Goal: Task Accomplishment & Management: Manage account settings

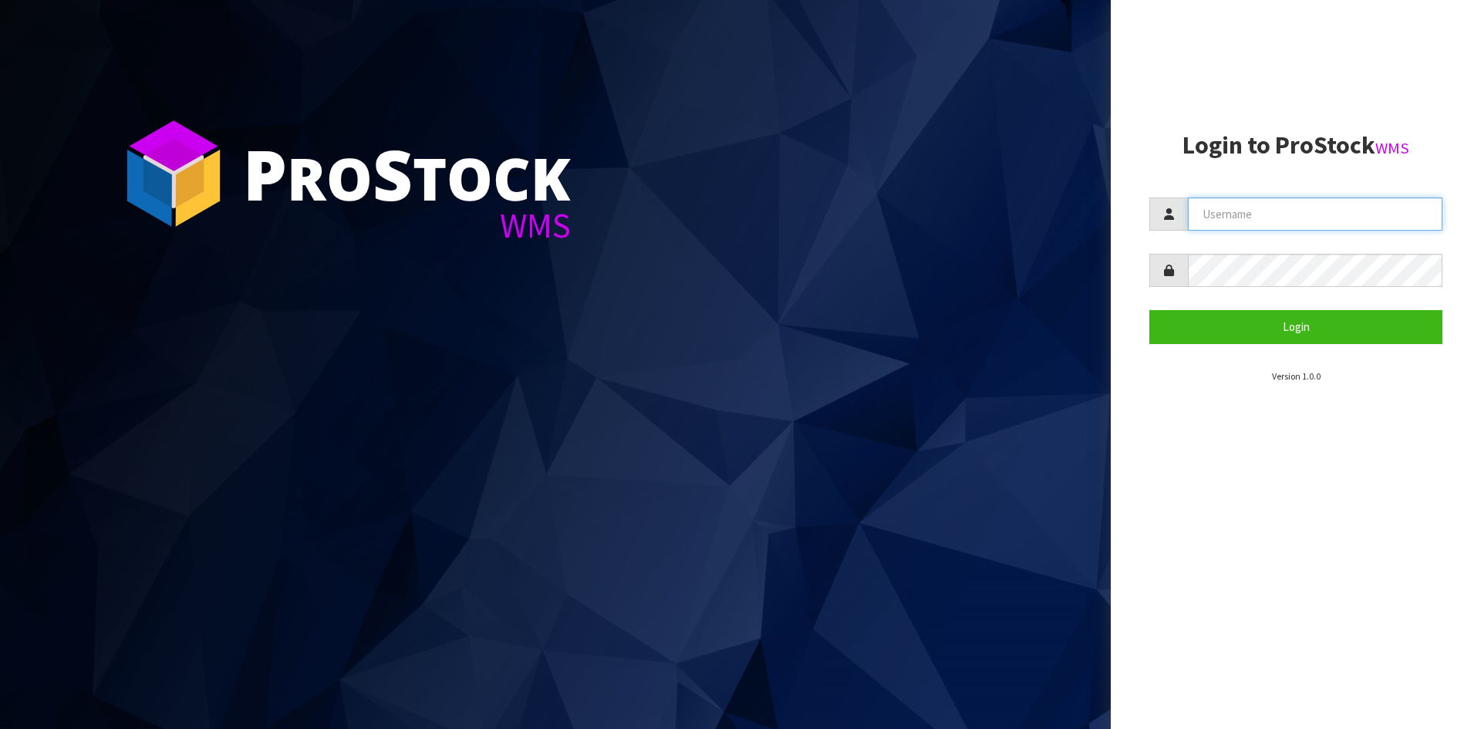
click at [1328, 204] on input "text" at bounding box center [1315, 214] width 255 height 33
type input "[PERSON_NAME][EMAIL_ADDRESS][DOMAIN_NAME]"
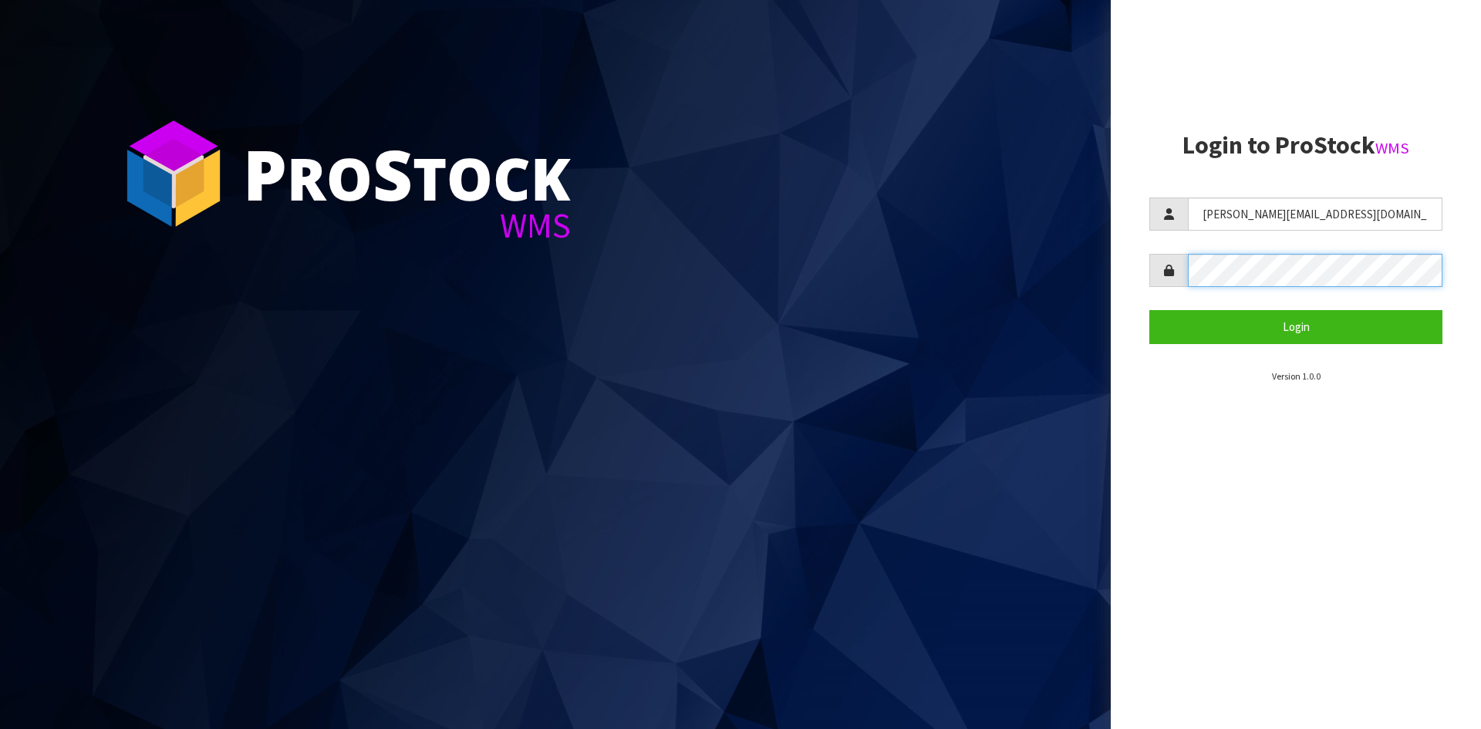
click at [1150, 310] on button "Login" at bounding box center [1296, 326] width 293 height 33
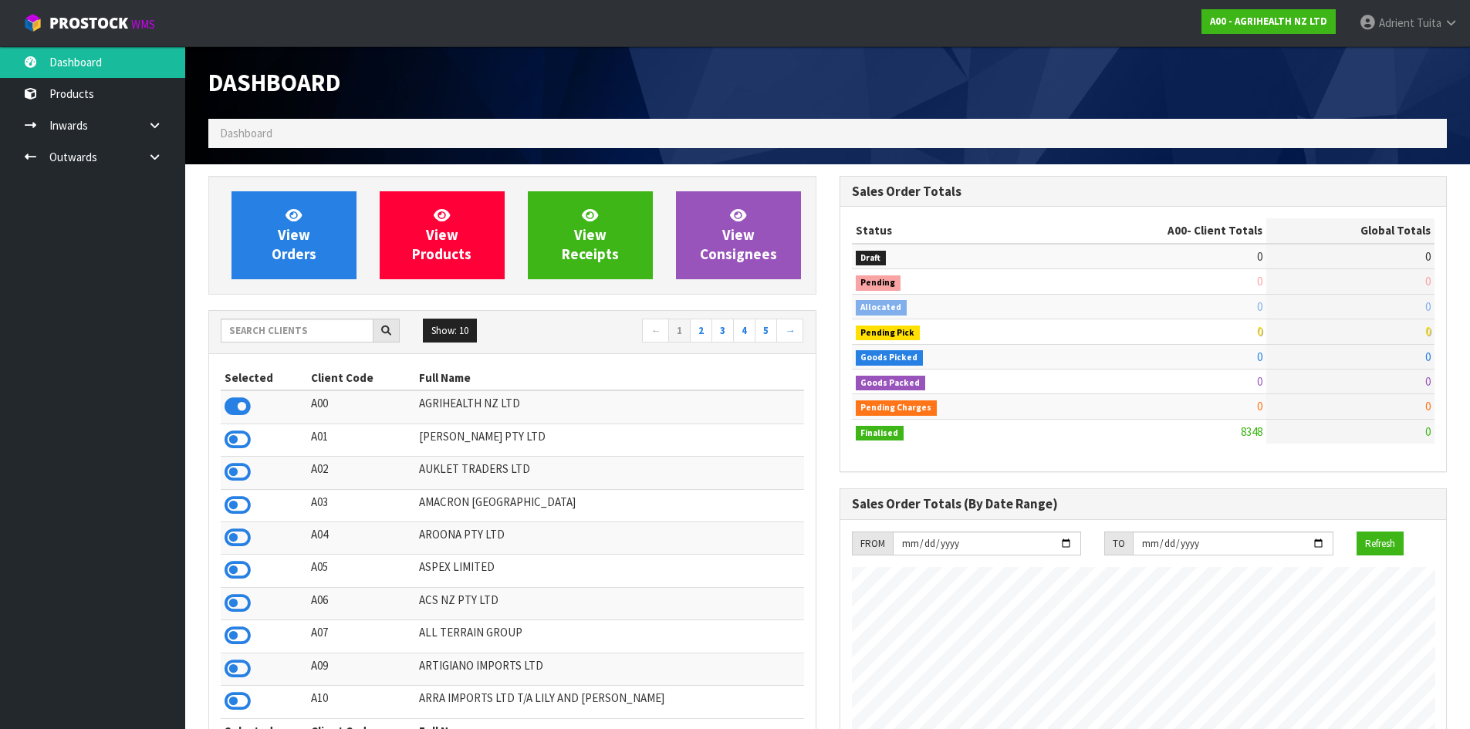
scroll to position [1169, 630]
click at [254, 320] on input "text" at bounding box center [297, 331] width 153 height 24
type input "C11"
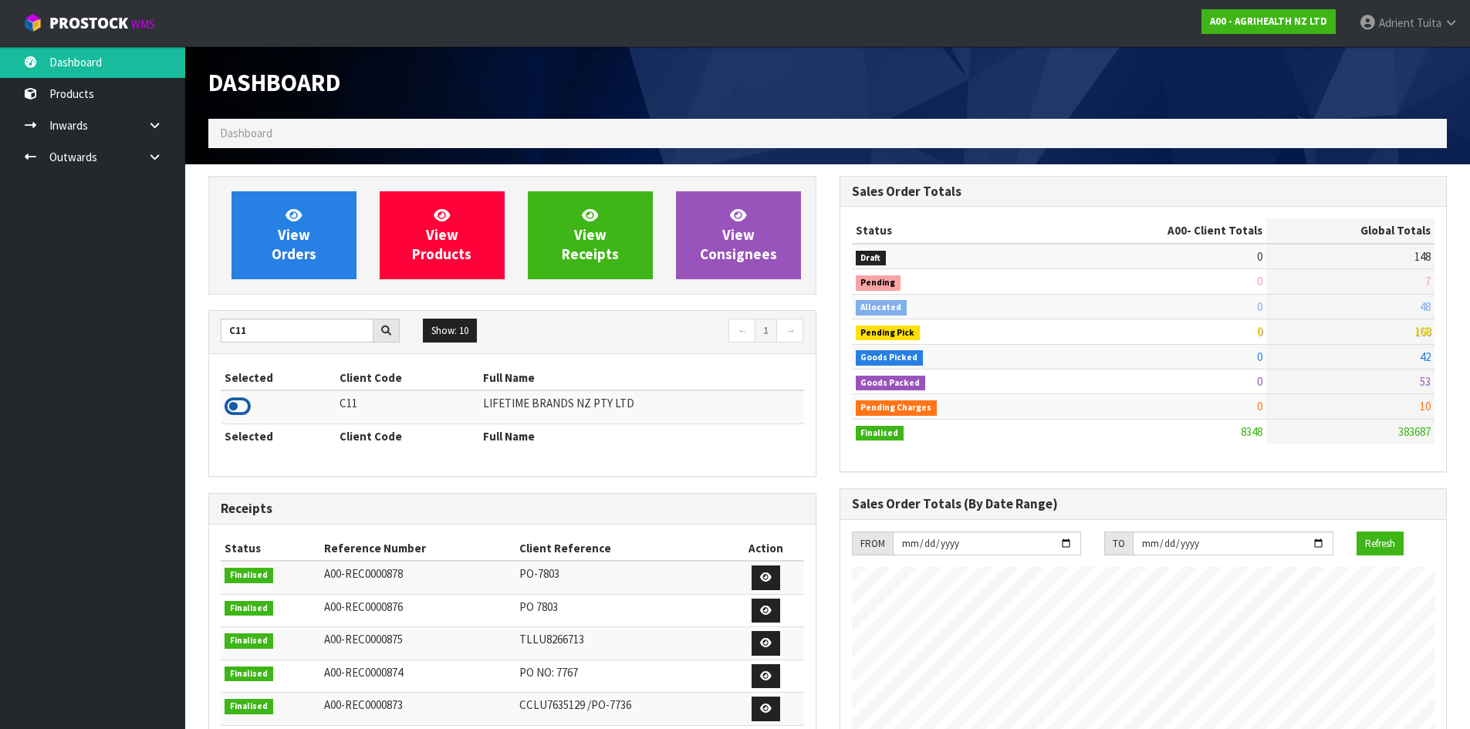
click at [235, 404] on icon at bounding box center [238, 406] width 26 height 23
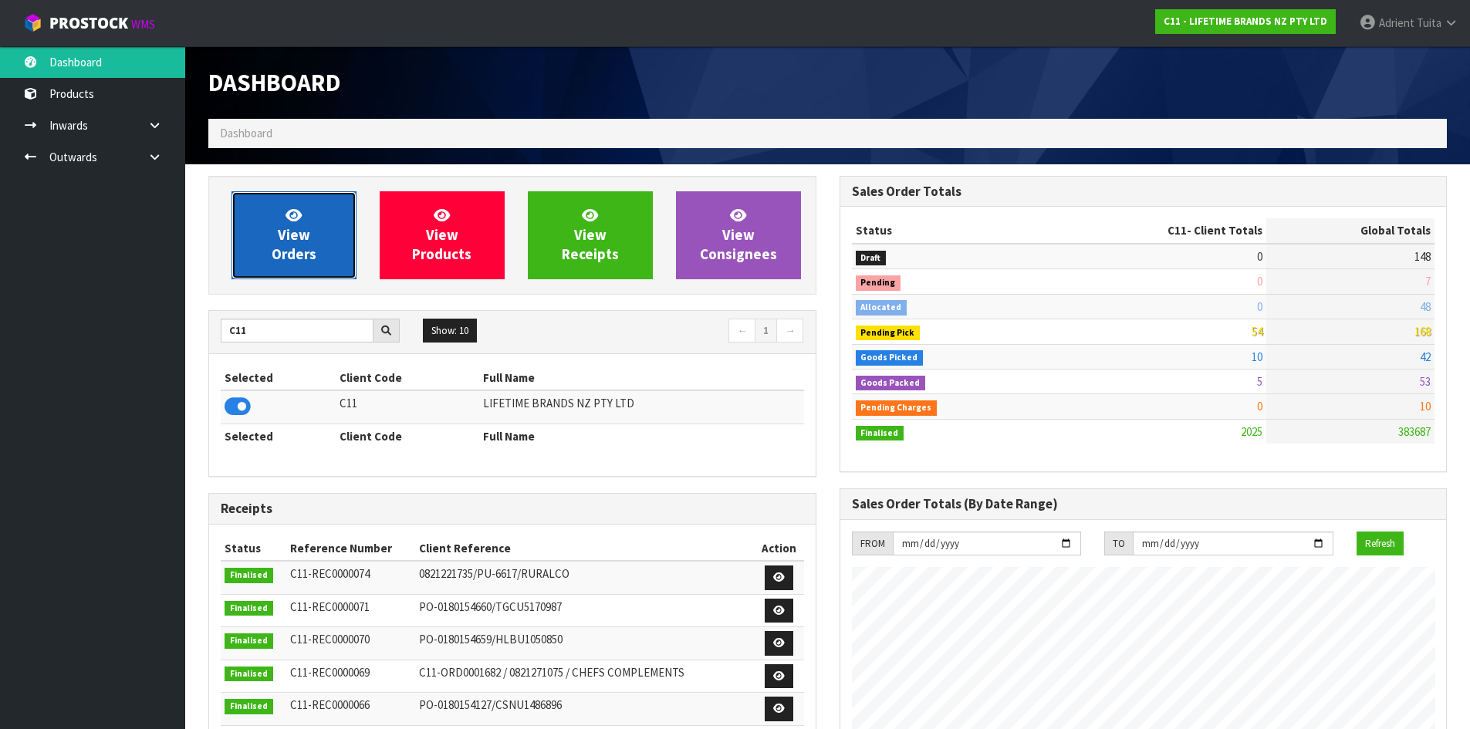
click at [258, 237] on link "View Orders" at bounding box center [293, 235] width 125 height 88
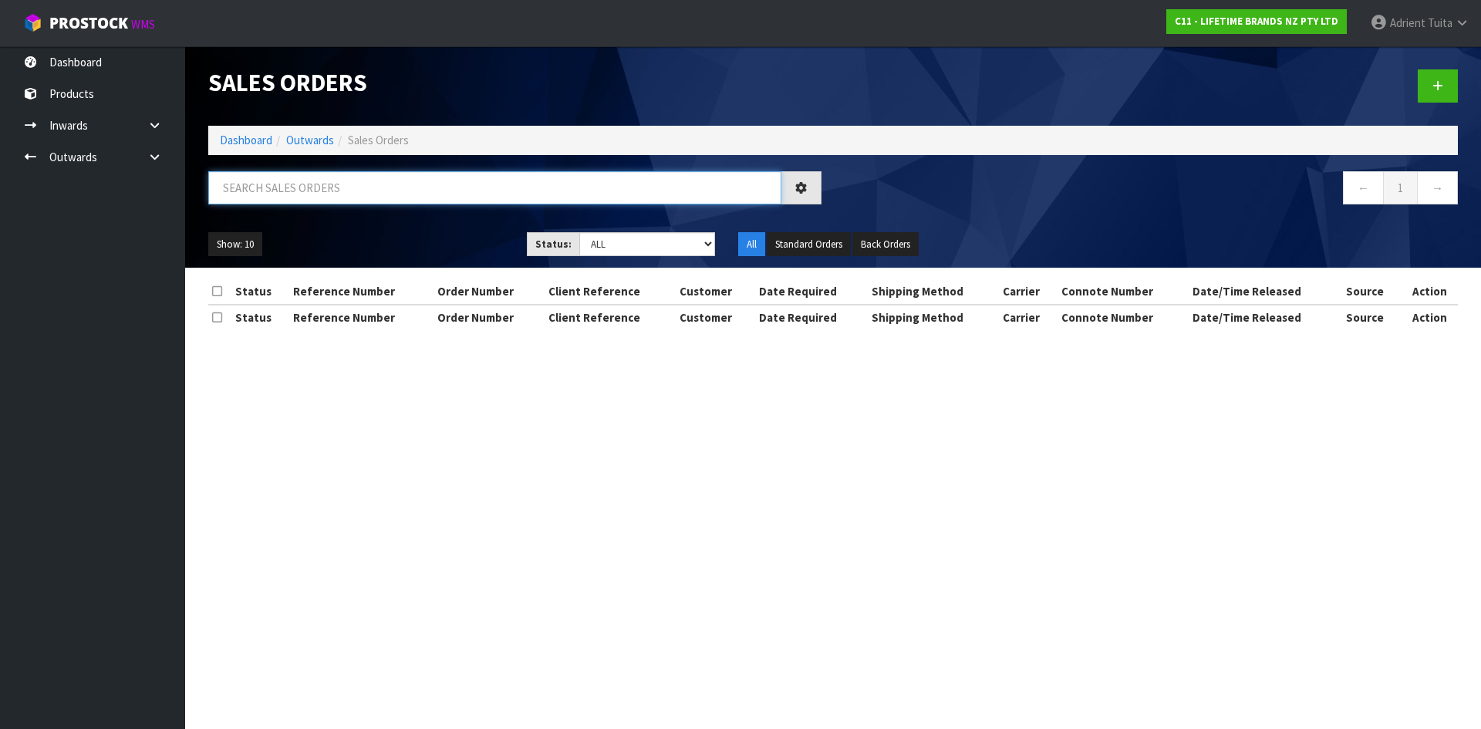
click at [266, 199] on input "text" at bounding box center [494, 187] width 573 height 33
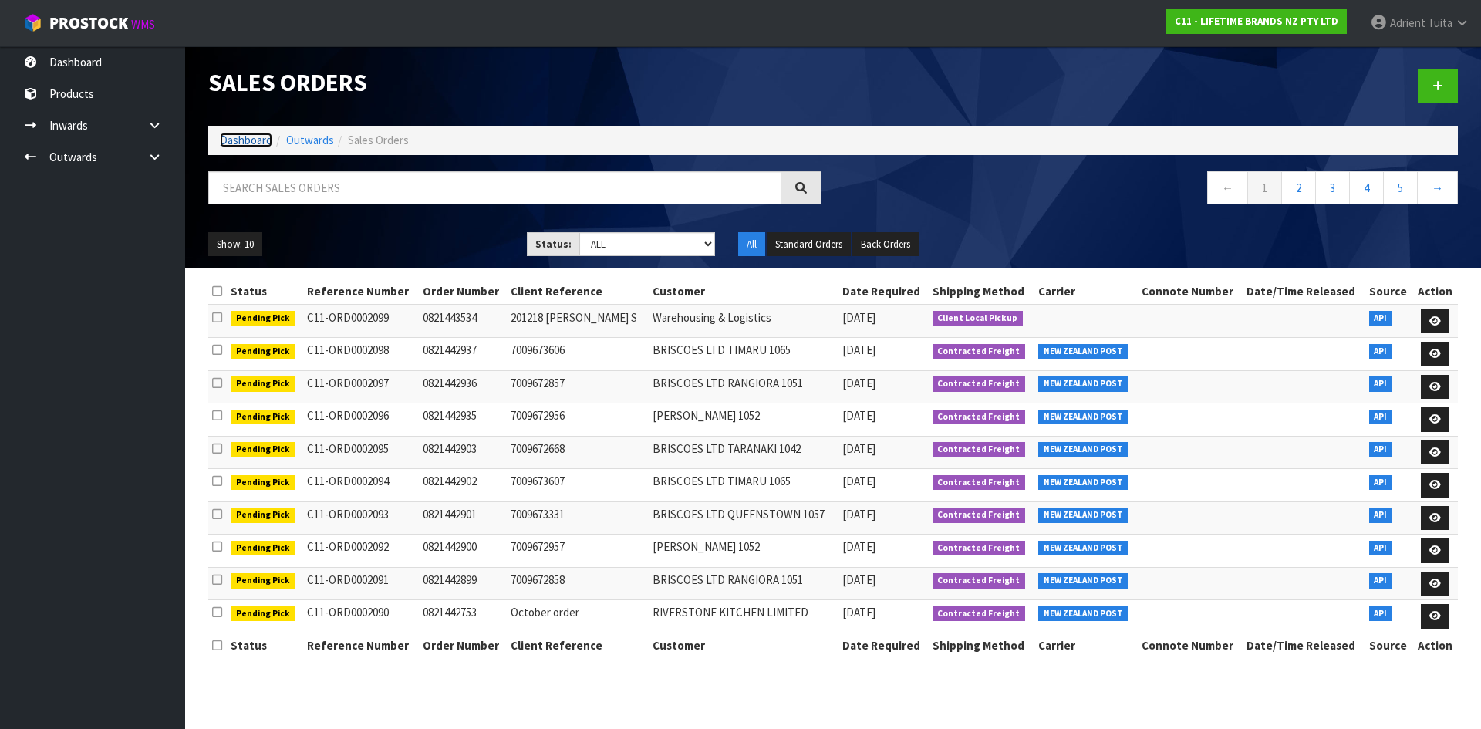
click at [229, 139] on link "Dashboard" at bounding box center [246, 140] width 52 height 15
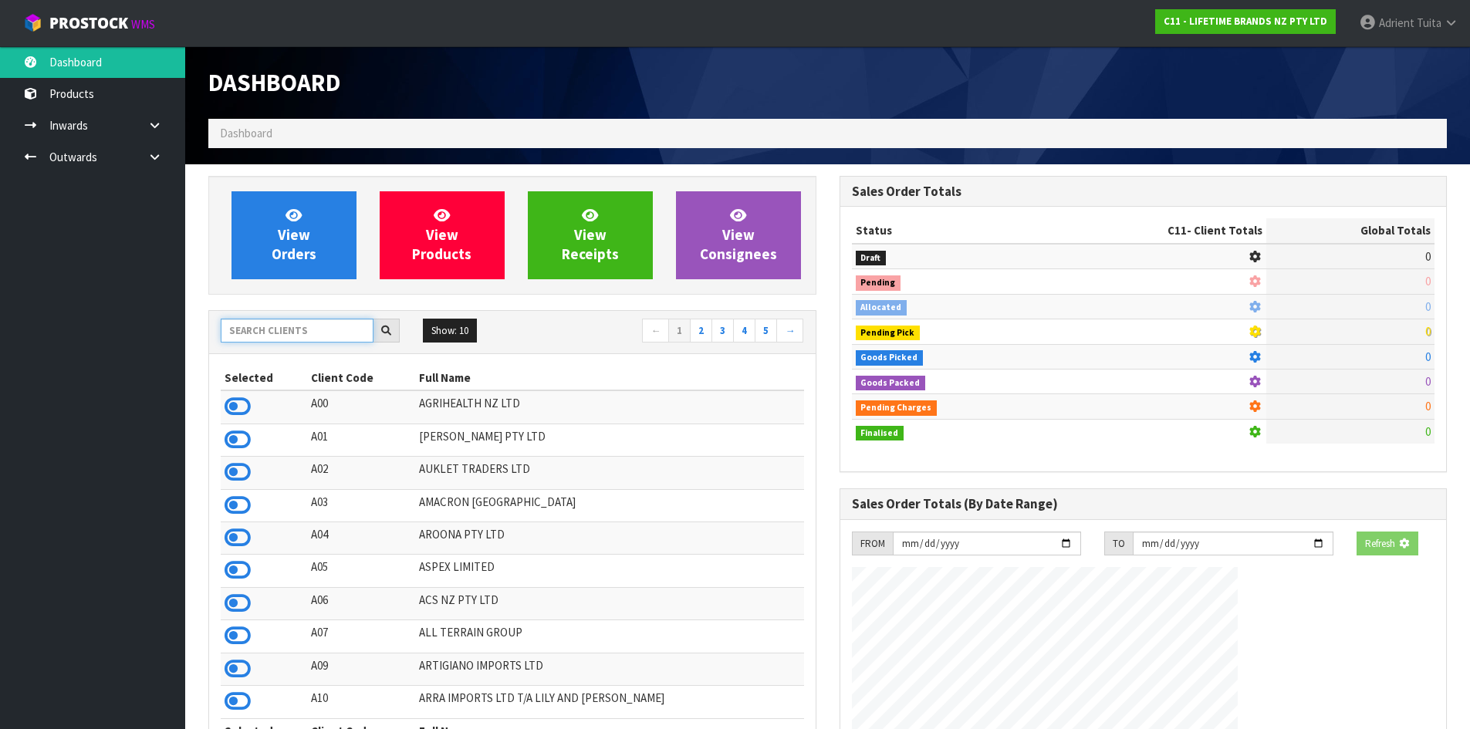
click at [299, 319] on input "text" at bounding box center [297, 331] width 153 height 24
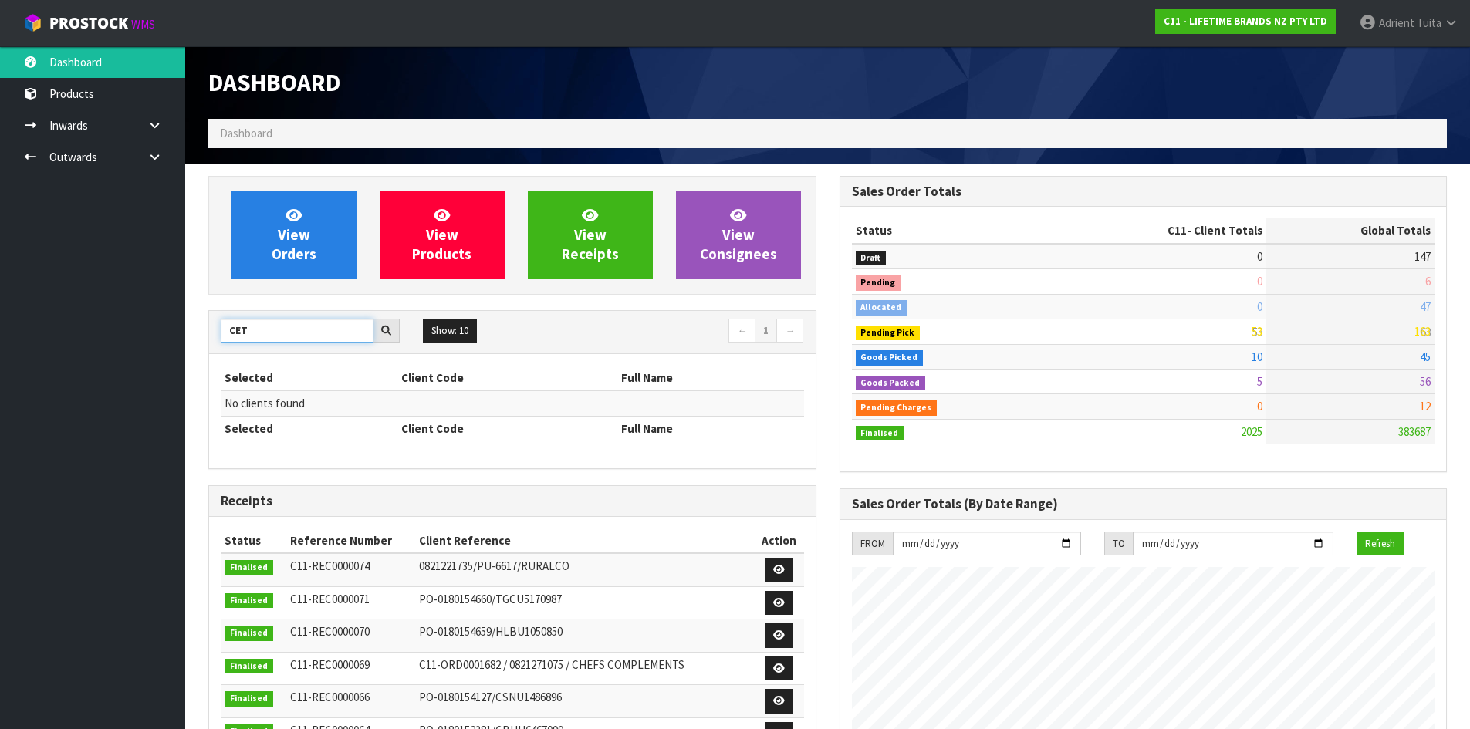
click at [295, 319] on input "CET" at bounding box center [297, 331] width 153 height 24
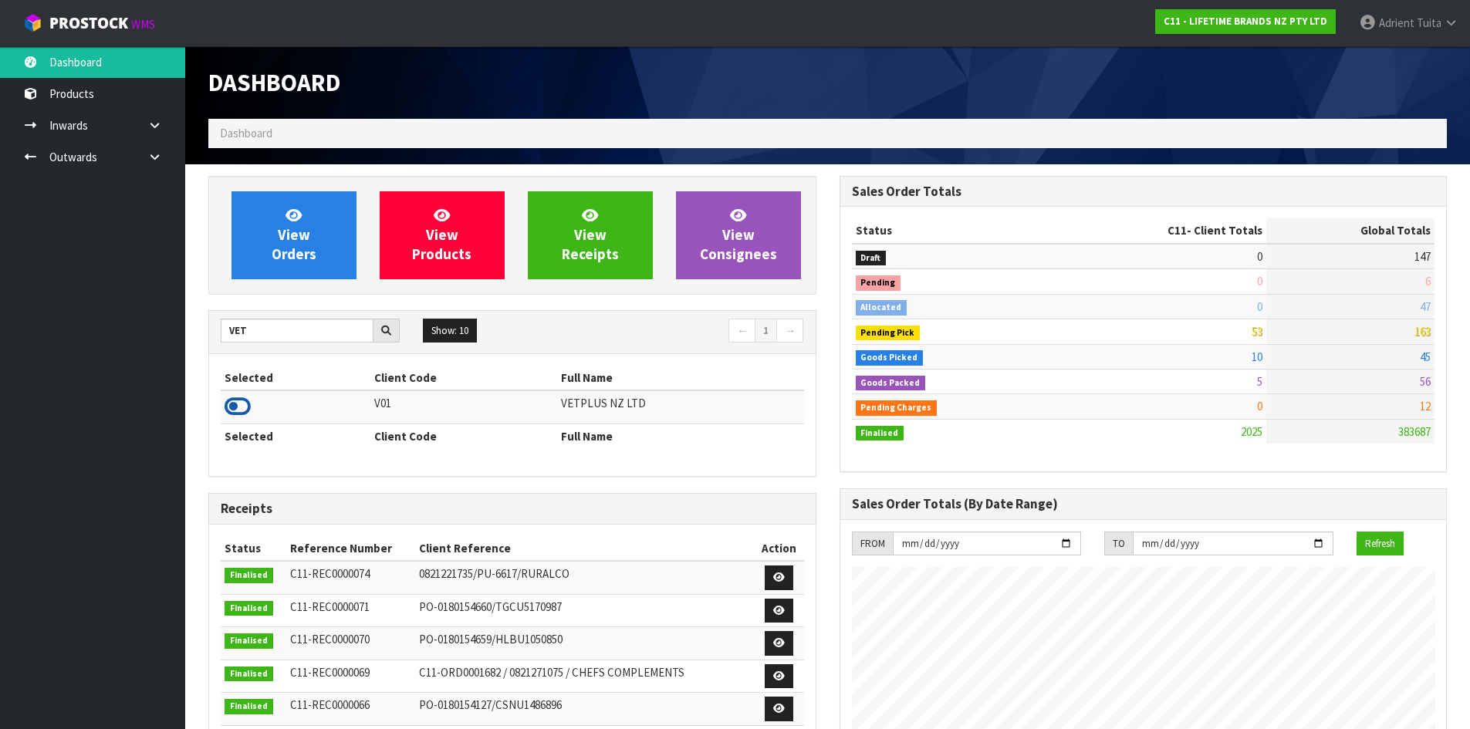
click at [245, 403] on icon at bounding box center [238, 406] width 26 height 23
click at [241, 337] on input "VET" at bounding box center [297, 331] width 153 height 24
type input "C11"
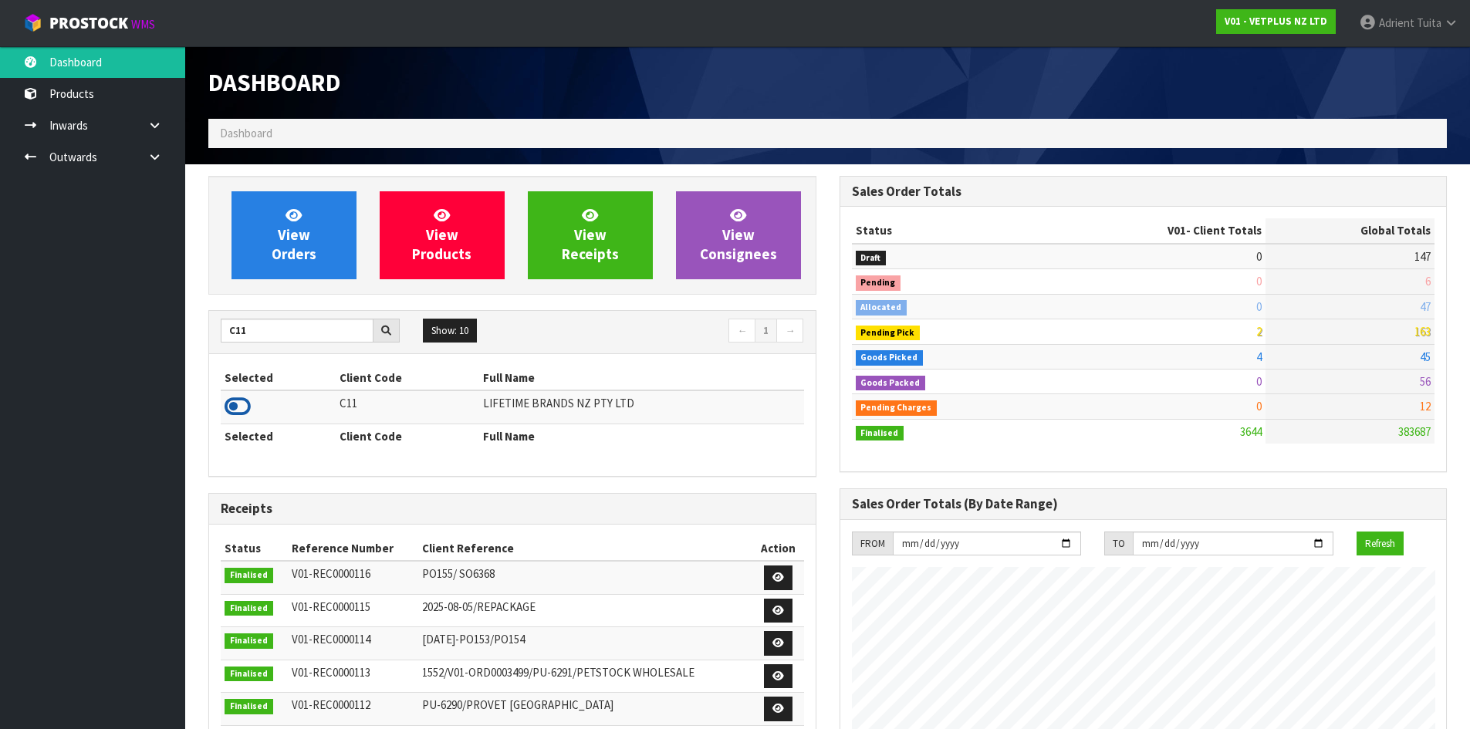
click at [238, 417] on icon at bounding box center [238, 406] width 26 height 23
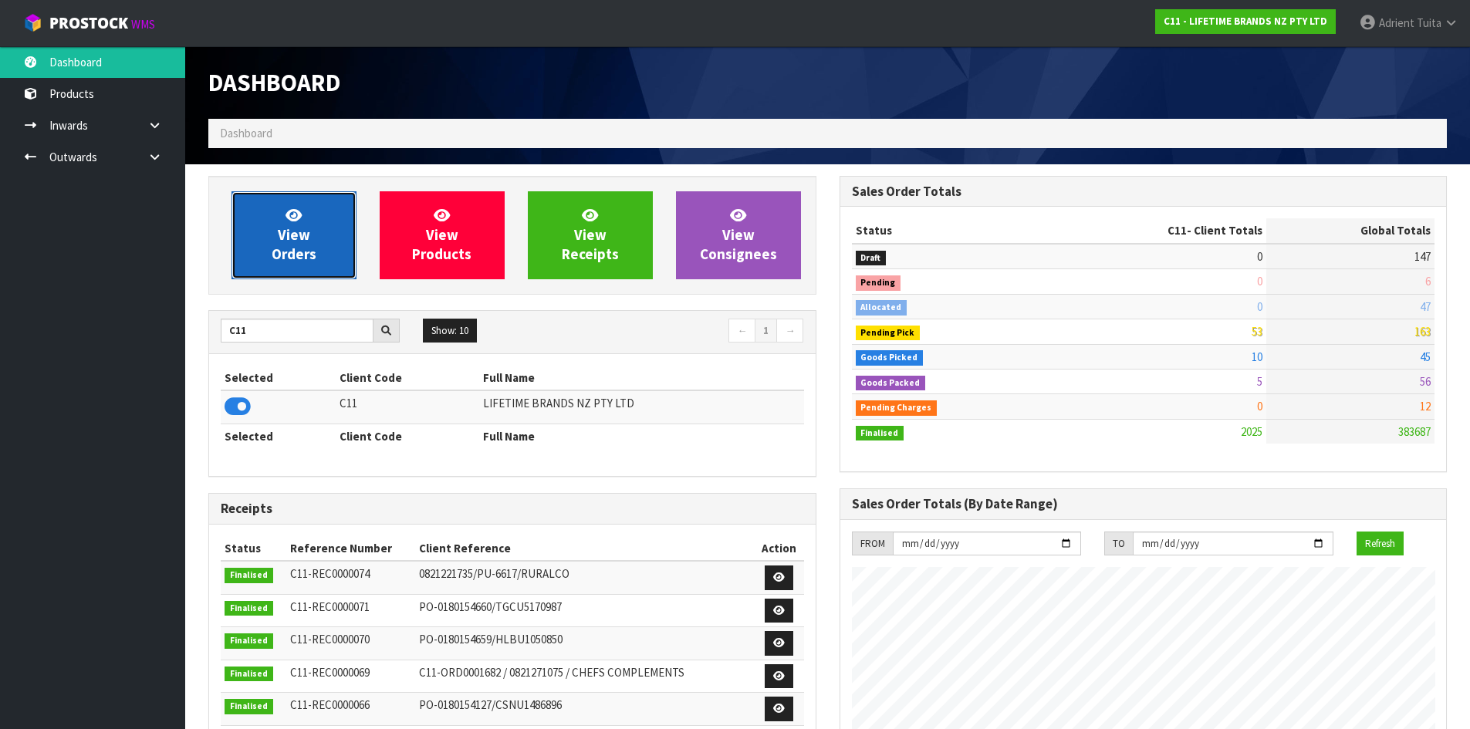
click at [273, 250] on span "View Orders" at bounding box center [294, 235] width 45 height 58
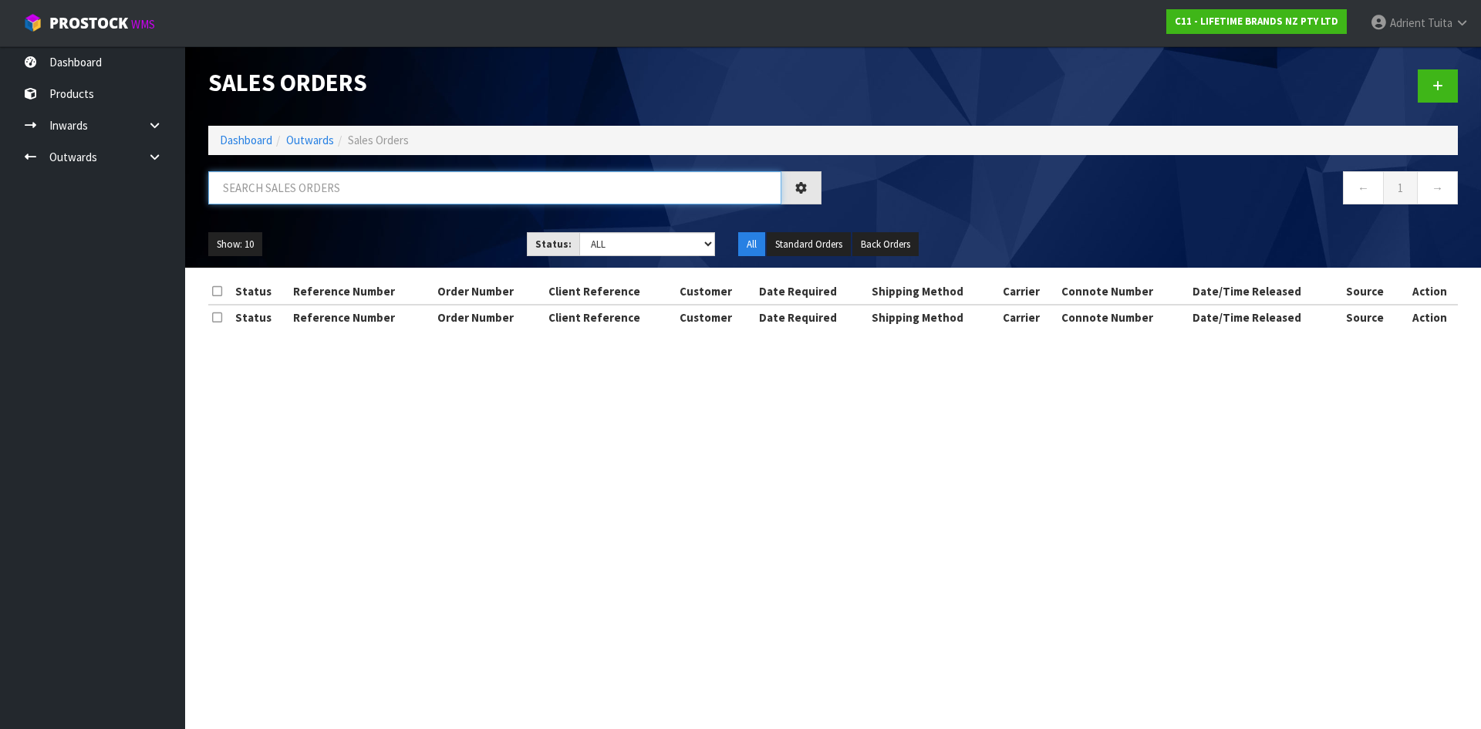
click at [285, 202] on input "text" at bounding box center [494, 187] width 573 height 33
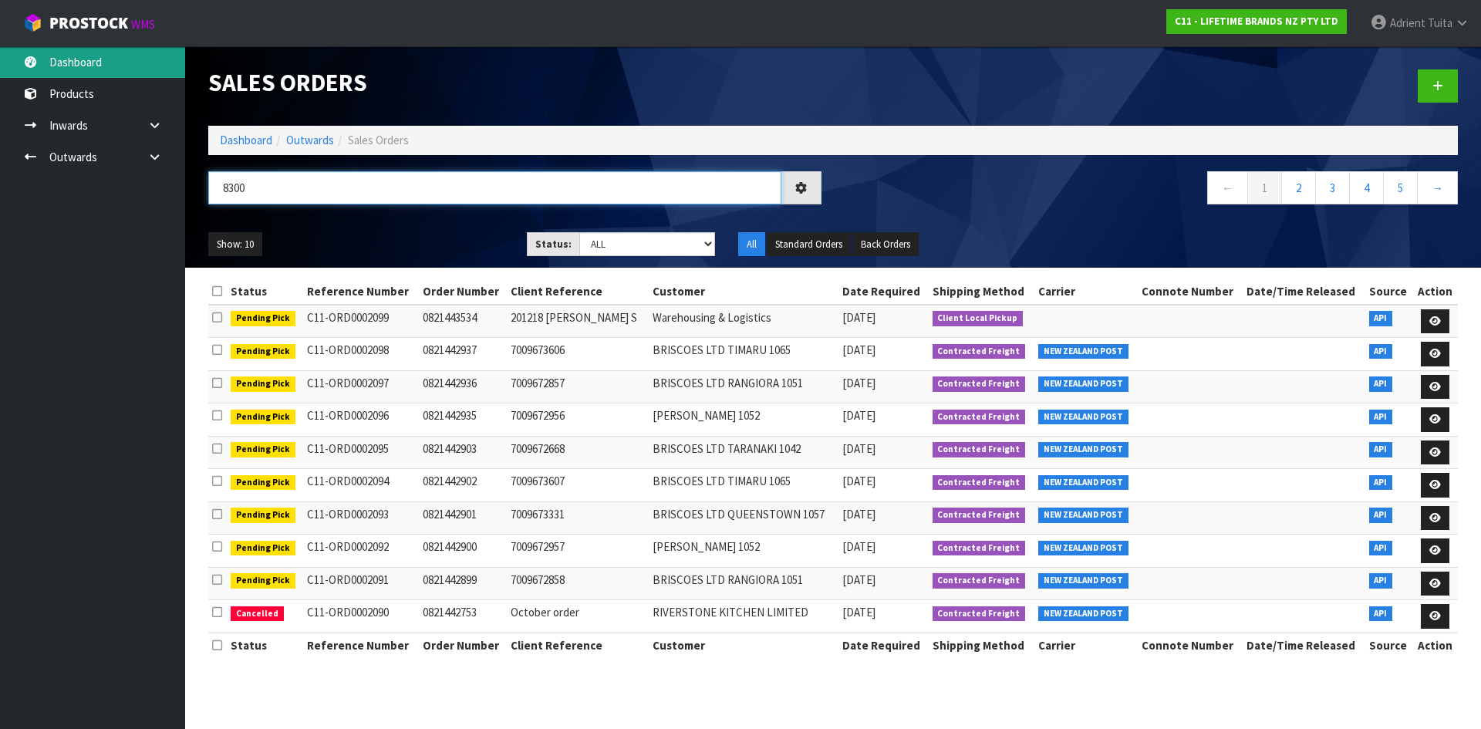
type input "8300"
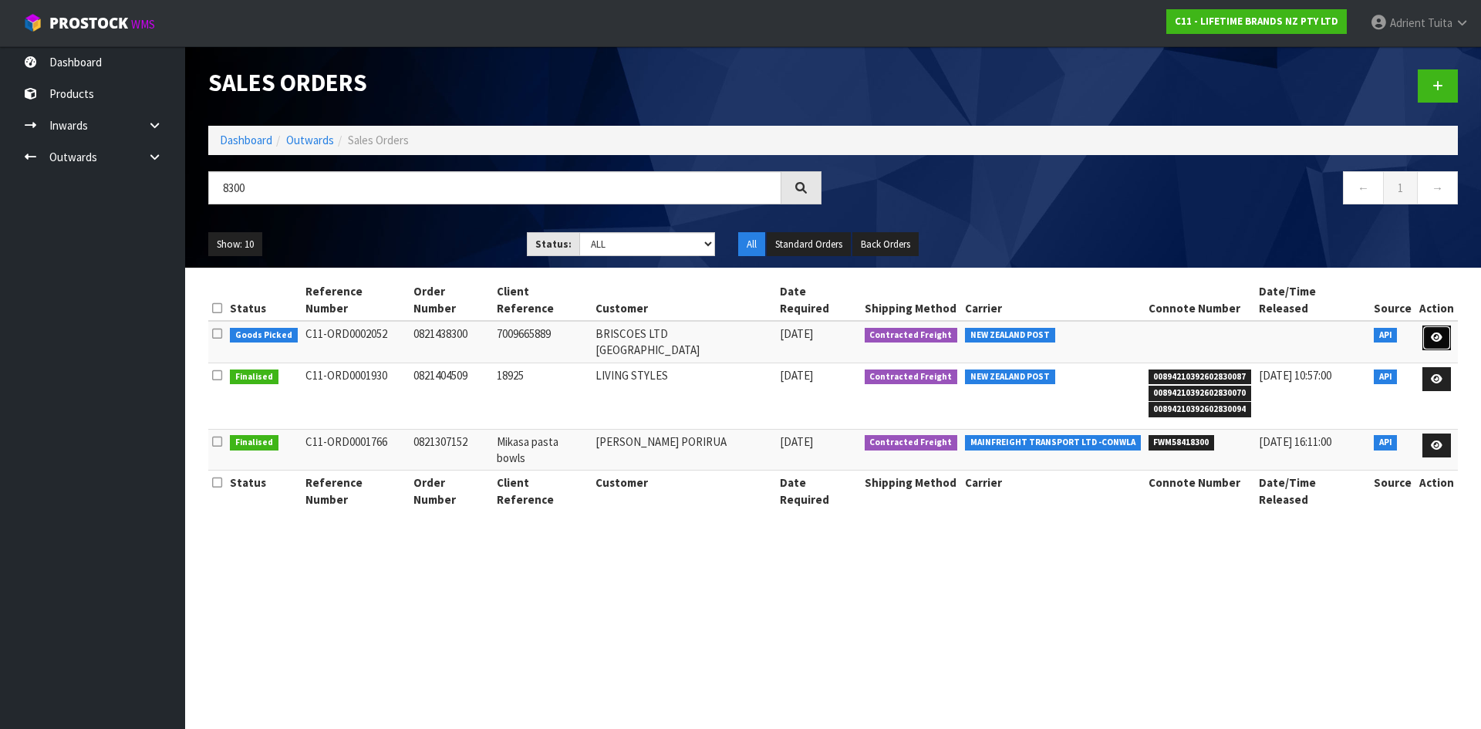
click at [1433, 333] on icon at bounding box center [1437, 338] width 12 height 10
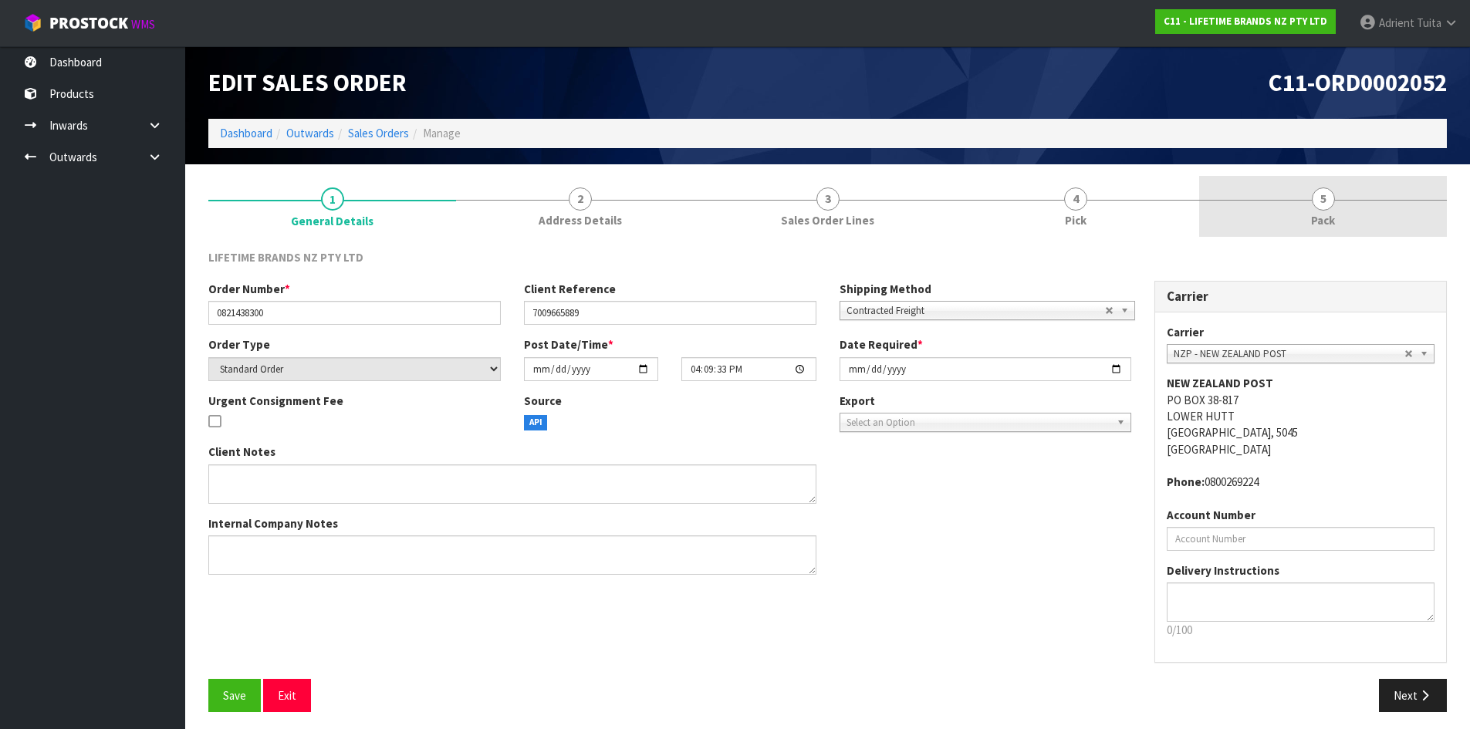
click at [1362, 203] on link "5 Pack" at bounding box center [1323, 206] width 248 height 61
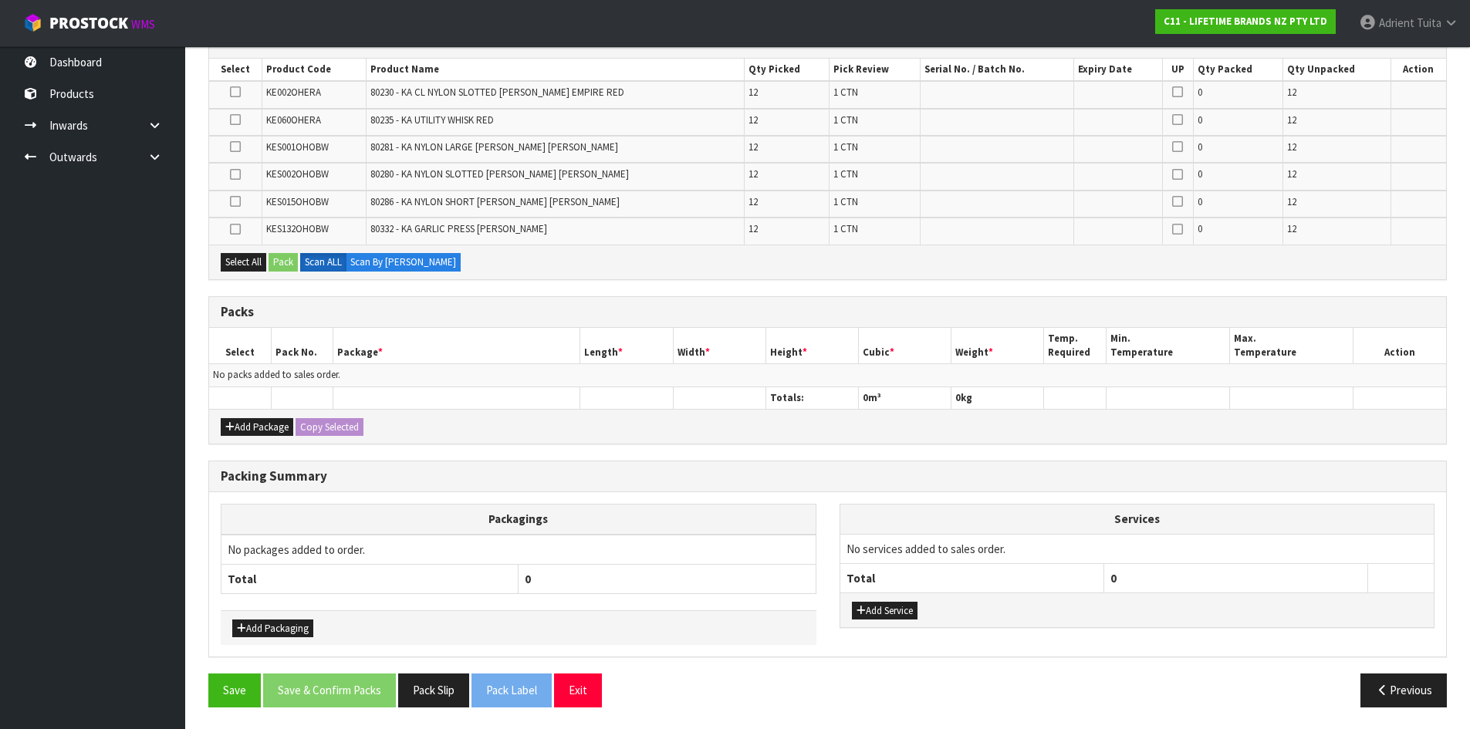
scroll to position [279, 0]
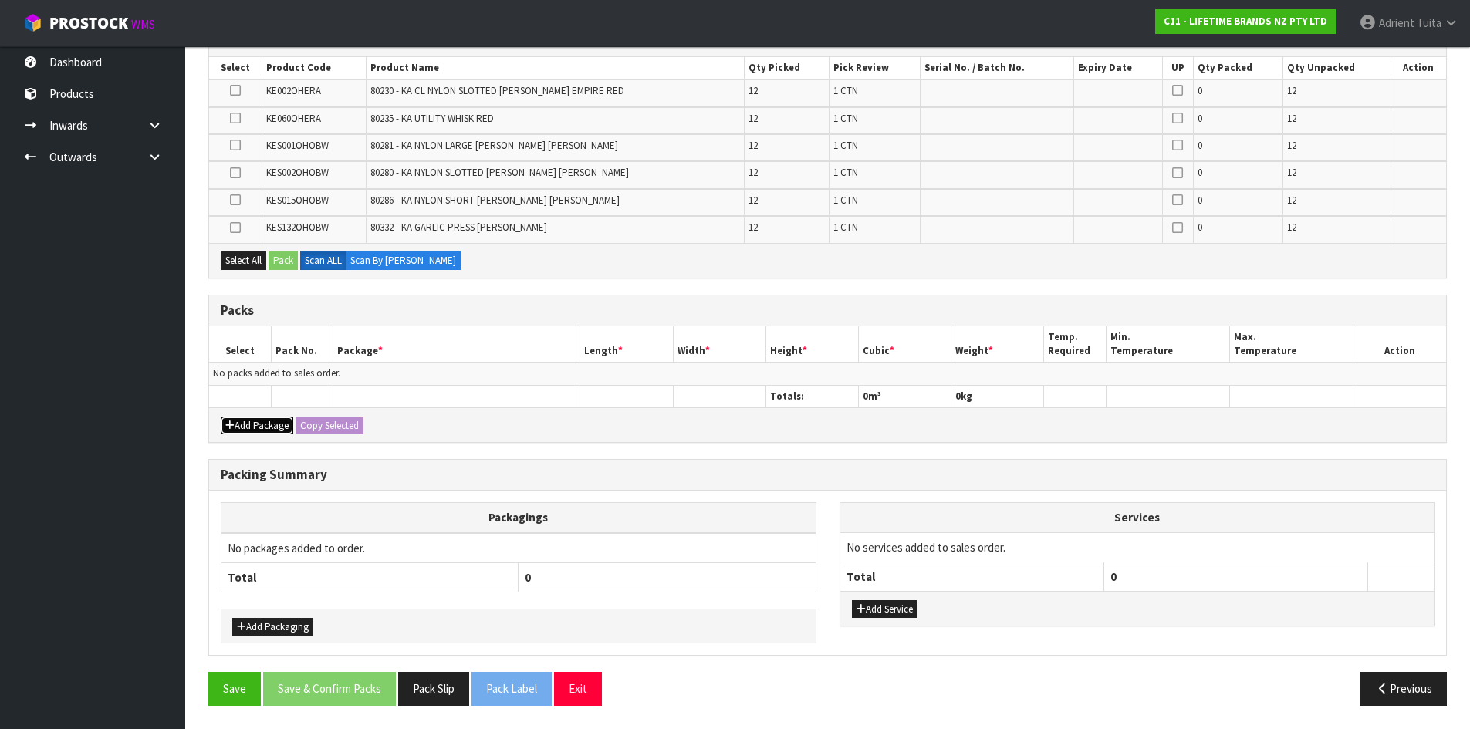
click at [238, 418] on button "Add Package" at bounding box center [257, 426] width 73 height 19
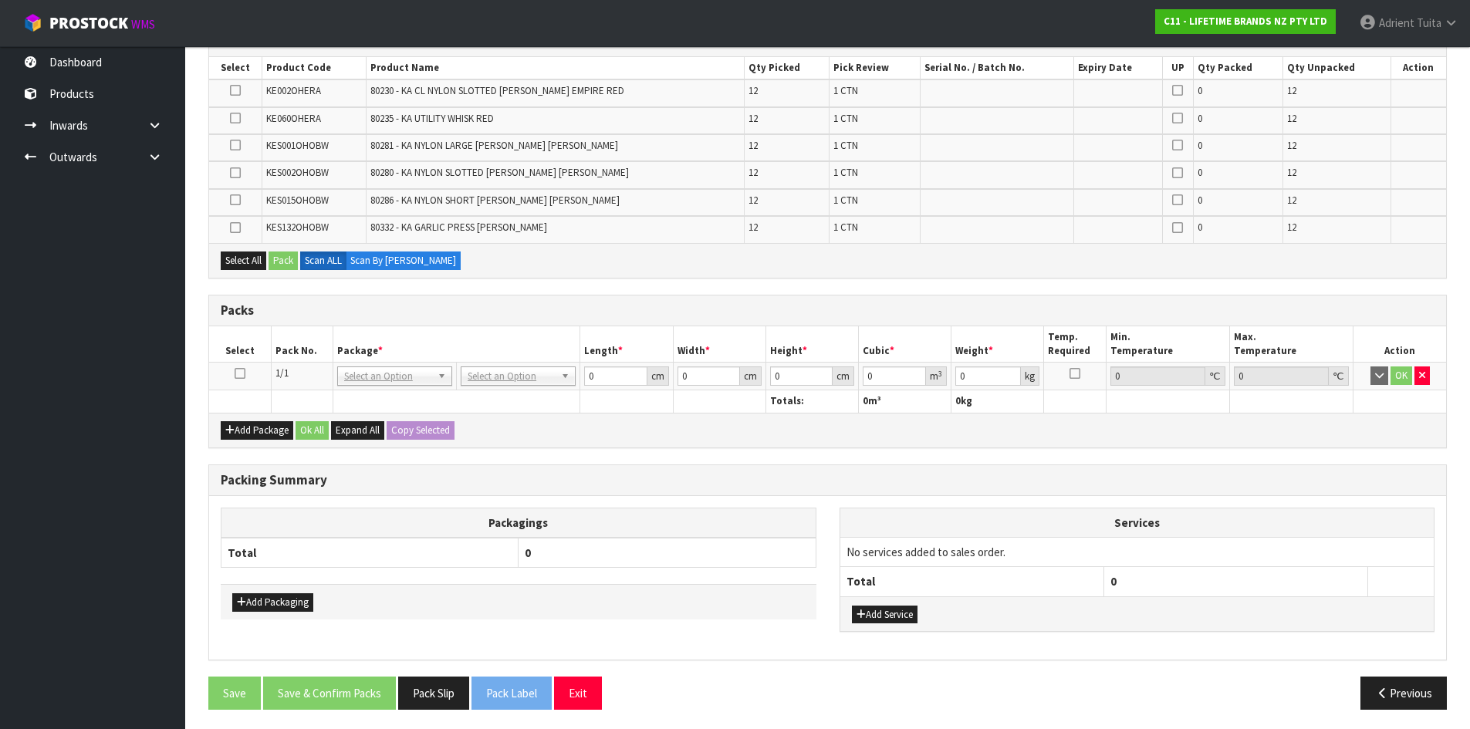
click at [238, 373] on icon at bounding box center [240, 373] width 11 height 1
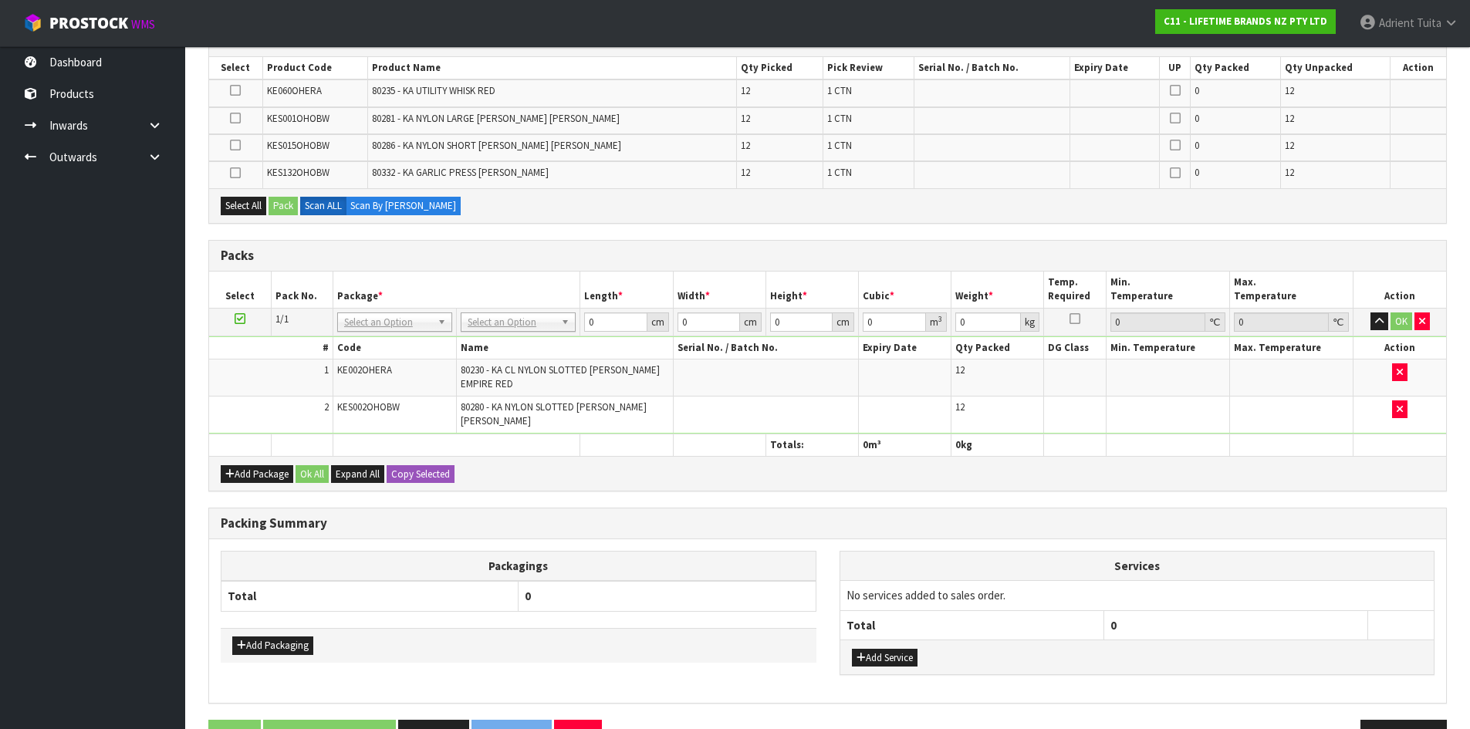
scroll to position [202, 0]
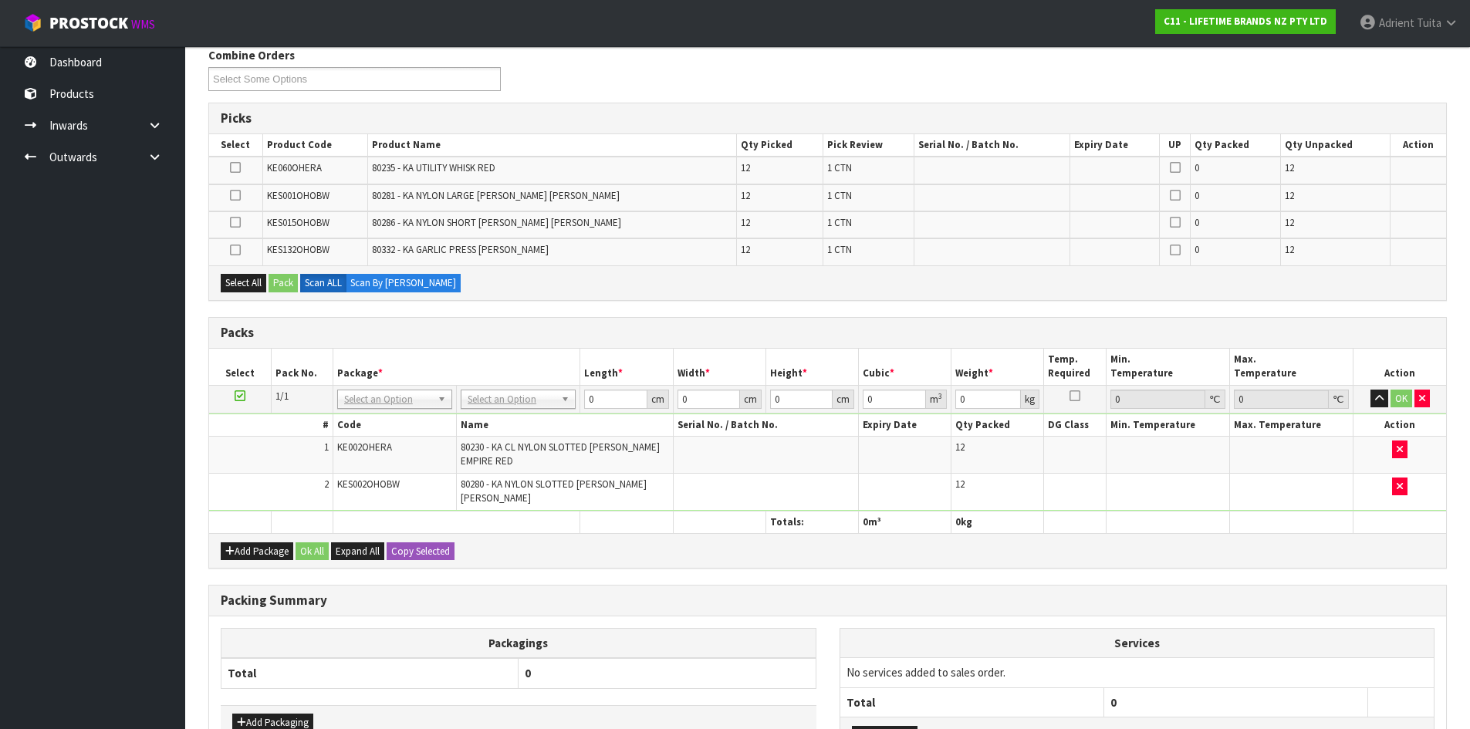
drag, startPoint x: 329, startPoint y: 403, endPoint x: 205, endPoint y: 454, distance: 133.2
click at [205, 454] on div "1 General Details 2 Address Details 3 Sales Order Lines 4 Pick 5 Pack Combine O…" at bounding box center [827, 408] width 1261 height 869
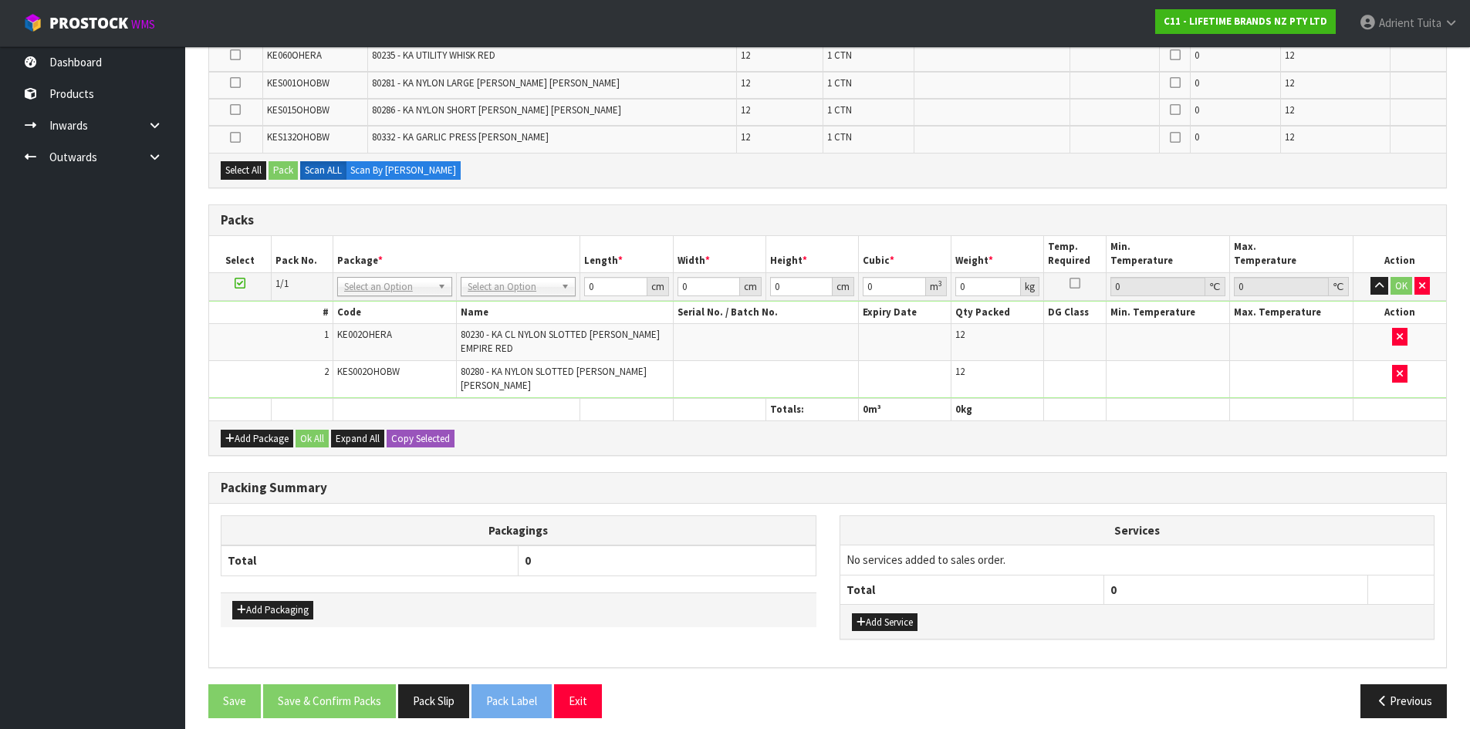
scroll to position [316, 0]
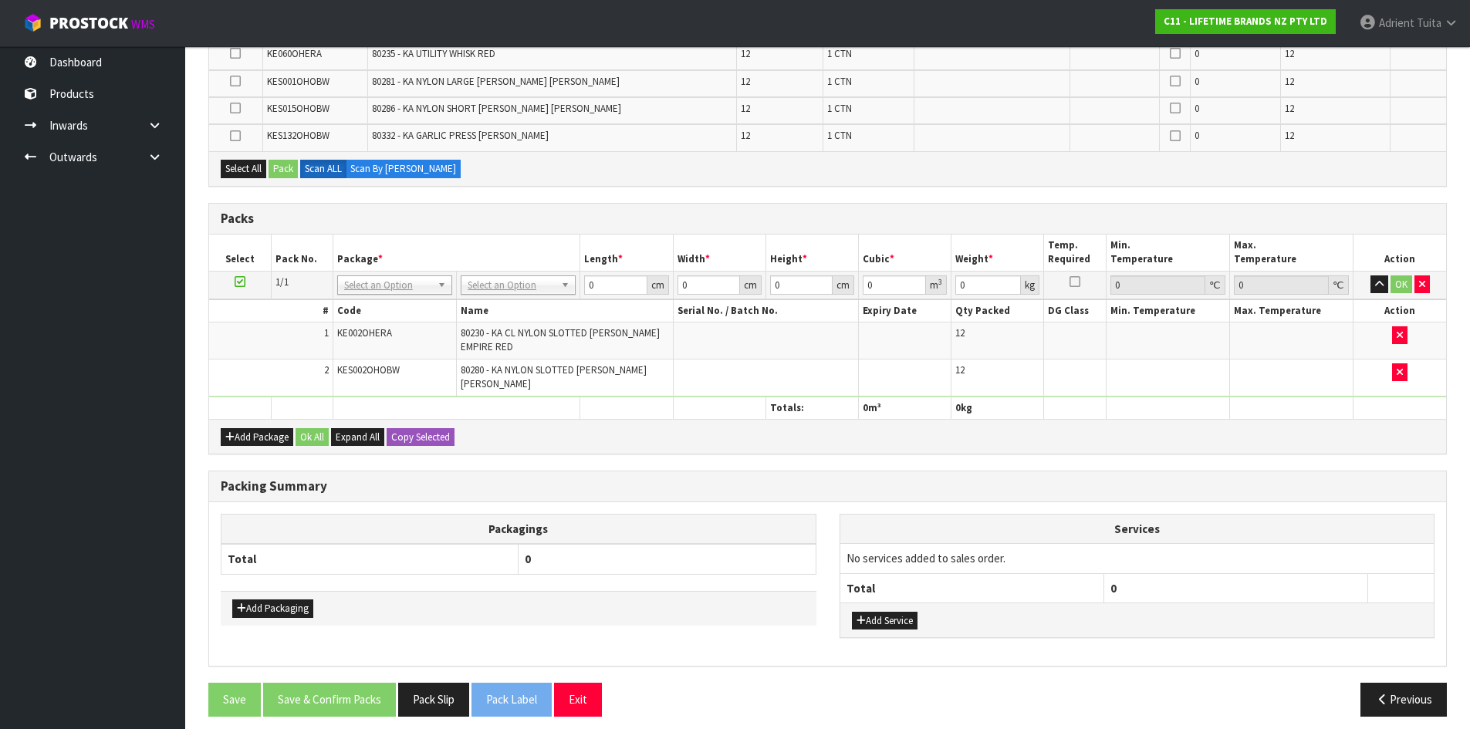
click at [238, 282] on icon at bounding box center [240, 282] width 11 height 1
click at [224, 434] on button "Add Package" at bounding box center [257, 437] width 73 height 19
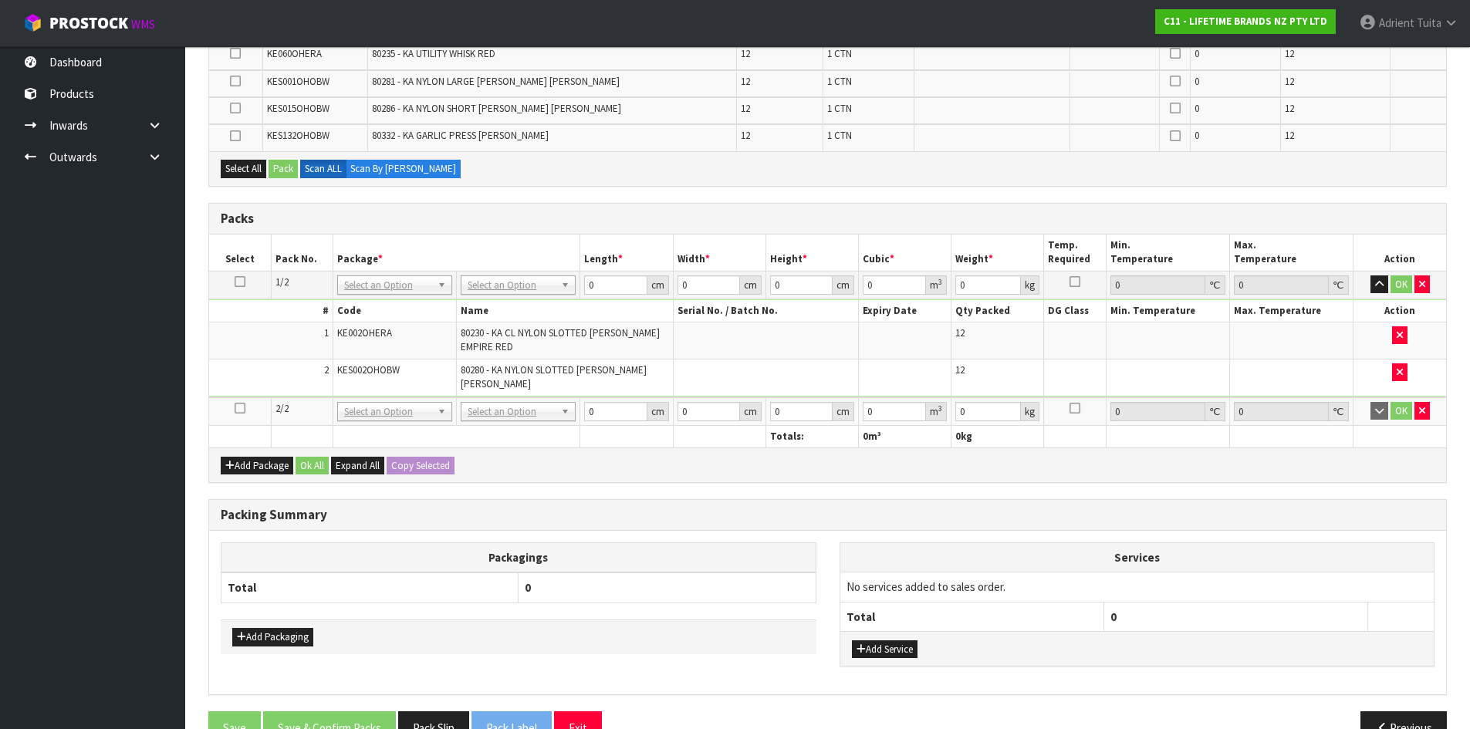
click at [241, 397] on td at bounding box center [240, 411] width 62 height 29
click at [241, 408] on icon at bounding box center [240, 408] width 11 height 1
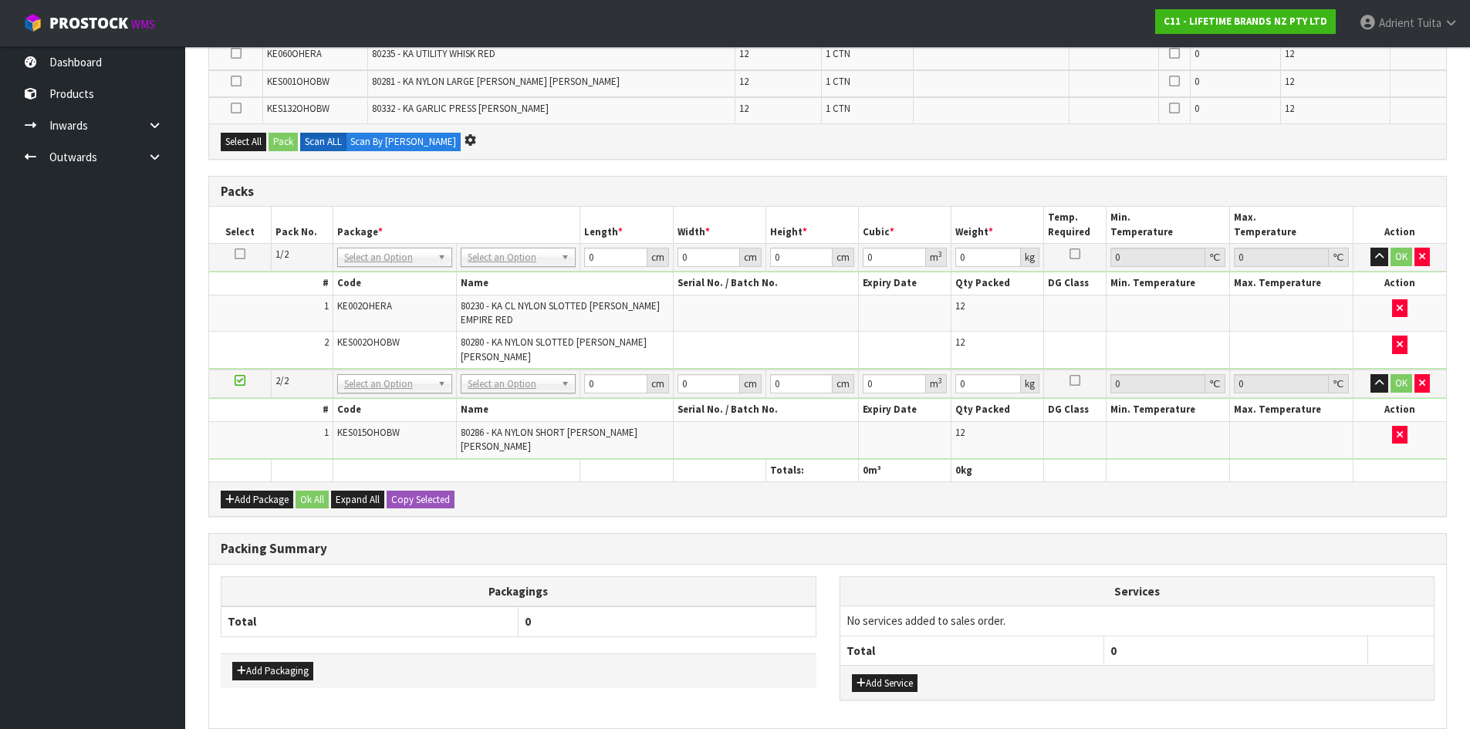
scroll to position [0, 0]
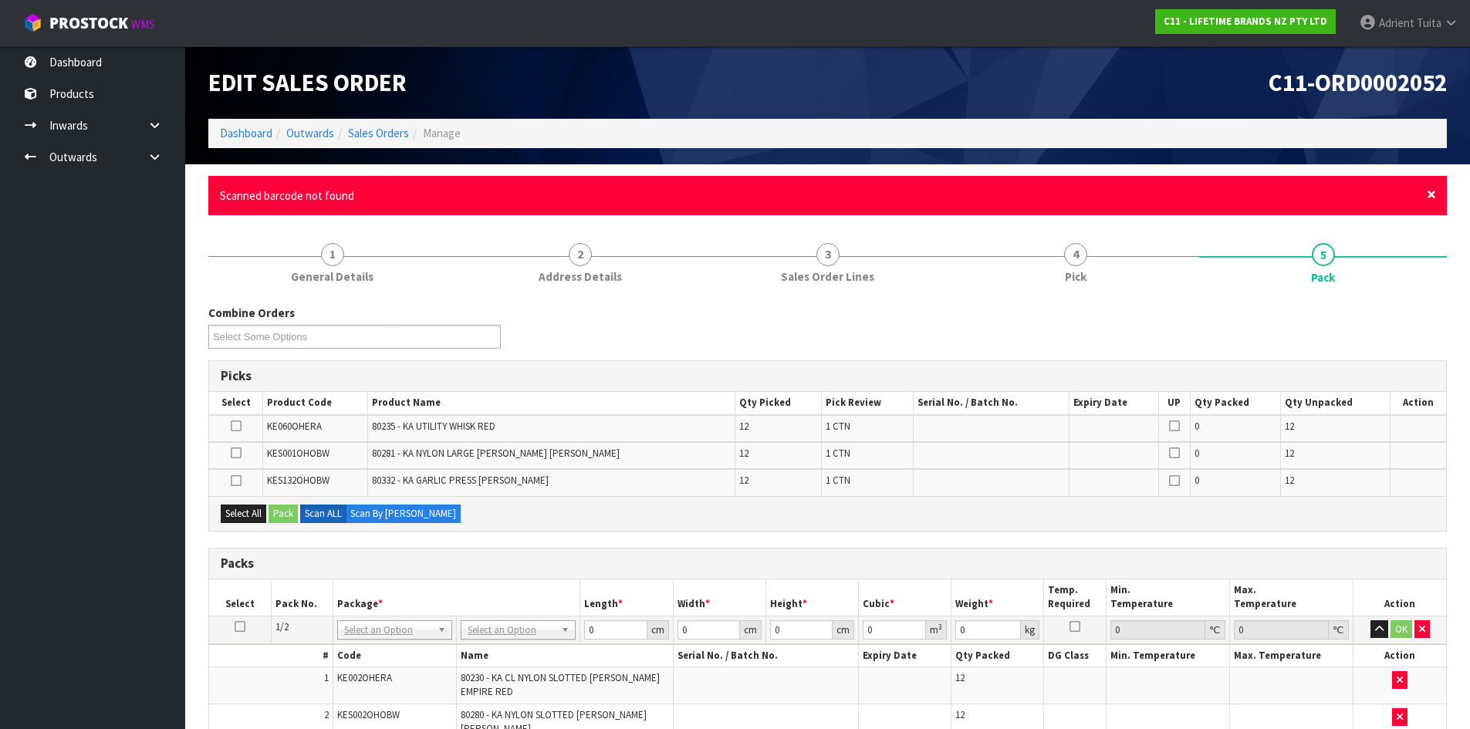
click at [1431, 192] on span "×" at bounding box center [1430, 195] width 9 height 22
click at [1430, 194] on span "×" at bounding box center [1430, 195] width 9 height 22
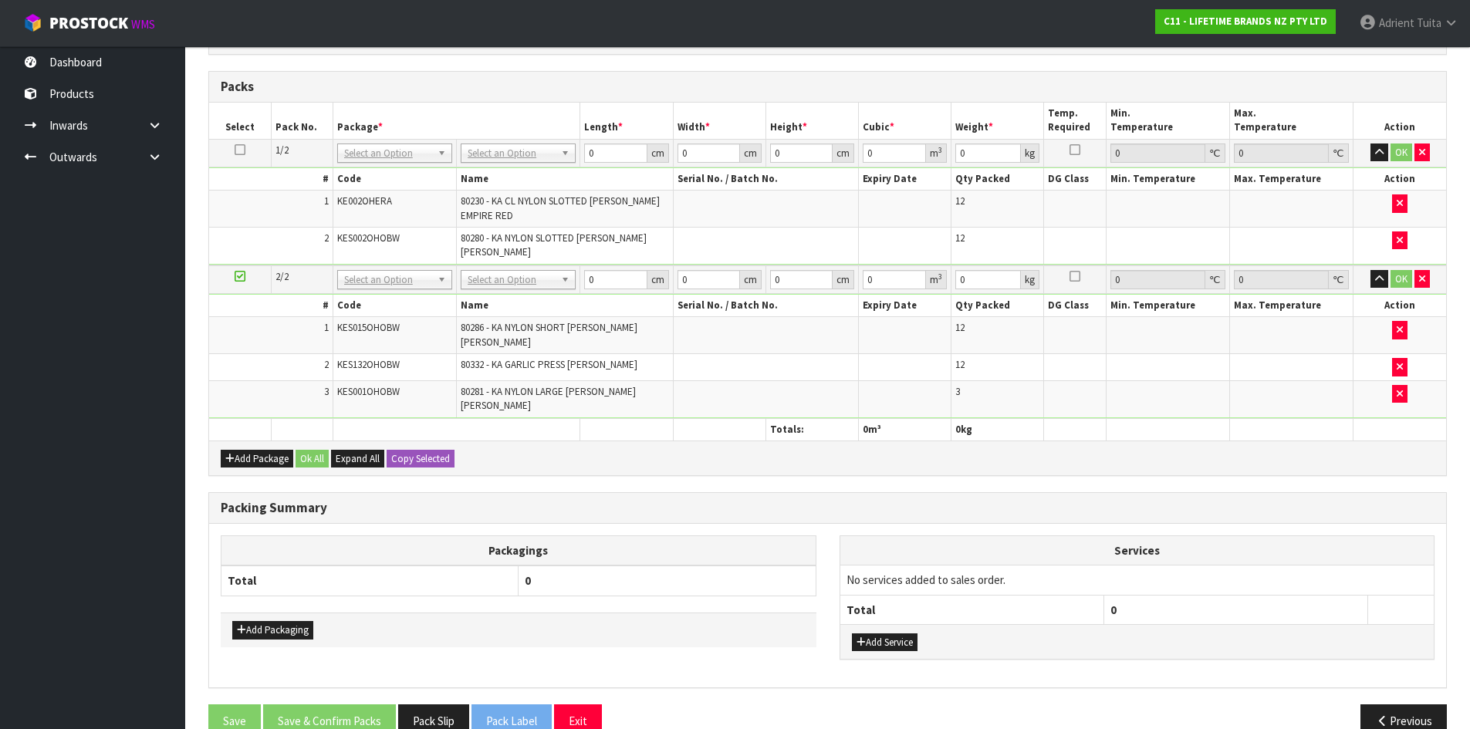
scroll to position [394, 0]
drag, startPoint x: 1396, startPoint y: 373, endPoint x: 945, endPoint y: 373, distance: 451.3
click at [1396, 388] on icon "button" at bounding box center [1399, 393] width 6 height 10
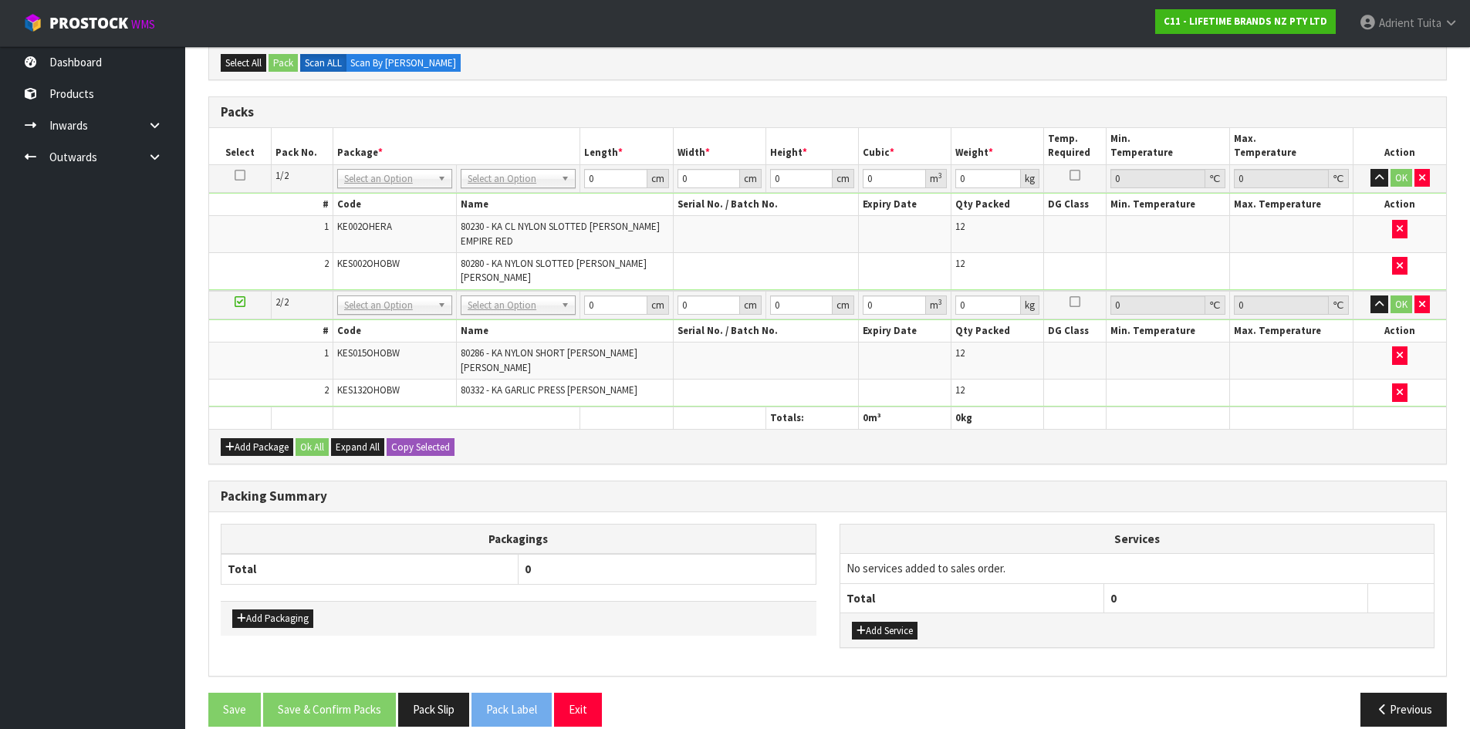
click at [981, 429] on div "Add Package Ok All Expand All Copy Selected" at bounding box center [827, 446] width 1237 height 35
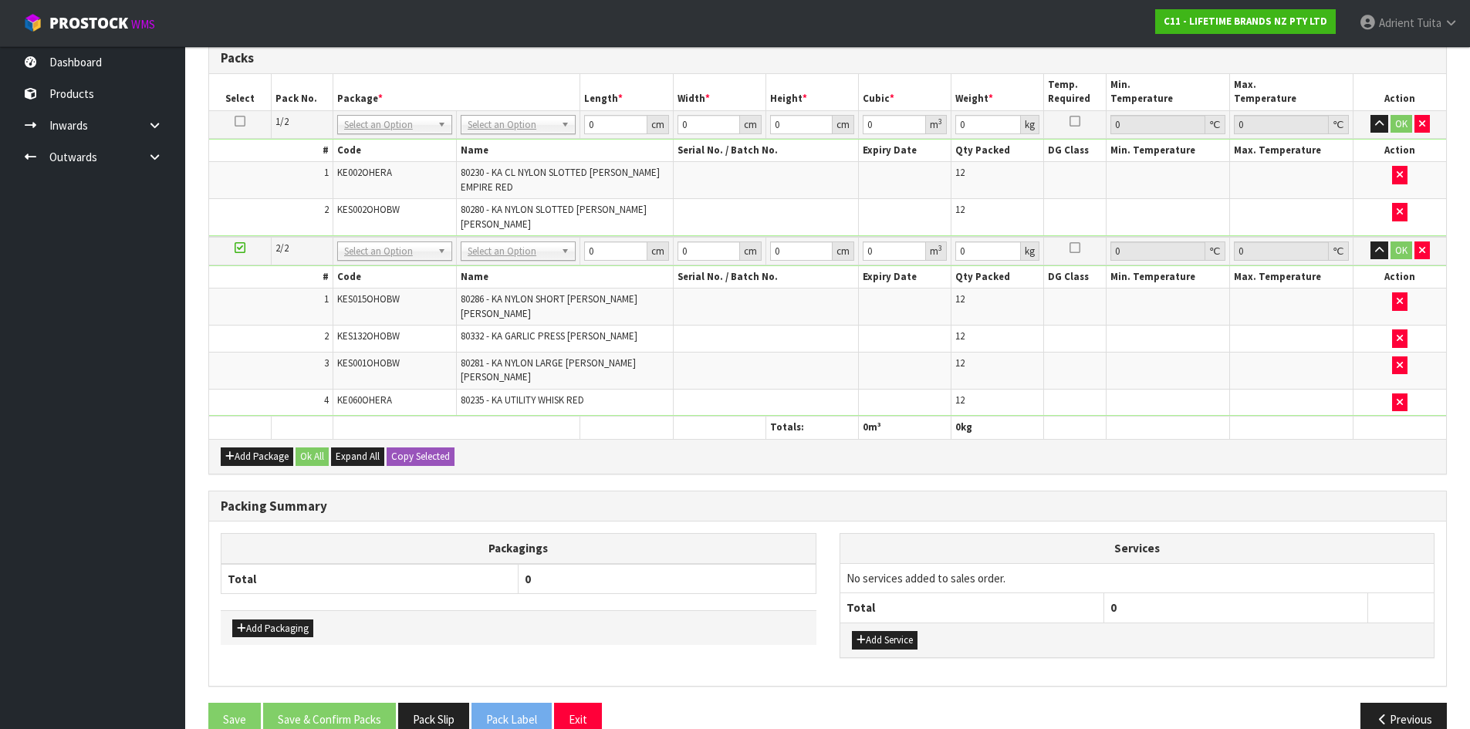
scroll to position [366, 0]
click at [524, 135] on td "No Packaging Cartons PLT GEN120 (1200 X 1000) PLT ONE WAY SKID CHEP HIRE PALLET…" at bounding box center [518, 125] width 123 height 28
drag, startPoint x: 521, startPoint y: 113, endPoint x: 507, endPoint y: 147, distance: 36.0
click at [514, 132] on td "No Packaging Cartons PLT GEN120 (1200 X 1000) PLT ONE WAY SKID CHEP HIRE PALLET…" at bounding box center [518, 125] width 123 height 28
drag, startPoint x: 513, startPoint y: 135, endPoint x: 511, endPoint y: 143, distance: 7.9
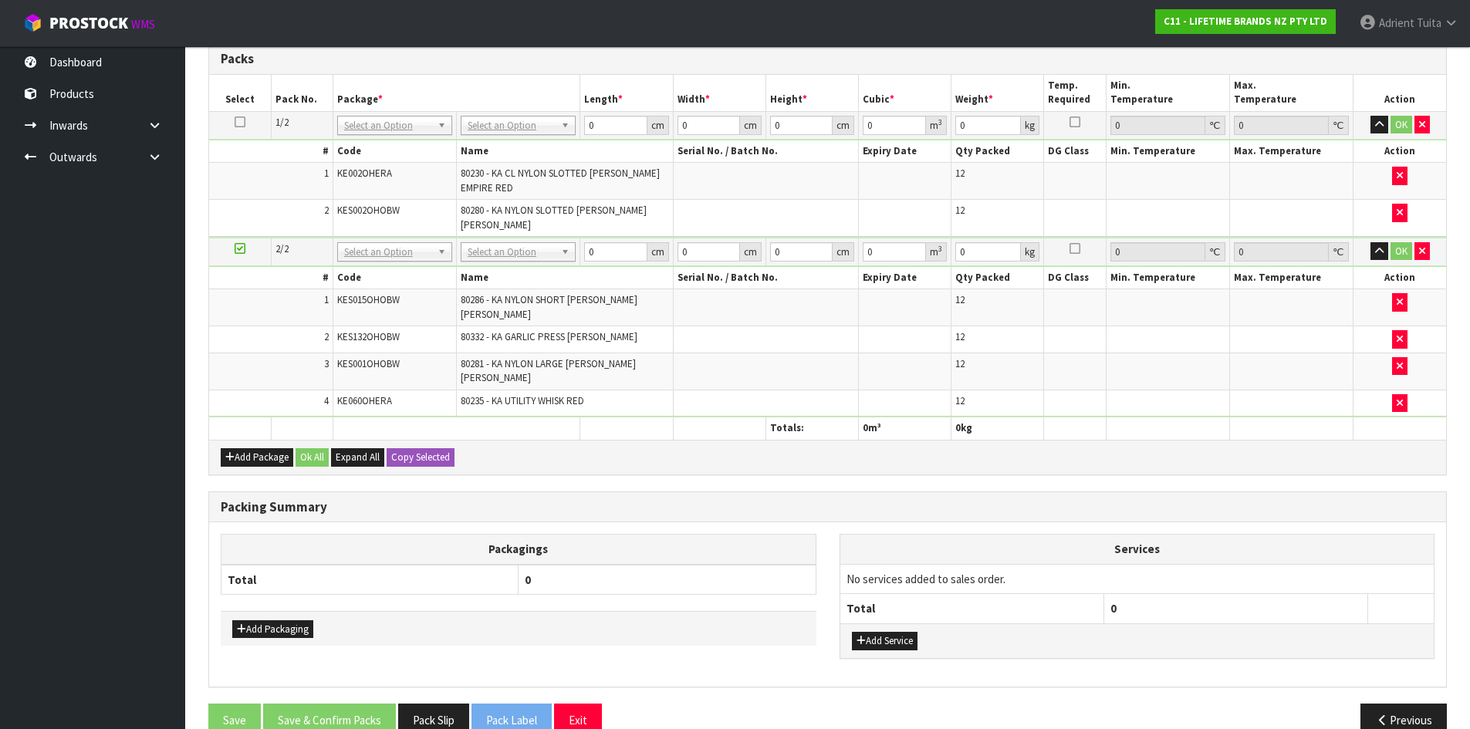
click at [513, 140] on tbody "1/2 NONE 007-001 007-002 007-004 007-009 007-013 007-014 007-015 007-017 007-01…" at bounding box center [827, 174] width 1237 height 127
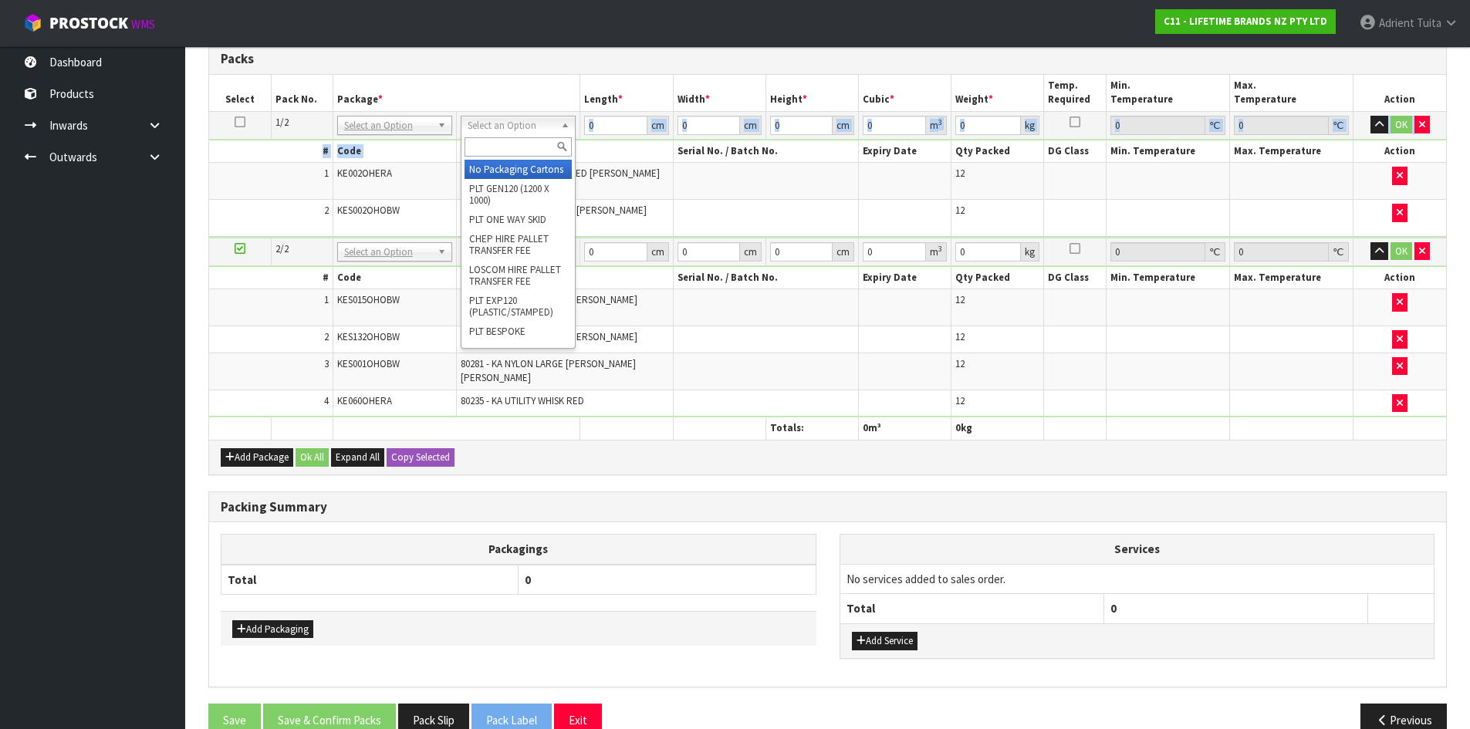
scroll to position [375, 0]
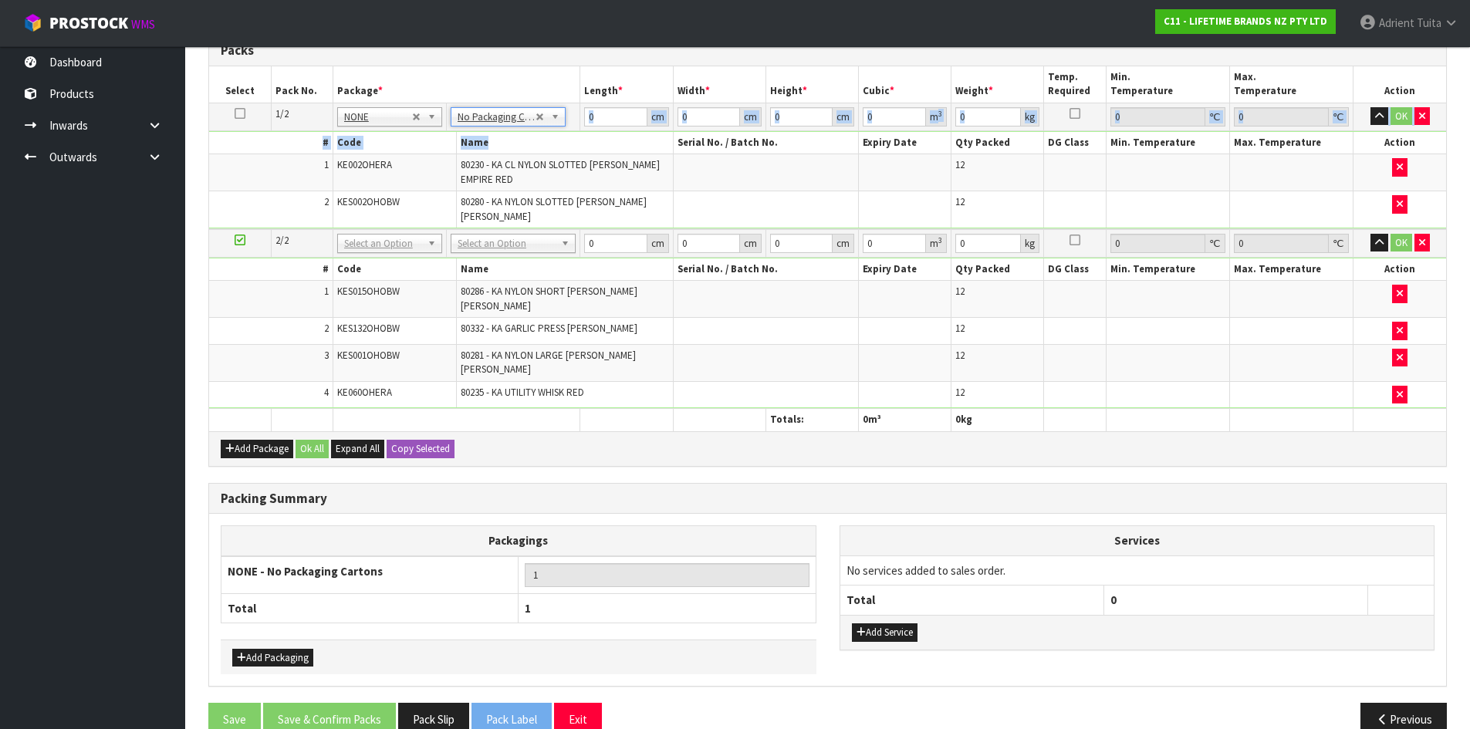
drag, startPoint x: 498, startPoint y: 235, endPoint x: 495, endPoint y: 249, distance: 15.2
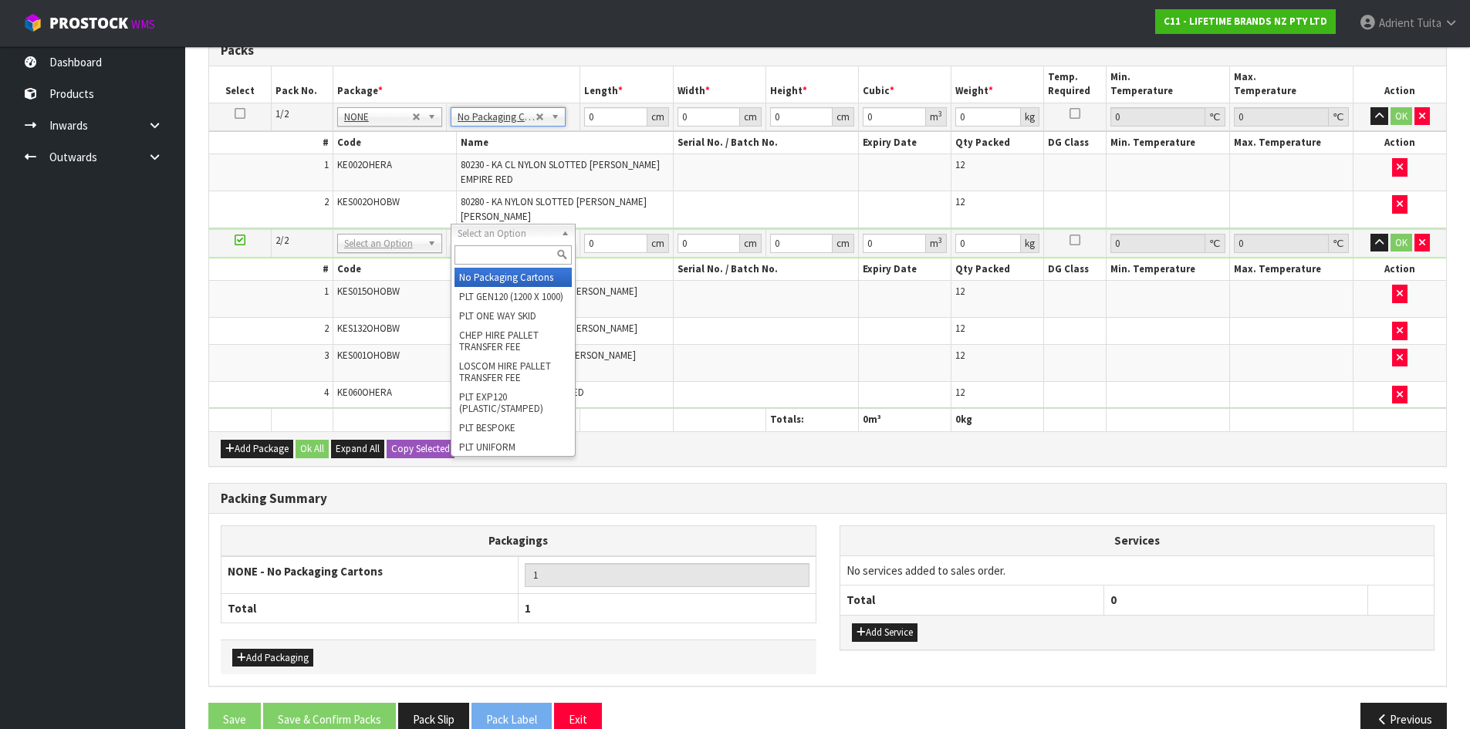
click at [495, 252] on input "text" at bounding box center [512, 254] width 117 height 19
type input "CTN9"
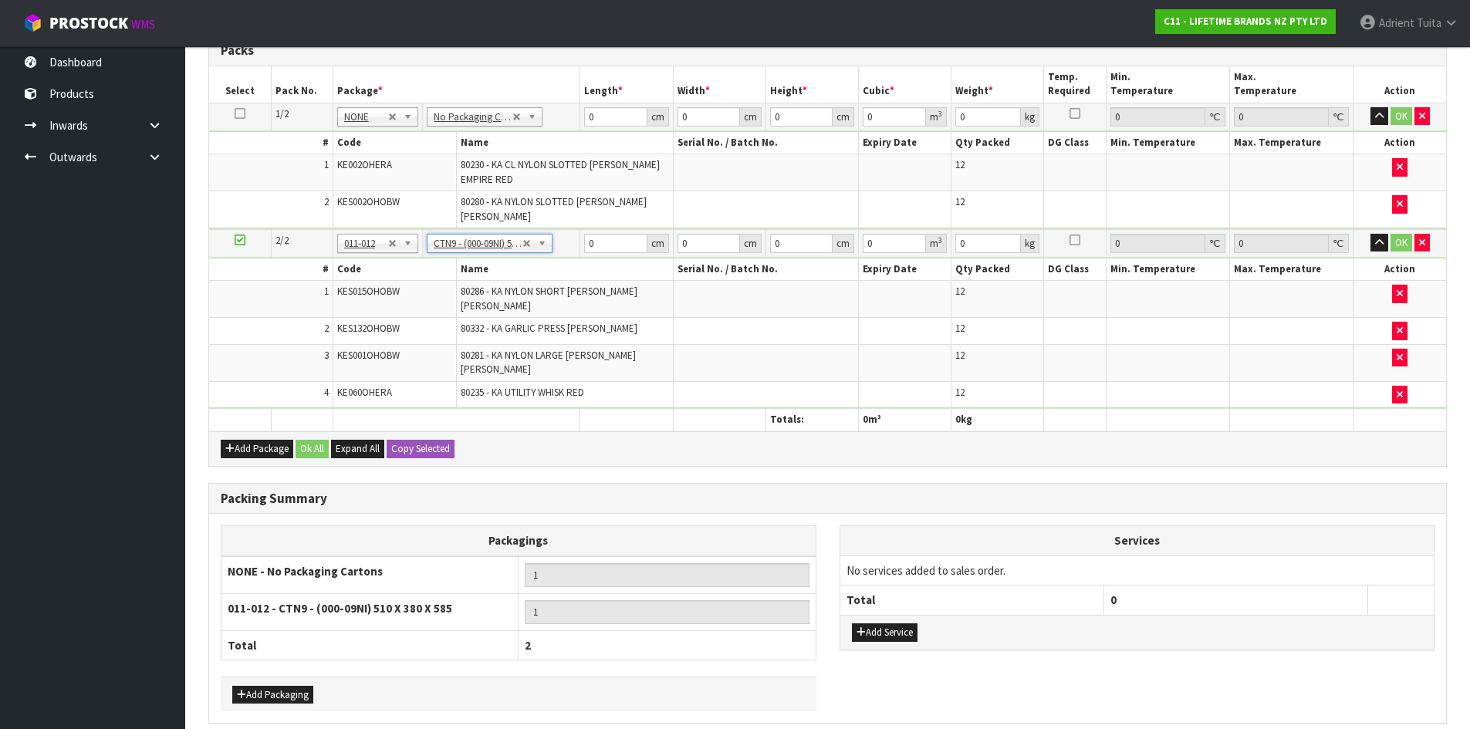
type input "51"
type input "38"
type input "58.5"
type input "0.113373"
type input "12.05"
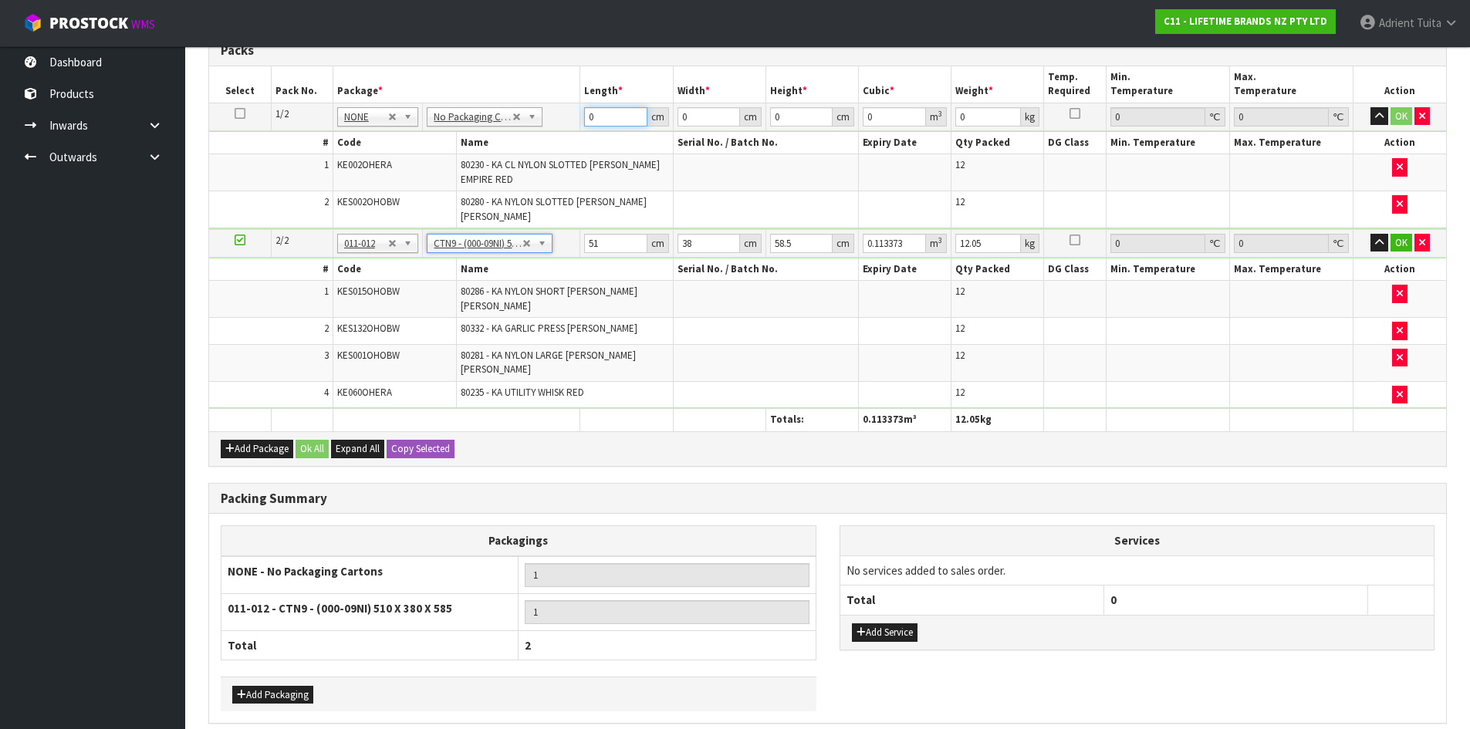
click at [629, 118] on input "0" at bounding box center [615, 116] width 62 height 19
type input "42"
type input "40"
type input "2"
type input "0.00336"
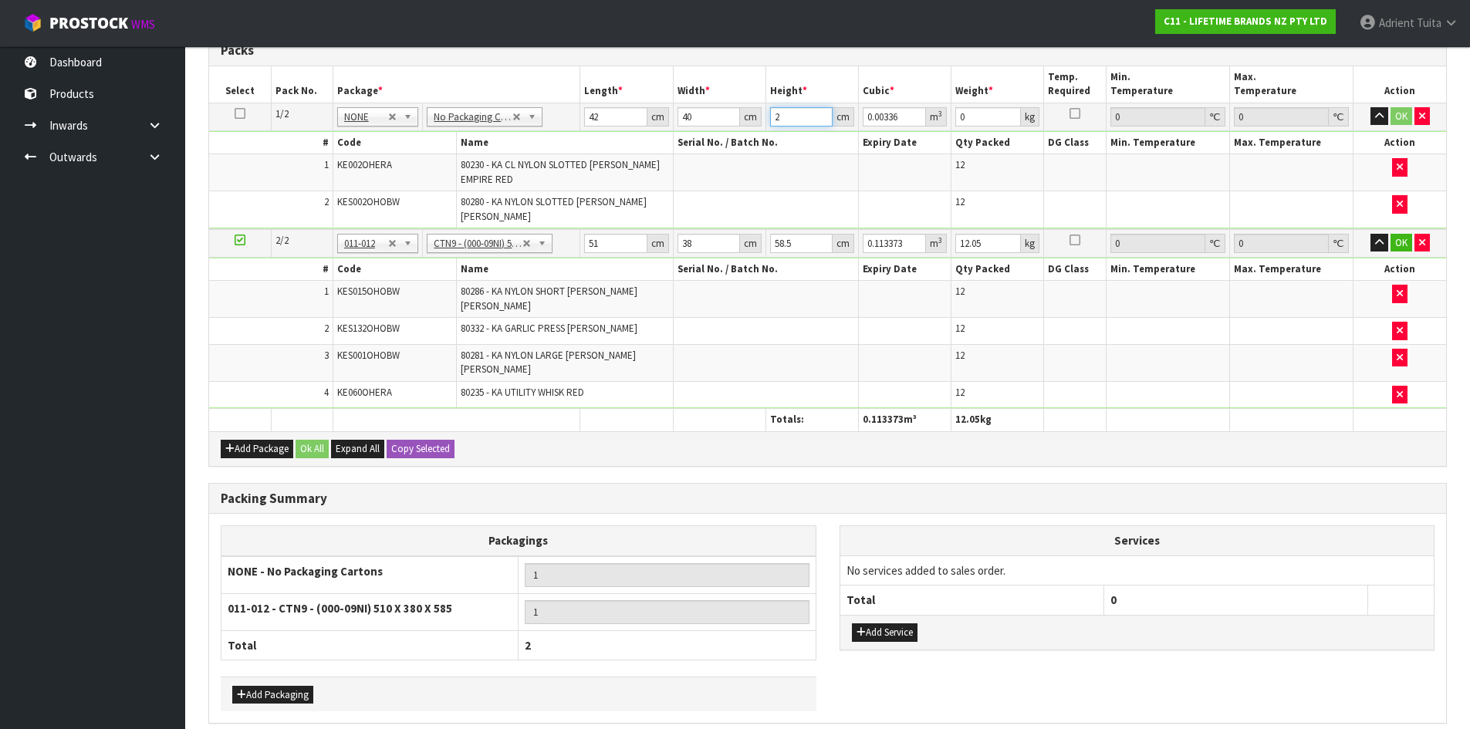
type input "22"
type input "0.03696"
type input "22"
type input "5"
click at [593, 234] on input "51" at bounding box center [615, 243] width 62 height 19
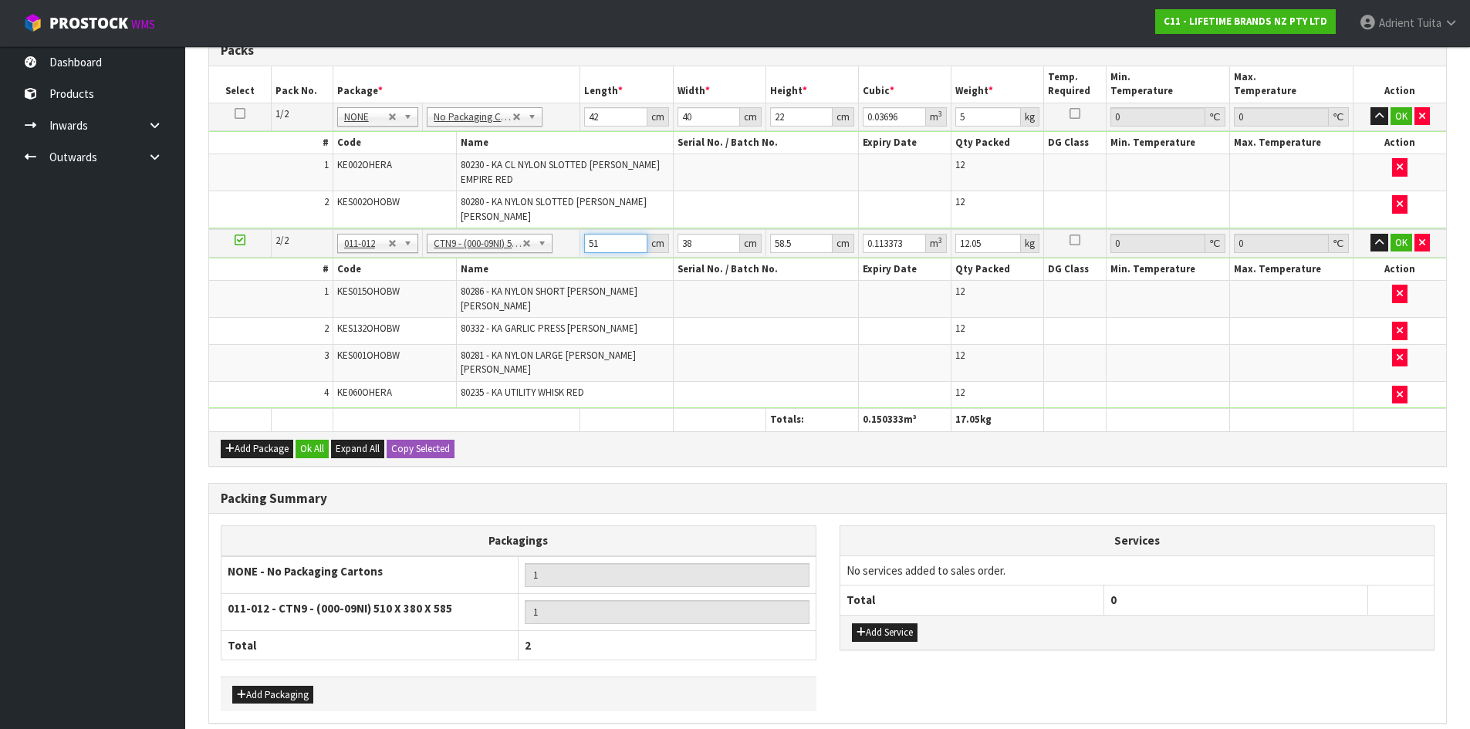
click at [593, 234] on input "51" at bounding box center [615, 243] width 62 height 19
type input "5"
type input "0.011115"
type input "53"
type input "0.117819"
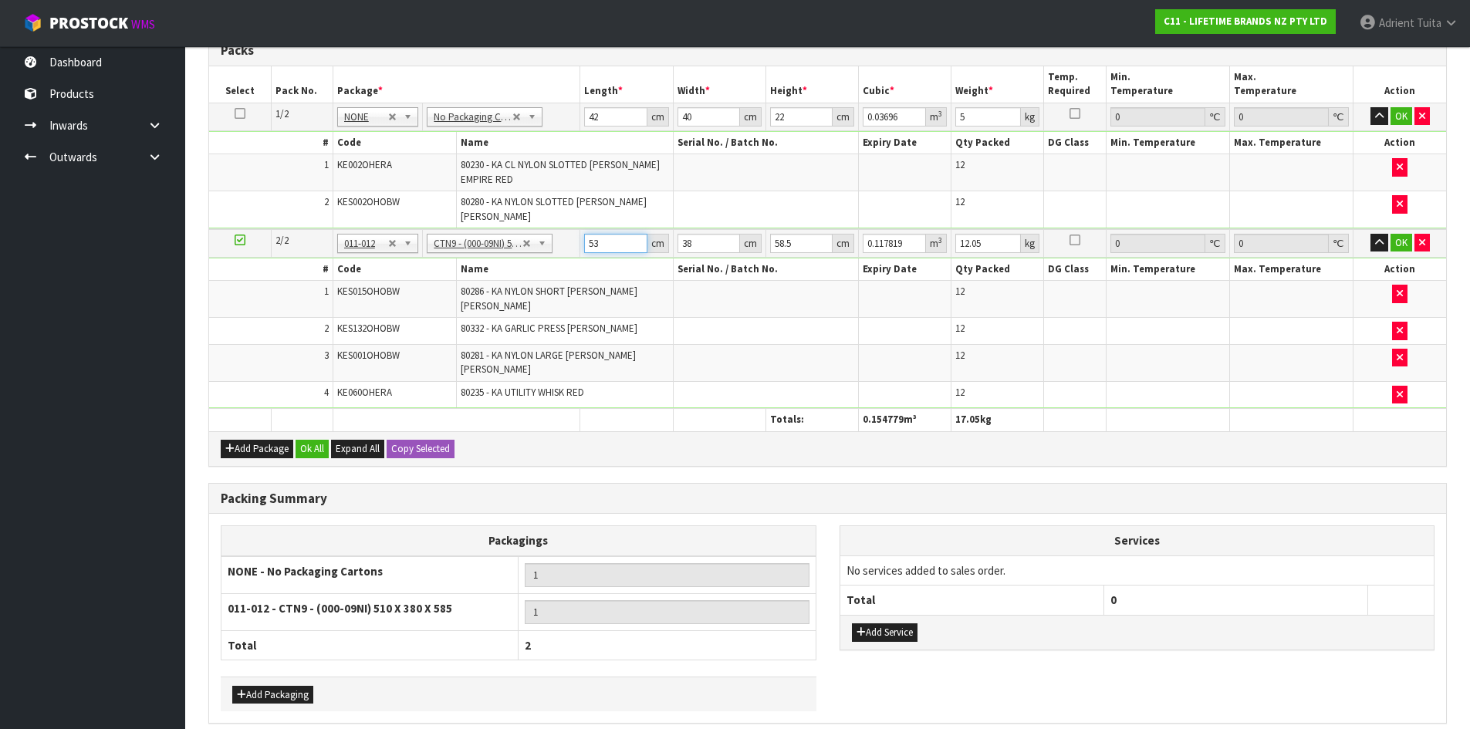
type input "53"
type input "4"
type input "0.012402"
type input "40"
type input "0.12402"
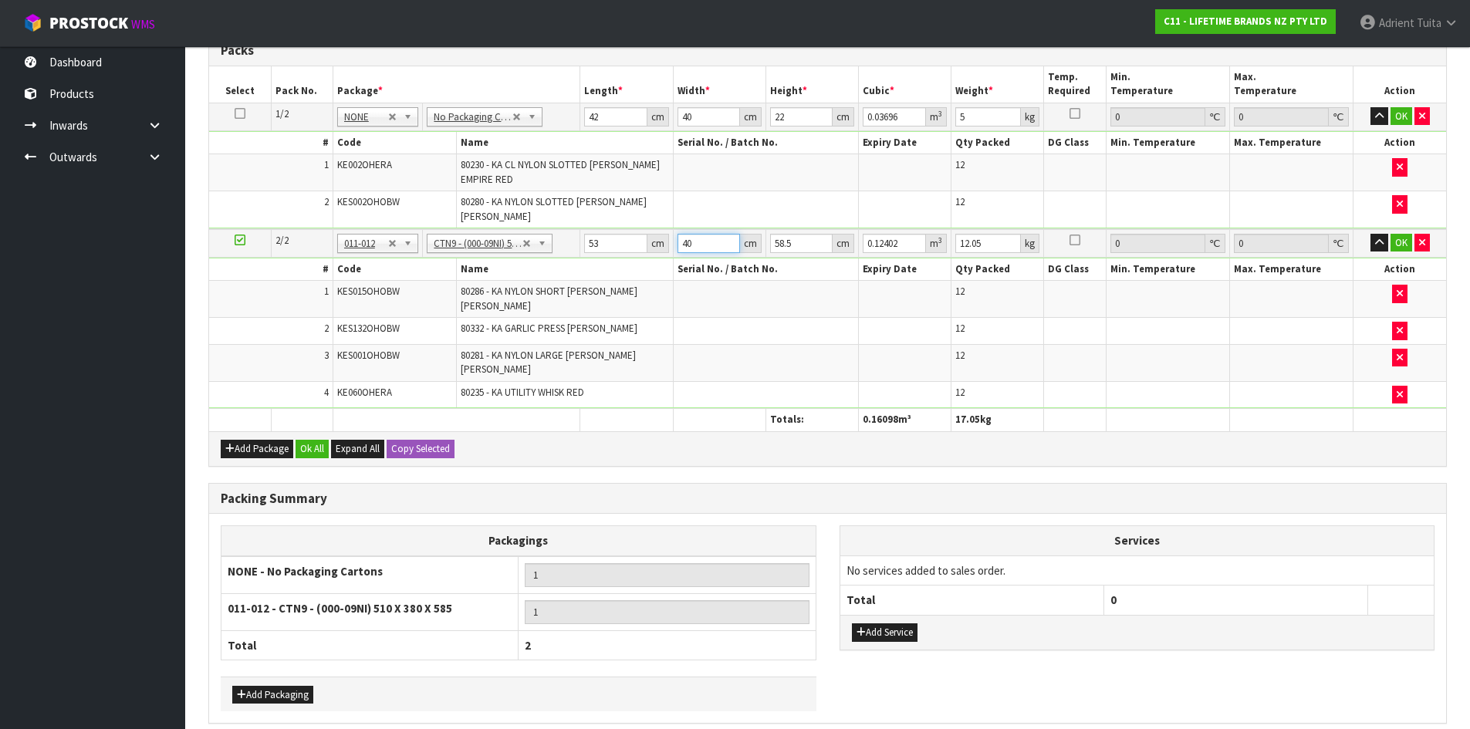
type input "40"
type input "4"
type input "0.00848"
type input "47"
type input "0.09964"
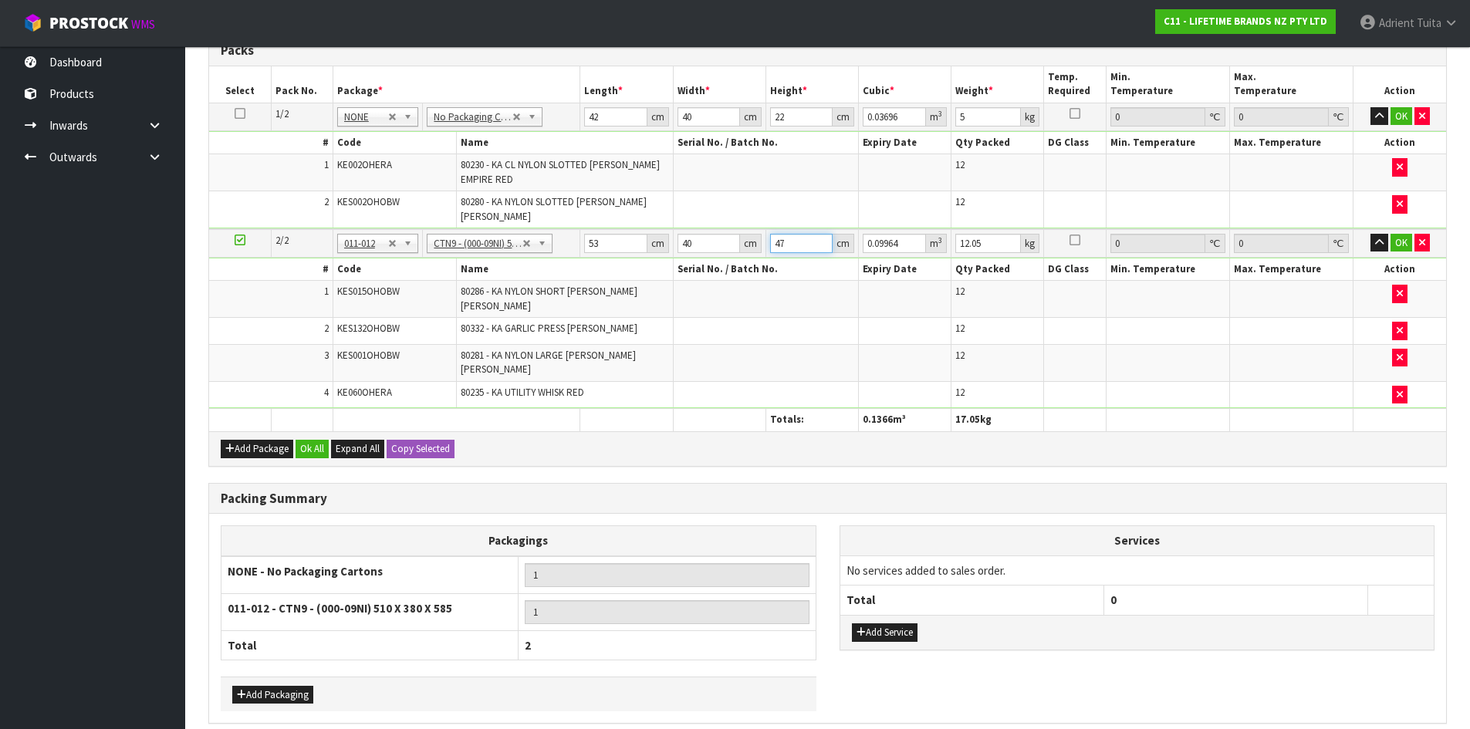
type input "47"
type input "12"
click at [1399, 117] on button "OK" at bounding box center [1401, 116] width 22 height 19
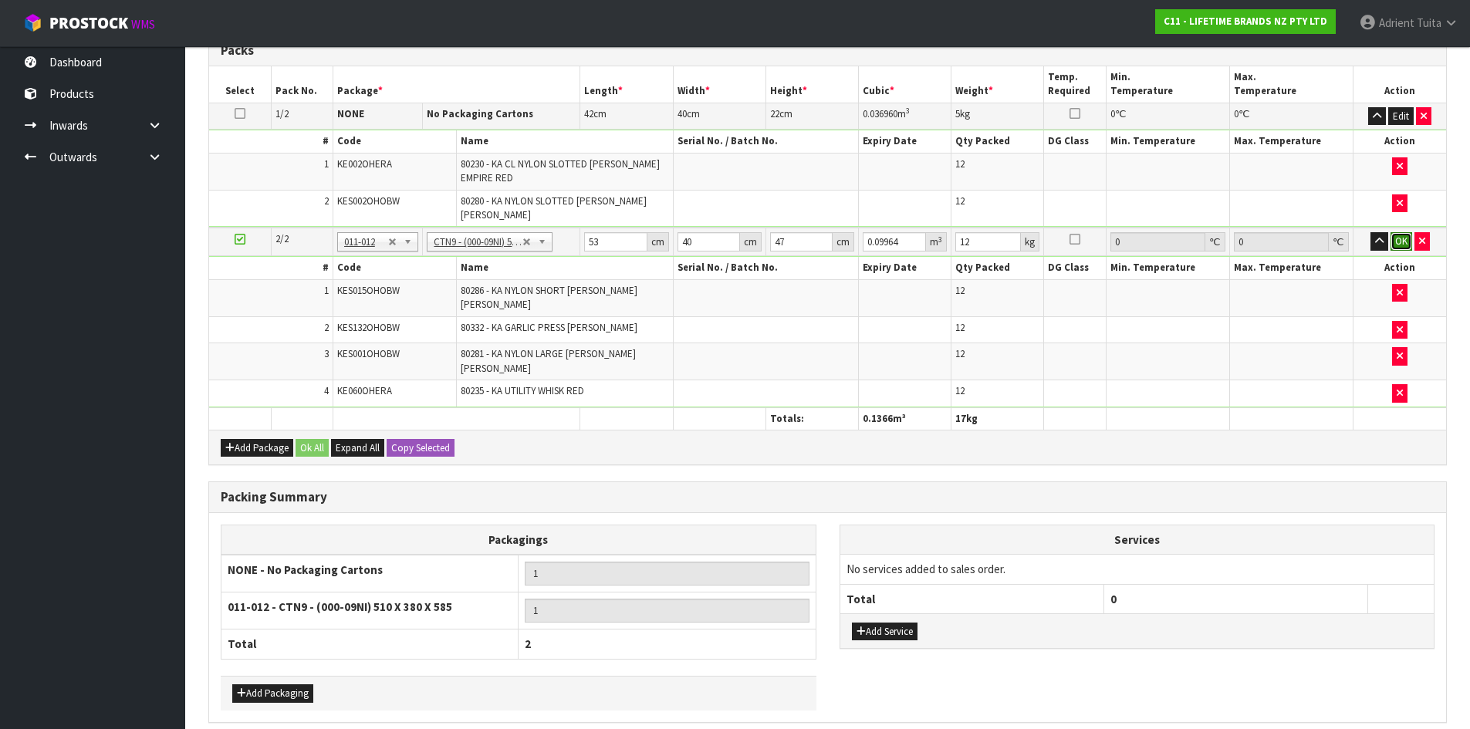
click at [1397, 232] on button "OK" at bounding box center [1401, 241] width 22 height 19
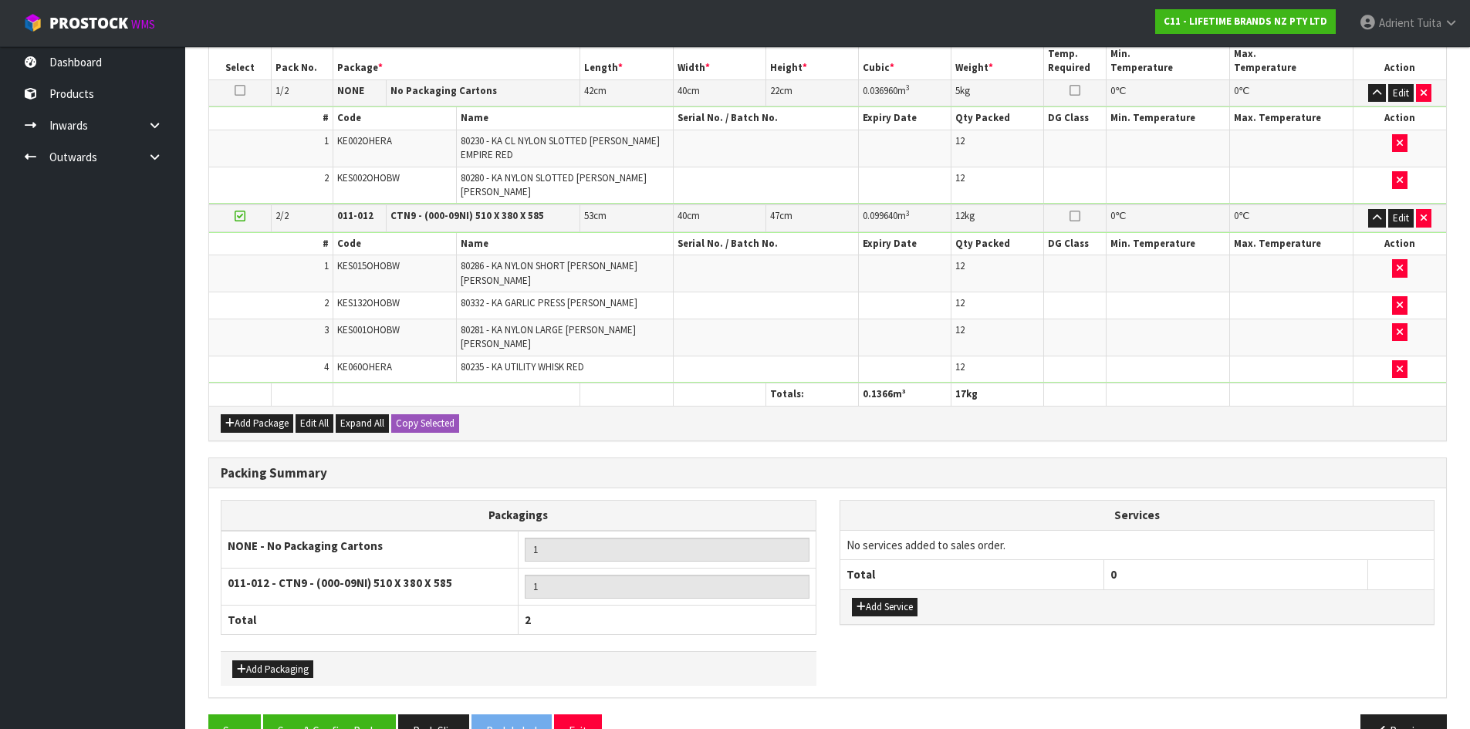
scroll to position [410, 0]
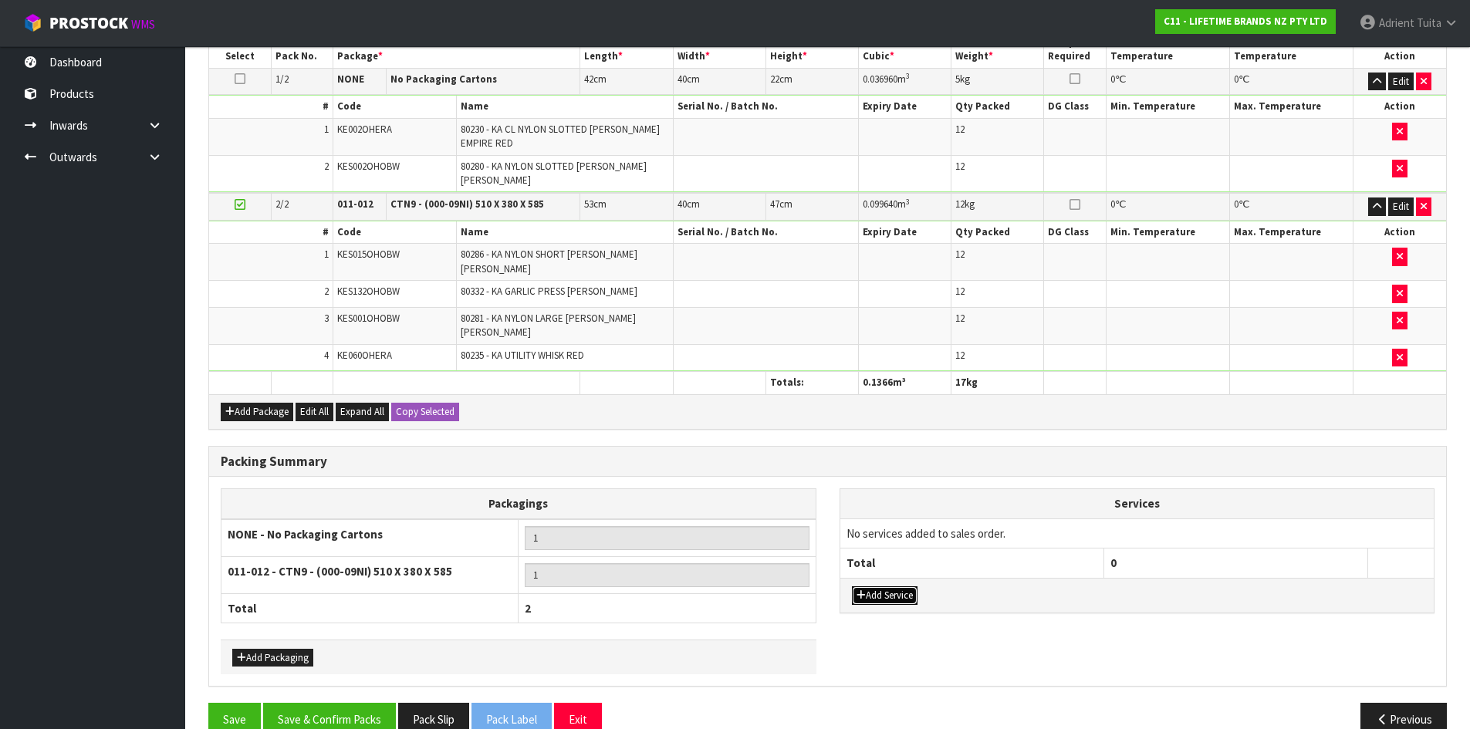
click at [878, 586] on button "Add Service" at bounding box center [885, 595] width 66 height 19
drag, startPoint x: 890, startPoint y: 508, endPoint x: 890, endPoint y: 522, distance: 13.9
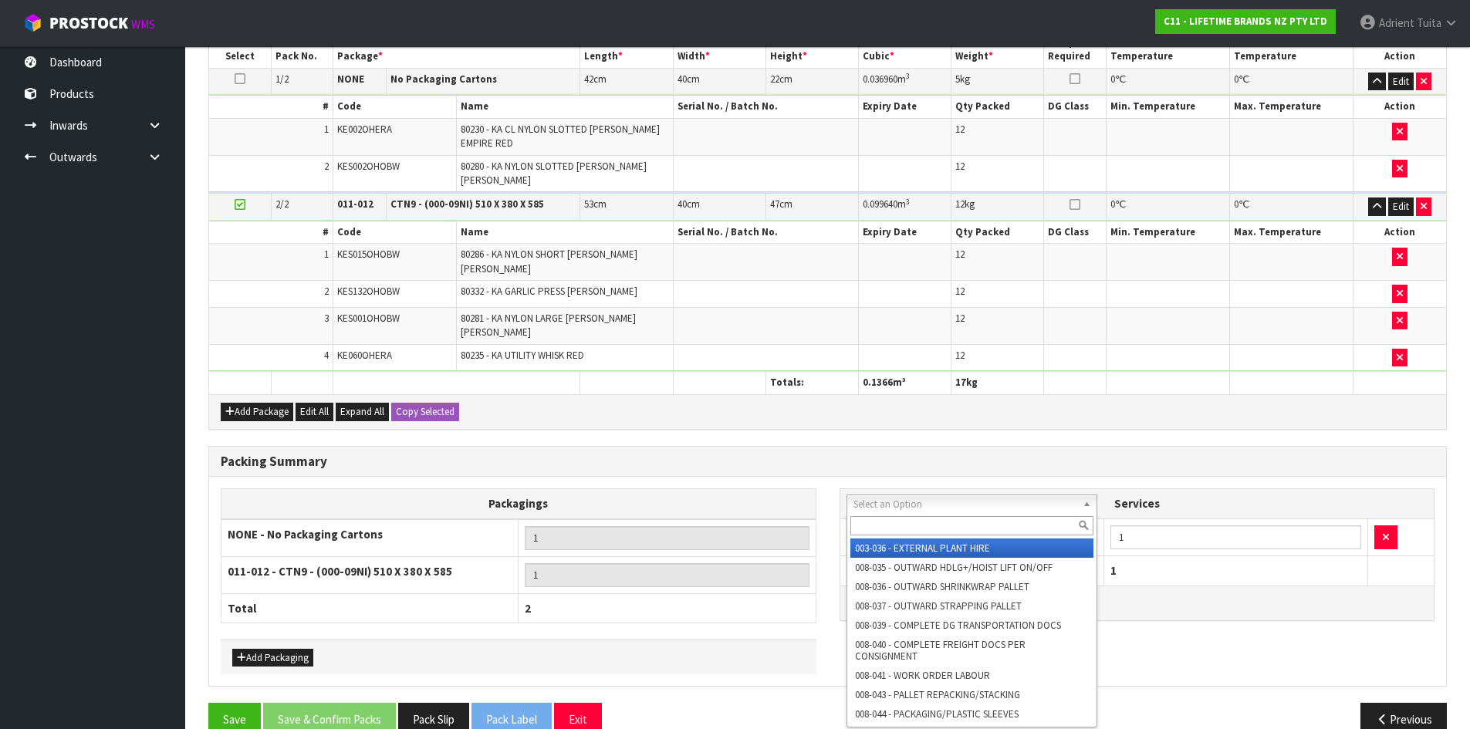
click at [890, 522] on input "text" at bounding box center [972, 525] width 244 height 19
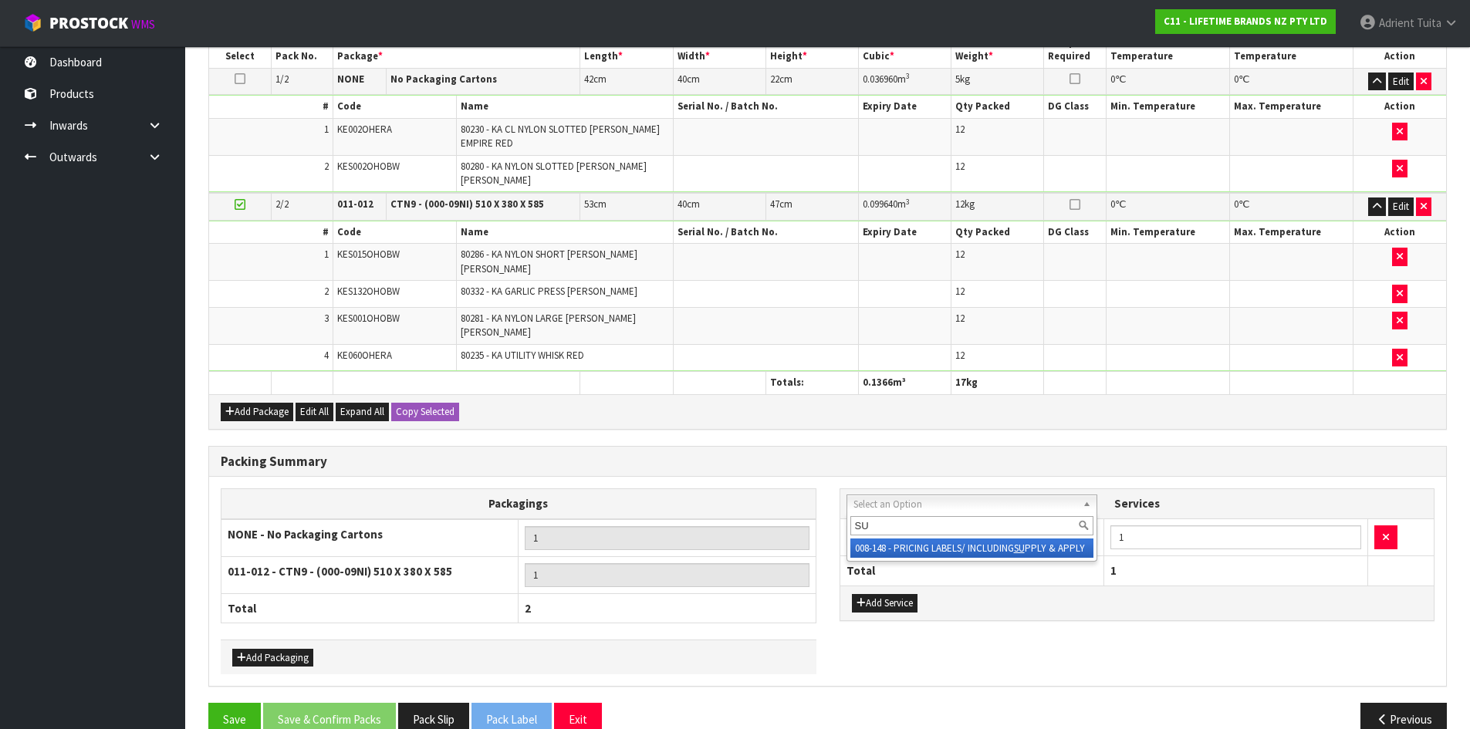
type input "SU"
drag, startPoint x: 900, startPoint y: 549, endPoint x: 1179, endPoint y: 512, distance: 281.6
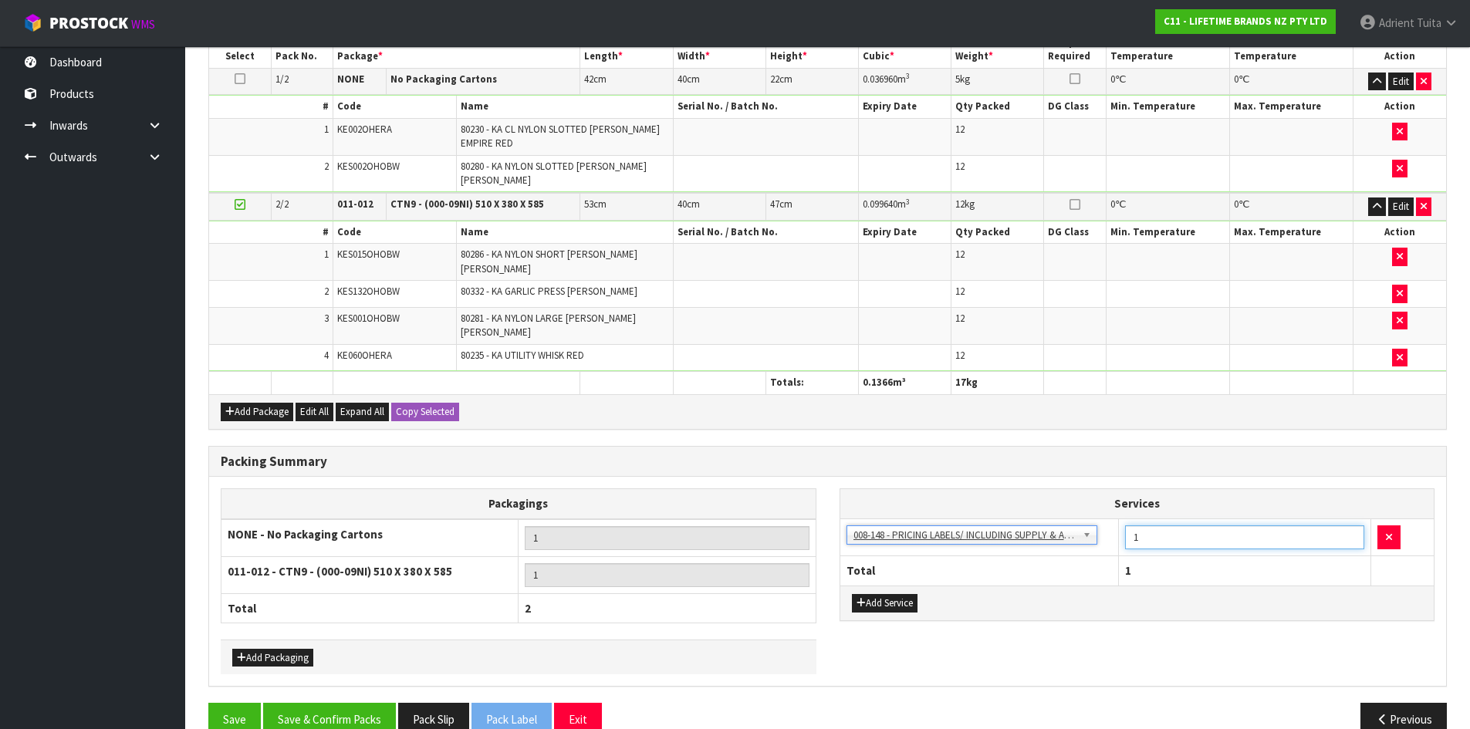
click at [1195, 525] on input "1" at bounding box center [1244, 537] width 239 height 24
type input "48"
click at [322, 703] on button "Save & Confirm Packs" at bounding box center [329, 719] width 133 height 33
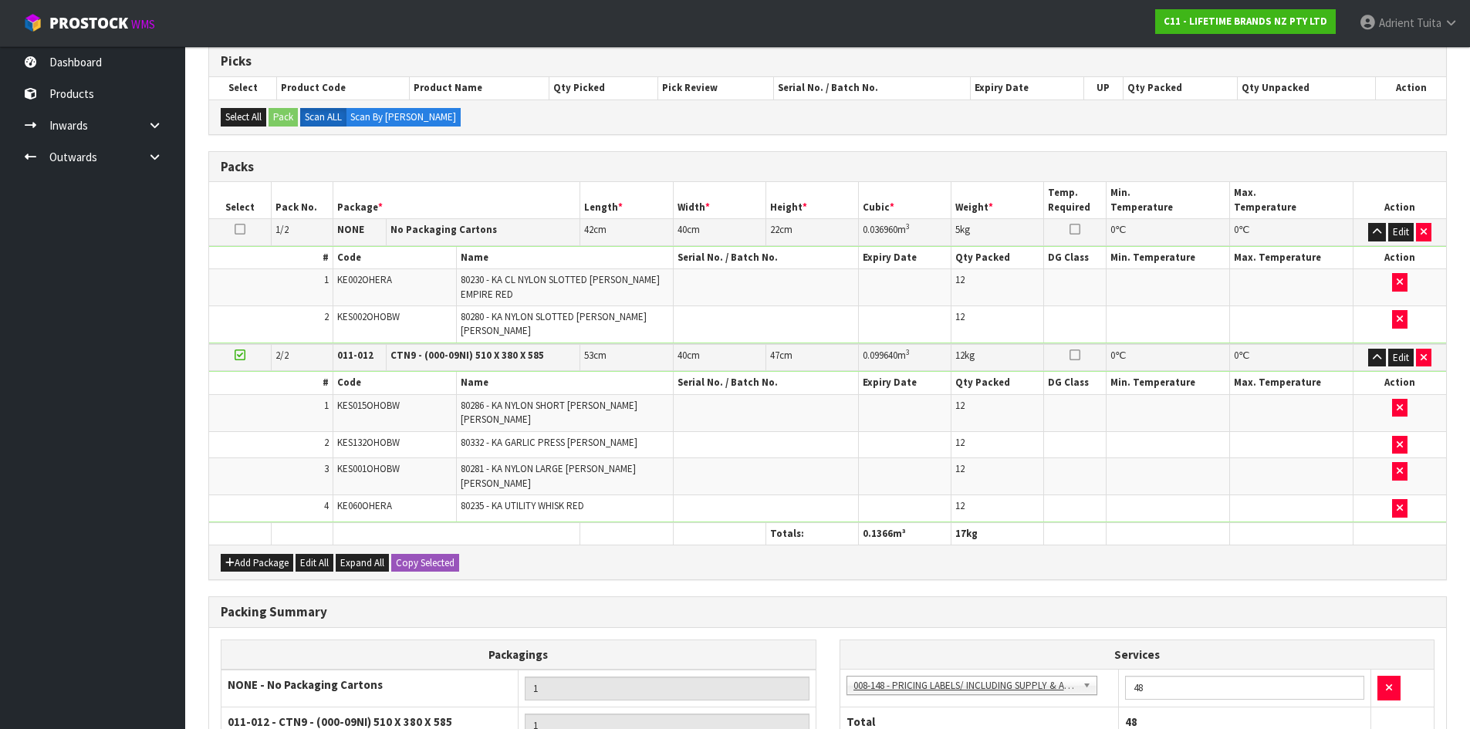
scroll to position [214, 0]
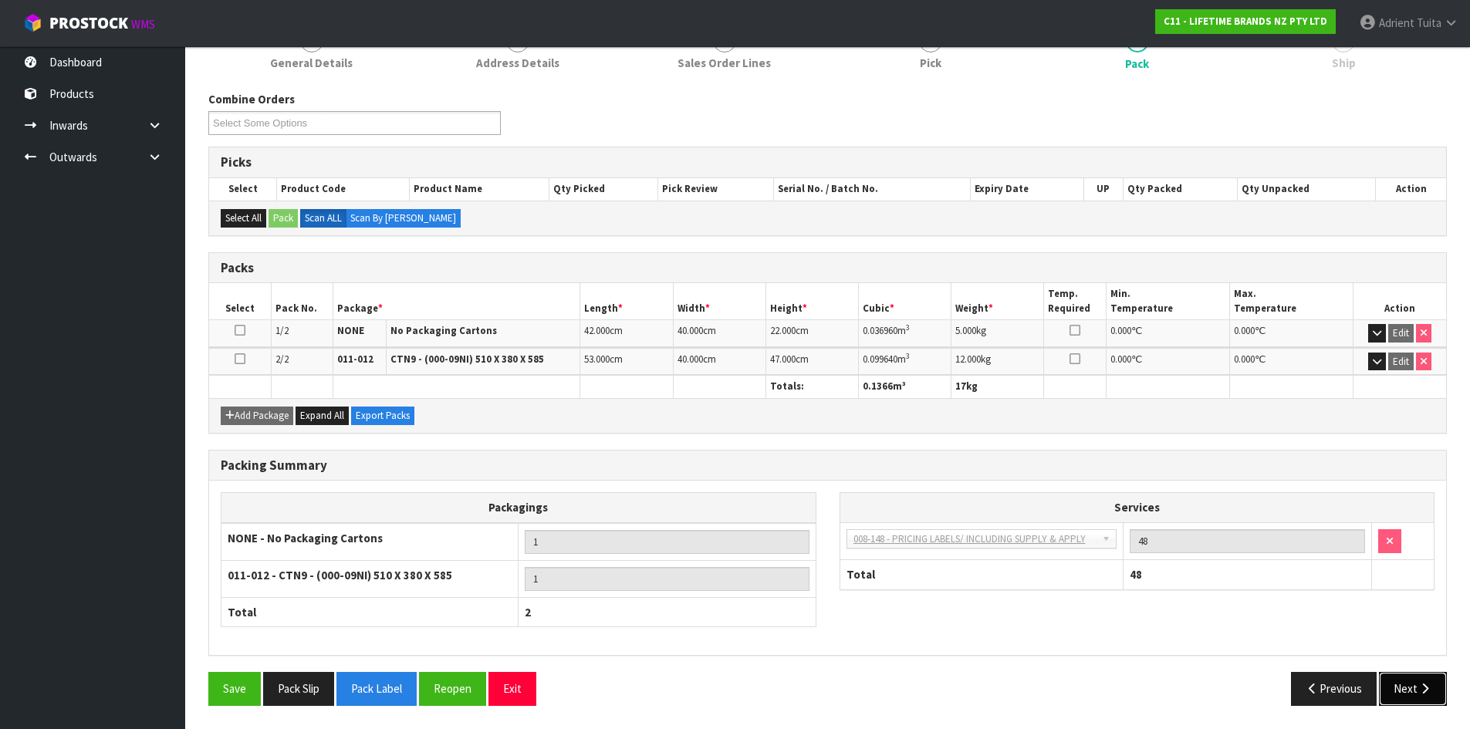
click at [1395, 693] on button "Next" at bounding box center [1413, 688] width 68 height 33
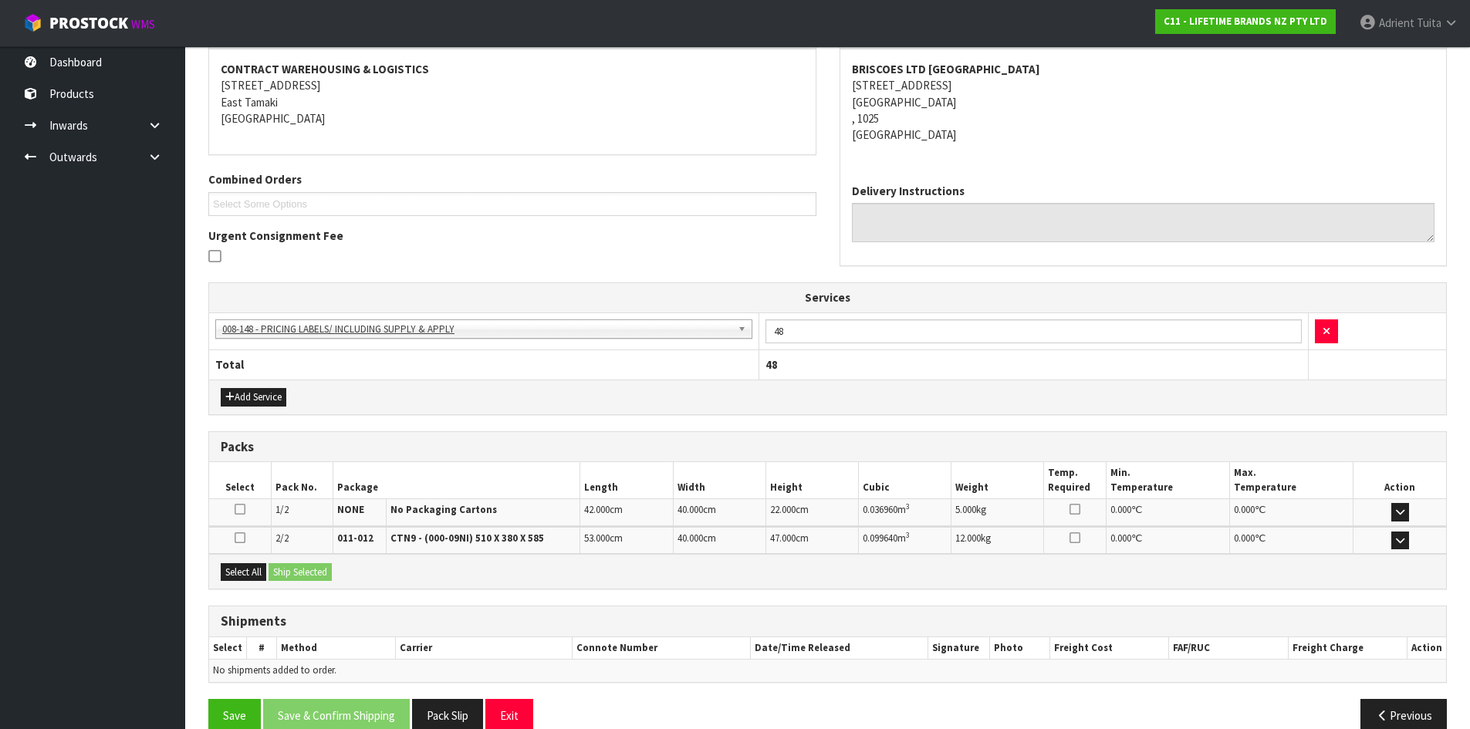
scroll to position [313, 0]
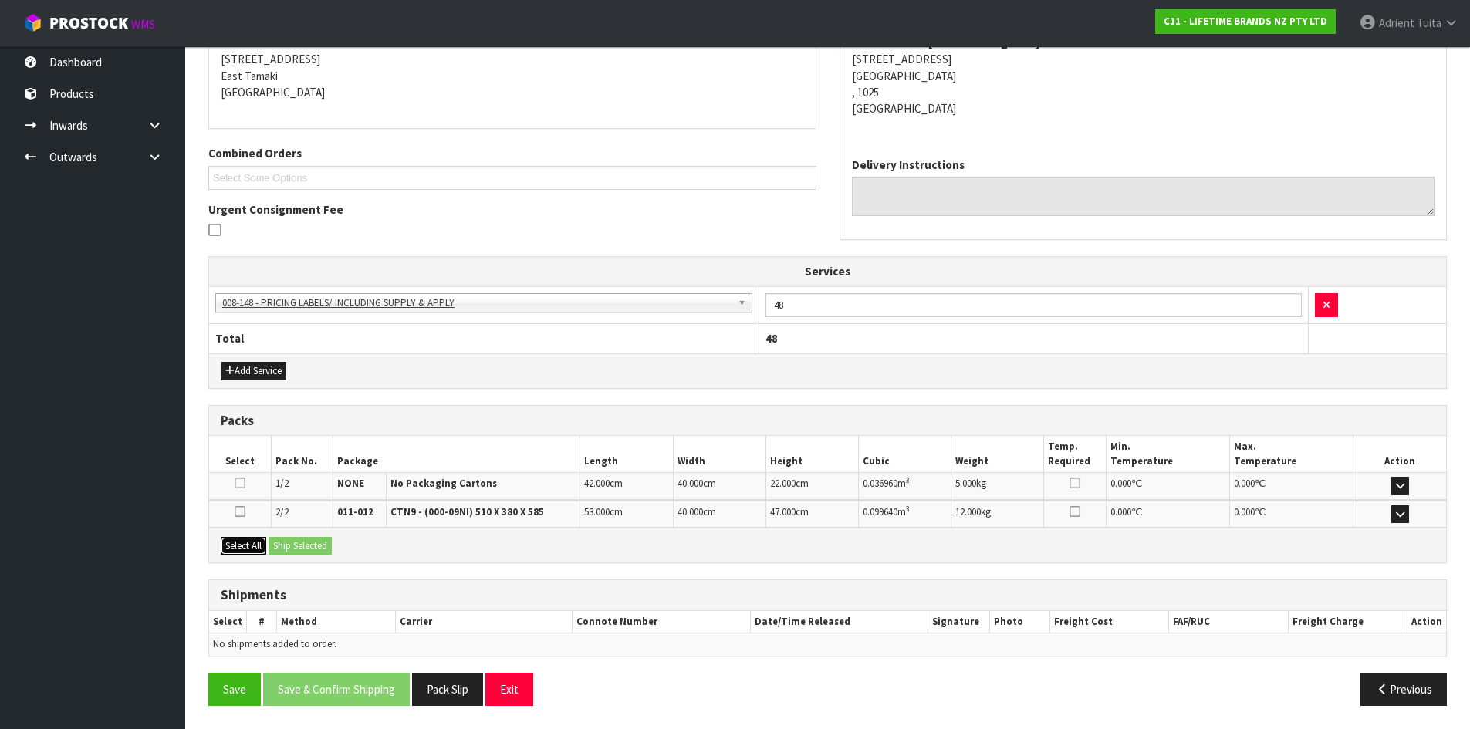
click at [238, 539] on button "Select All" at bounding box center [244, 546] width 46 height 19
click at [279, 539] on button "Ship Selected" at bounding box center [299, 546] width 63 height 19
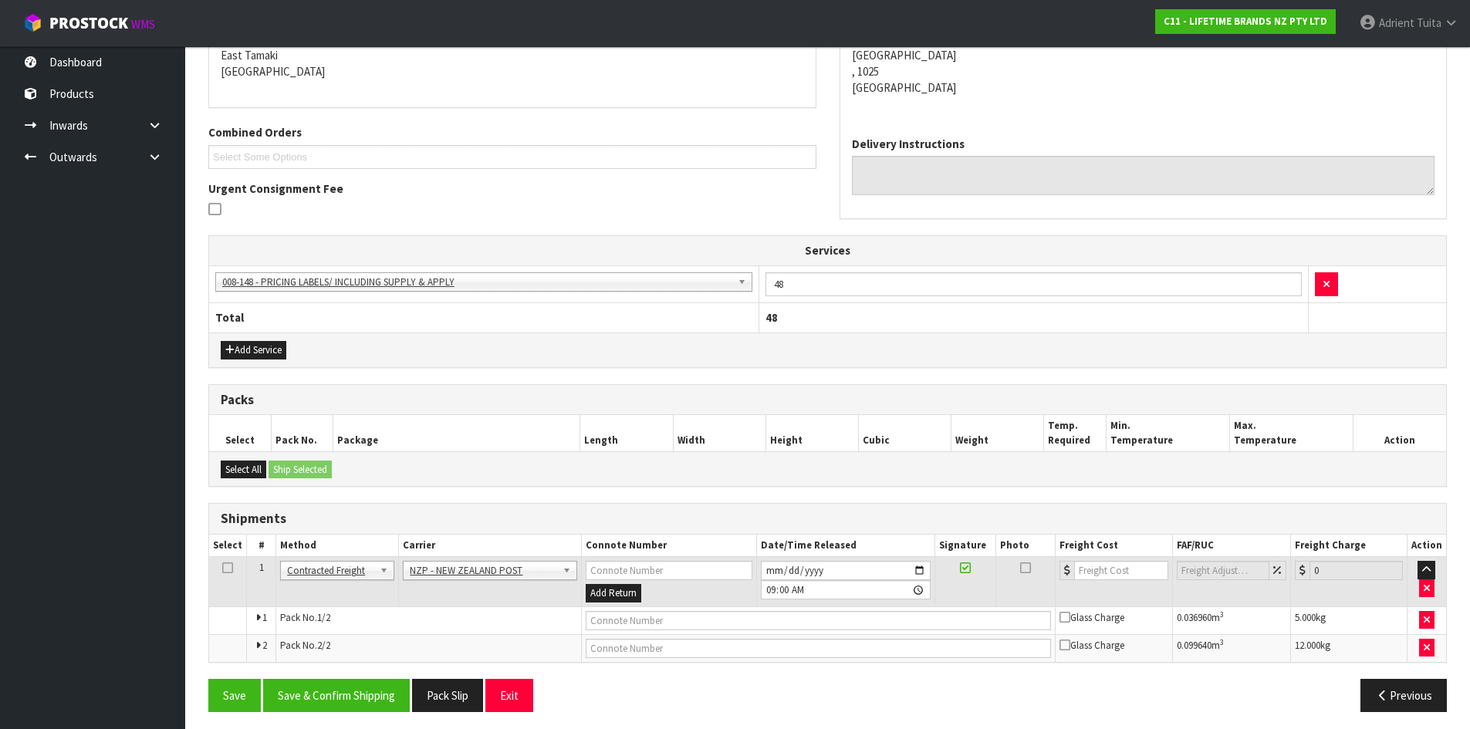
scroll to position [340, 0]
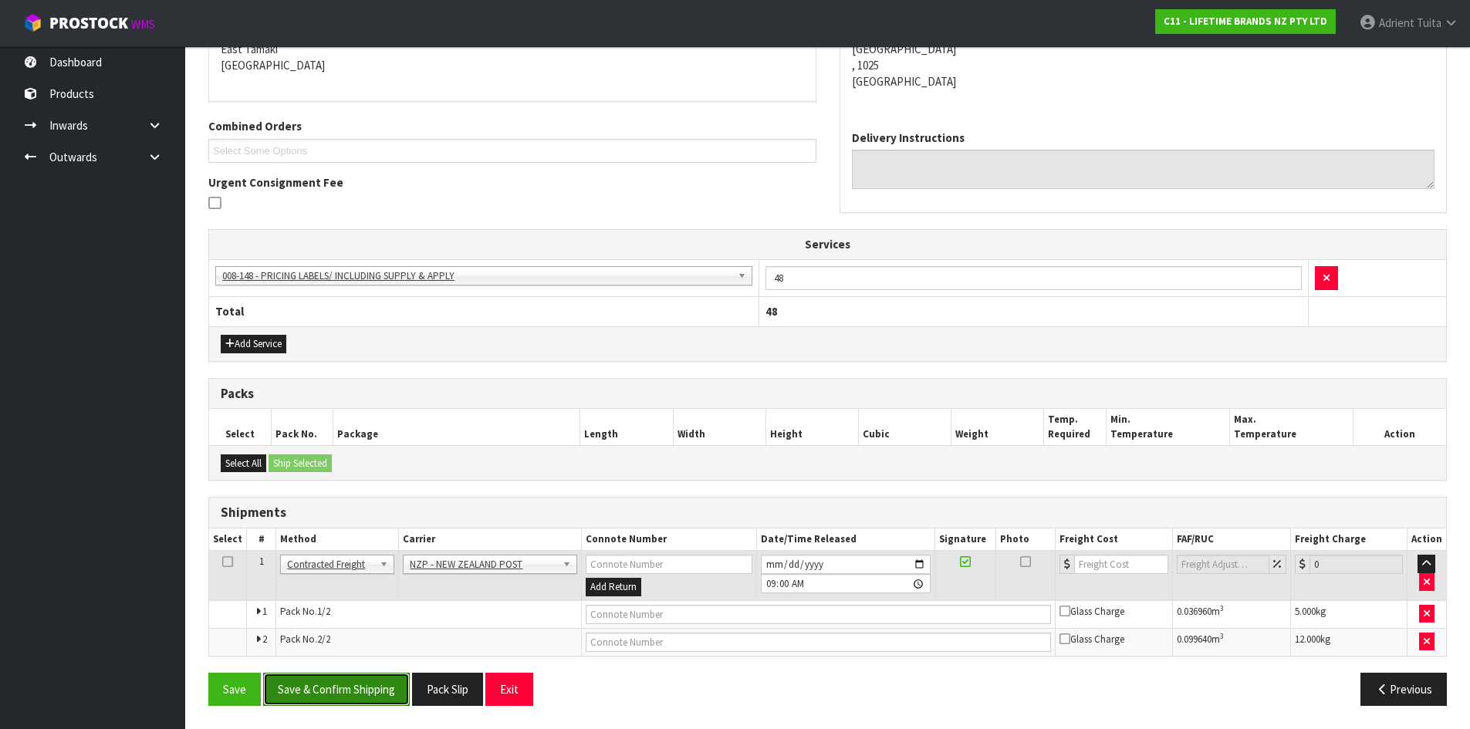
click at [308, 684] on button "Save & Confirm Shipping" at bounding box center [336, 689] width 147 height 33
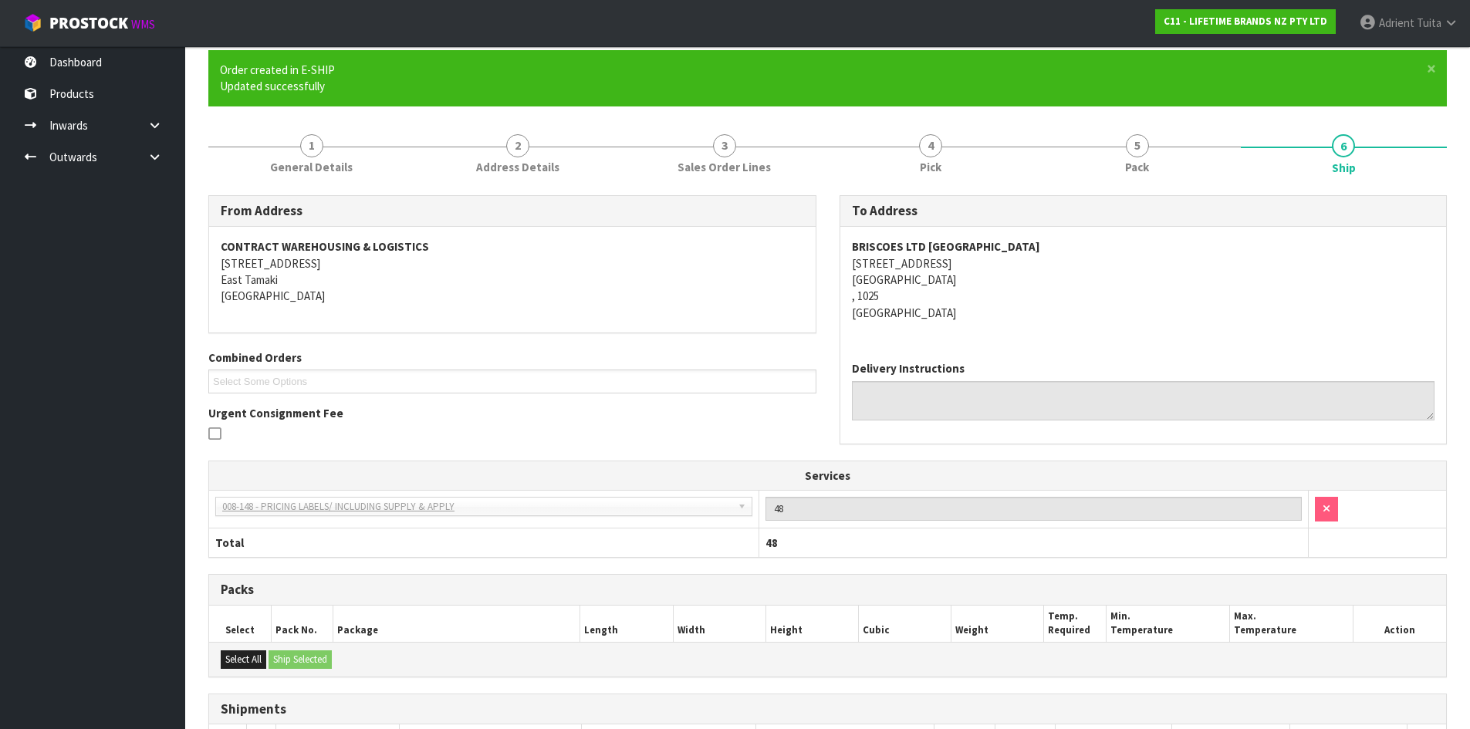
scroll to position [317, 0]
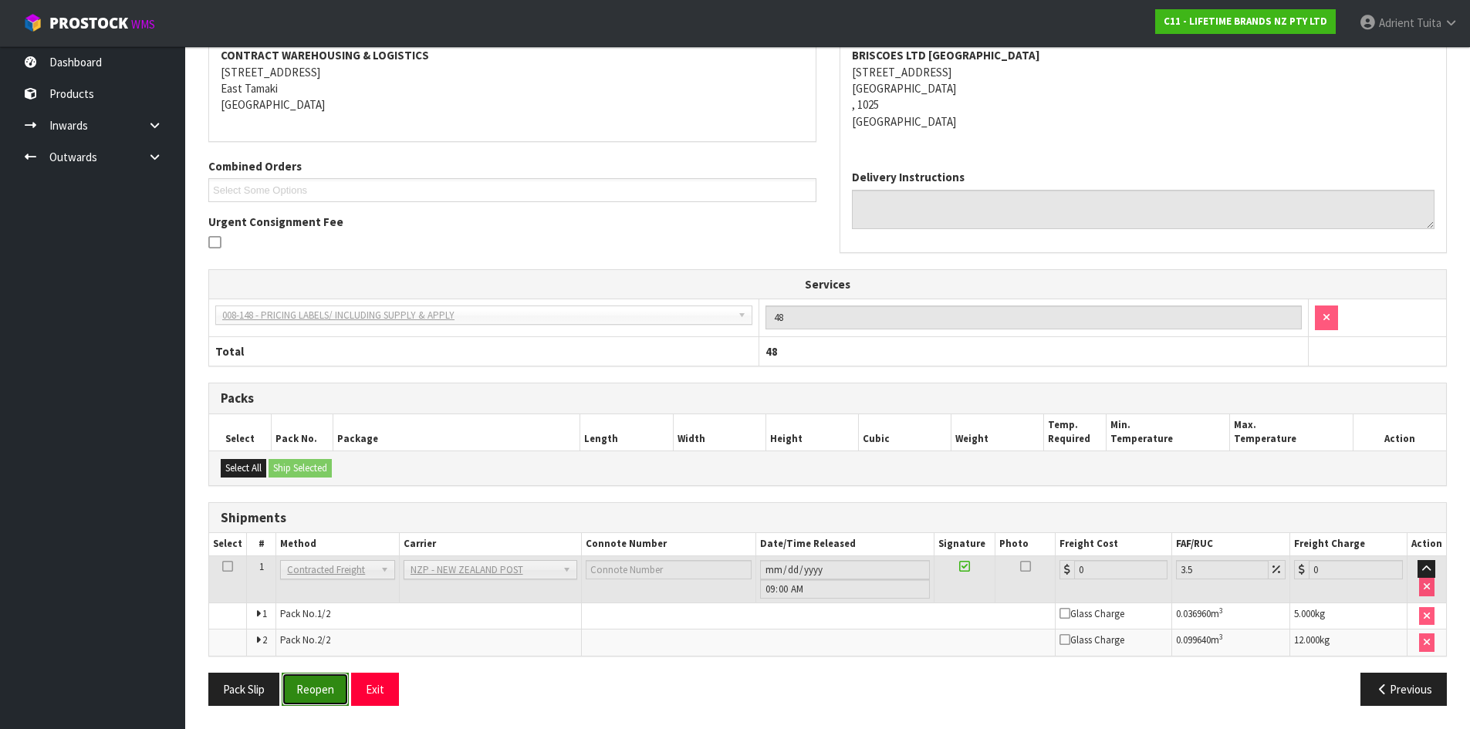
click at [307, 681] on button "Reopen" at bounding box center [315, 689] width 67 height 33
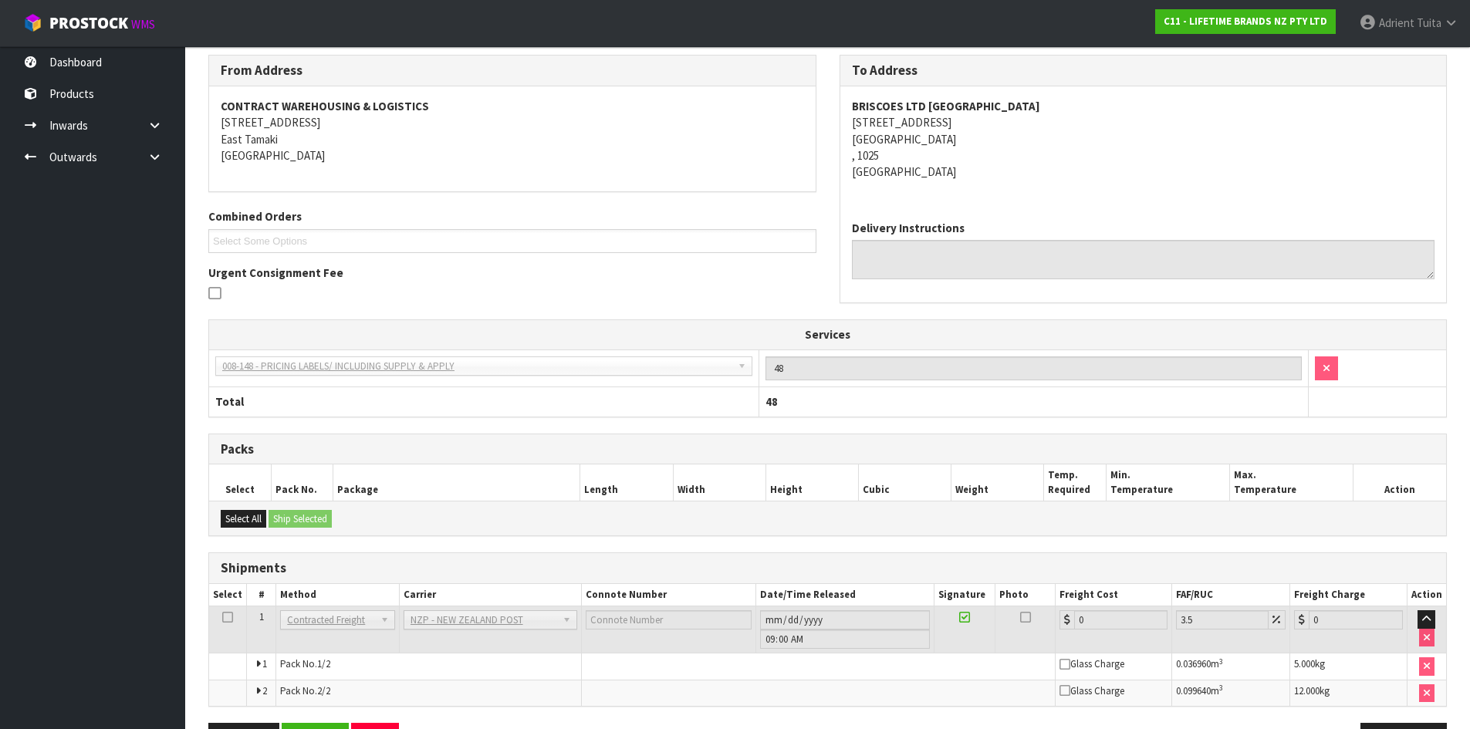
scroll to position [301, 0]
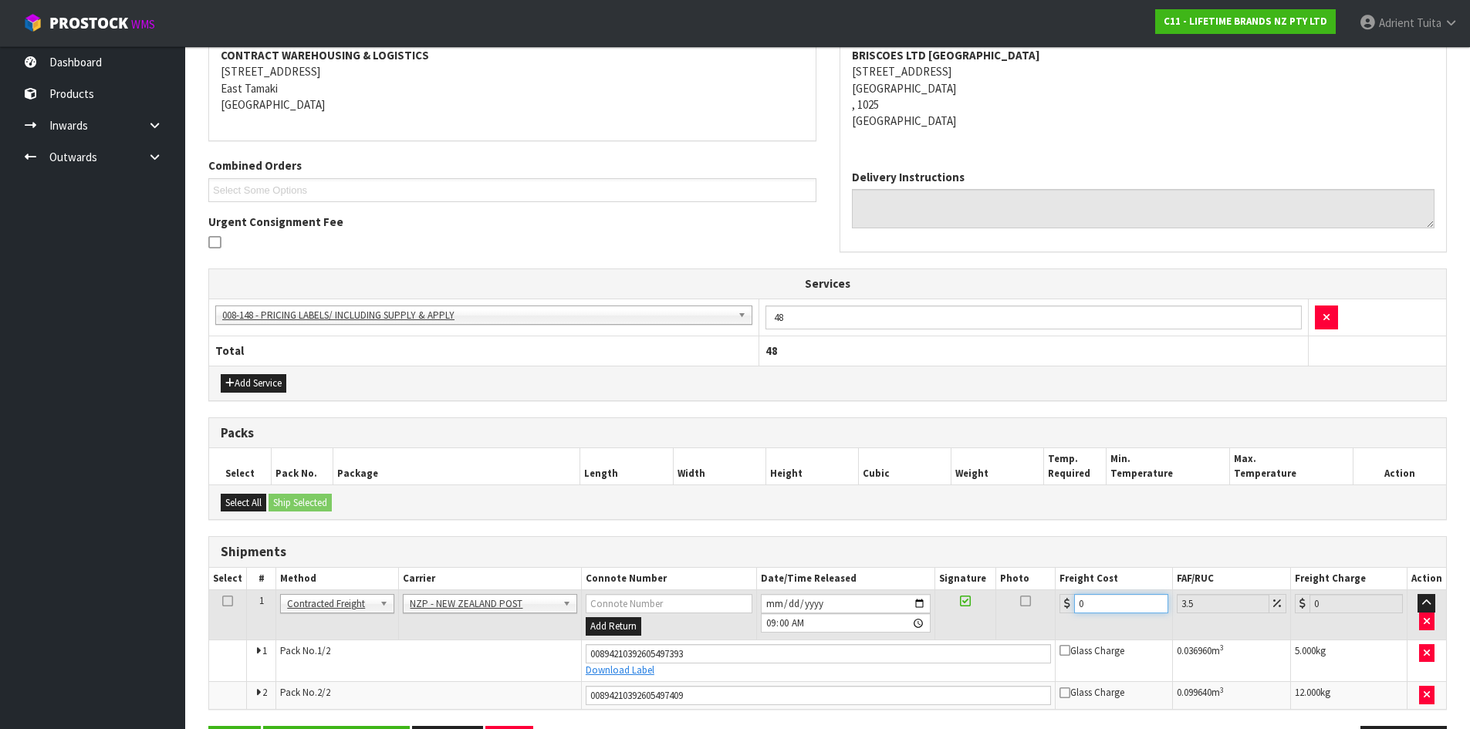
click at [1120, 606] on input "0" at bounding box center [1120, 603] width 93 height 19
type input "8"
type input "8.28"
type input "8.6"
type input "8.9"
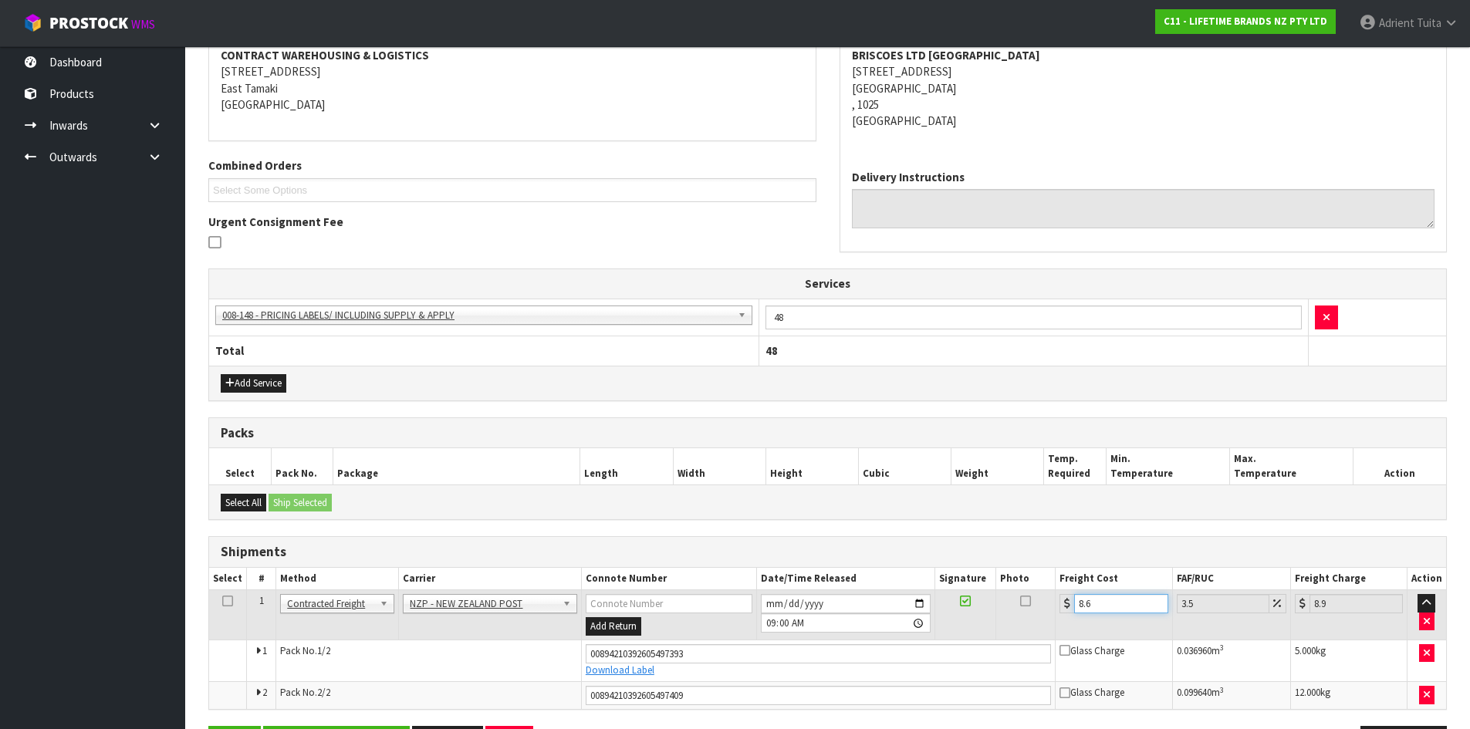
type input "8.66"
type input "8.96"
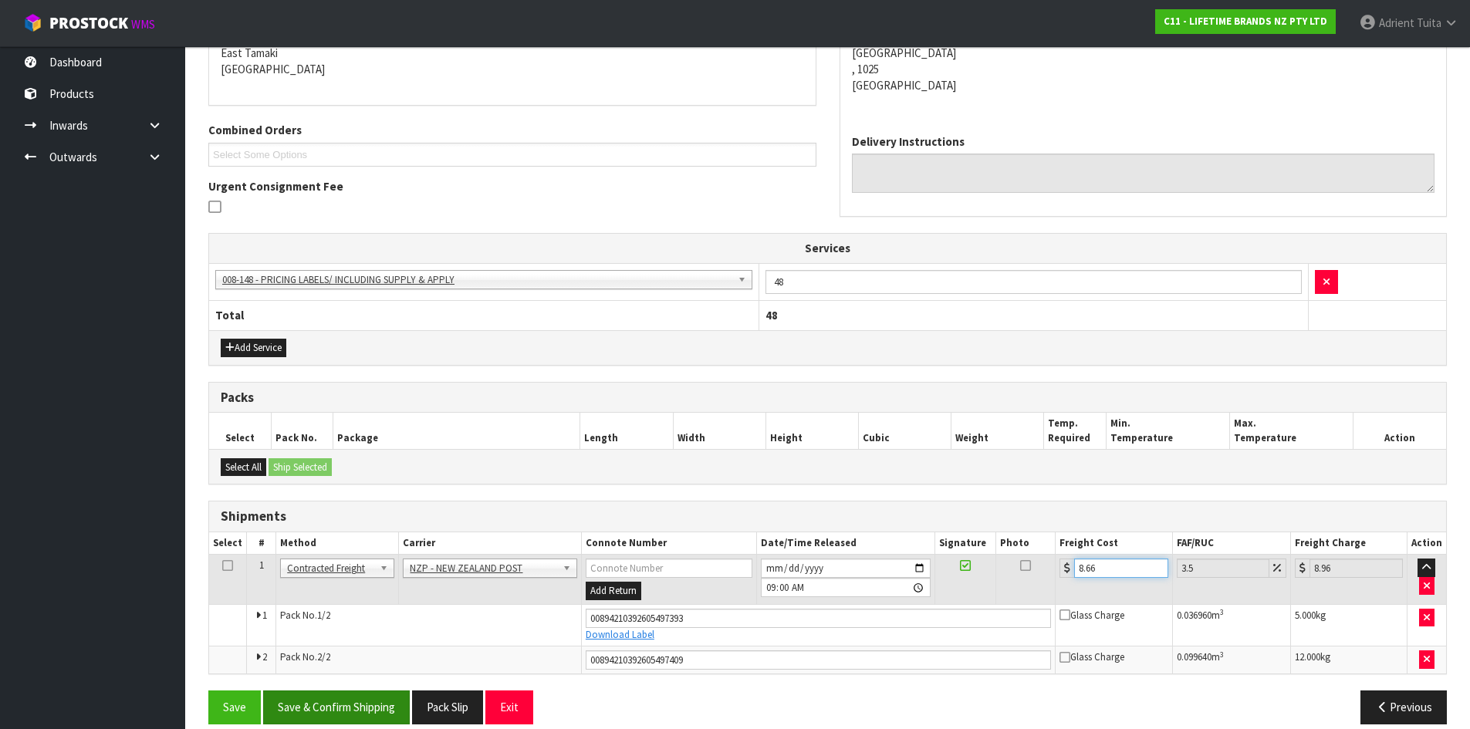
scroll to position [355, 0]
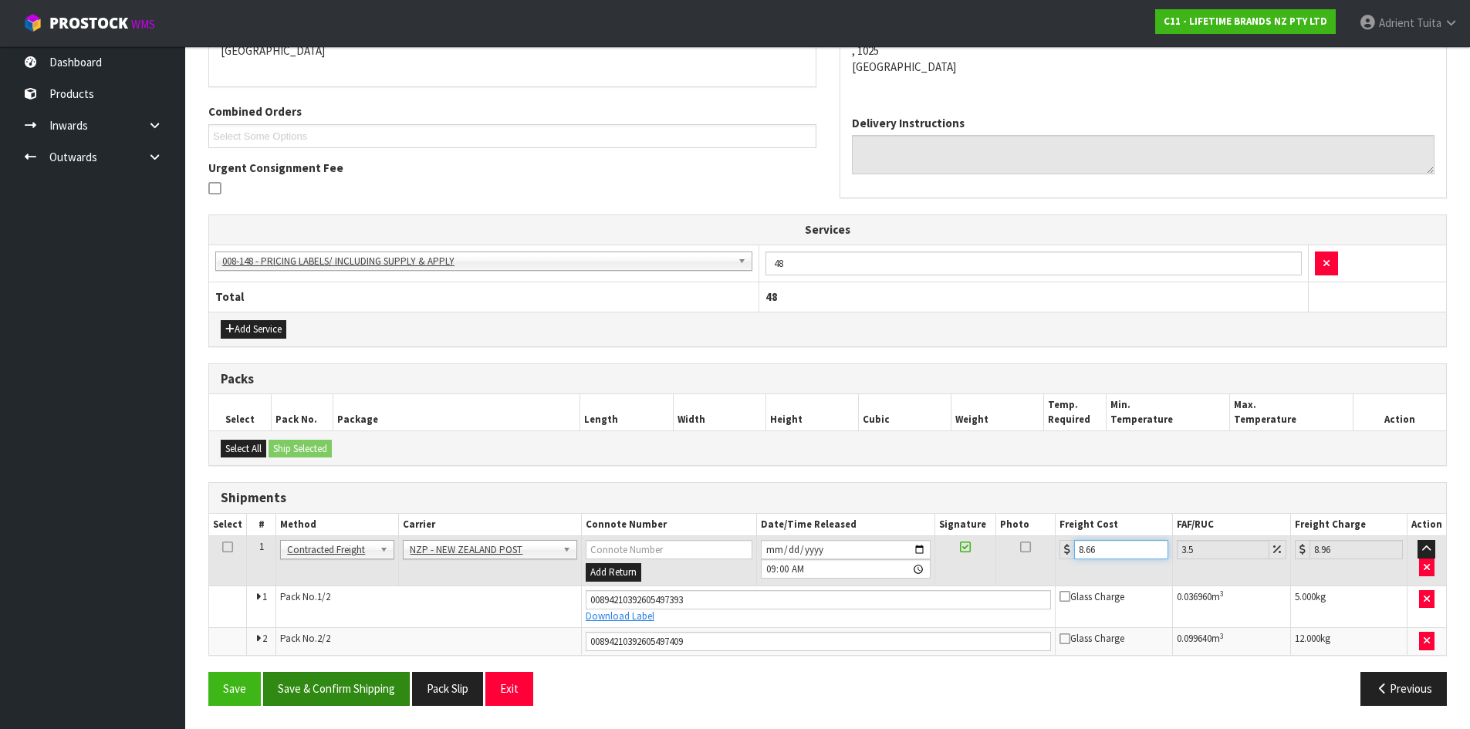
type input "8.66"
drag, startPoint x: 311, startPoint y: 687, endPoint x: 303, endPoint y: 688, distance: 7.8
click at [310, 687] on button "Save & Confirm Shipping" at bounding box center [336, 688] width 147 height 33
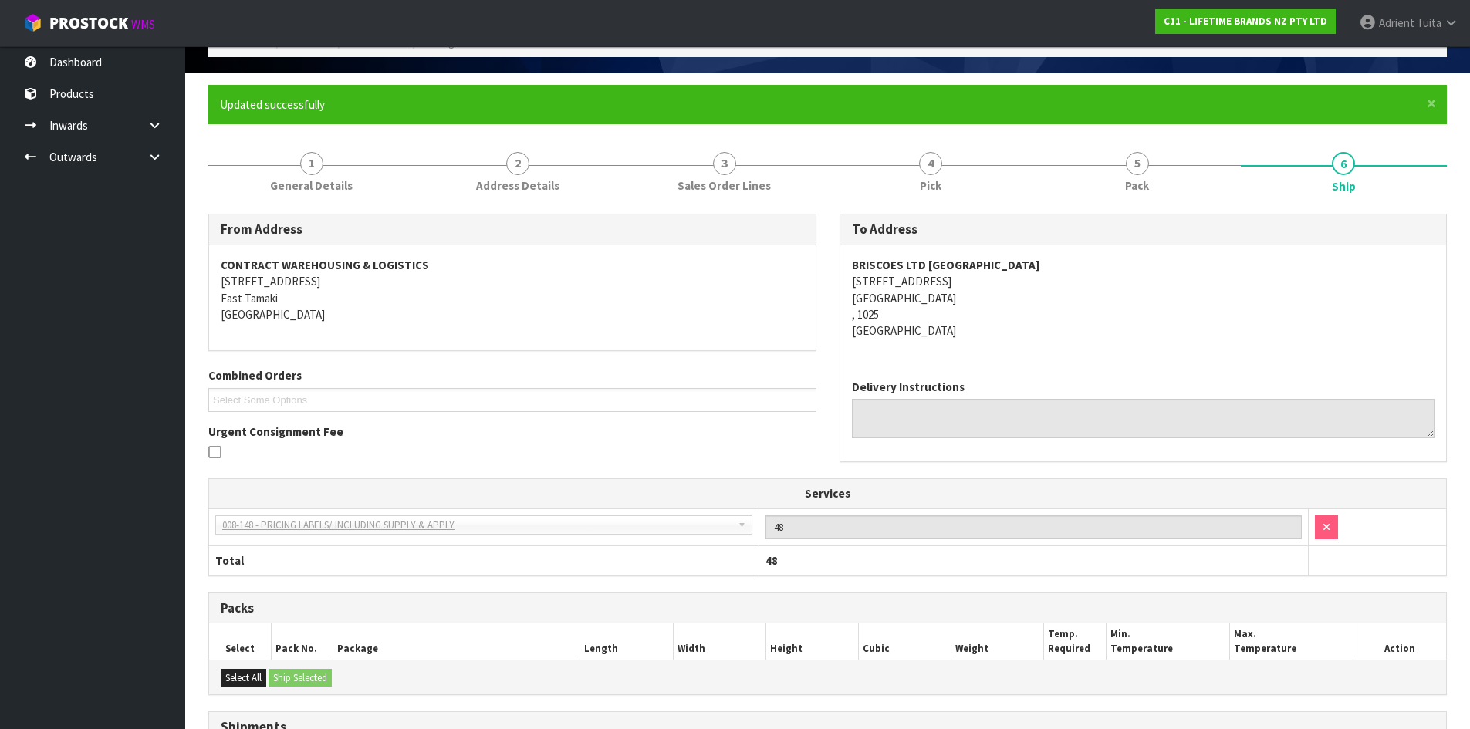
scroll to position [0, 0]
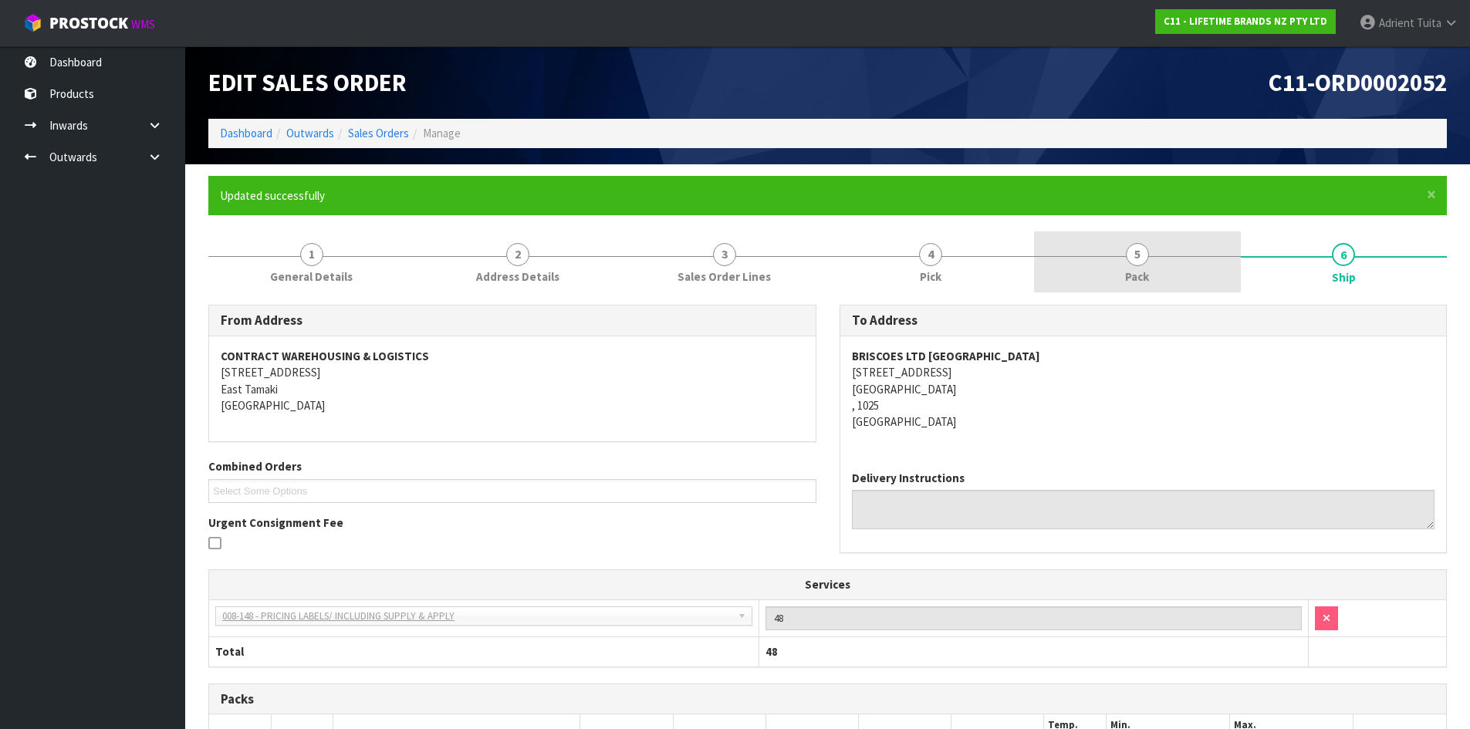
click at [1152, 257] on link "5 Pack" at bounding box center [1137, 261] width 207 height 61
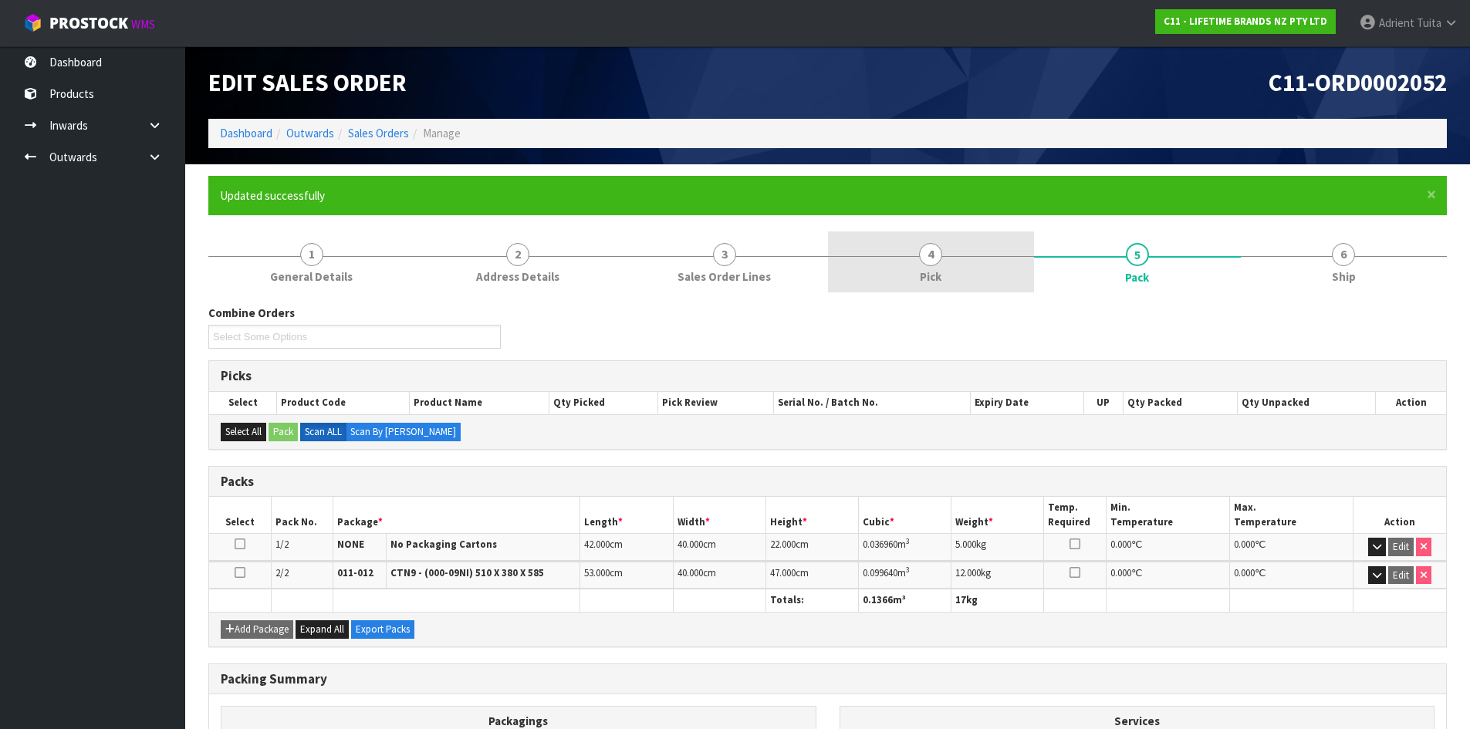
click at [915, 241] on link "4 Pick" at bounding box center [931, 261] width 207 height 61
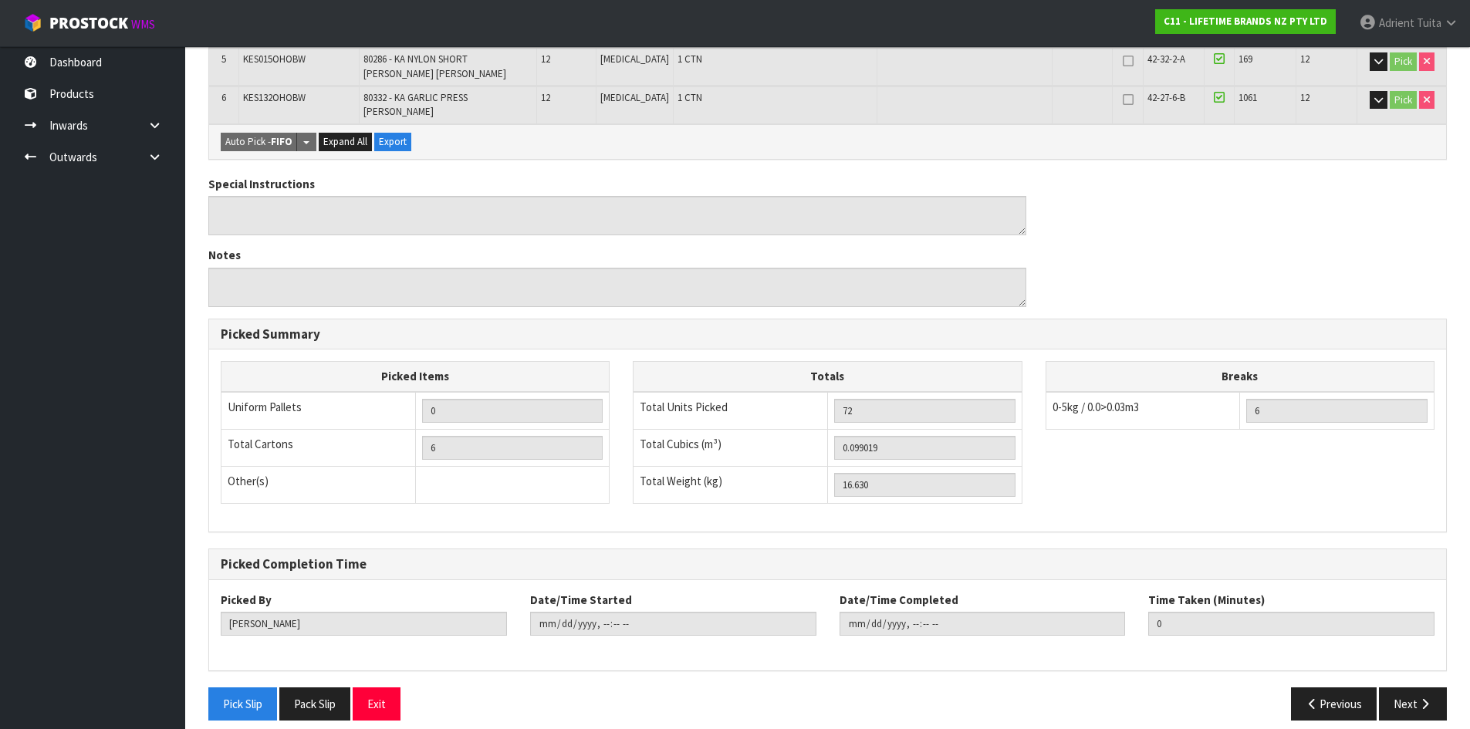
scroll to position [528, 0]
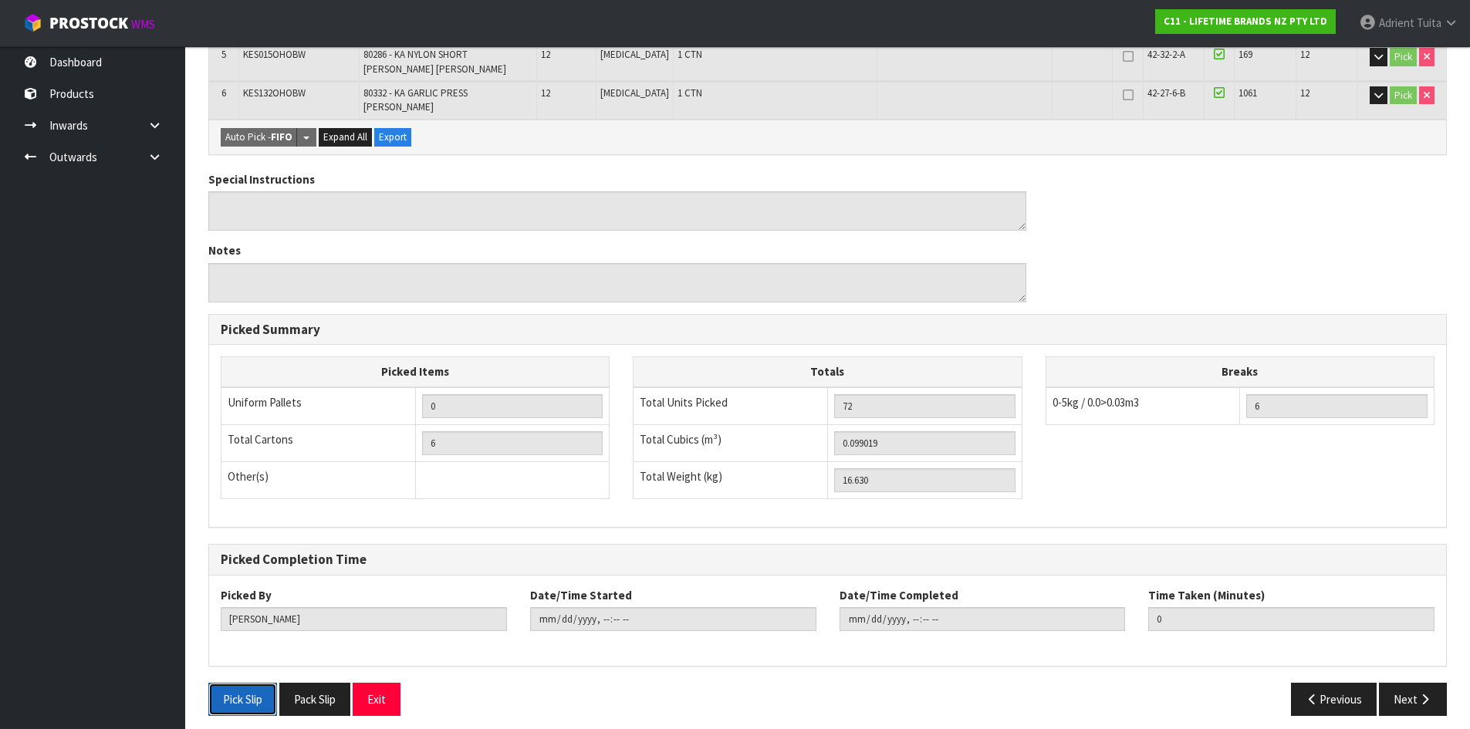
click at [243, 692] on button "Pick Slip" at bounding box center [242, 699] width 69 height 33
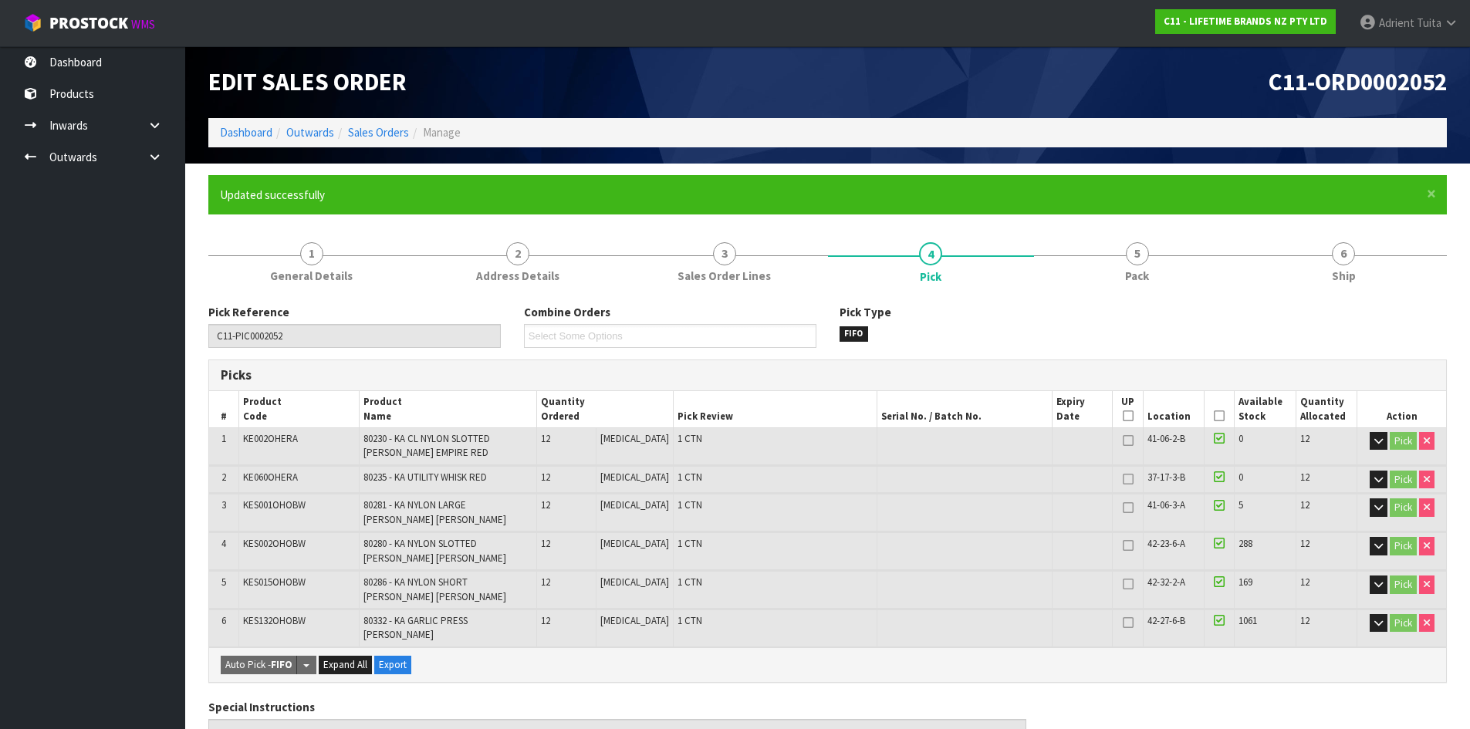
scroll to position [0, 0]
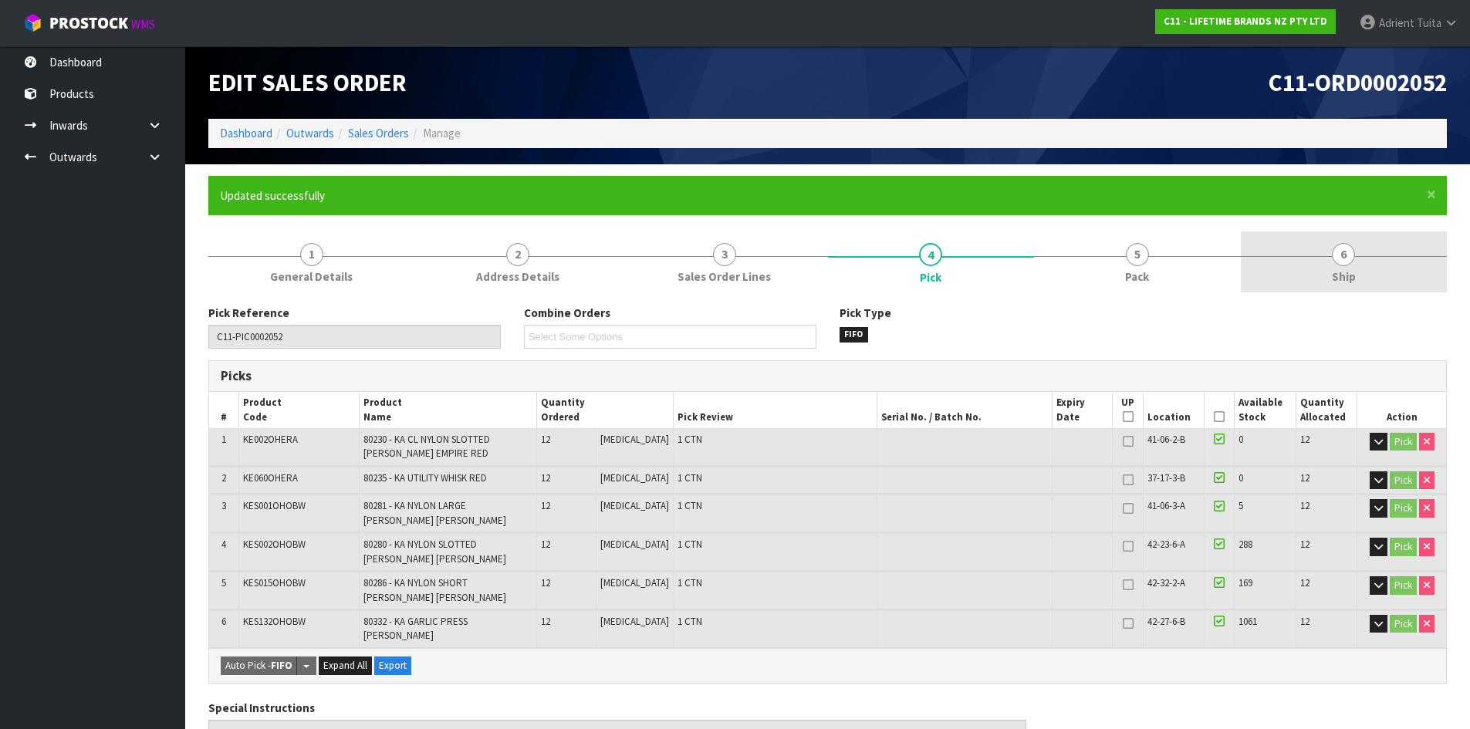
click at [1359, 238] on link "6 Ship" at bounding box center [1344, 261] width 207 height 61
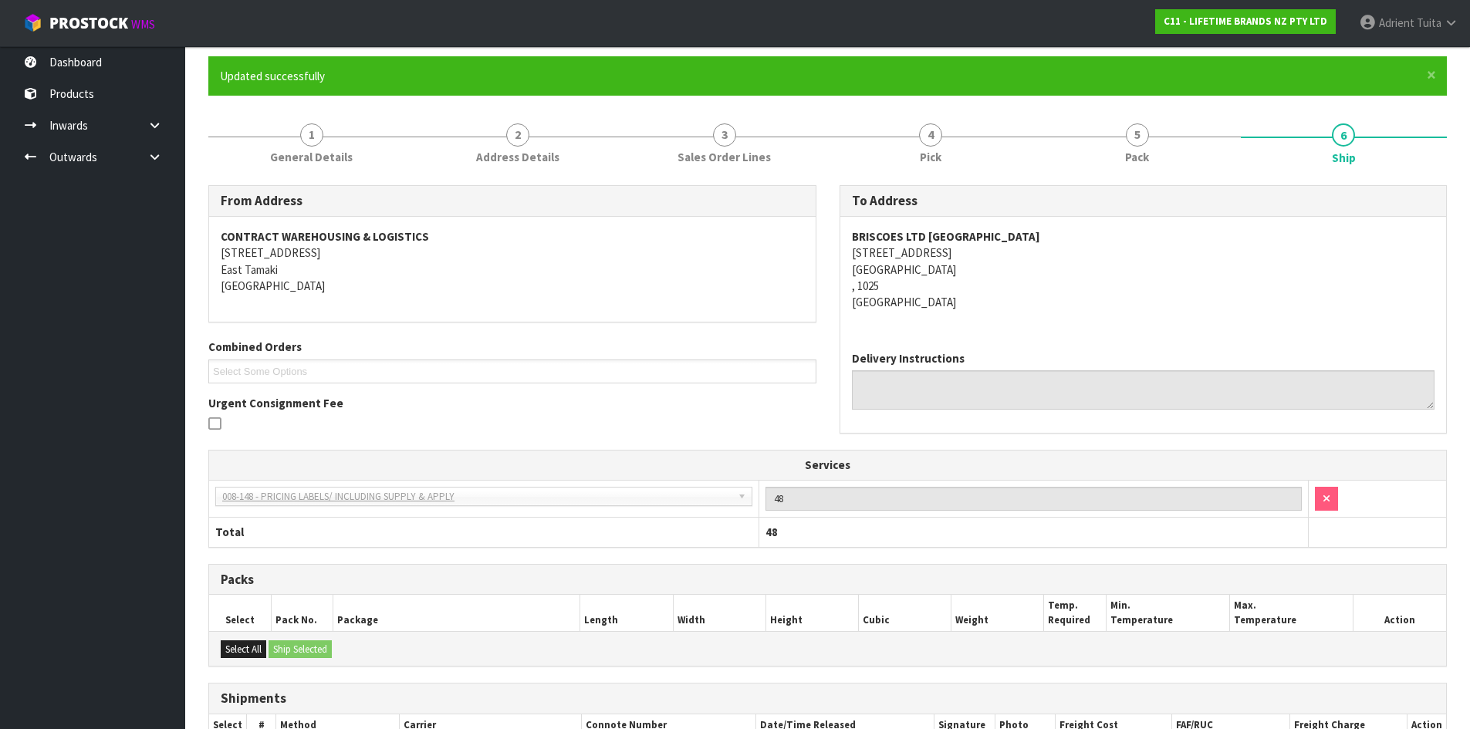
scroll to position [311, 0]
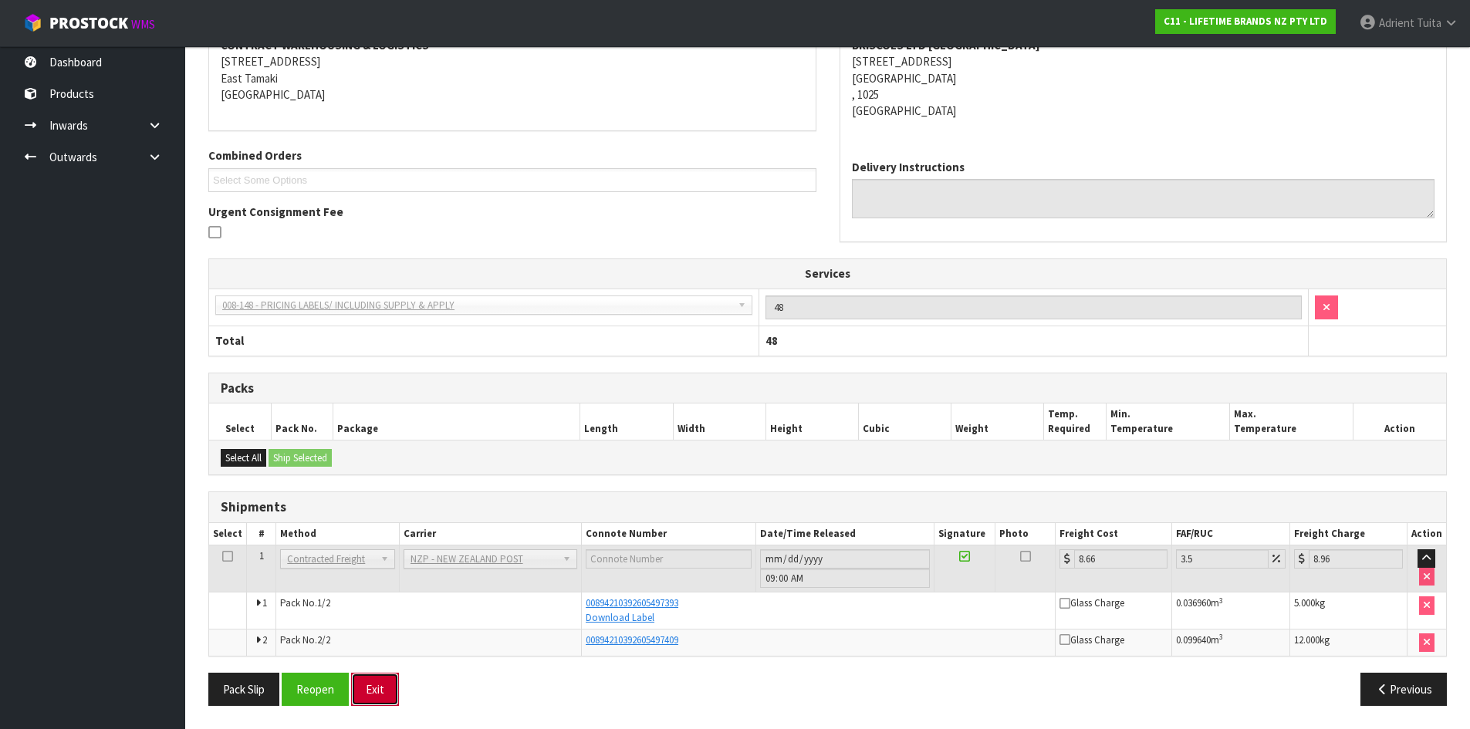
click at [381, 674] on button "Exit" at bounding box center [375, 689] width 48 height 33
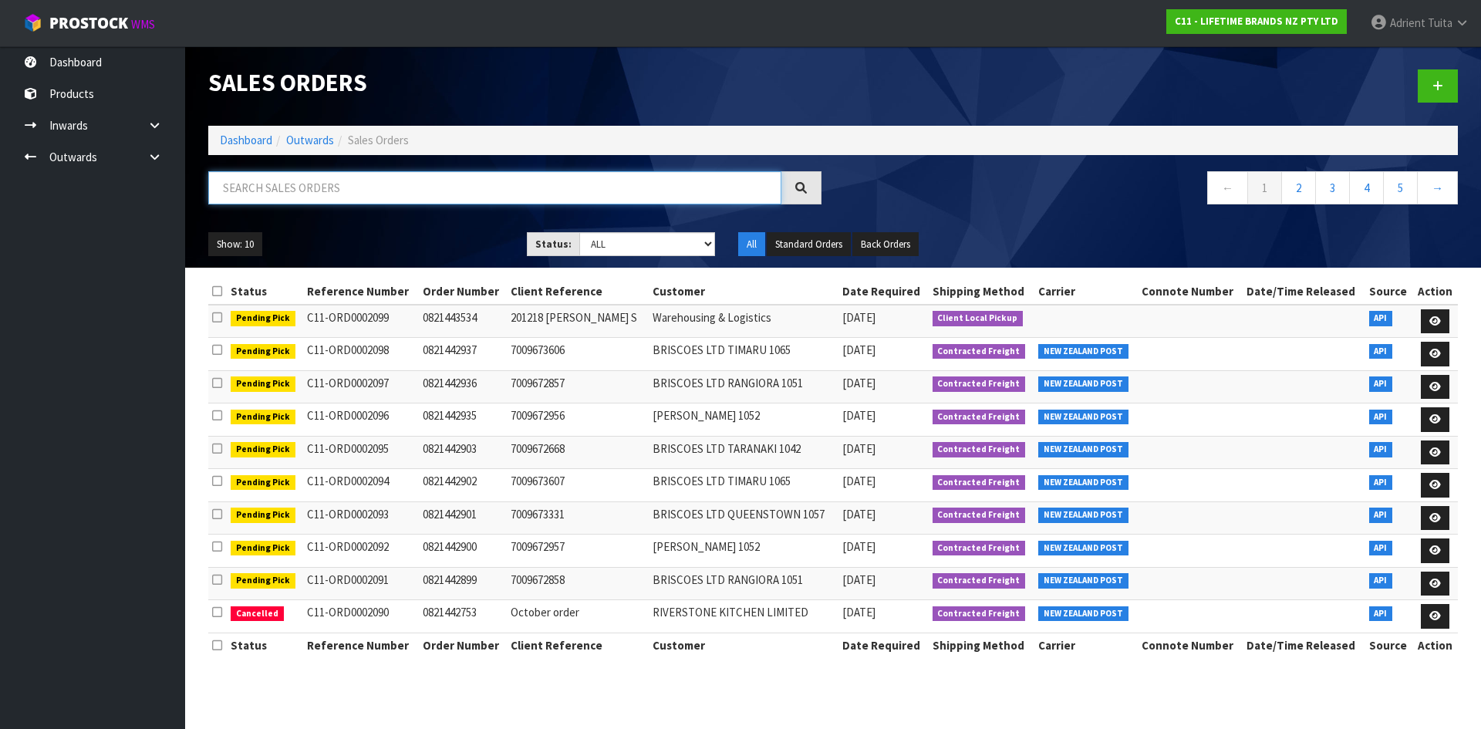
click at [545, 197] on input "text" at bounding box center [494, 187] width 573 height 33
type input "2514"
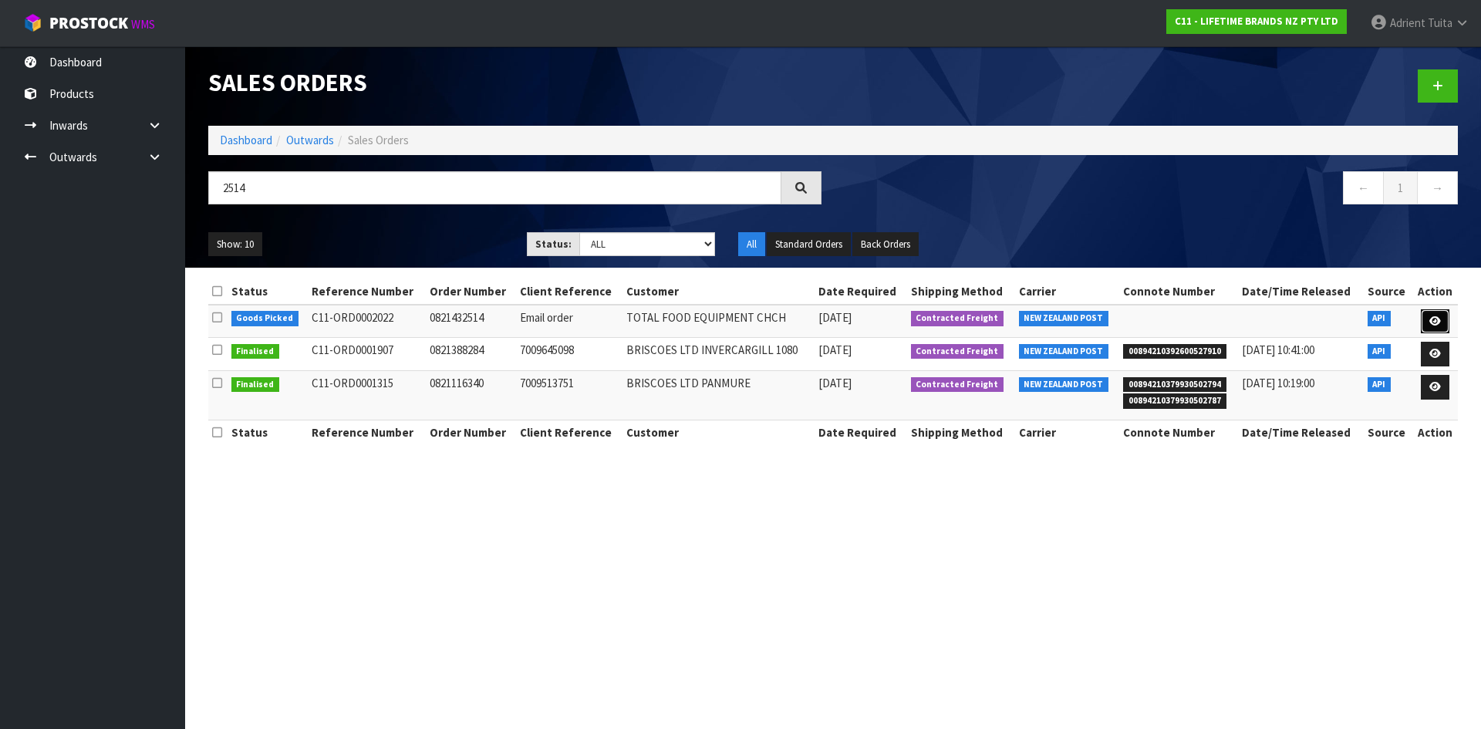
click at [1441, 325] on link at bounding box center [1435, 321] width 29 height 25
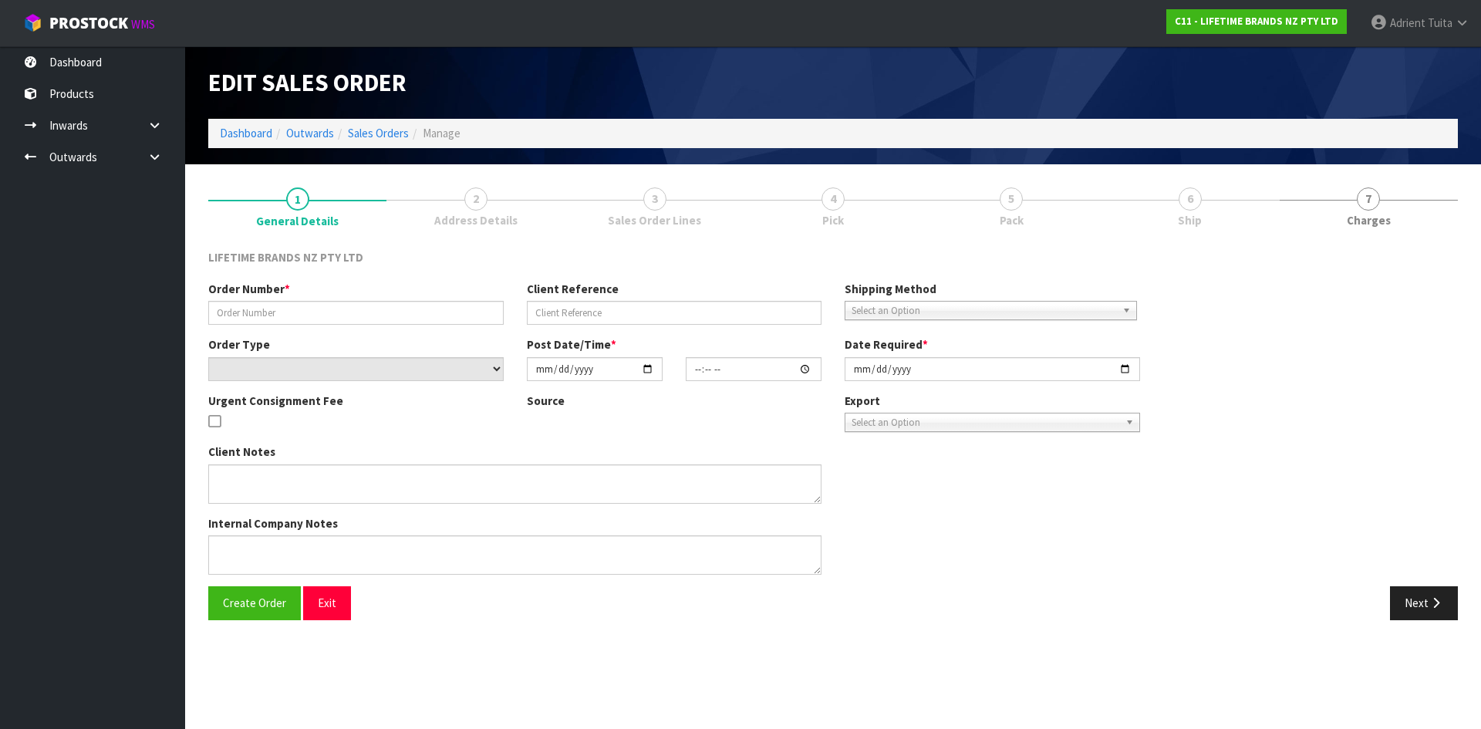
type input "0821432514"
type input "Email order"
select select "number:0"
type input "[DATE]"
type input "08:34:32.000"
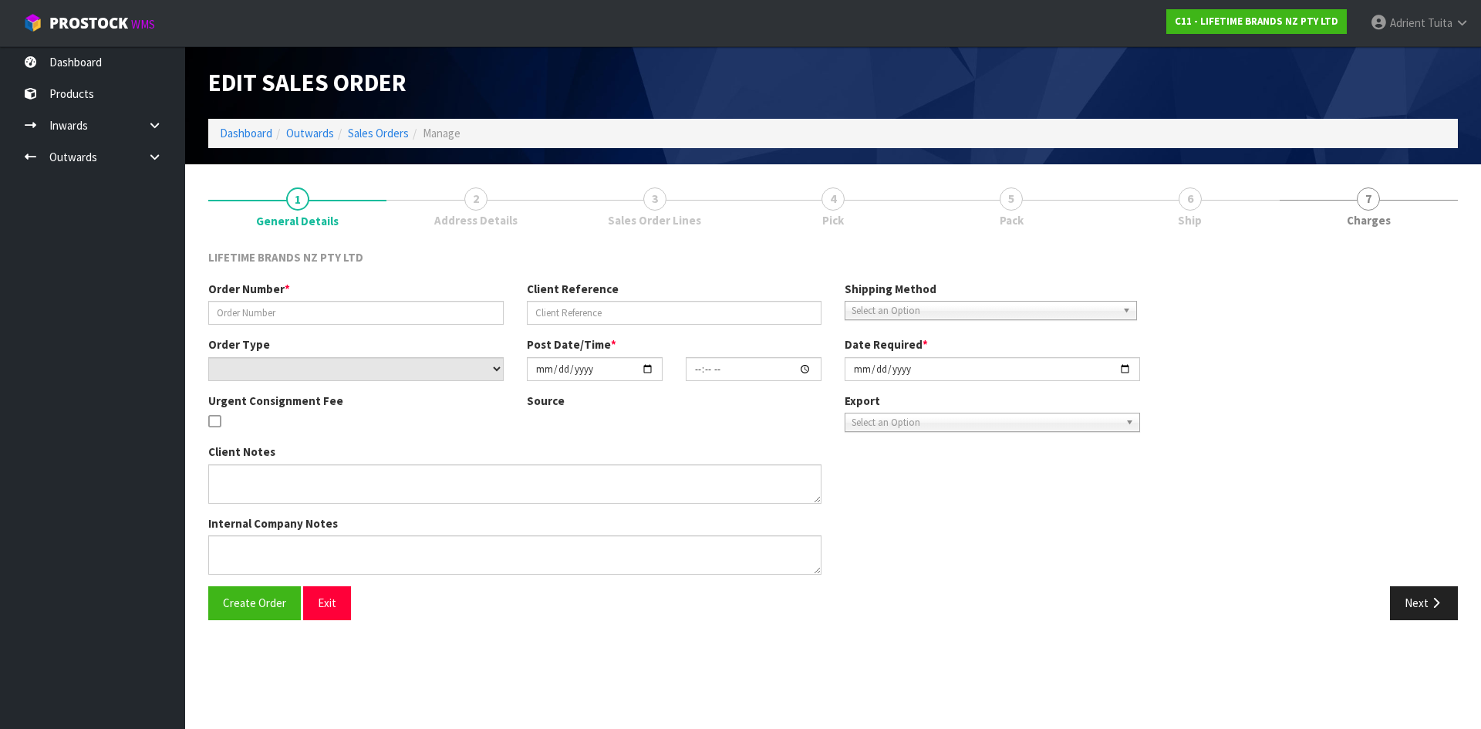
type input "[DATE]"
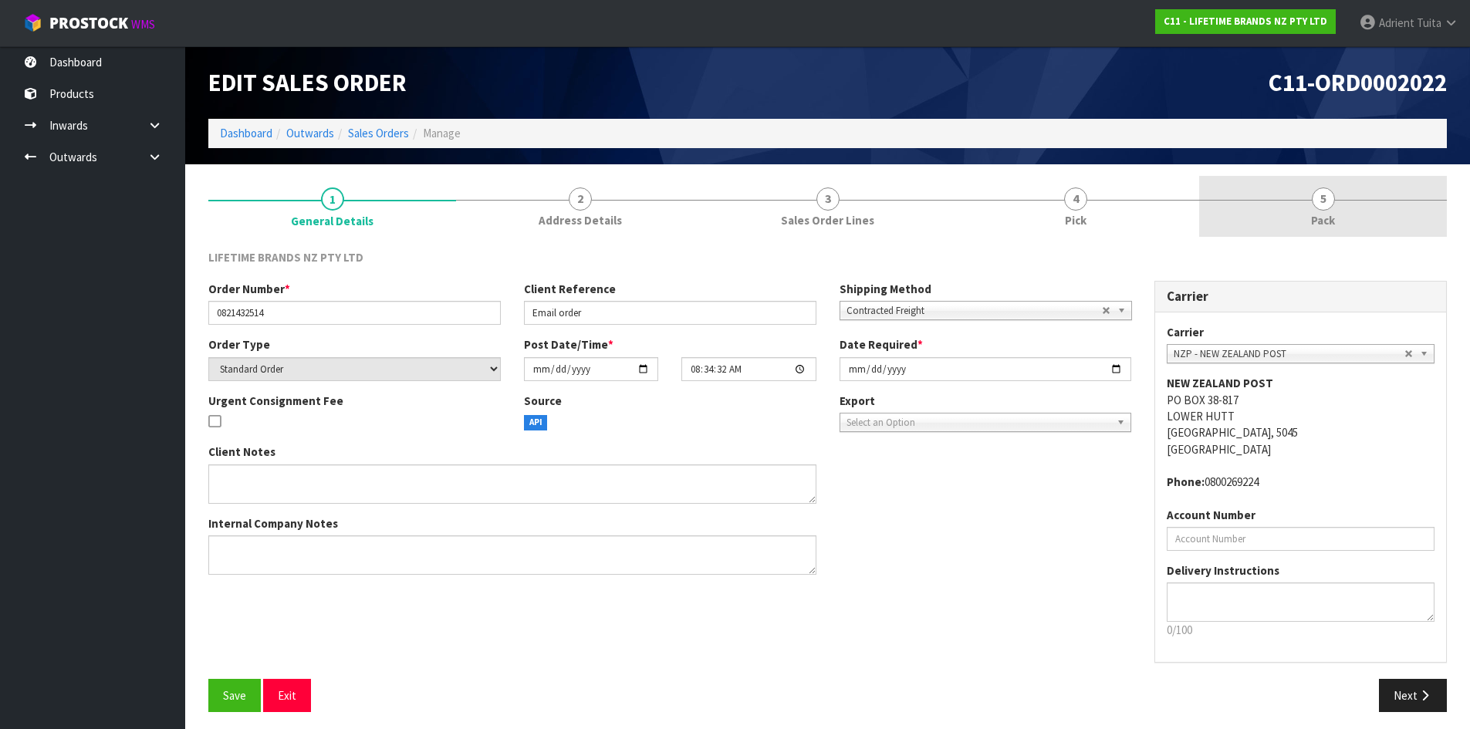
click at [1356, 203] on link "5 Pack" at bounding box center [1323, 206] width 248 height 61
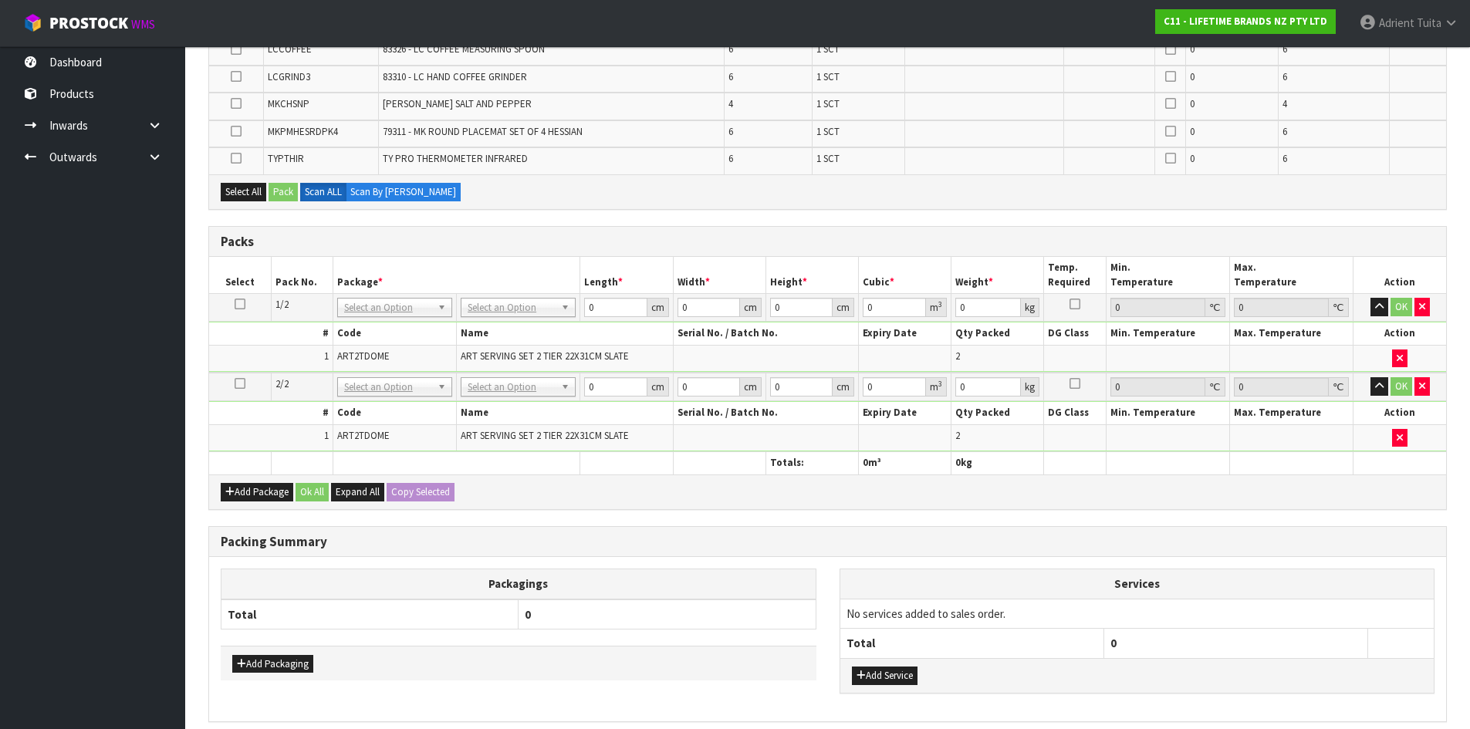
scroll to position [714, 0]
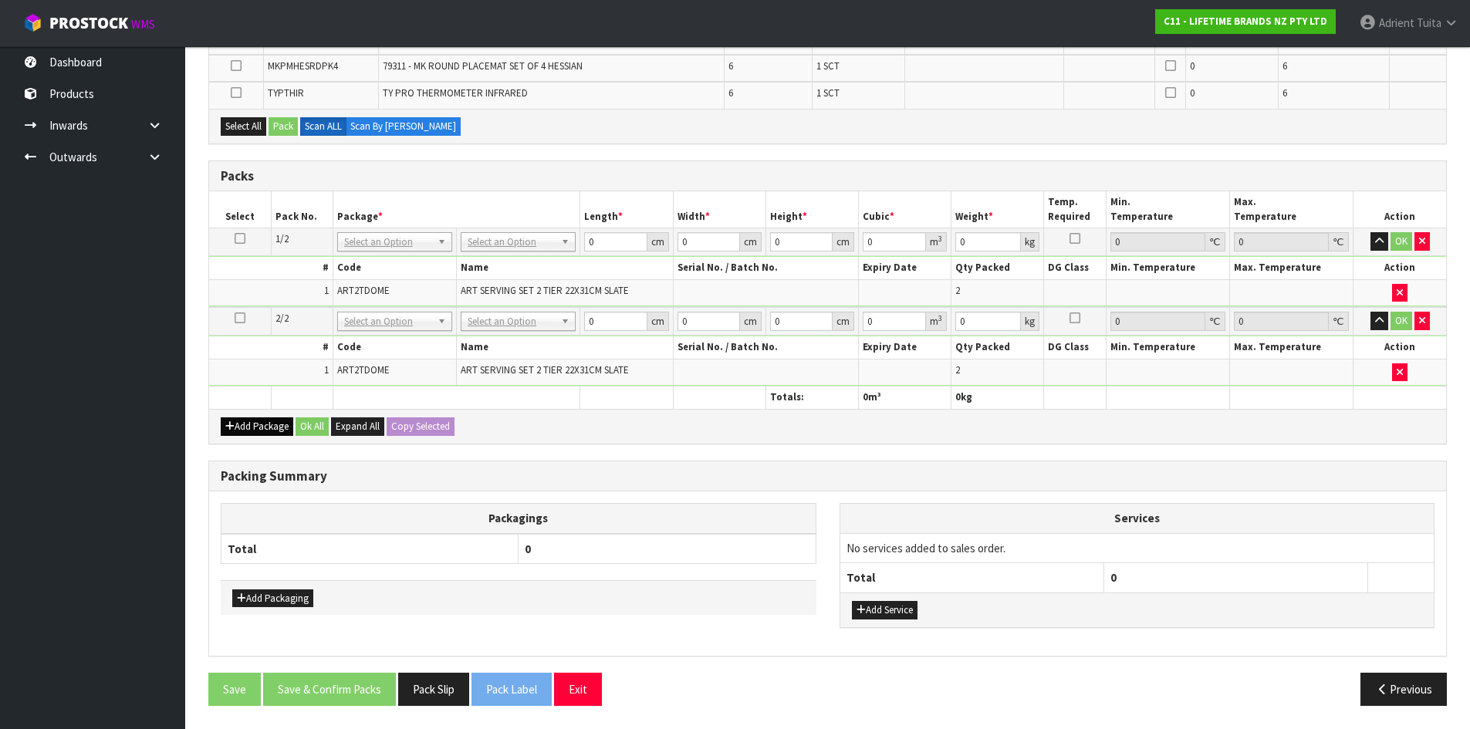
click at [246, 439] on div "Add Package Ok All Expand All Copy Selected" at bounding box center [827, 426] width 1237 height 35
click at [246, 430] on button "Add Package" at bounding box center [257, 426] width 73 height 19
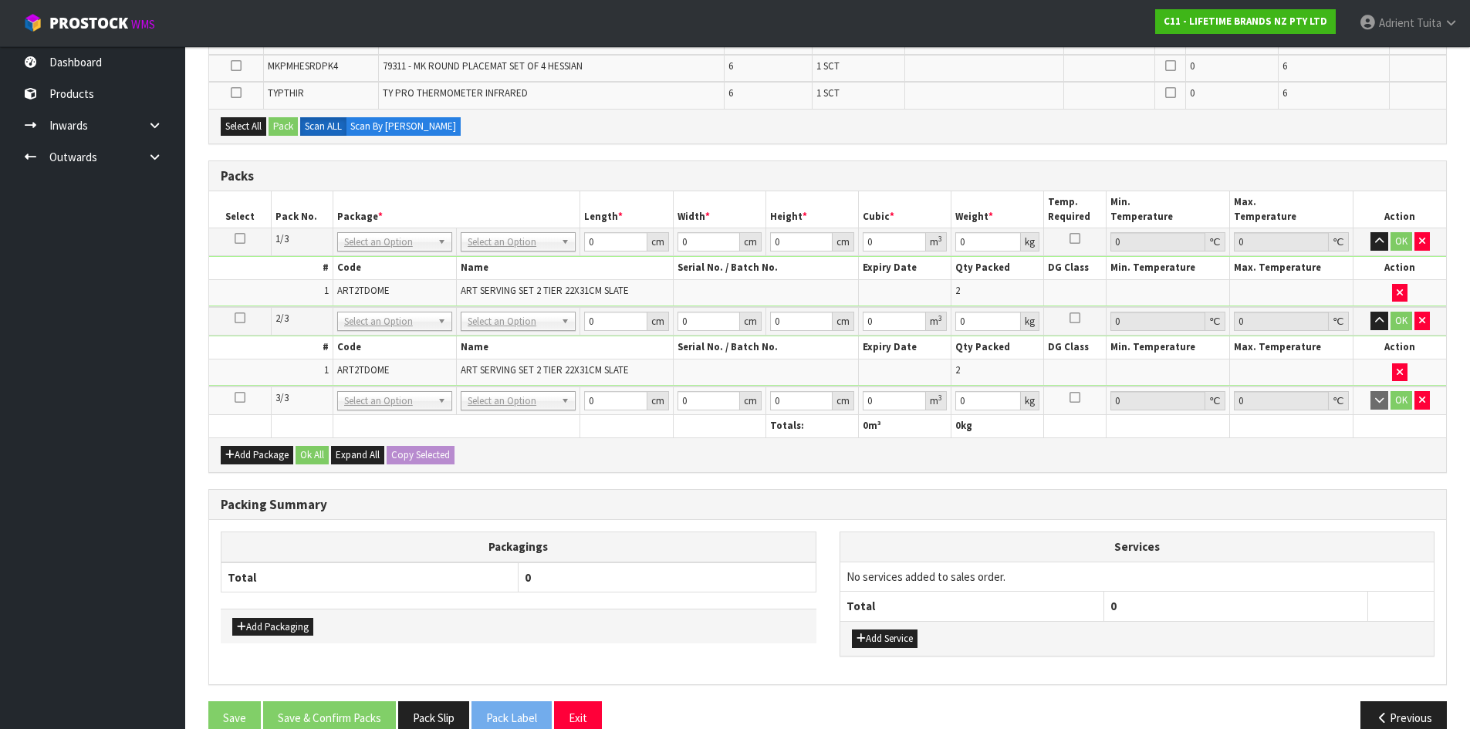
click at [242, 398] on icon at bounding box center [240, 397] width 11 height 1
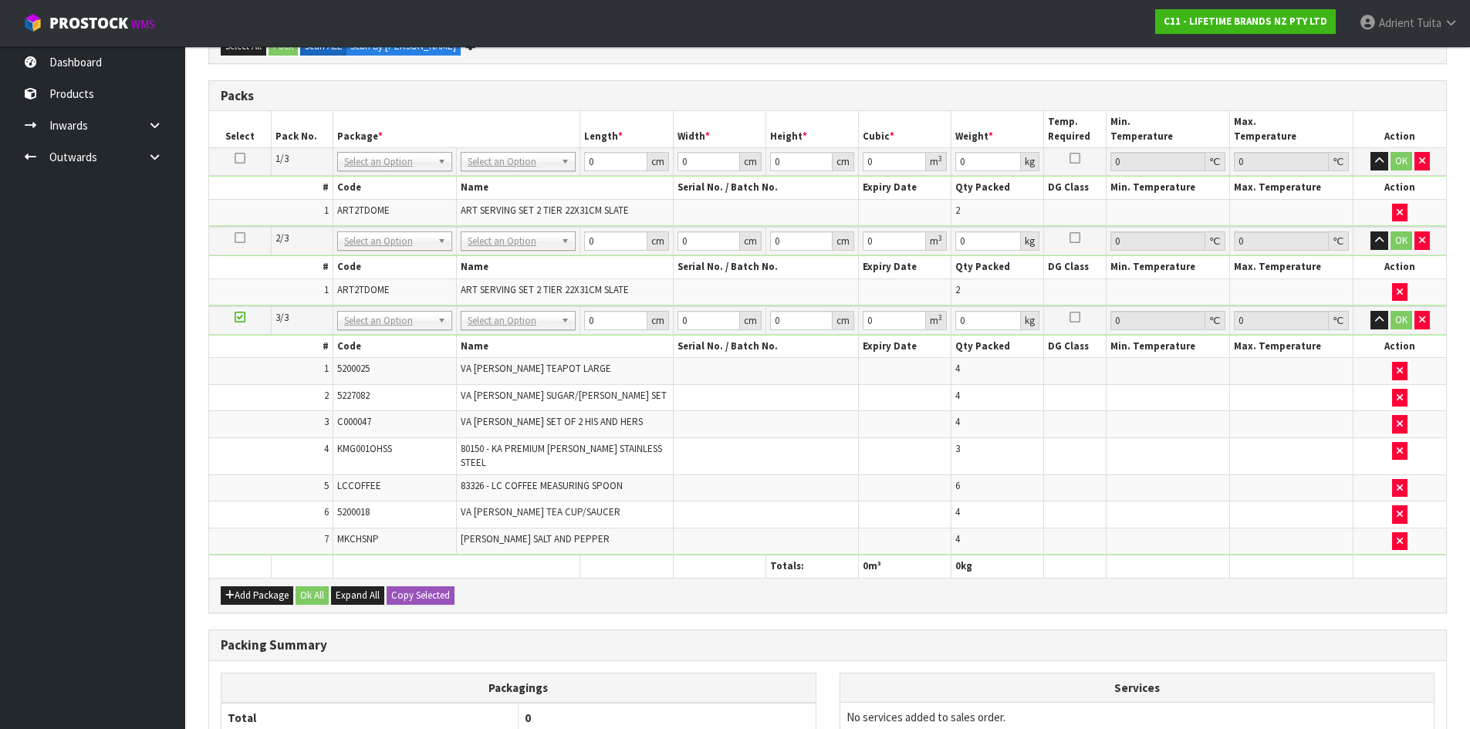
scroll to position [576, 0]
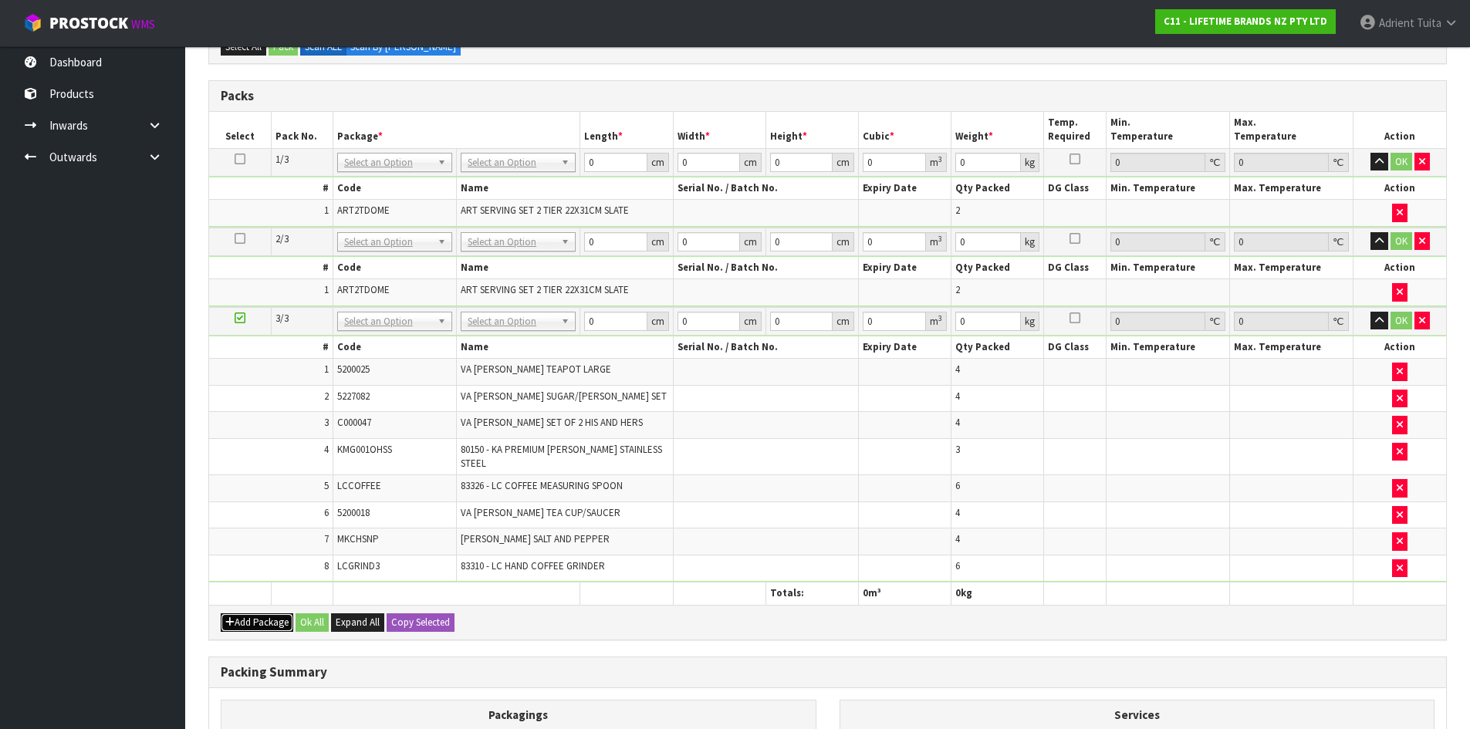
click at [234, 614] on button "Add Package" at bounding box center [257, 622] width 73 height 19
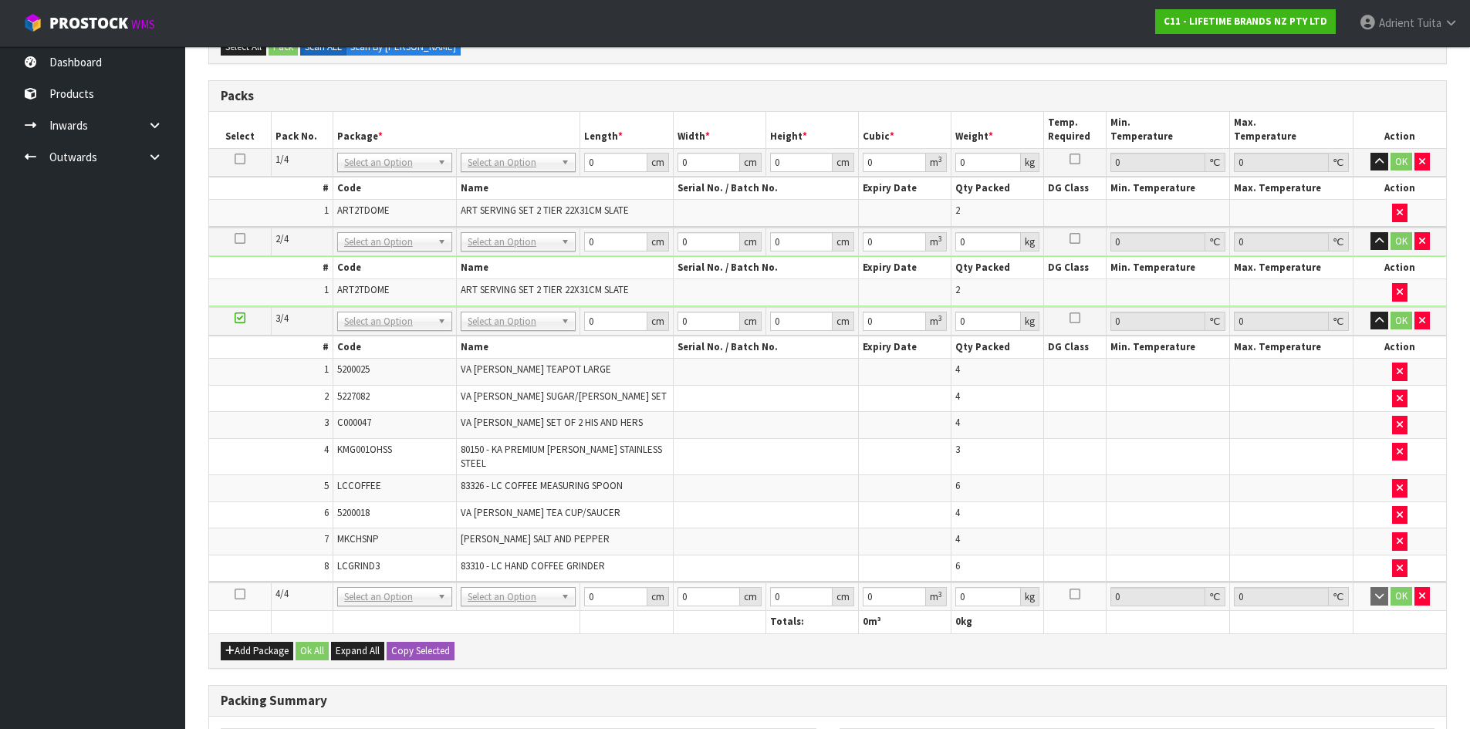
click at [240, 594] on icon at bounding box center [240, 594] width 11 height 1
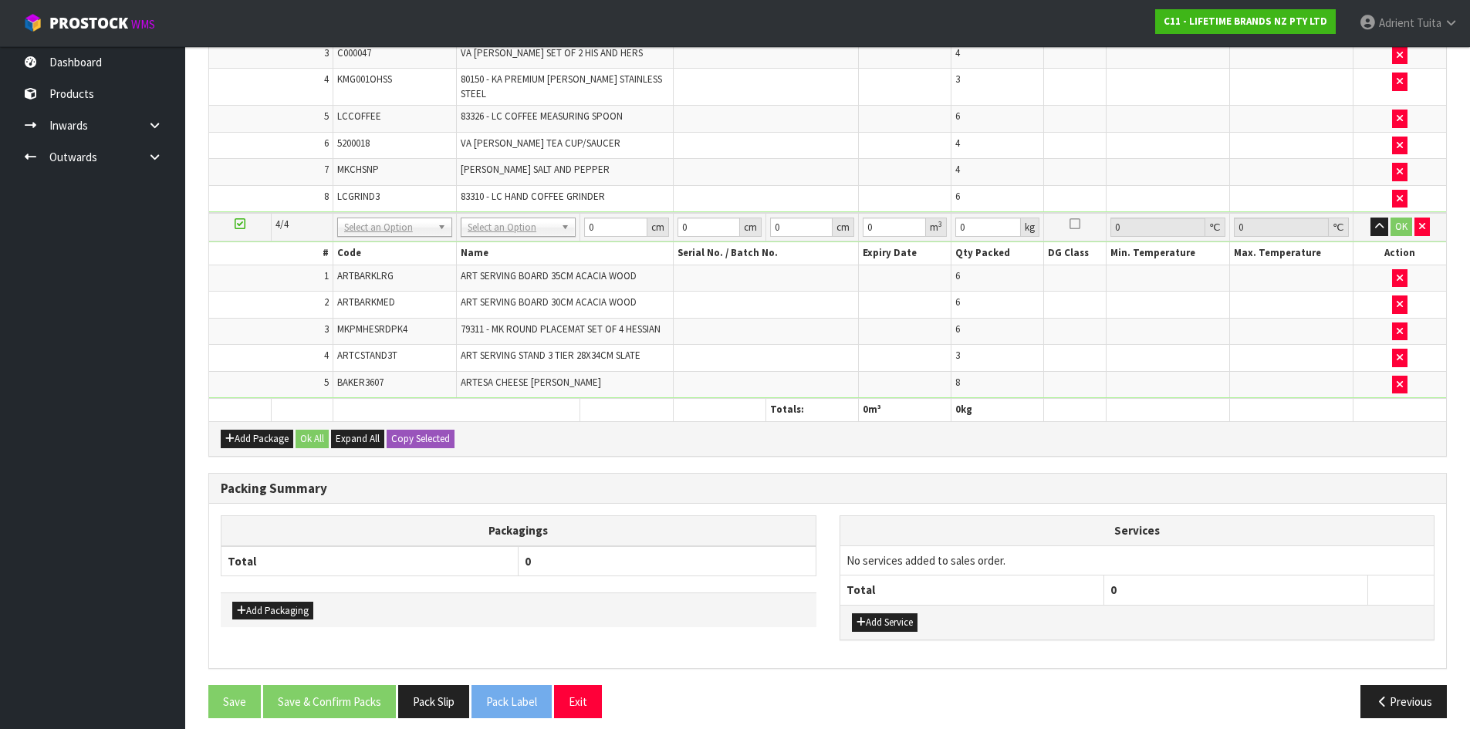
scroll to position [811, 0]
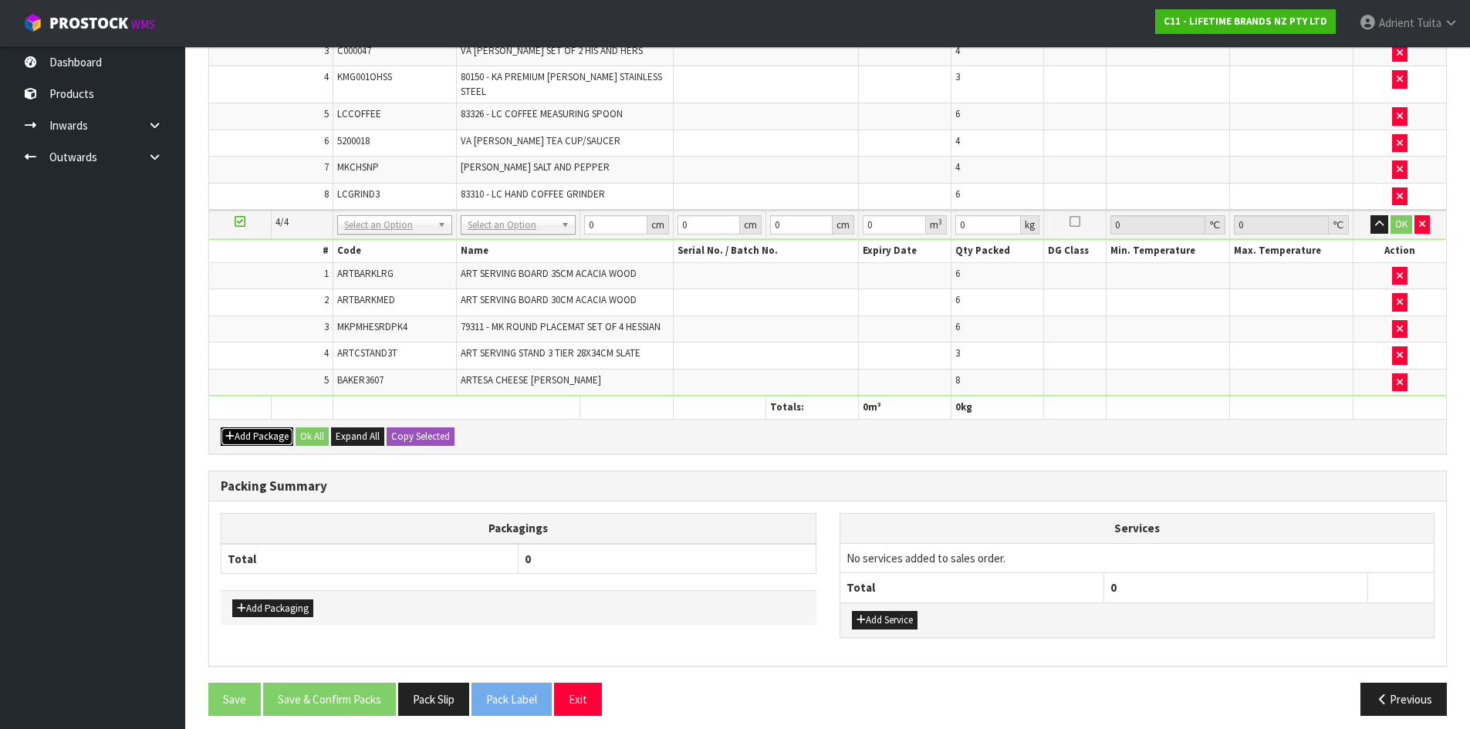
drag, startPoint x: 228, startPoint y: 434, endPoint x: 227, endPoint y: 425, distance: 9.4
click at [227, 434] on button "Add Package" at bounding box center [257, 436] width 73 height 19
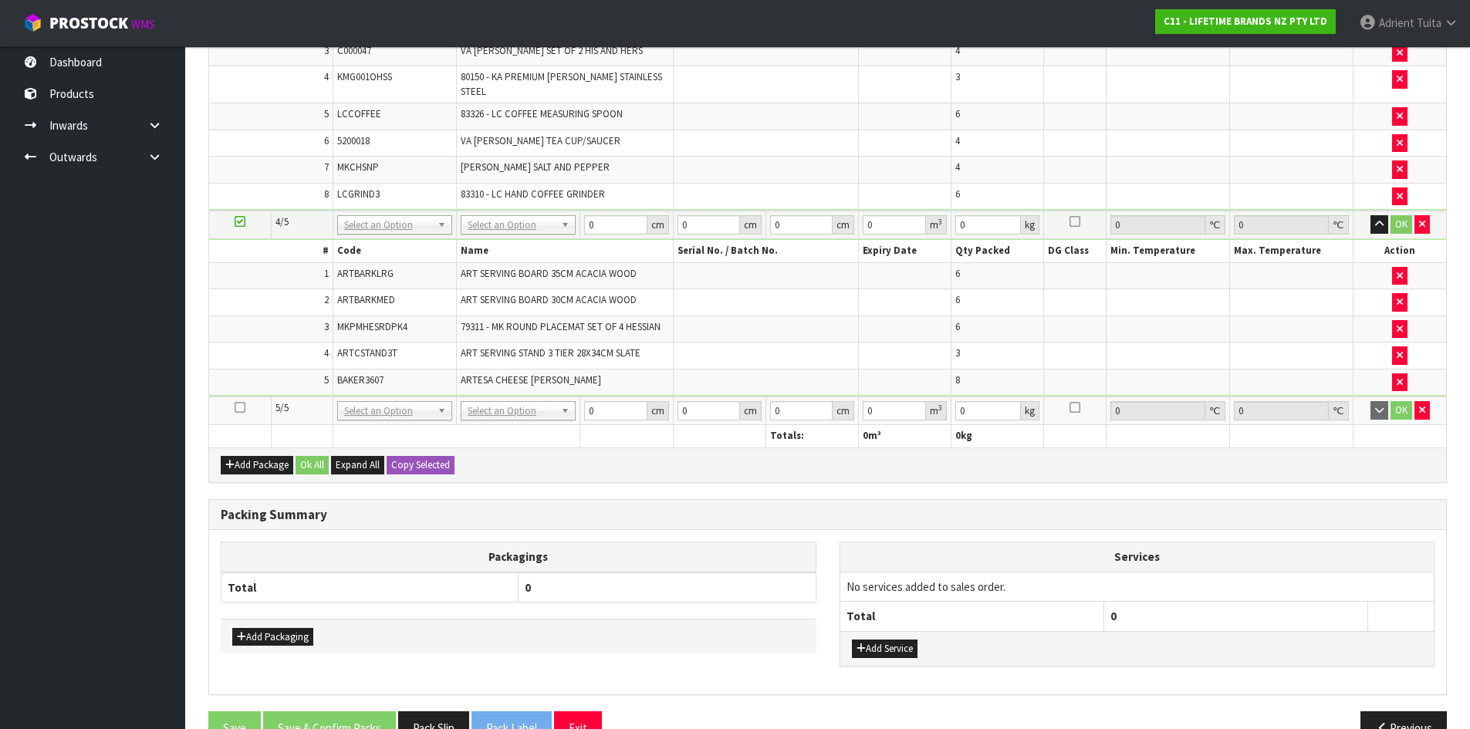
click at [243, 407] on icon at bounding box center [240, 407] width 11 height 1
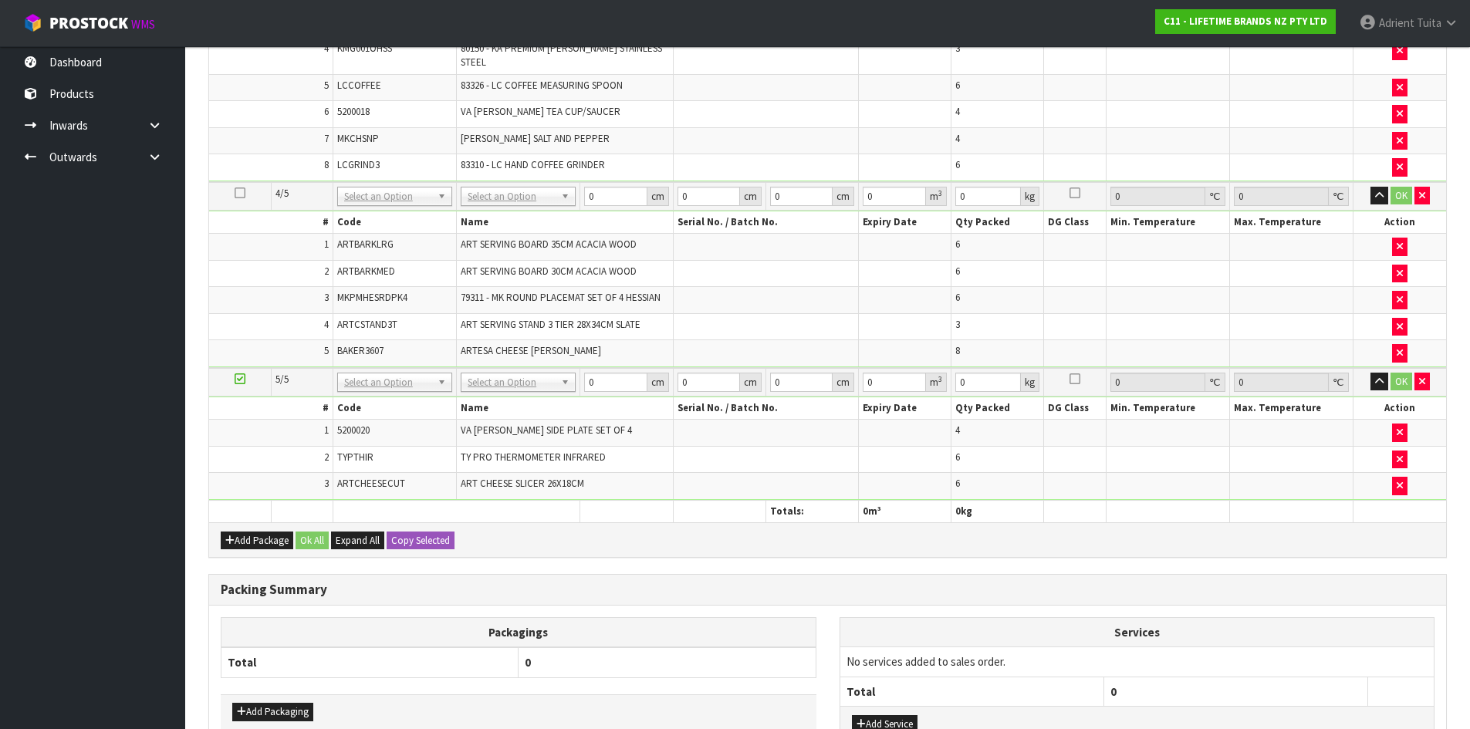
scroll to position [731, 0]
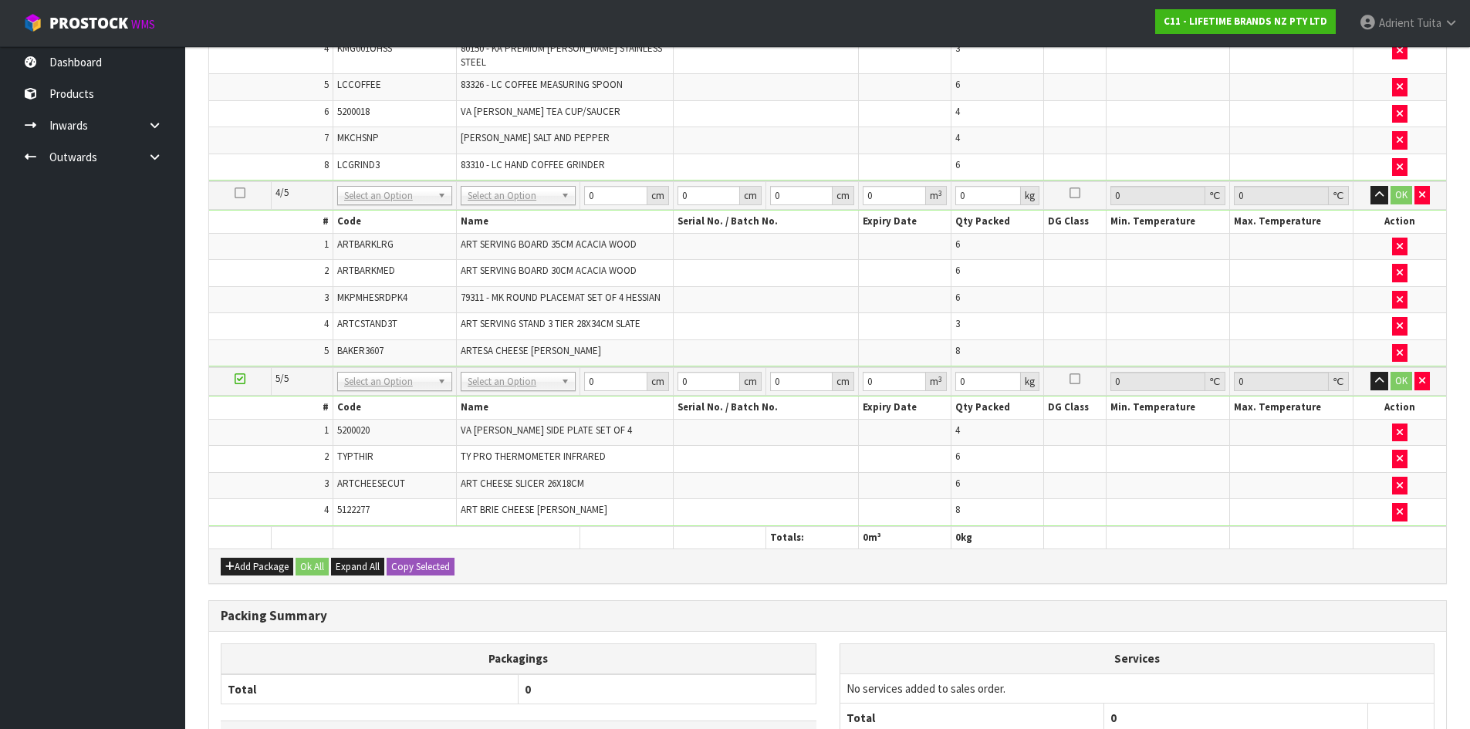
click at [819, 480] on td at bounding box center [765, 485] width 185 height 27
click at [482, 393] on input "text" at bounding box center [517, 392] width 107 height 19
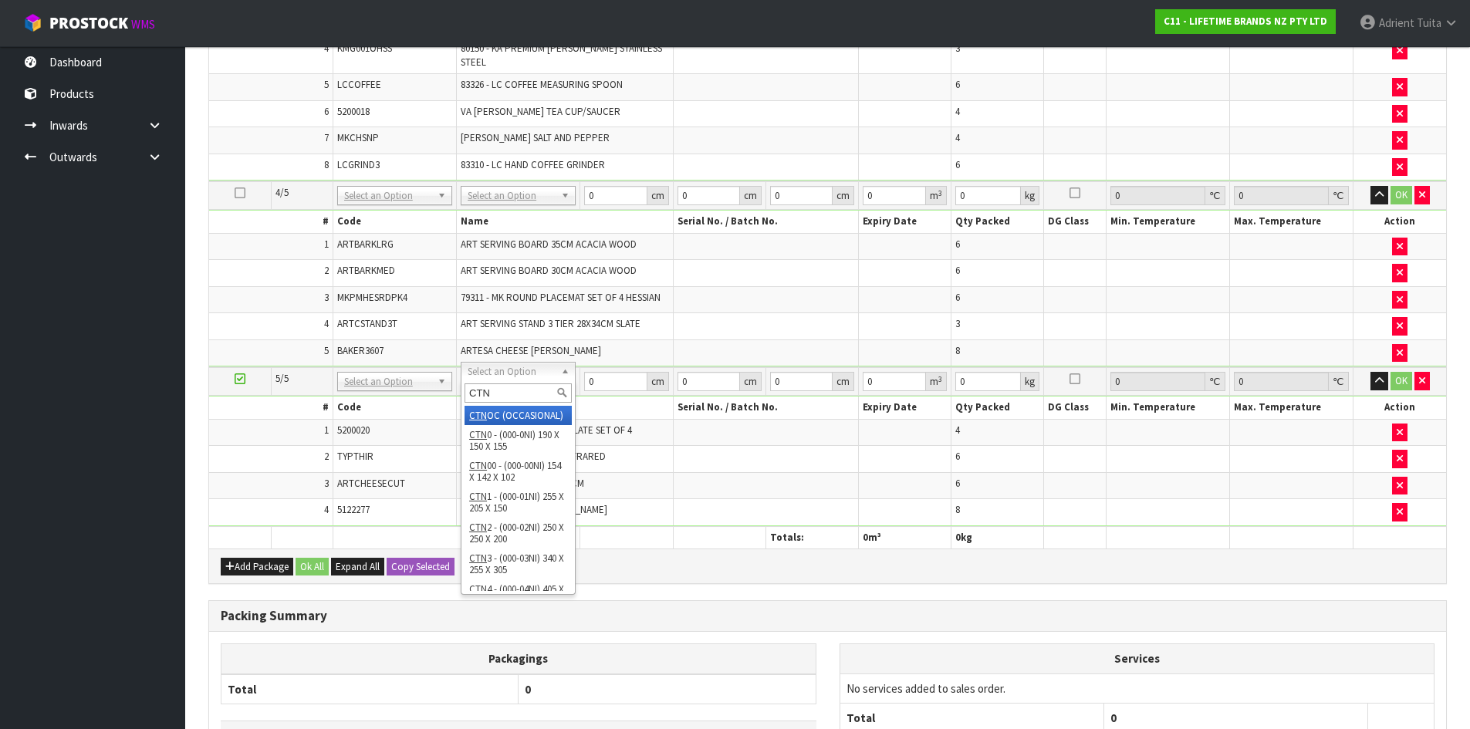
type input "CTN9"
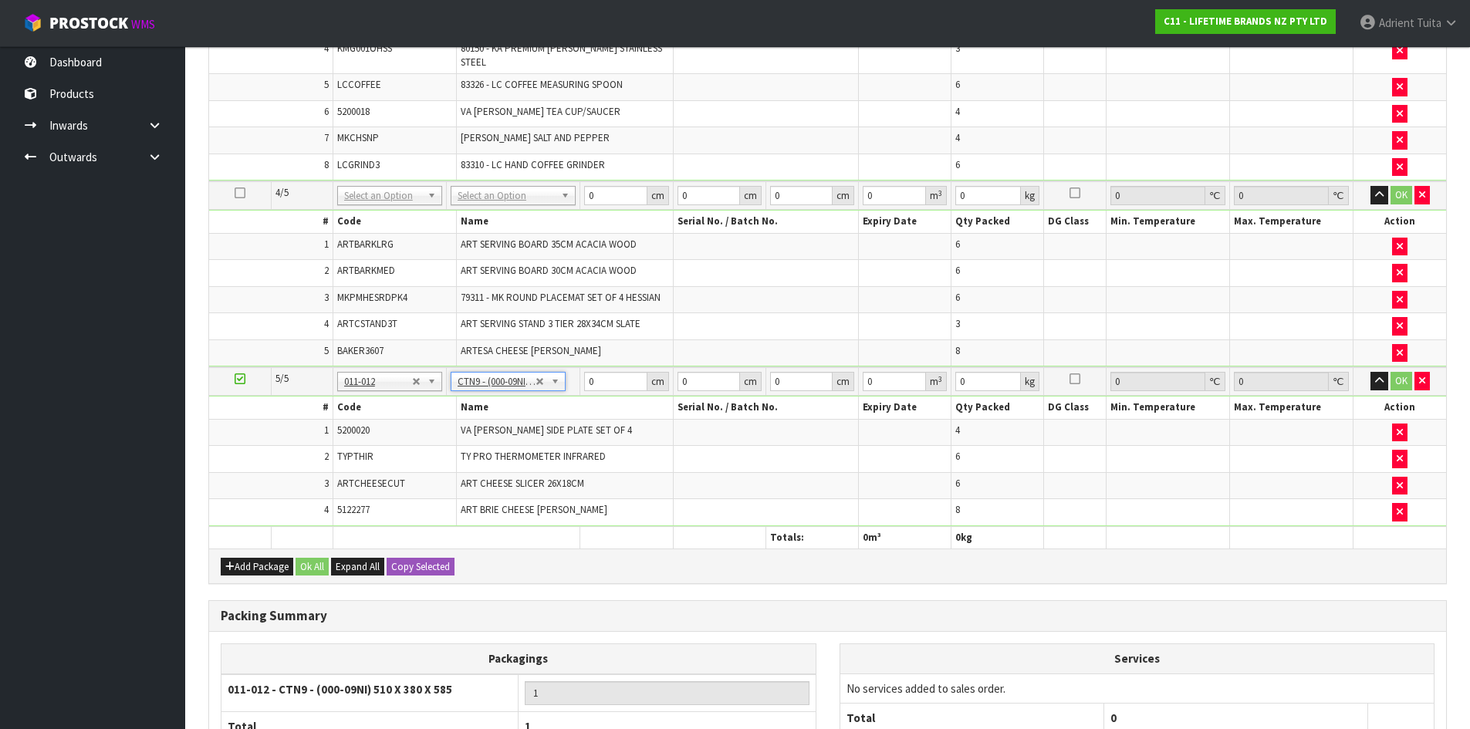
type input "51"
type input "38"
type input "58.5"
type input "0.113373"
type input "18.7"
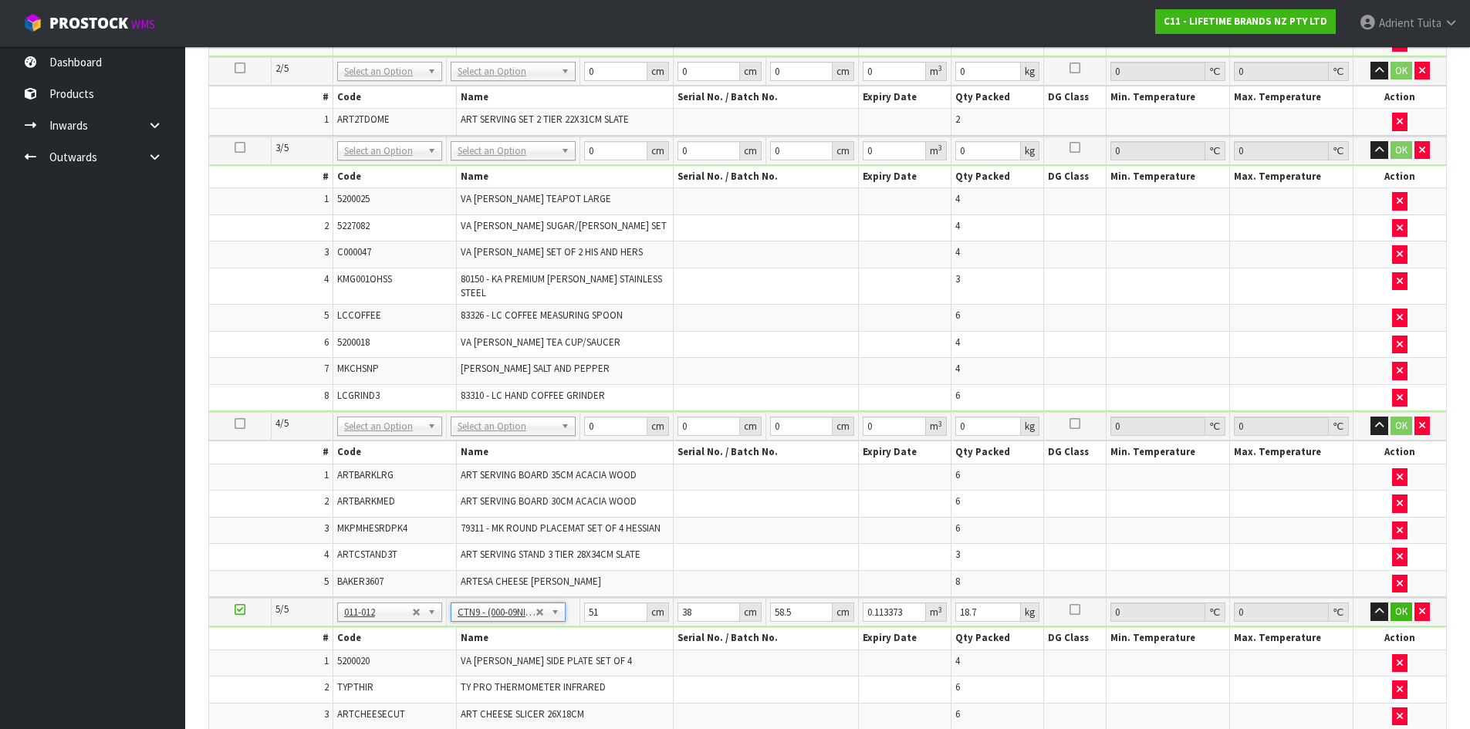
scroll to position [499, 0]
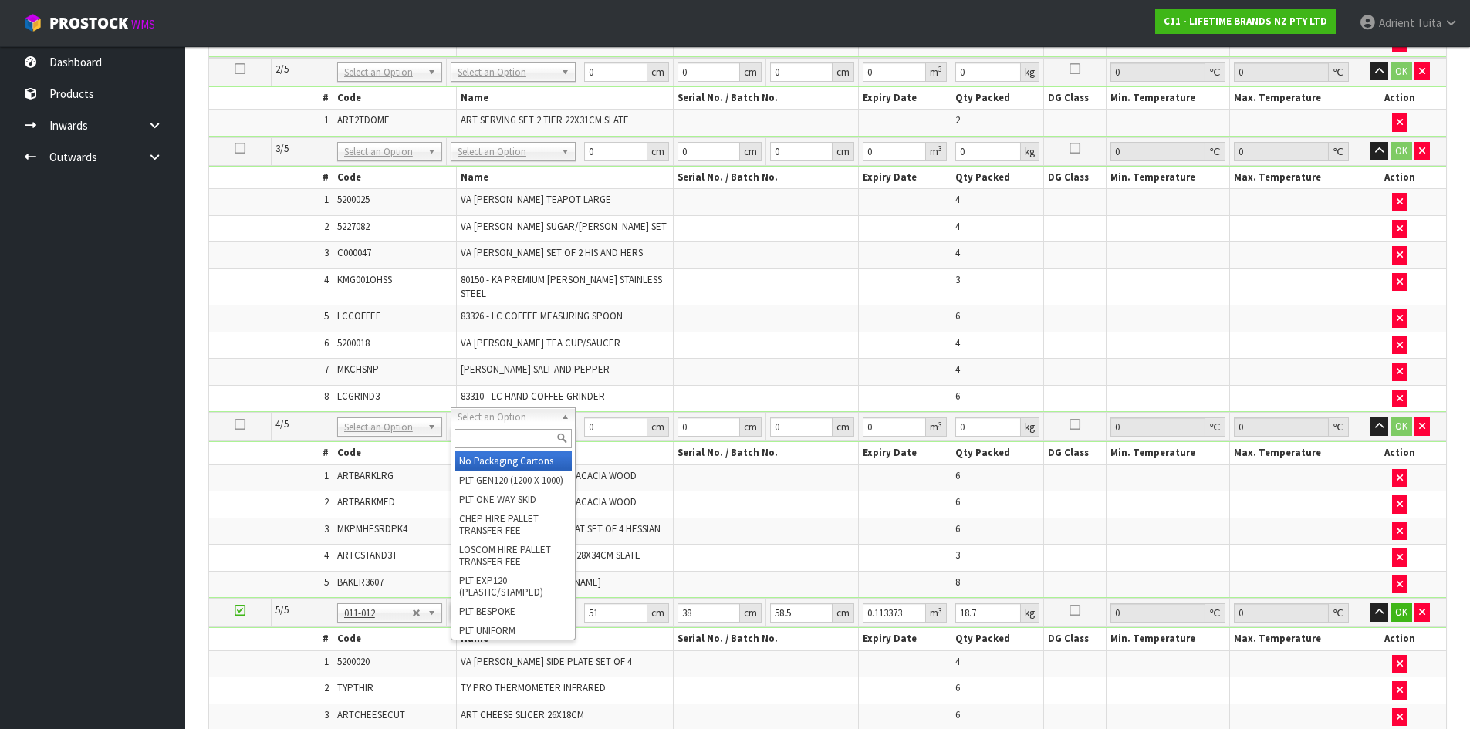
drag, startPoint x: 502, startPoint y: 419, endPoint x: 493, endPoint y: 442, distance: 24.9
click at [493, 442] on input "text" at bounding box center [512, 438] width 117 height 19
type input "C"
type input "CTN9"
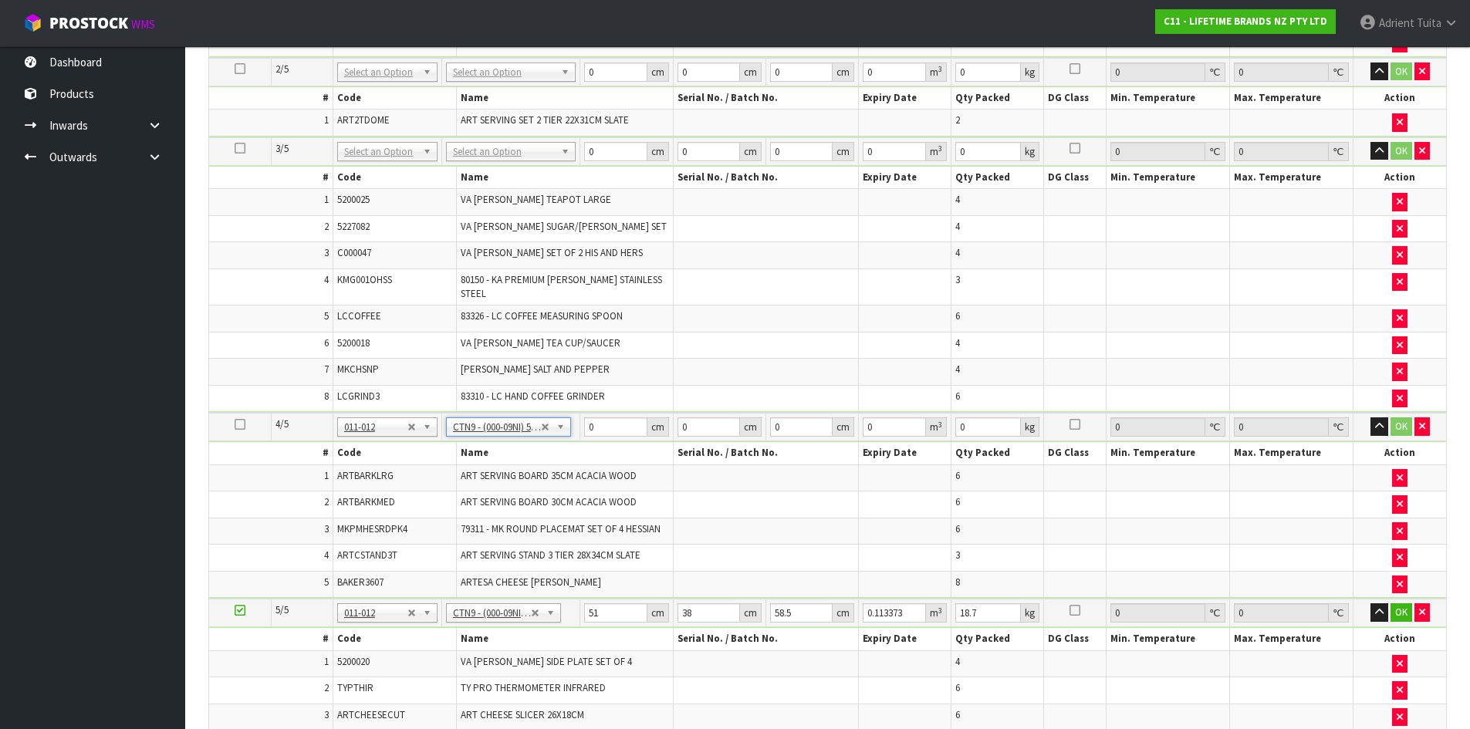
type input "51"
type input "38"
type input "58.5"
type input "0.113373"
type input "28.02"
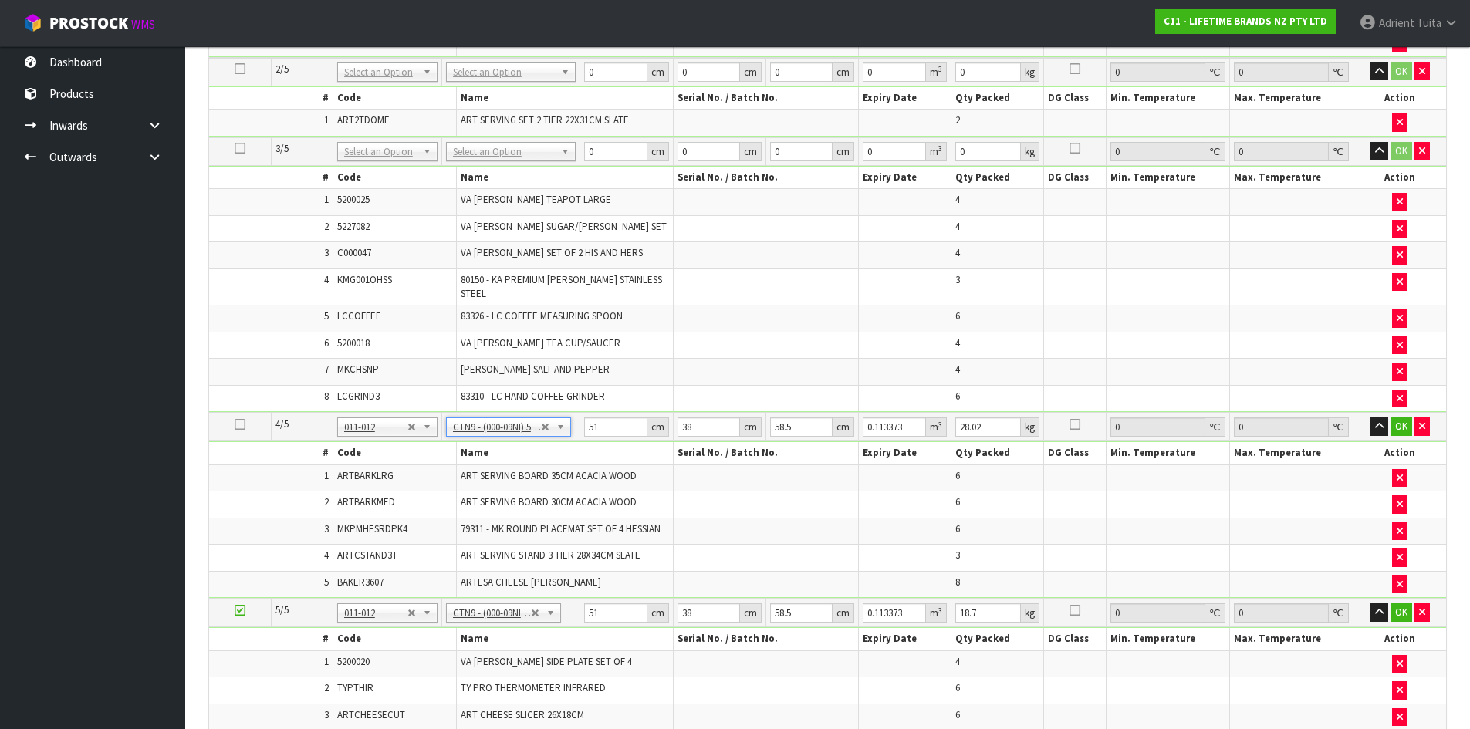
drag, startPoint x: 478, startPoint y: 152, endPoint x: 479, endPoint y: 177, distance: 24.7
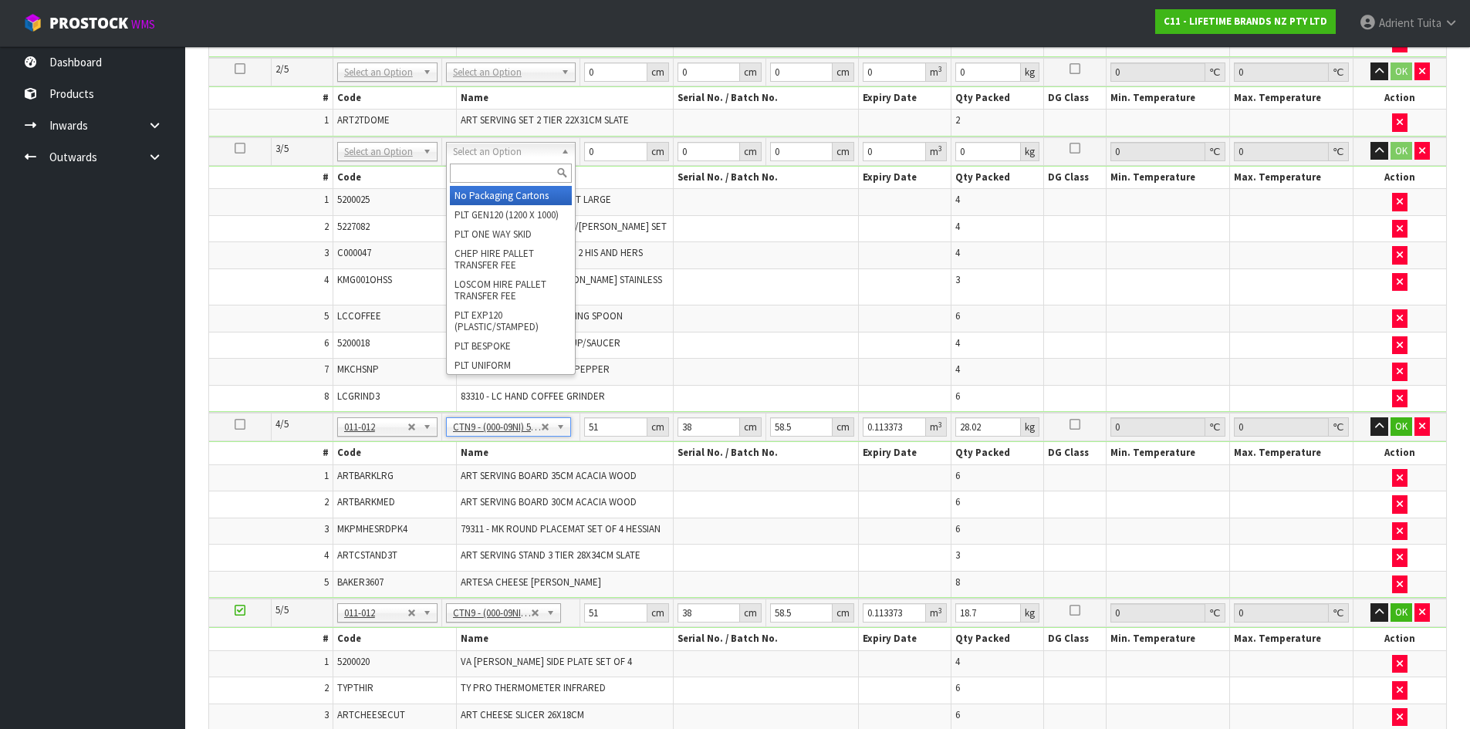
click at [479, 177] on input "text" at bounding box center [511, 173] width 122 height 19
type input "CTN9"
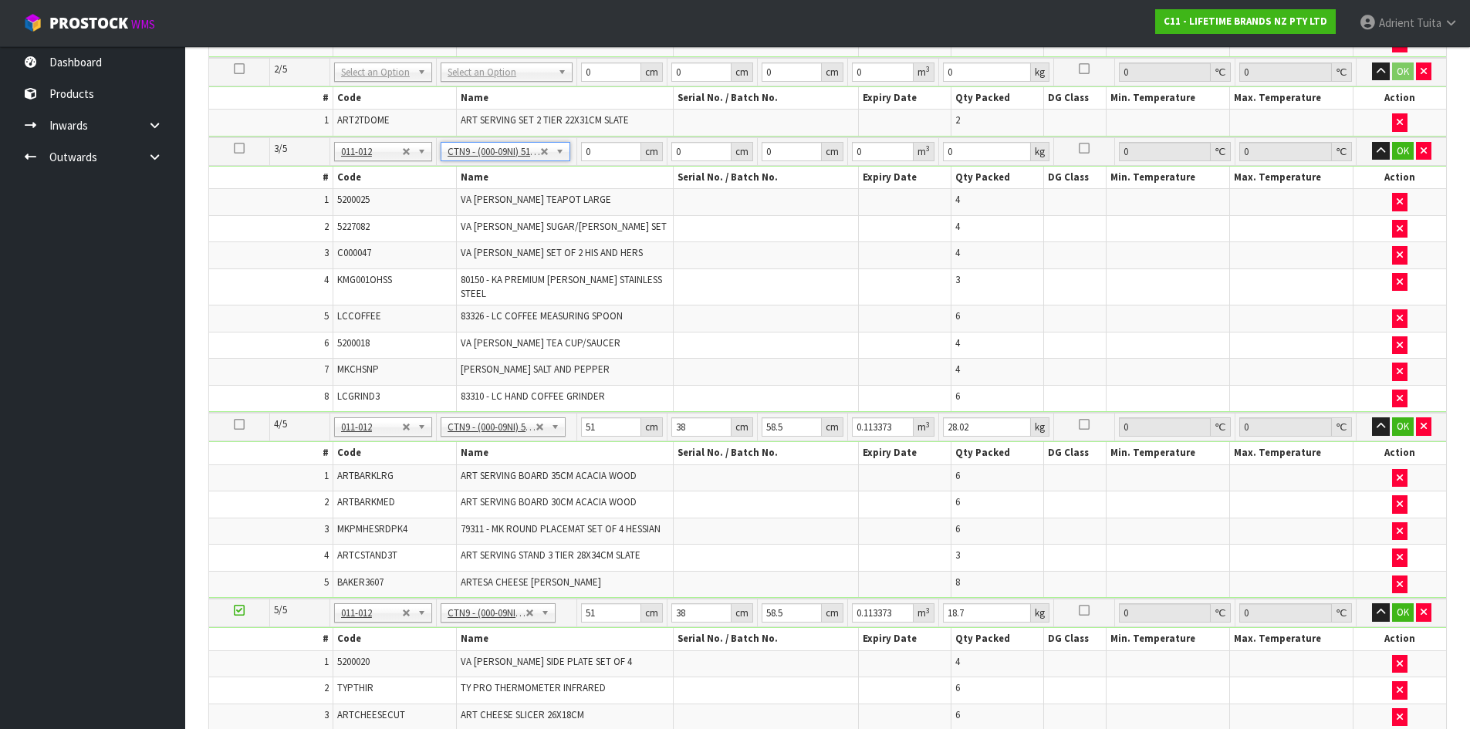
type input "51"
type input "38"
type input "58.5"
type input "0.113373"
type input "15.63"
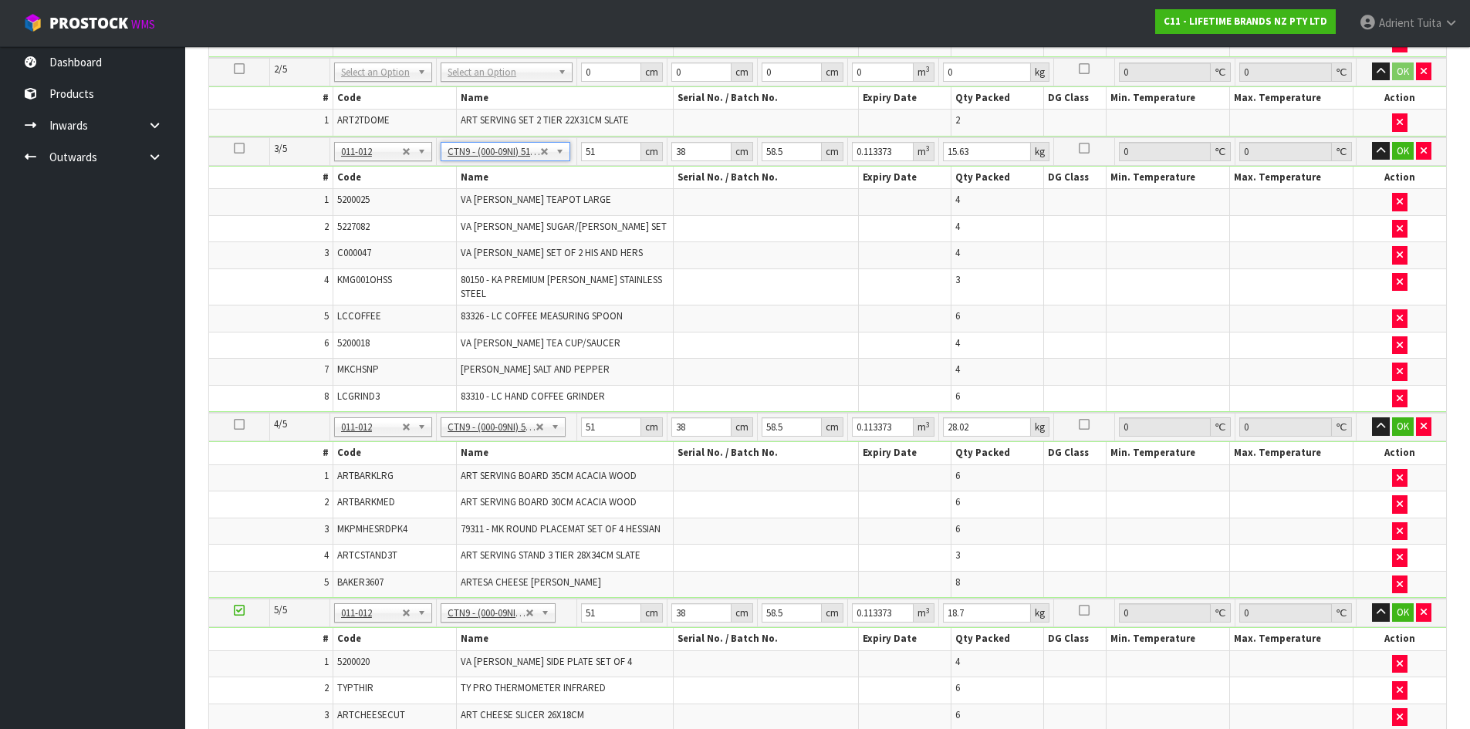
scroll to position [345, 0]
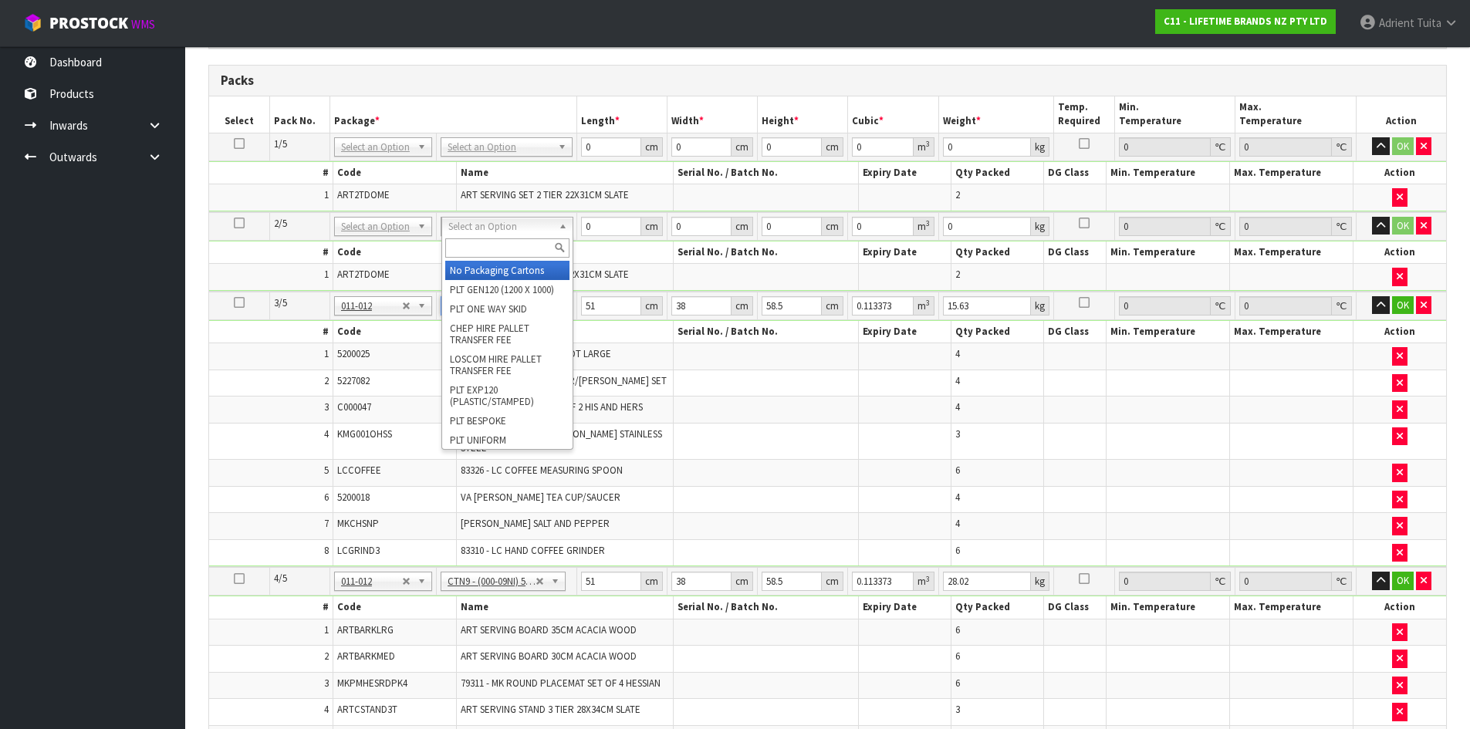
drag, startPoint x: 494, startPoint y: 221, endPoint x: 489, endPoint y: 257, distance: 35.8
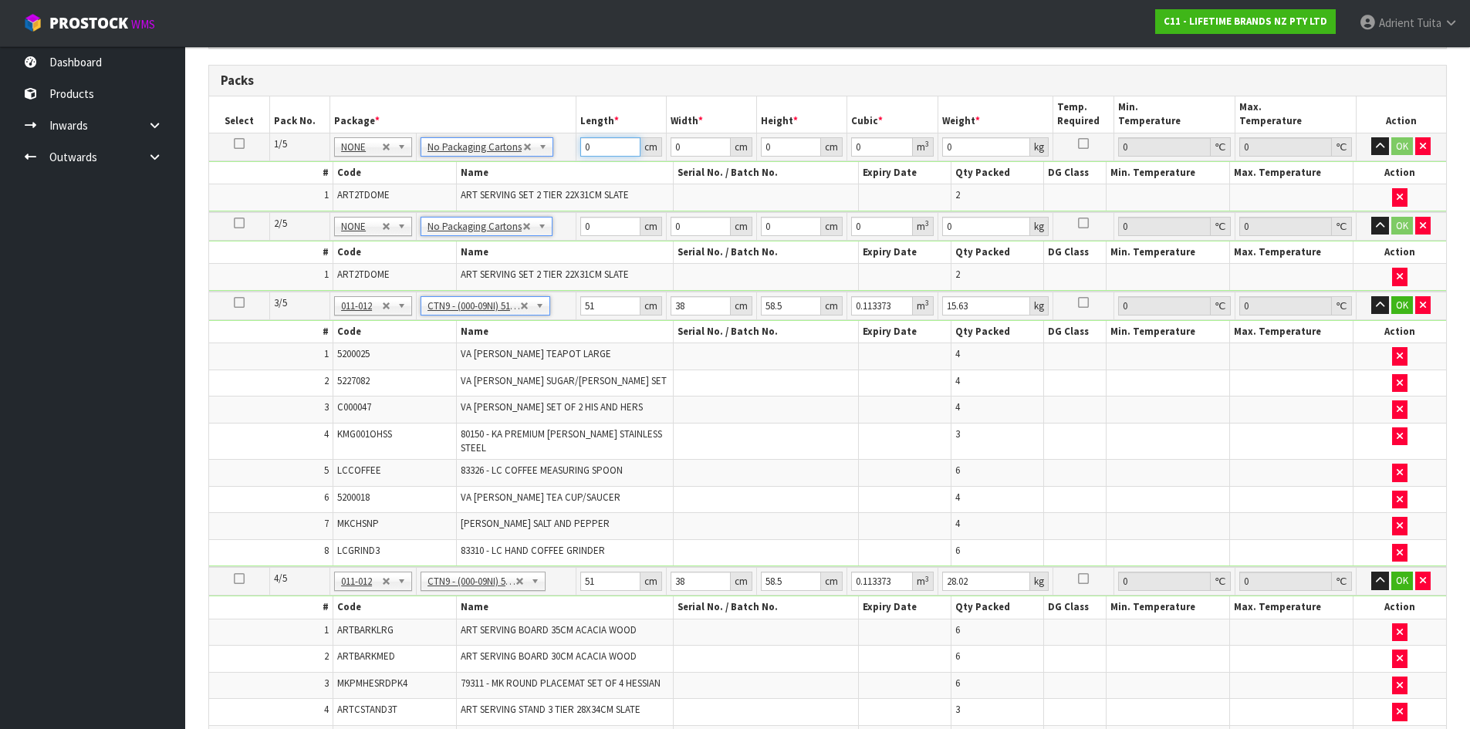
click at [594, 147] on input "0" at bounding box center [610, 146] width 60 height 19
type input "58"
type input "29"
type input "3"
type input "0.005046"
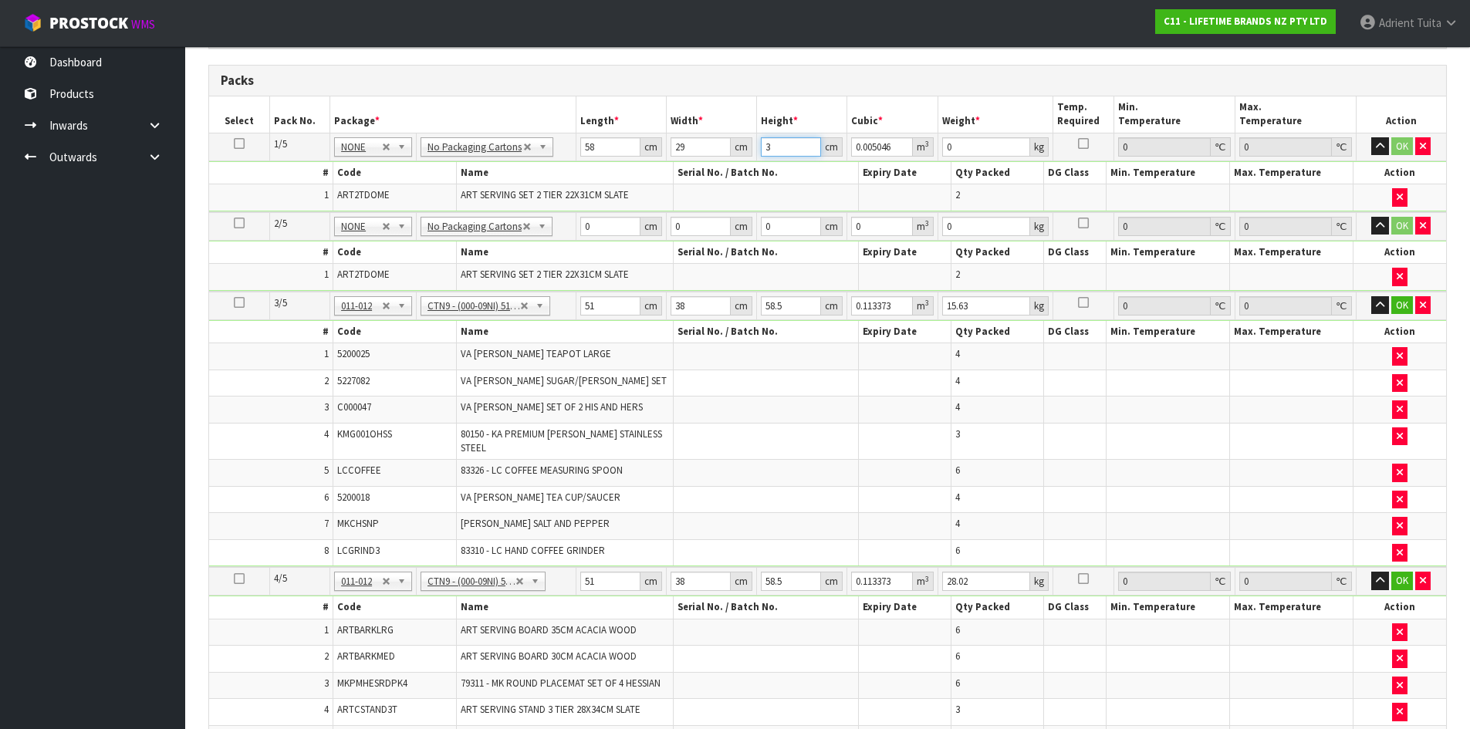
type input "39"
type input "0.065598"
type input "39"
type input "9"
click at [599, 233] on input "0" at bounding box center [611, 226] width 61 height 19
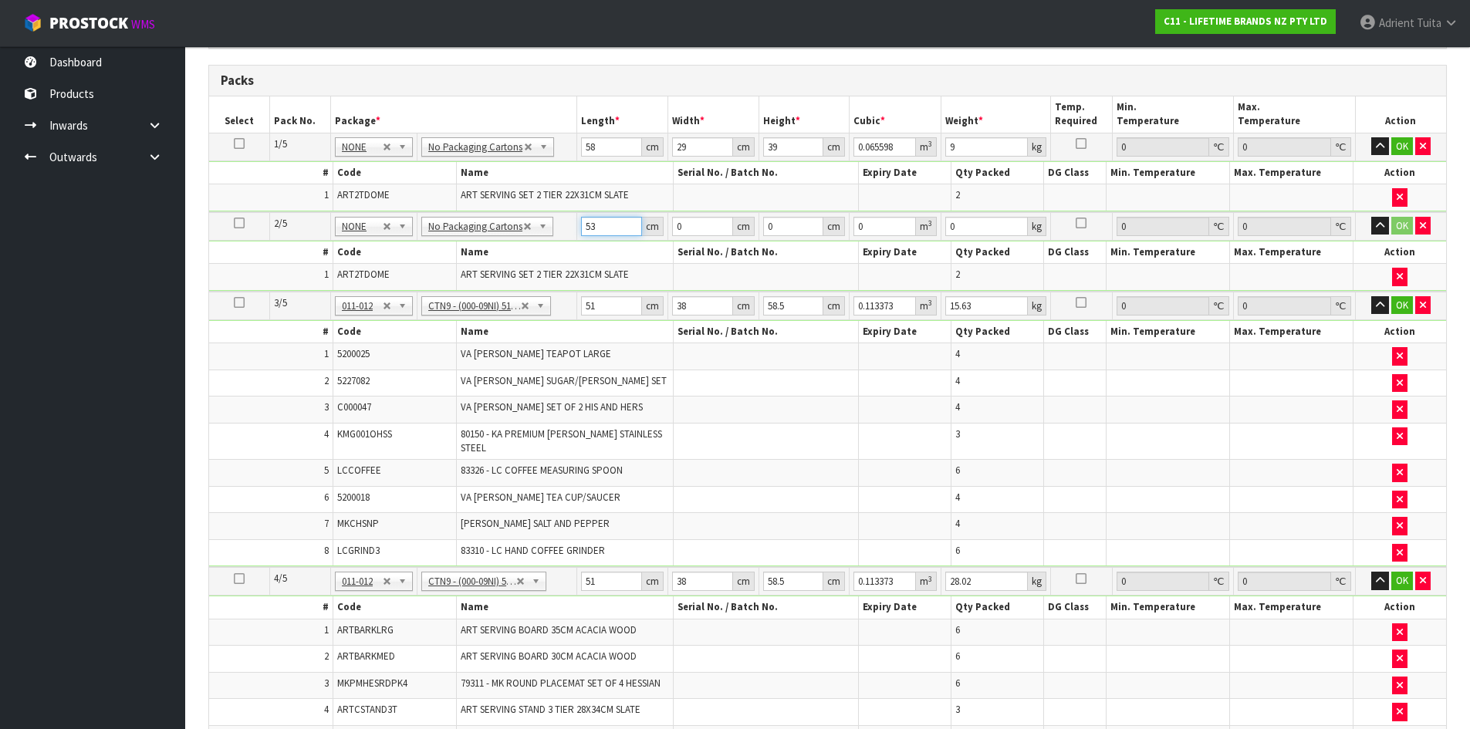
type input "53"
type input "40"
type input "4"
type input "0.00848"
type input "48"
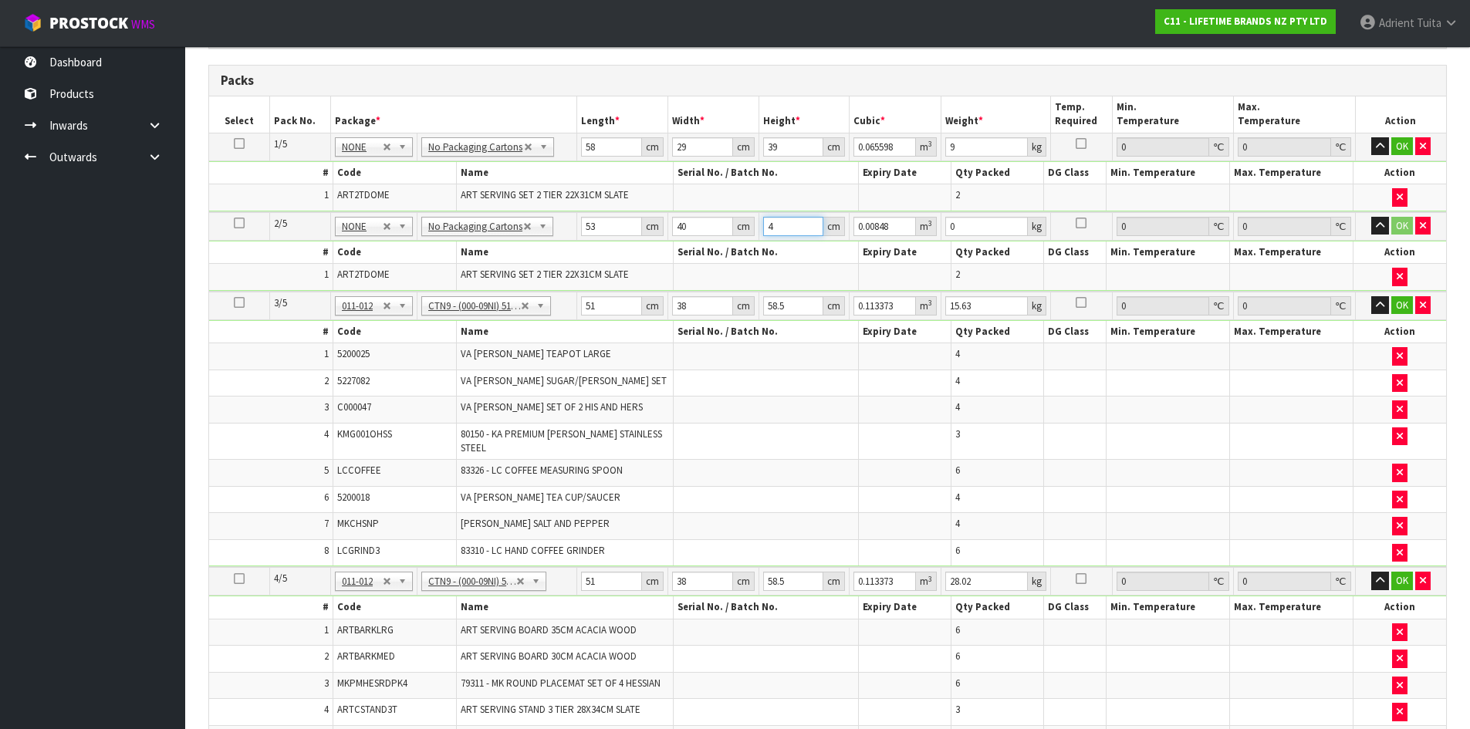
type input "0.10176"
type input "48"
type input "17"
click at [606, 312] on input "51" at bounding box center [611, 305] width 61 height 19
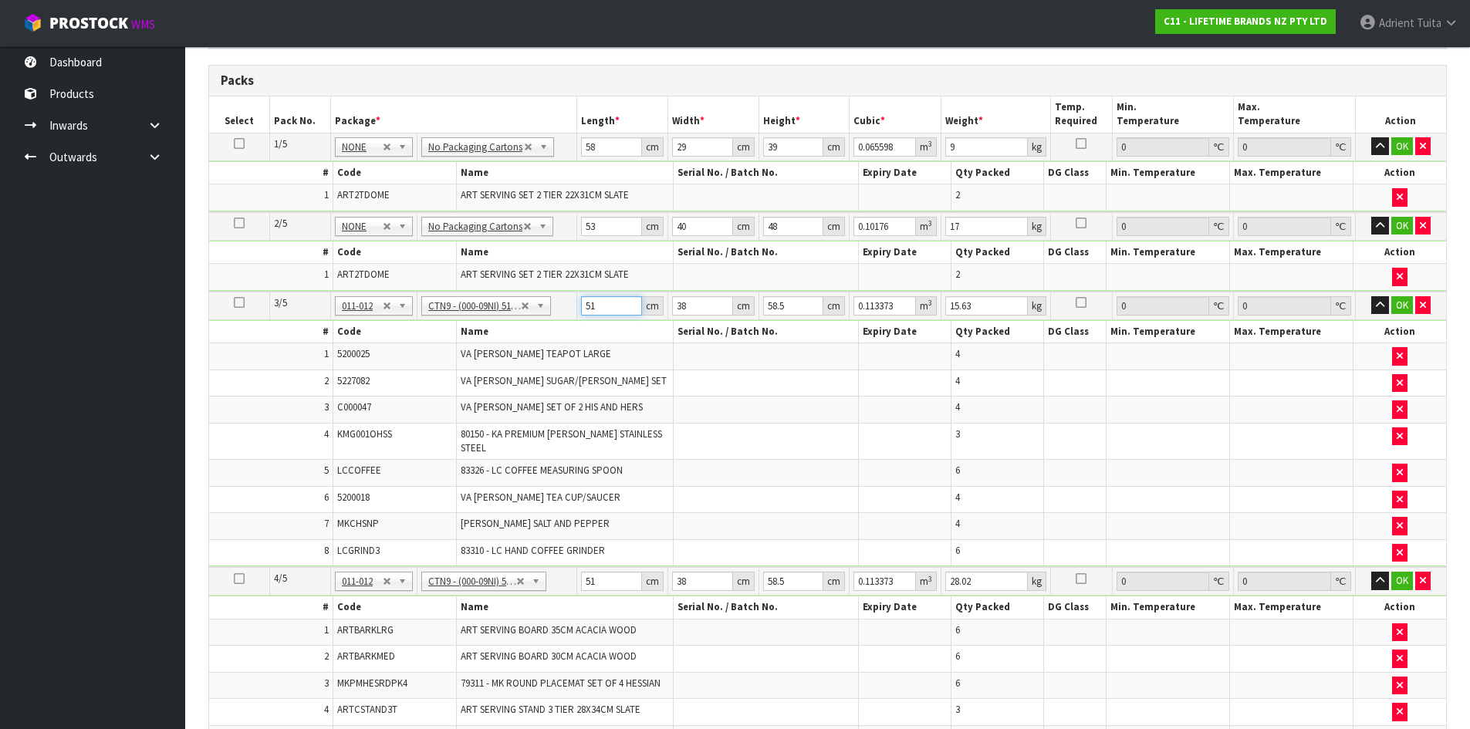
click at [606, 312] on input "51" at bounding box center [611, 305] width 61 height 19
click at [583, 228] on input "53" at bounding box center [611, 226] width 61 height 19
click at [603, 228] on input "53" at bounding box center [611, 226] width 61 height 19
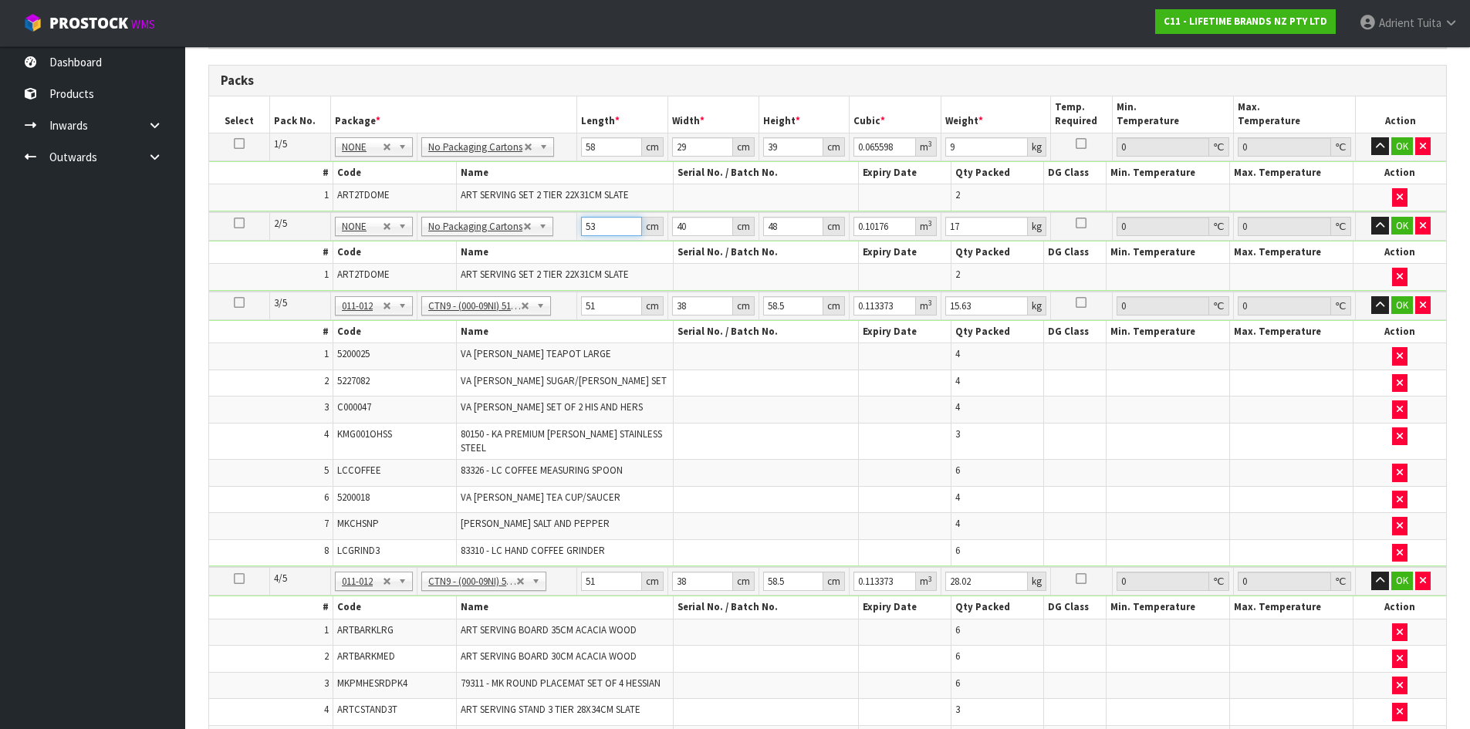
click at [603, 228] on input "53" at bounding box center [611, 226] width 61 height 19
type input "5"
type input "0.0096"
type input "58"
type input "0.11136"
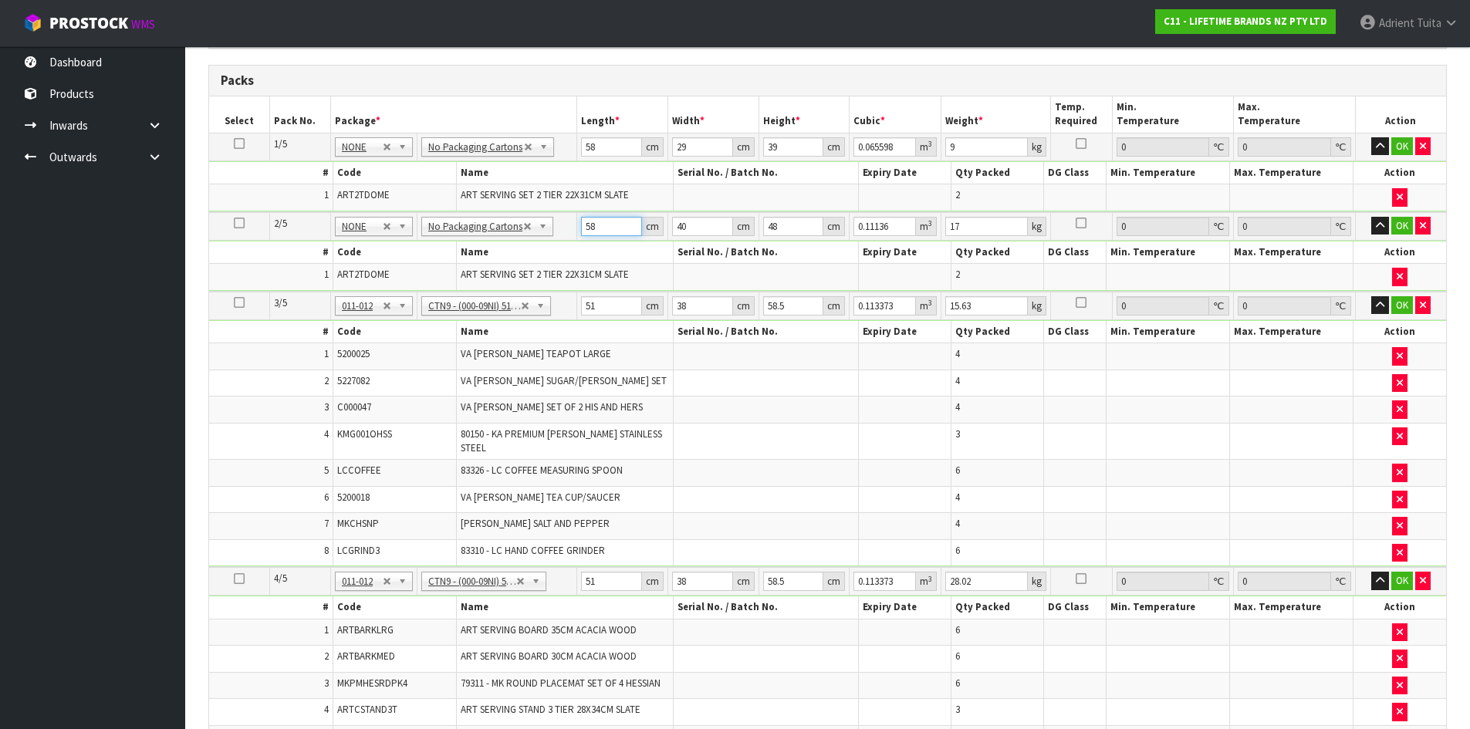
type input "58"
type input "2"
type input "0.005568"
type input "29"
type input "0.080736"
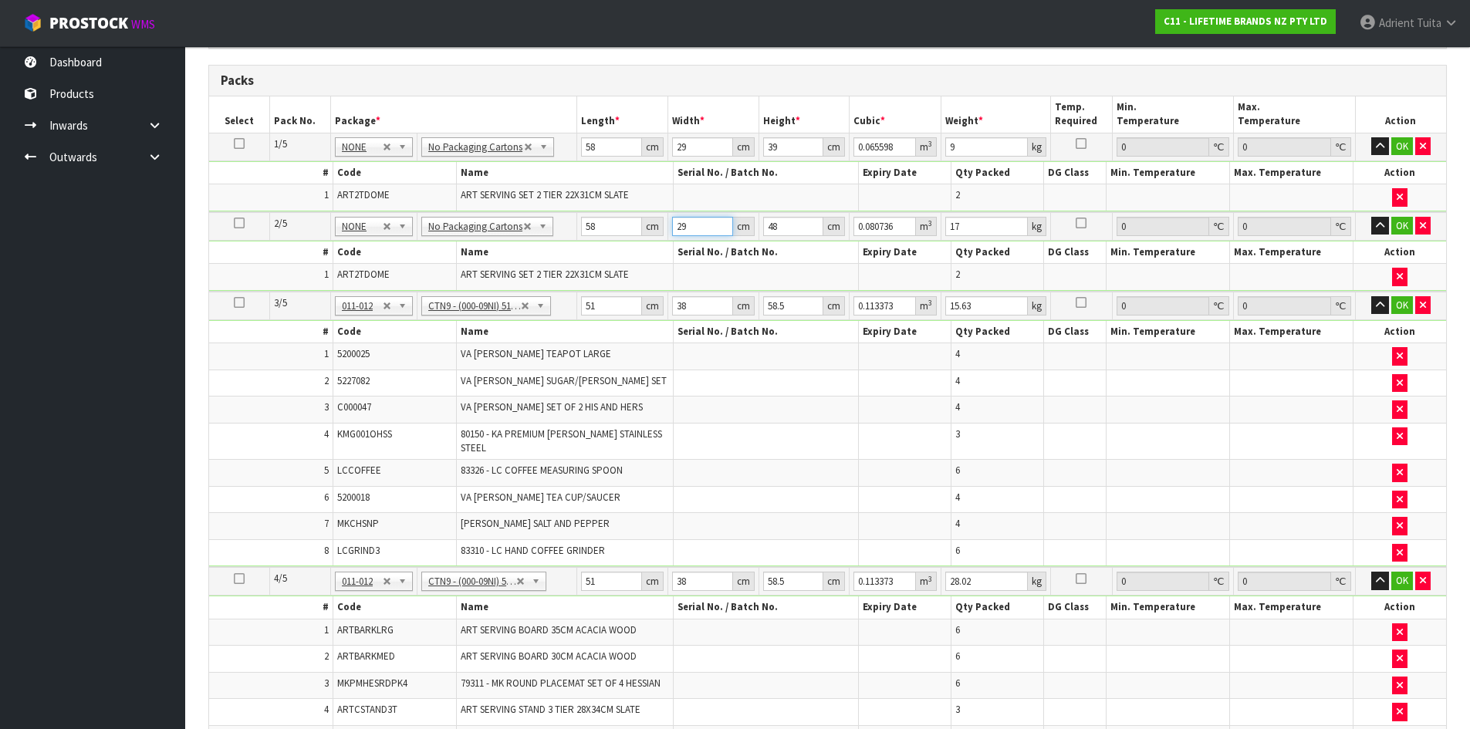
type input "29"
type input "3"
type input "0.005046"
type input "39"
type input "0.065598"
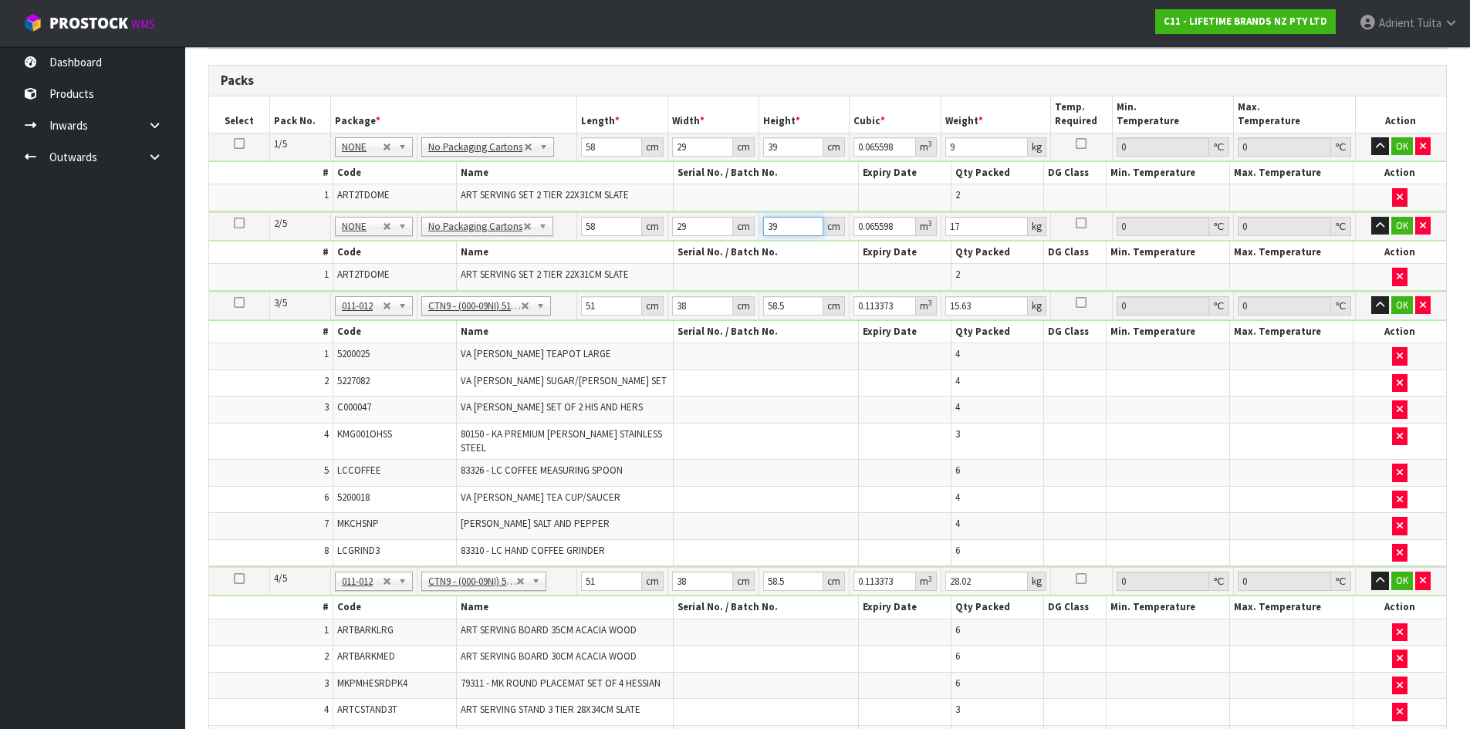
type input "39"
type input "9"
click at [601, 309] on input "51" at bounding box center [611, 305] width 61 height 19
type input "5"
type input "0.011115"
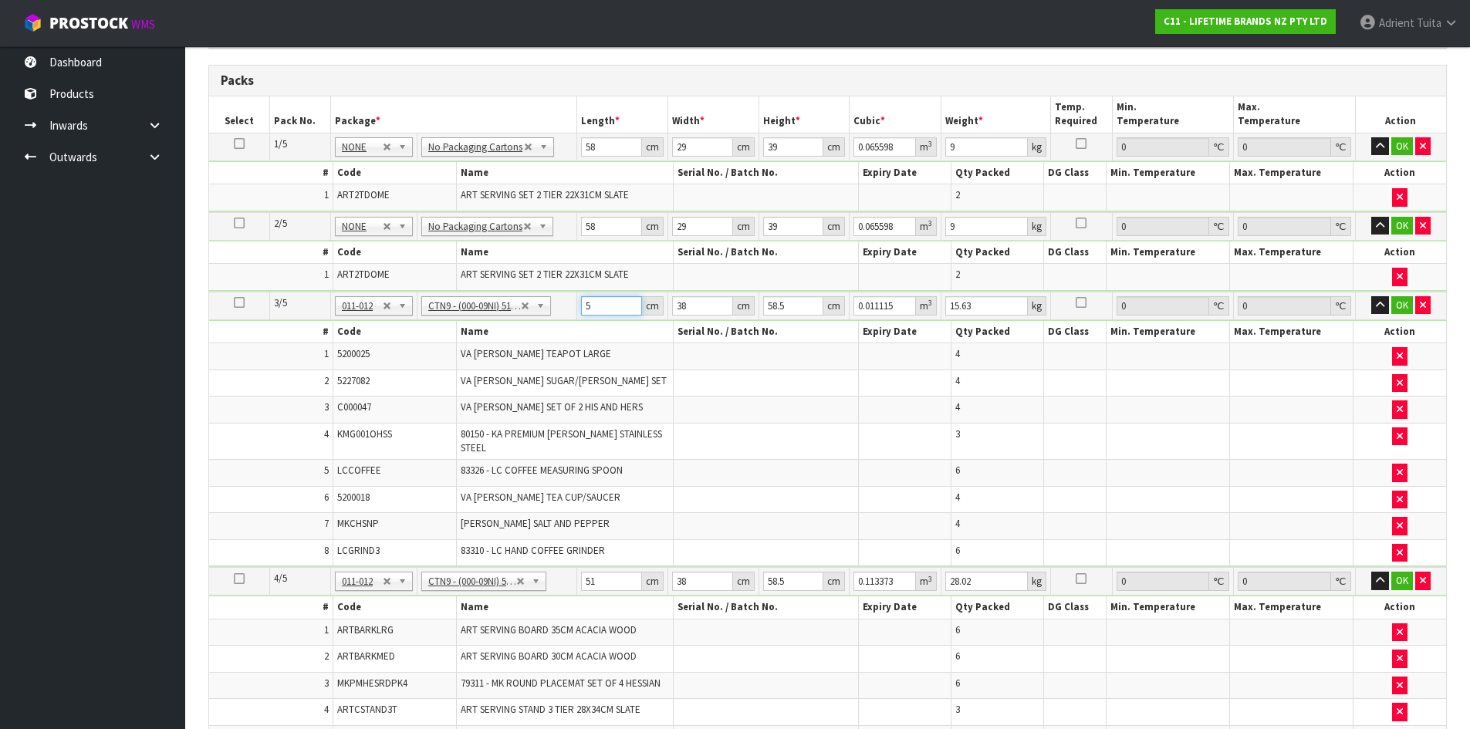
type input "0"
type input "5"
type input "0.011115"
type input "53"
type input "0.117819"
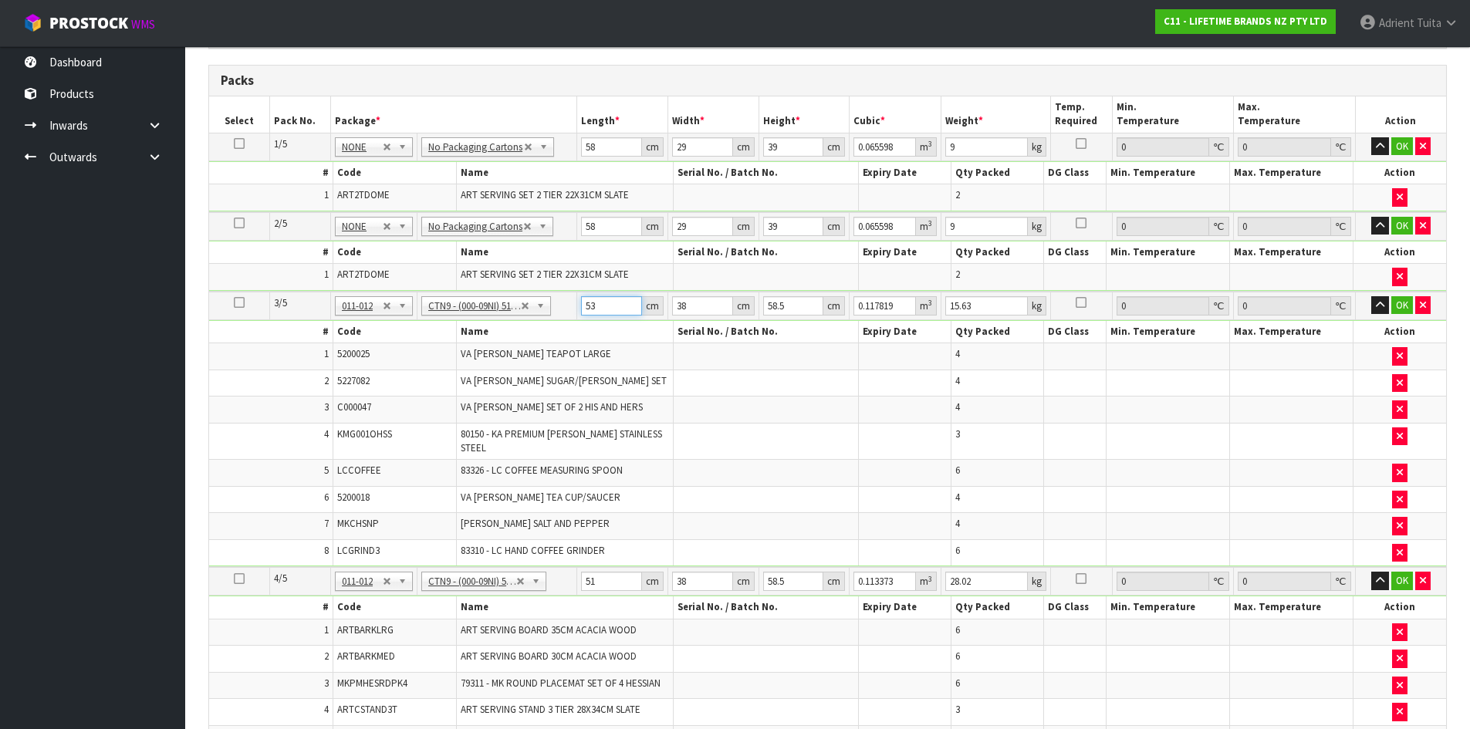
type input "53"
type input "4"
type input "0.012402"
type input "40"
type input "0.12402"
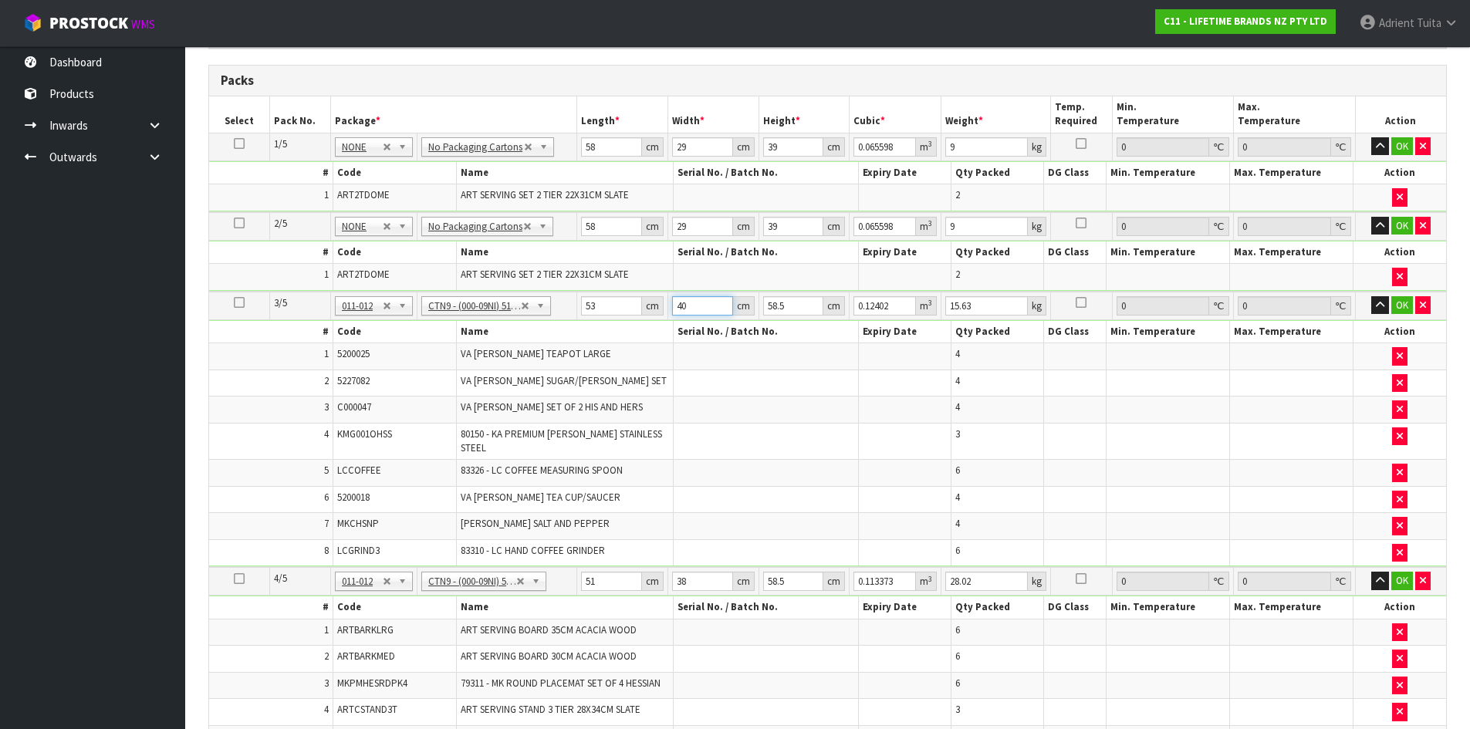
type input "40"
type input "4"
type input "0.00848"
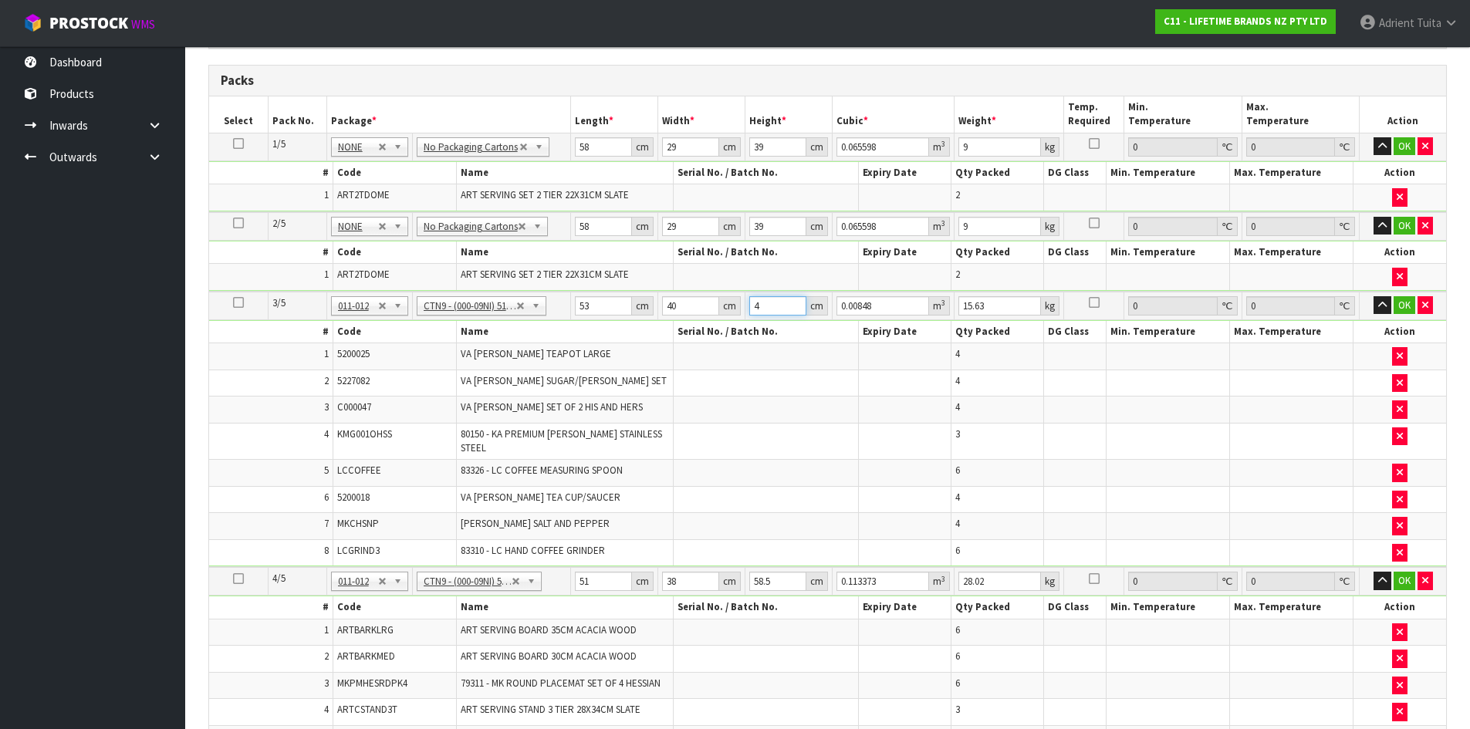
type input "48"
type input "0.10176"
type input "48"
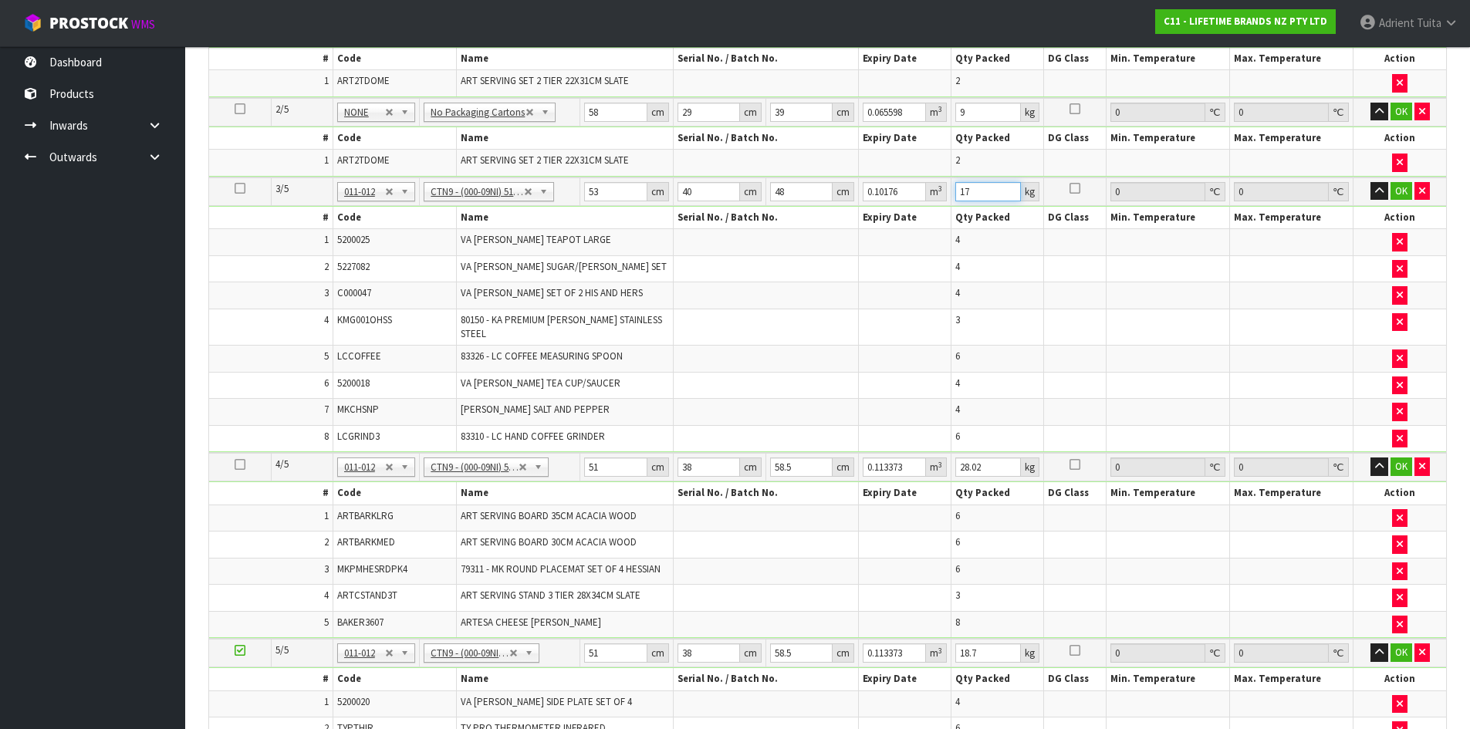
scroll to position [576, 0]
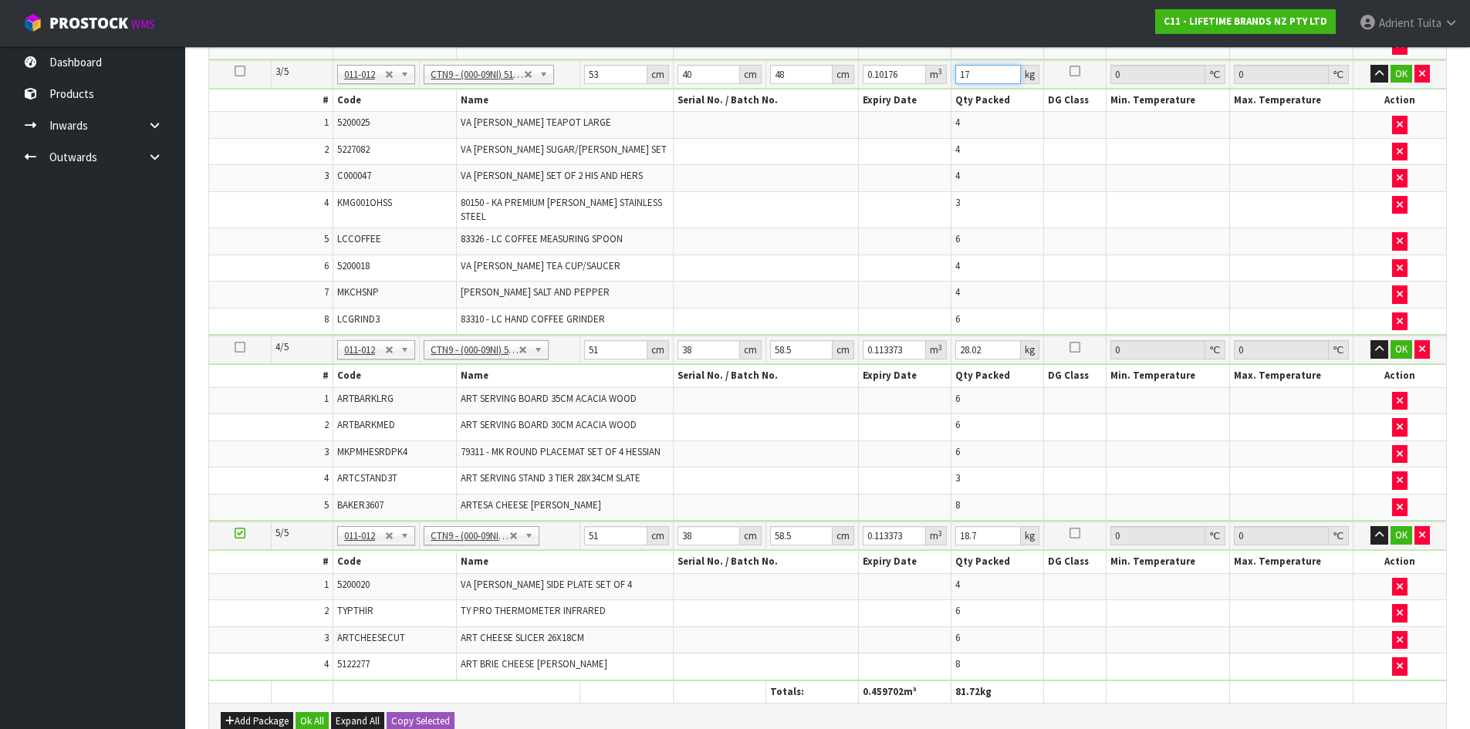
type input "17"
click at [592, 343] on input "51" at bounding box center [615, 349] width 62 height 19
type input "5"
type input "0.011115"
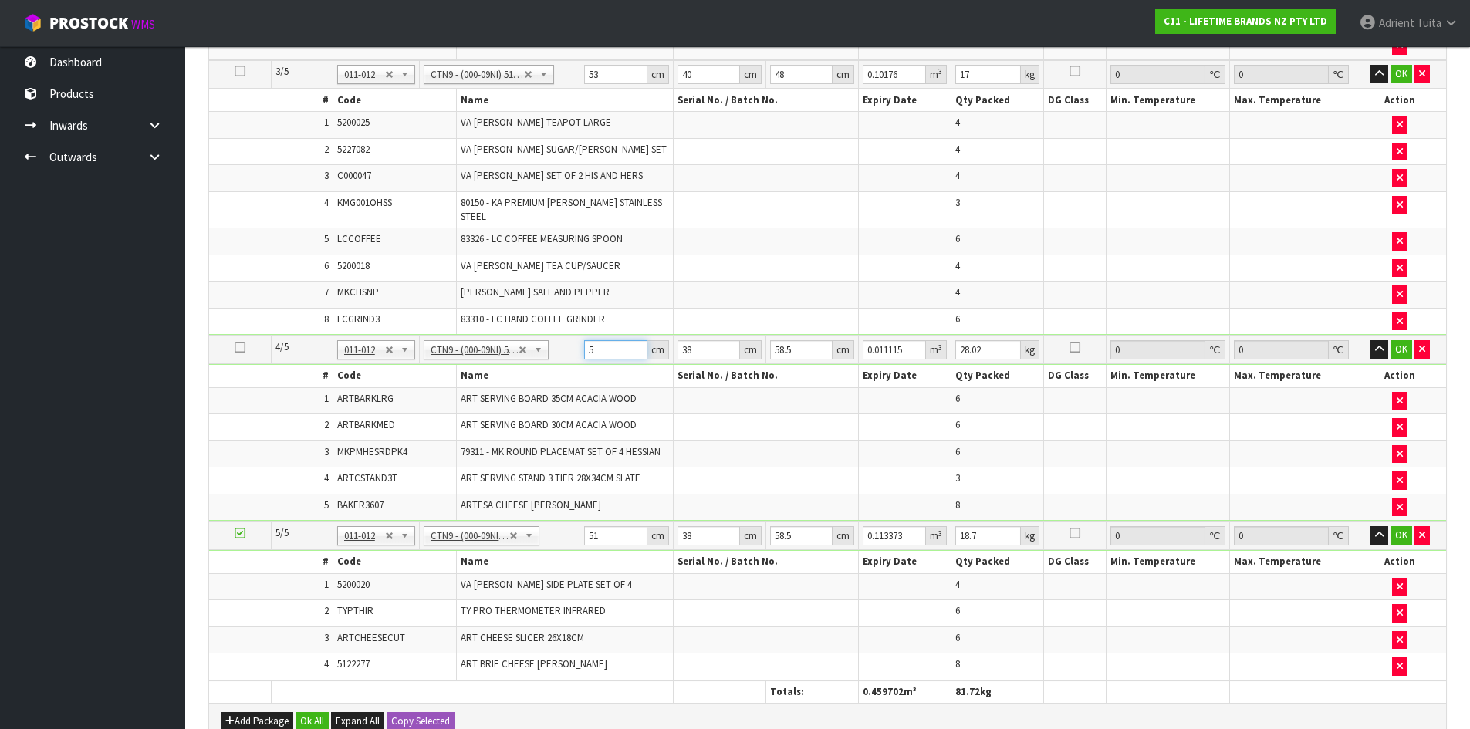
type input "52"
type input "0.115596"
type input "52"
type input "4"
type input "0.012168"
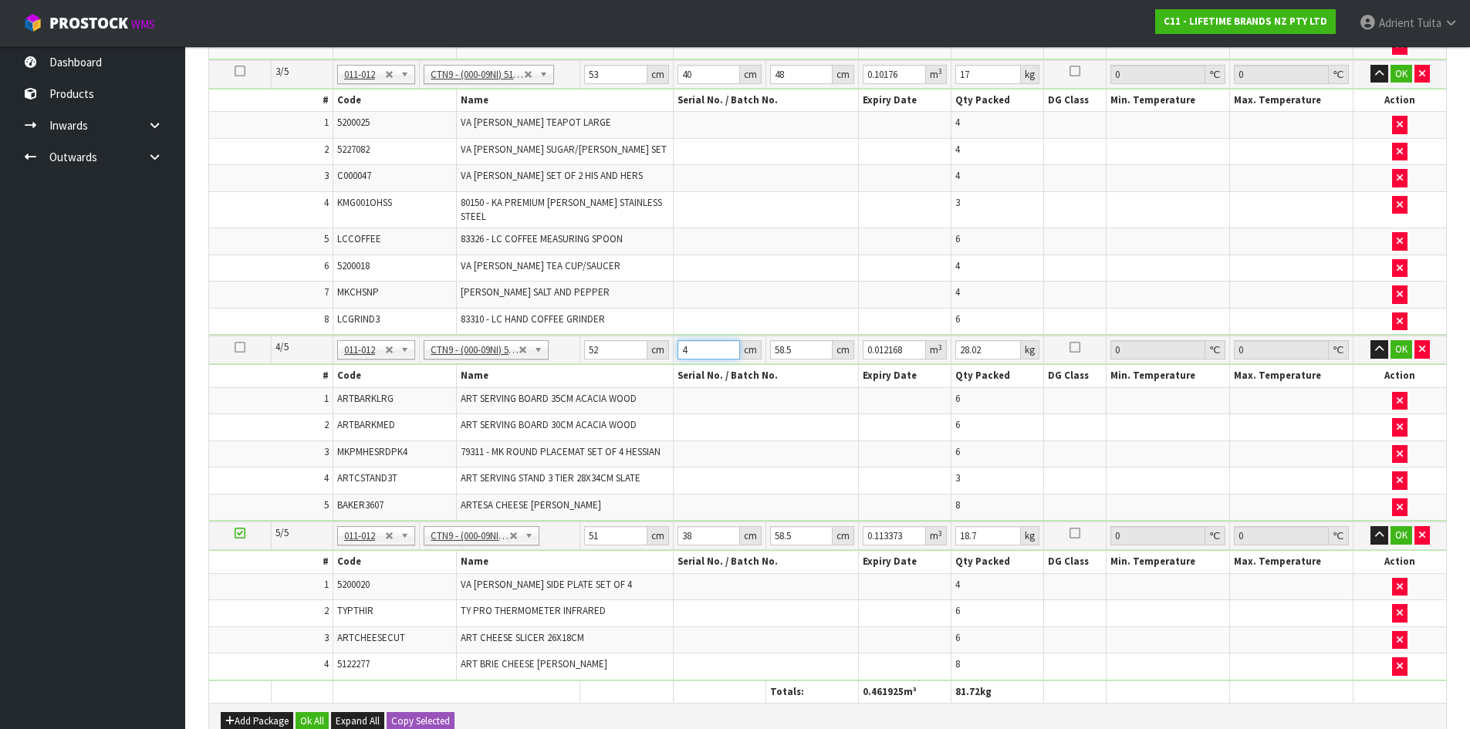
type input "41"
type input "0.124722"
type input "41"
type input "5"
type input "0.01066"
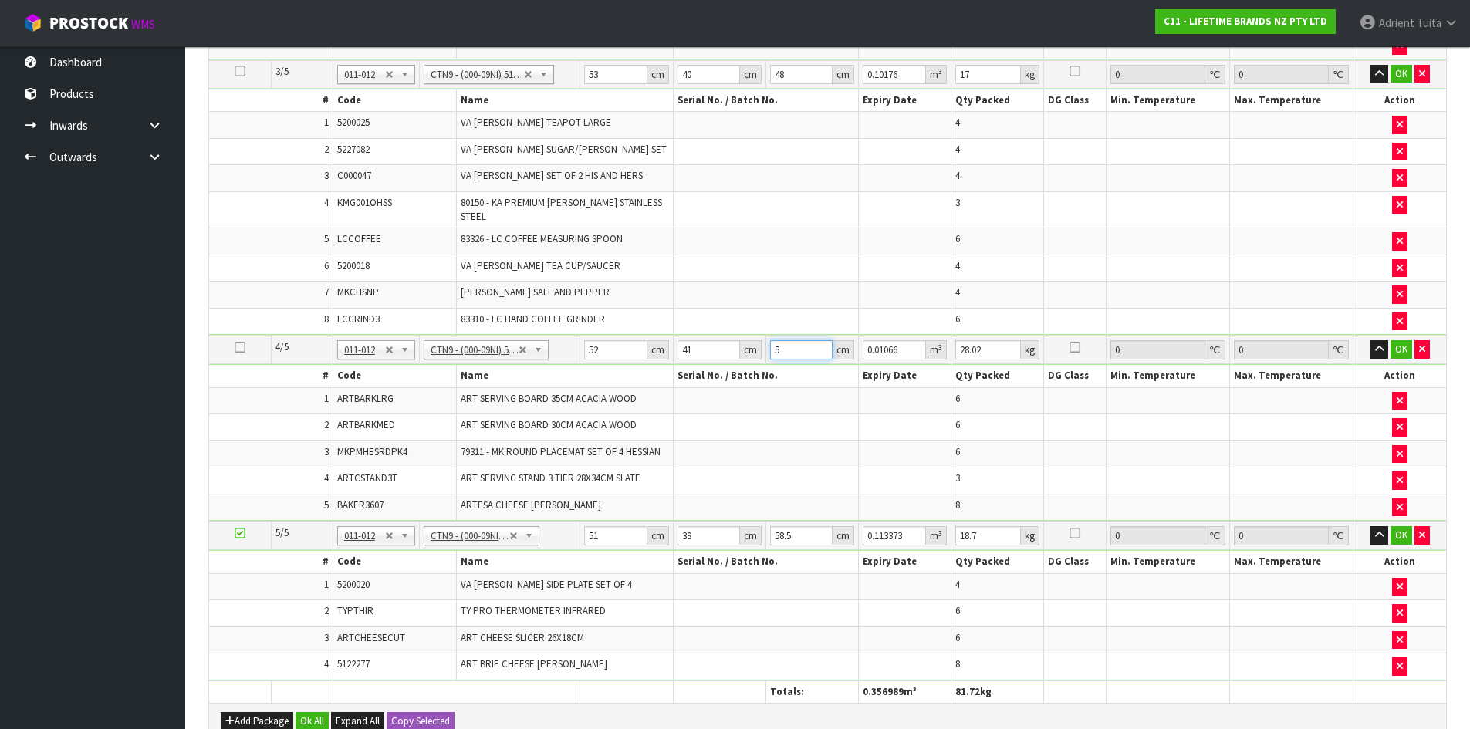
type input "57"
type input "0.121524"
type input "57"
type input "29"
click at [593, 526] on input "51" at bounding box center [615, 535] width 62 height 19
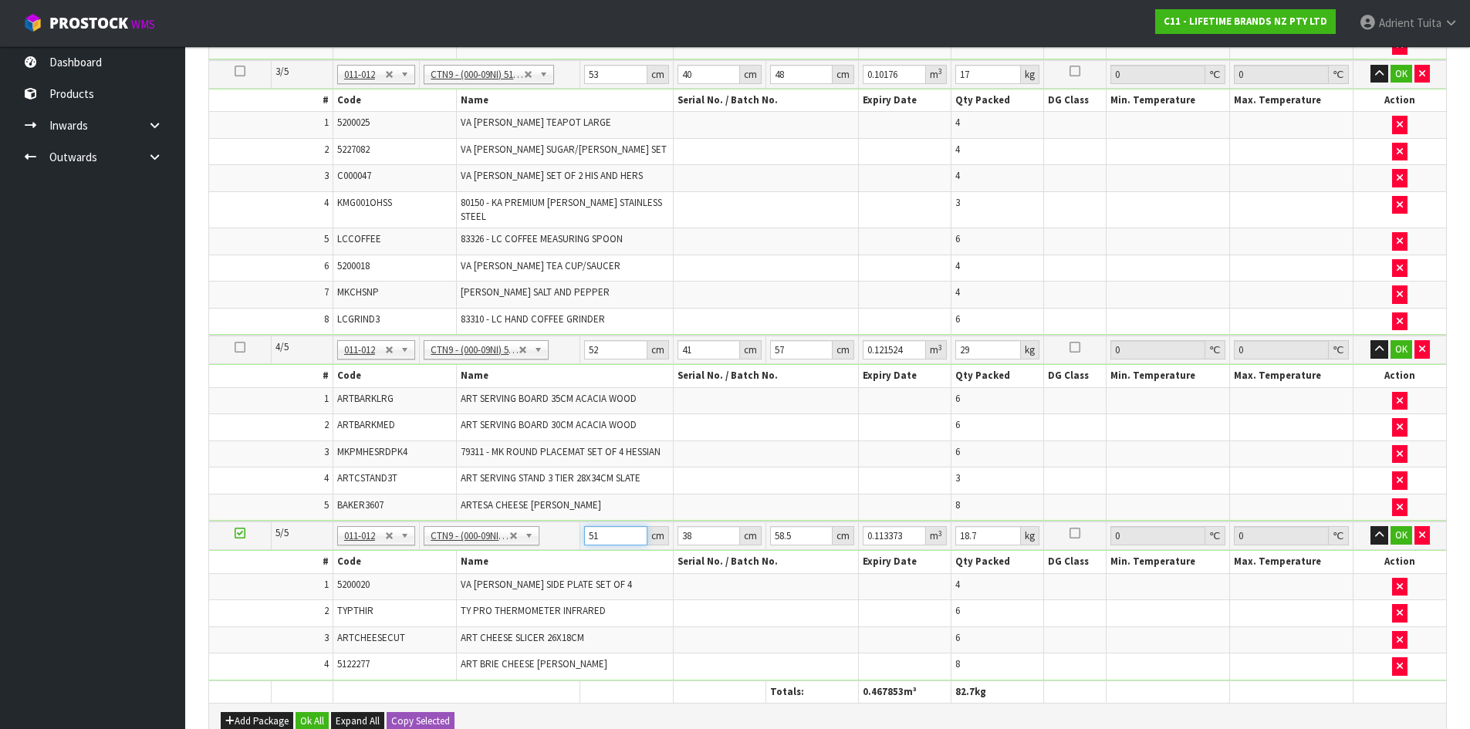
click at [593, 526] on input "51" at bounding box center [615, 535] width 62 height 19
type input "5"
type input "0.011115"
type input "54"
type input "0.120042"
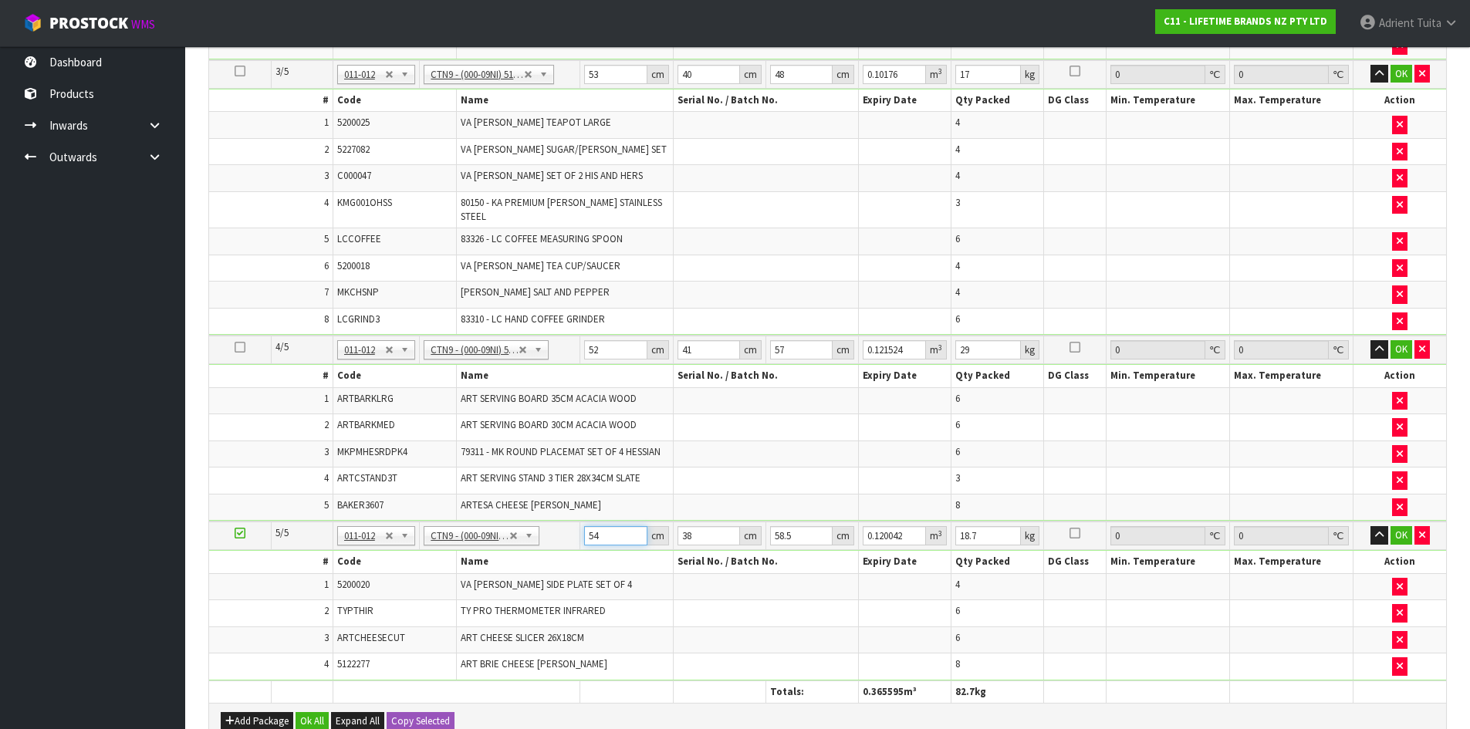
type input "54"
type input "4"
type input "0.012636"
type input "41"
type input "0.129519"
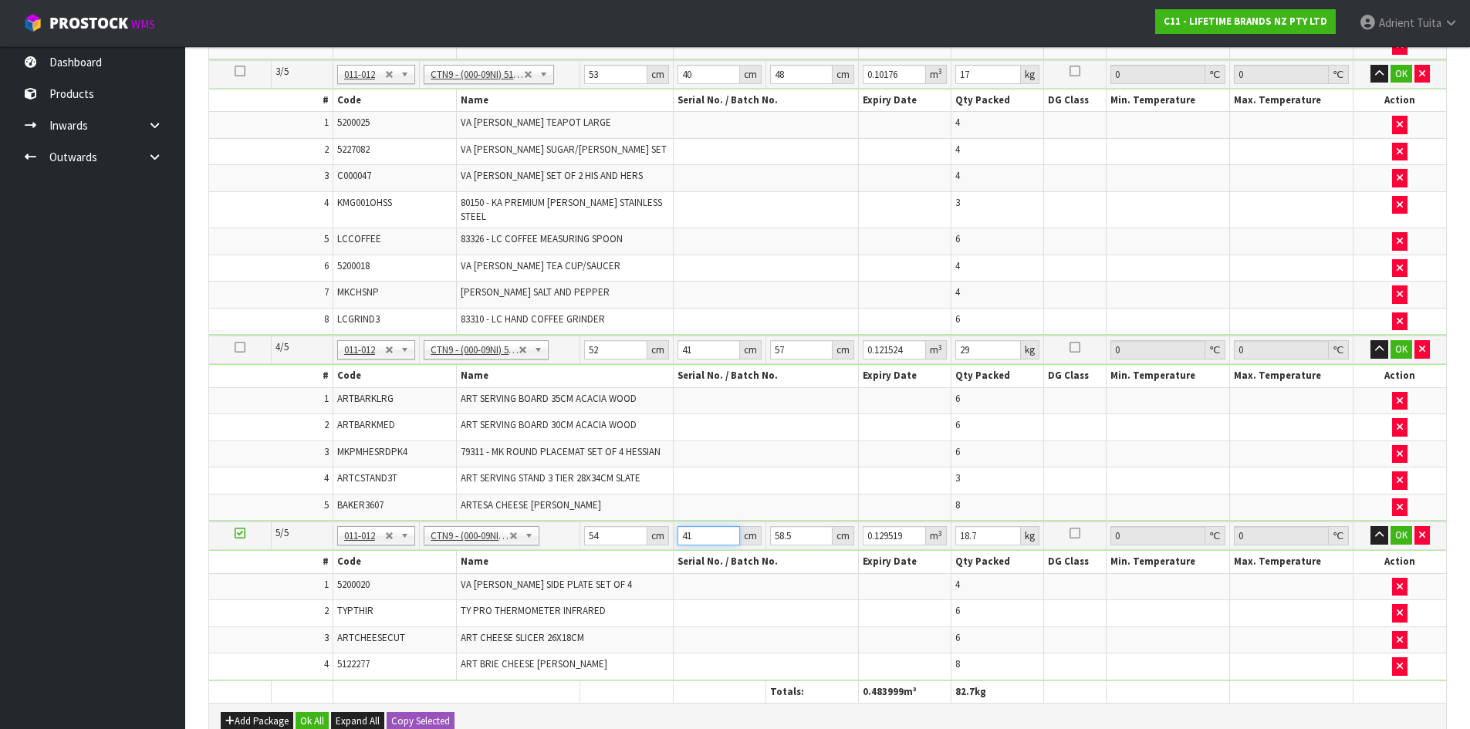
click at [706, 526] on input "41" at bounding box center [708, 535] width 62 height 19
type input "4"
type input "0.012636"
type input "40"
type input "0.12636"
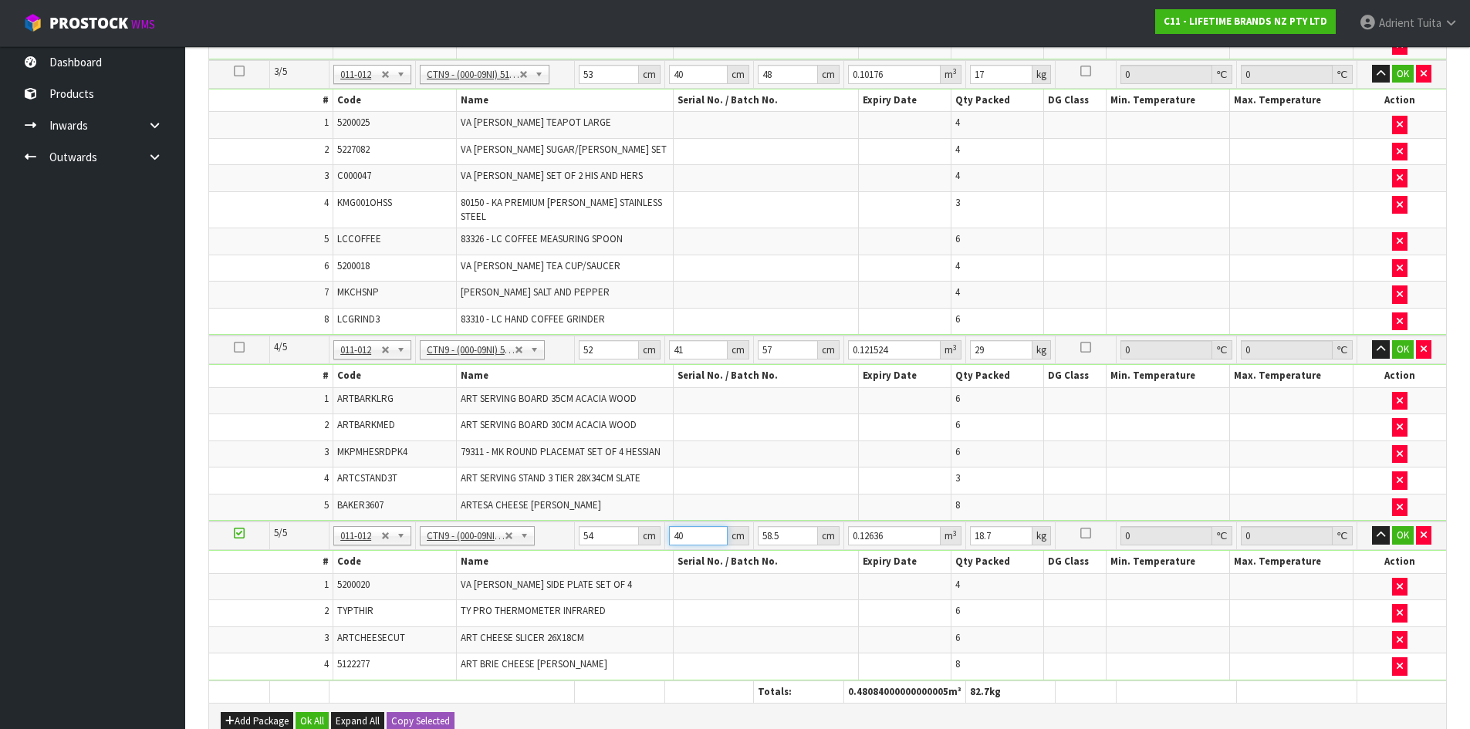
type input "40"
type input "4"
type input "0.00864"
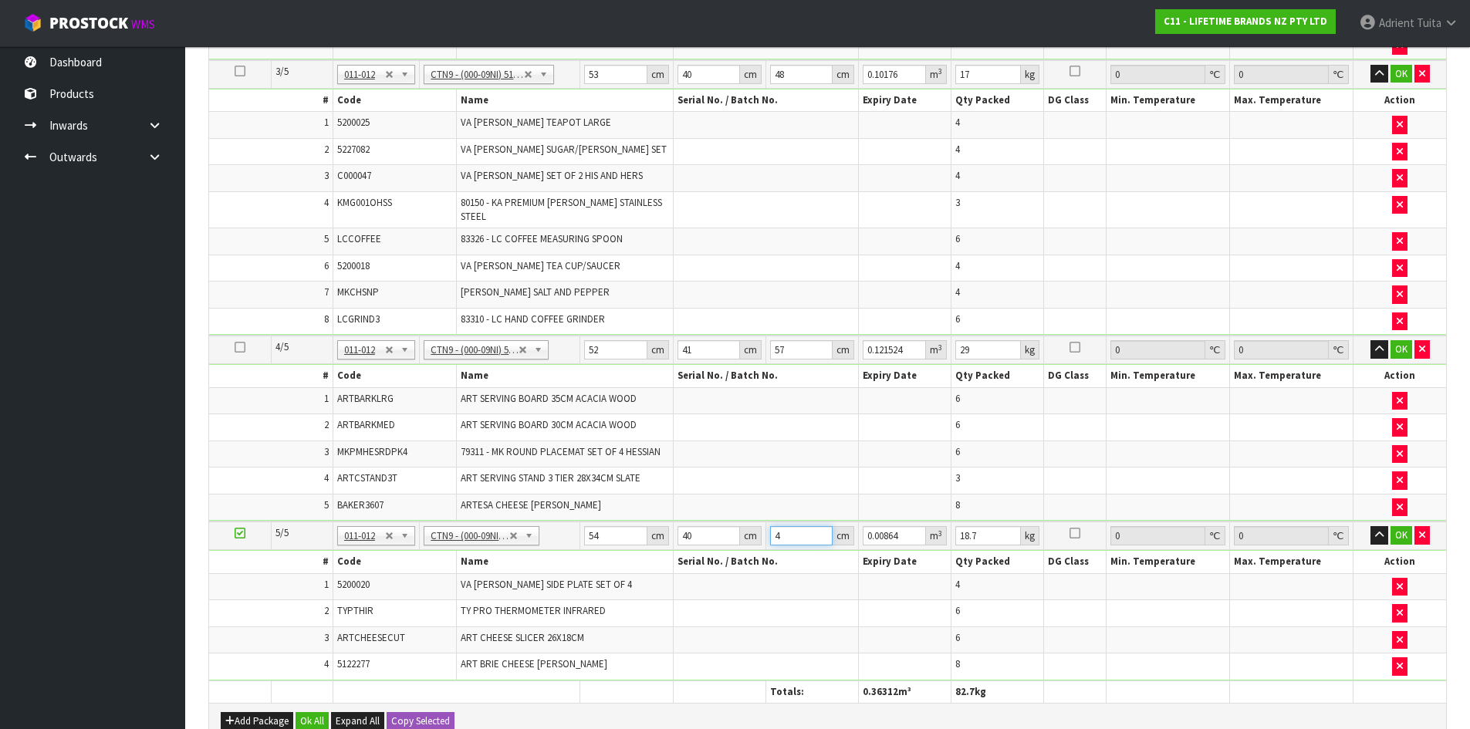
type input "43"
type input "0.09288"
type input "43"
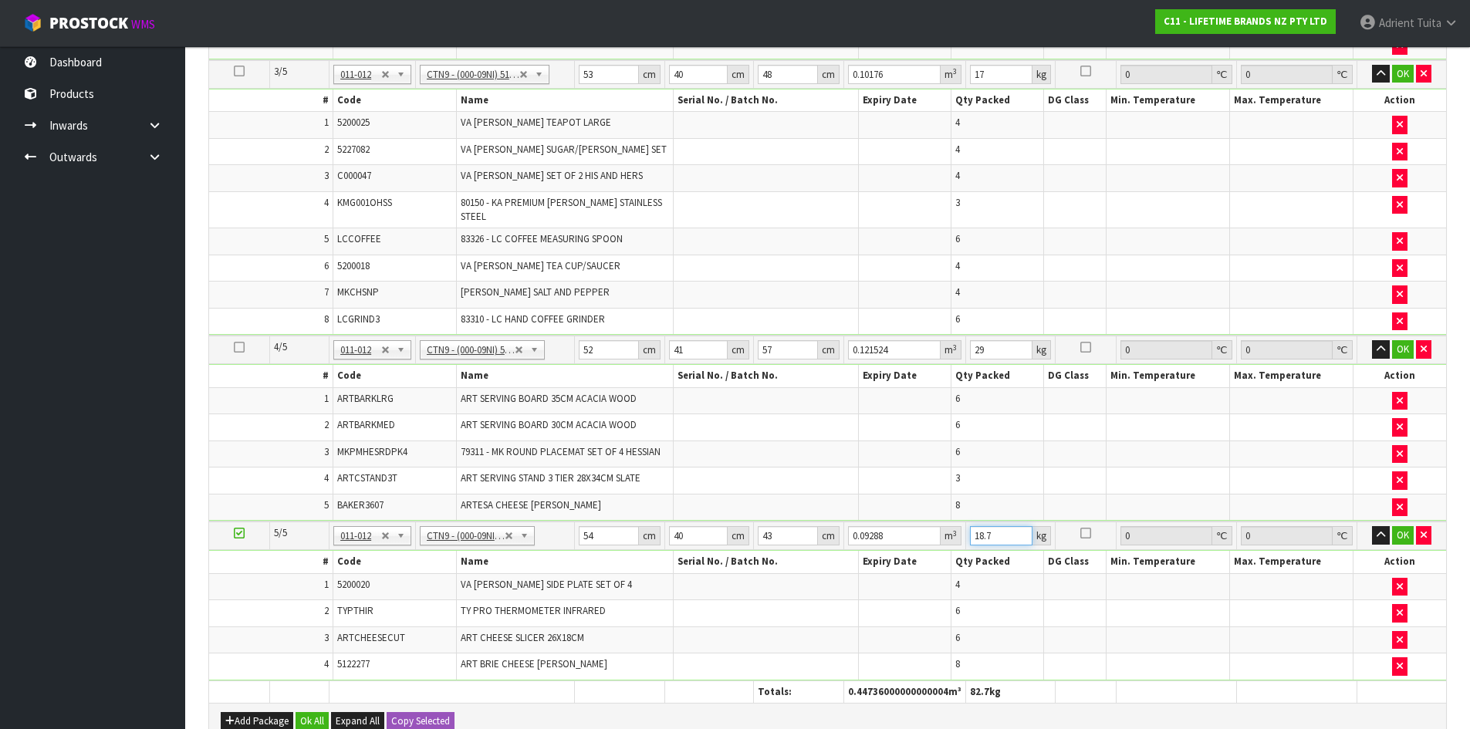
type input "1"
type input "21"
drag, startPoint x: 1403, startPoint y: 531, endPoint x: 1366, endPoint y: 407, distance: 129.4
click at [1401, 528] on button "OK" at bounding box center [1403, 535] width 22 height 19
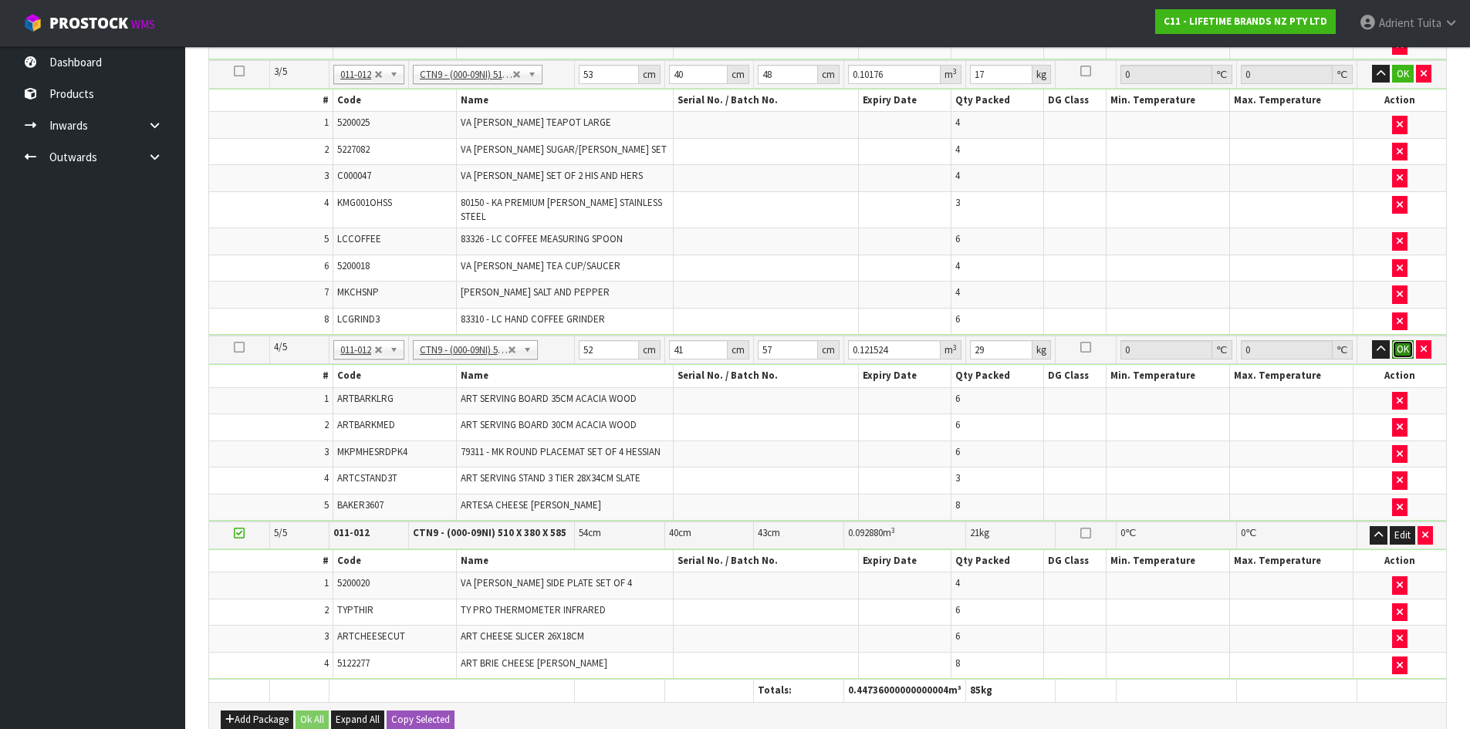
click at [1400, 346] on button "OK" at bounding box center [1403, 349] width 22 height 19
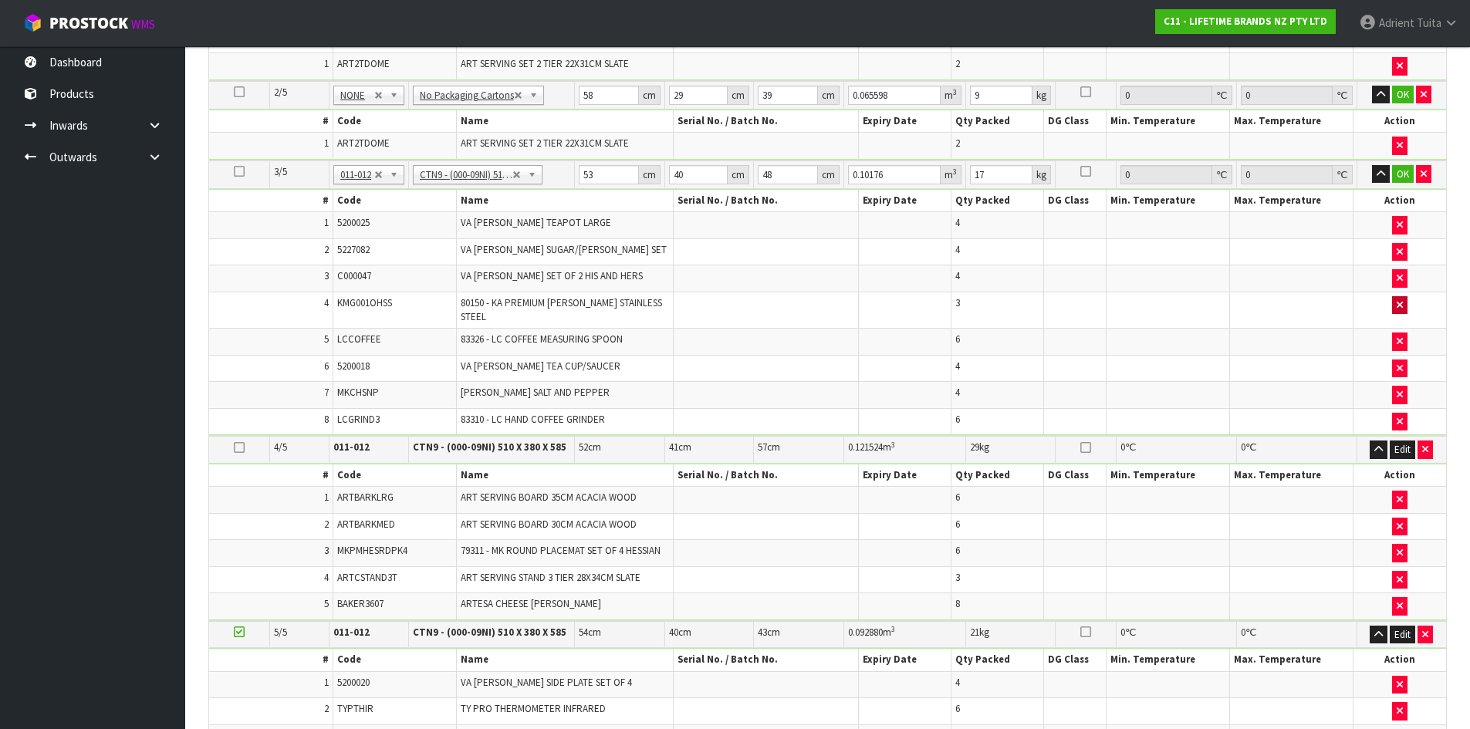
scroll to position [345, 0]
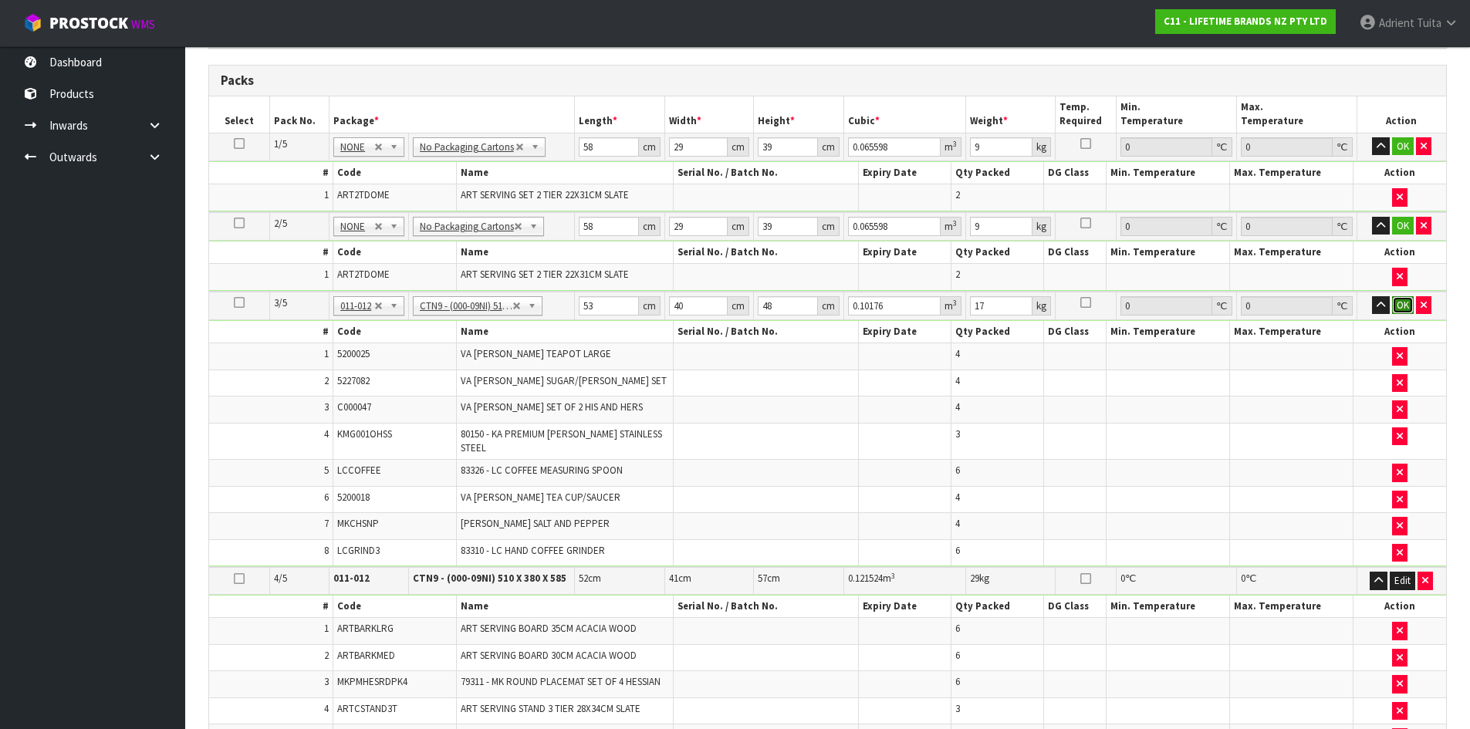
click at [1400, 297] on button "OK" at bounding box center [1403, 305] width 22 height 19
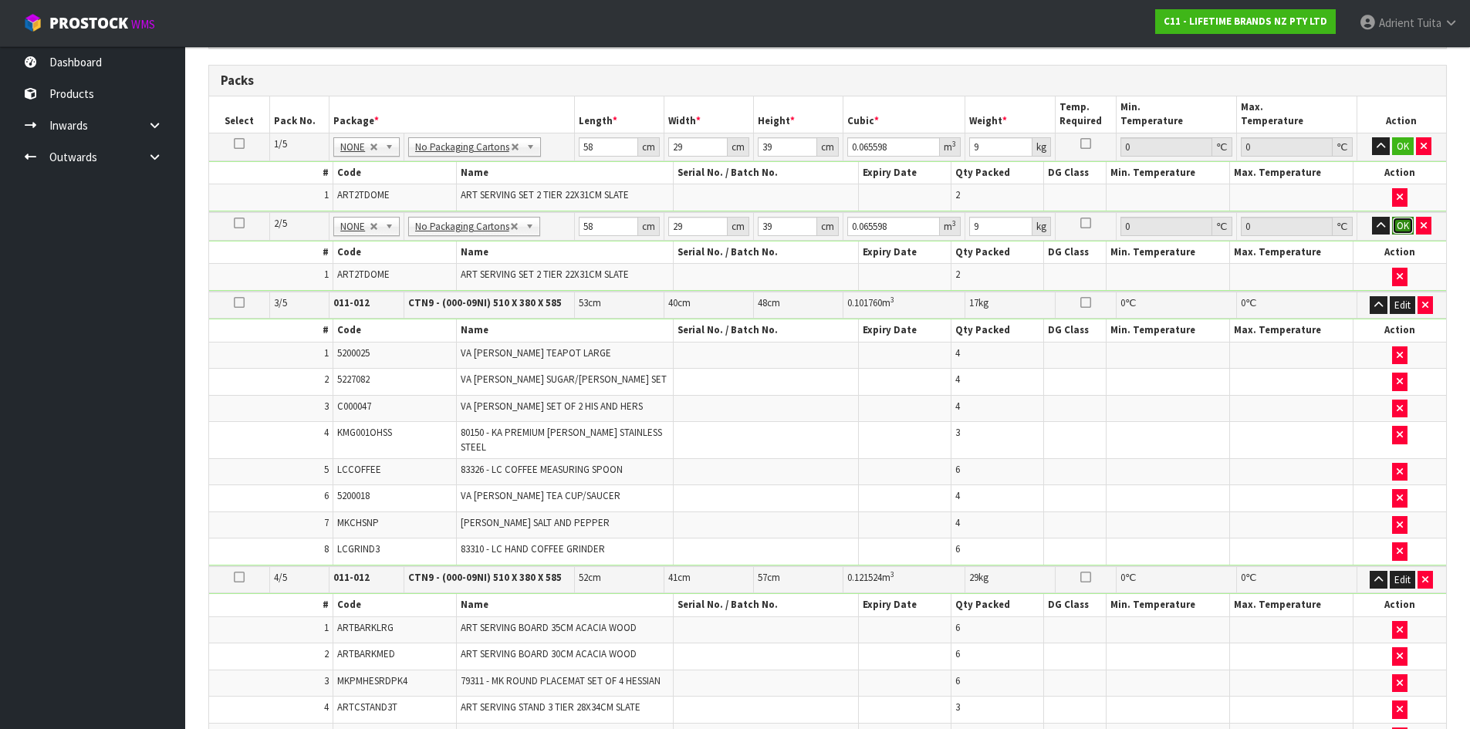
click at [1393, 228] on button "OK" at bounding box center [1403, 226] width 22 height 19
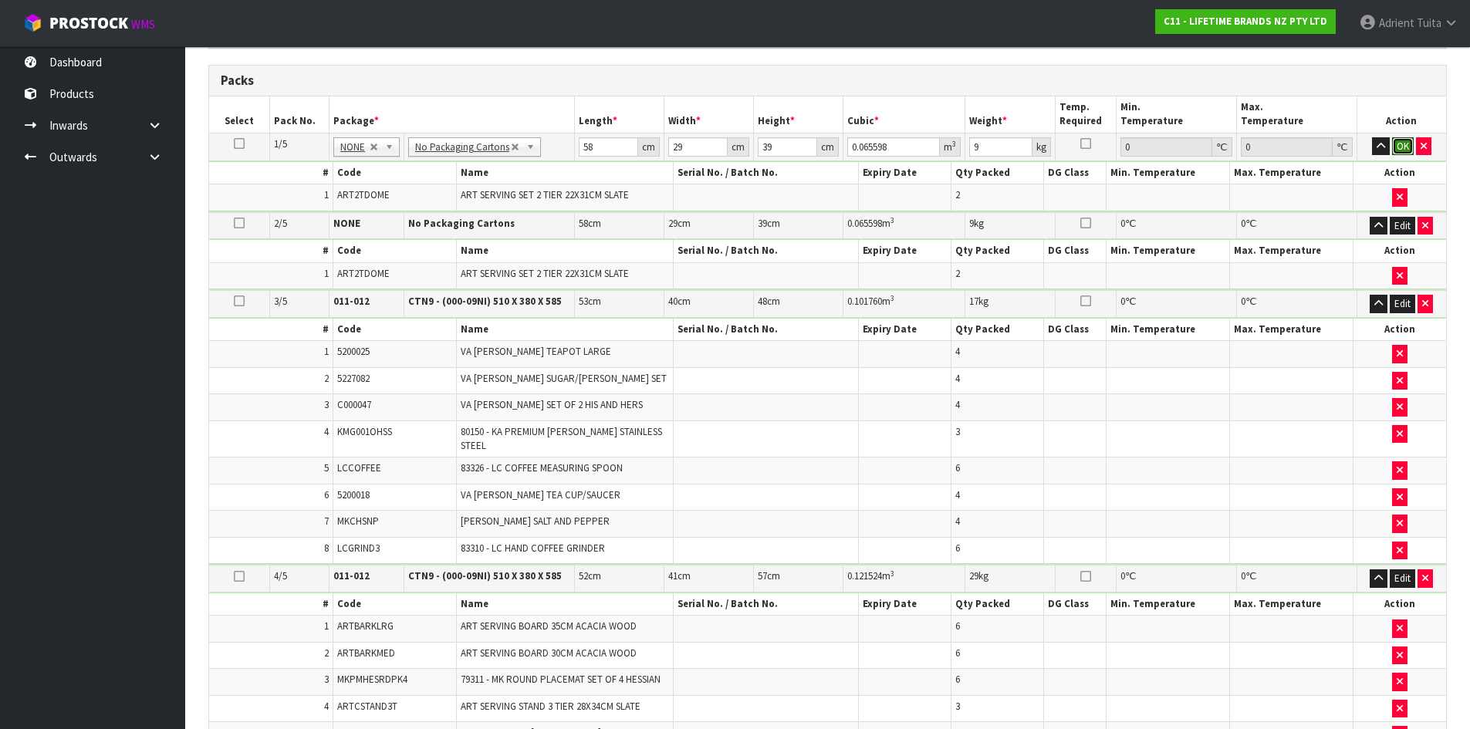
drag, startPoint x: 1399, startPoint y: 151, endPoint x: 966, endPoint y: 282, distance: 452.2
click at [1399, 150] on button "OK" at bounding box center [1403, 146] width 22 height 19
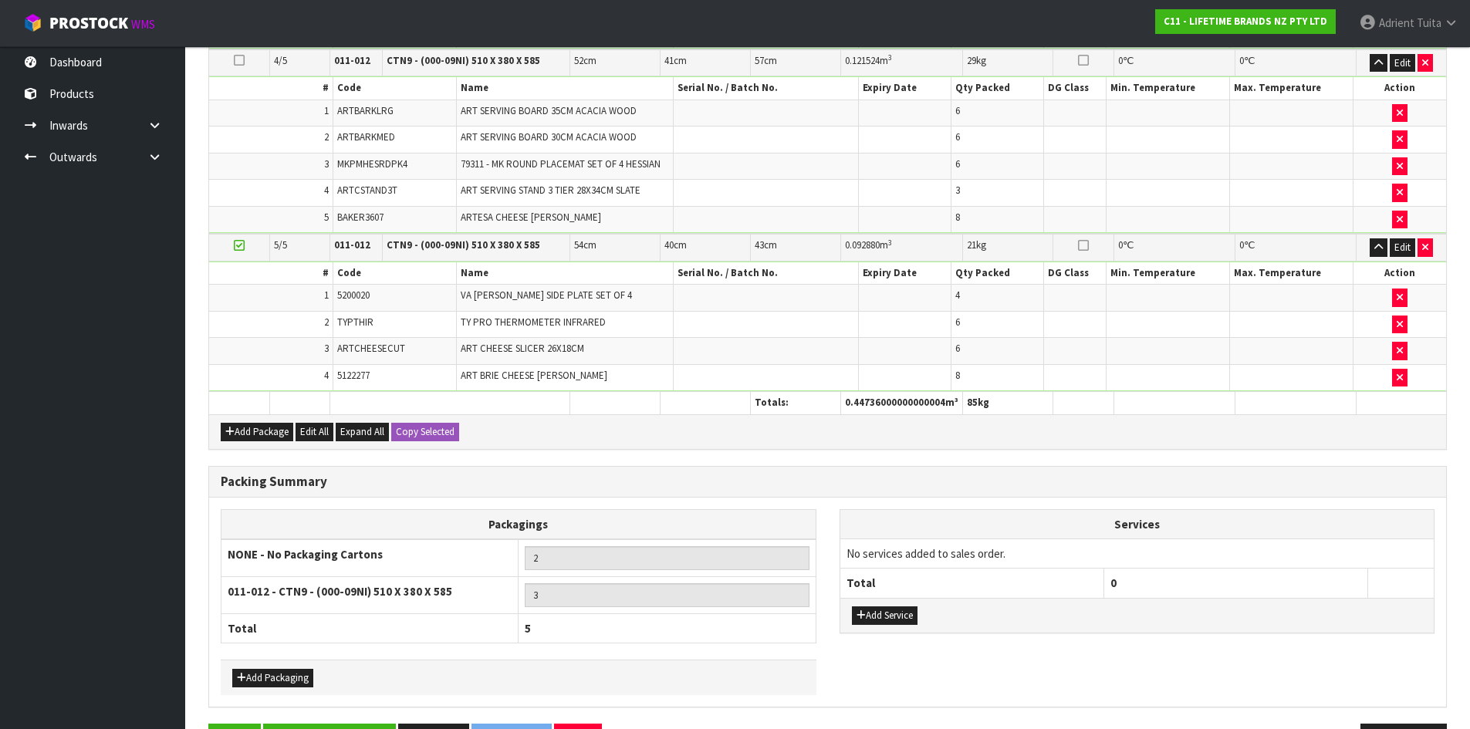
scroll to position [900, 0]
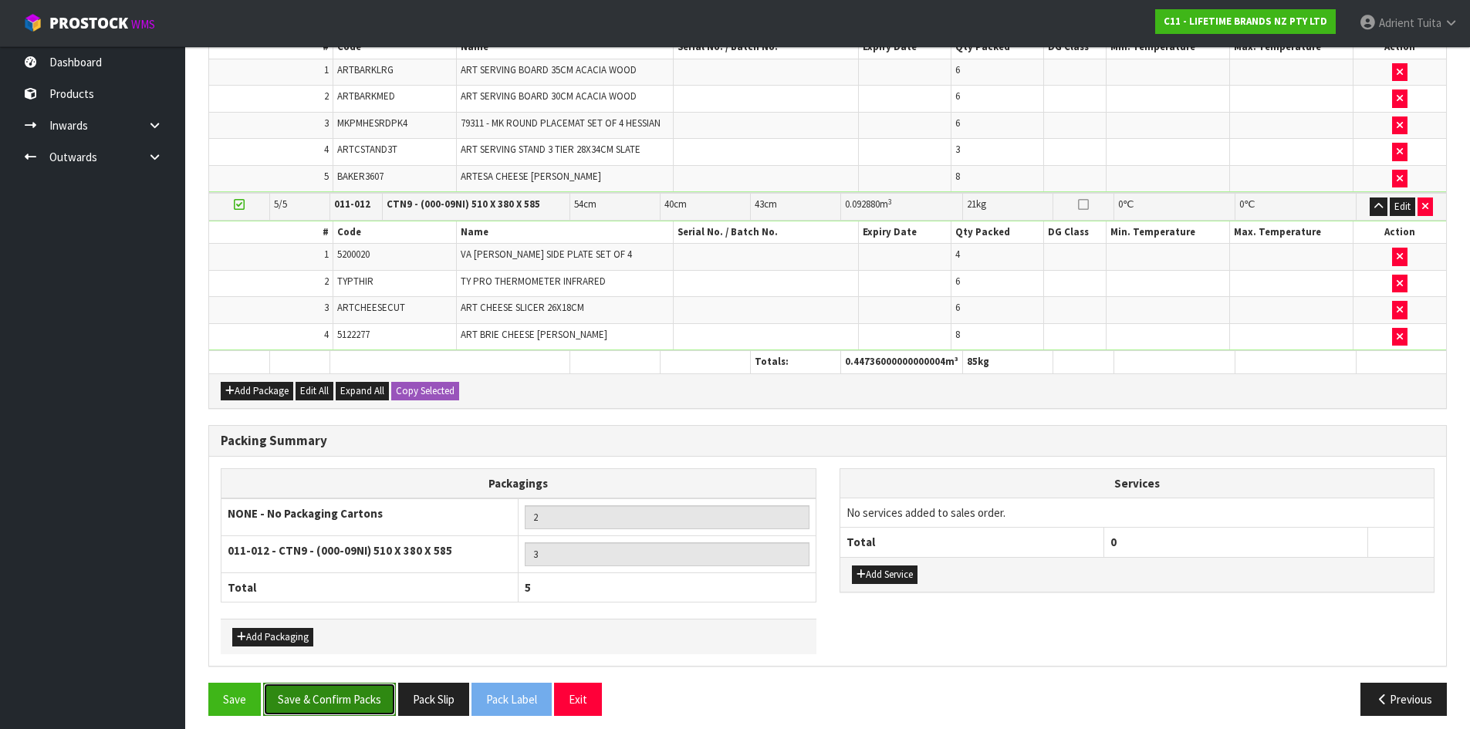
click at [327, 689] on button "Save & Confirm Packs" at bounding box center [329, 699] width 133 height 33
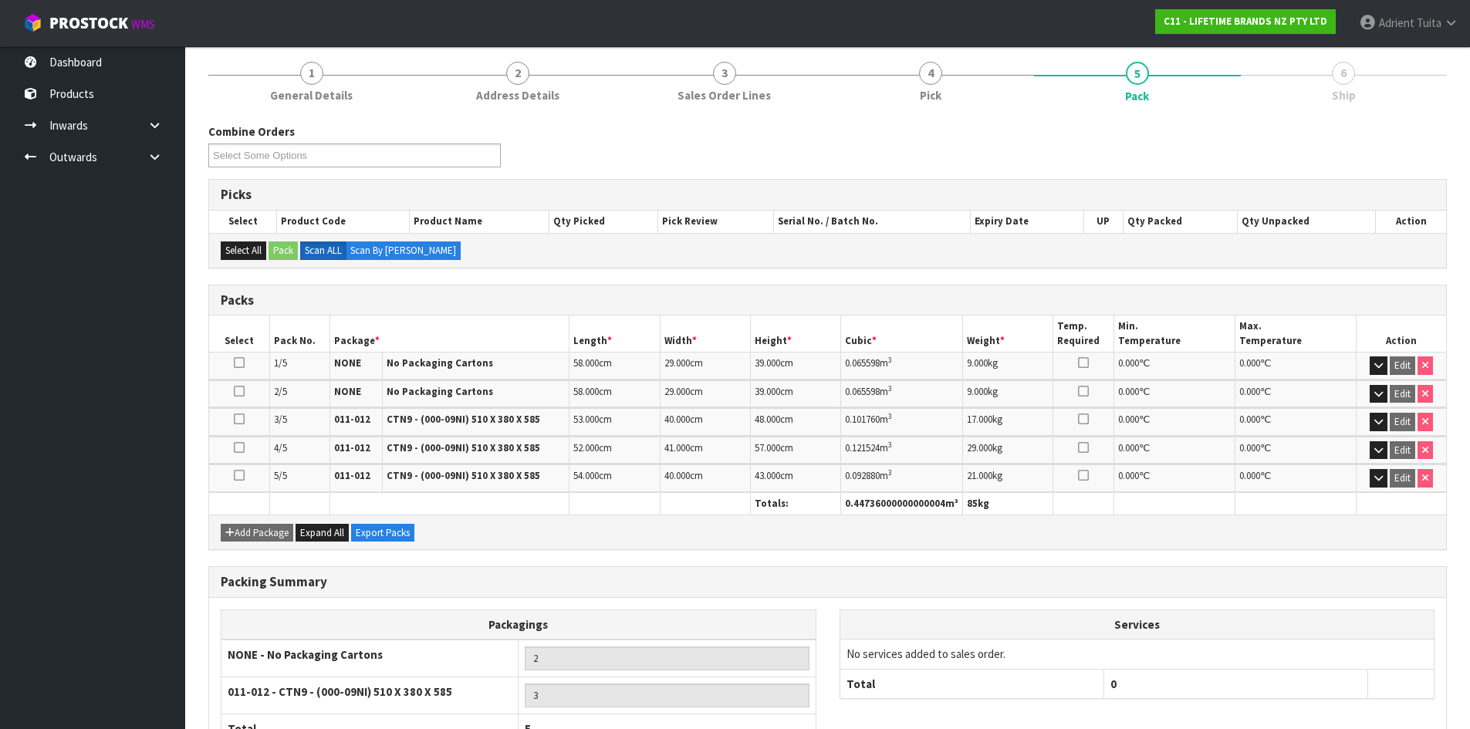
scroll to position [298, 0]
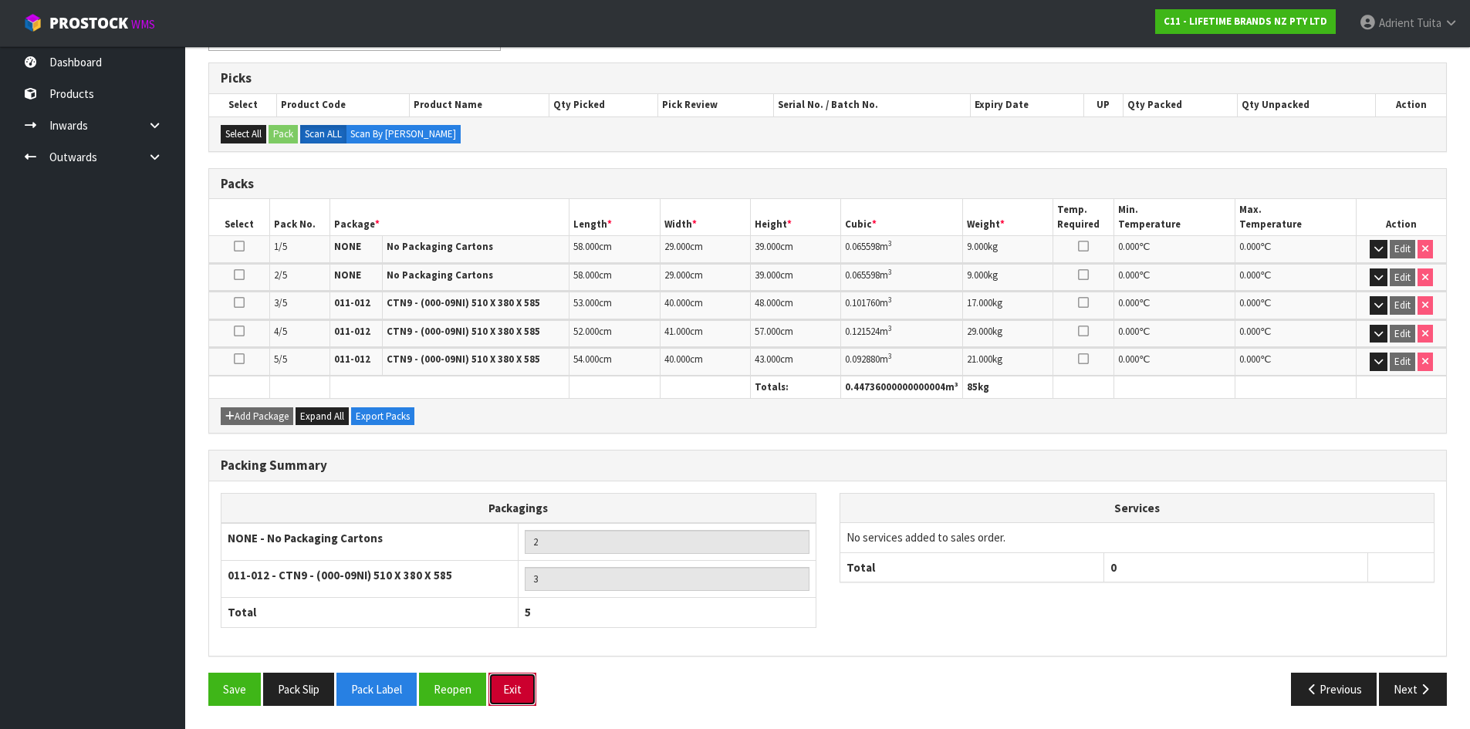
click at [513, 684] on button "Exit" at bounding box center [512, 689] width 48 height 33
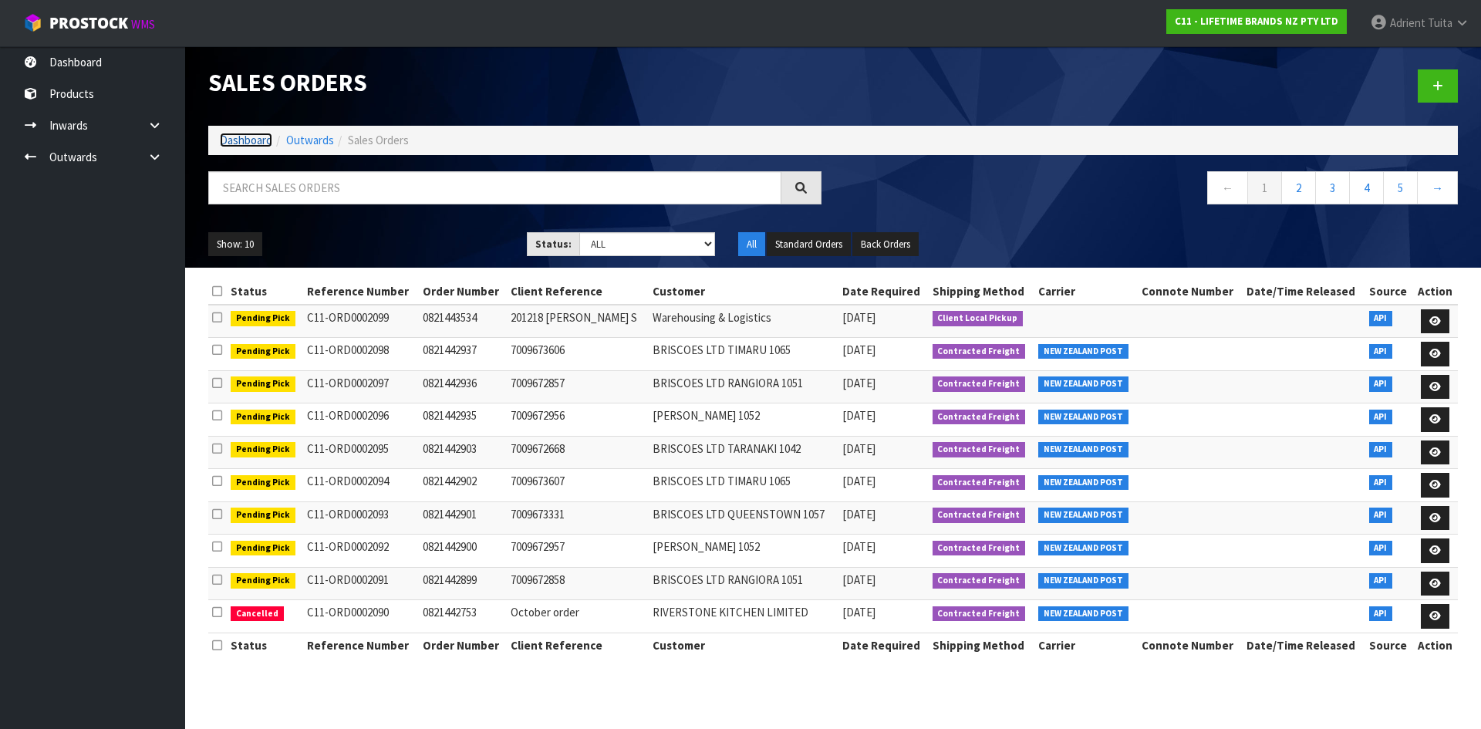
click at [234, 137] on link "Dashboard" at bounding box center [246, 140] width 52 height 15
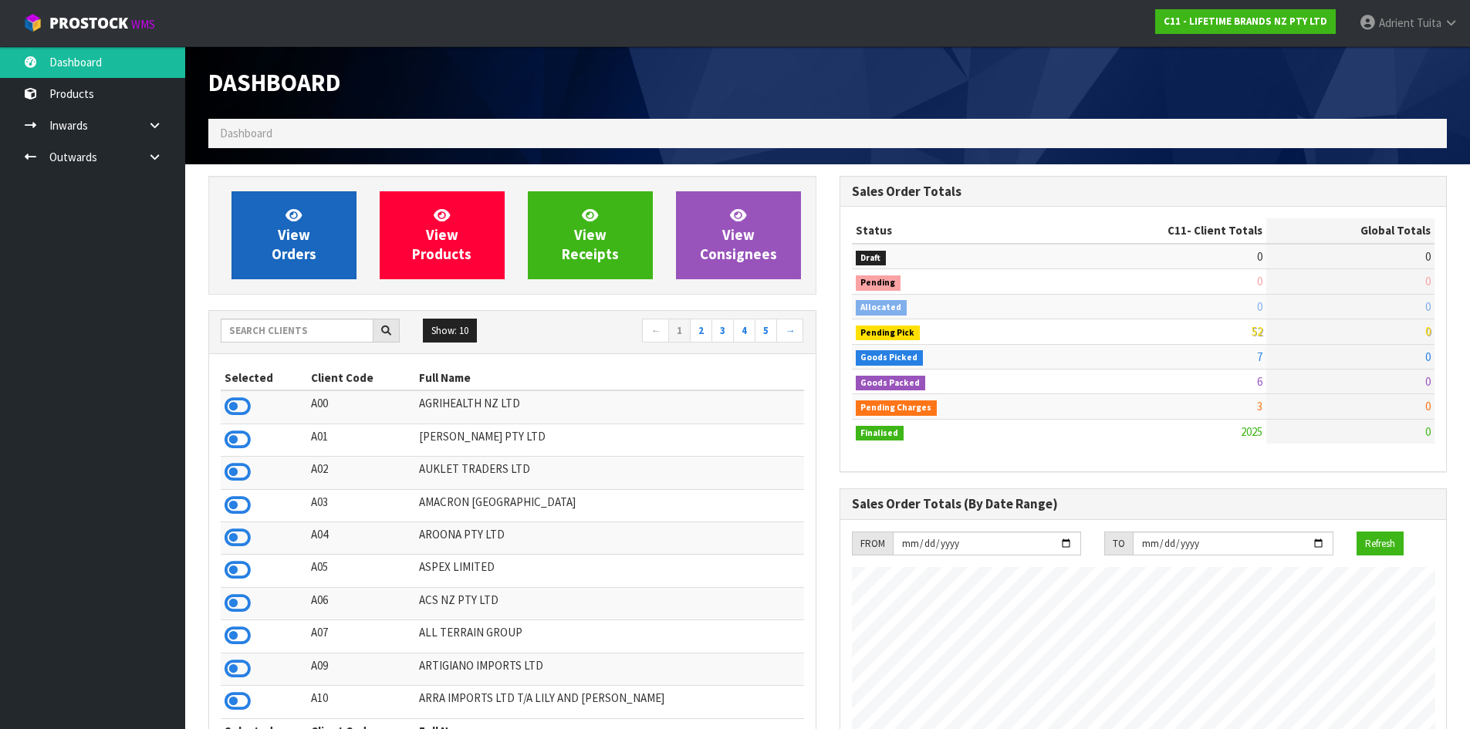
scroll to position [1169, 630]
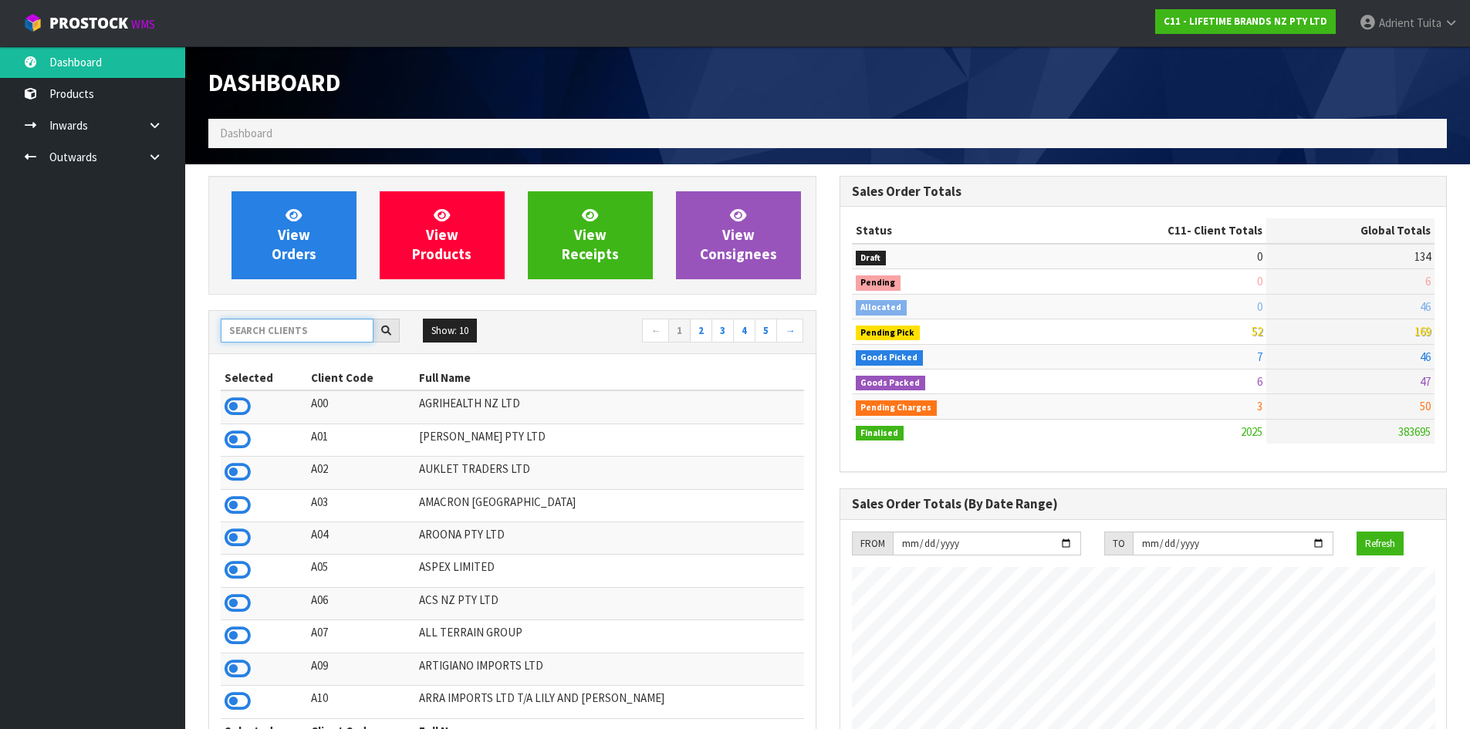
click at [273, 336] on input "text" at bounding box center [297, 331] width 153 height 24
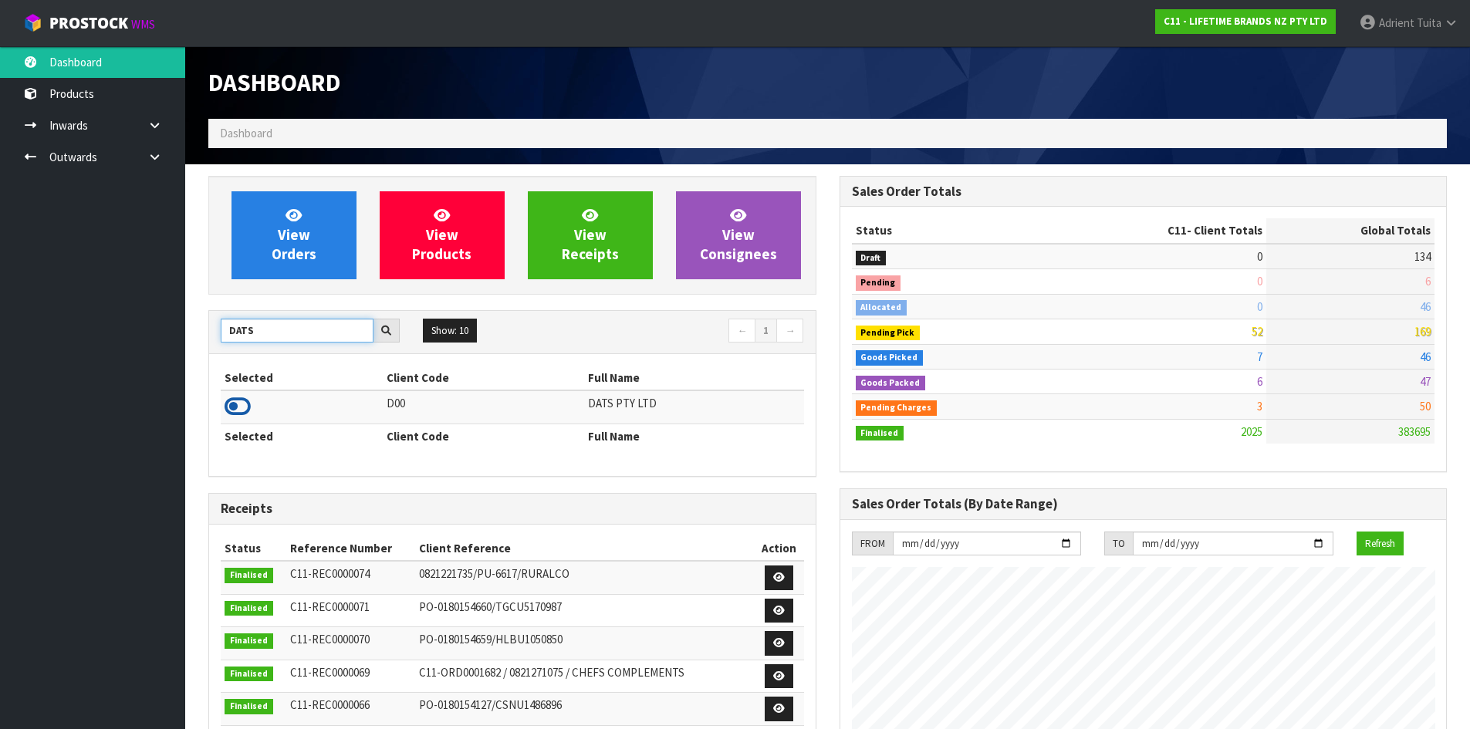
type input "DATS"
click at [248, 410] on icon at bounding box center [238, 406] width 26 height 23
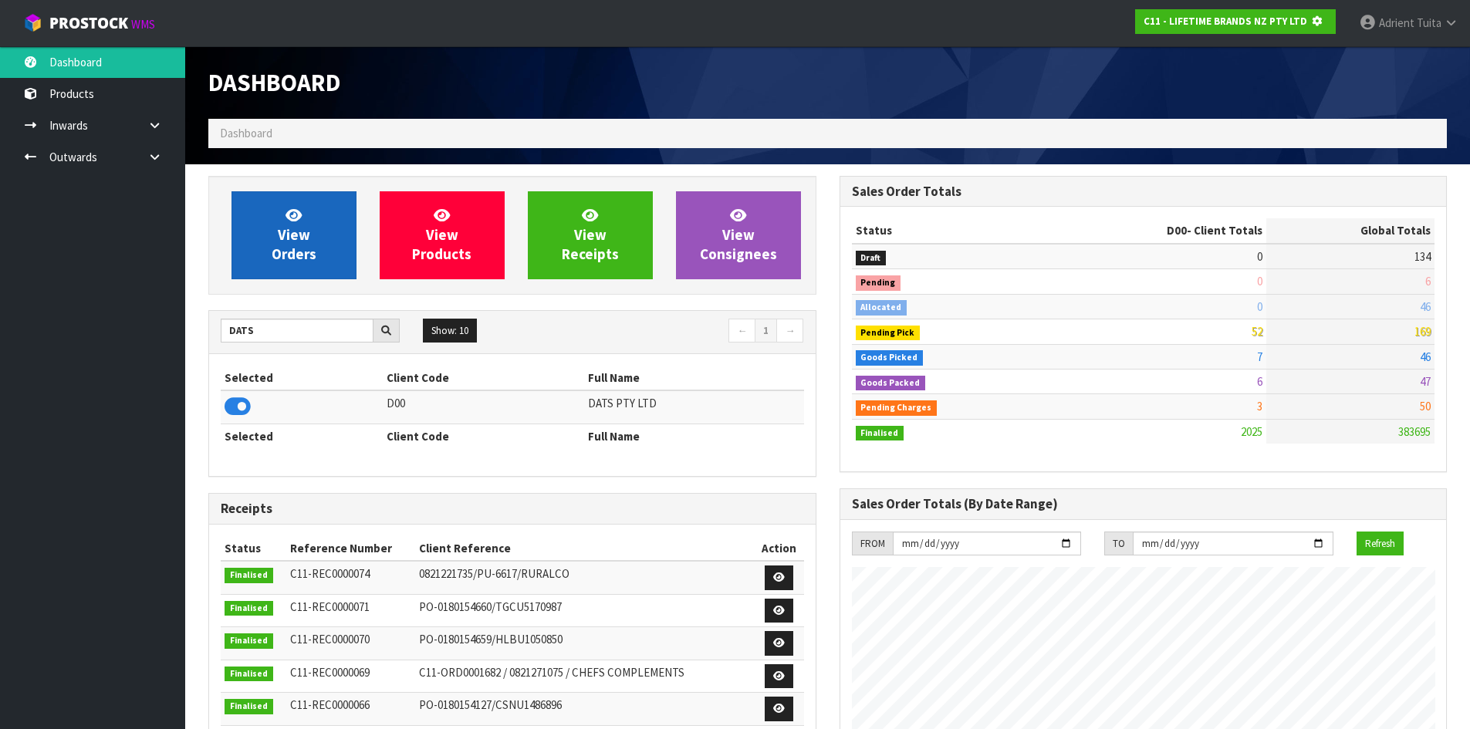
scroll to position [770528, 770859]
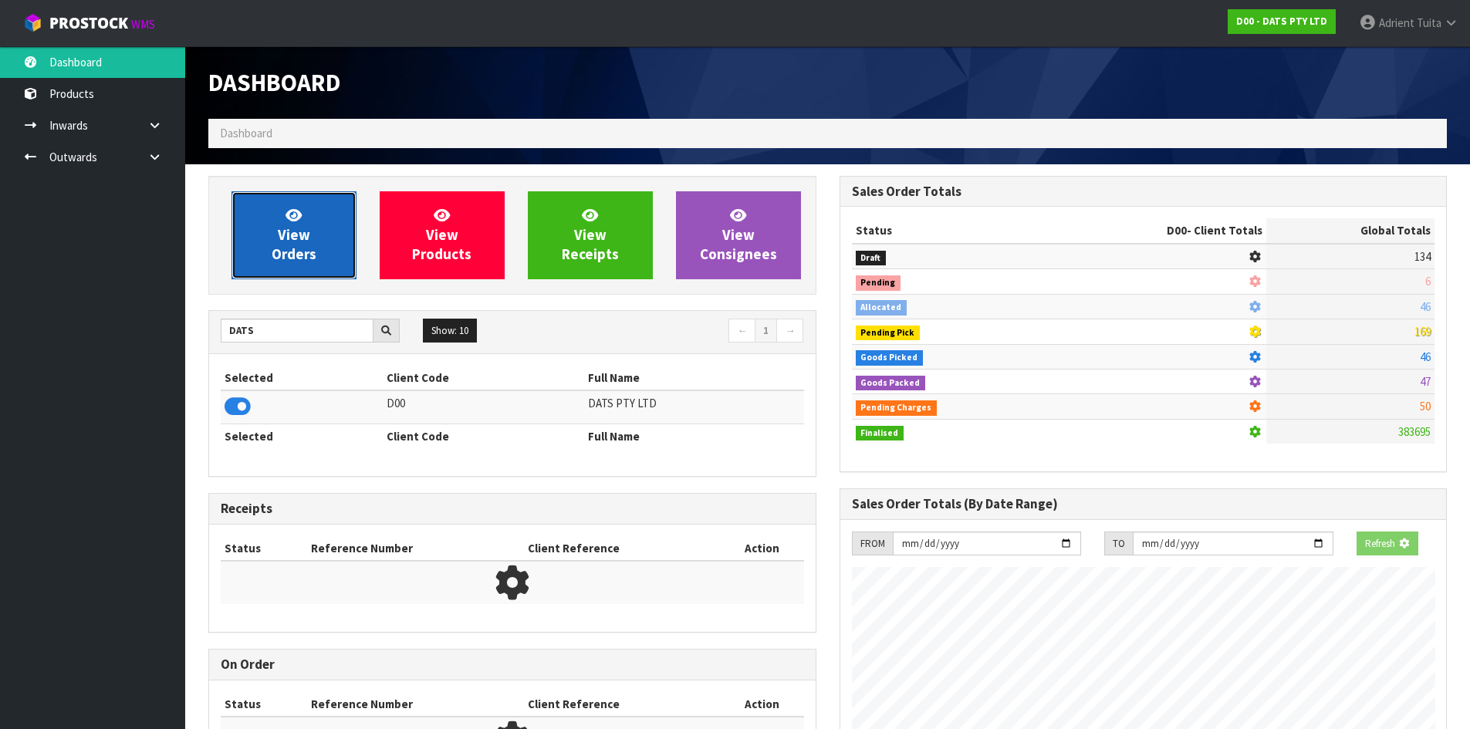
click at [267, 257] on link "View Orders" at bounding box center [293, 235] width 125 height 88
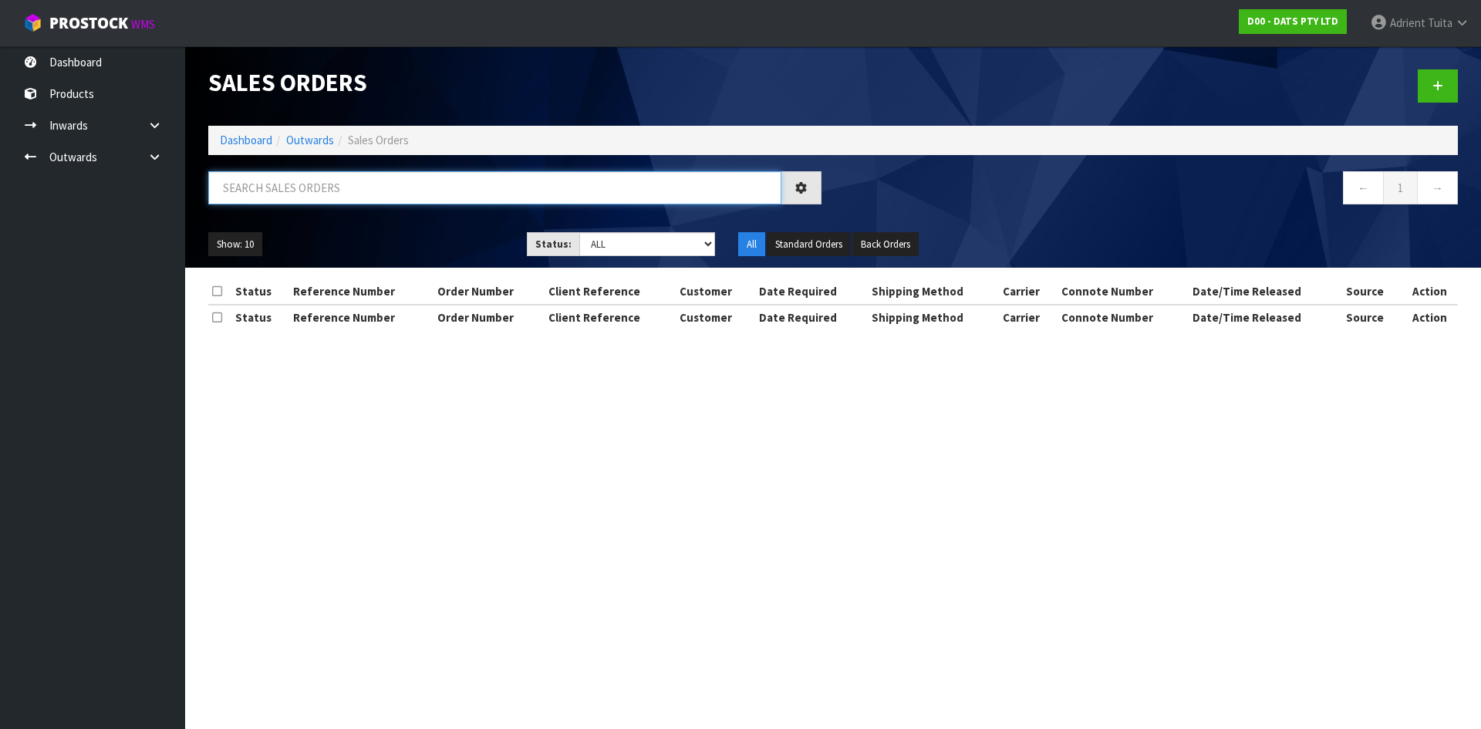
click at [301, 195] on input "text" at bounding box center [494, 187] width 573 height 33
type input "7483"
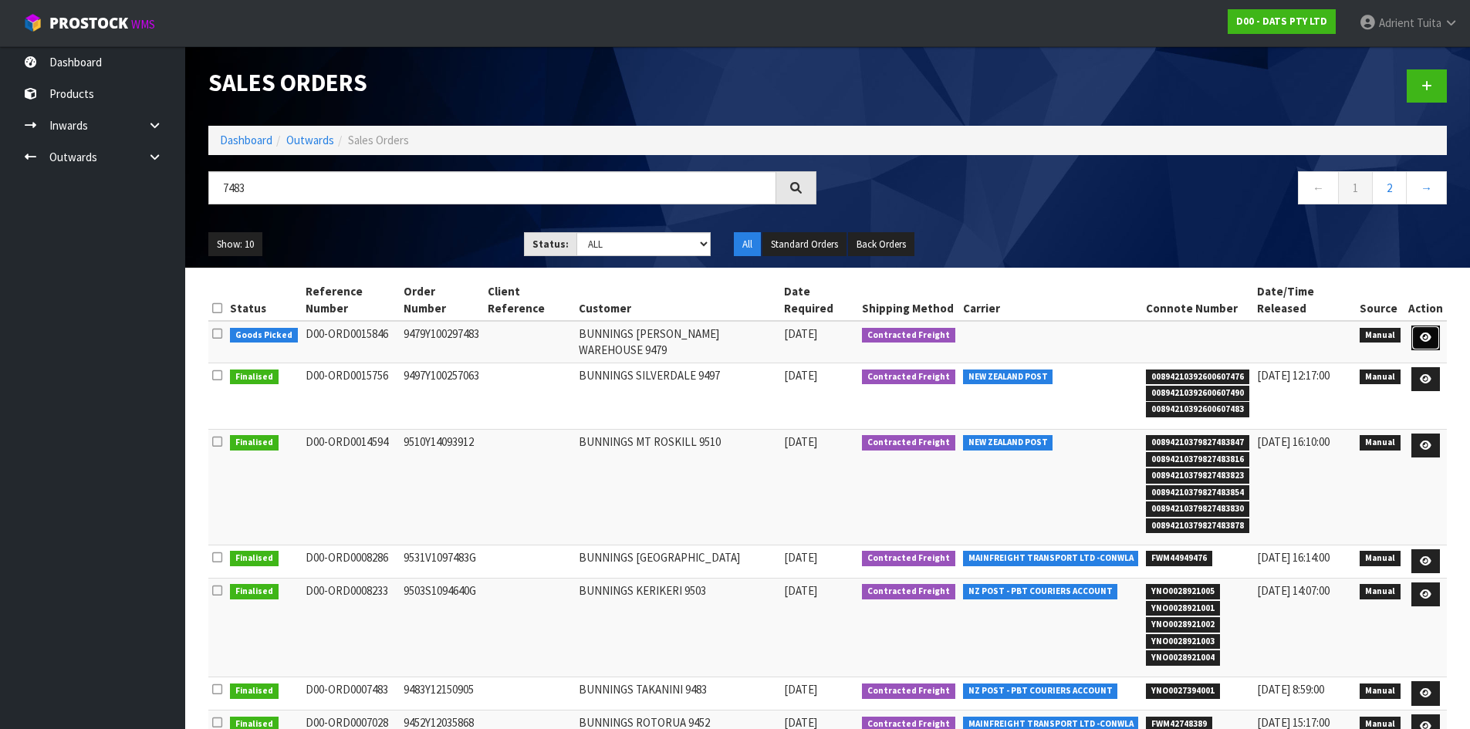
click at [1439, 326] on link at bounding box center [1425, 338] width 29 height 25
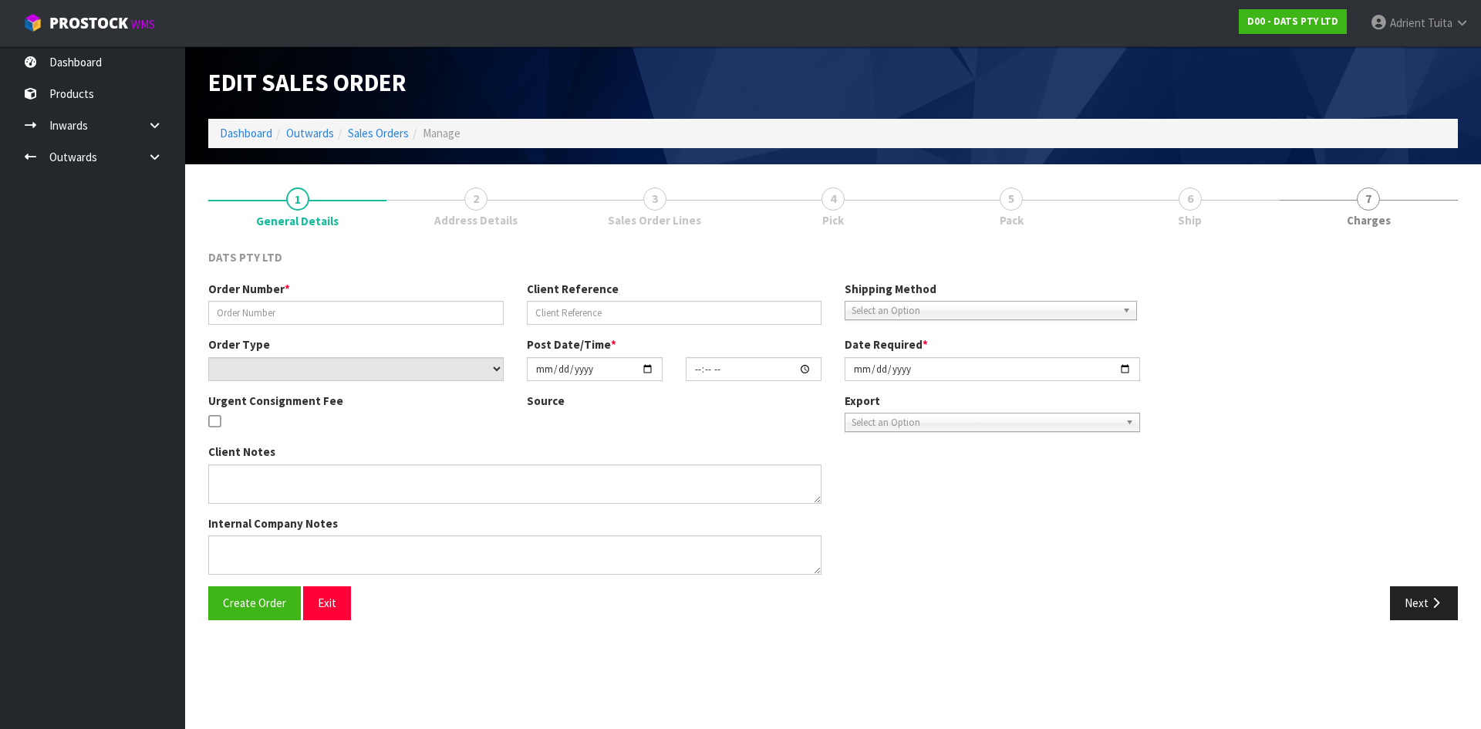
type input "9479Y100297483"
select select "number:0"
type input "[DATE]"
type input "08:47:00.000"
type input "[DATE]"
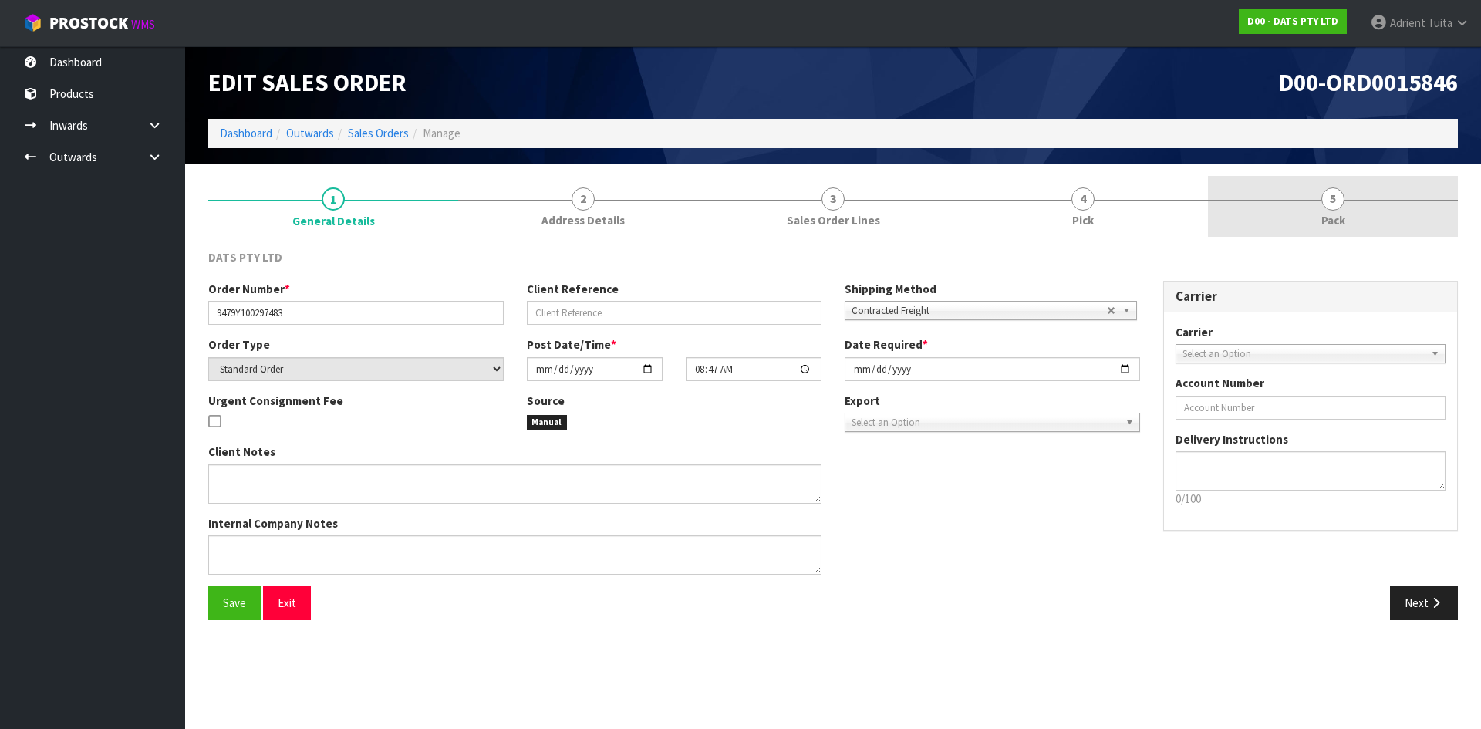
click at [1359, 224] on link "5 Pack" at bounding box center [1333, 206] width 250 height 61
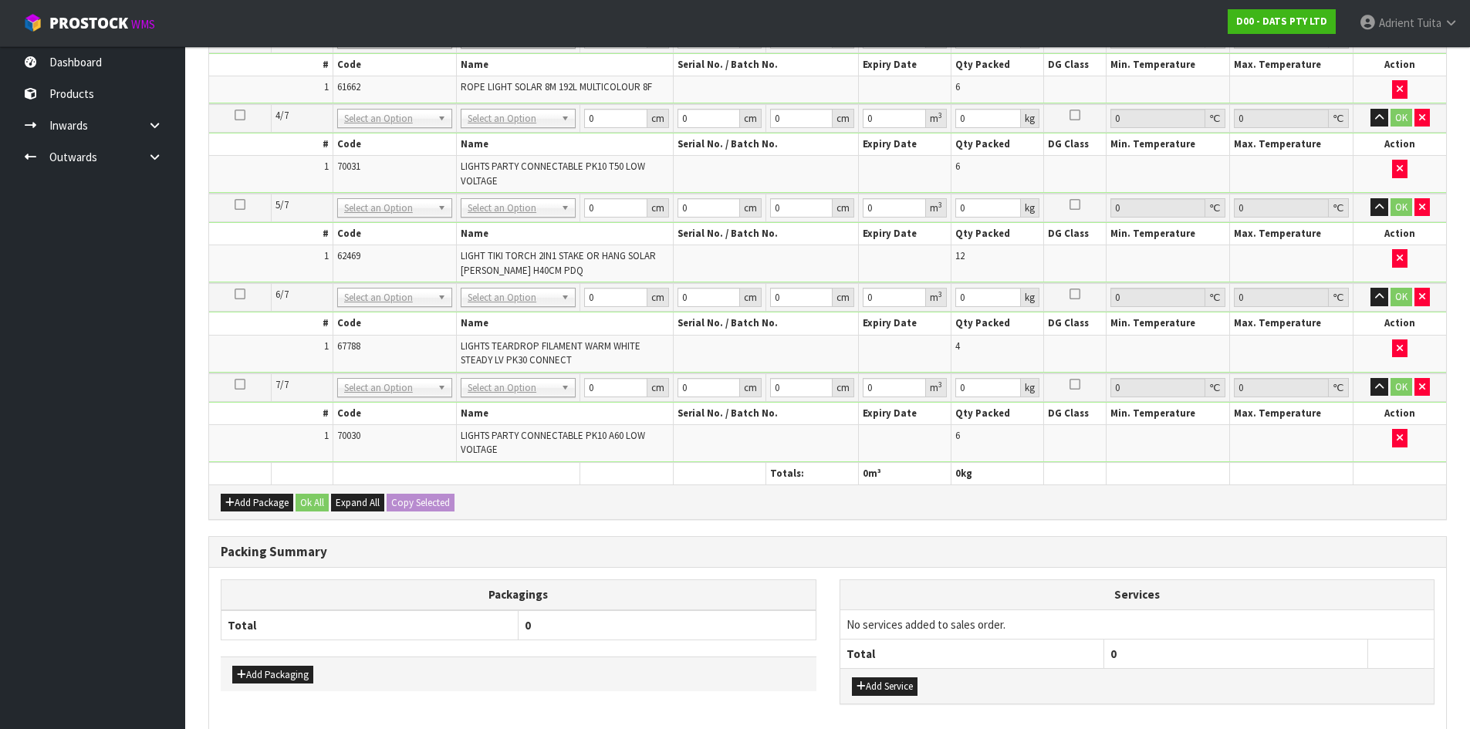
scroll to position [879, 0]
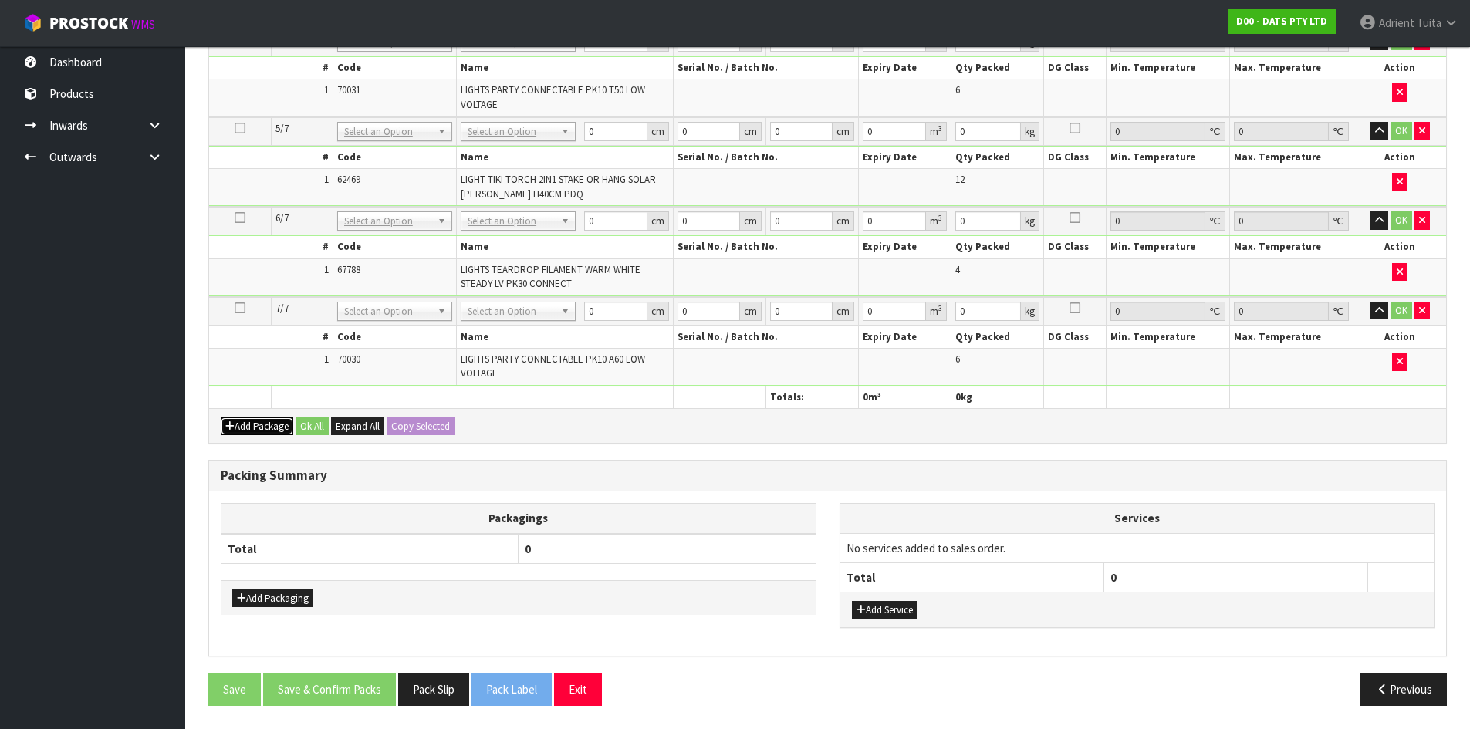
click at [251, 422] on button "Add Package" at bounding box center [257, 426] width 73 height 19
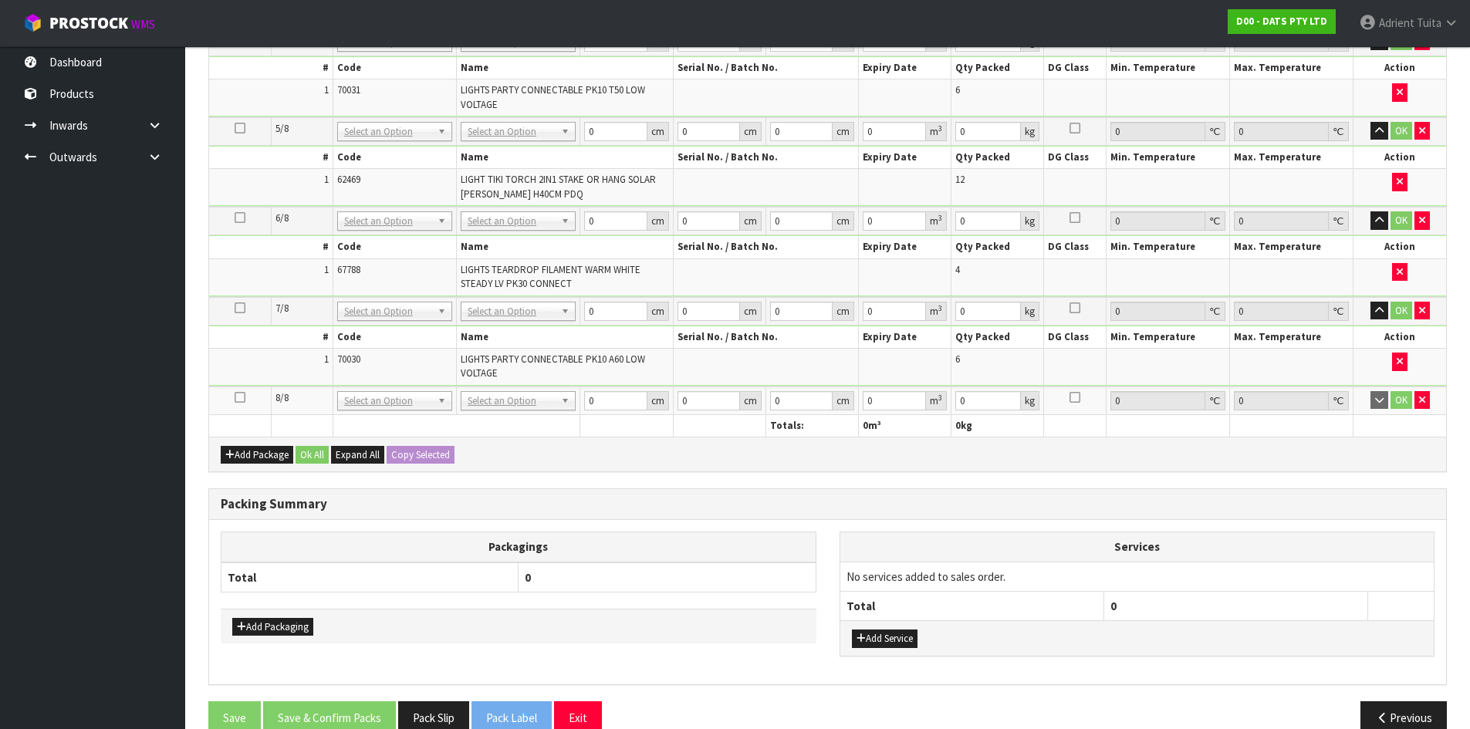
click at [238, 403] on td at bounding box center [240, 401] width 62 height 29
click at [238, 398] on icon at bounding box center [240, 397] width 11 height 1
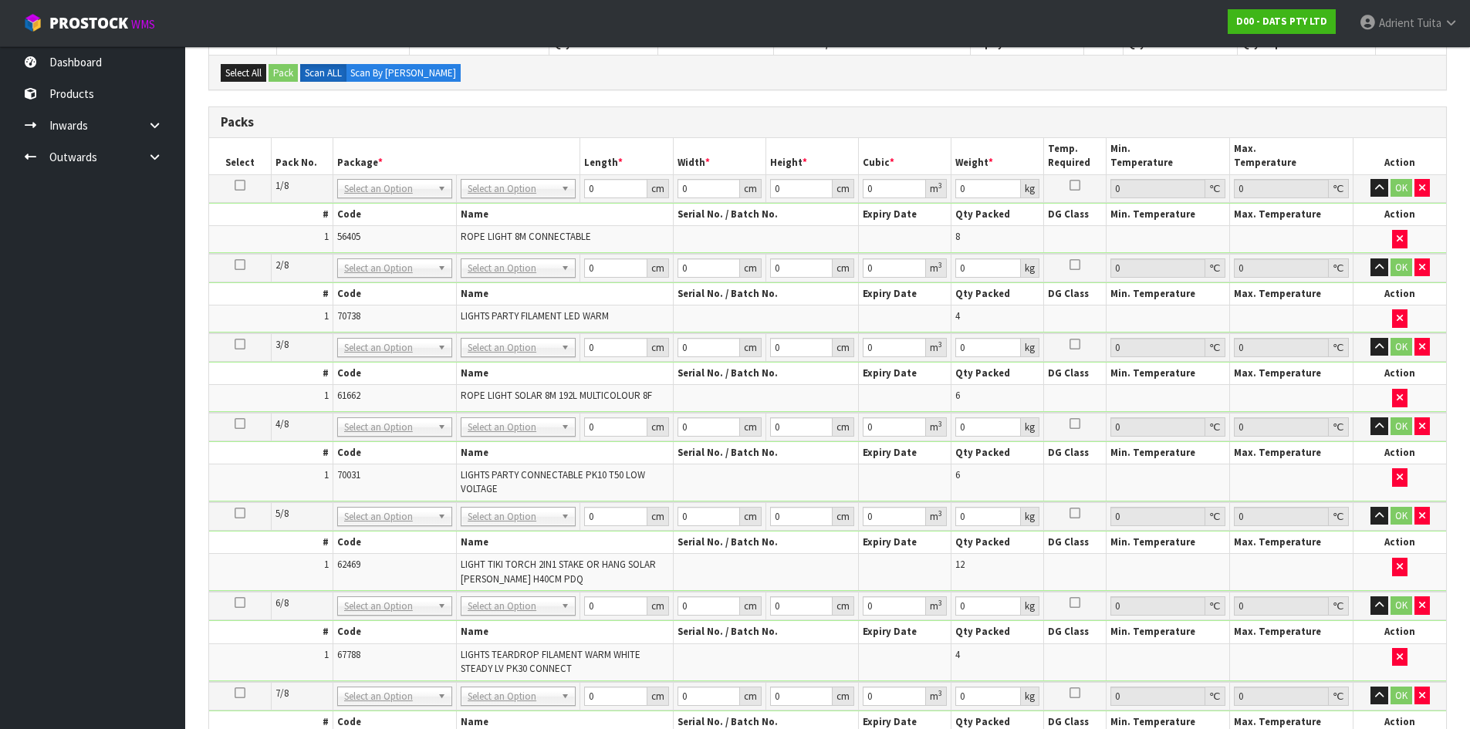
scroll to position [302, 0]
drag, startPoint x: 464, startPoint y: 176, endPoint x: 481, endPoint y: 191, distance: 22.4
click at [468, 181] on td "No Packaging Cartons PLT GEN120 (1200 X 1000) PLT ONE WAY SKID CHEP HIRE PALLET…" at bounding box center [518, 189] width 123 height 28
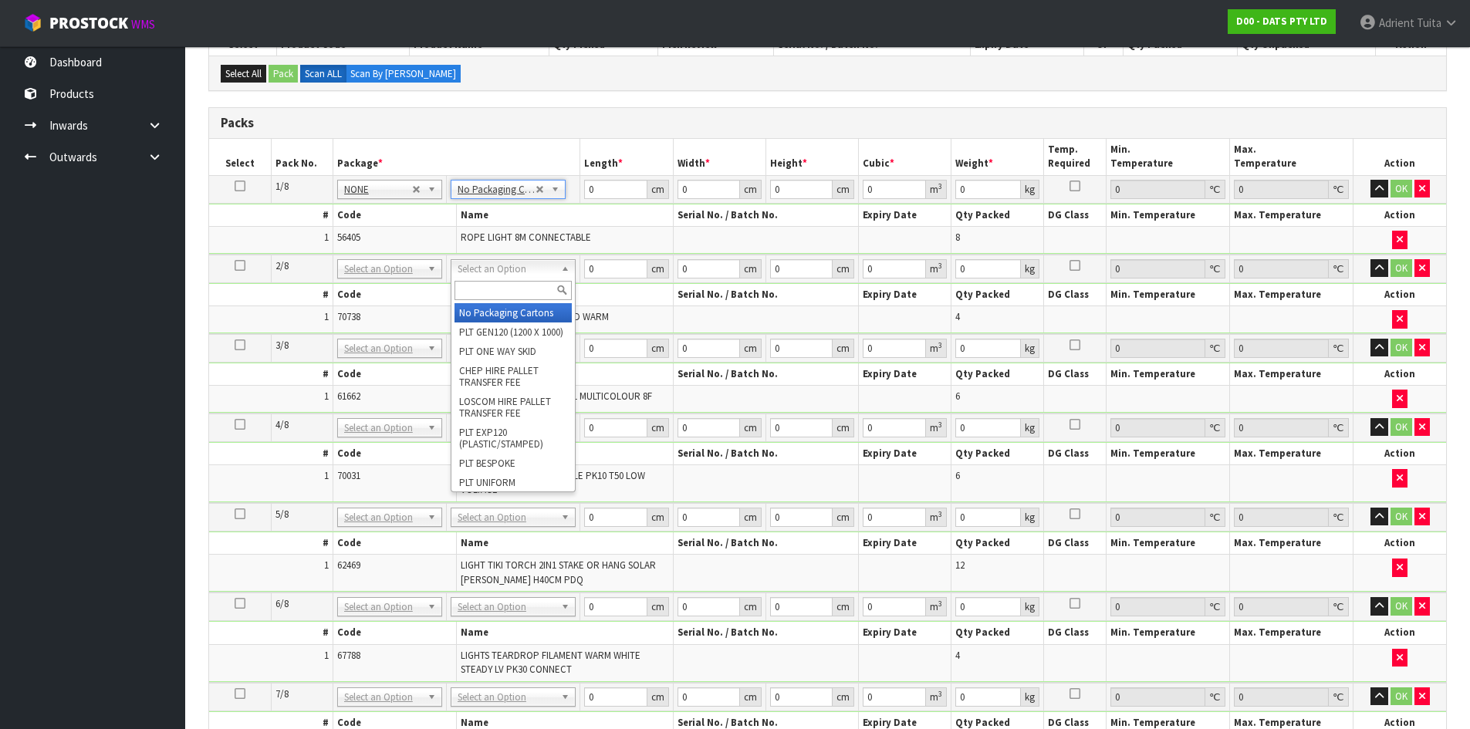
drag, startPoint x: 487, startPoint y: 262, endPoint x: 482, endPoint y: 295, distance: 32.7
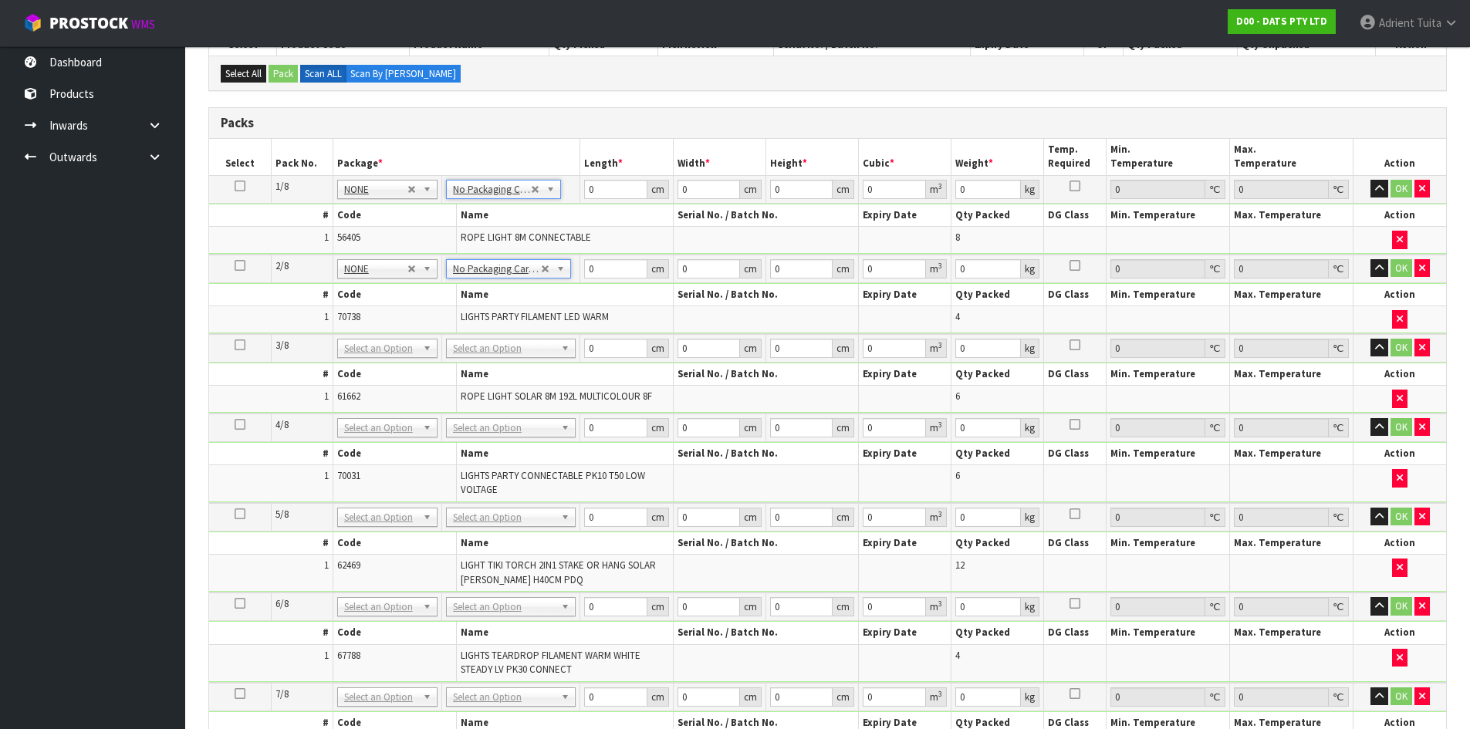
drag, startPoint x: 478, startPoint y: 348, endPoint x: 475, endPoint y: 357, distance: 9.5
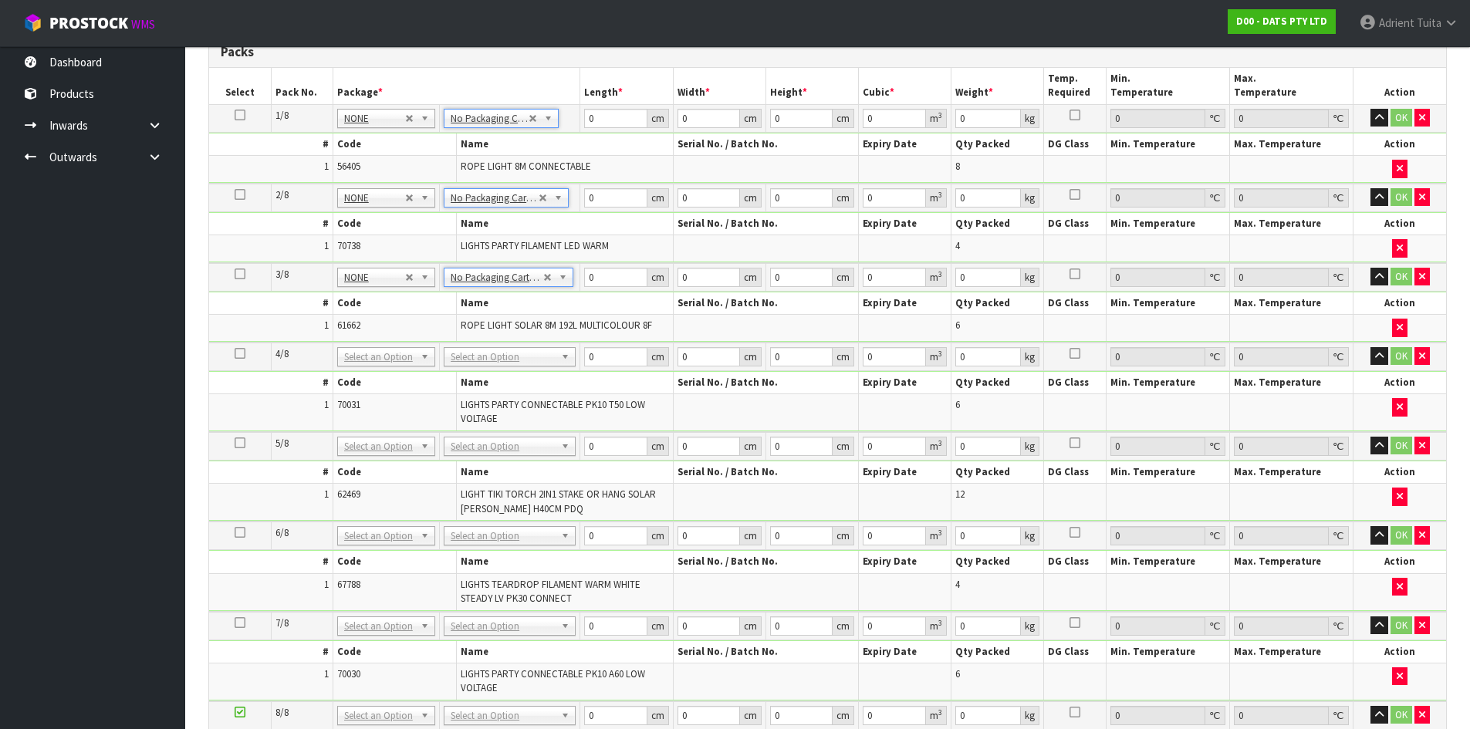
scroll to position [457, 0]
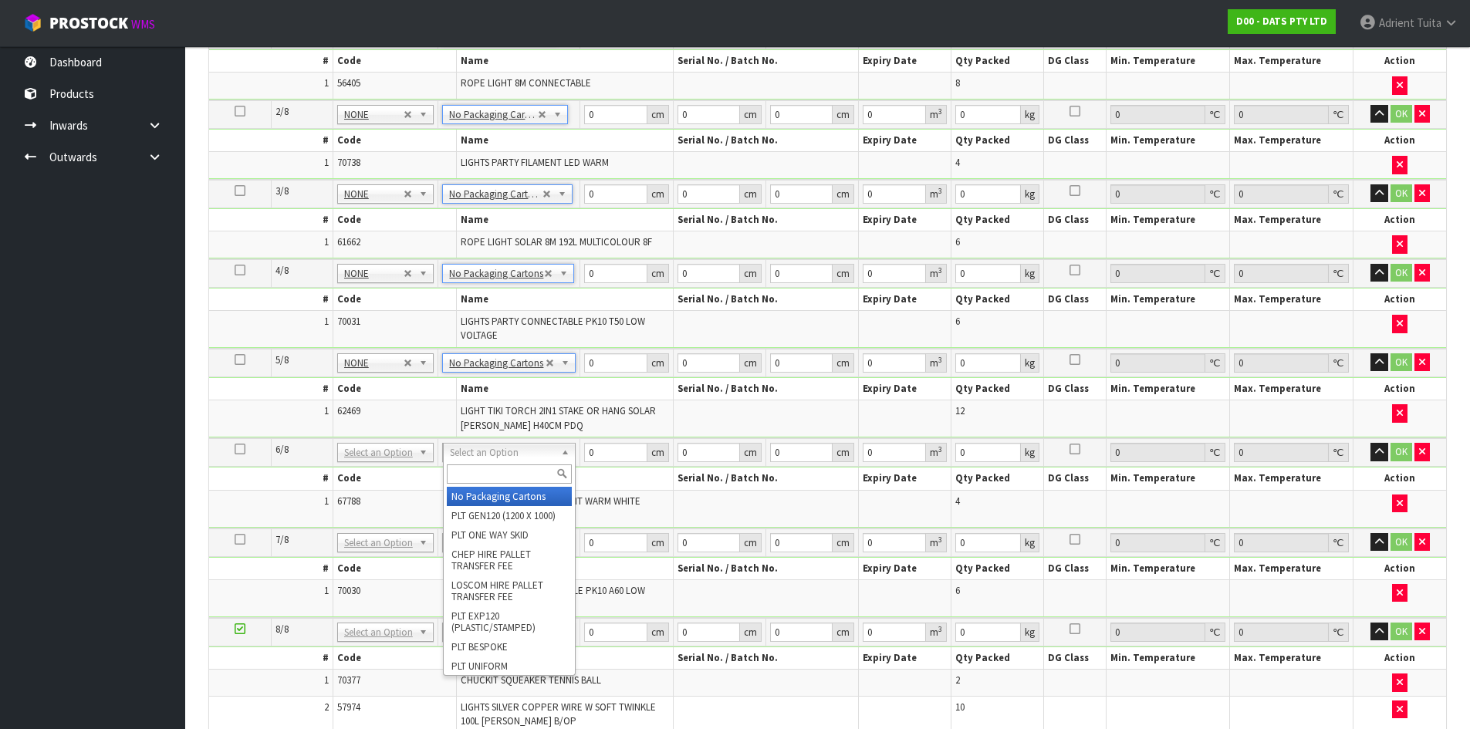
drag, startPoint x: 478, startPoint y: 450, endPoint x: 478, endPoint y: 468, distance: 17.8
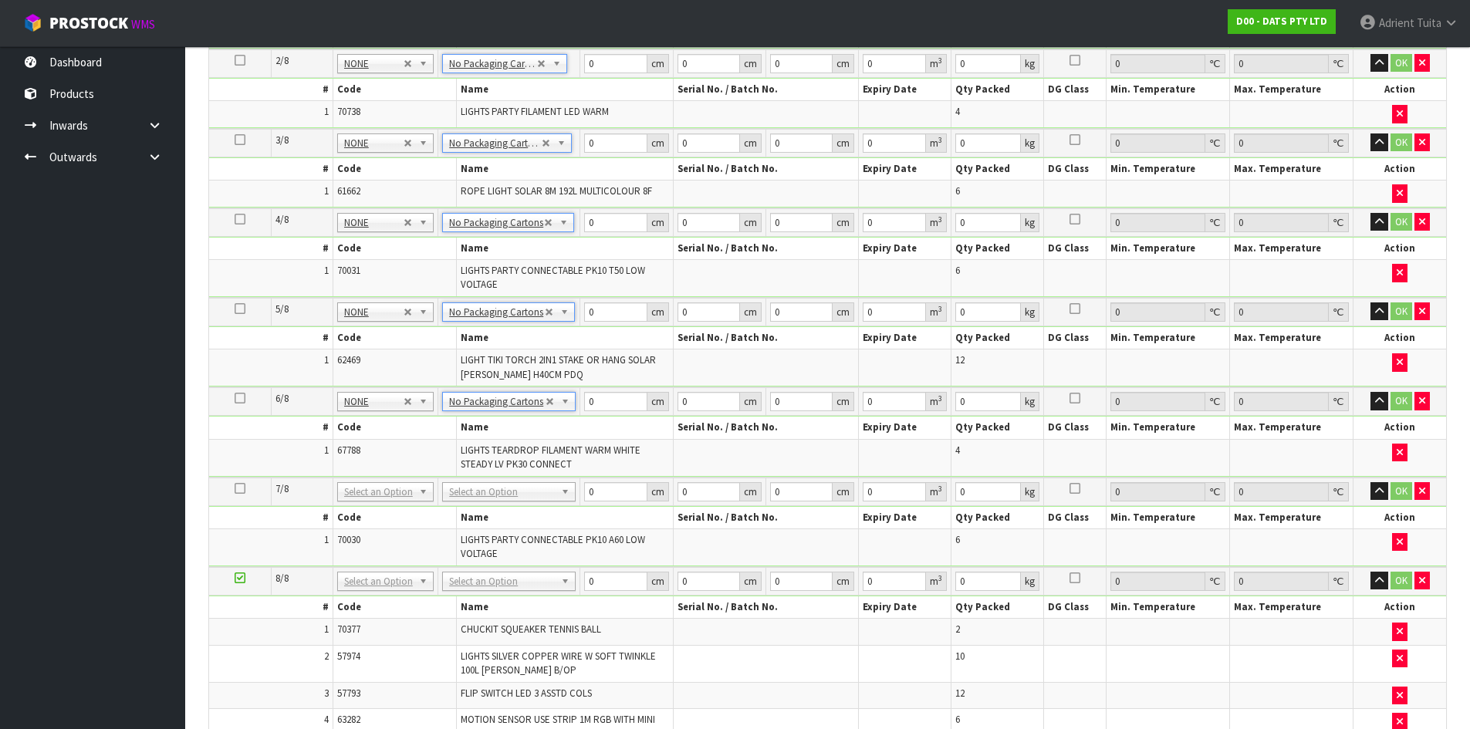
scroll to position [534, 0]
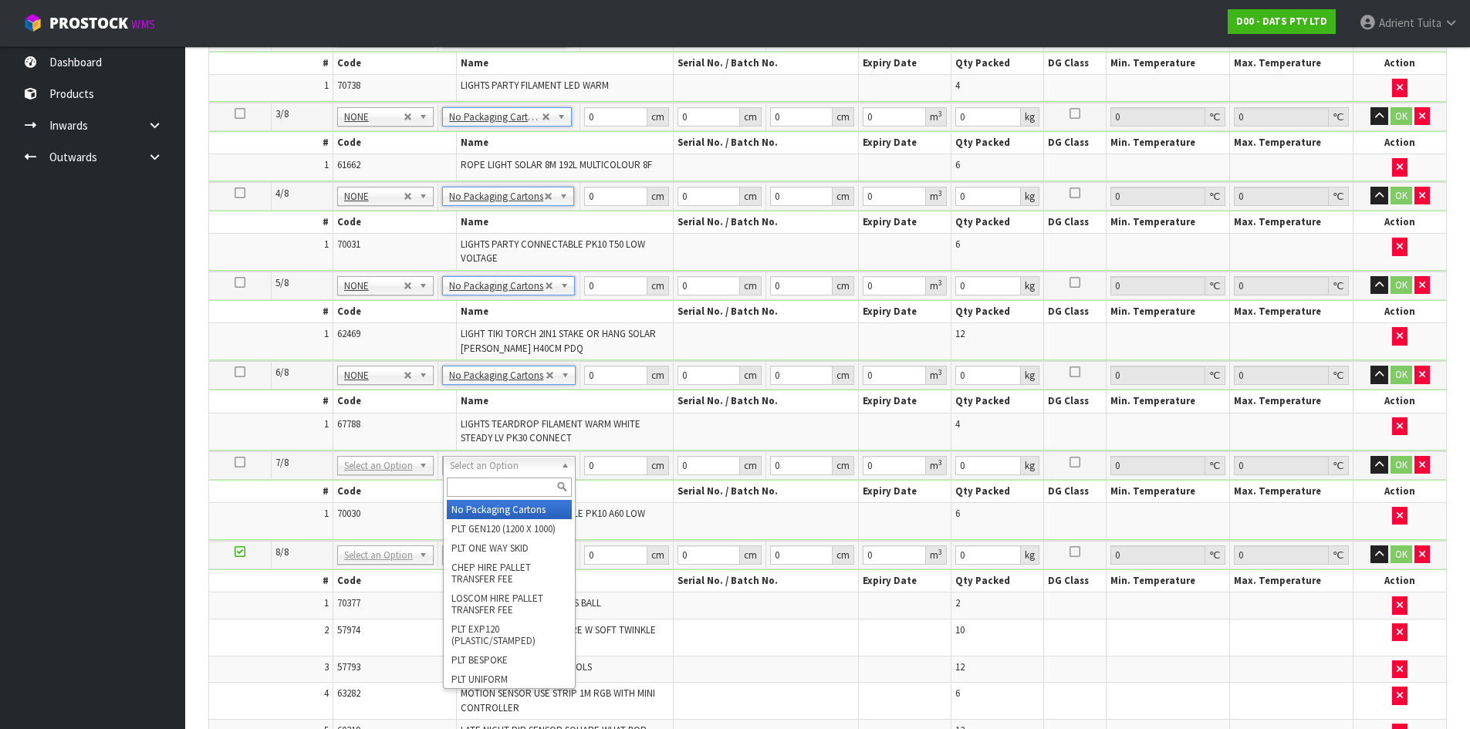
click at [476, 496] on input "text" at bounding box center [510, 487] width 126 height 19
type input "7"
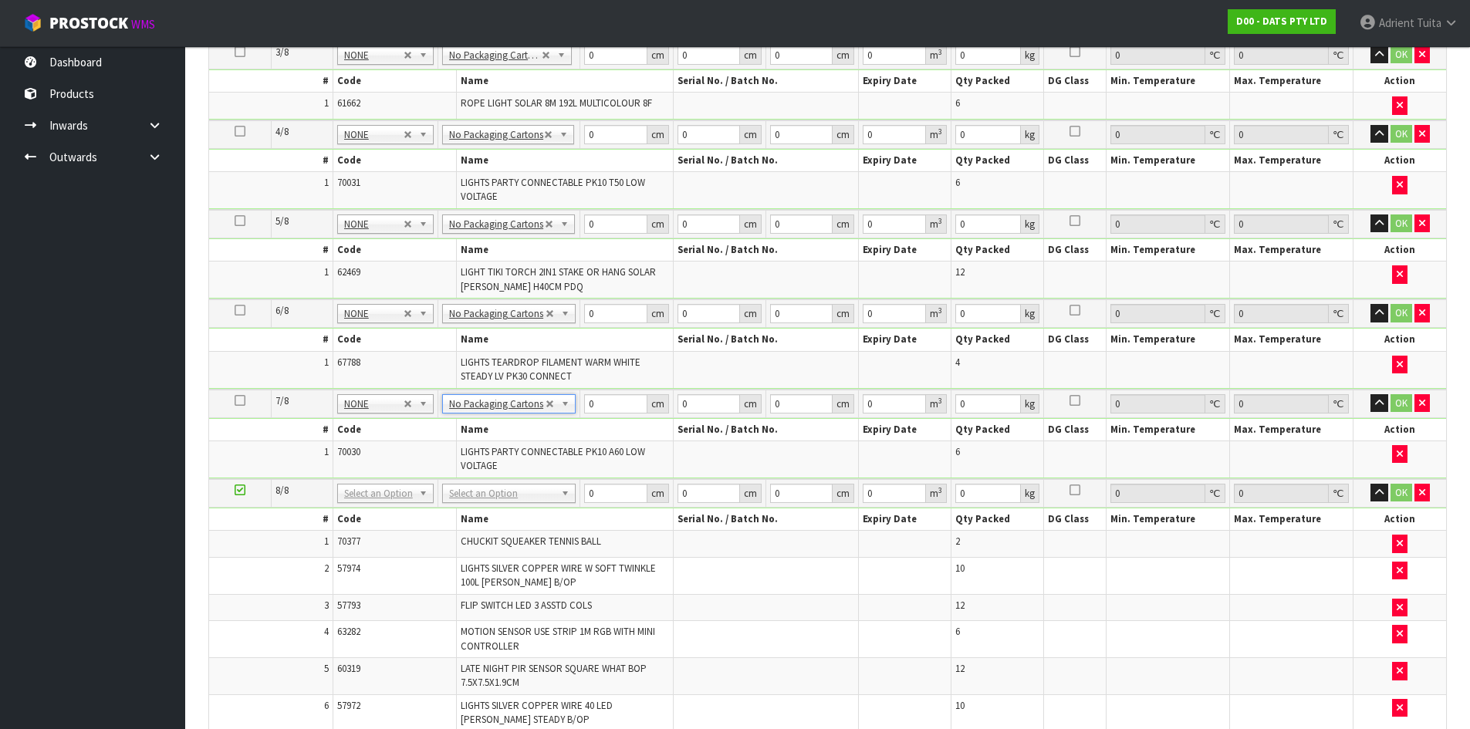
scroll to position [688, 0]
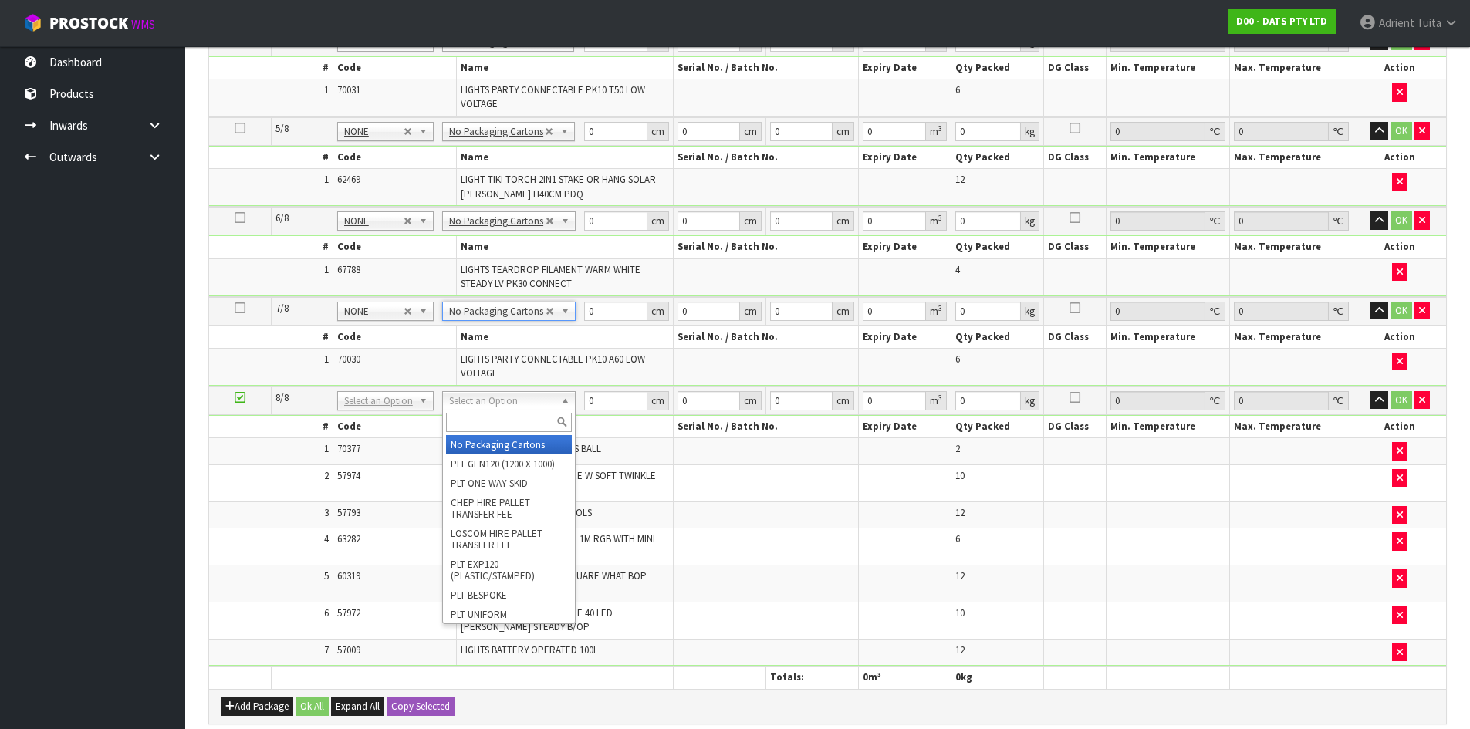
drag, startPoint x: 501, startPoint y: 395, endPoint x: 498, endPoint y: 417, distance: 22.6
click at [498, 417] on input "text" at bounding box center [509, 422] width 126 height 19
type input "OC"
type input "10.35"
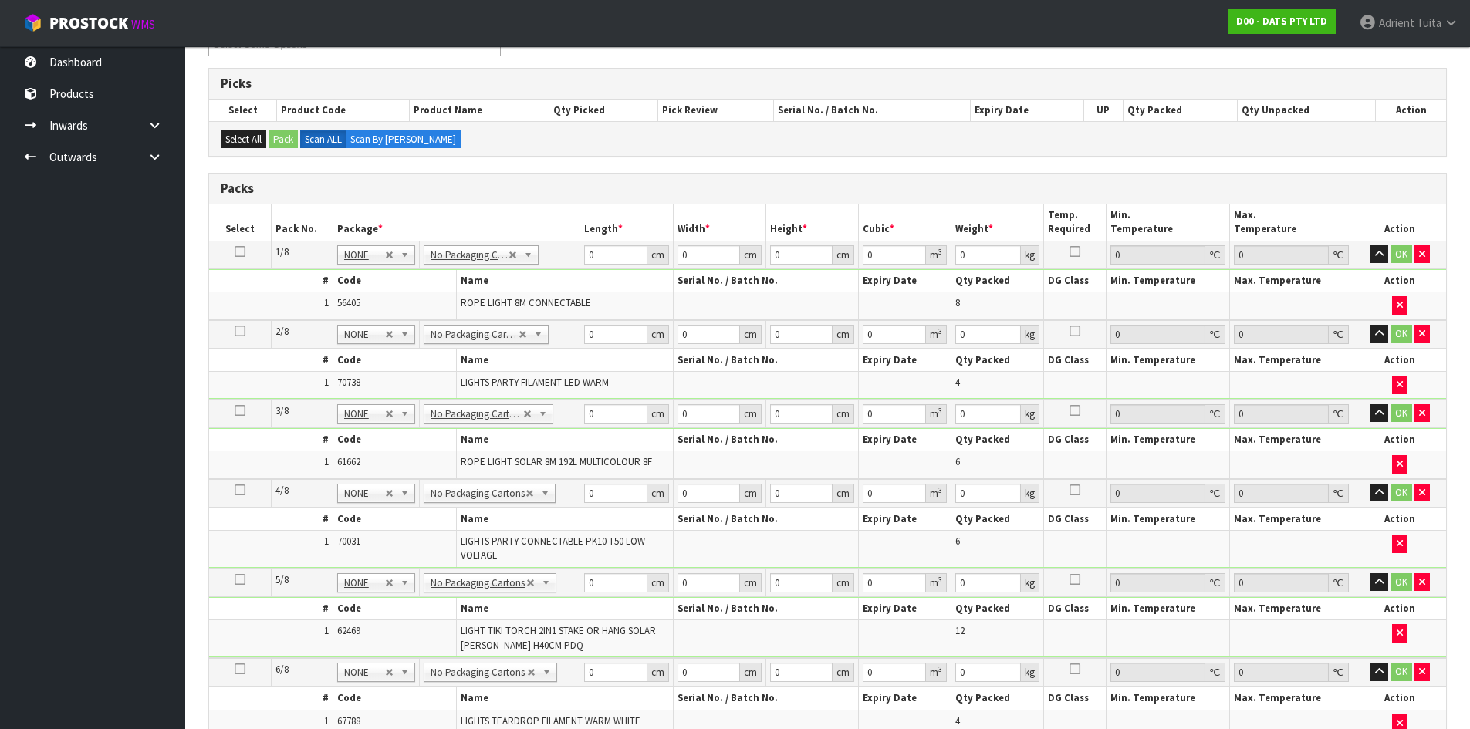
scroll to position [225, 0]
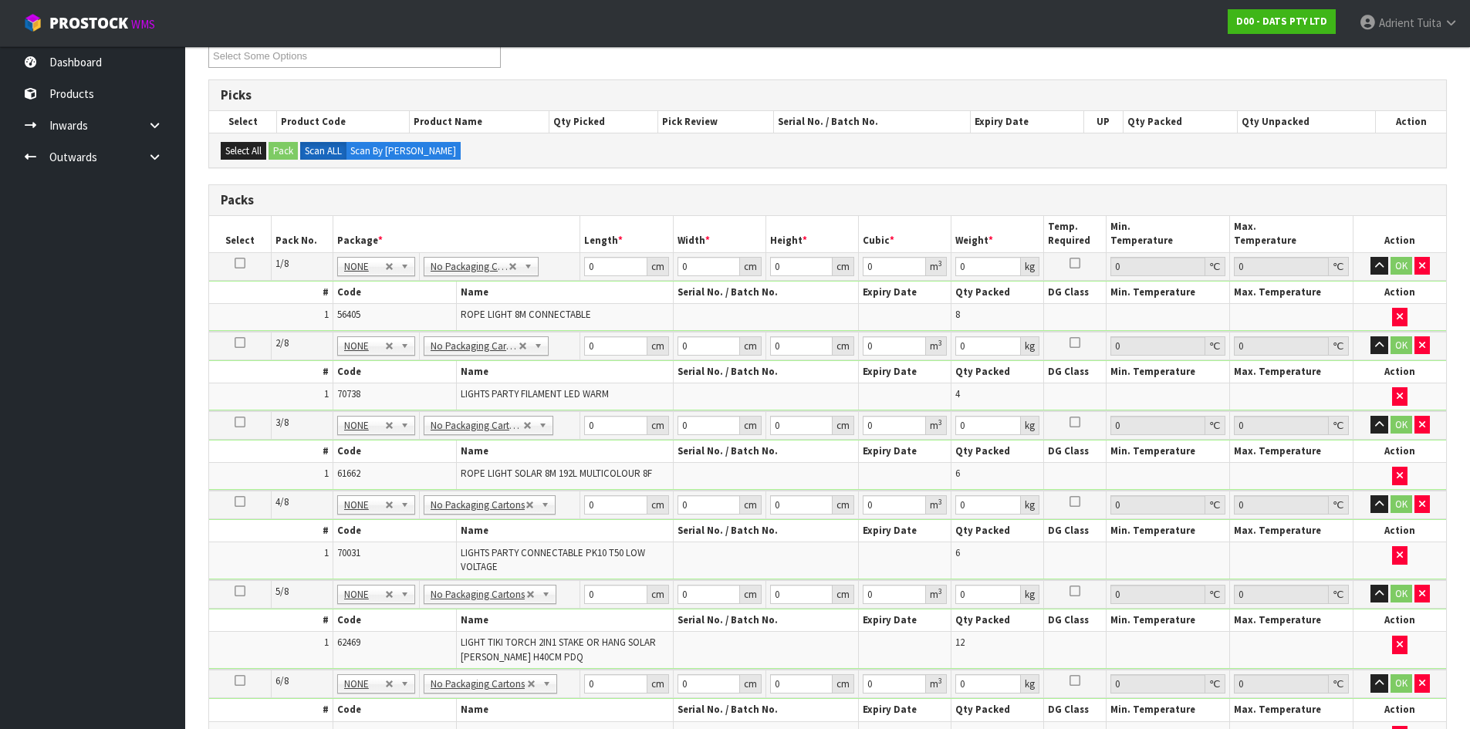
click at [630, 258] on td "0 cm" at bounding box center [626, 266] width 93 height 28
click at [618, 272] on input "0" at bounding box center [615, 266] width 62 height 19
type input "46"
type input "23"
type input "2"
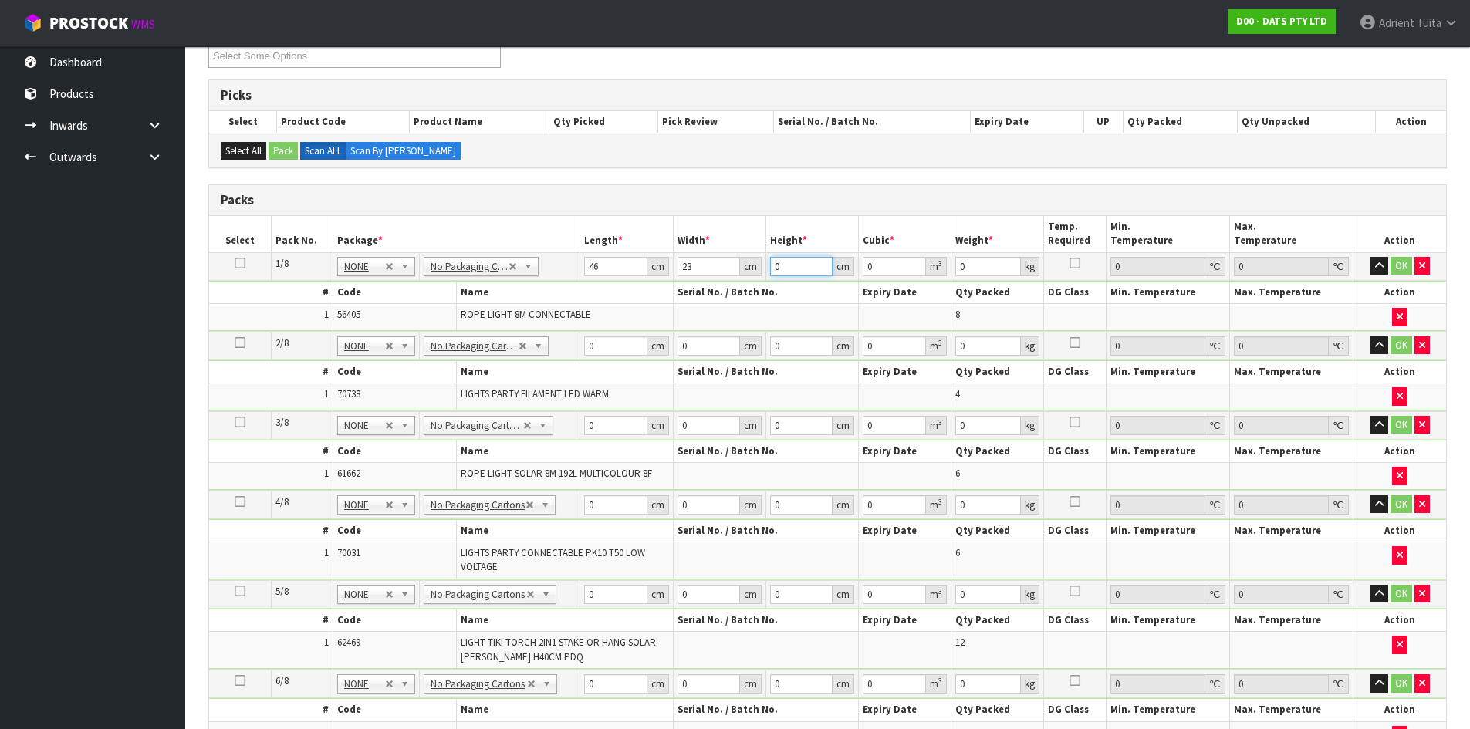
type input "0.002116"
type input "26"
type input "0.027508"
type input "26"
type input "9"
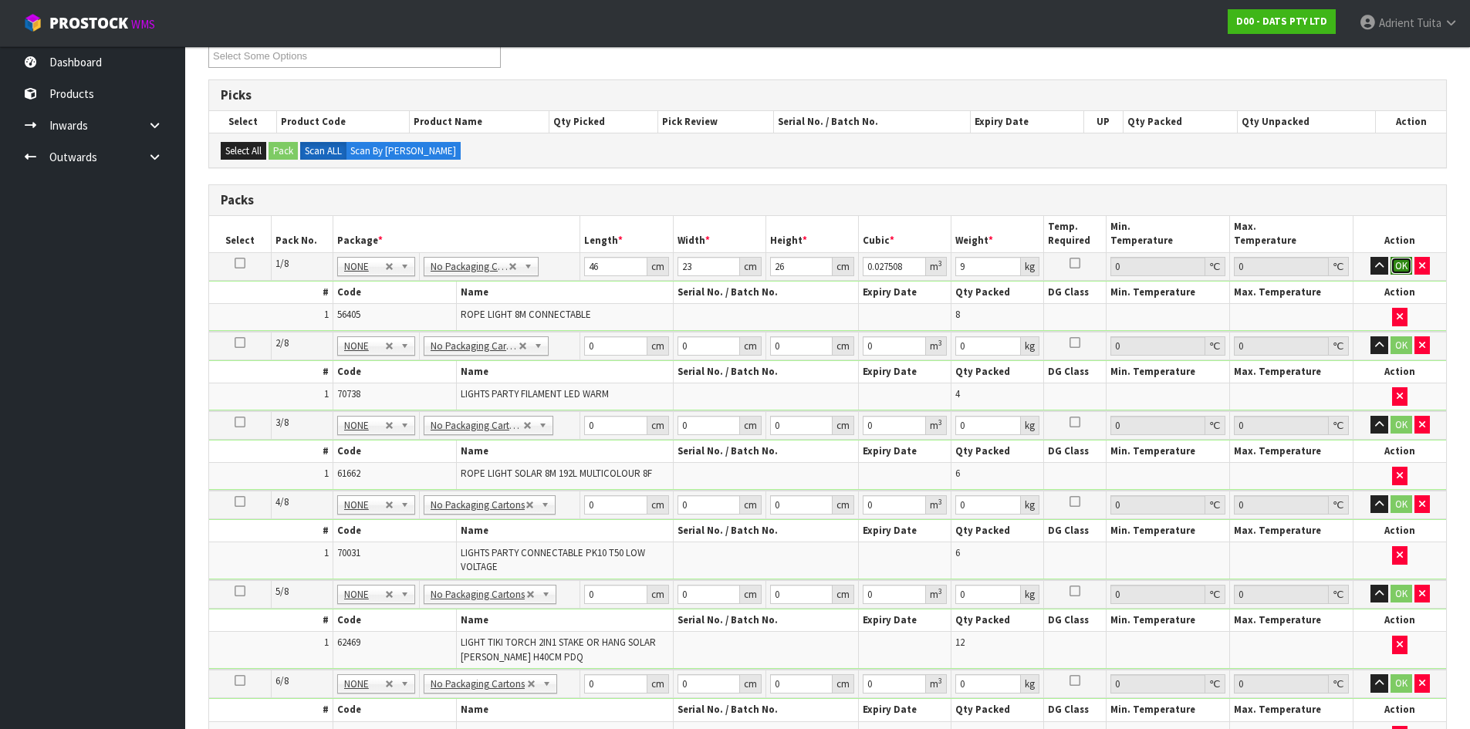
click at [1399, 265] on button "OK" at bounding box center [1401, 266] width 22 height 19
click at [606, 343] on input "0" at bounding box center [615, 344] width 62 height 19
type input "55"
type input "37"
type input "3"
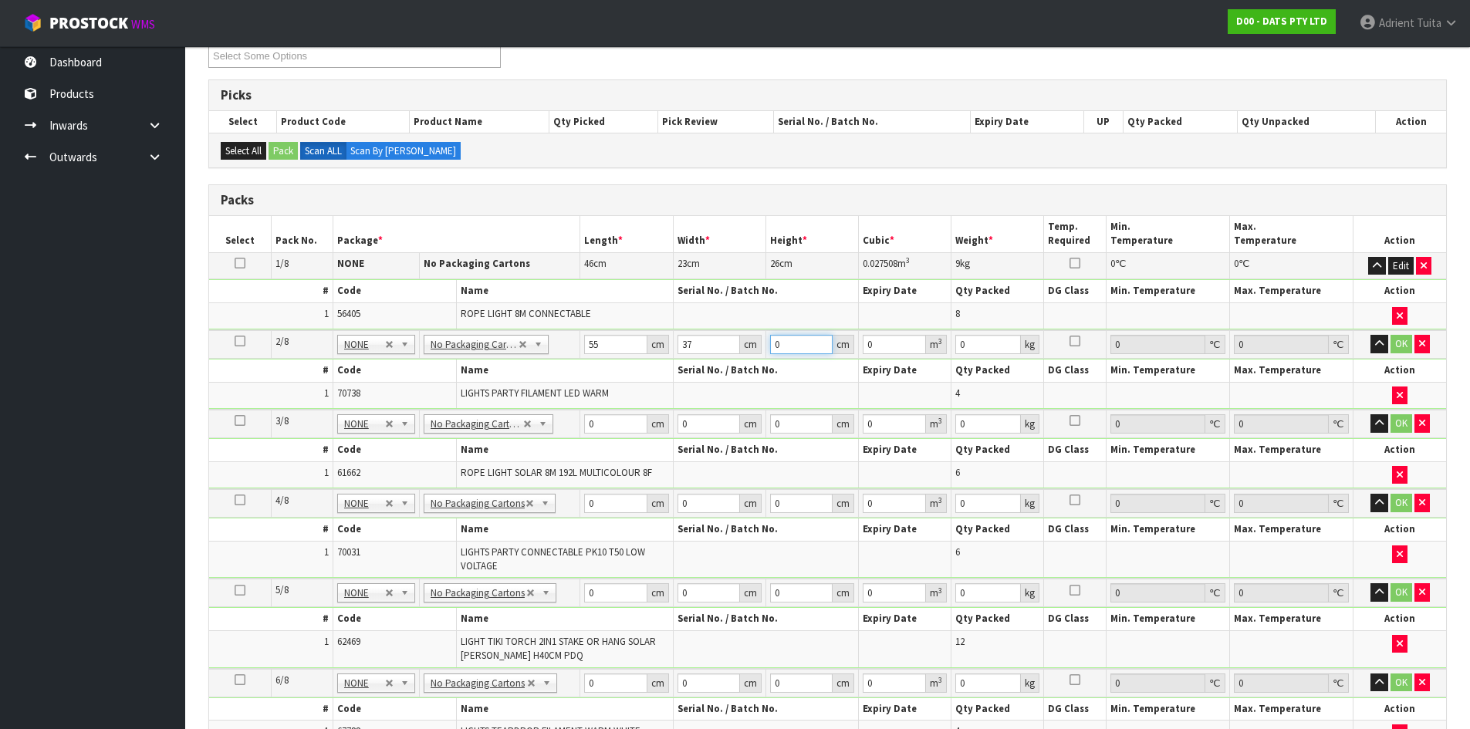
type input "0.006105"
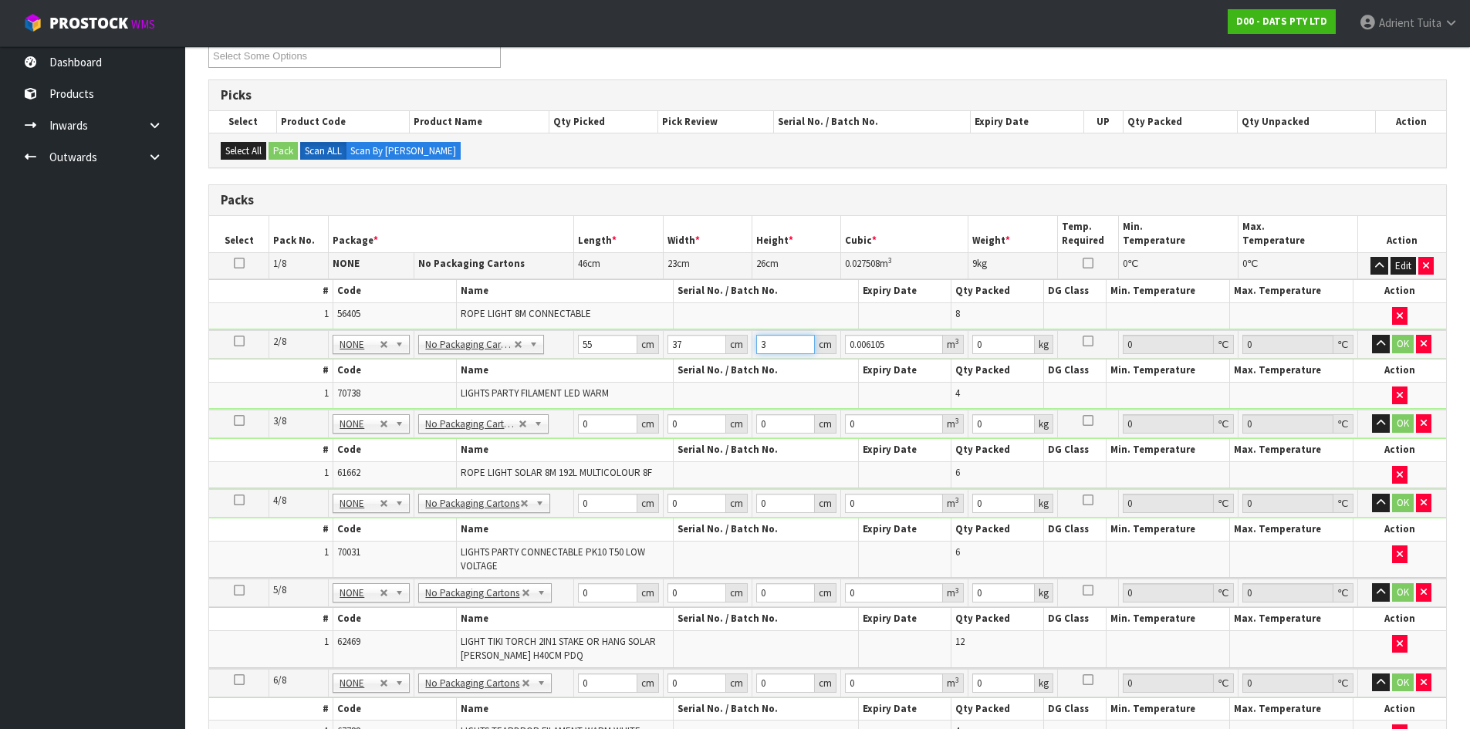
type input "37"
type input "0.075295"
type input "37"
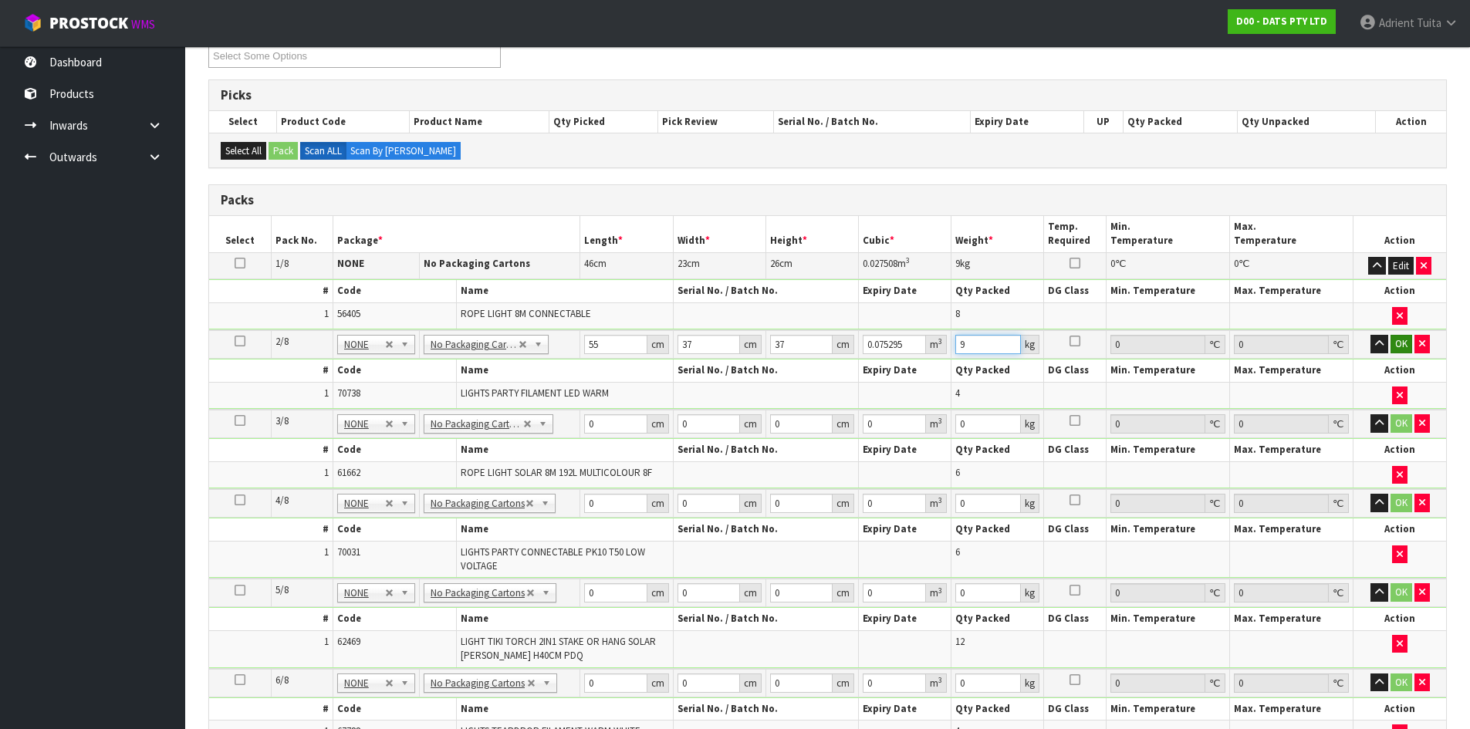
type input "9"
click at [1399, 343] on button "OK" at bounding box center [1401, 344] width 22 height 19
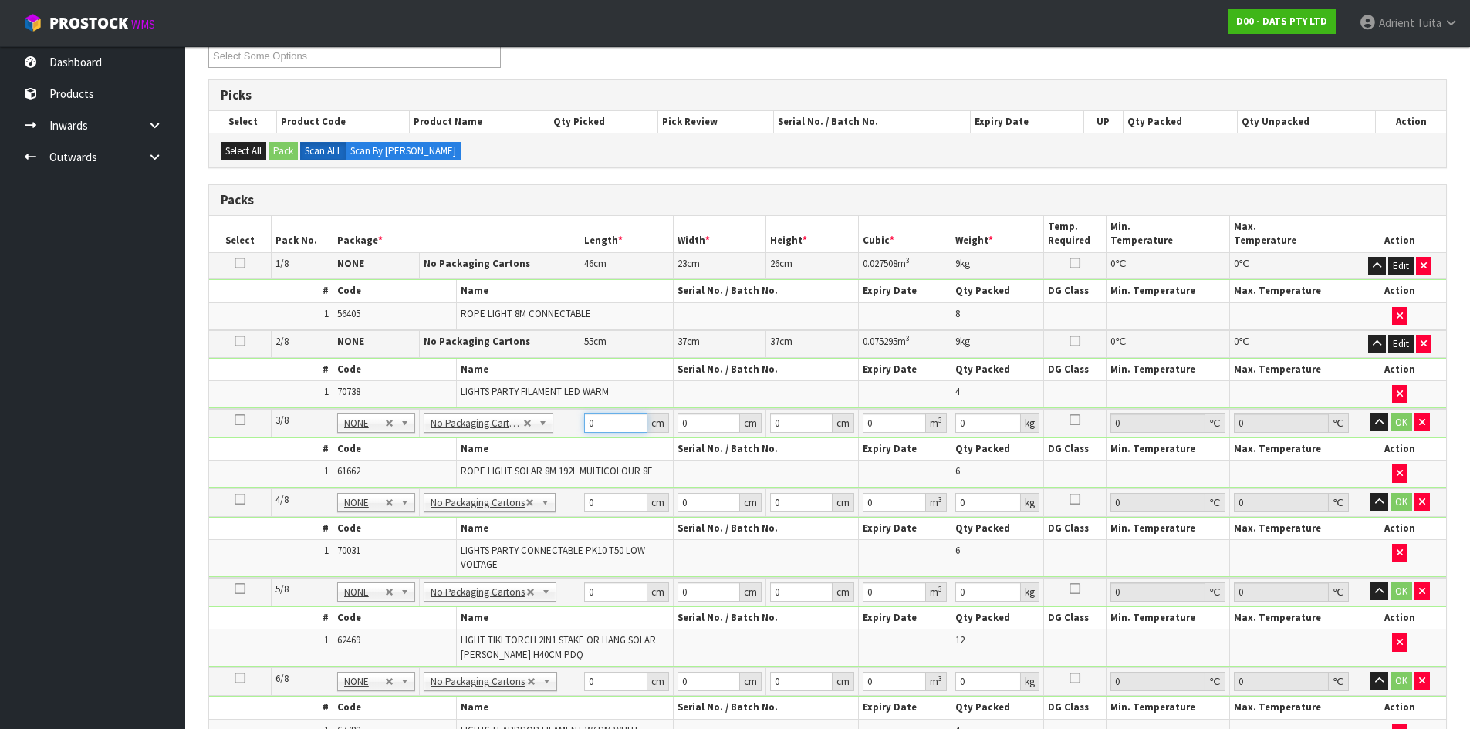
click at [602, 421] on input "0" at bounding box center [615, 423] width 62 height 19
type input "51"
type input "23"
type input "2"
type input "0.002346"
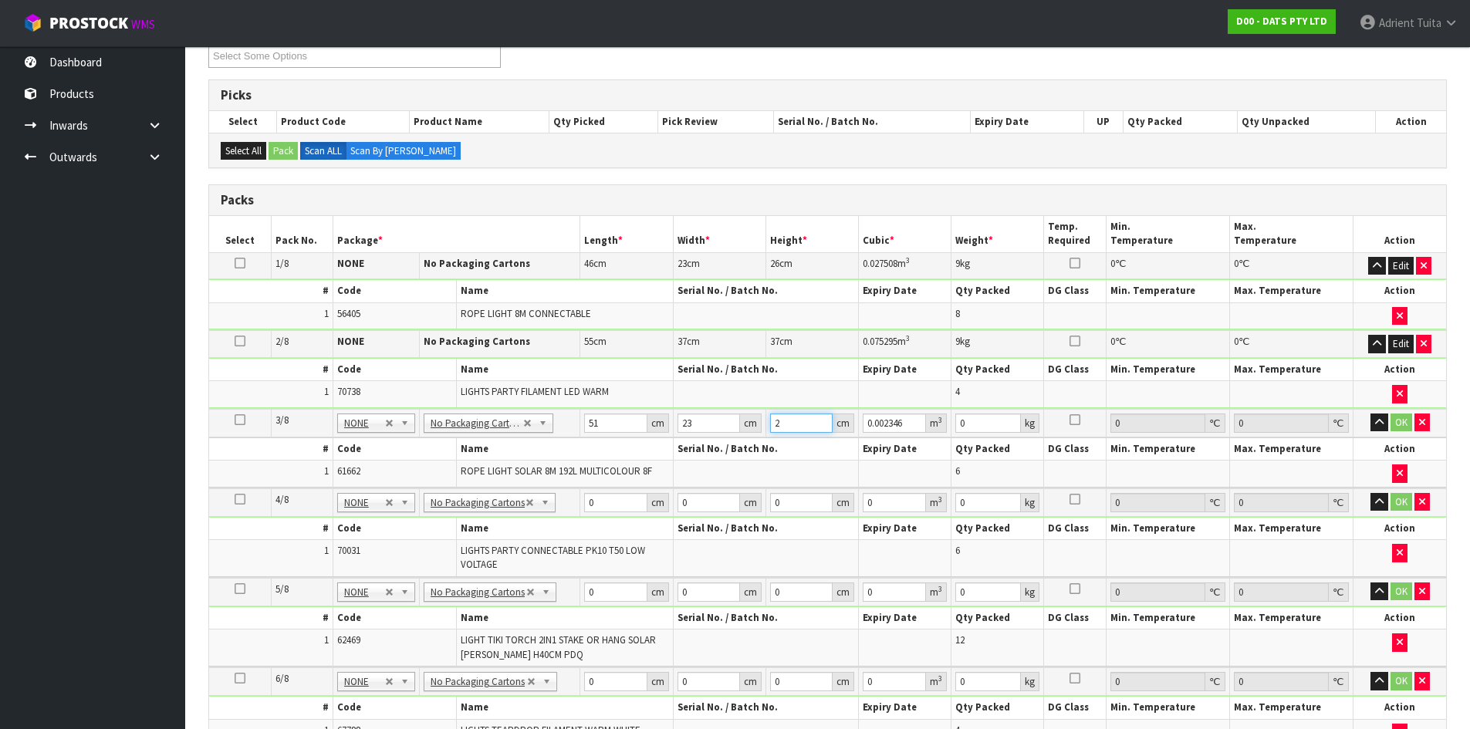
type input "22"
type input "0.025806"
type input "22"
type input "7"
click at [1395, 422] on button "OK" at bounding box center [1401, 423] width 22 height 19
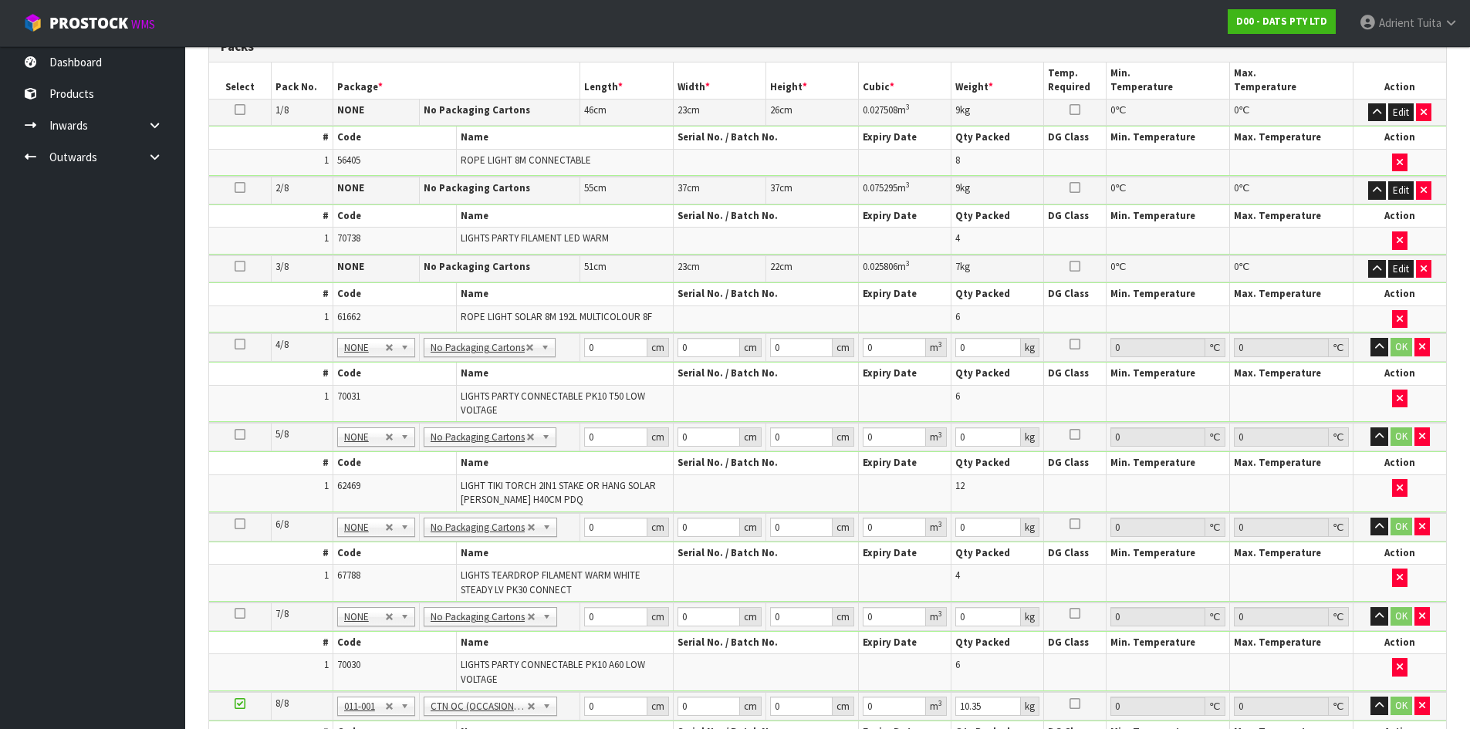
scroll to position [380, 0]
click at [608, 340] on input "0" at bounding box center [615, 346] width 62 height 19
type input "44"
type input "30"
type input "3"
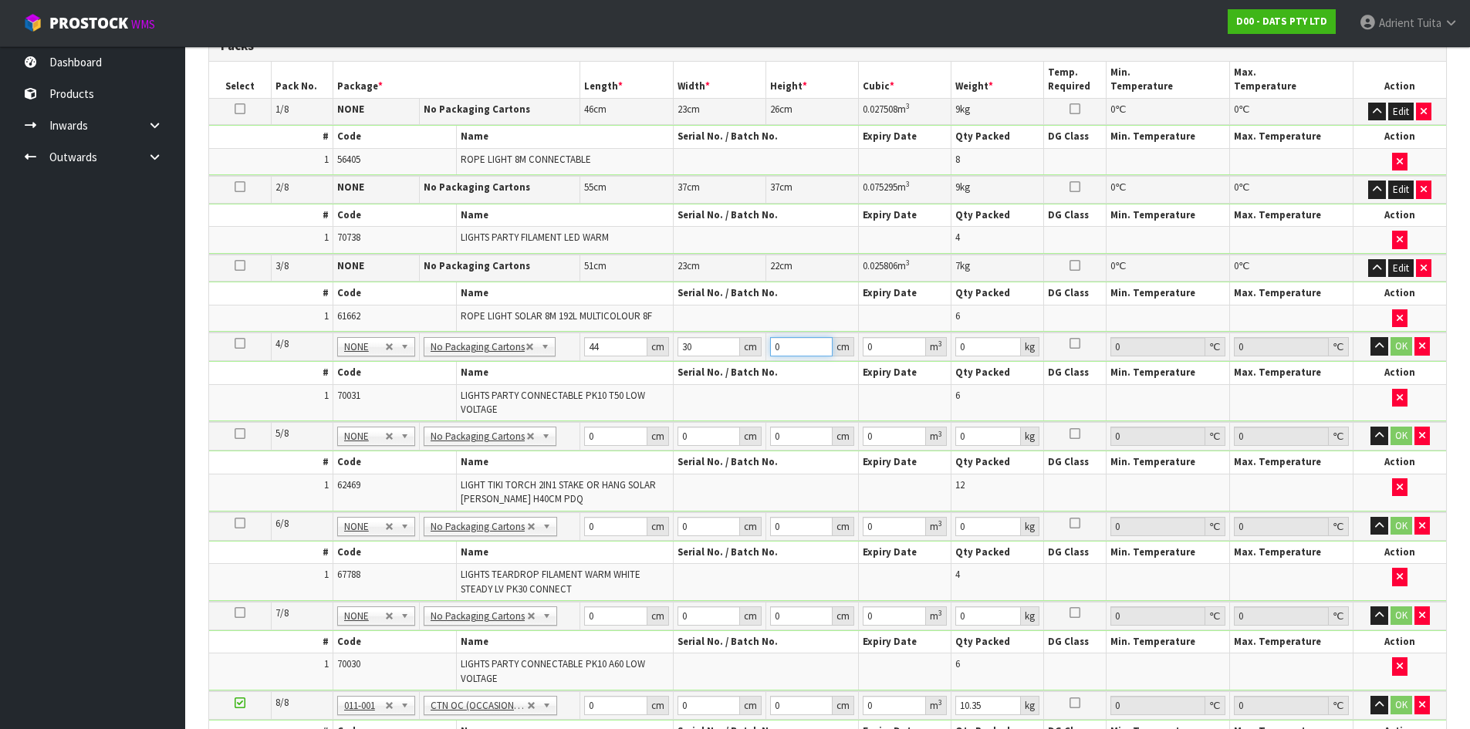
type input "0.00396"
type input "32"
type input "0.04224"
type input "32"
type input "6"
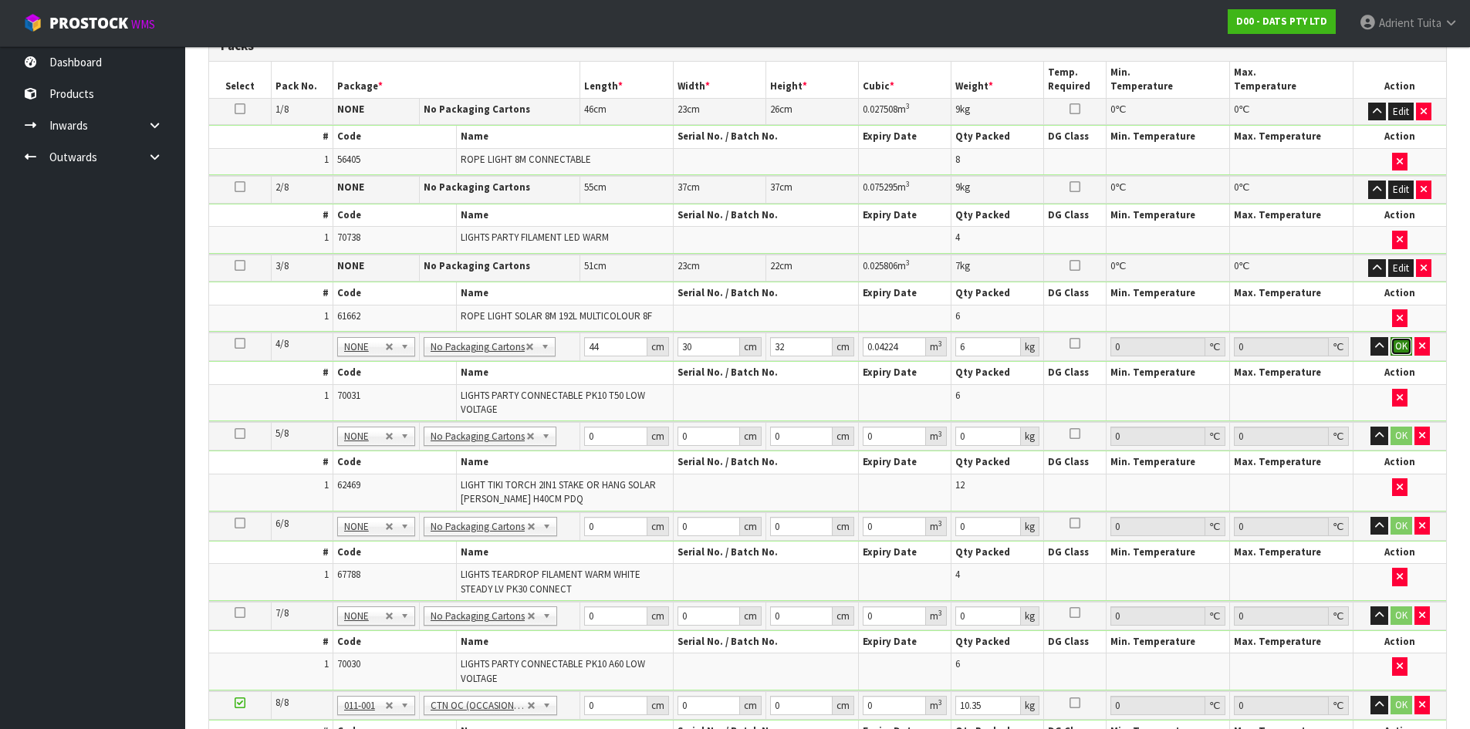
click at [1407, 344] on button "OK" at bounding box center [1401, 346] width 22 height 19
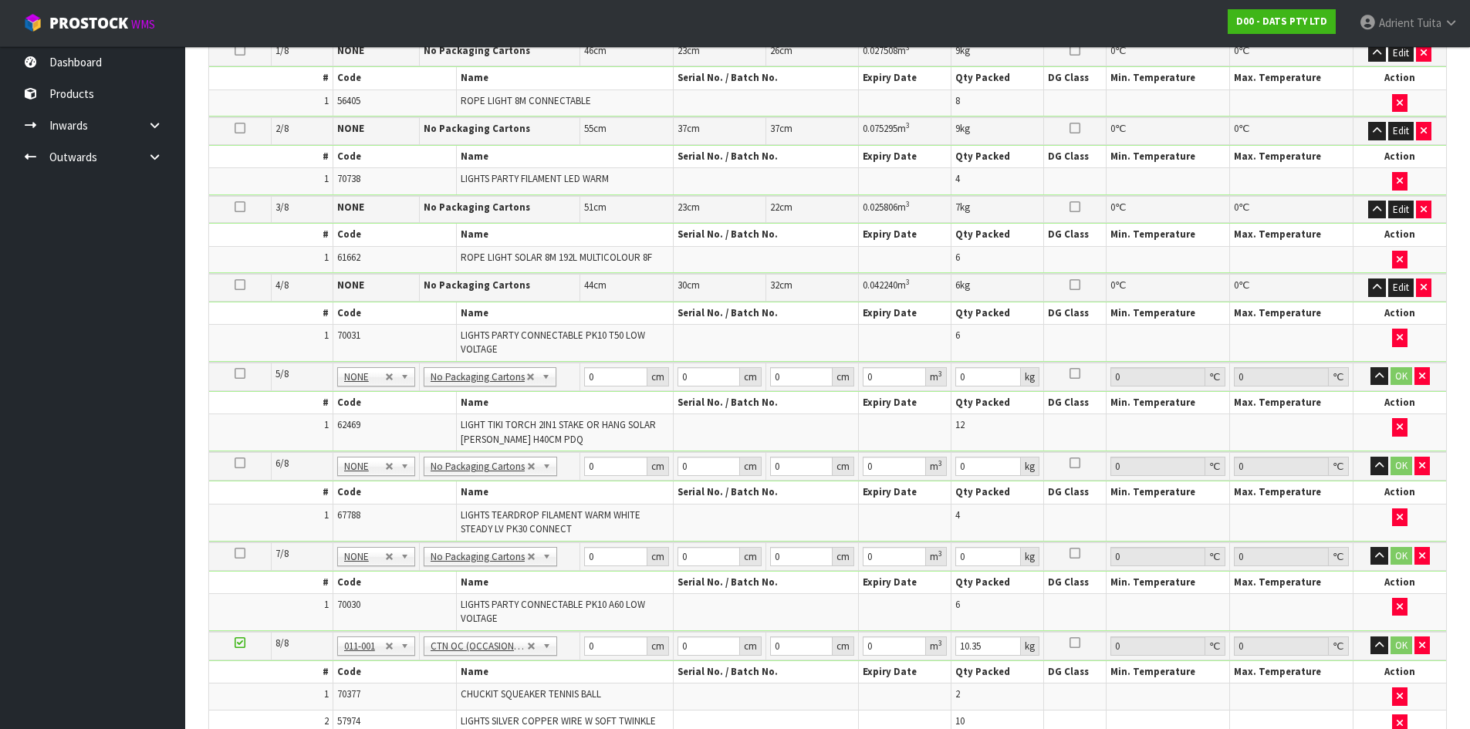
scroll to position [534, 0]
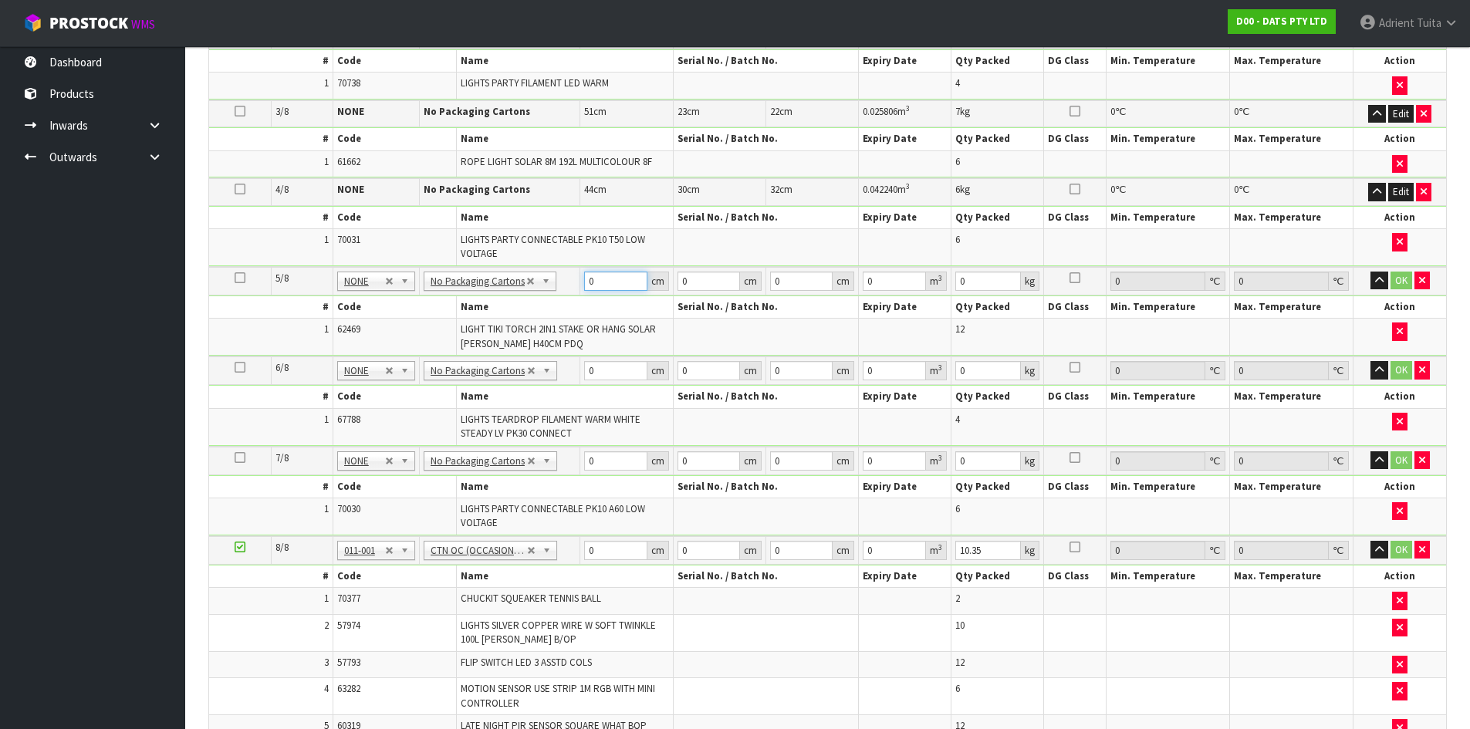
click at [606, 288] on input "0" at bounding box center [615, 281] width 62 height 19
type input "37"
click at [1399, 279] on button "OK" at bounding box center [1401, 281] width 22 height 19
click at [599, 367] on input "0" at bounding box center [615, 369] width 62 height 19
click at [1405, 366] on button "OK" at bounding box center [1401, 369] width 22 height 19
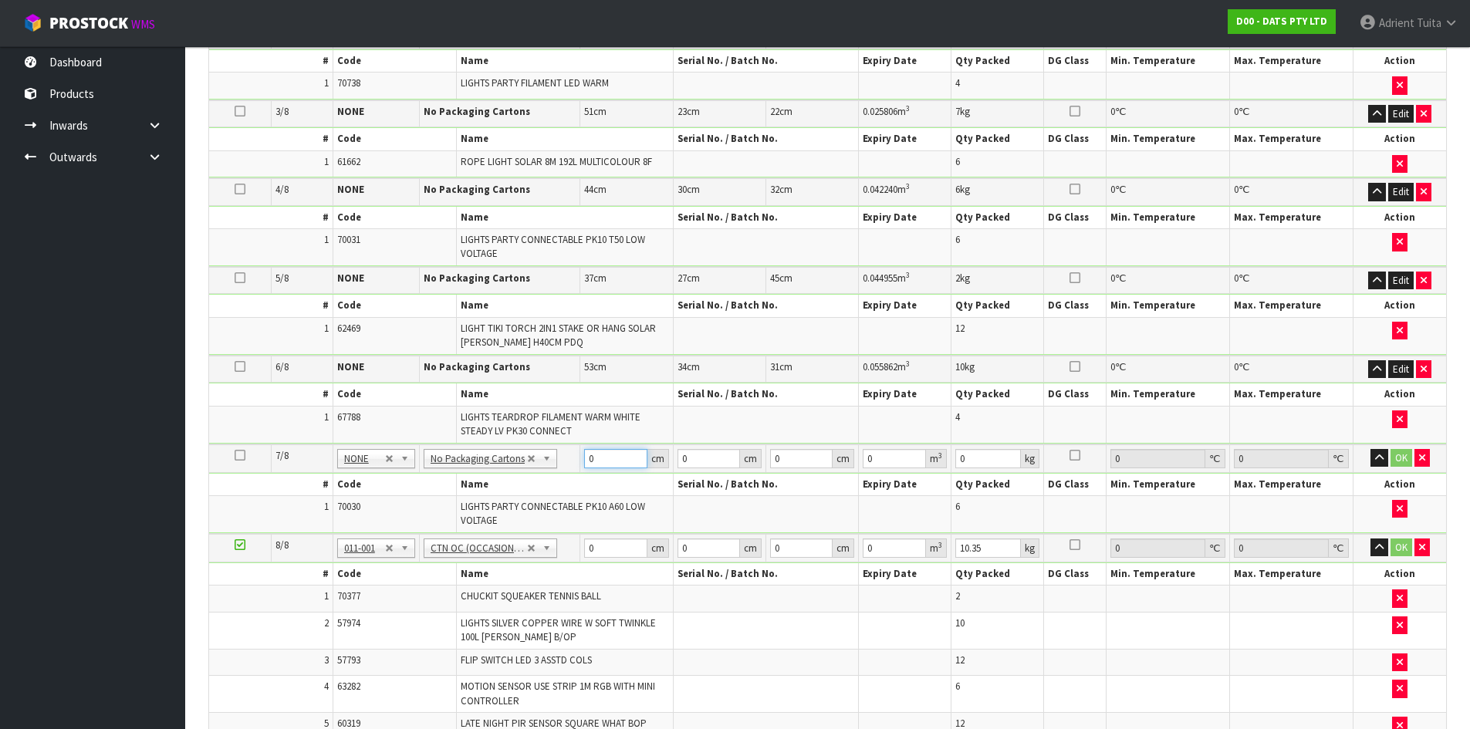
click at [613, 464] on input "0" at bounding box center [615, 458] width 62 height 19
click at [1399, 463] on button "OK" at bounding box center [1401, 458] width 22 height 19
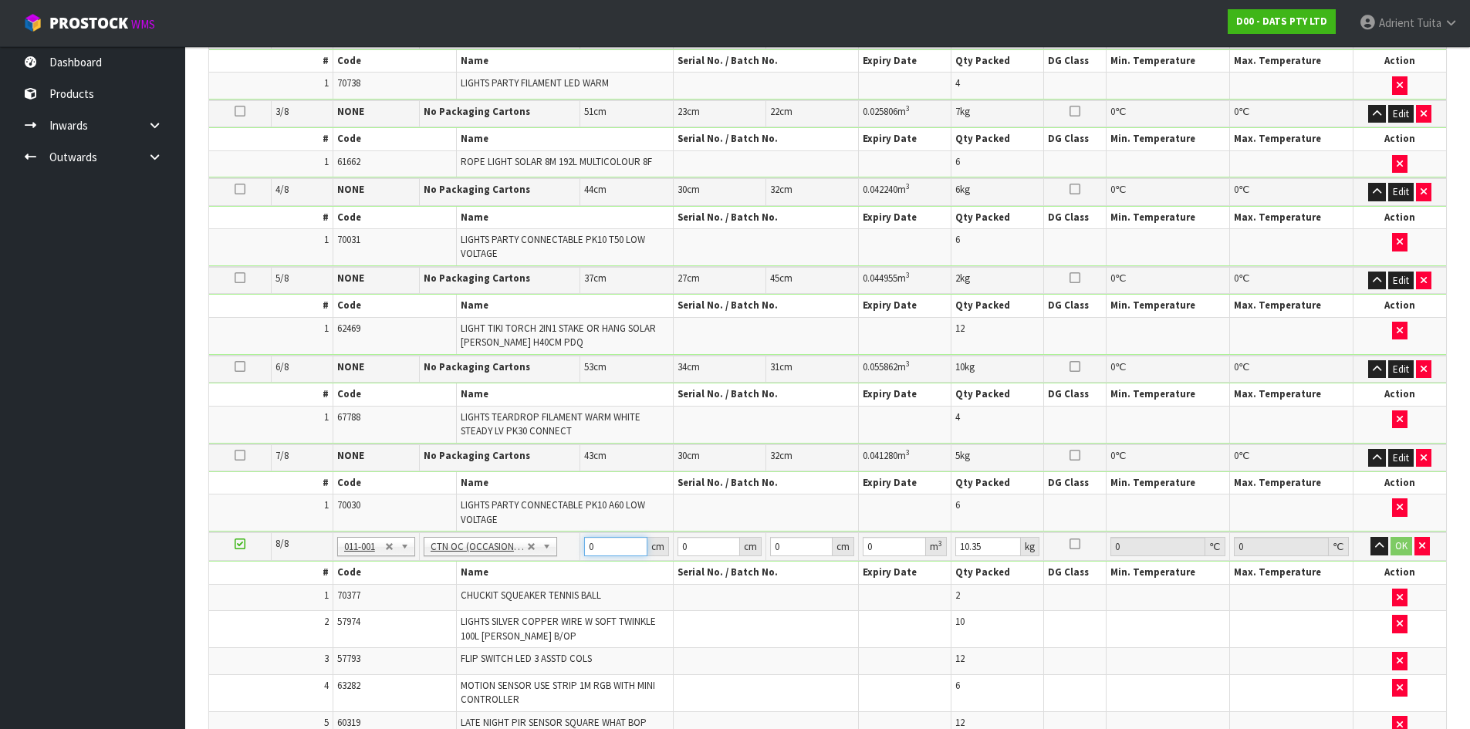
click at [629, 545] on input "0" at bounding box center [615, 546] width 62 height 19
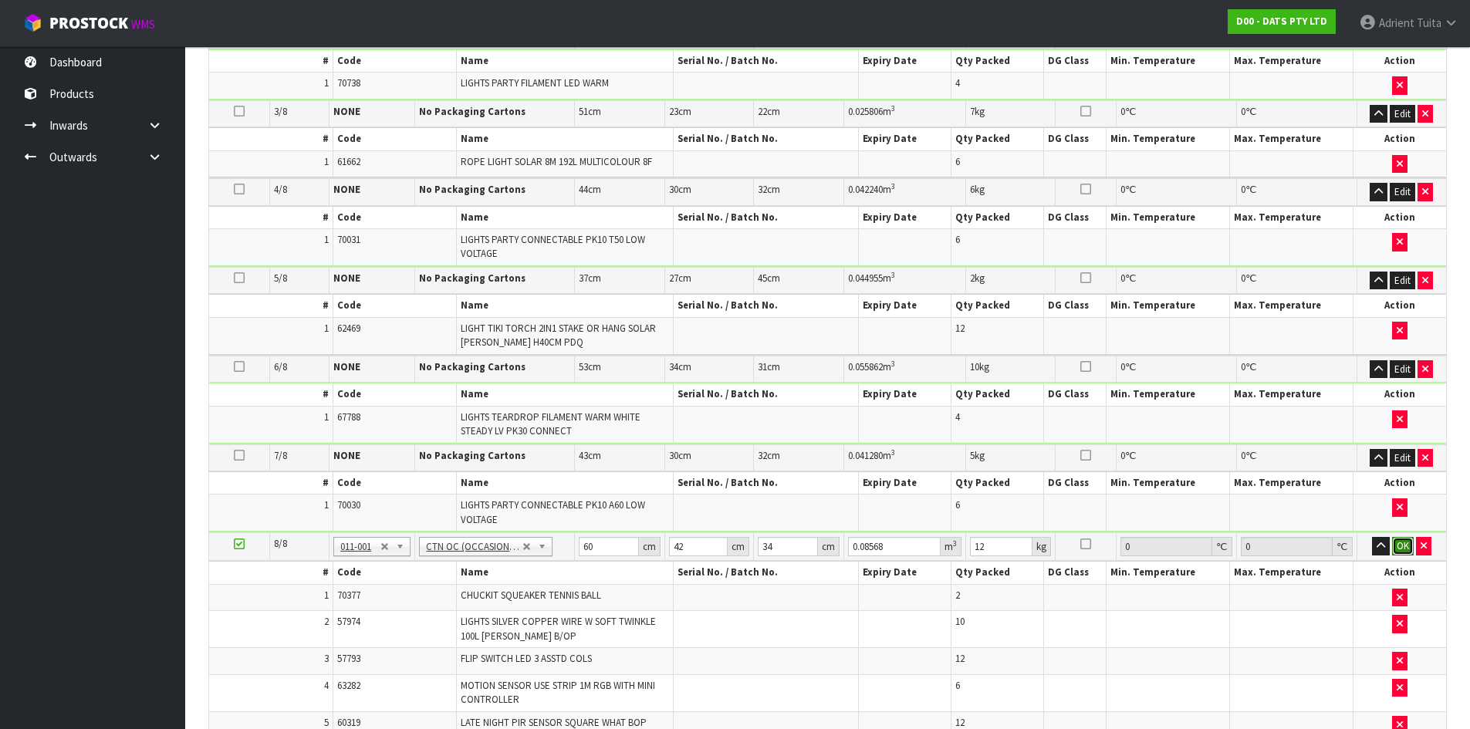
click at [1403, 546] on button "OK" at bounding box center [1403, 546] width 22 height 19
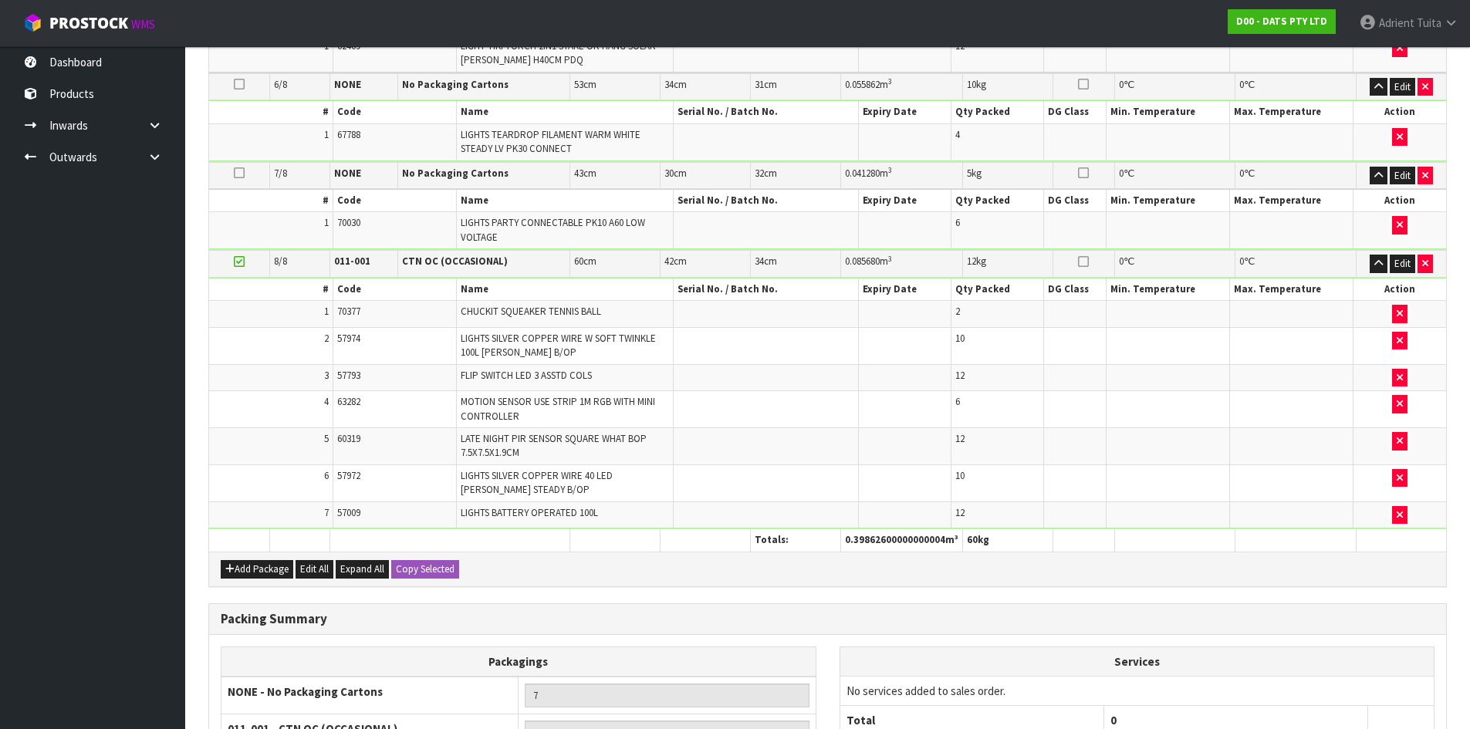
scroll to position [997, 0]
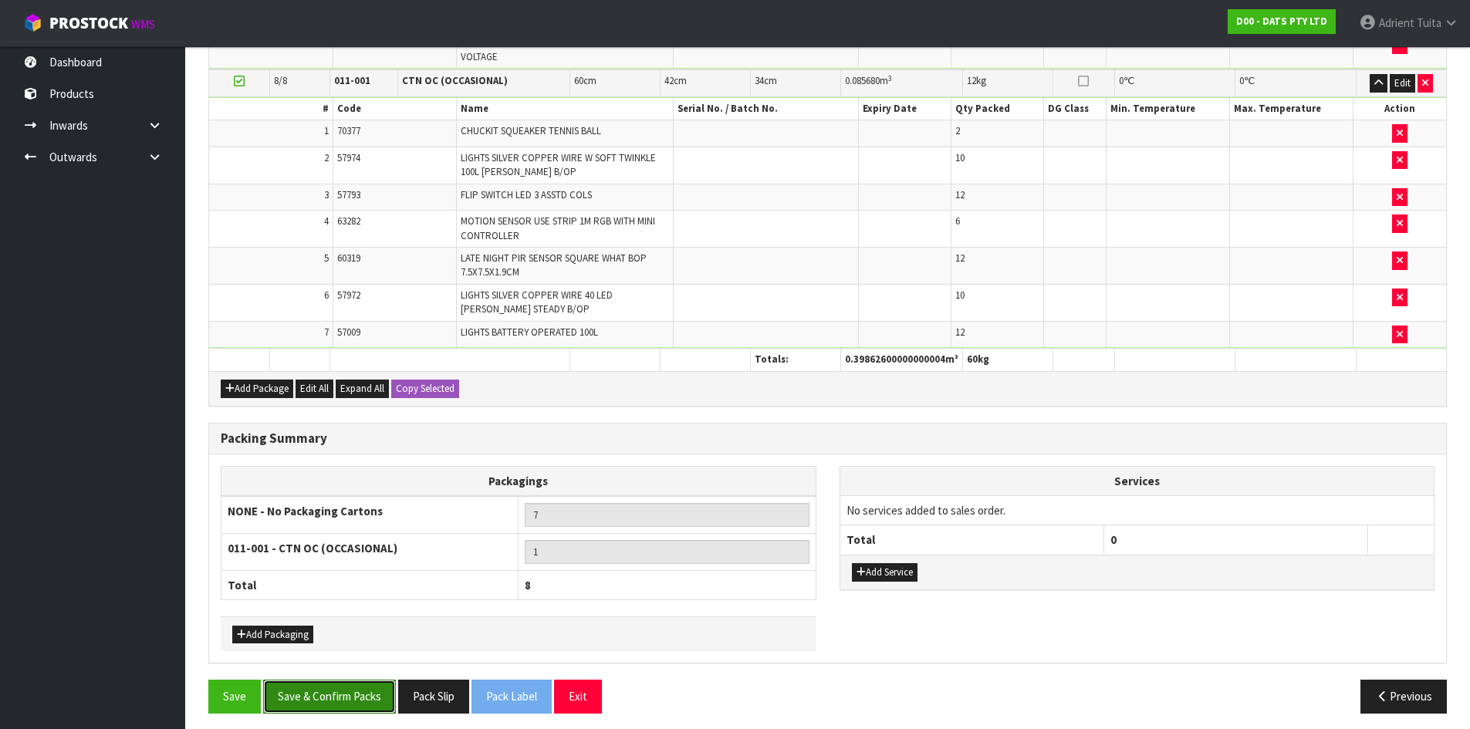
click at [330, 686] on button "Save & Confirm Packs" at bounding box center [329, 696] width 133 height 33
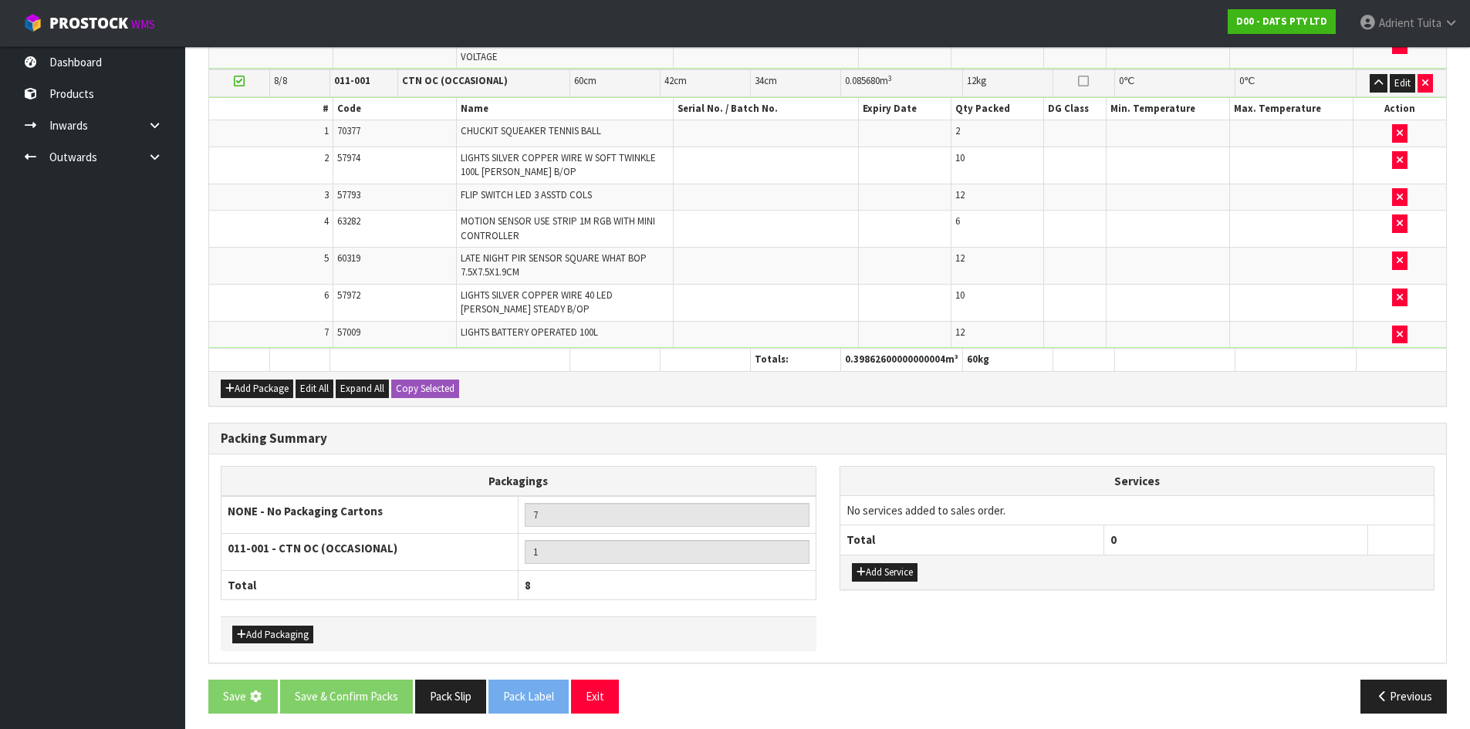
scroll to position [0, 0]
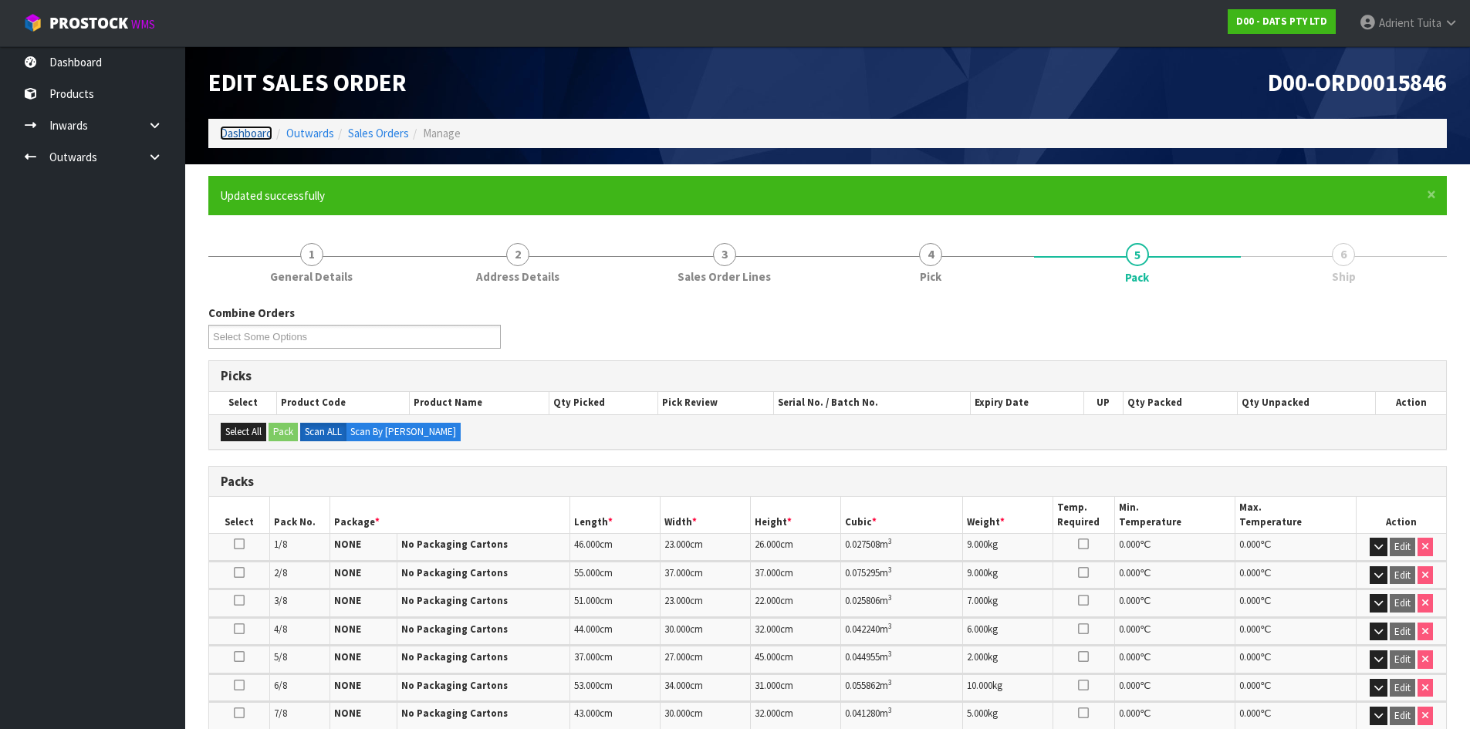
click at [264, 132] on link "Dashboard" at bounding box center [246, 133] width 52 height 15
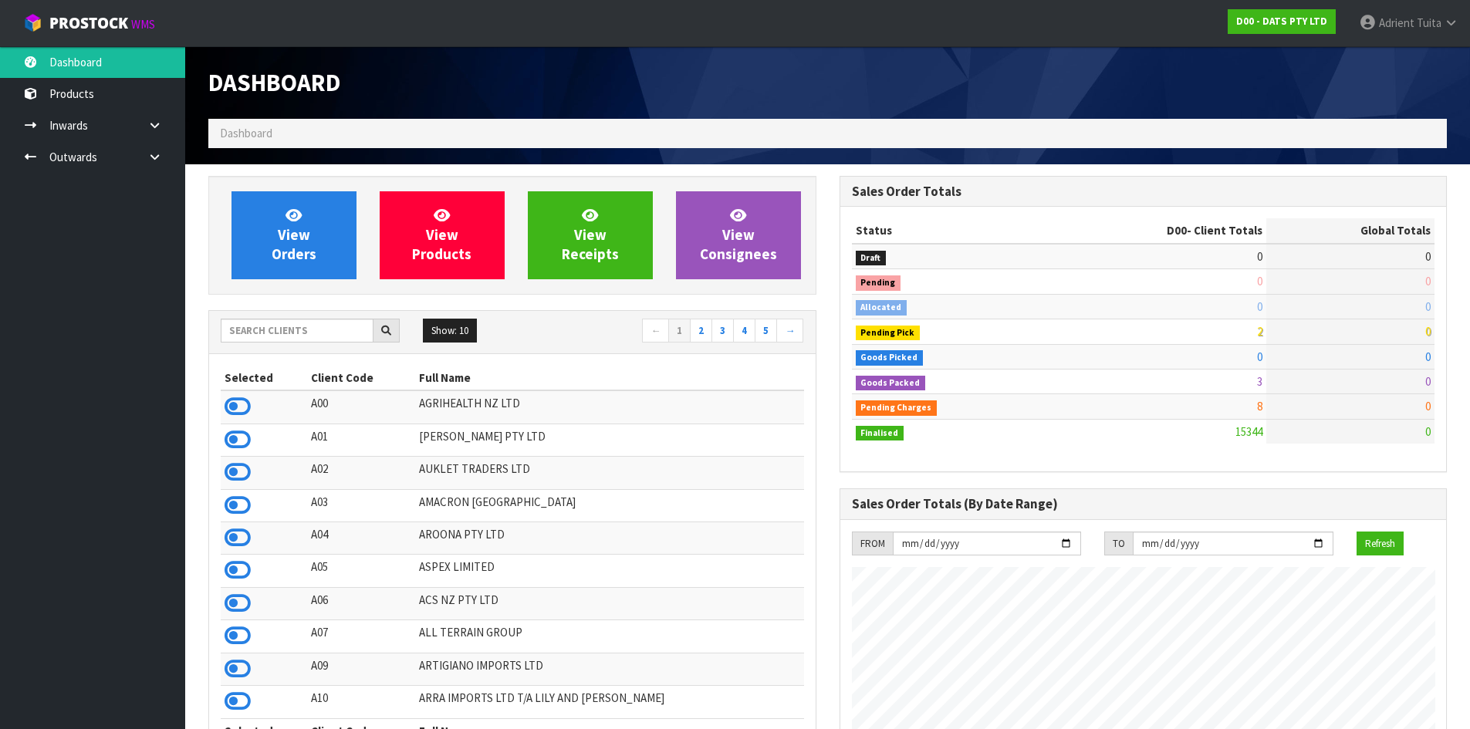
scroll to position [1169, 630]
click at [308, 328] on input "text" at bounding box center [297, 331] width 153 height 24
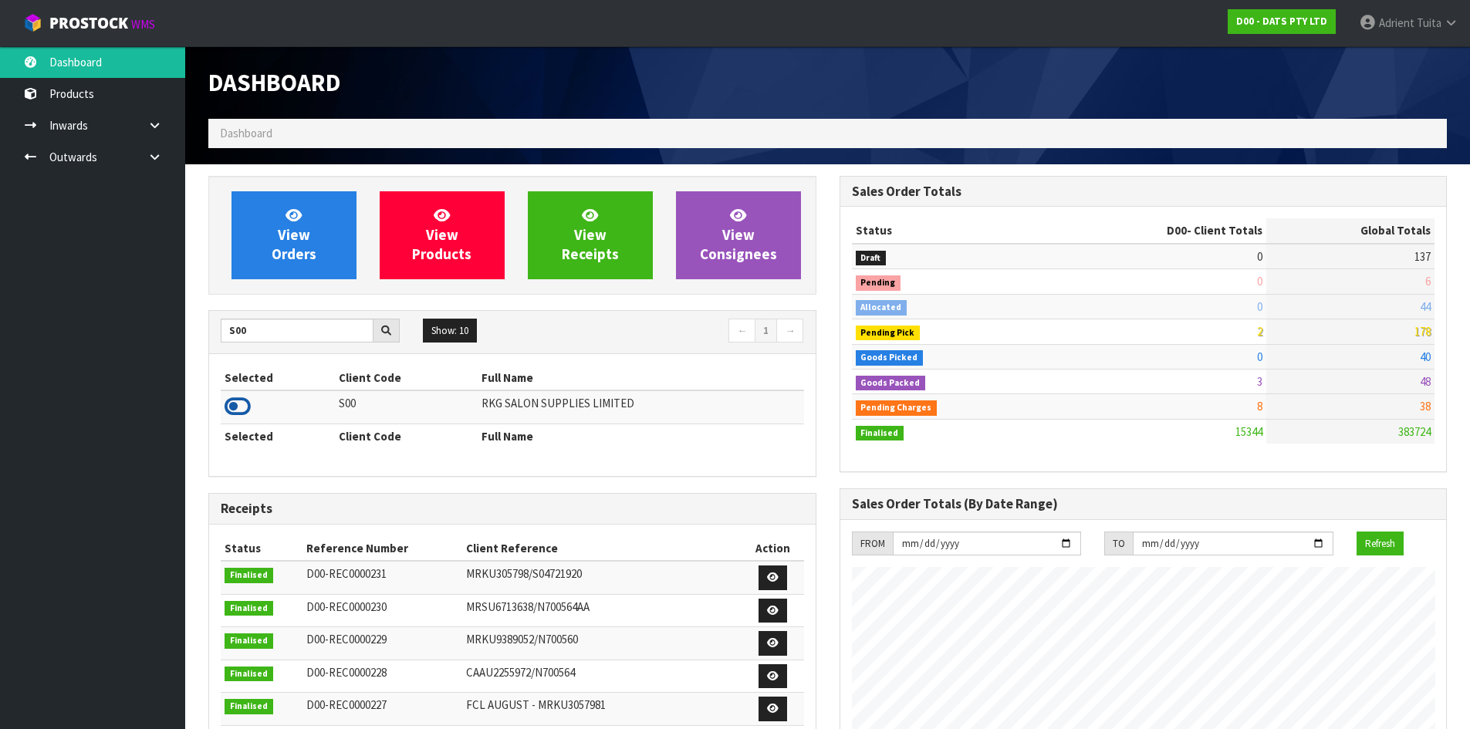
click at [233, 396] on icon at bounding box center [238, 406] width 26 height 23
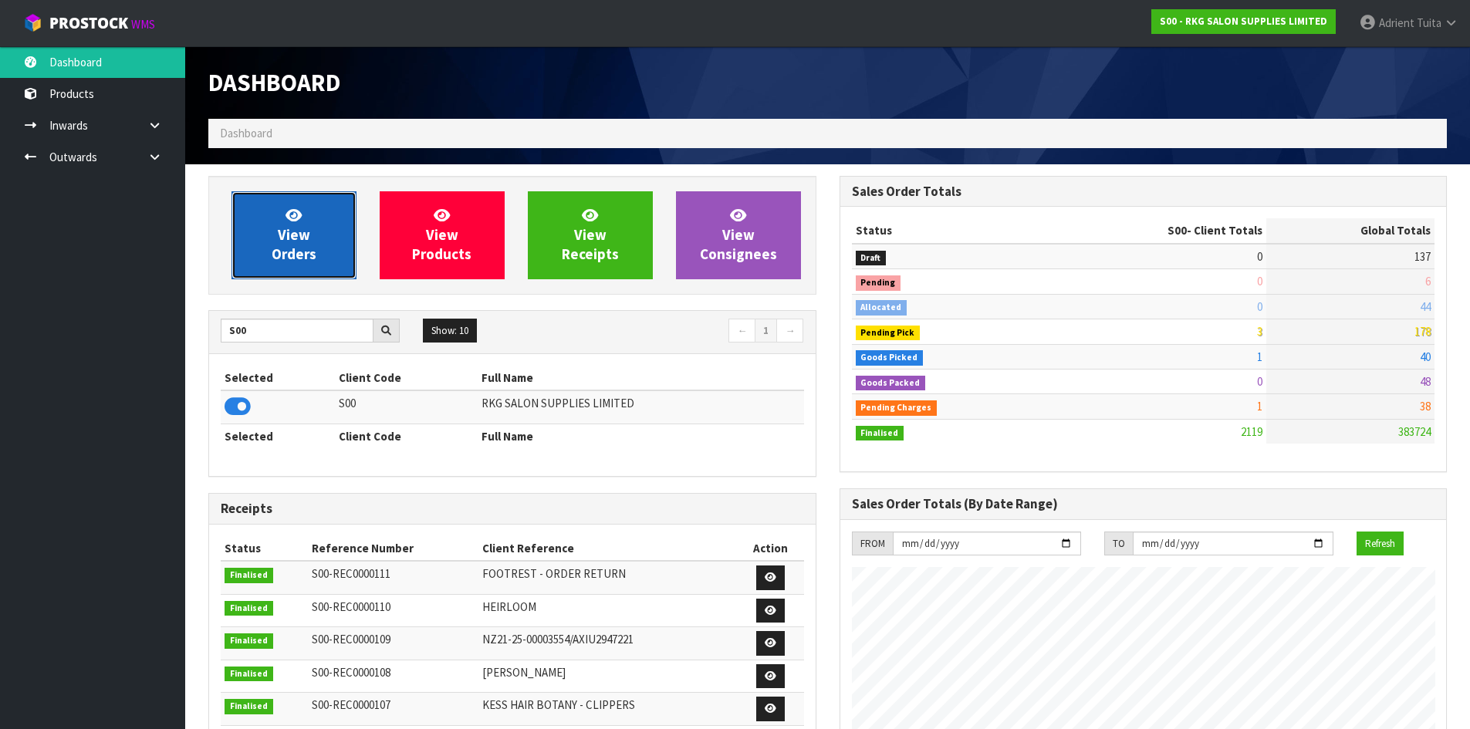
click at [275, 206] on link "View Orders" at bounding box center [293, 235] width 125 height 88
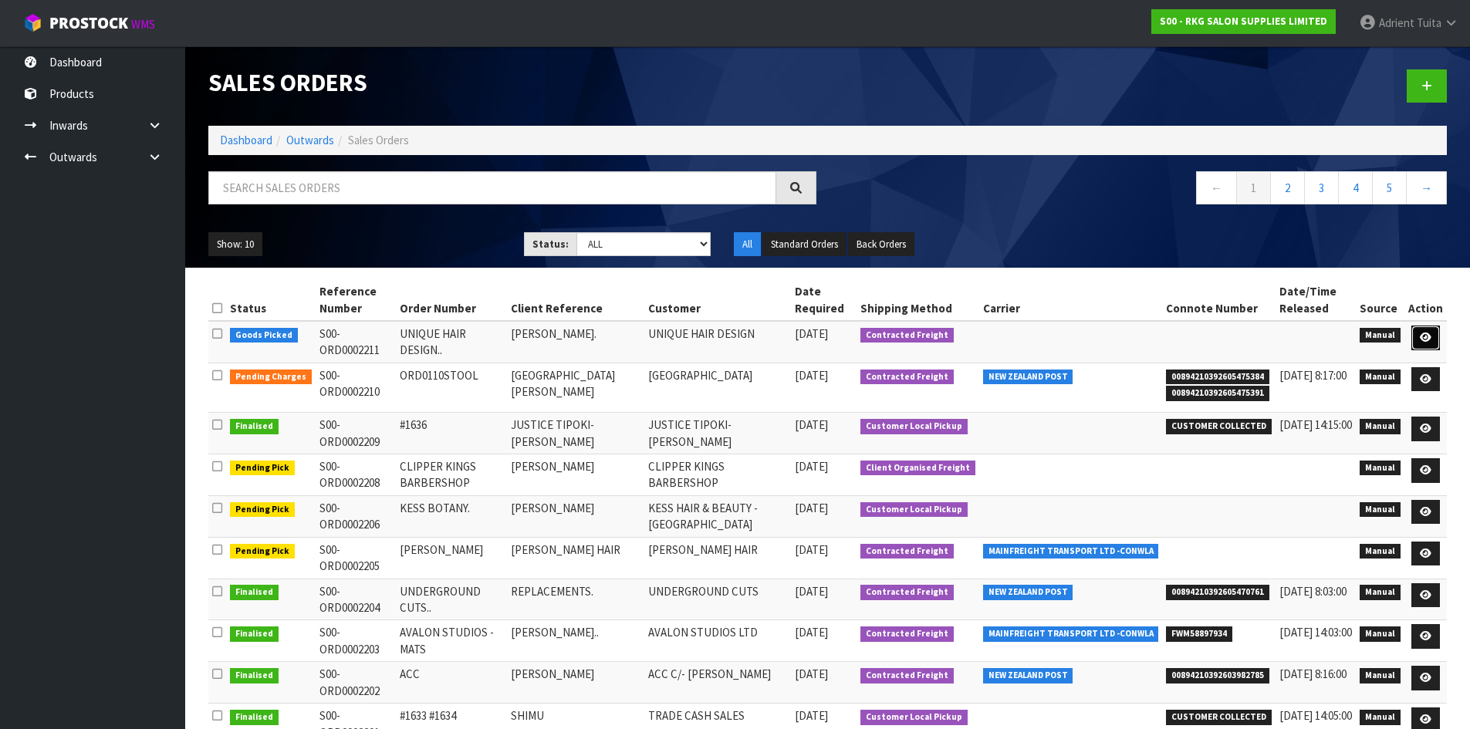
click at [1419, 341] on link at bounding box center [1425, 338] width 29 height 25
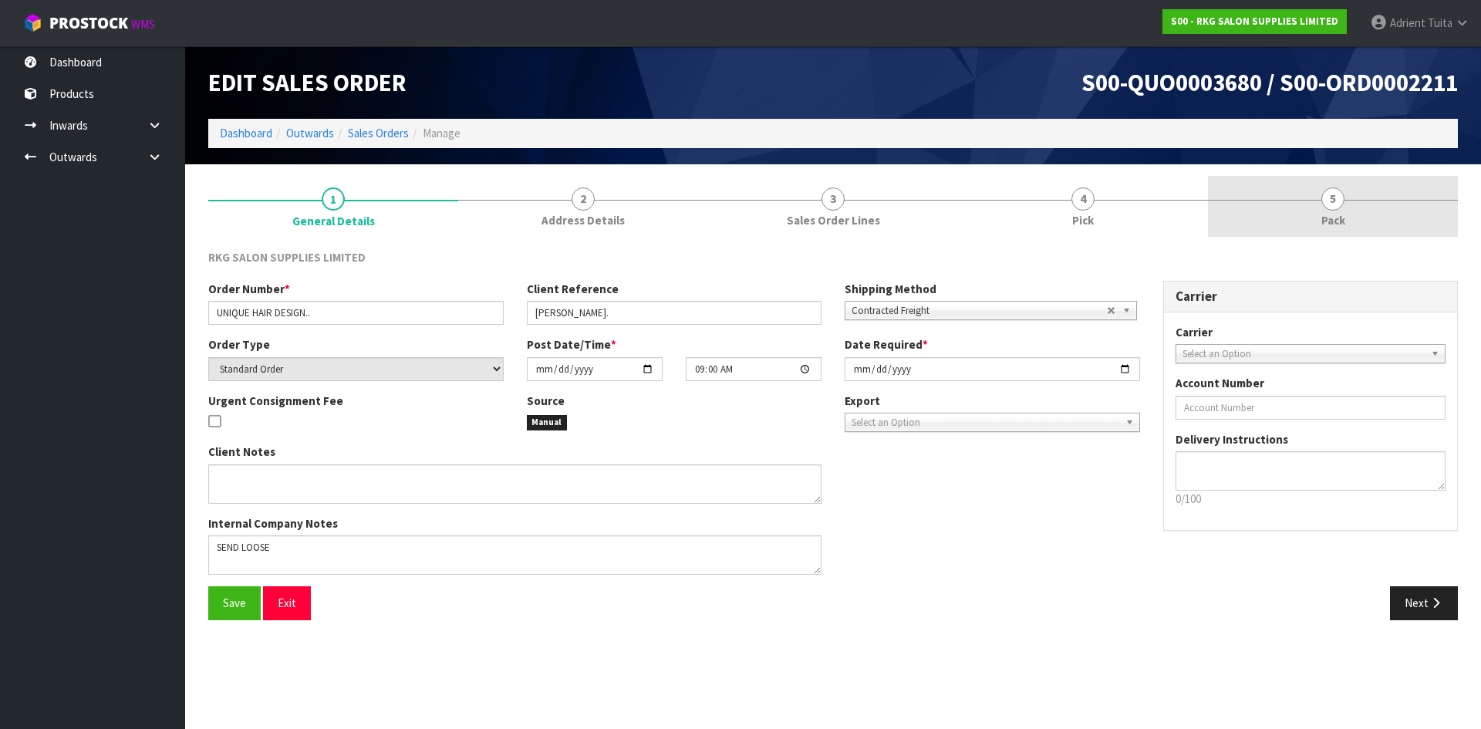
click at [1268, 216] on link "5 Pack" at bounding box center [1333, 206] width 250 height 61
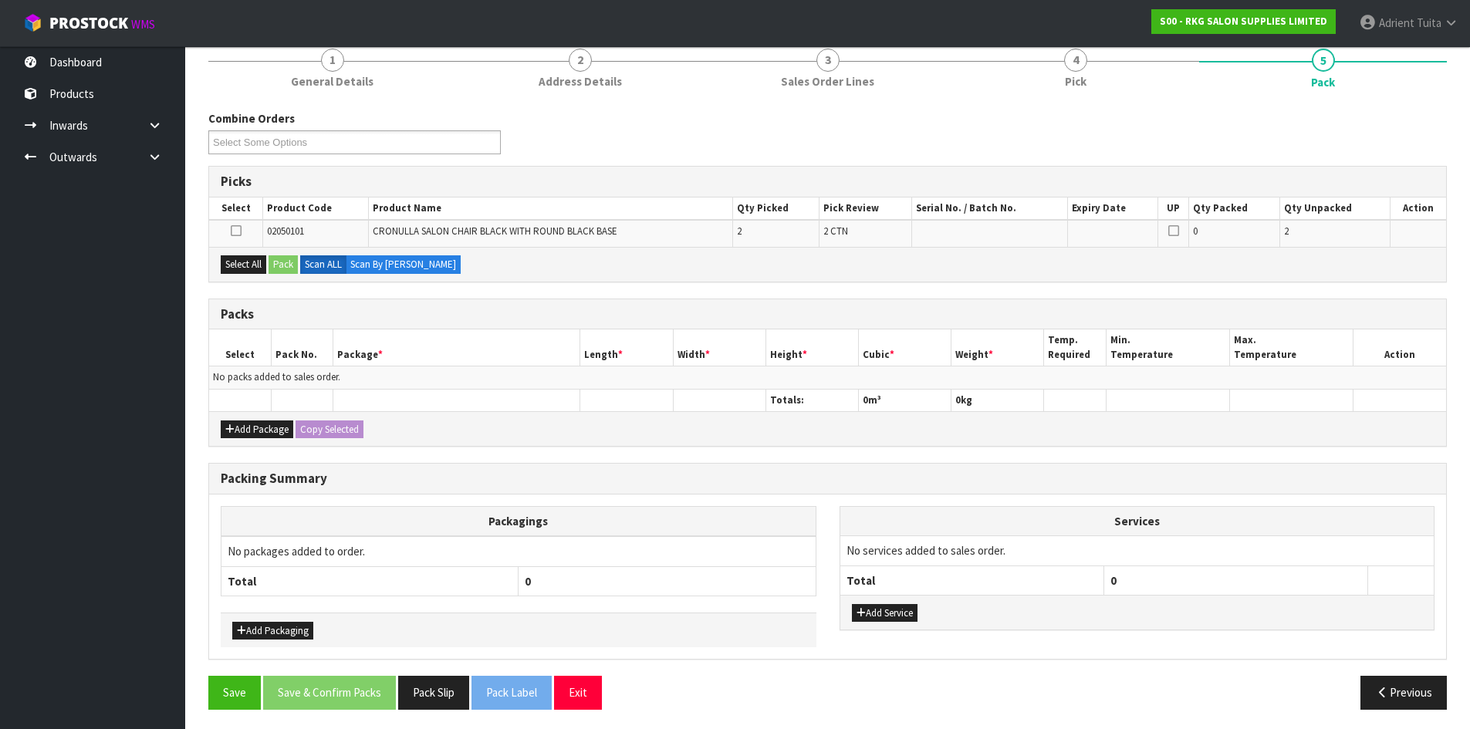
scroll to position [143, 0]
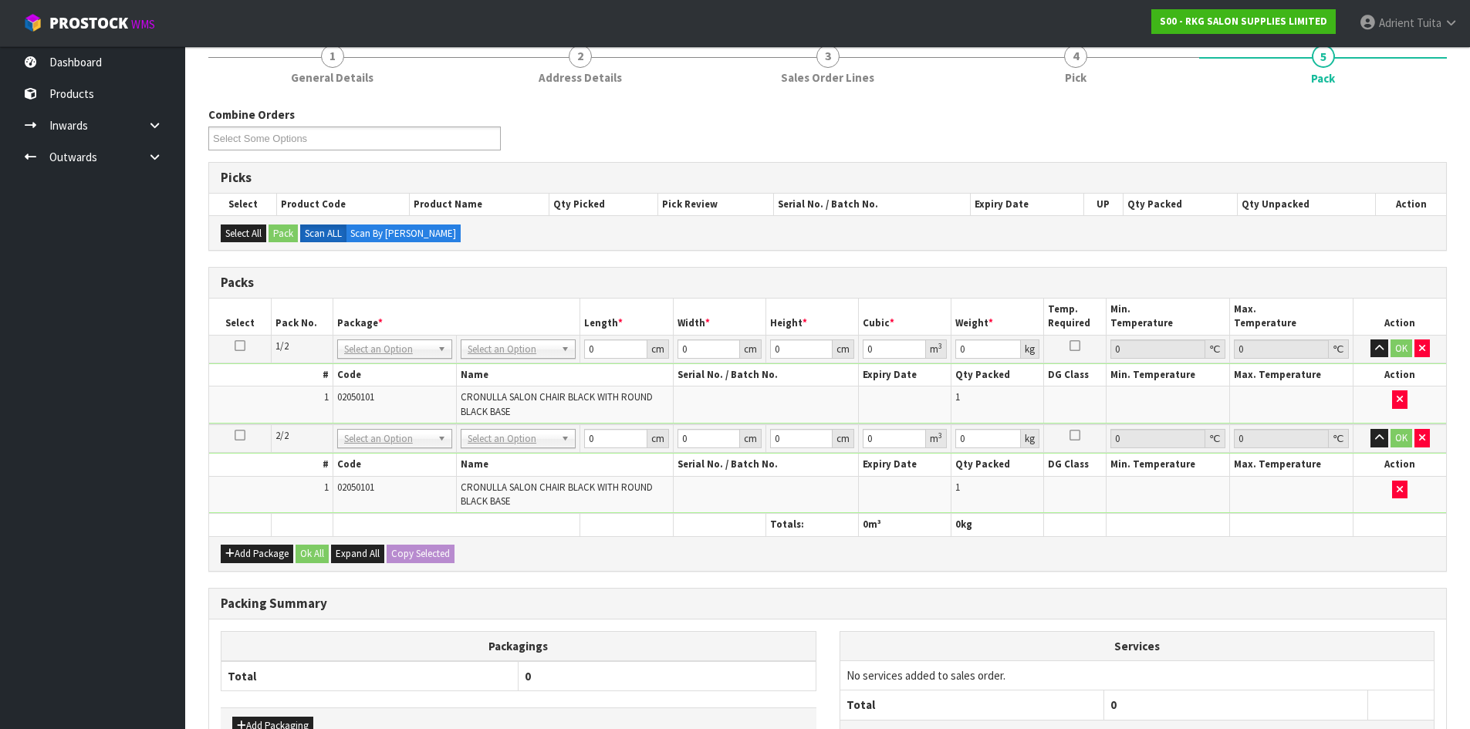
drag, startPoint x: 530, startPoint y: 340, endPoint x: 526, endPoint y: 353, distance: 12.9
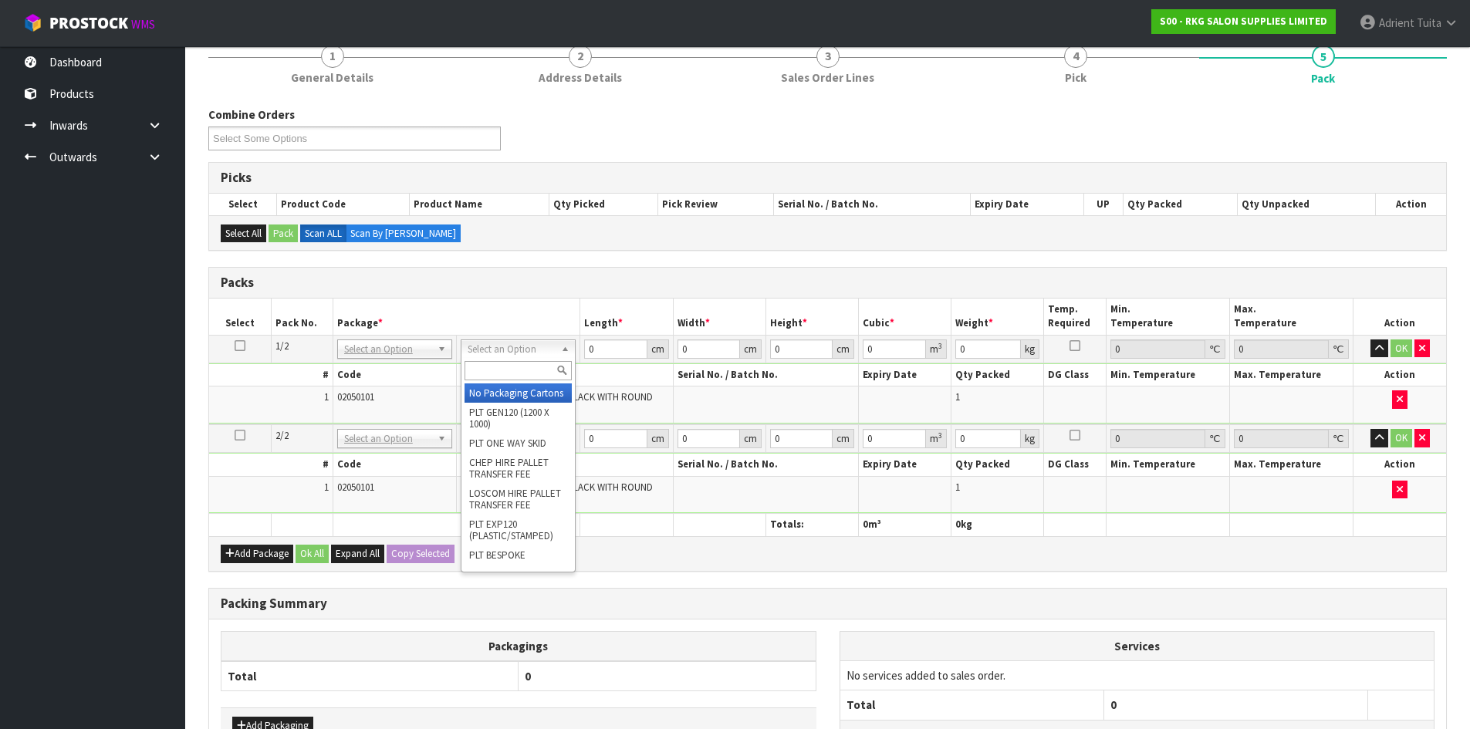
drag, startPoint x: 516, startPoint y: 382, endPoint x: 501, endPoint y: 403, distance: 26.5
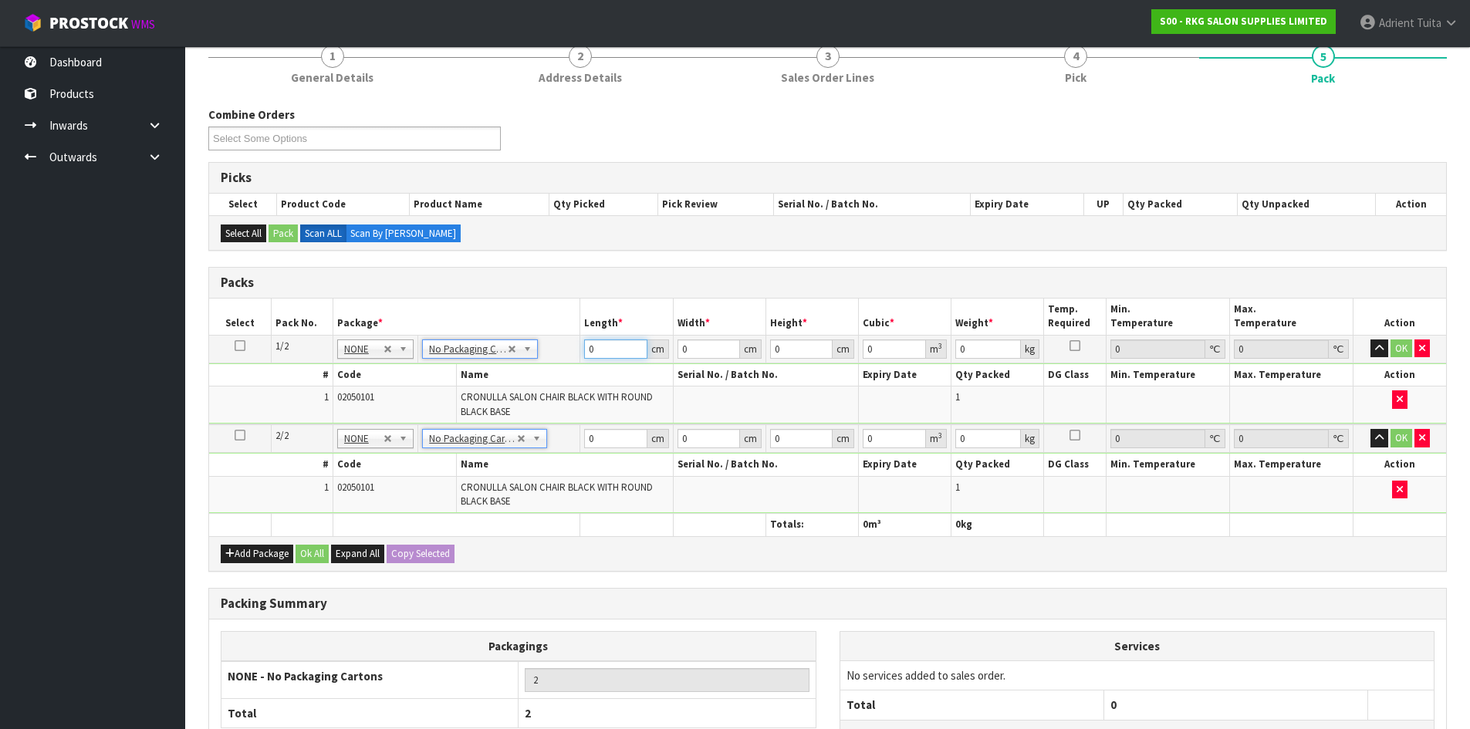
click at [604, 343] on input "0" at bounding box center [615, 348] width 62 height 19
click at [610, 443] on input "0" at bounding box center [615, 438] width 62 height 19
click at [1396, 349] on button "OK" at bounding box center [1401, 348] width 22 height 19
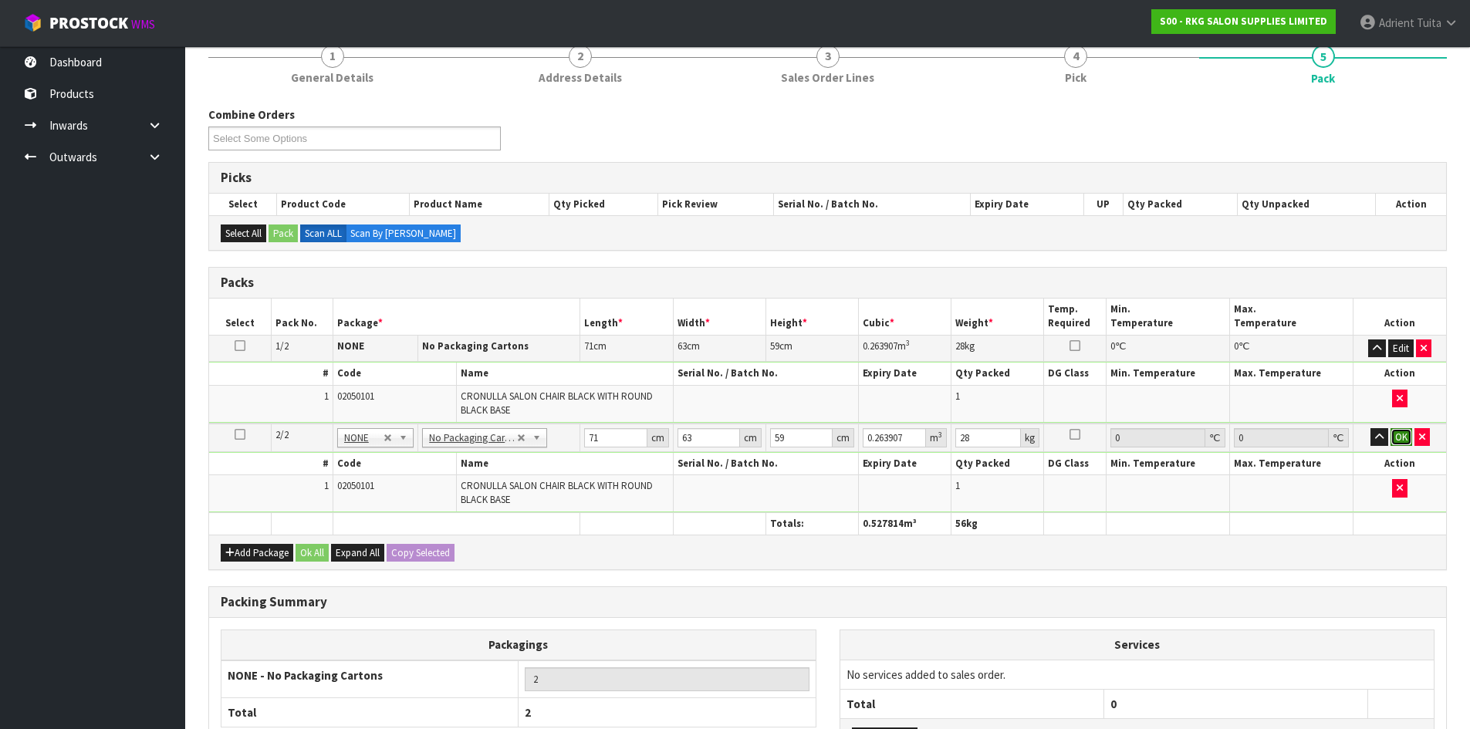
drag, startPoint x: 1397, startPoint y: 430, endPoint x: 1400, endPoint y: 441, distance: 10.5
click at [1400, 441] on button "OK" at bounding box center [1401, 437] width 22 height 19
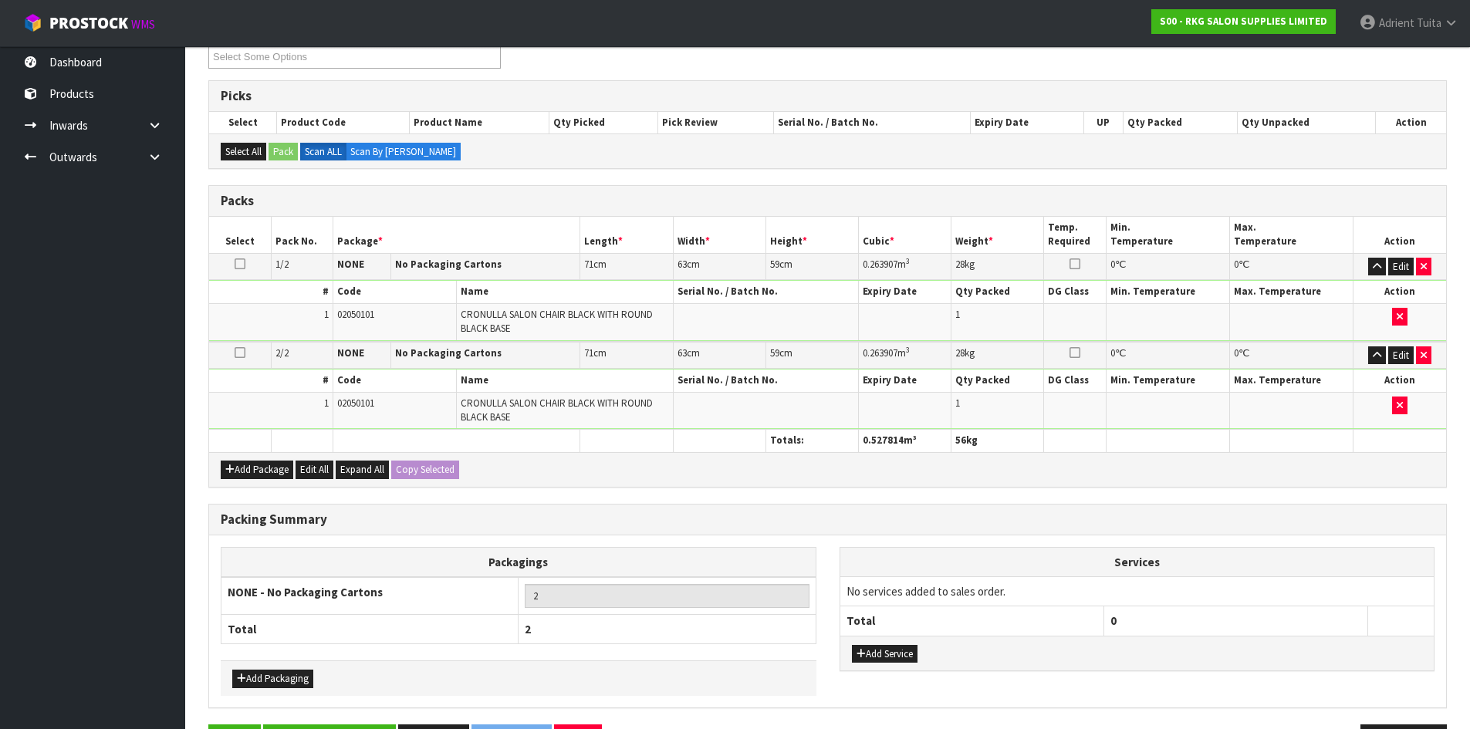
scroll to position [276, 0]
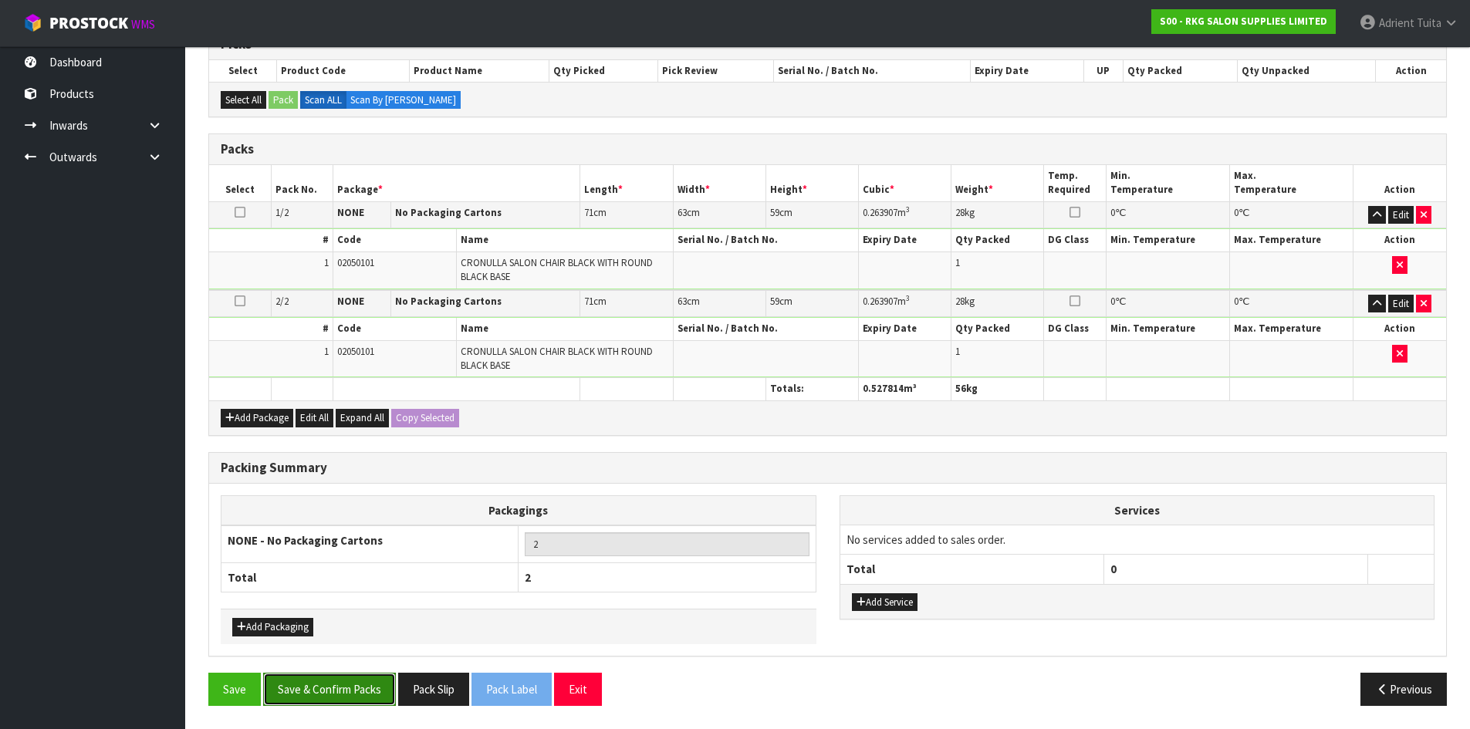
click at [308, 696] on button "Save & Confirm Packs" at bounding box center [329, 689] width 133 height 33
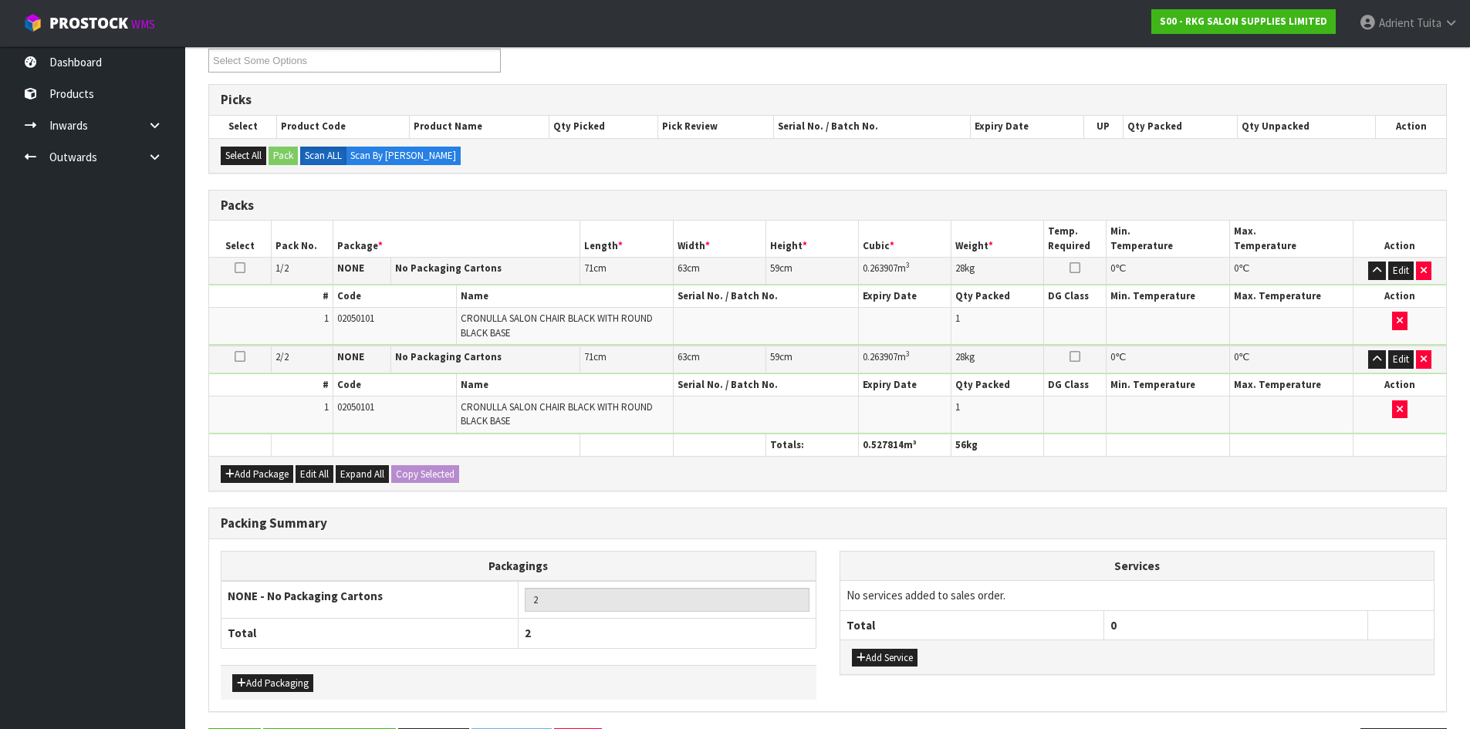
scroll to position [0, 0]
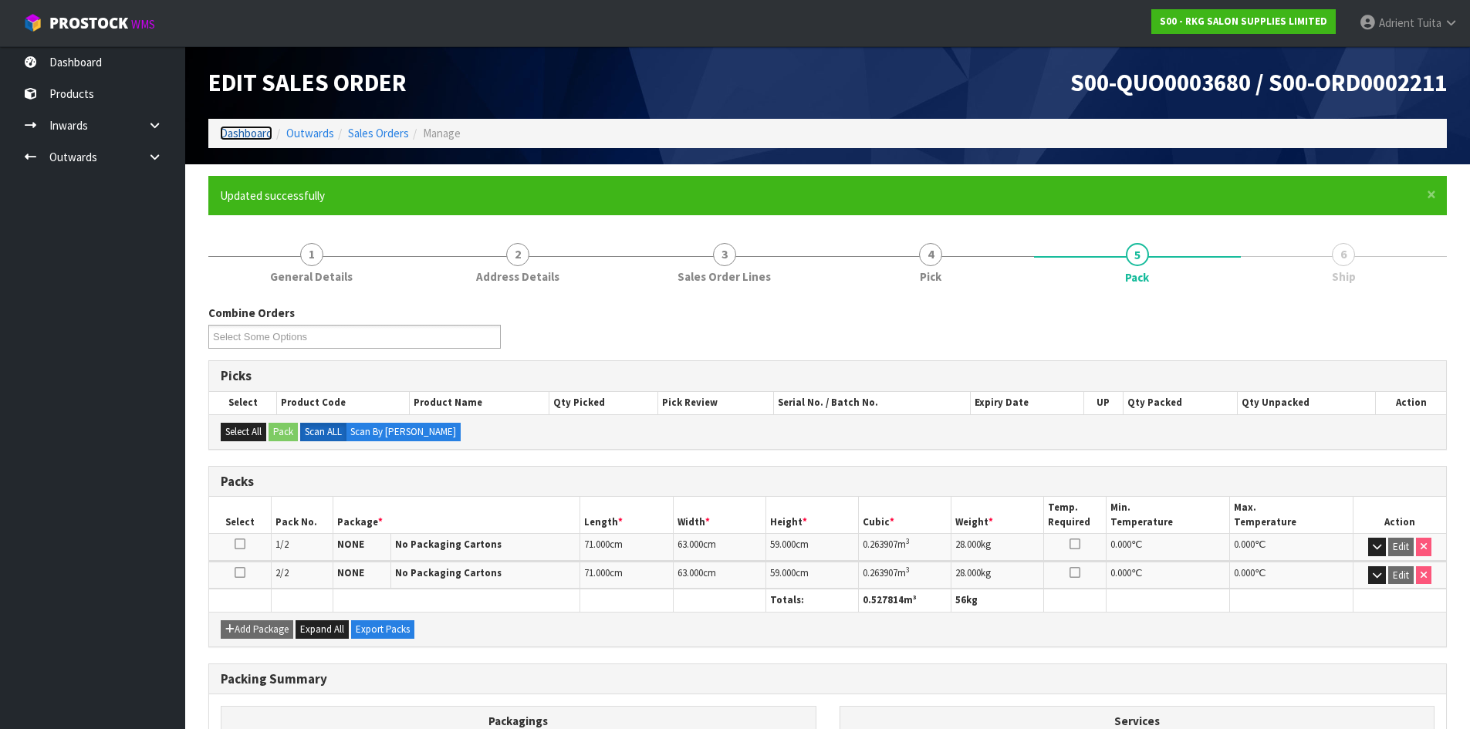
click at [242, 136] on link "Dashboard" at bounding box center [246, 133] width 52 height 15
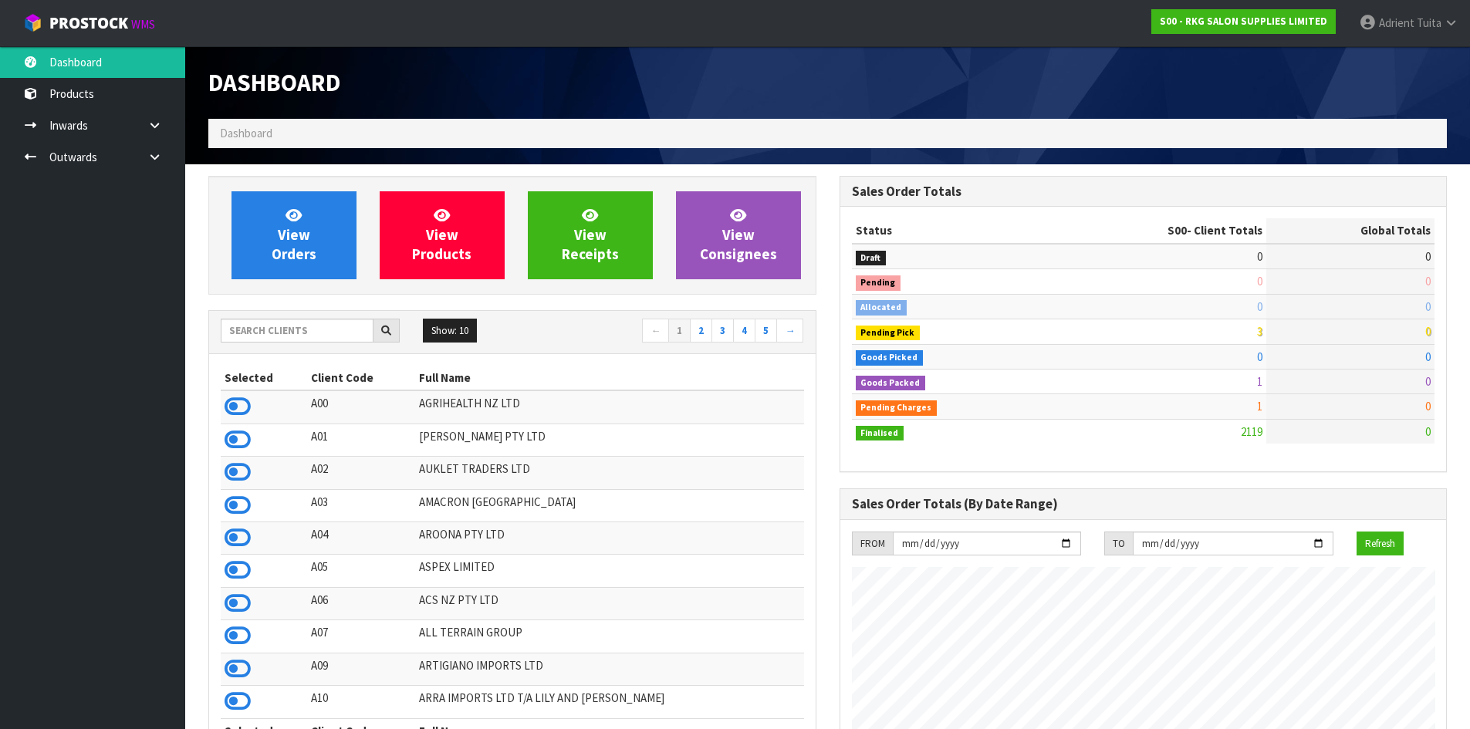
scroll to position [1169, 630]
click at [228, 414] on icon at bounding box center [238, 406] width 26 height 23
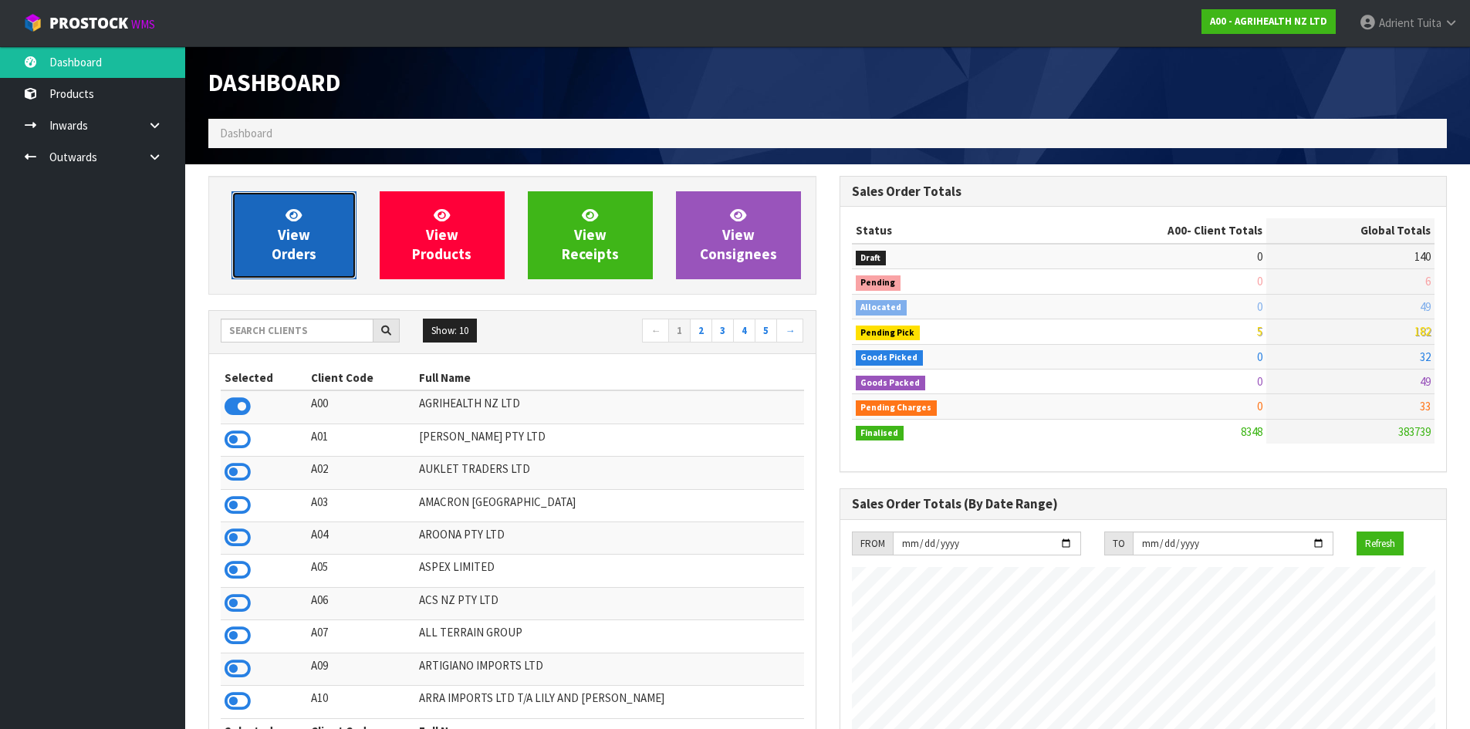
click at [265, 218] on link "View Orders" at bounding box center [293, 235] width 125 height 88
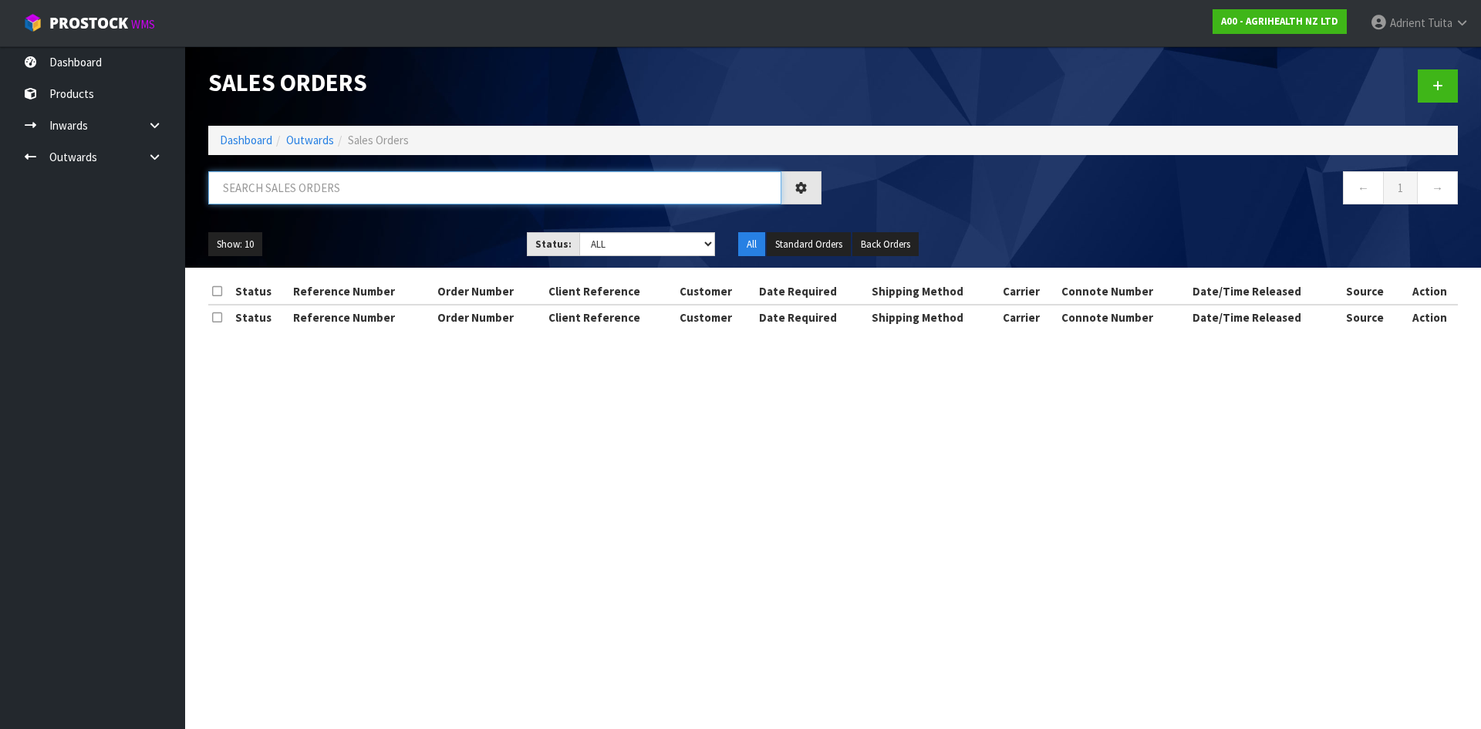
click at [268, 199] on input "text" at bounding box center [494, 187] width 573 height 33
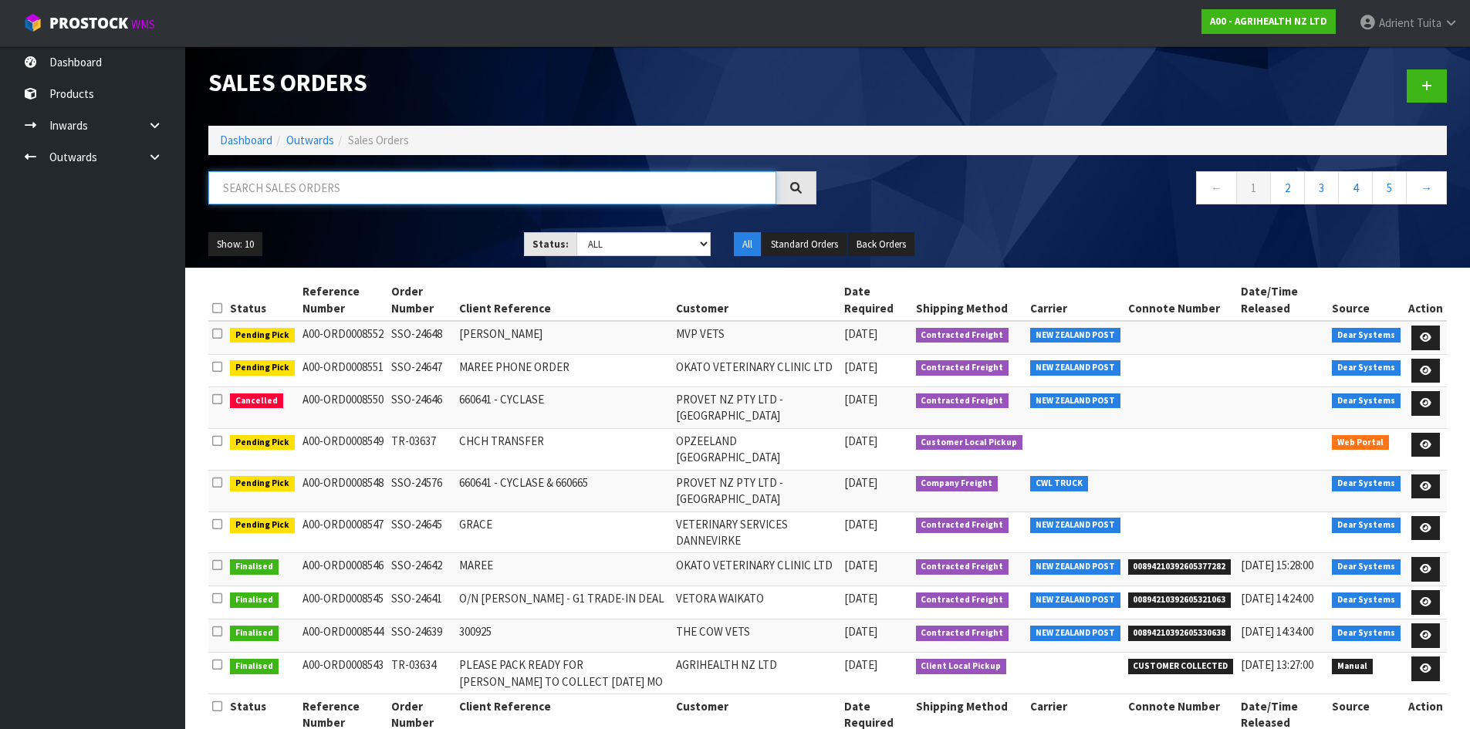
click at [263, 182] on input "text" at bounding box center [492, 187] width 568 height 33
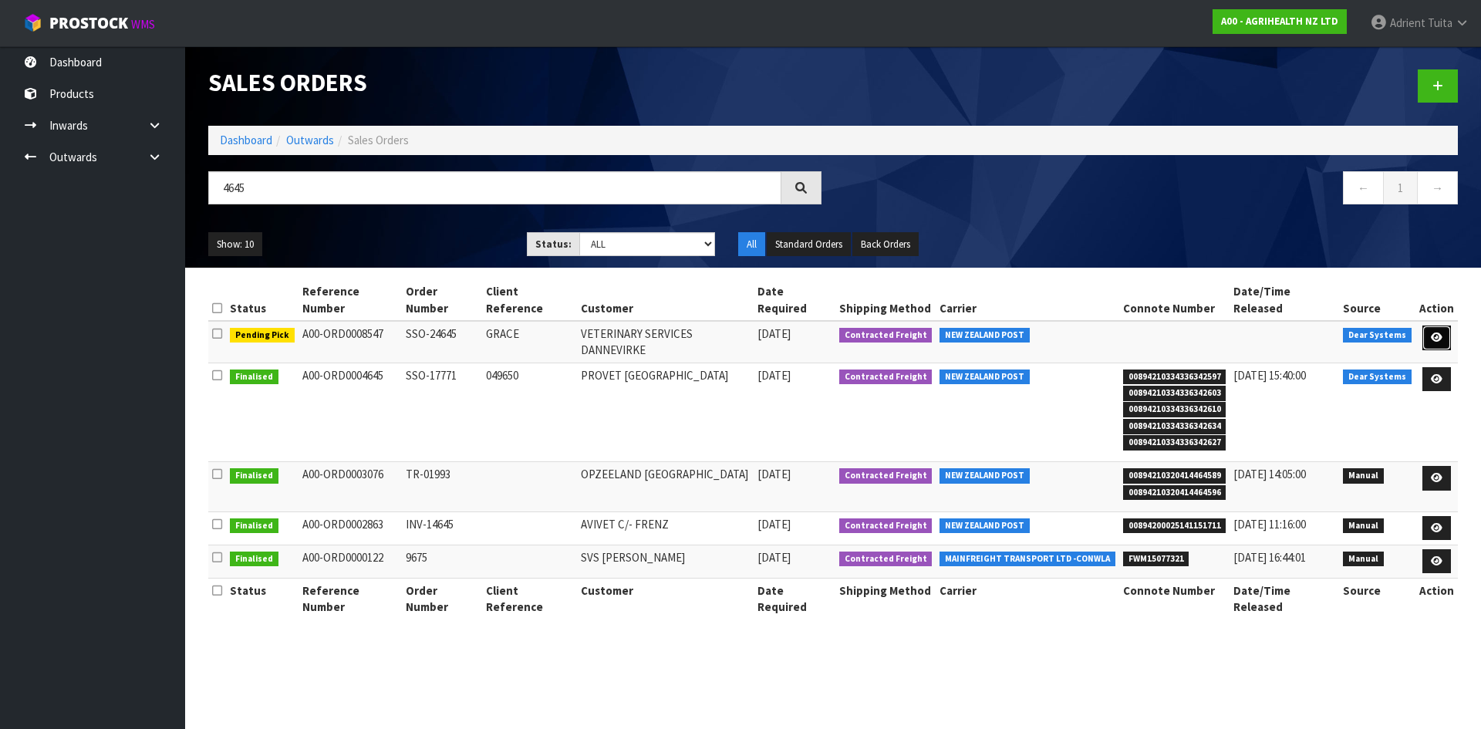
click at [1425, 326] on link at bounding box center [1437, 338] width 29 height 25
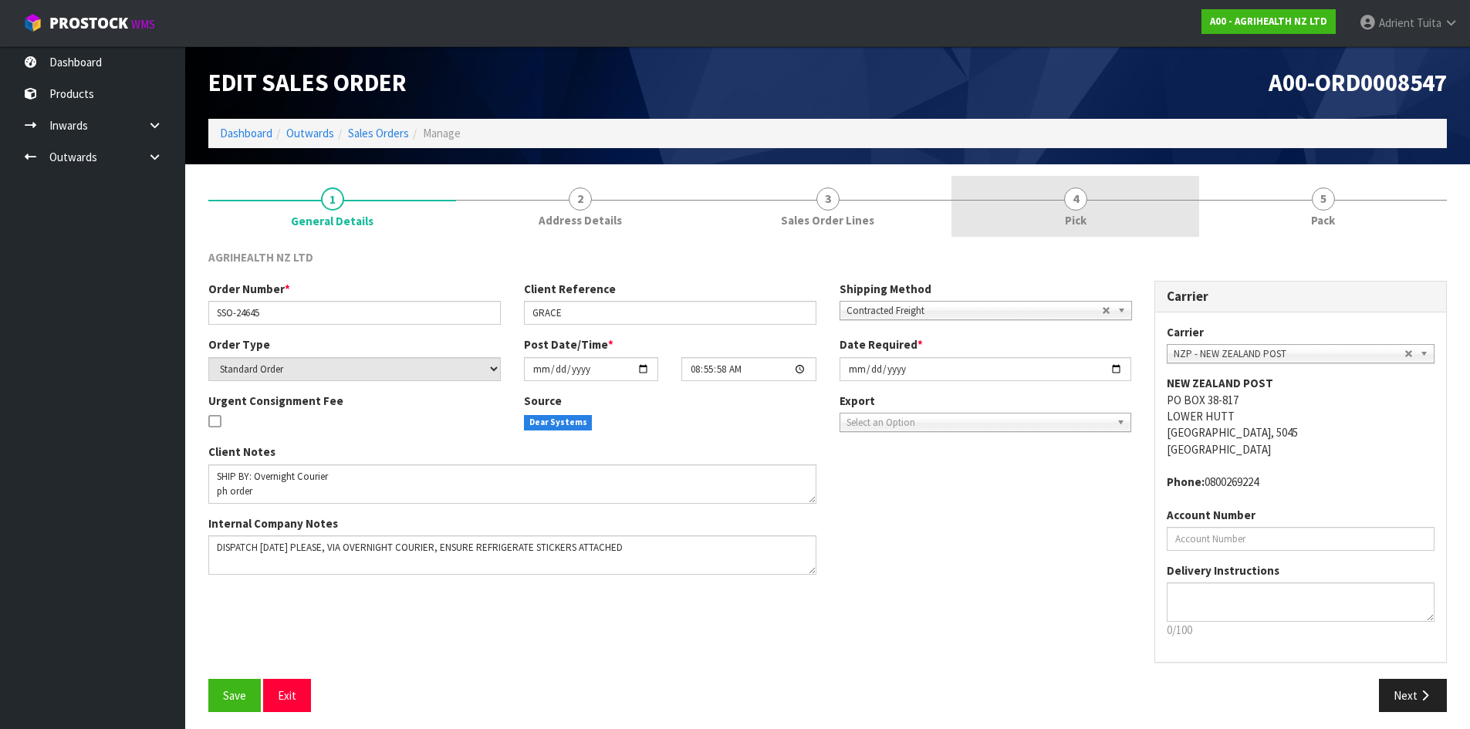
click at [1052, 185] on link "4 Pick" at bounding box center [1075, 206] width 248 height 61
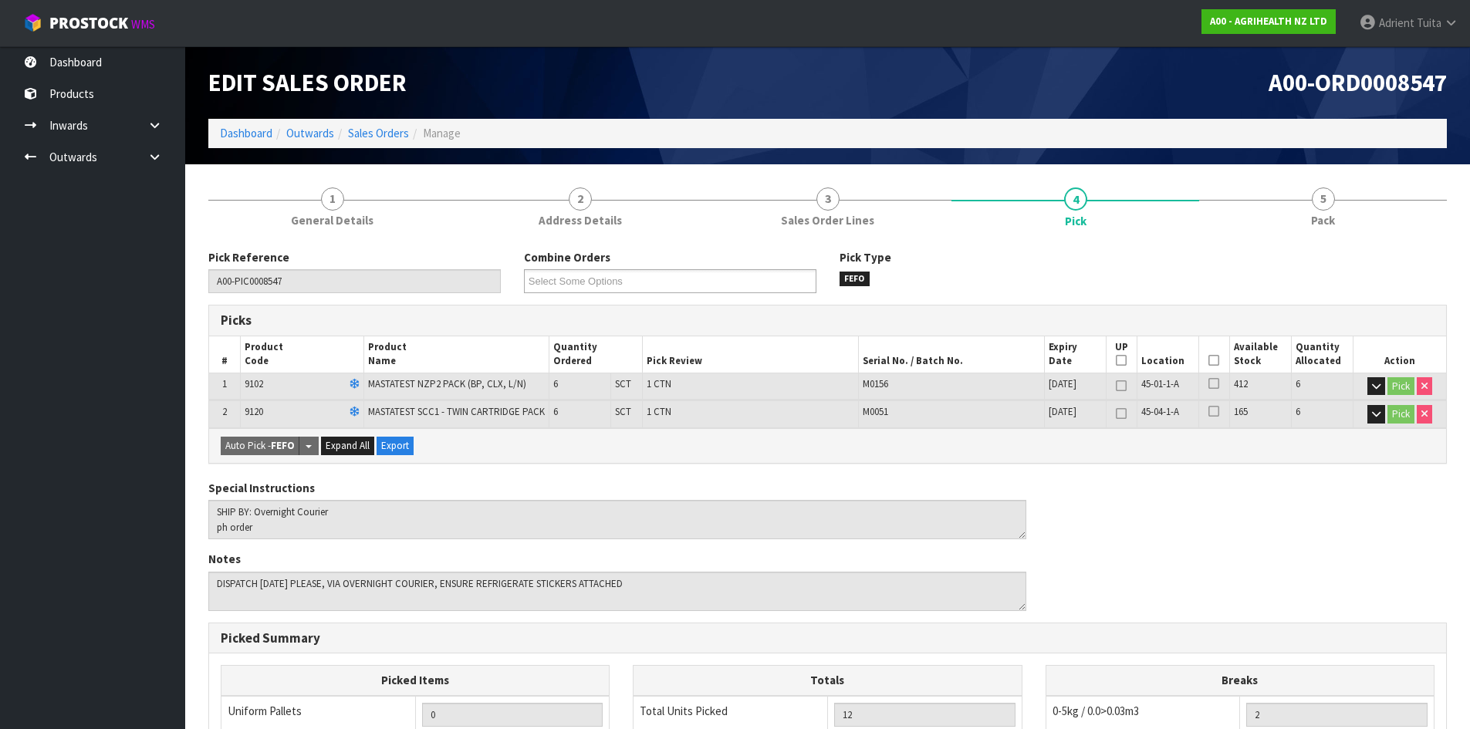
click at [1213, 352] on th "Picked" at bounding box center [1213, 354] width 31 height 36
click at [1216, 367] on th "Picked" at bounding box center [1213, 354] width 31 height 36
click at [1212, 361] on icon at bounding box center [1213, 360] width 11 height 1
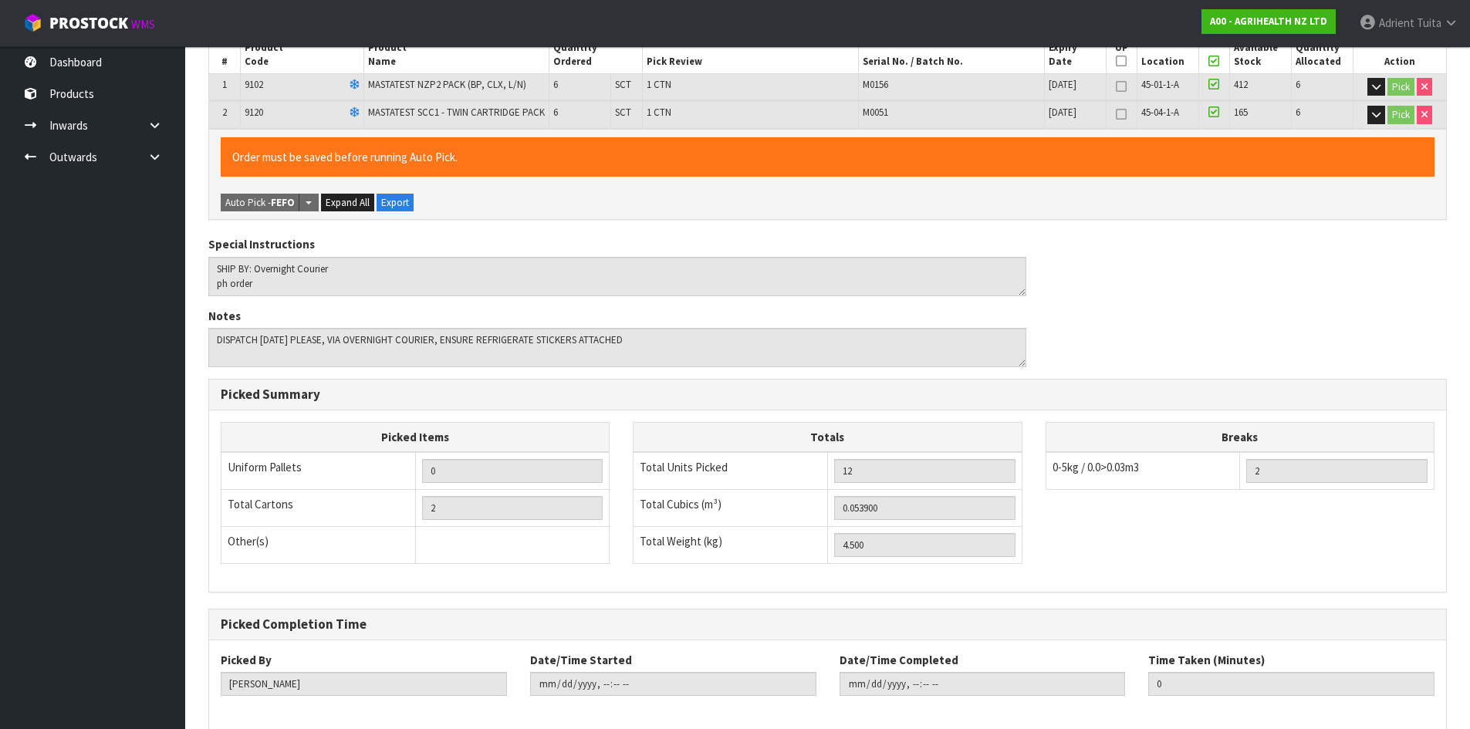
scroll to position [375, 0]
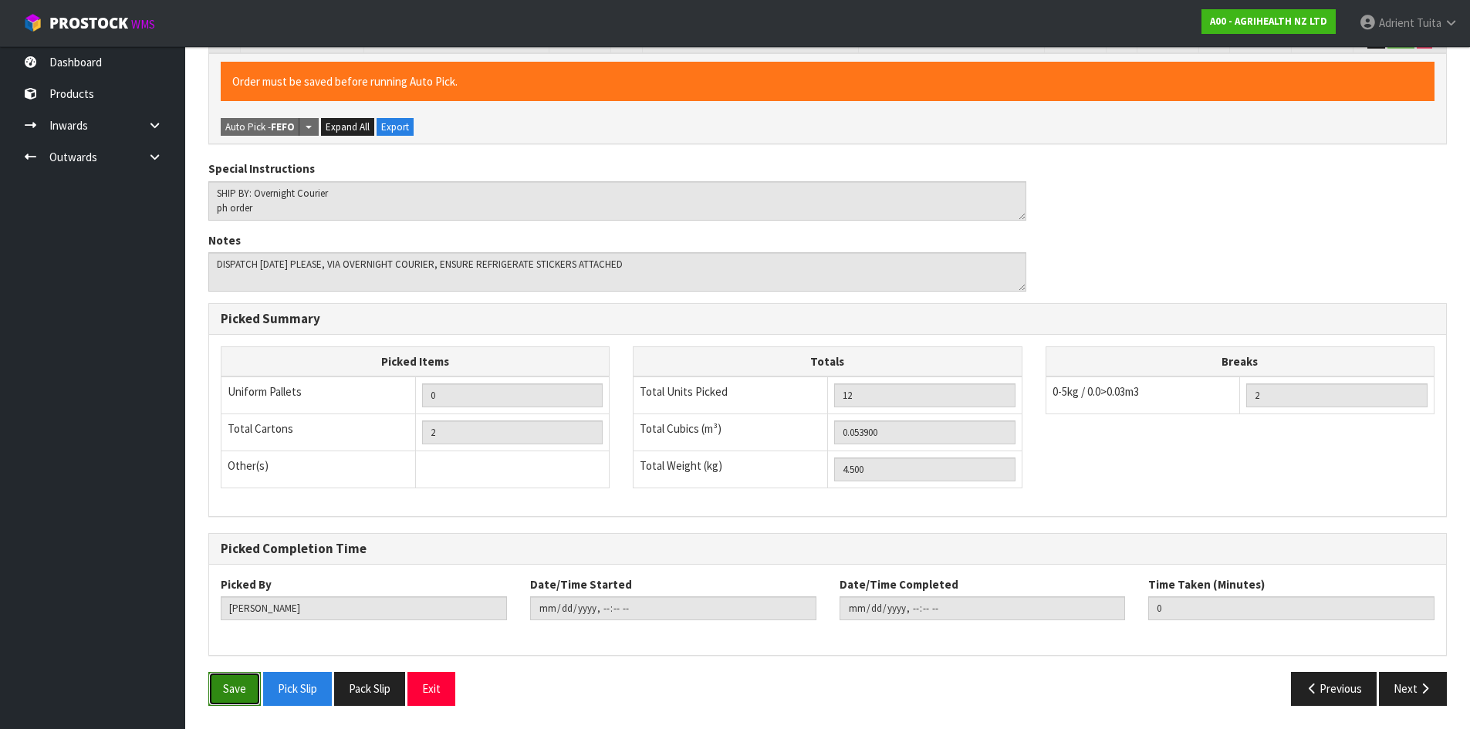
click at [219, 694] on button "Save" at bounding box center [234, 688] width 52 height 33
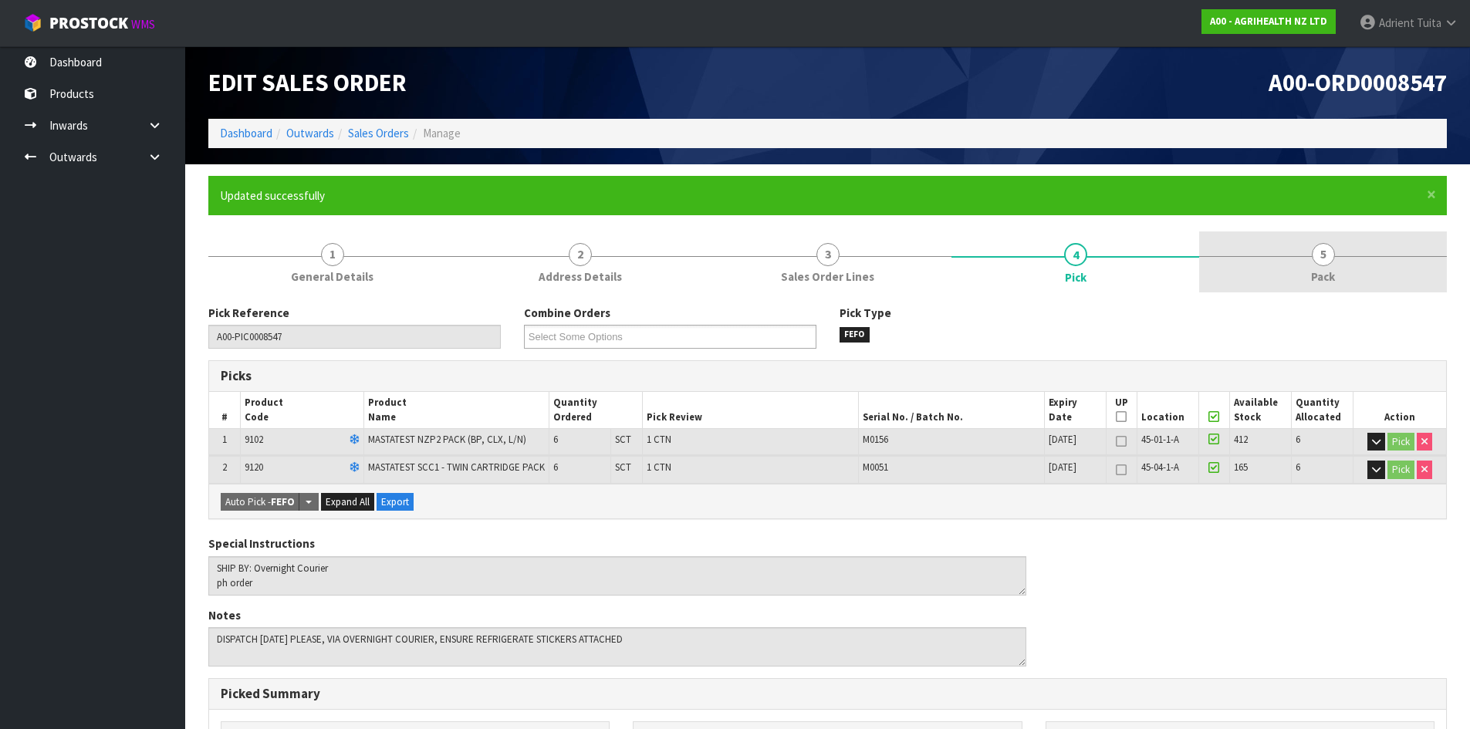
click at [1363, 251] on link "5 Pack" at bounding box center [1323, 261] width 248 height 61
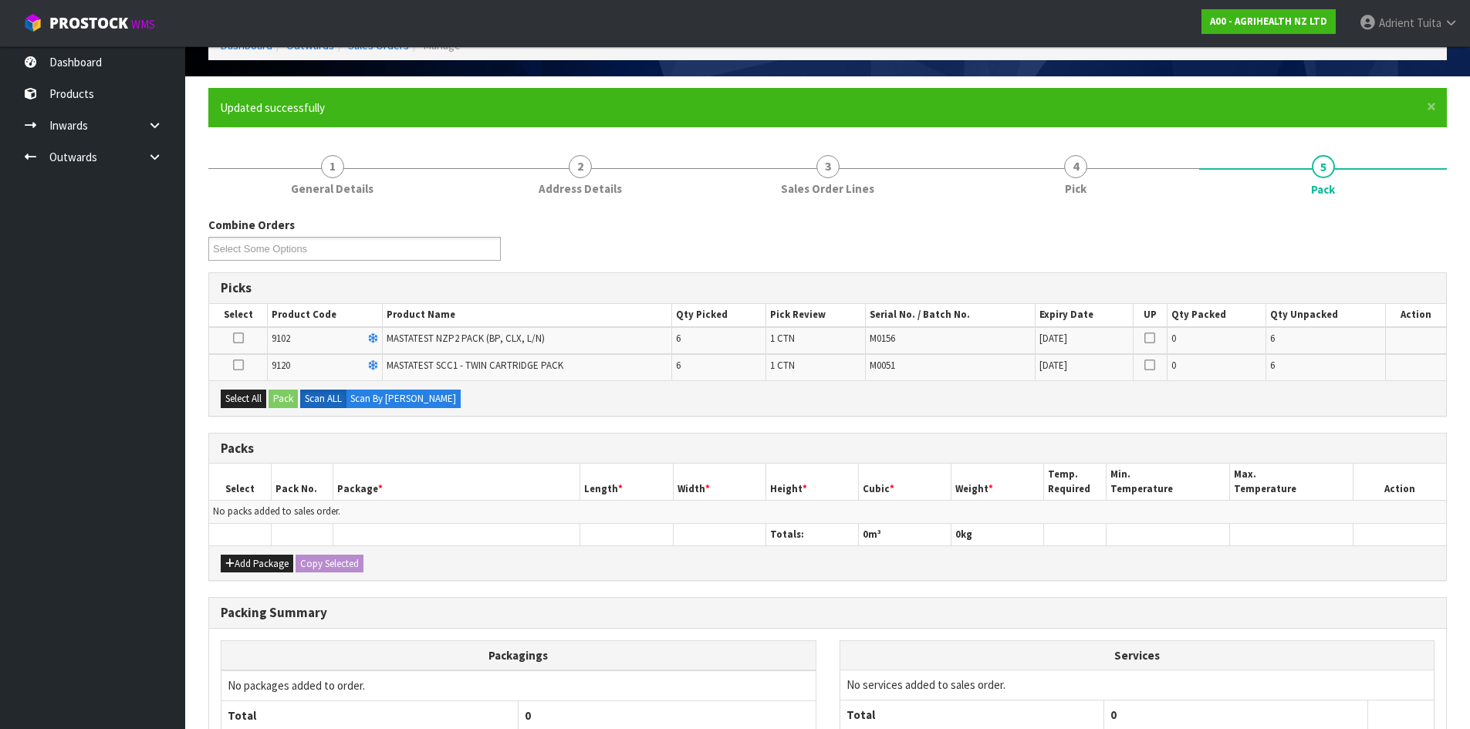
scroll to position [226, 0]
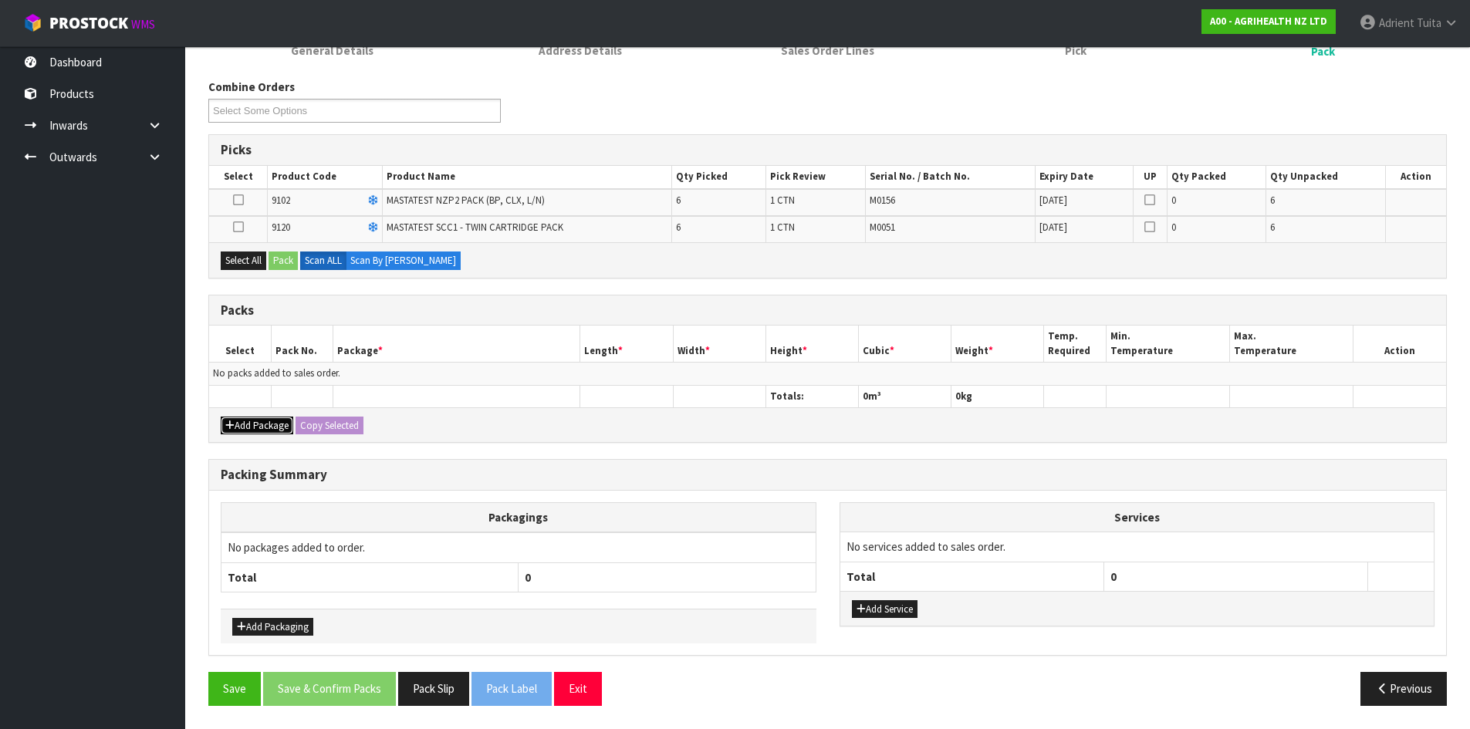
click at [236, 424] on button "Add Package" at bounding box center [257, 426] width 73 height 19
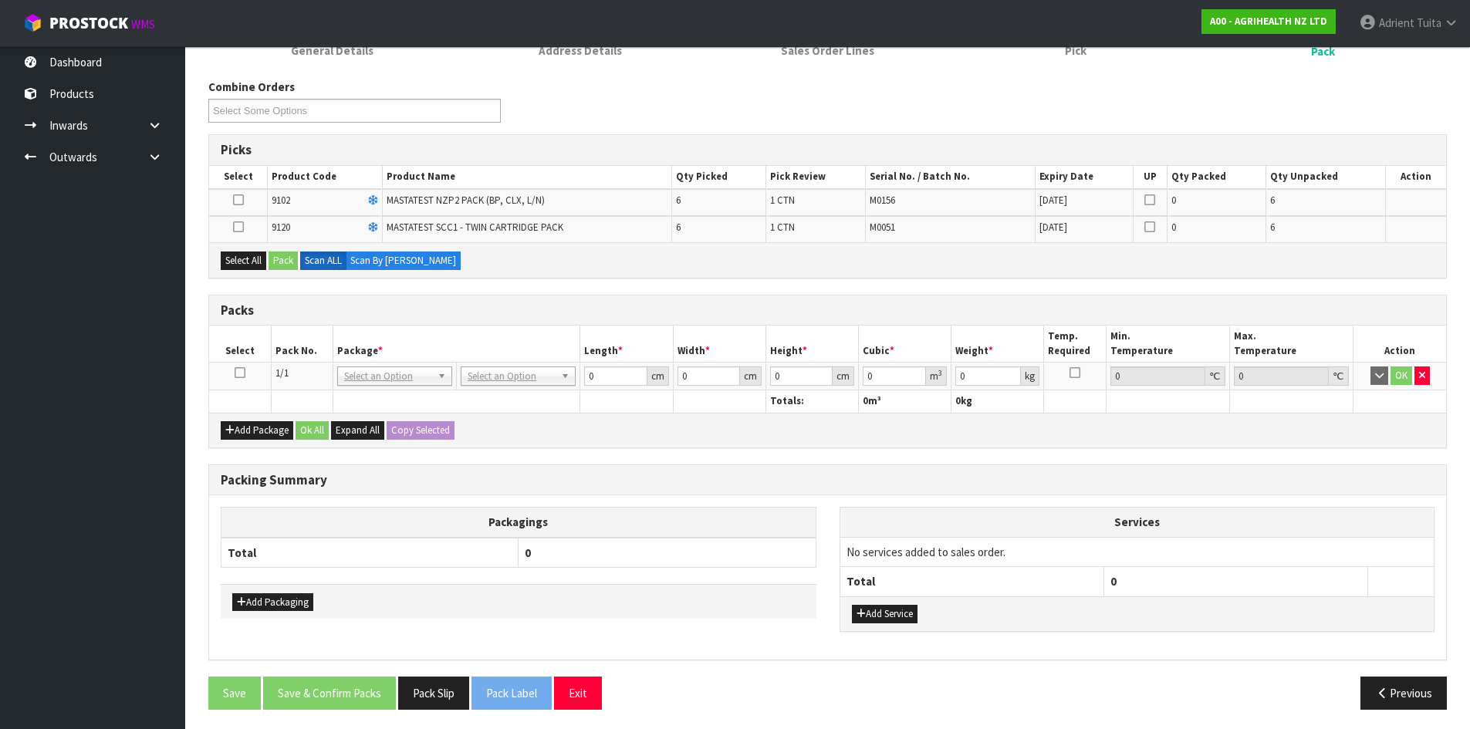
drag, startPoint x: 247, startPoint y: 373, endPoint x: 238, endPoint y: 373, distance: 8.5
click at [245, 373] on td at bounding box center [240, 377] width 62 height 28
click at [238, 373] on icon at bounding box center [240, 373] width 11 height 1
drag, startPoint x: 303, startPoint y: 339, endPoint x: 249, endPoint y: 258, distance: 98.0
click at [249, 258] on button "Select All" at bounding box center [244, 261] width 46 height 19
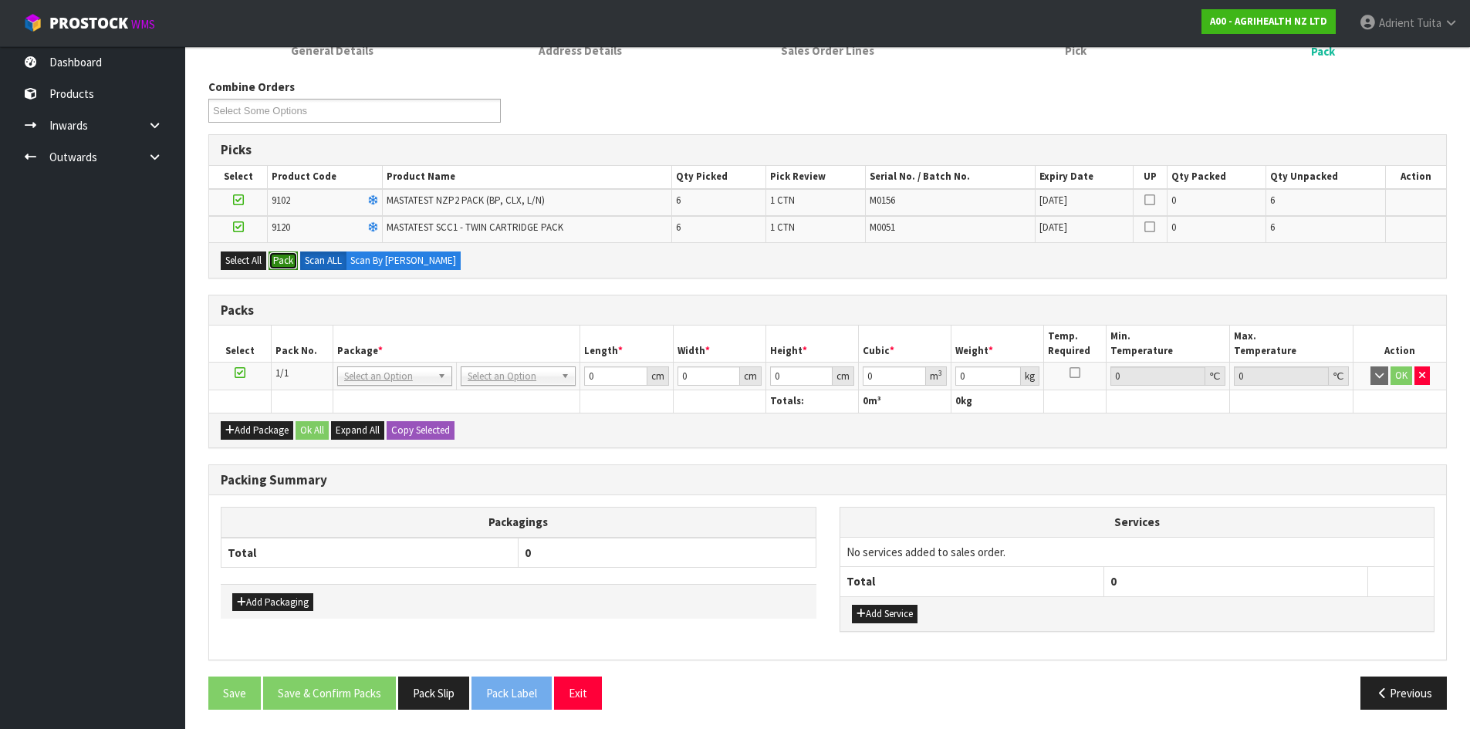
click at [282, 262] on button "Pack" at bounding box center [282, 261] width 29 height 19
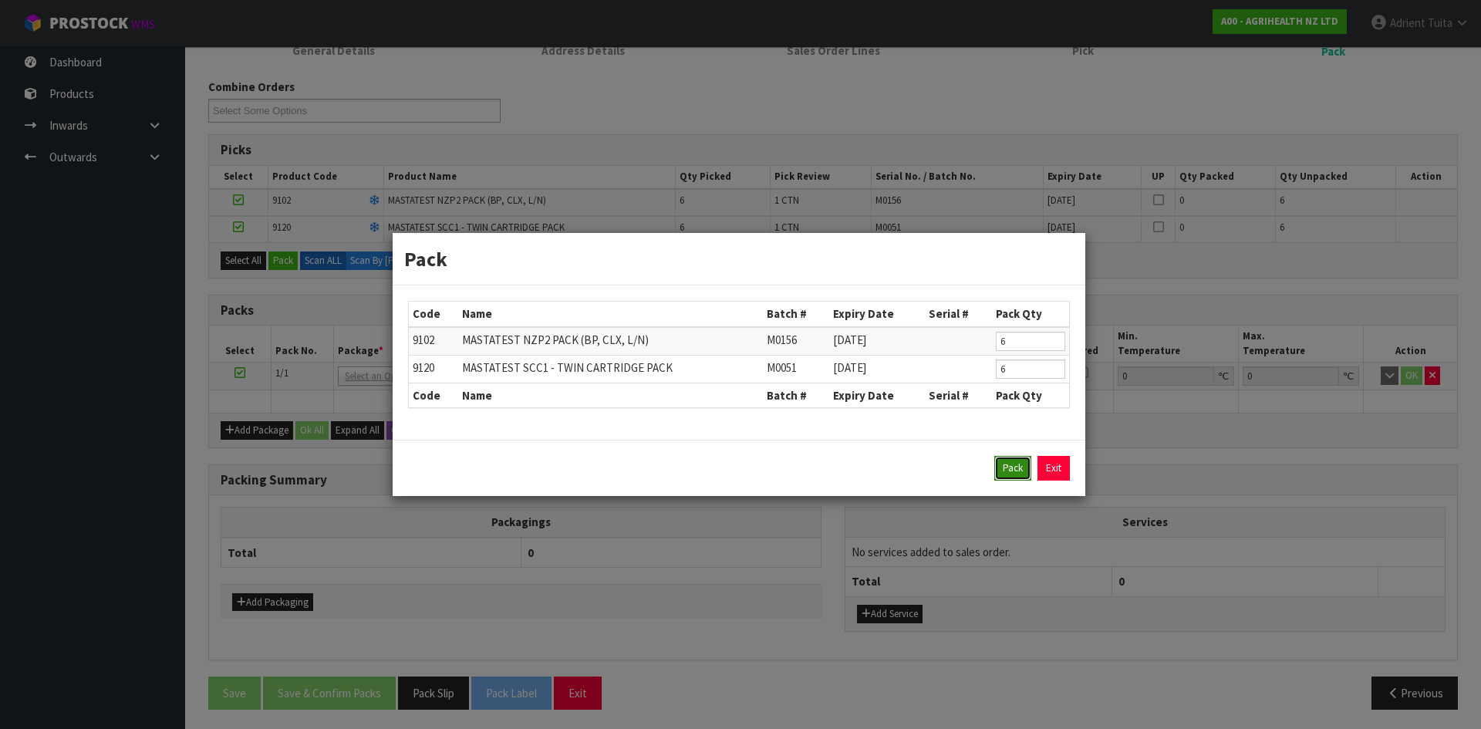
click at [994, 463] on button "Pack" at bounding box center [1012, 468] width 37 height 25
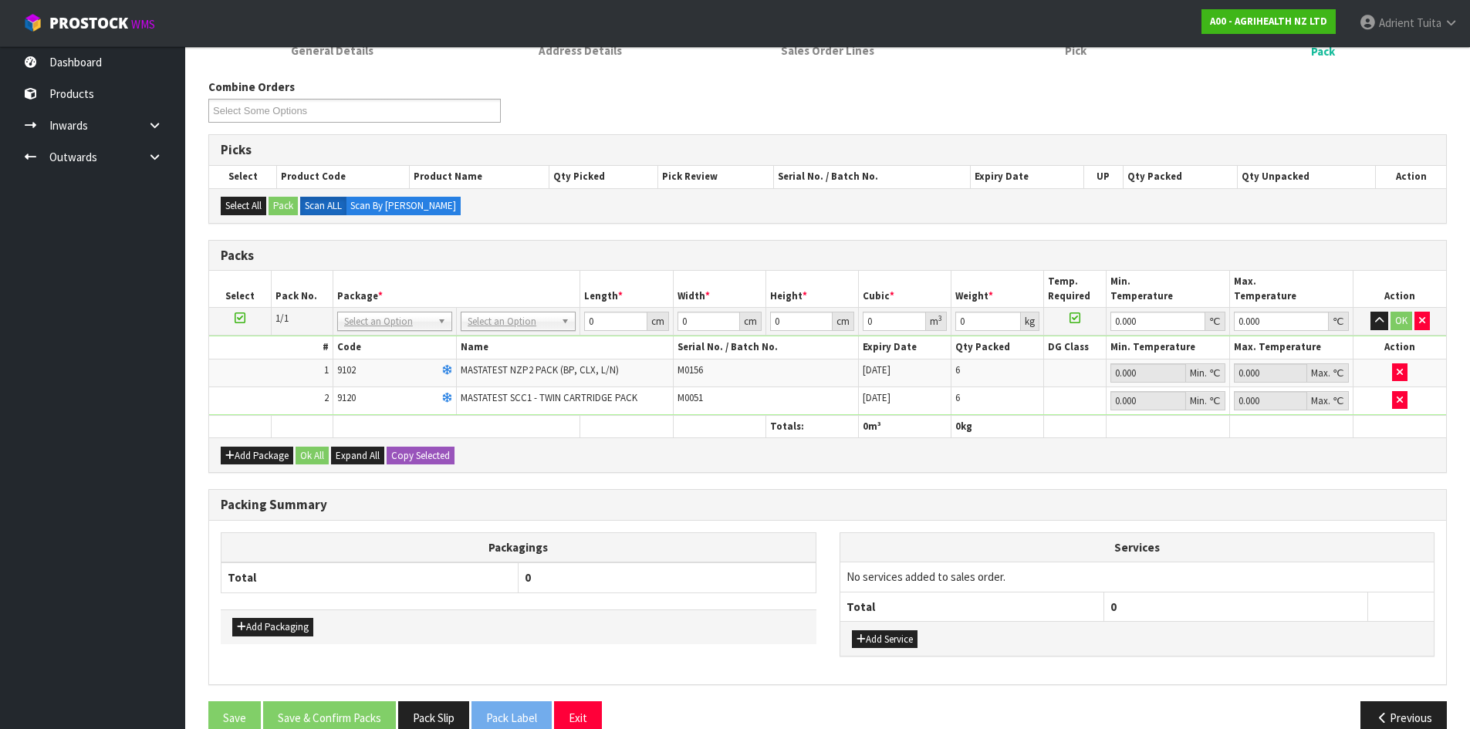
click at [1229, 424] on tr "Totals: 0 m³ 0 kg" at bounding box center [827, 426] width 1237 height 22
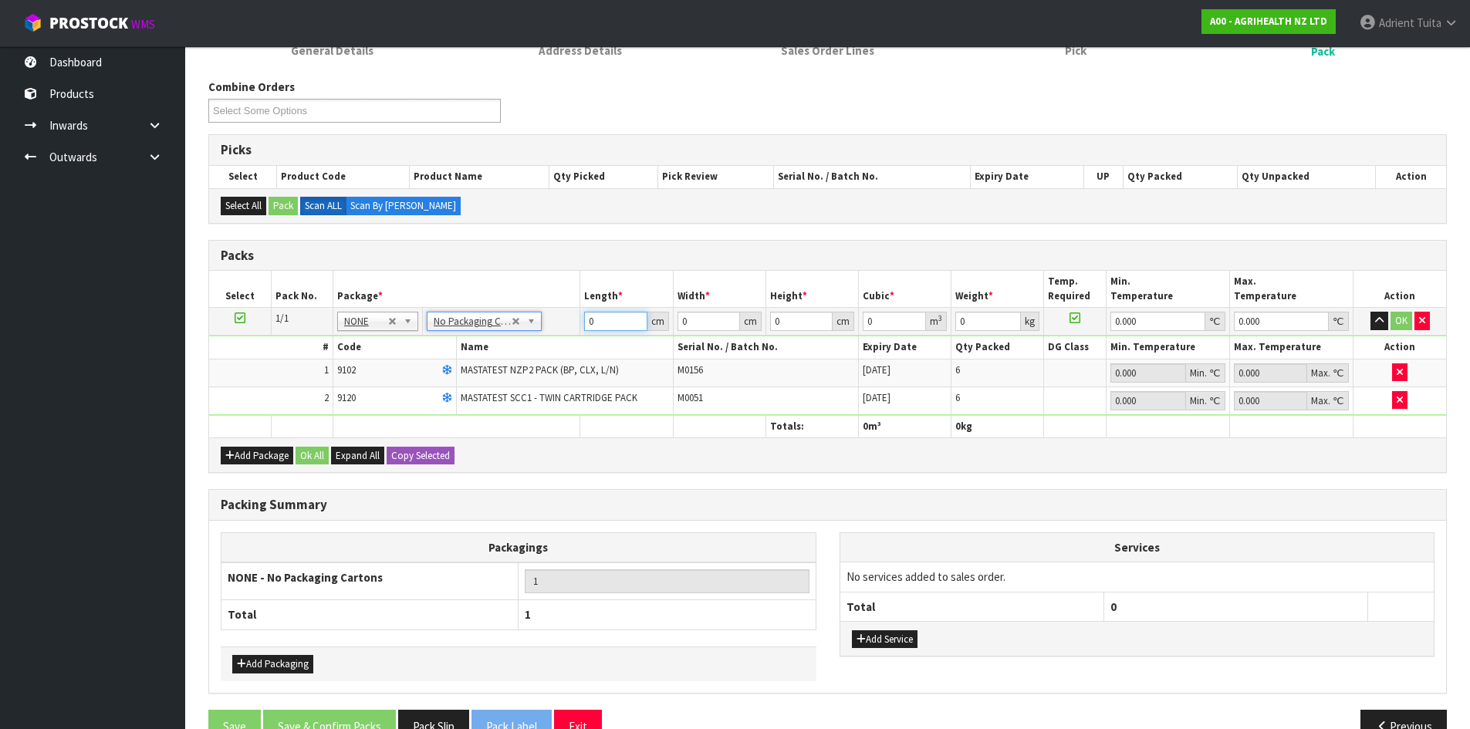
click at [606, 316] on input "0" at bounding box center [615, 321] width 62 height 19
click at [1401, 316] on button "OK" at bounding box center [1401, 321] width 22 height 19
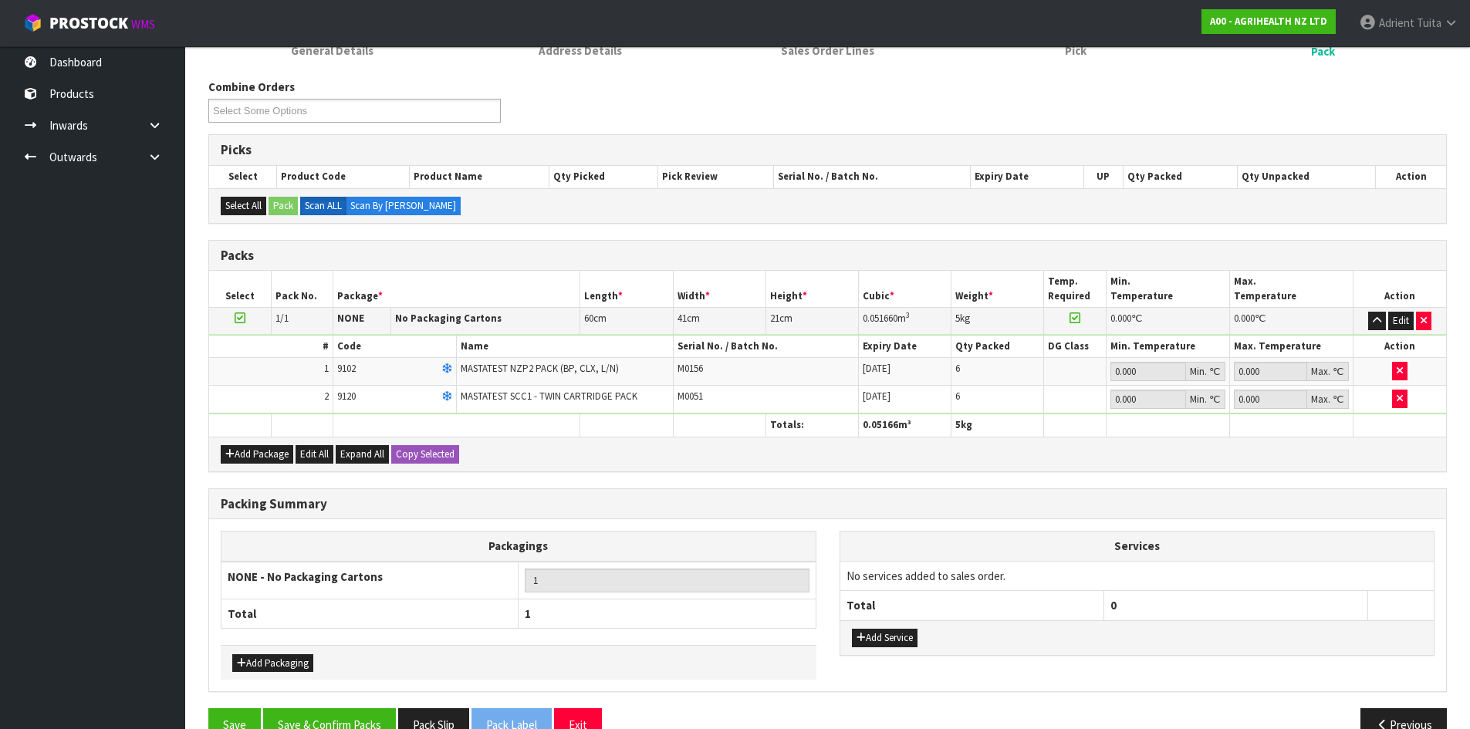
scroll to position [262, 0]
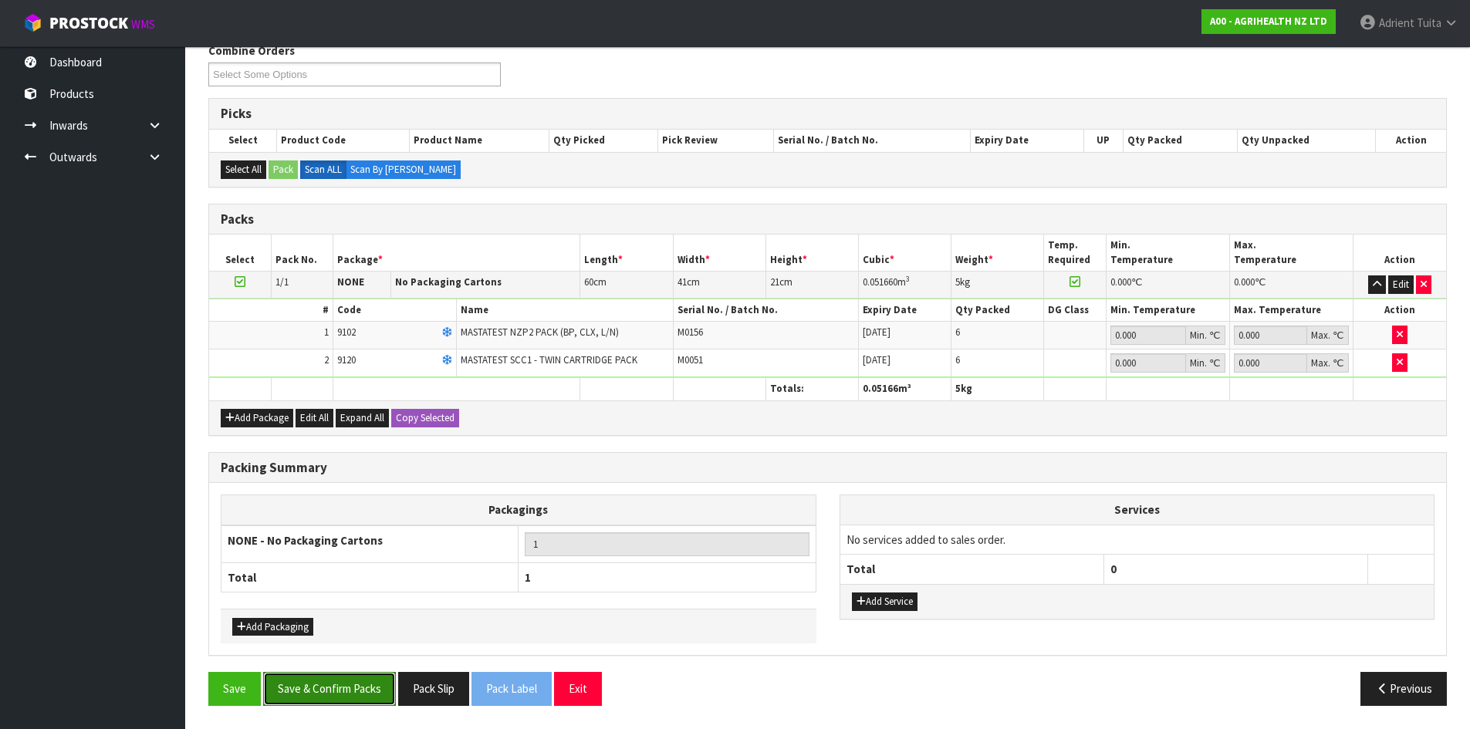
click at [312, 689] on button "Save & Confirm Packs" at bounding box center [329, 688] width 133 height 33
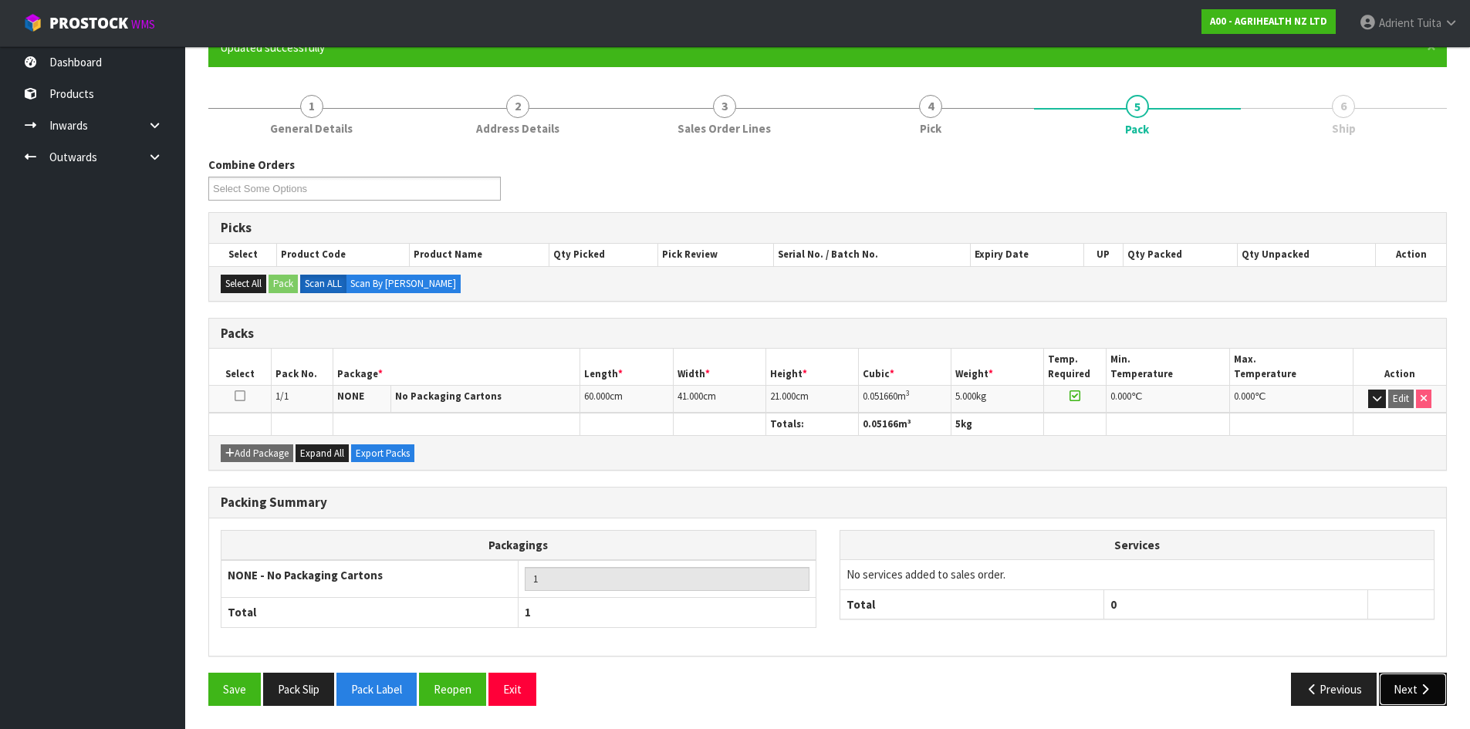
click at [1423, 686] on icon "button" at bounding box center [1424, 690] width 15 height 12
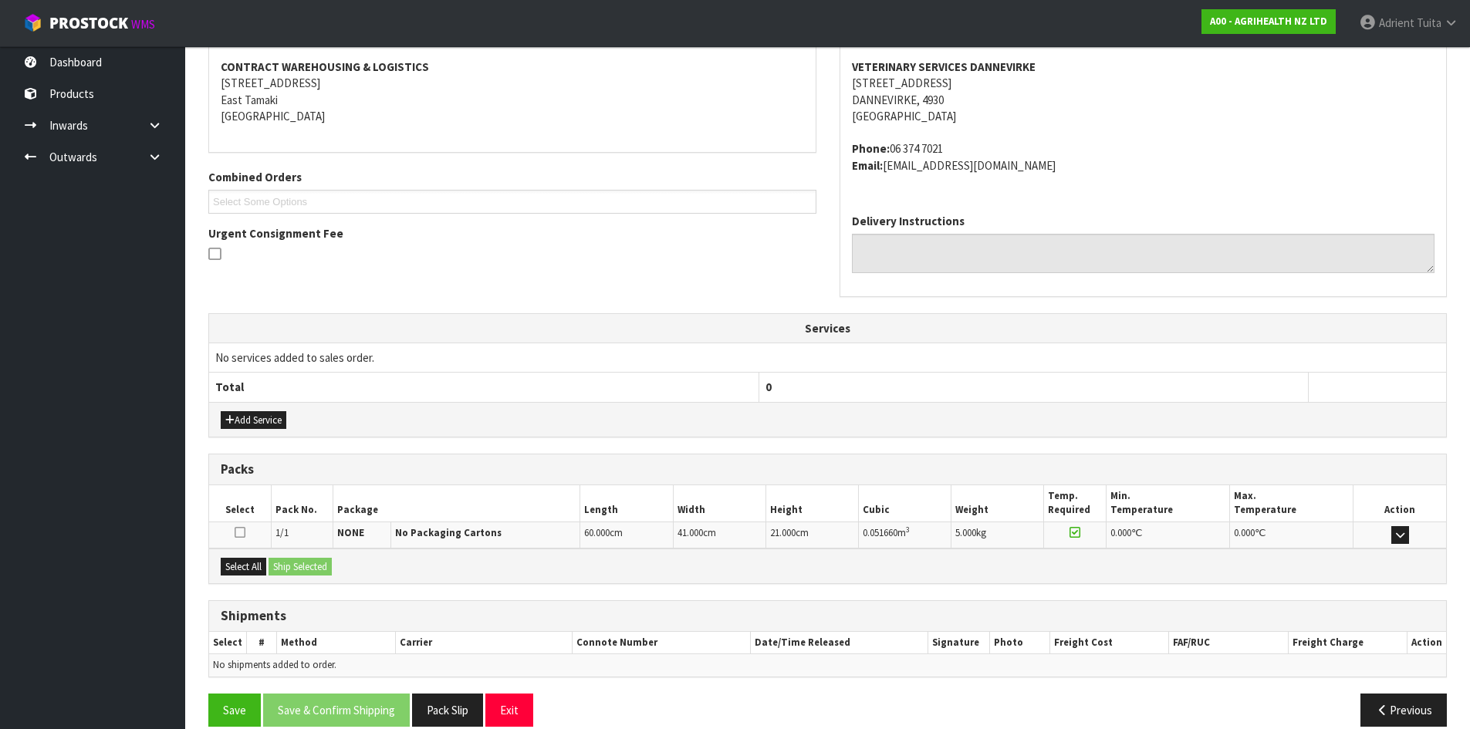
scroll to position [310, 0]
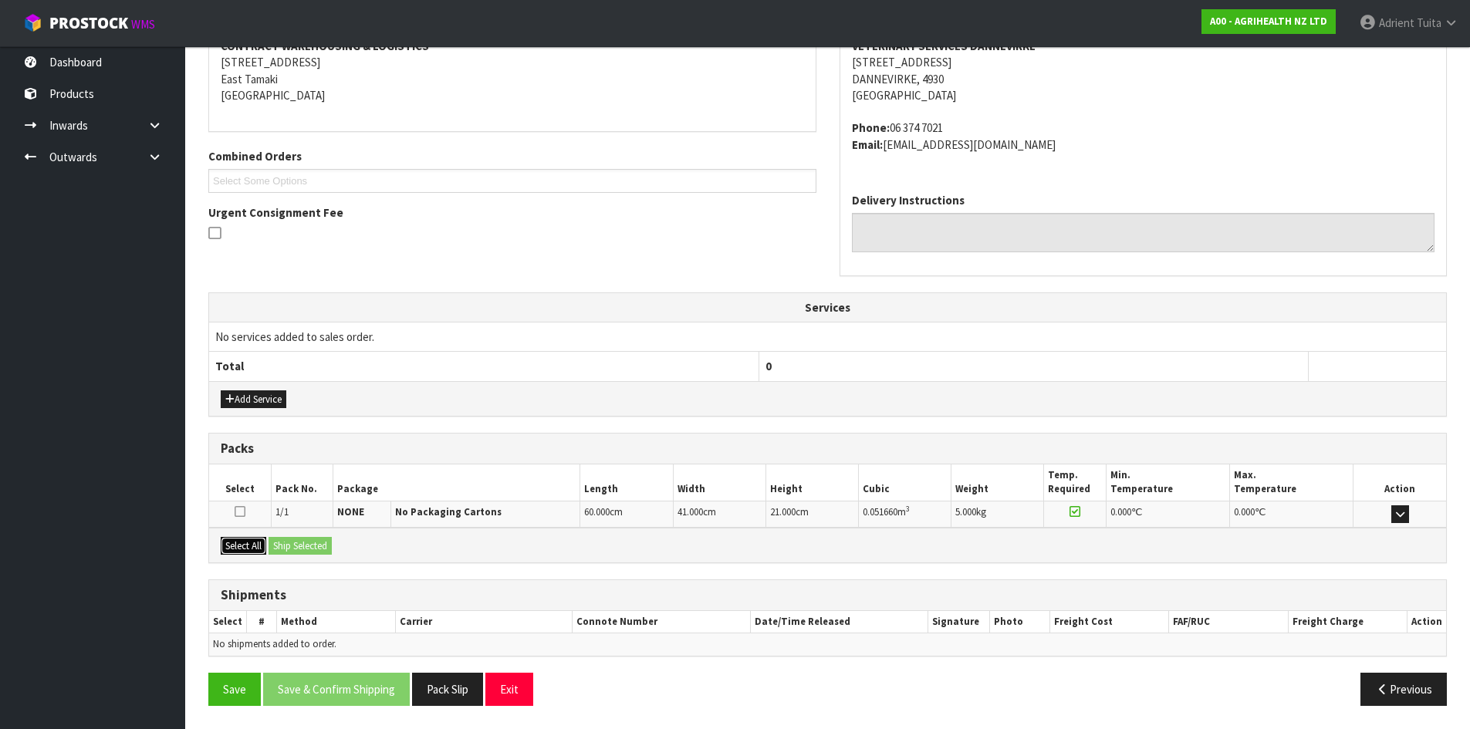
drag, startPoint x: 258, startPoint y: 540, endPoint x: 296, endPoint y: 537, distance: 37.9
click at [259, 540] on button "Select All" at bounding box center [244, 546] width 46 height 19
click at [298, 537] on button "Ship Selected" at bounding box center [299, 546] width 63 height 19
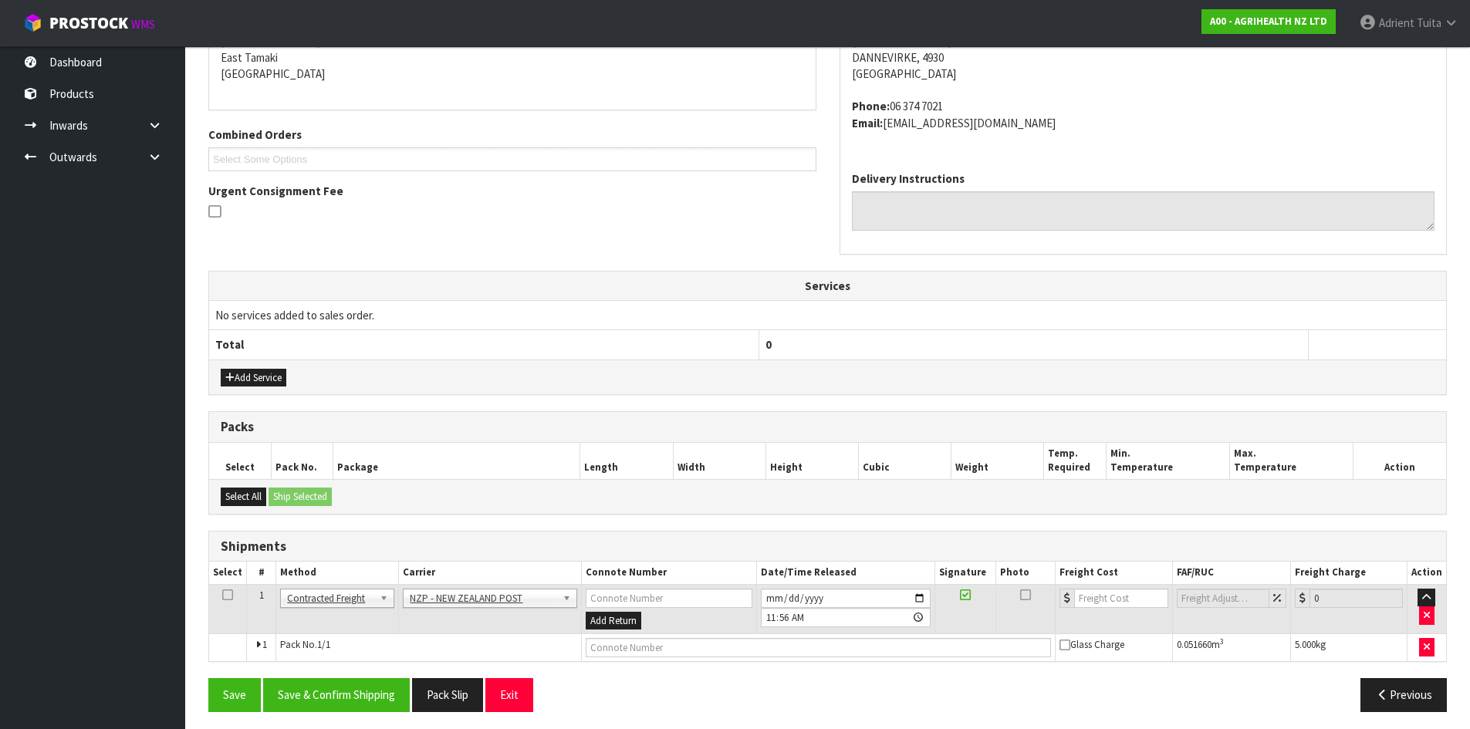
scroll to position [338, 0]
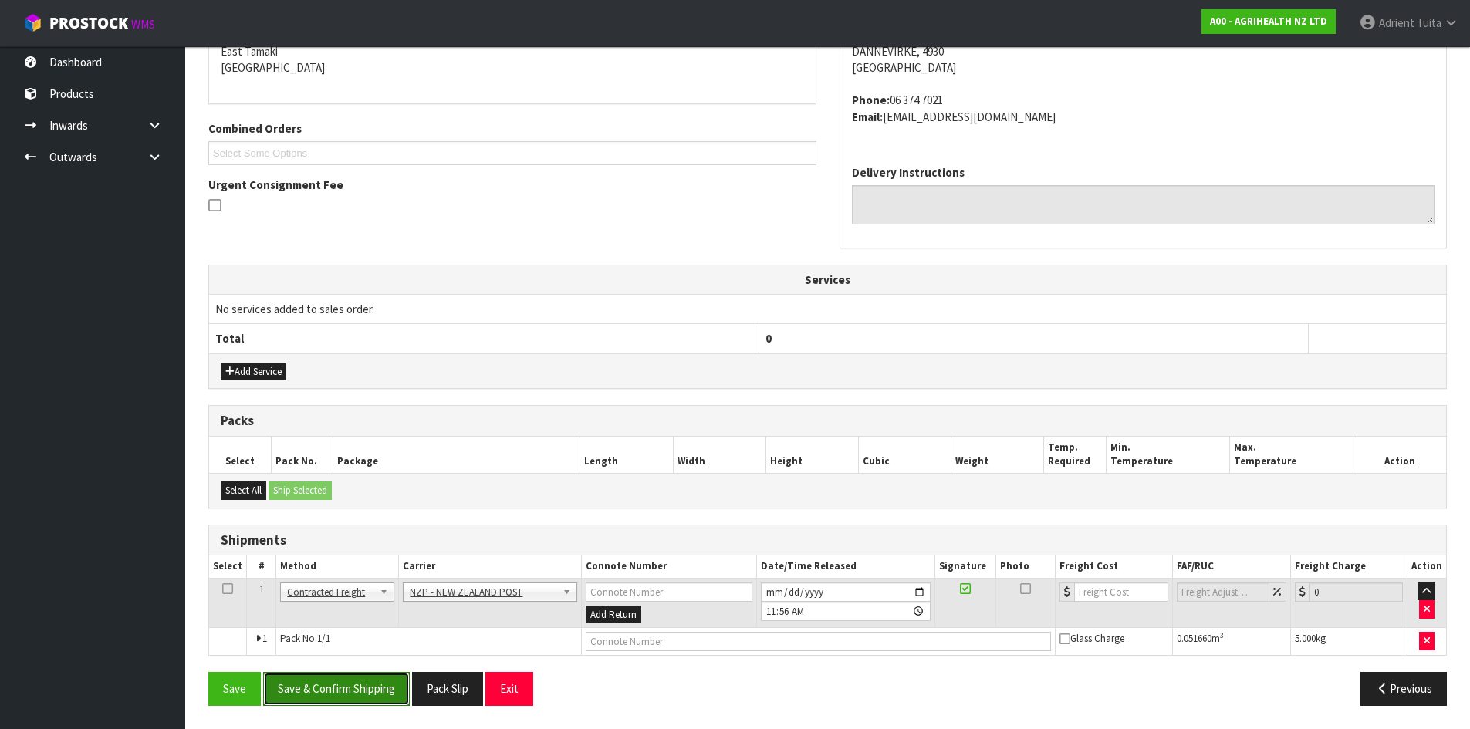
click at [356, 676] on button "Save & Confirm Shipping" at bounding box center [336, 688] width 147 height 33
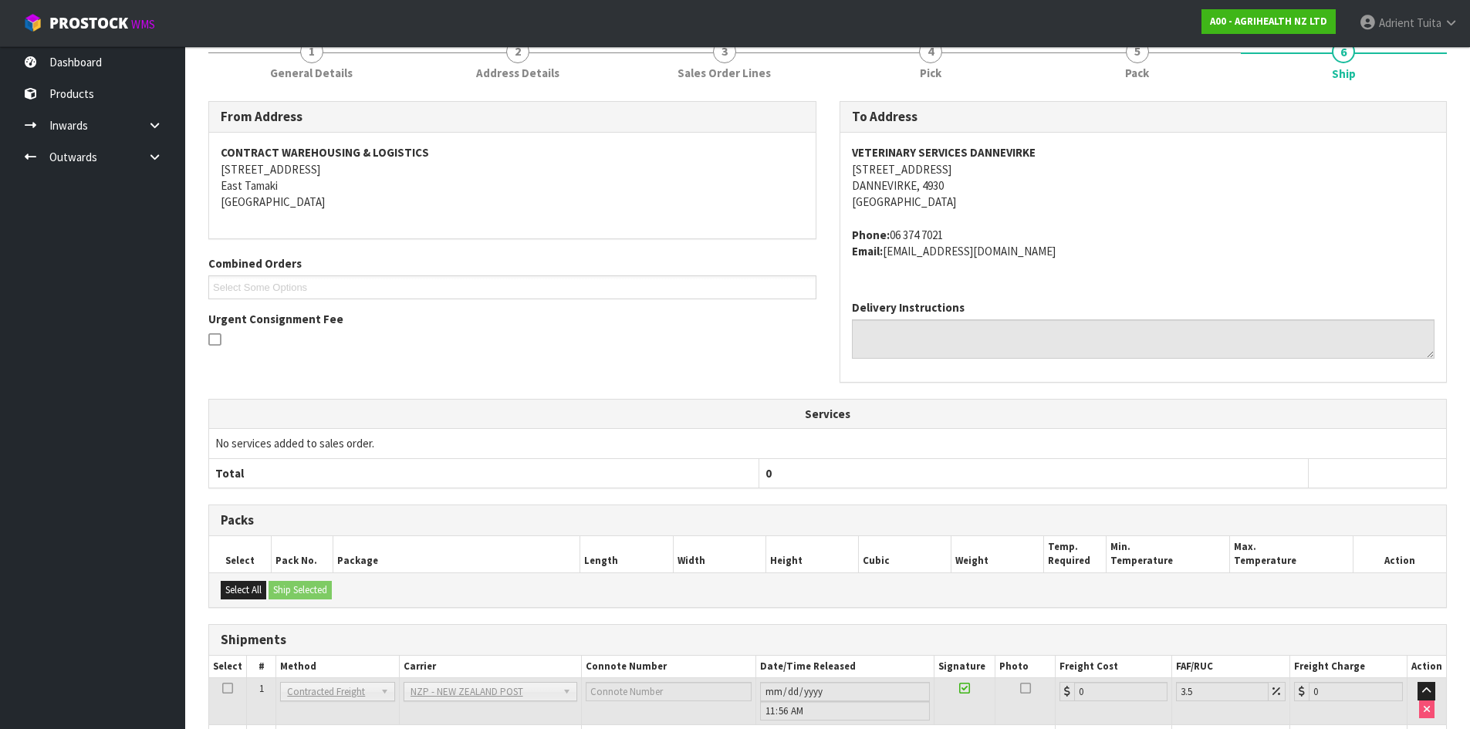
scroll to position [316, 0]
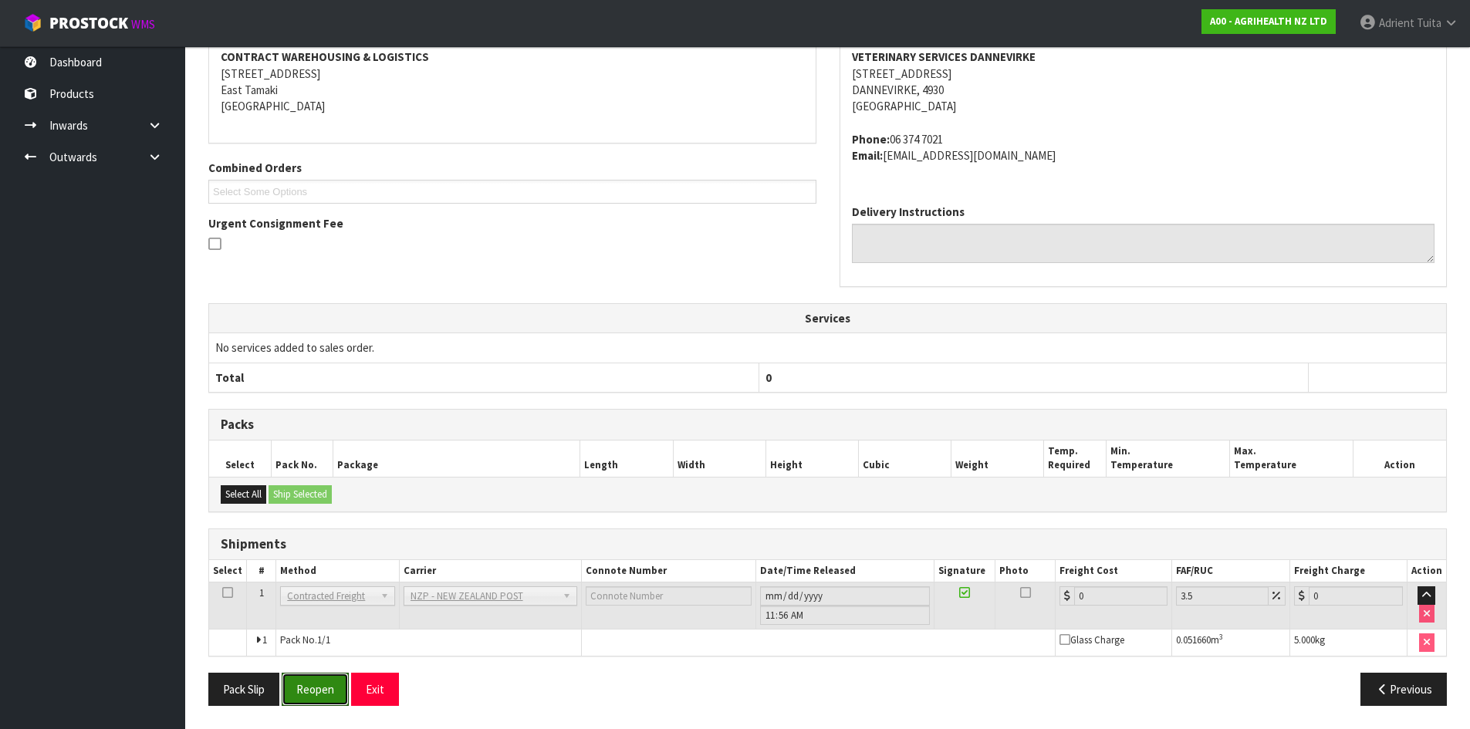
drag, startPoint x: 312, startPoint y: 677, endPoint x: 314, endPoint y: 664, distance: 12.4
click at [312, 677] on button "Reopen" at bounding box center [315, 689] width 67 height 33
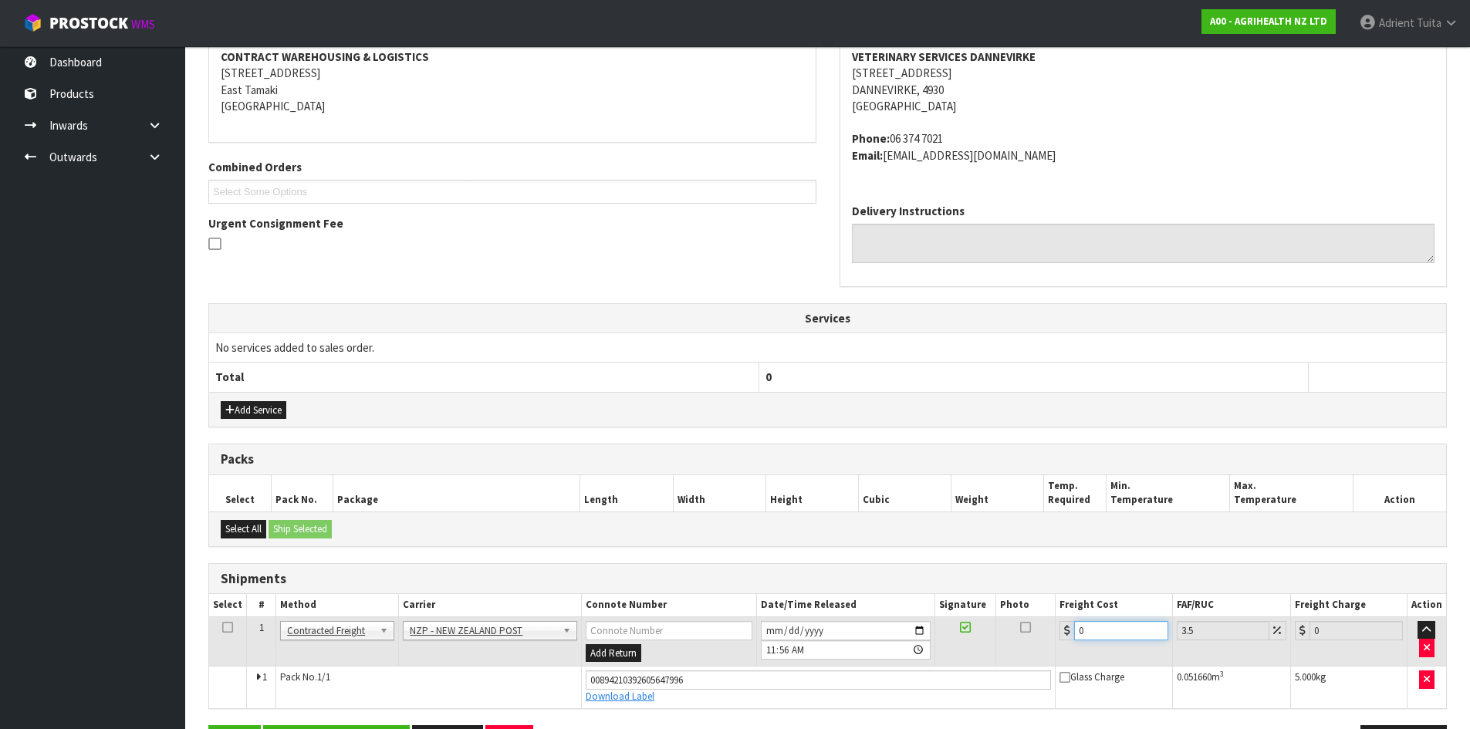
drag, startPoint x: 1124, startPoint y: 630, endPoint x: 1117, endPoint y: 623, distance: 10.4
click at [1131, 622] on input "0" at bounding box center [1120, 630] width 93 height 19
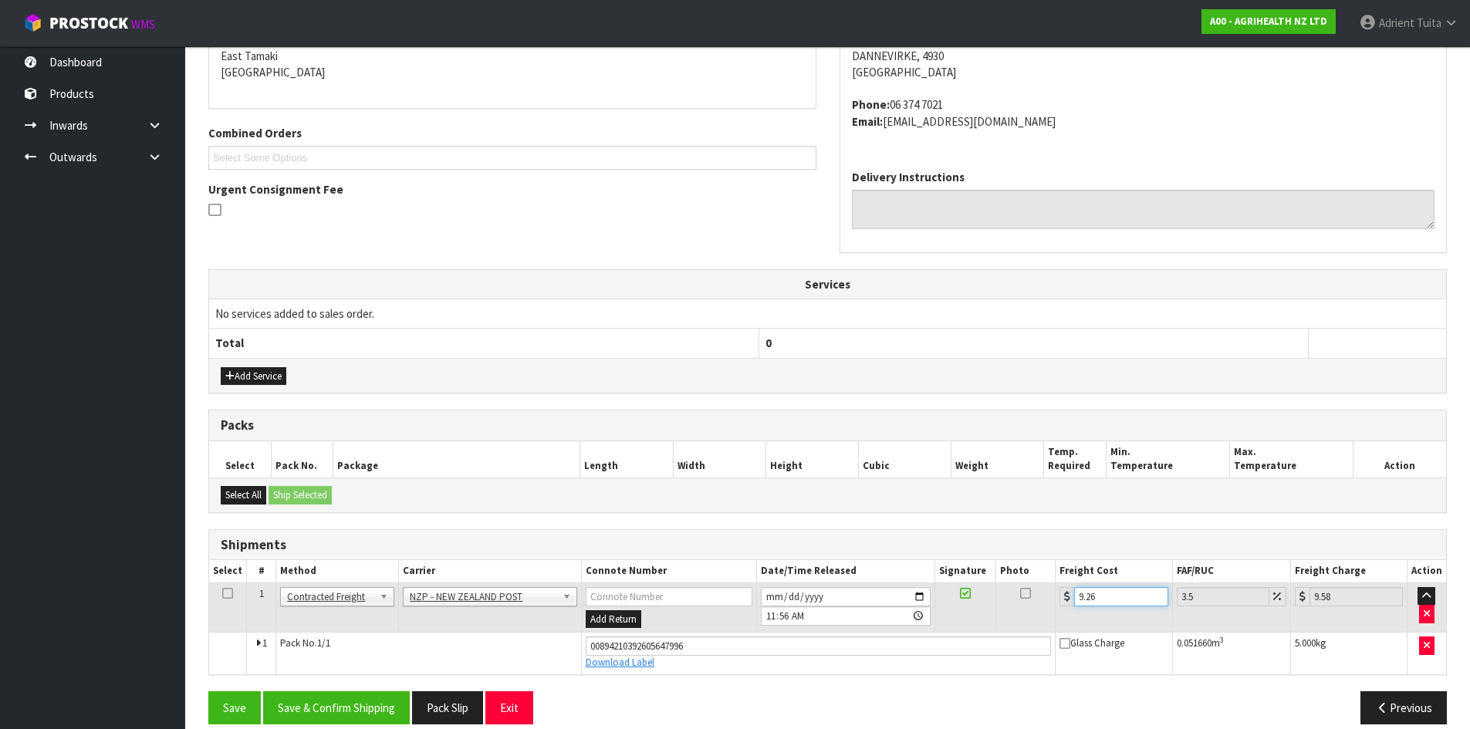
scroll to position [352, 0]
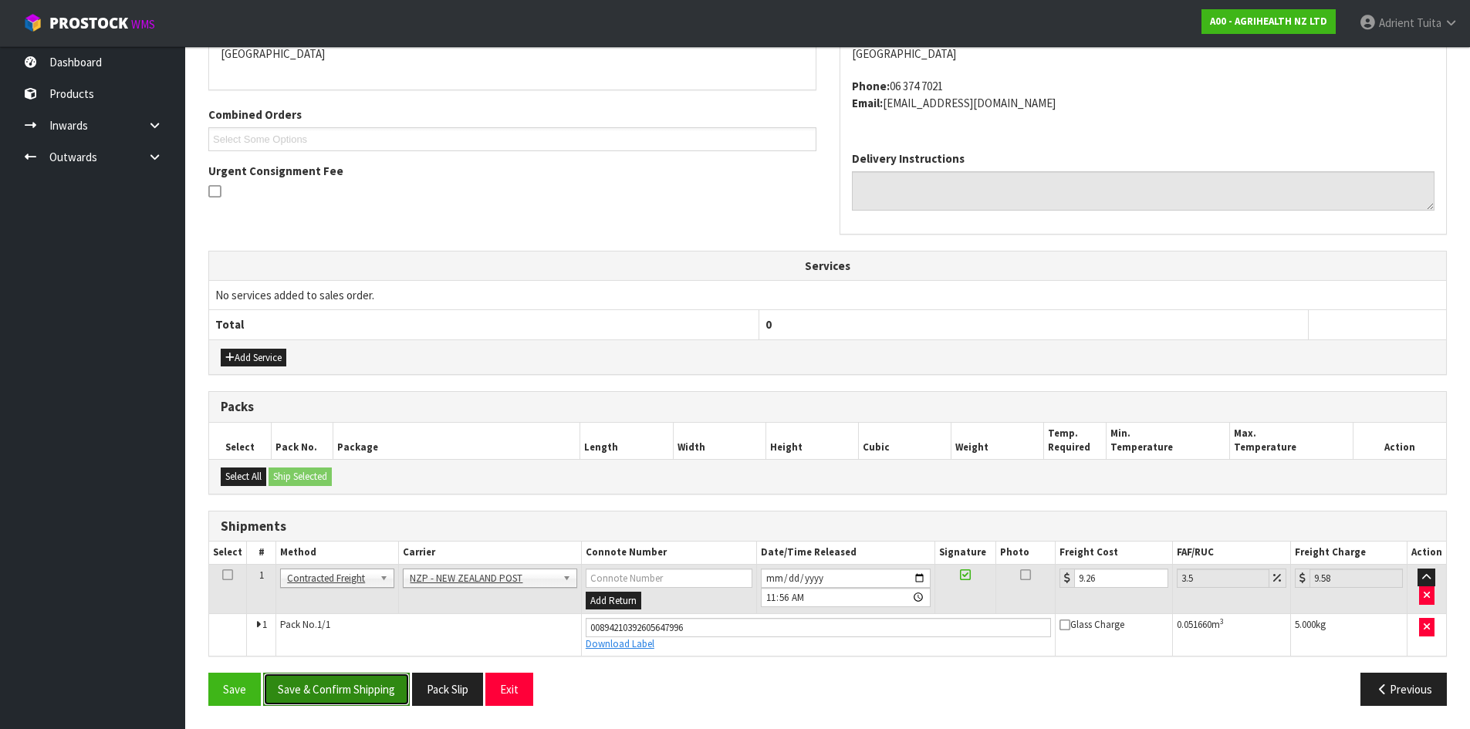
click at [327, 680] on button "Save & Confirm Shipping" at bounding box center [336, 689] width 147 height 33
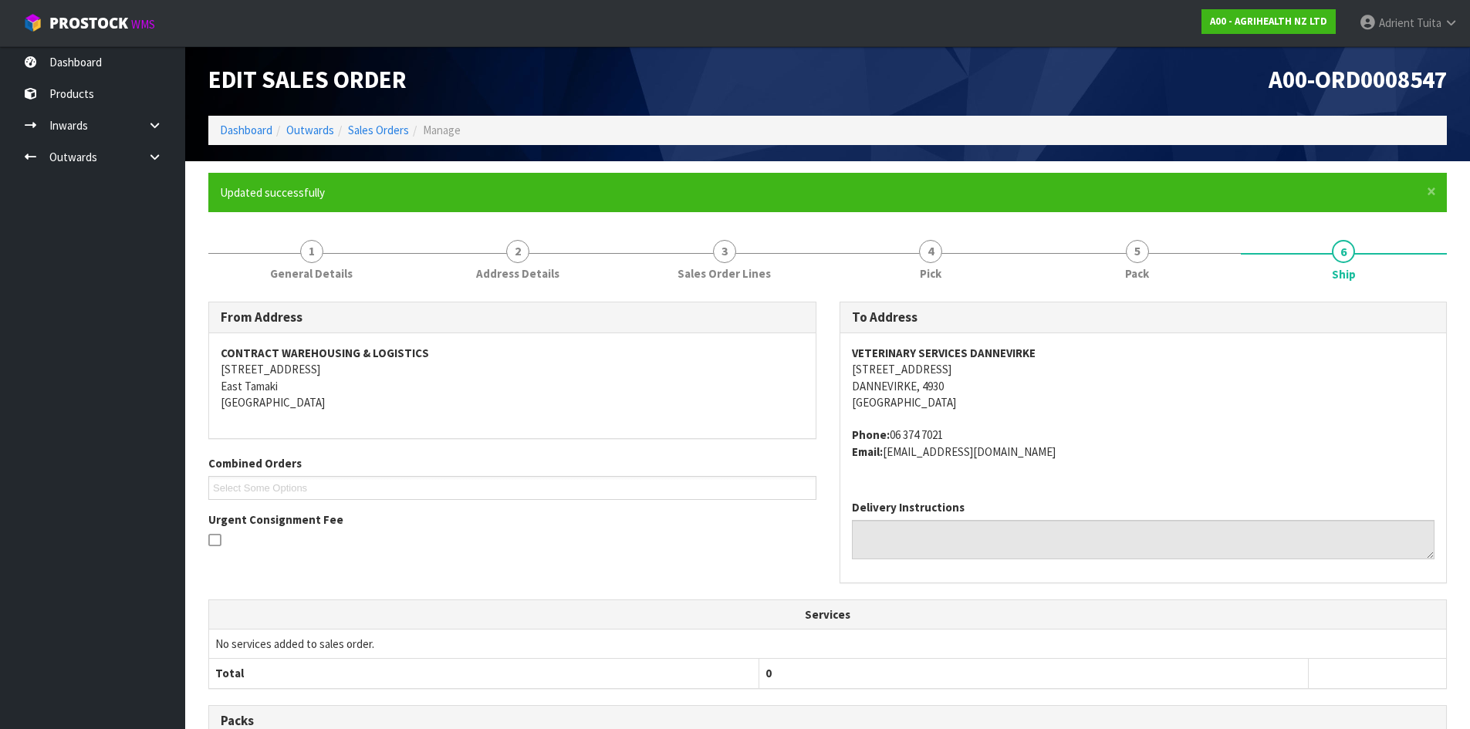
scroll to position [0, 0]
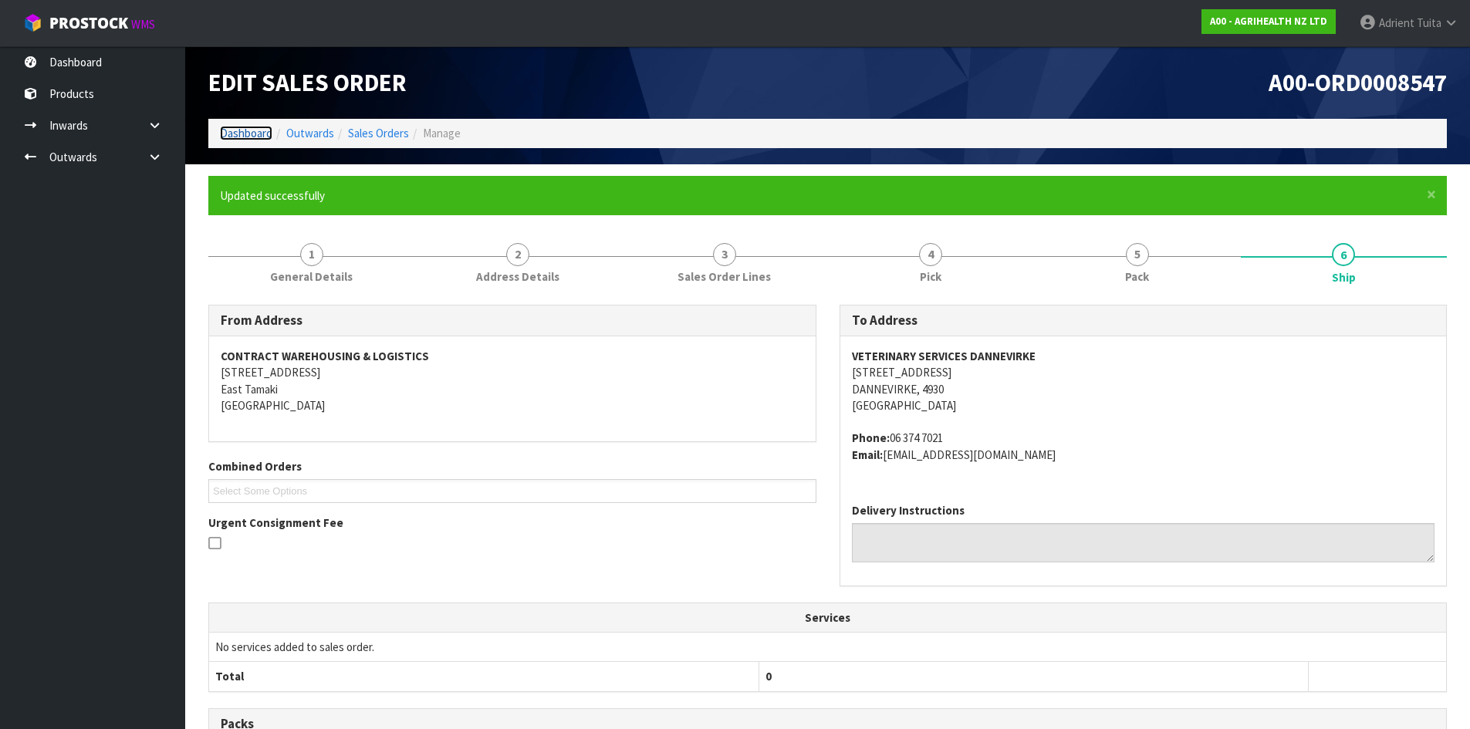
click at [255, 140] on link "Dashboard" at bounding box center [246, 133] width 52 height 15
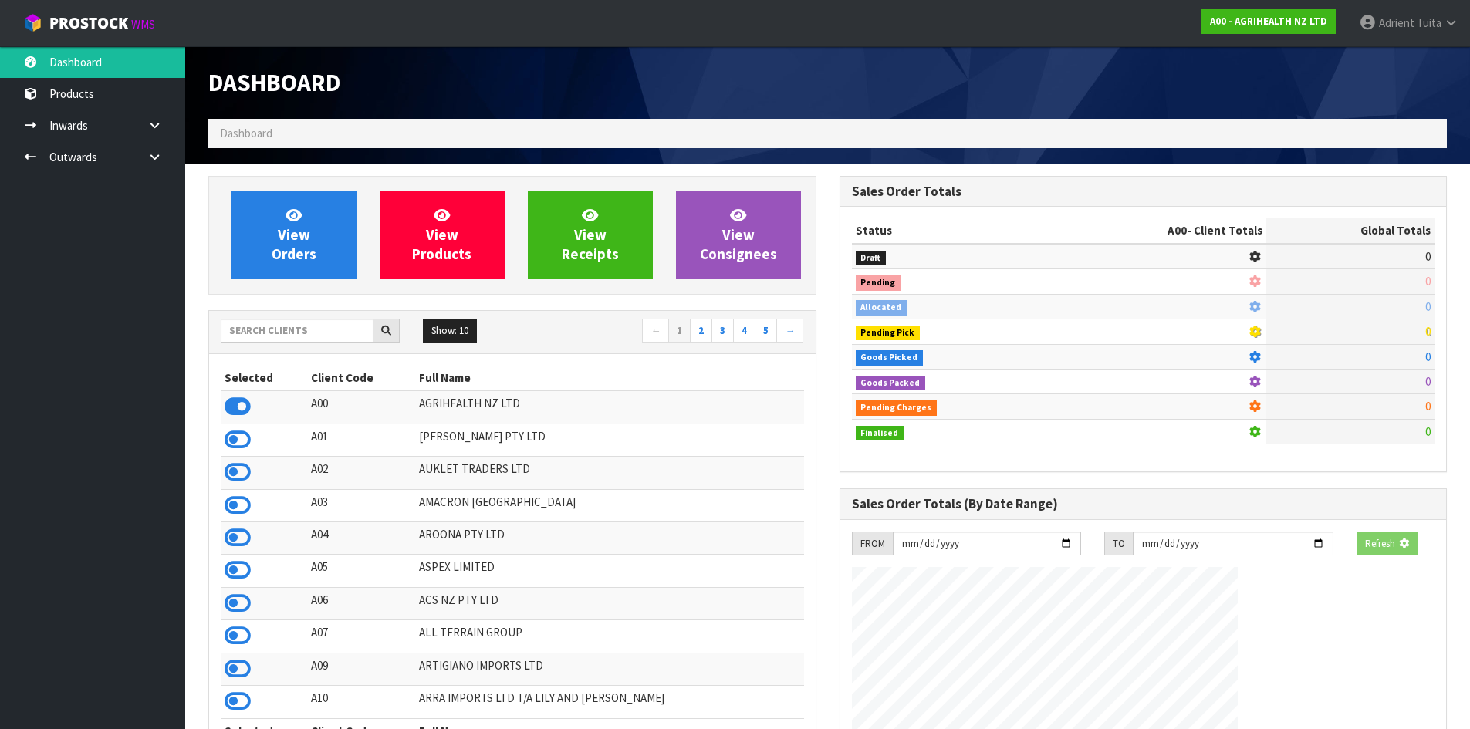
click at [274, 349] on div "Show: 10 5 10 25 50 ← 1 2 3 4 5 →" at bounding box center [512, 332] width 606 height 43
click at [279, 326] on input "text" at bounding box center [297, 331] width 153 height 24
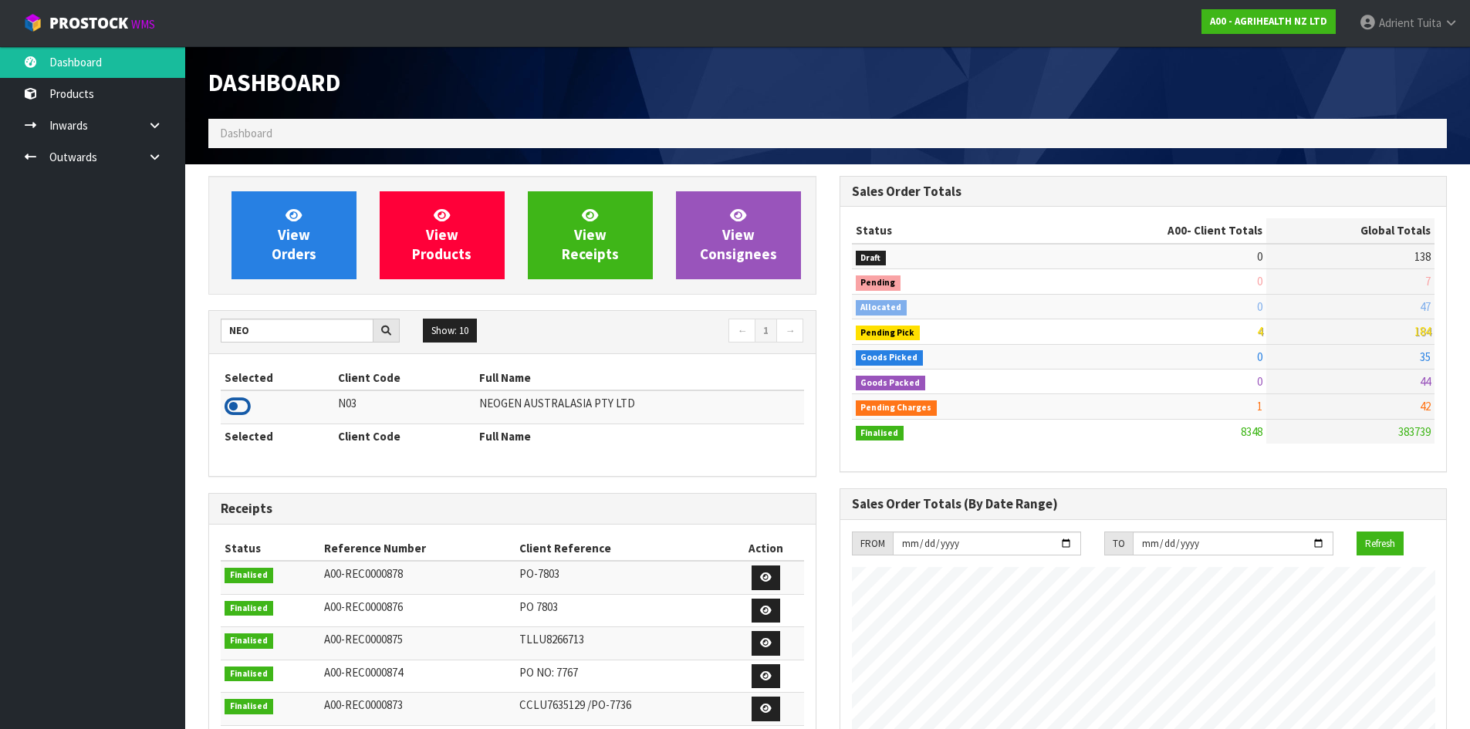
click at [236, 398] on icon at bounding box center [238, 406] width 26 height 23
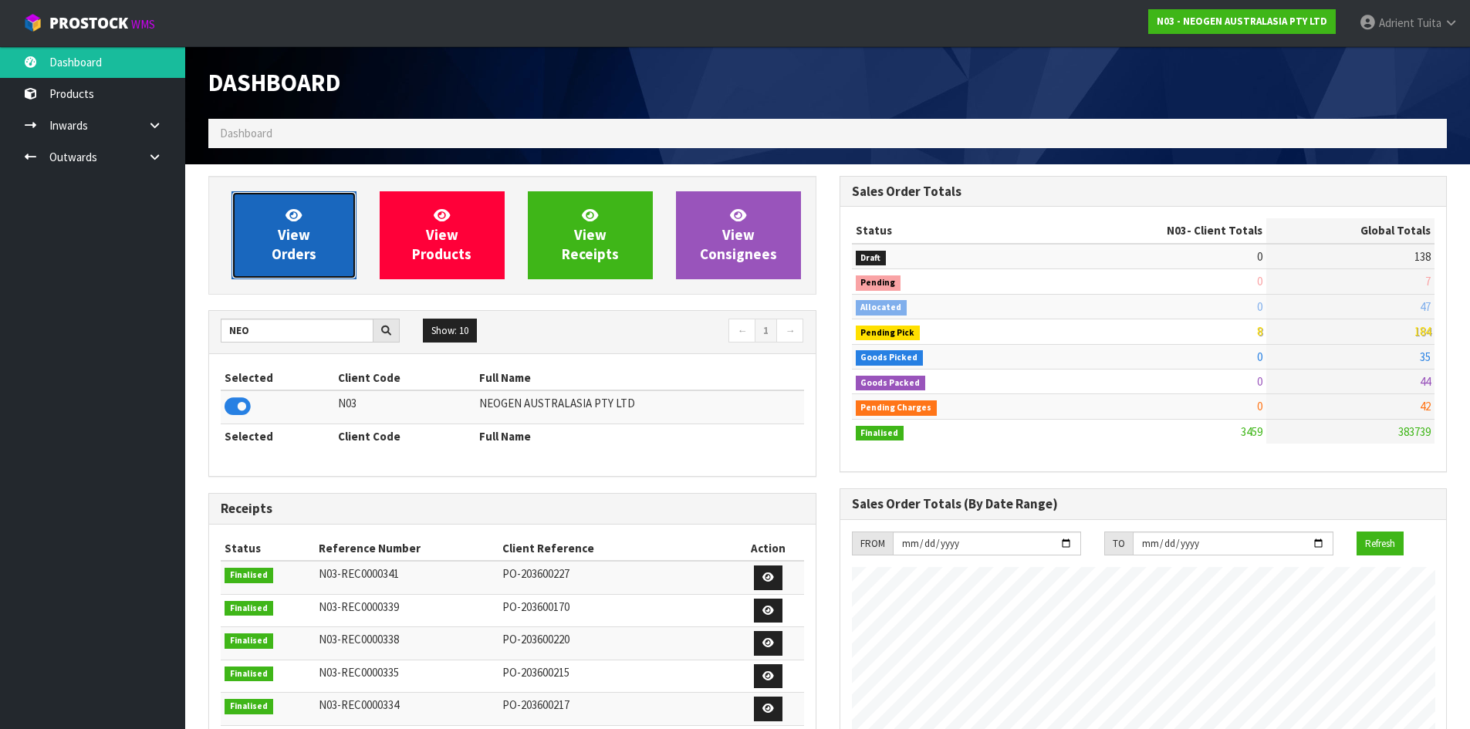
click at [290, 208] on icon at bounding box center [293, 215] width 16 height 15
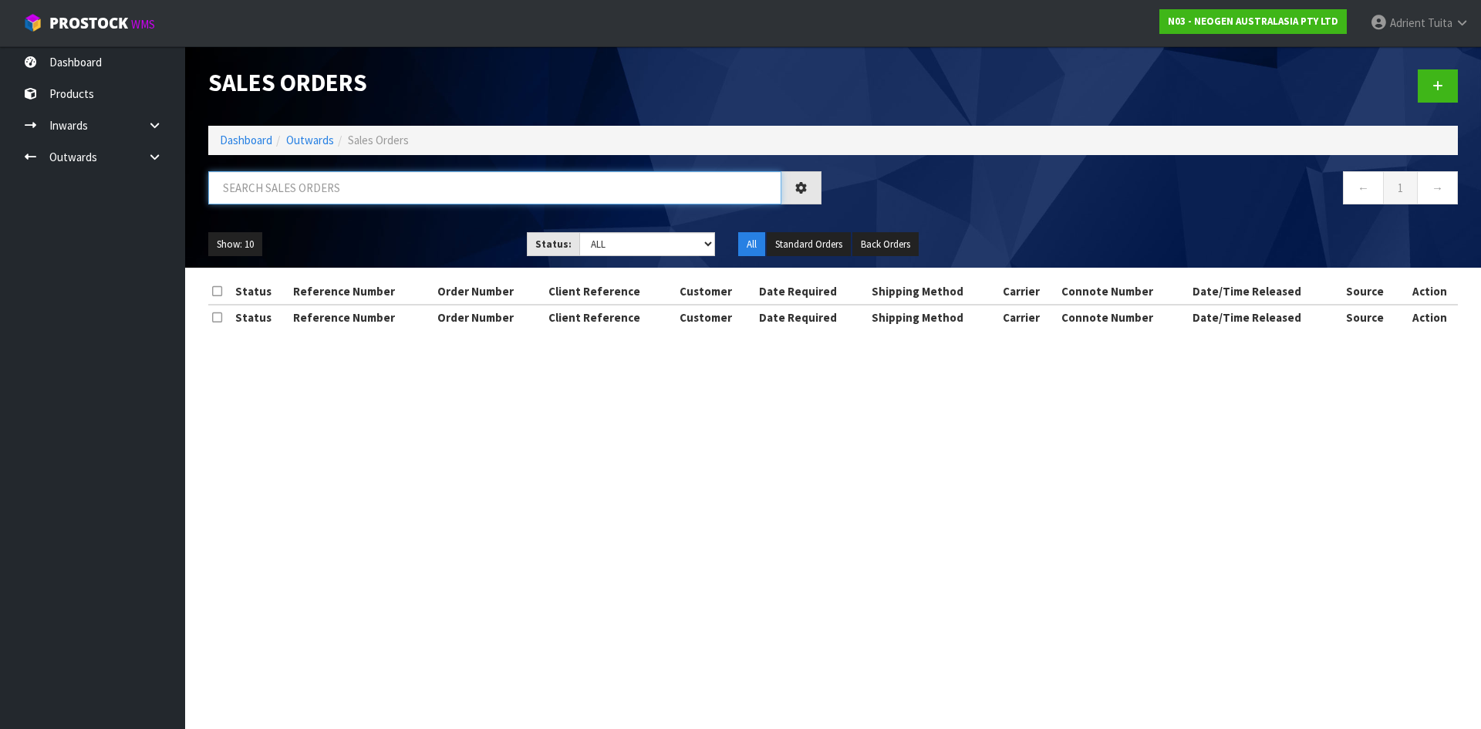
click at [301, 186] on input "text" at bounding box center [494, 187] width 573 height 33
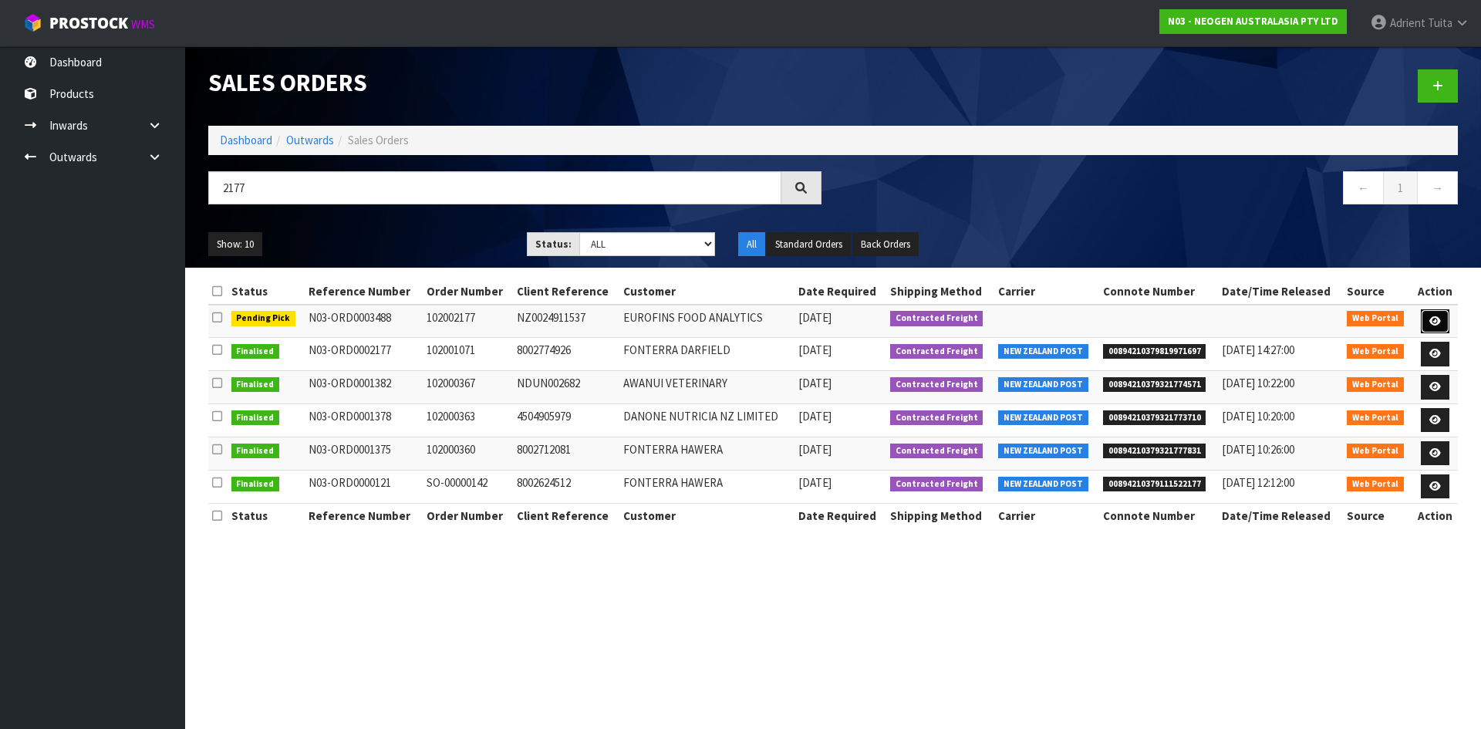
click at [1436, 313] on link at bounding box center [1435, 321] width 29 height 25
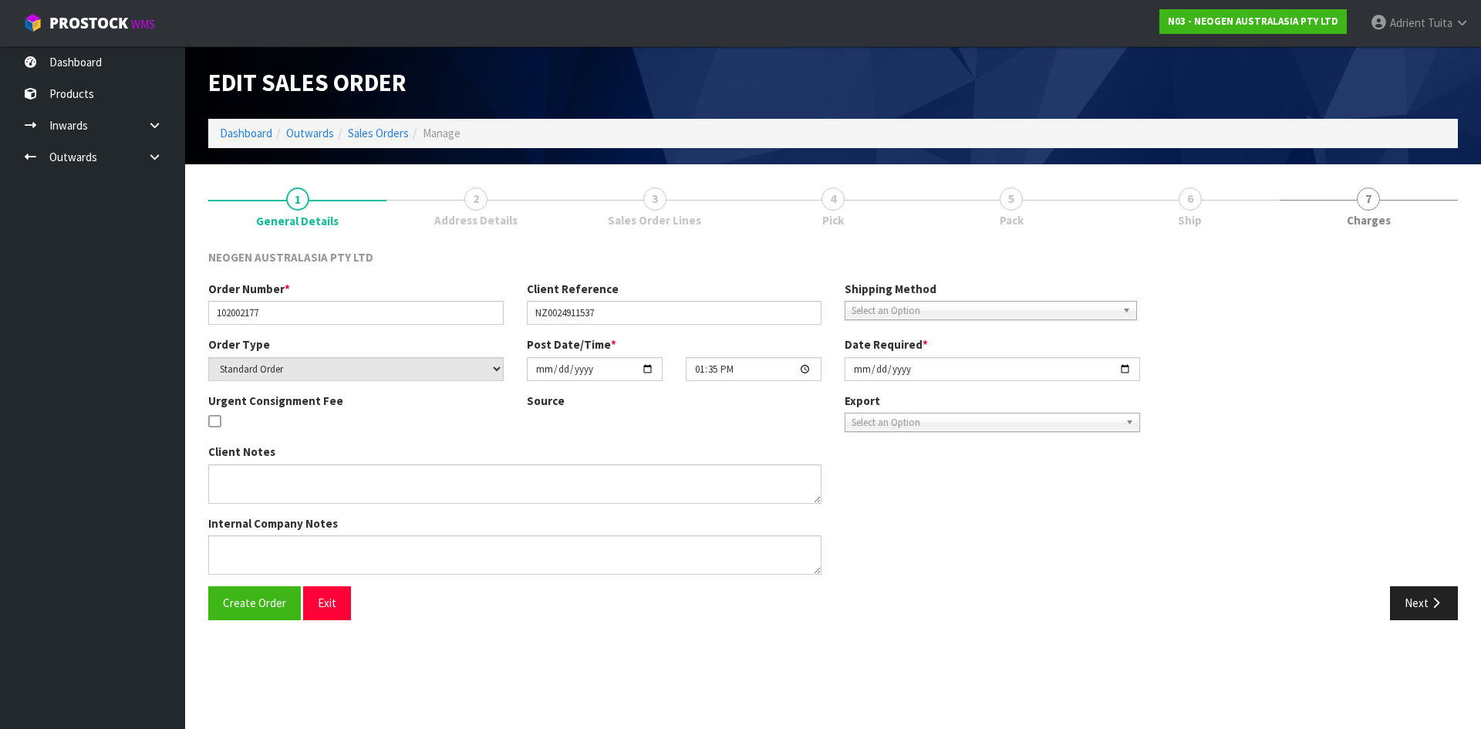
click at [1075, 194] on ul "1 General Details 2 Address Details 3 Sales Order Lines 4 Pick 5 Pack 6 Ship 7 …" at bounding box center [833, 207] width 1250 height 62
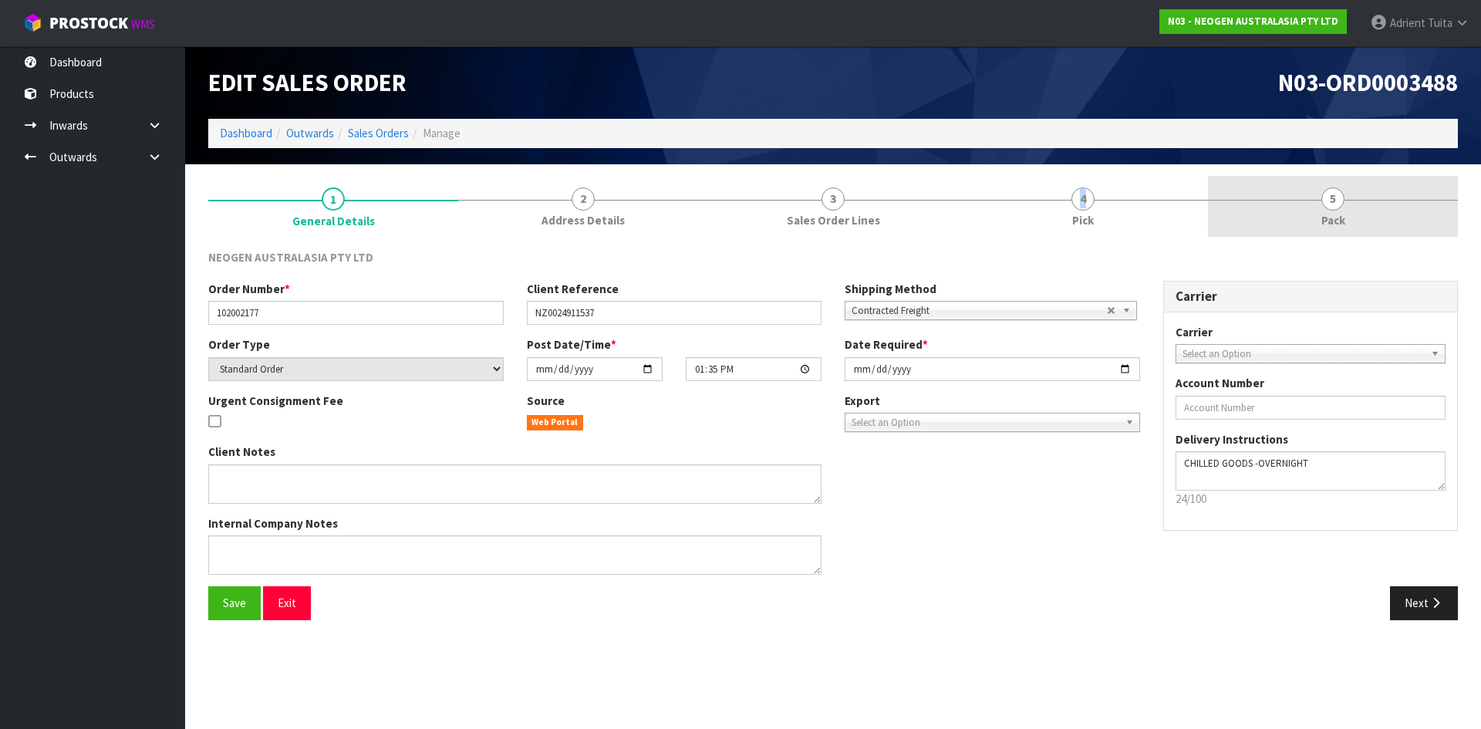
click at [1075, 194] on span "4" at bounding box center [1083, 198] width 23 height 23
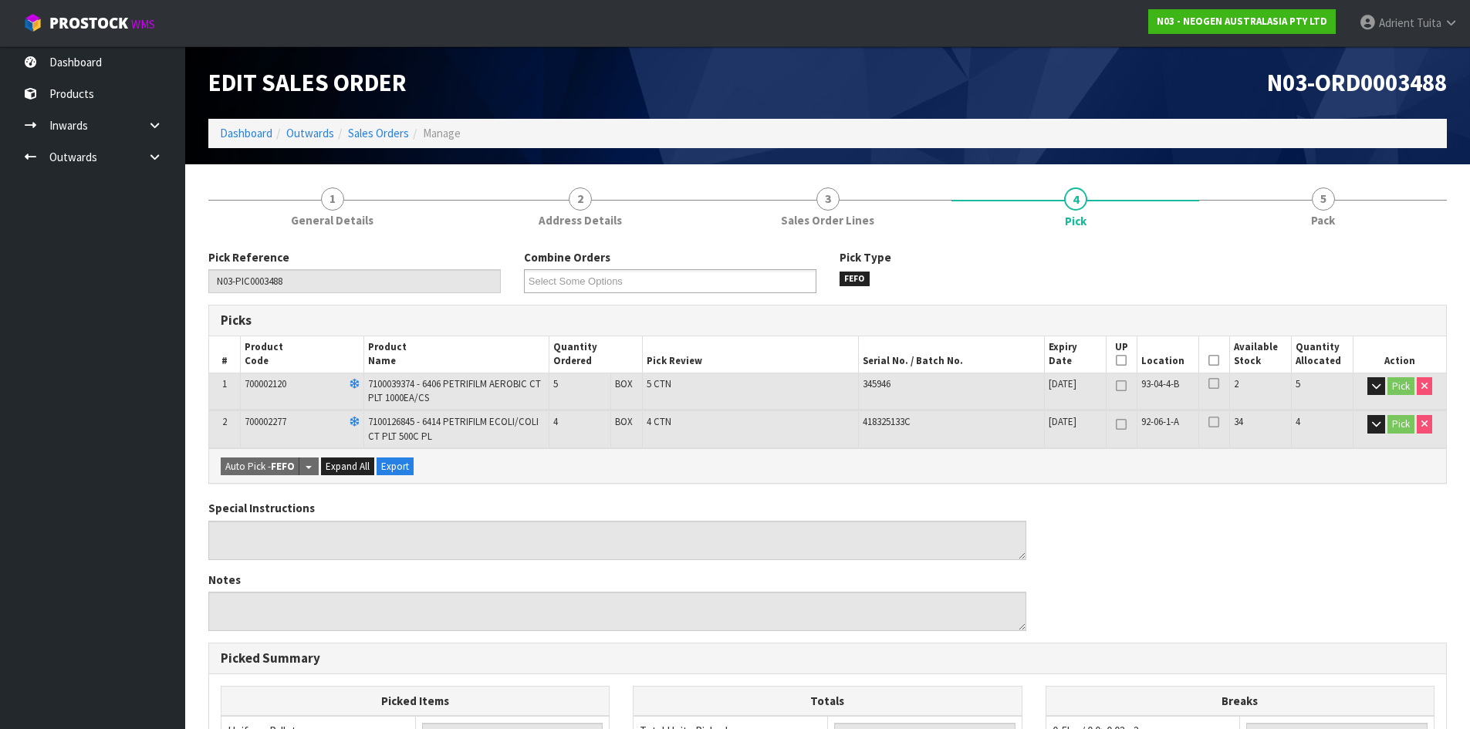
click at [1210, 360] on icon at bounding box center [1213, 360] width 11 height 1
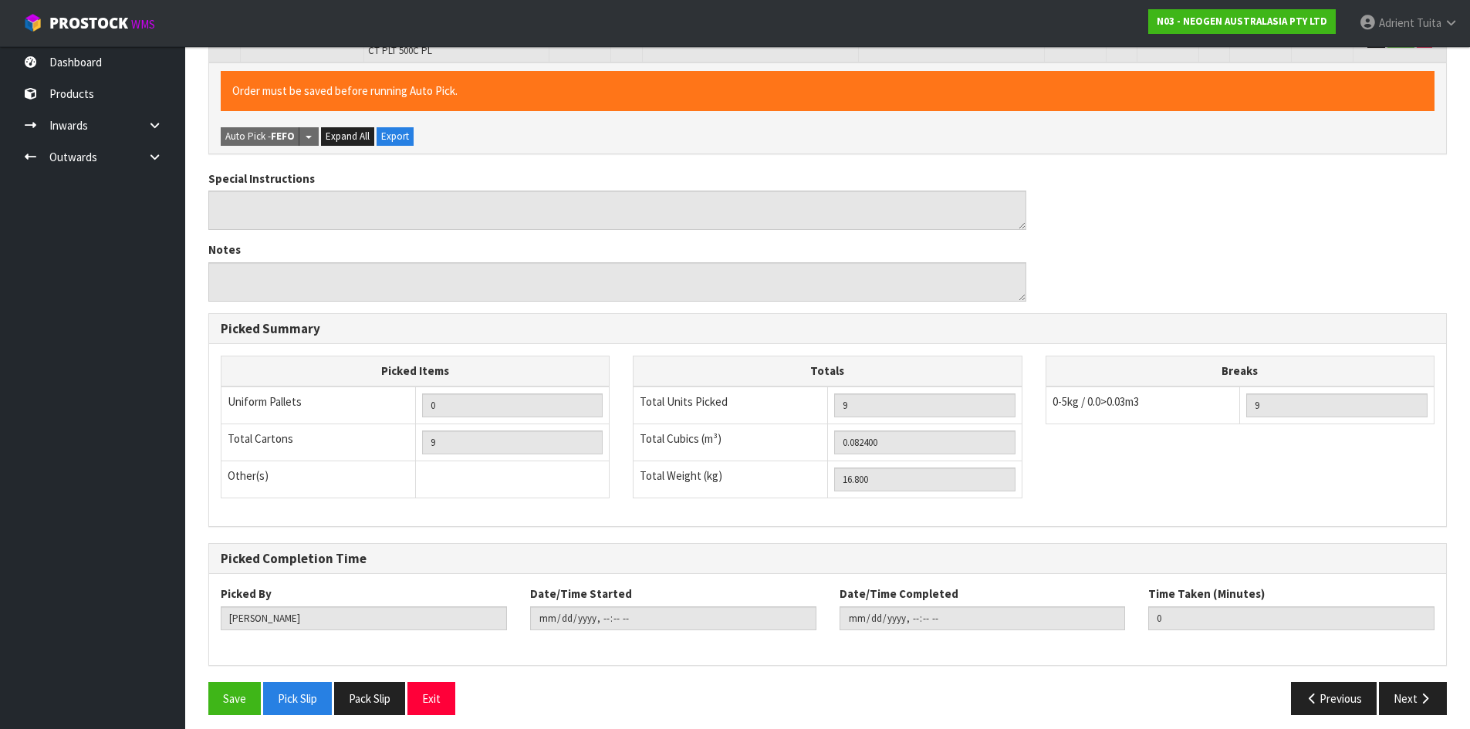
scroll to position [395, 0]
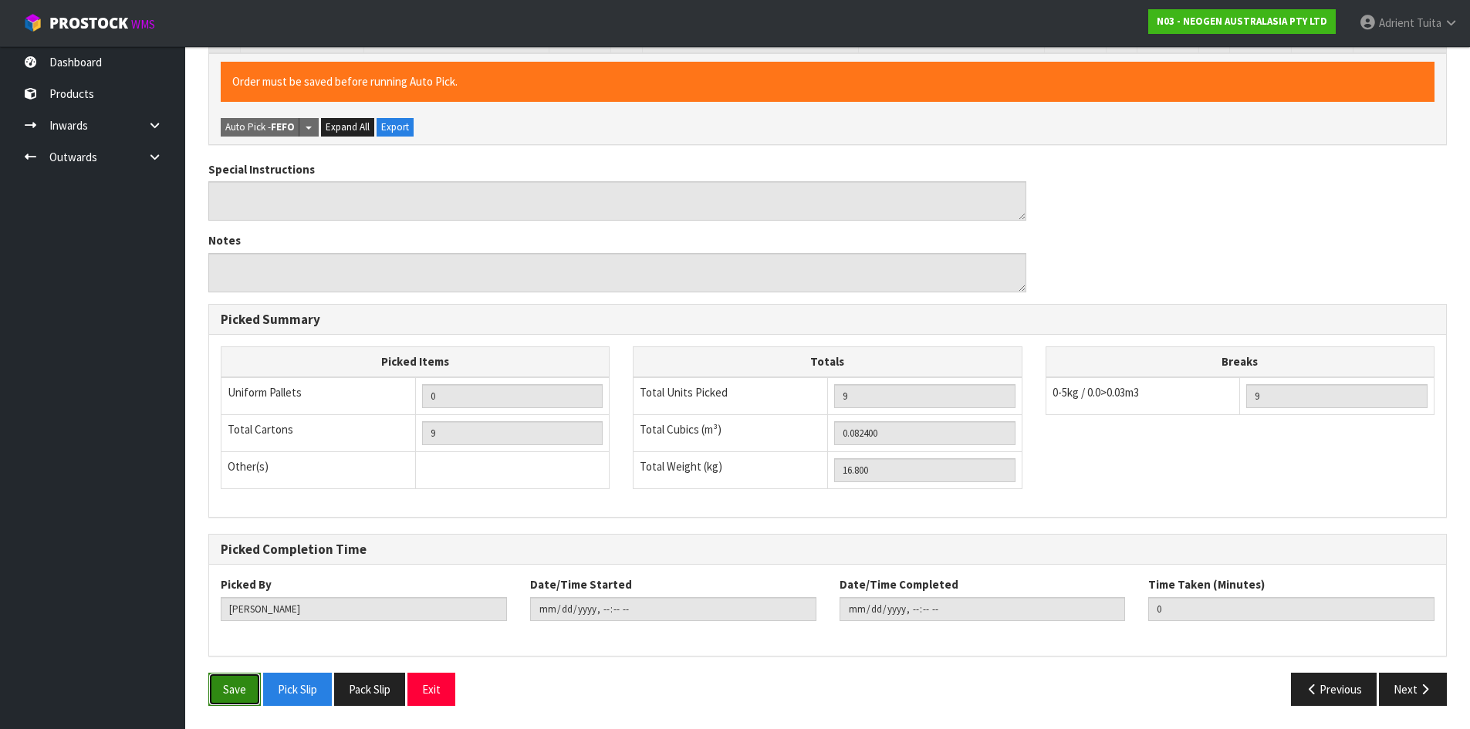
click at [218, 691] on button "Save" at bounding box center [234, 689] width 52 height 33
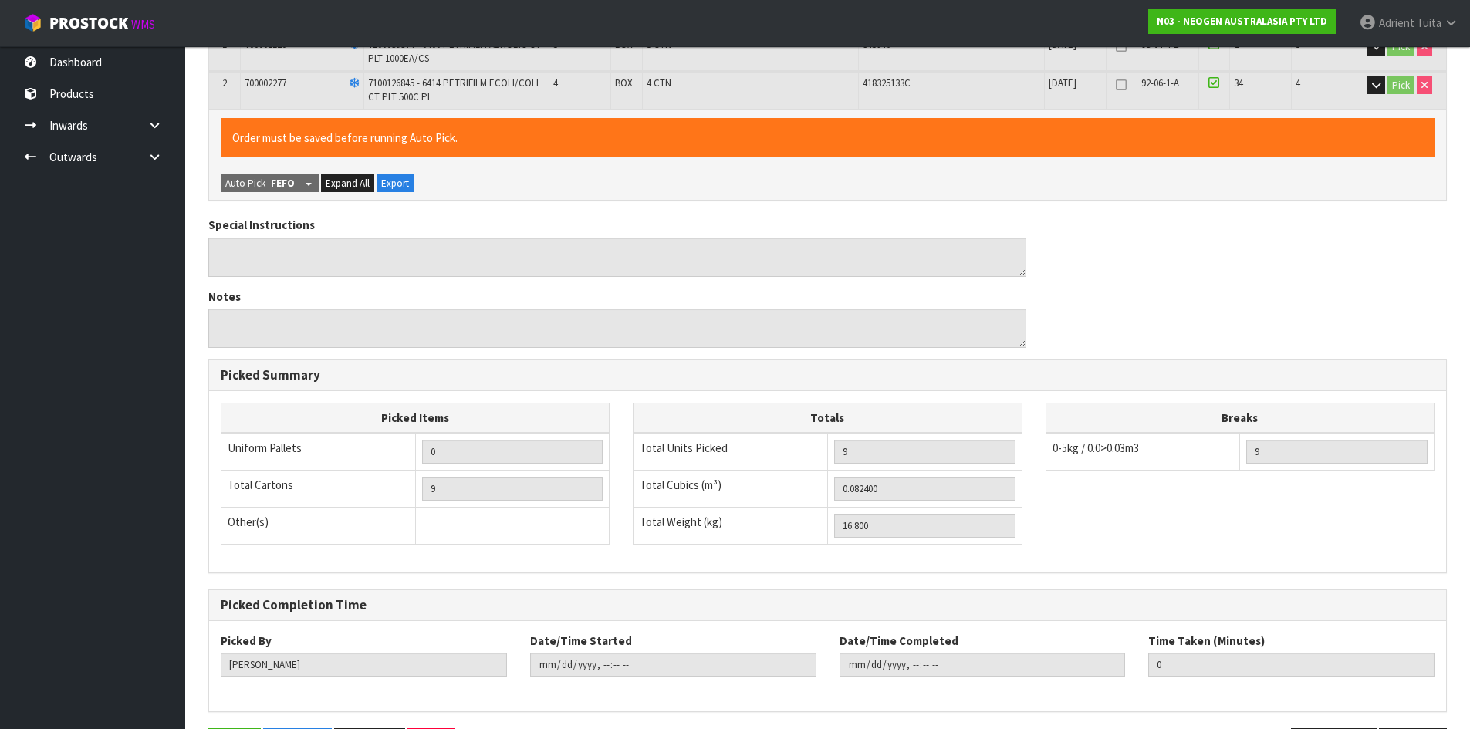
scroll to position [0, 0]
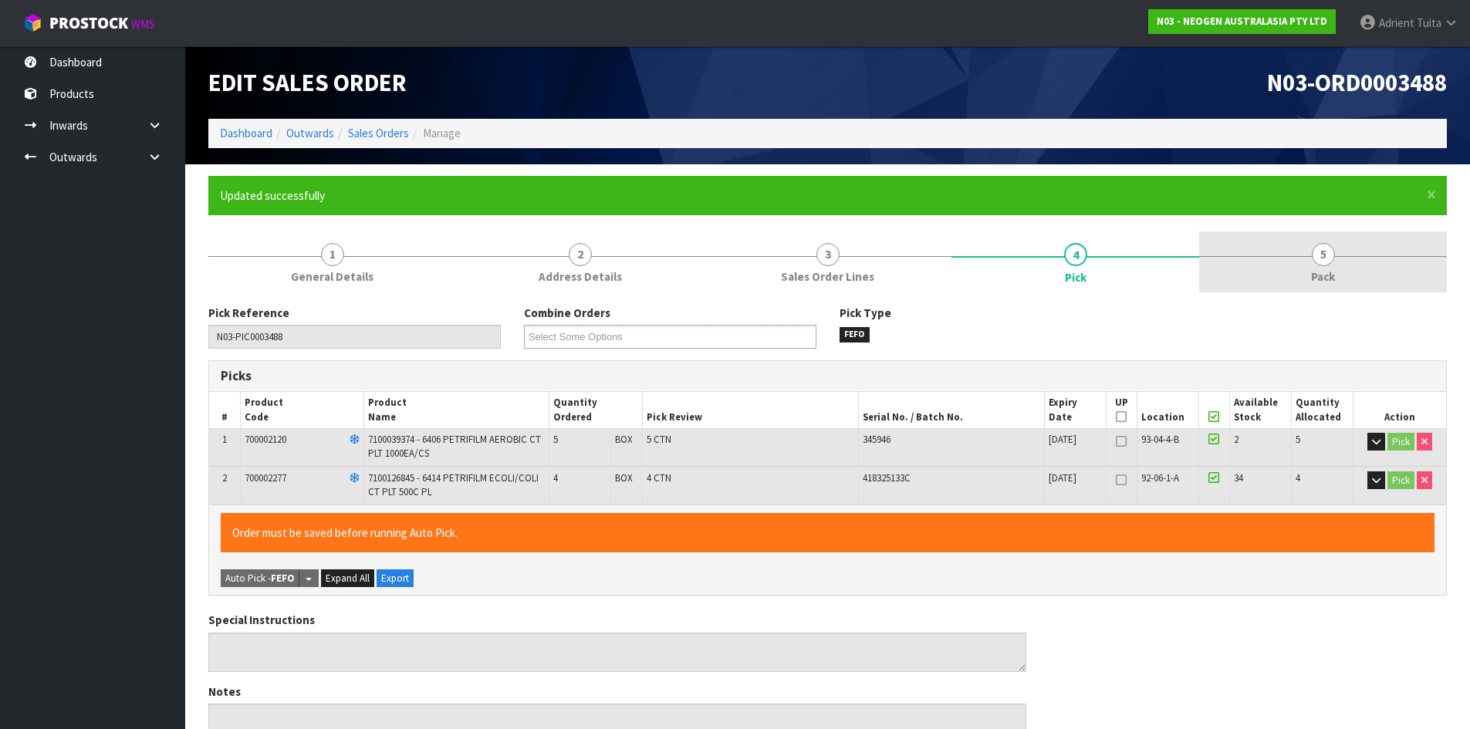
click at [1350, 252] on link "5 Pack" at bounding box center [1323, 261] width 248 height 61
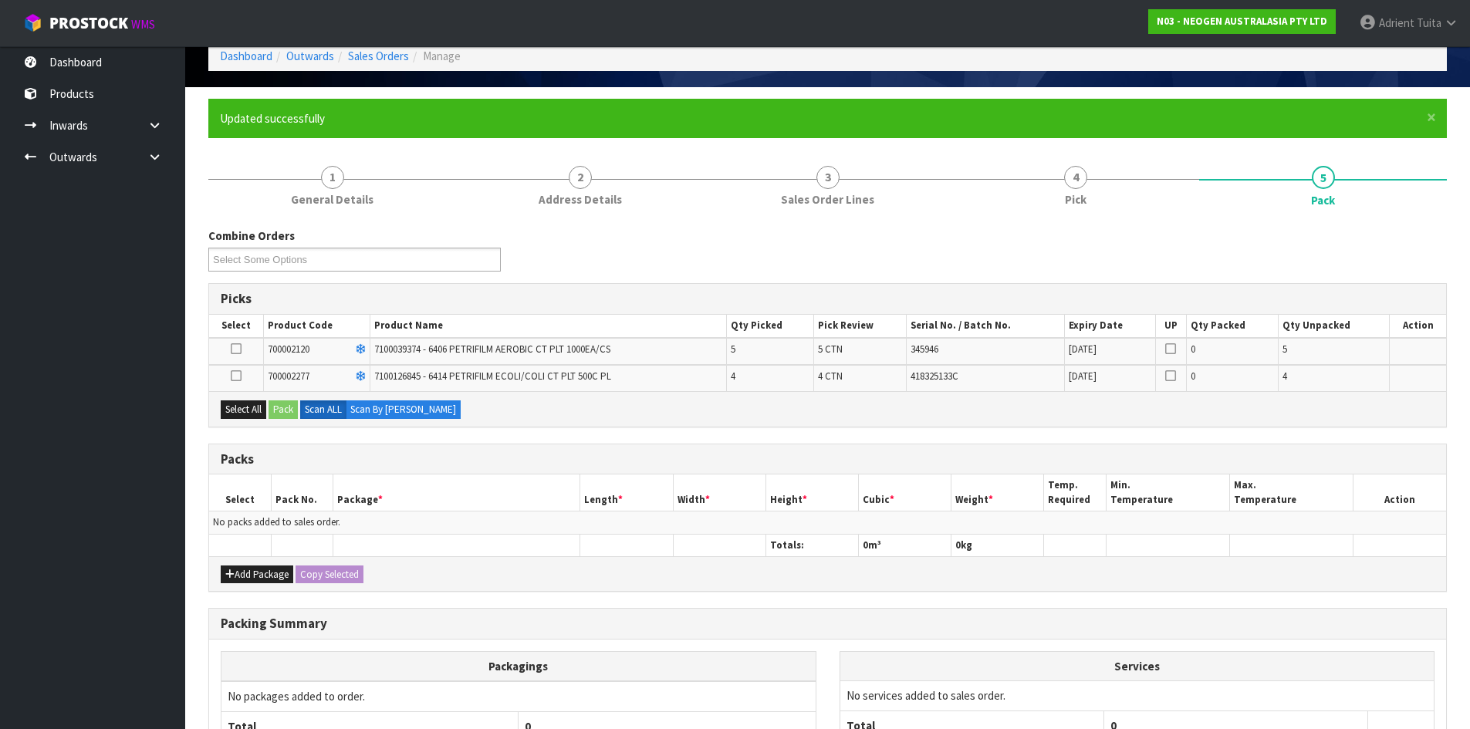
scroll to position [226, 0]
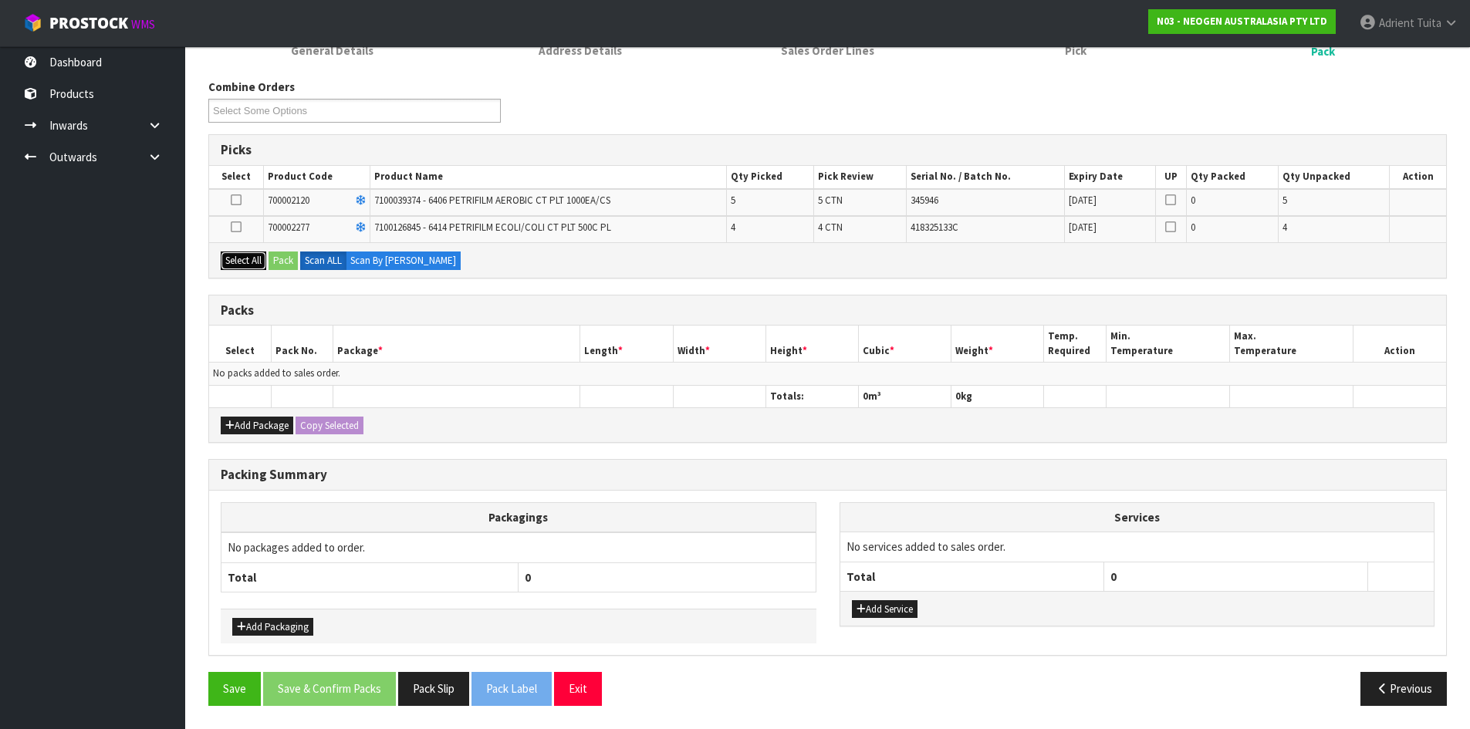
click at [262, 265] on button "Select All" at bounding box center [244, 261] width 46 height 19
drag, startPoint x: 228, startPoint y: 423, endPoint x: 238, endPoint y: 390, distance: 34.7
click at [228, 423] on icon "button" at bounding box center [229, 425] width 9 height 10
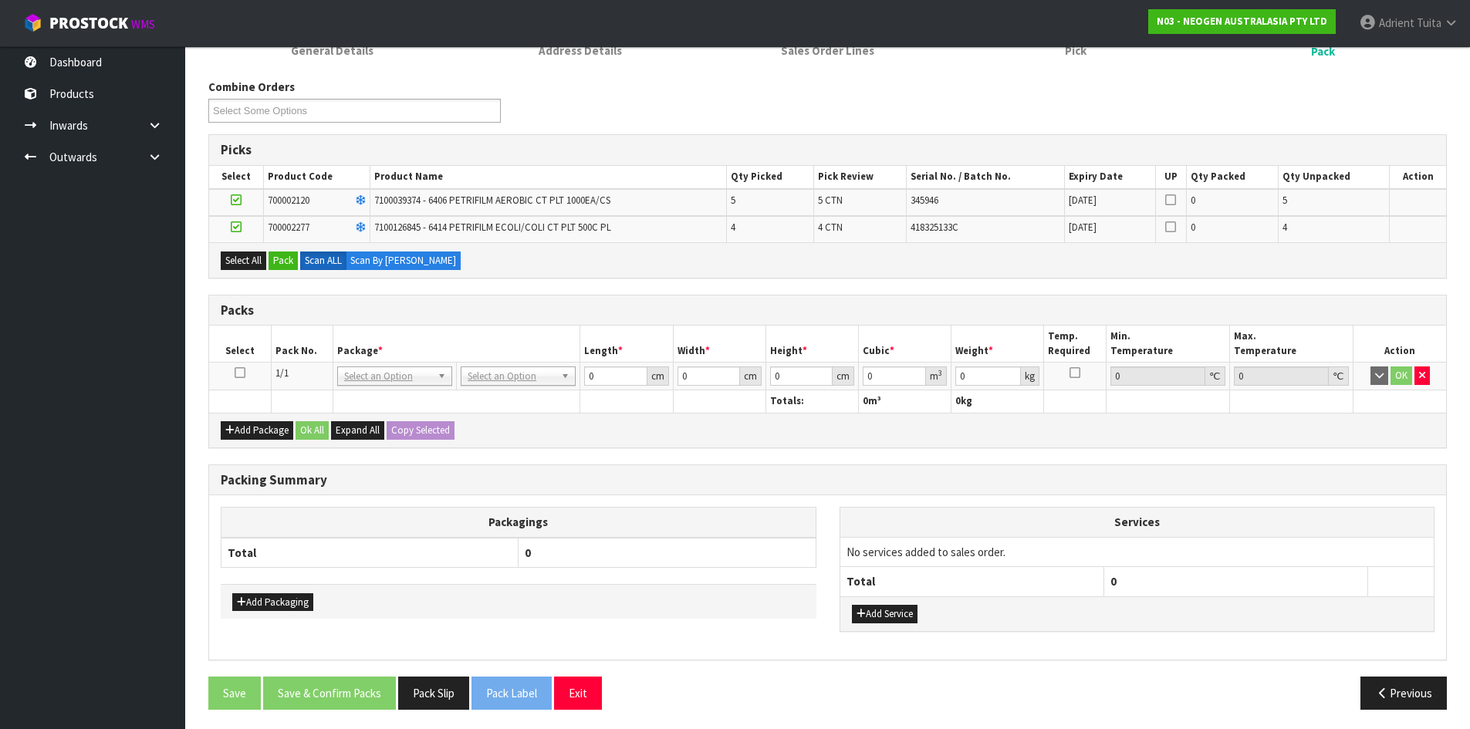
click at [239, 373] on icon at bounding box center [240, 373] width 11 height 1
click at [280, 262] on button "Pack" at bounding box center [282, 261] width 29 height 19
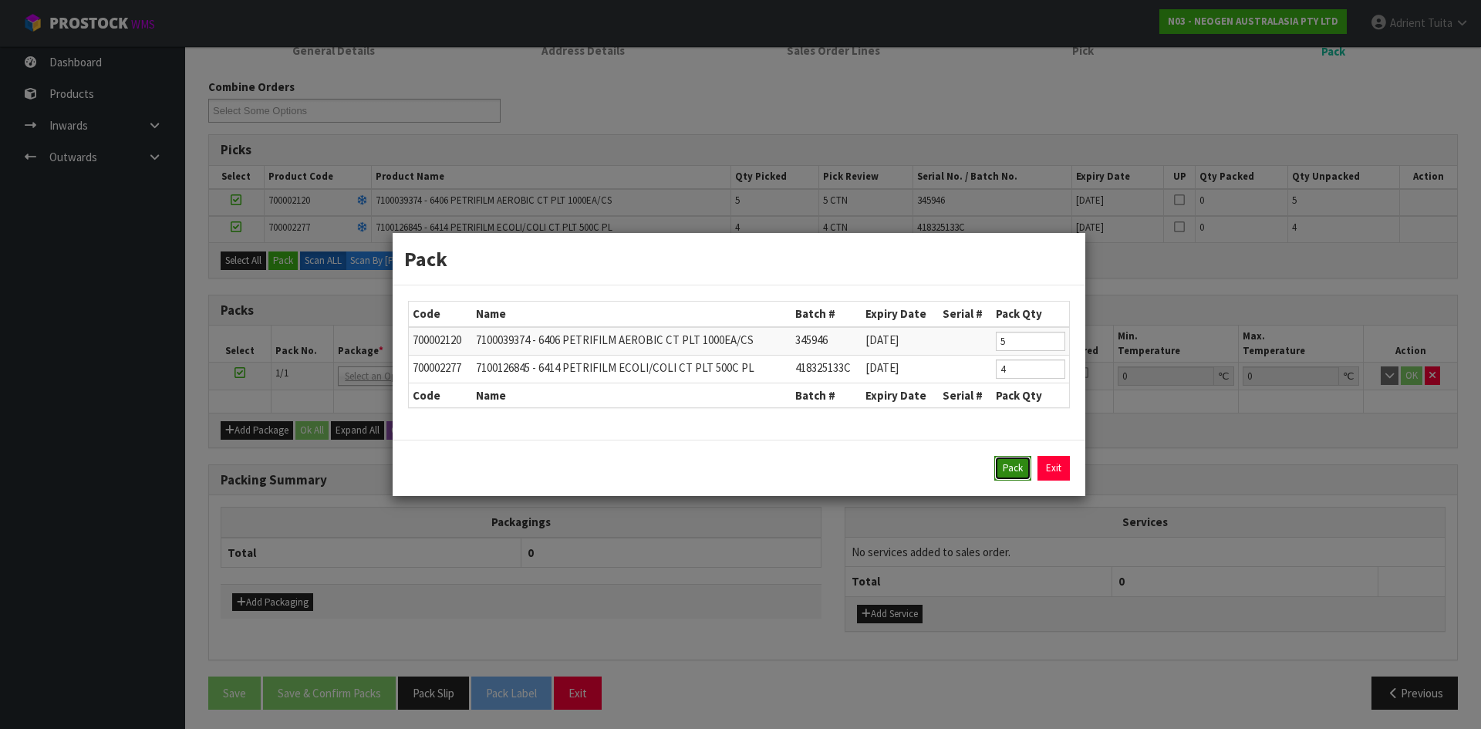
click at [1011, 471] on button "Pack" at bounding box center [1012, 468] width 37 height 25
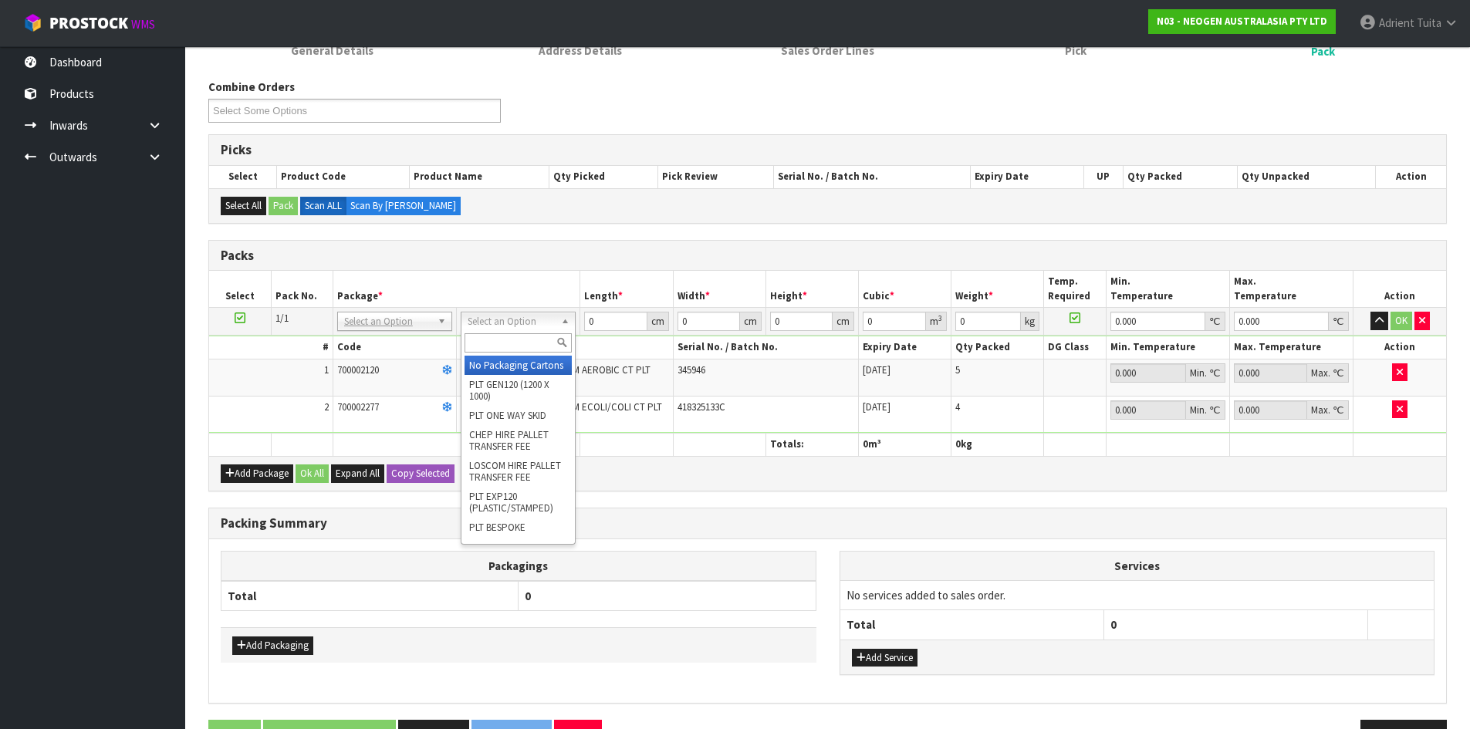
click at [505, 339] on input "text" at bounding box center [517, 342] width 107 height 19
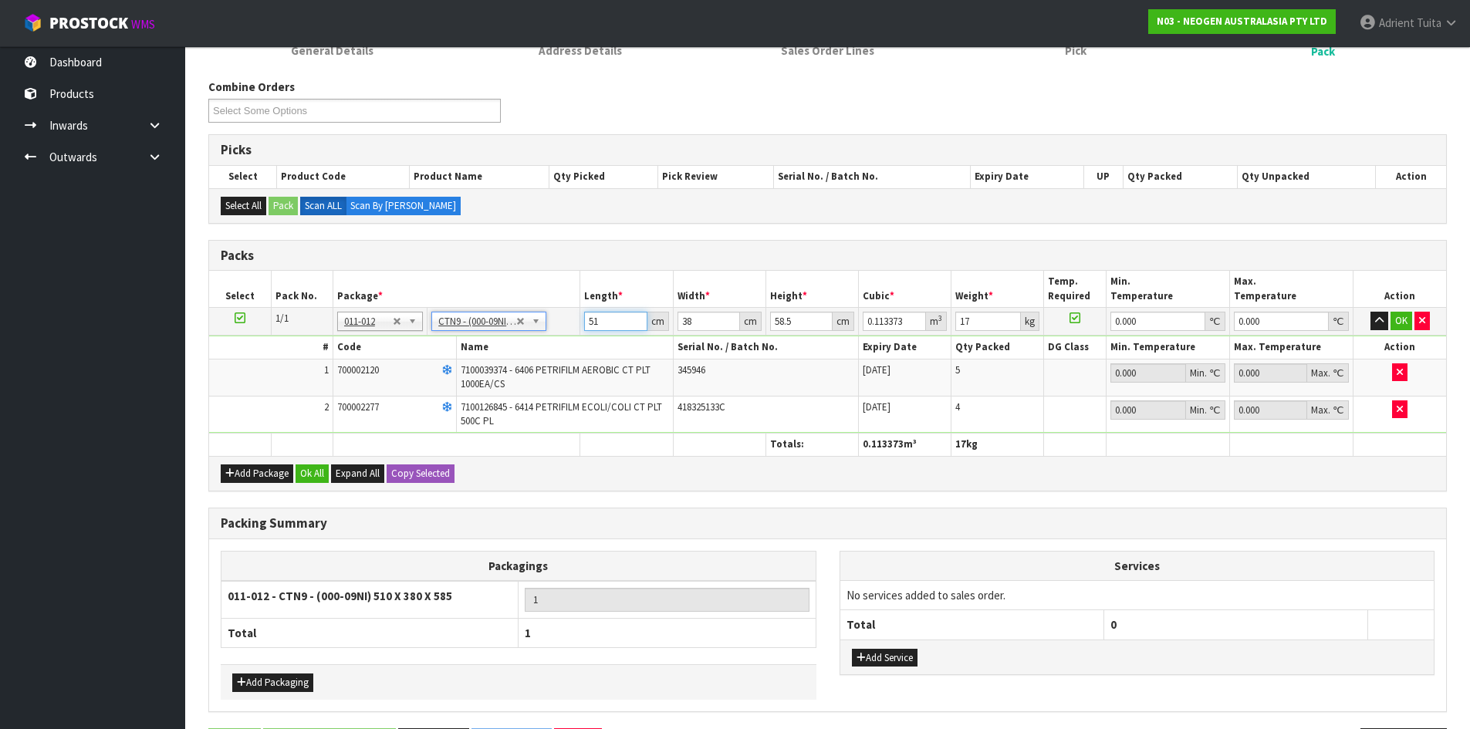
click at [599, 321] on input "51" at bounding box center [615, 321] width 62 height 19
click at [1399, 326] on button "OK" at bounding box center [1401, 321] width 22 height 19
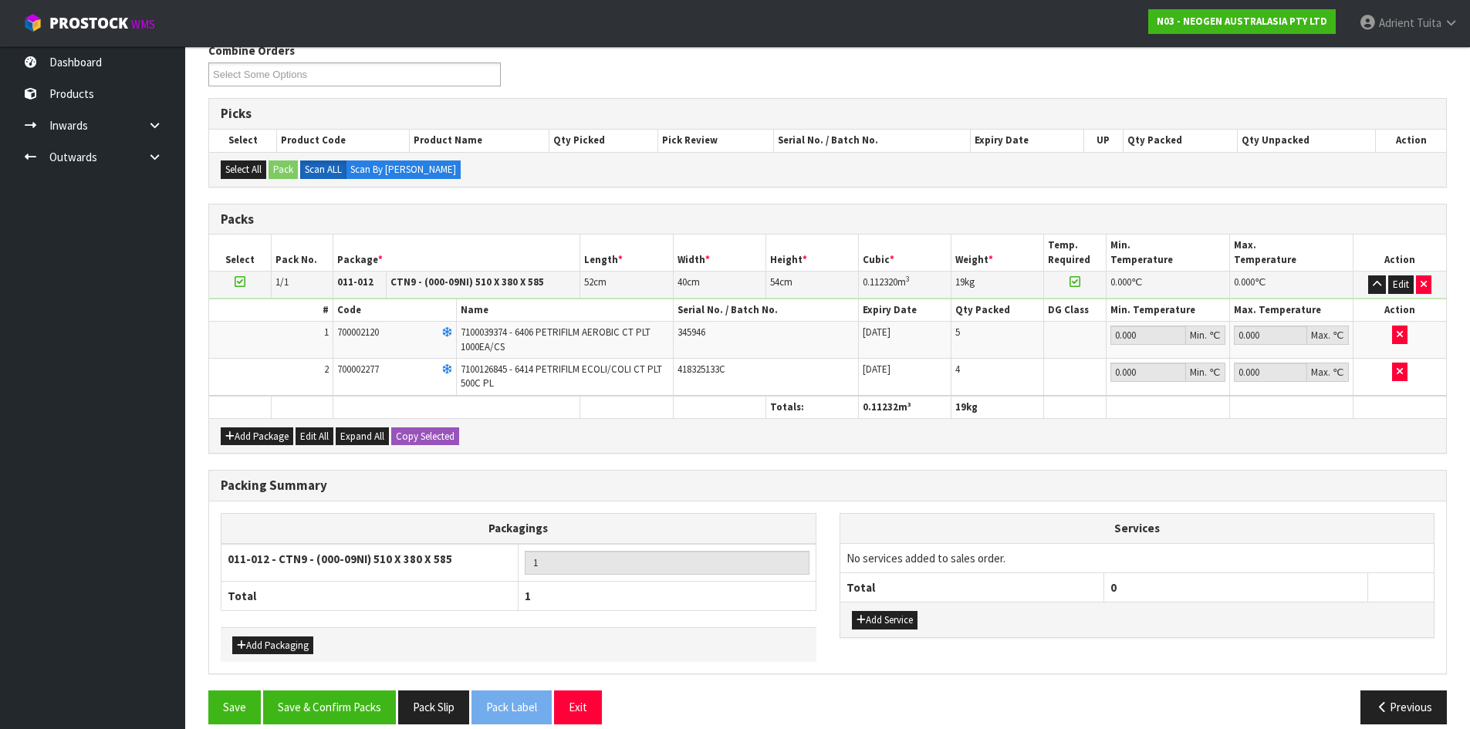
scroll to position [281, 0]
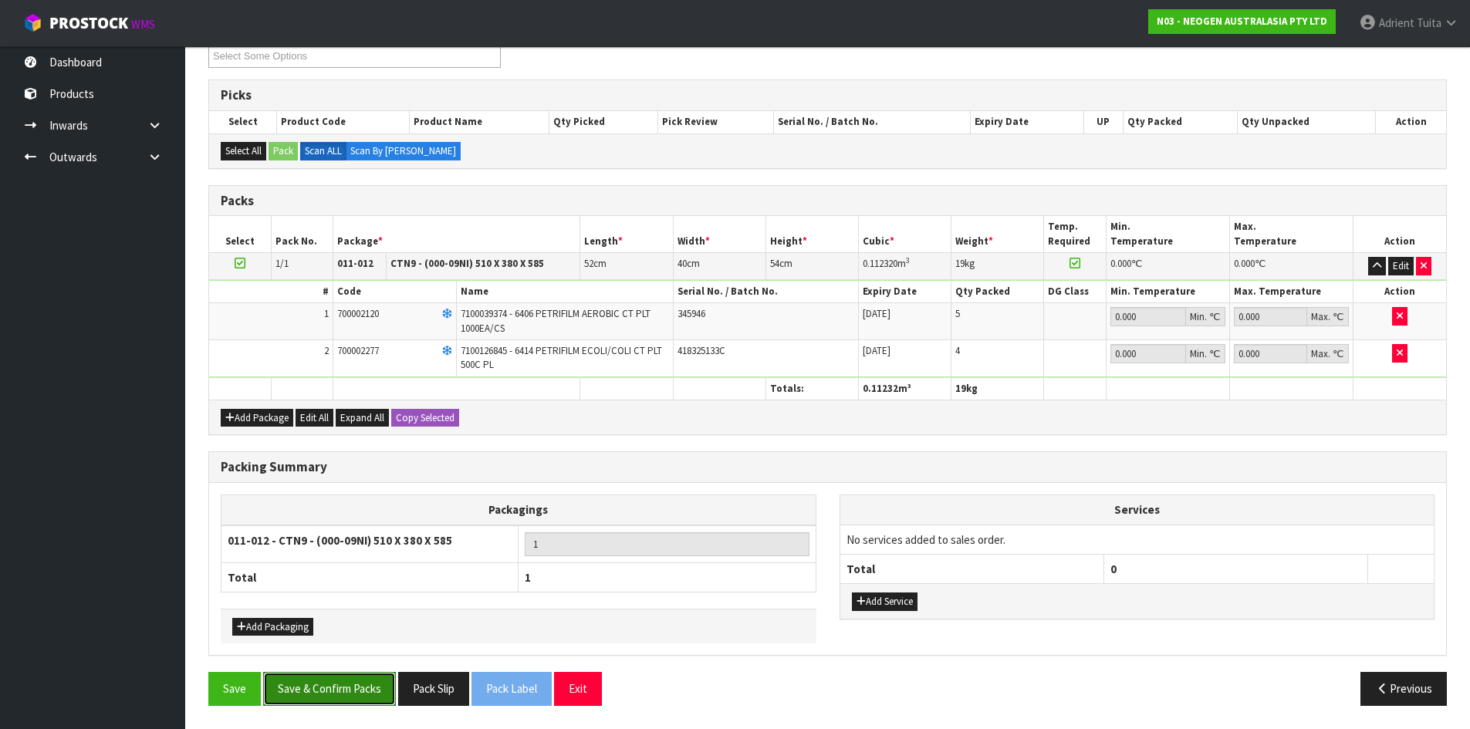
click at [317, 697] on button "Save & Confirm Packs" at bounding box center [329, 688] width 133 height 33
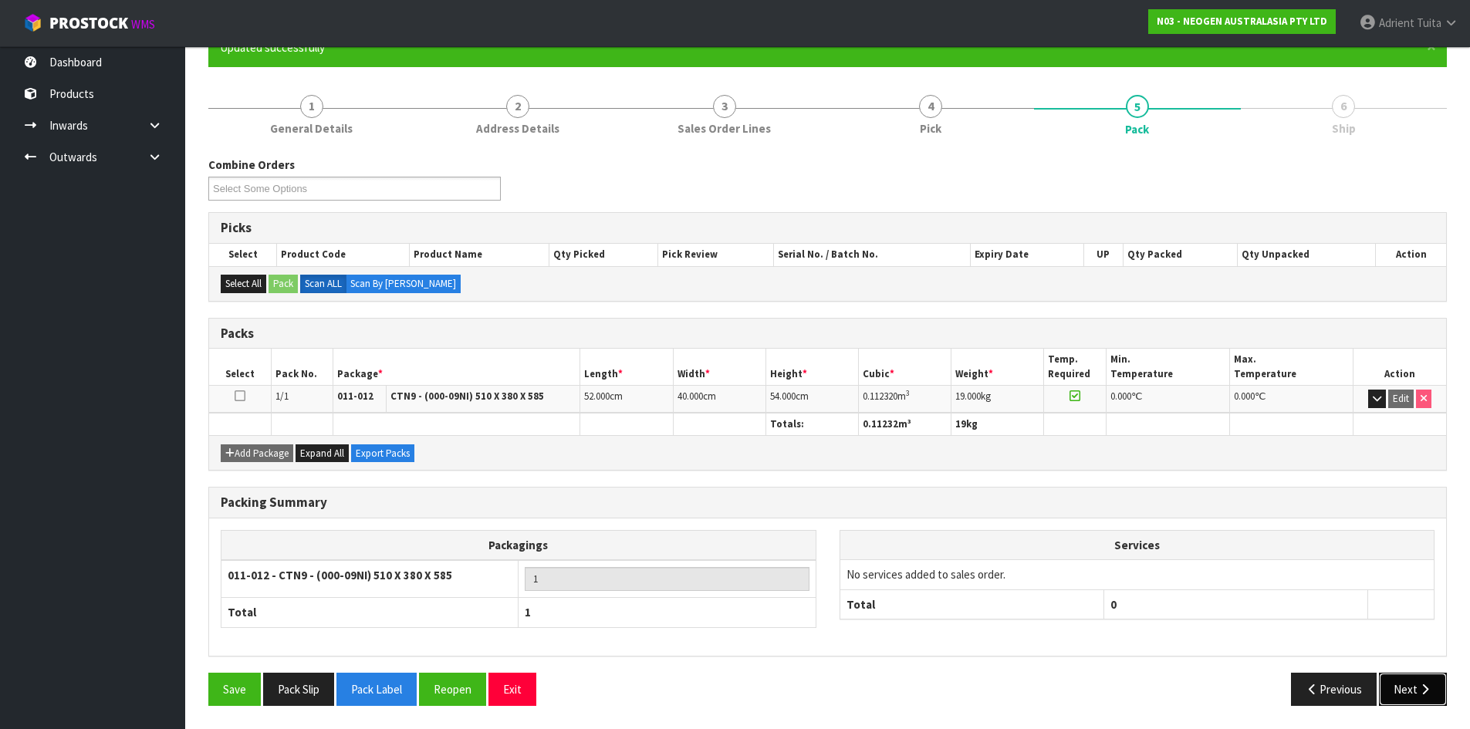
click at [1389, 685] on button "Next" at bounding box center [1413, 689] width 68 height 33
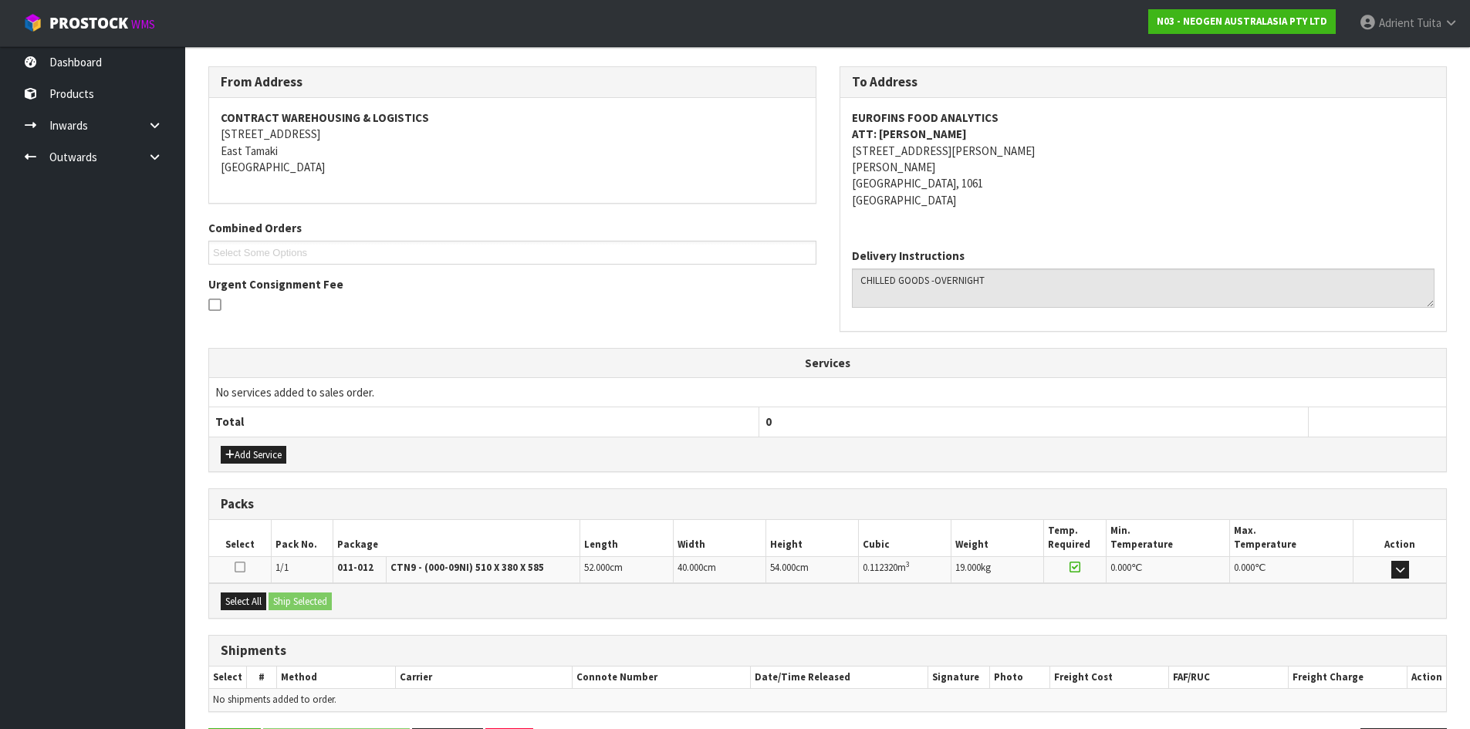
scroll to position [294, 0]
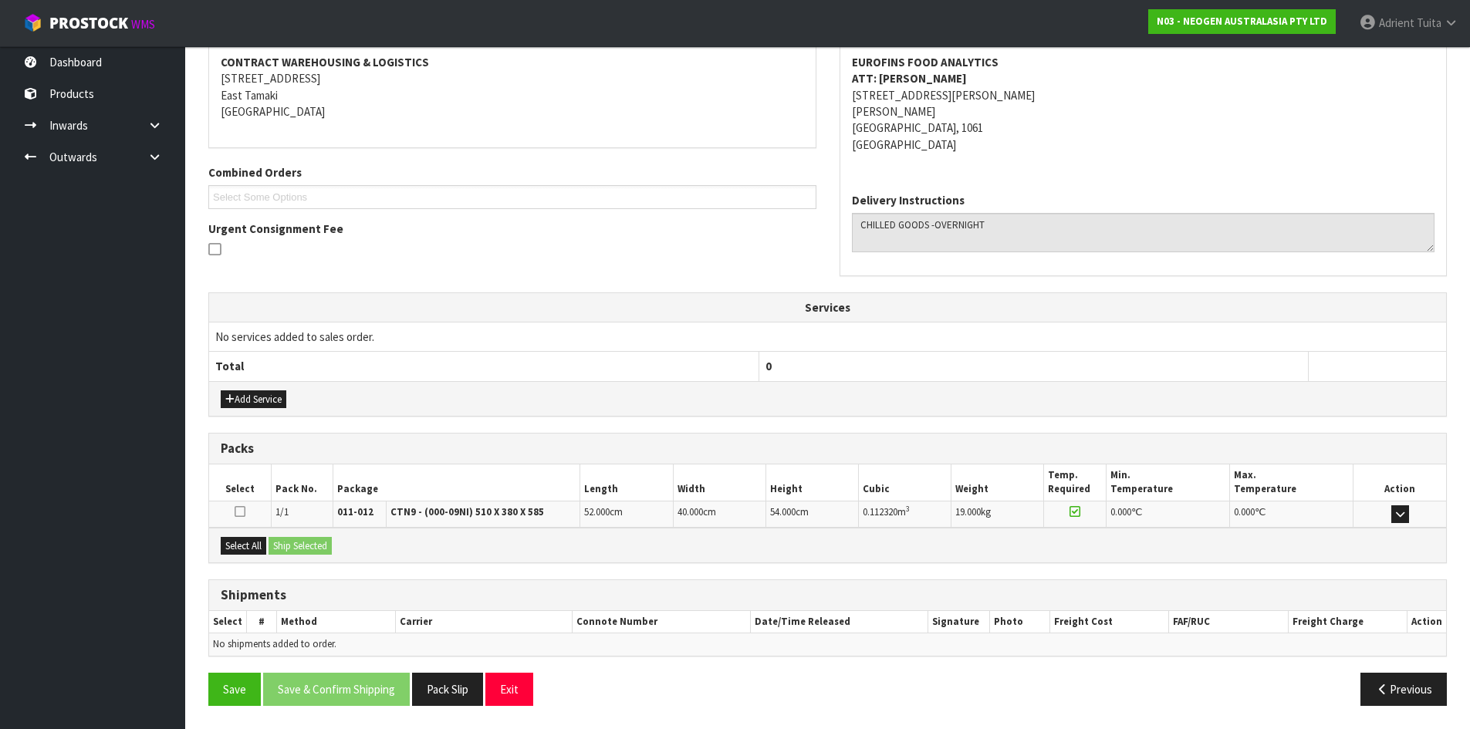
drag, startPoint x: 221, startPoint y: 563, endPoint x: 297, endPoint y: 544, distance: 78.0
click at [240, 559] on div "Packs Select Pack No. Package Length Width Height Cubic Weight Temp. Required M…" at bounding box center [827, 498] width 1238 height 130
drag, startPoint x: 250, startPoint y: 551, endPoint x: 291, endPoint y: 542, distance: 41.9
click at [252, 549] on button "Select All" at bounding box center [244, 546] width 46 height 19
click at [292, 542] on button "Ship Selected" at bounding box center [299, 546] width 63 height 19
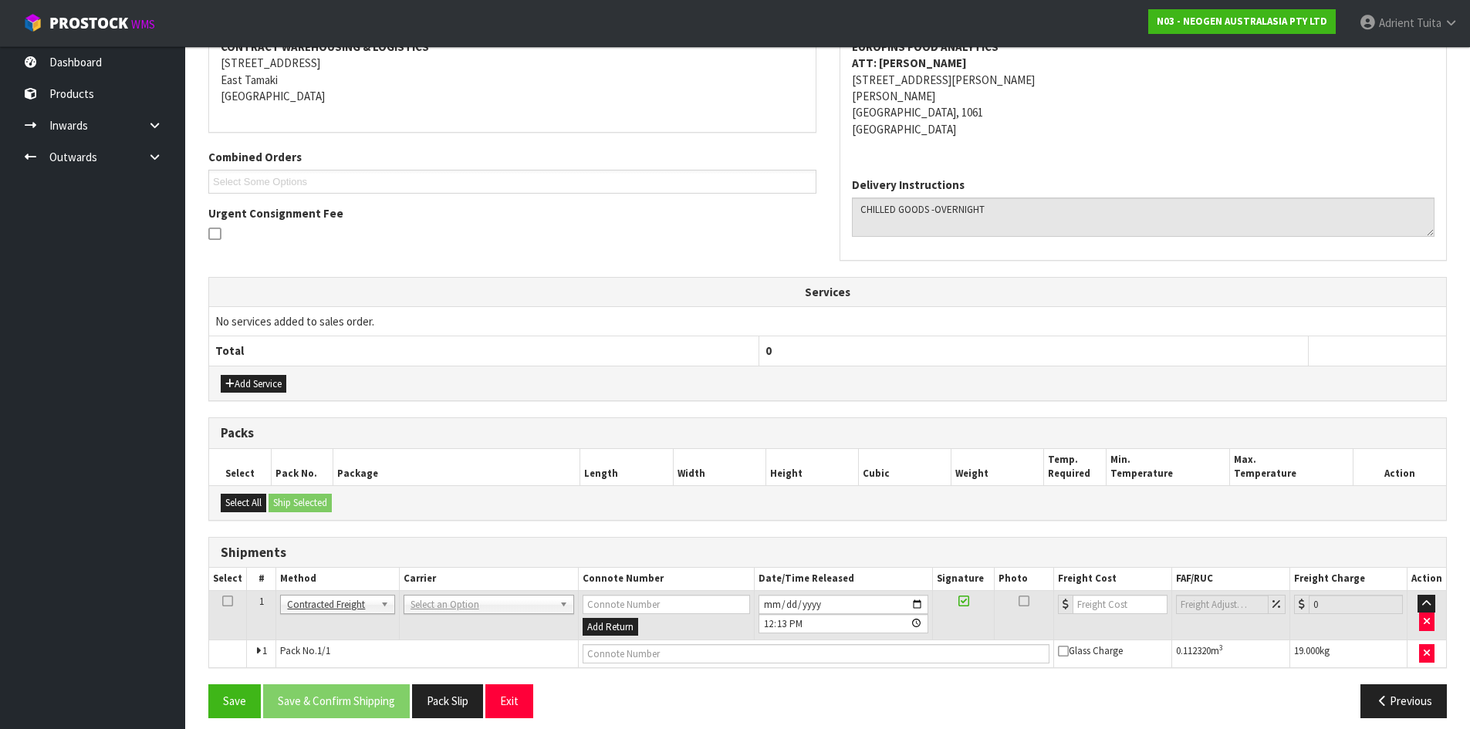
scroll to position [322, 0]
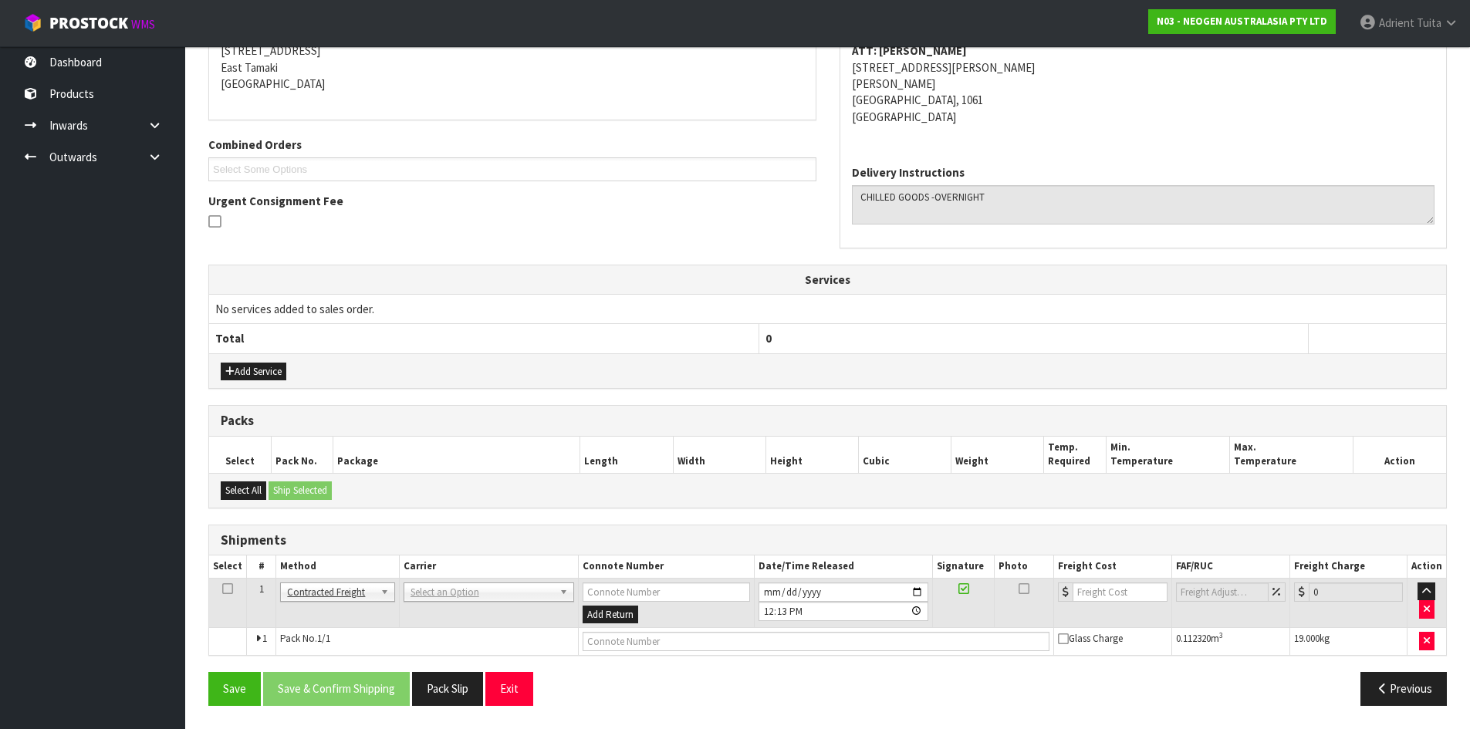
drag, startPoint x: 447, startPoint y: 596, endPoint x: 443, endPoint y: 613, distance: 17.6
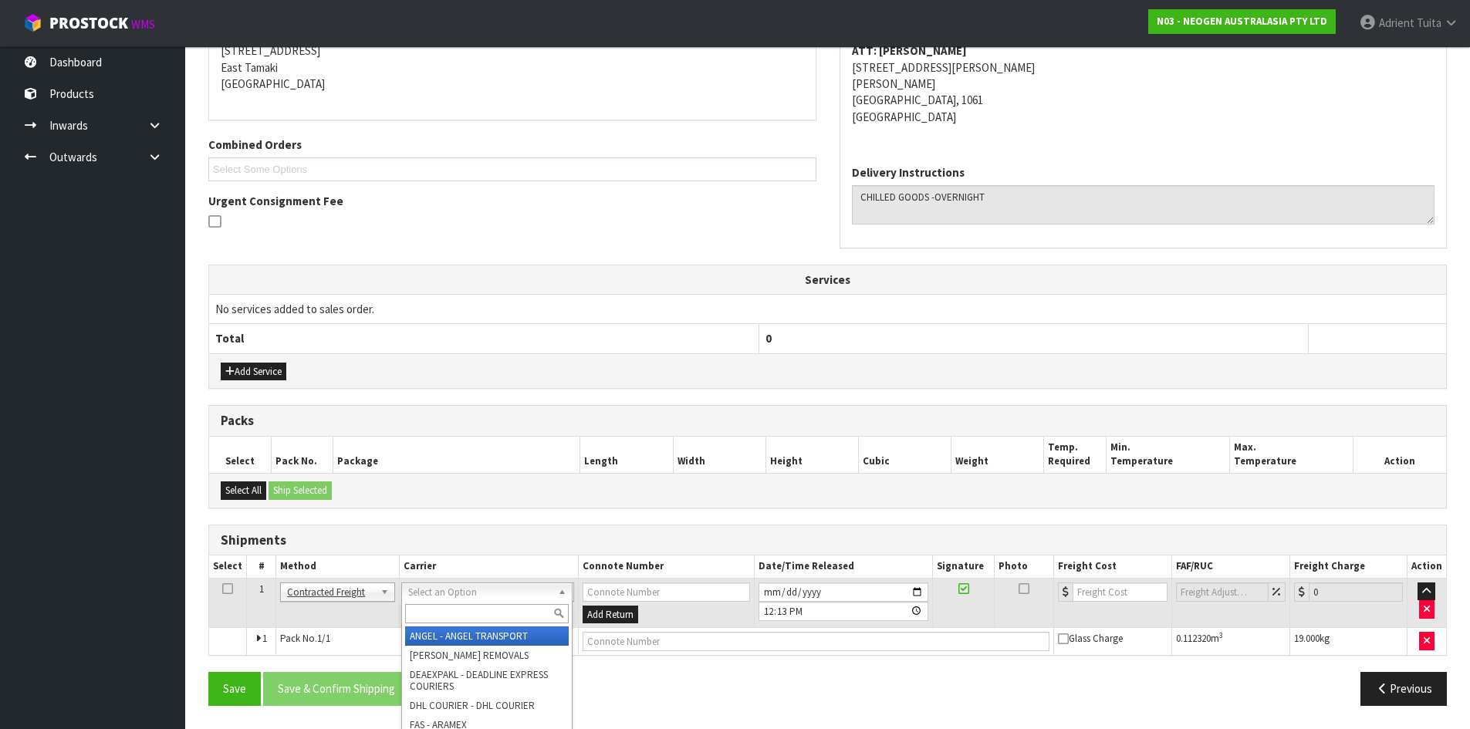
click at [443, 613] on input "text" at bounding box center [487, 613] width 164 height 19
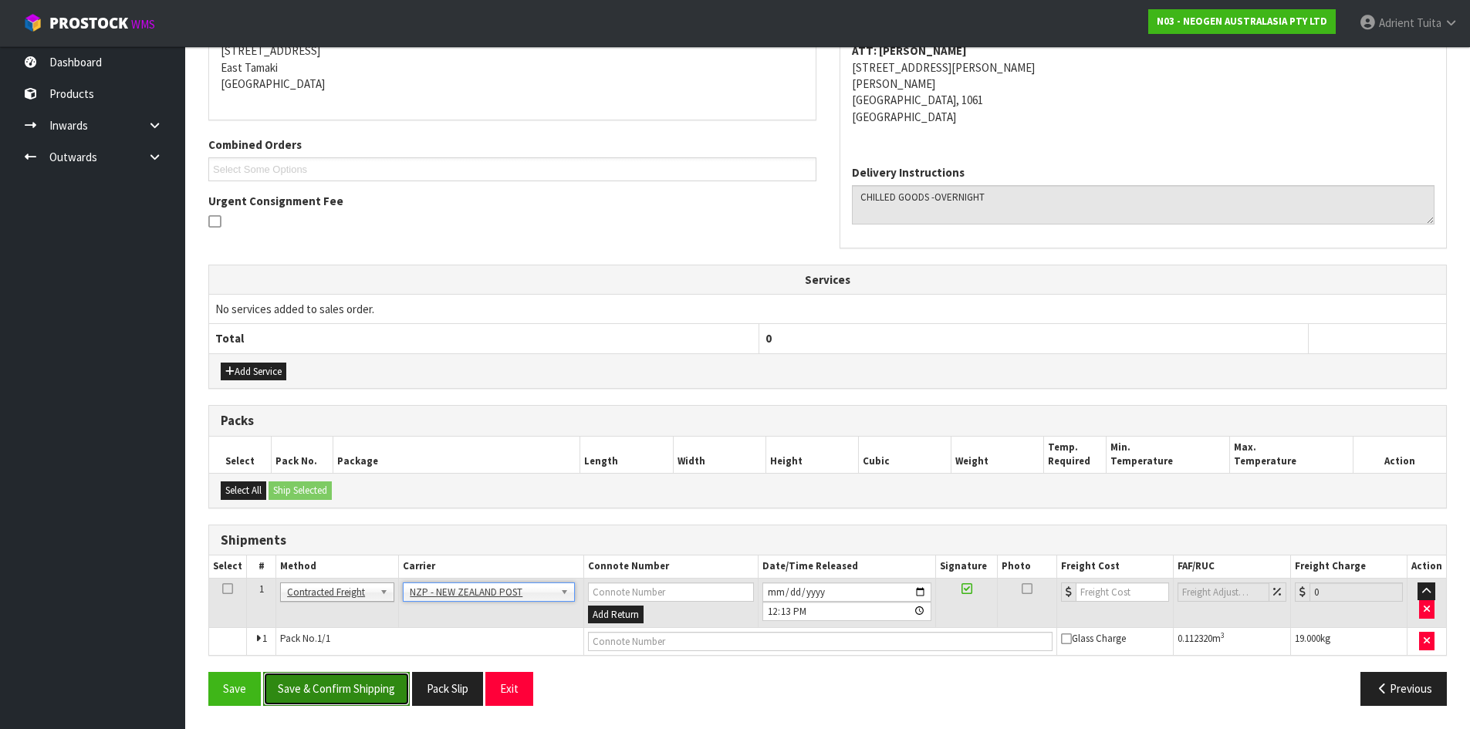
click at [323, 694] on button "Save & Confirm Shipping" at bounding box center [336, 688] width 147 height 33
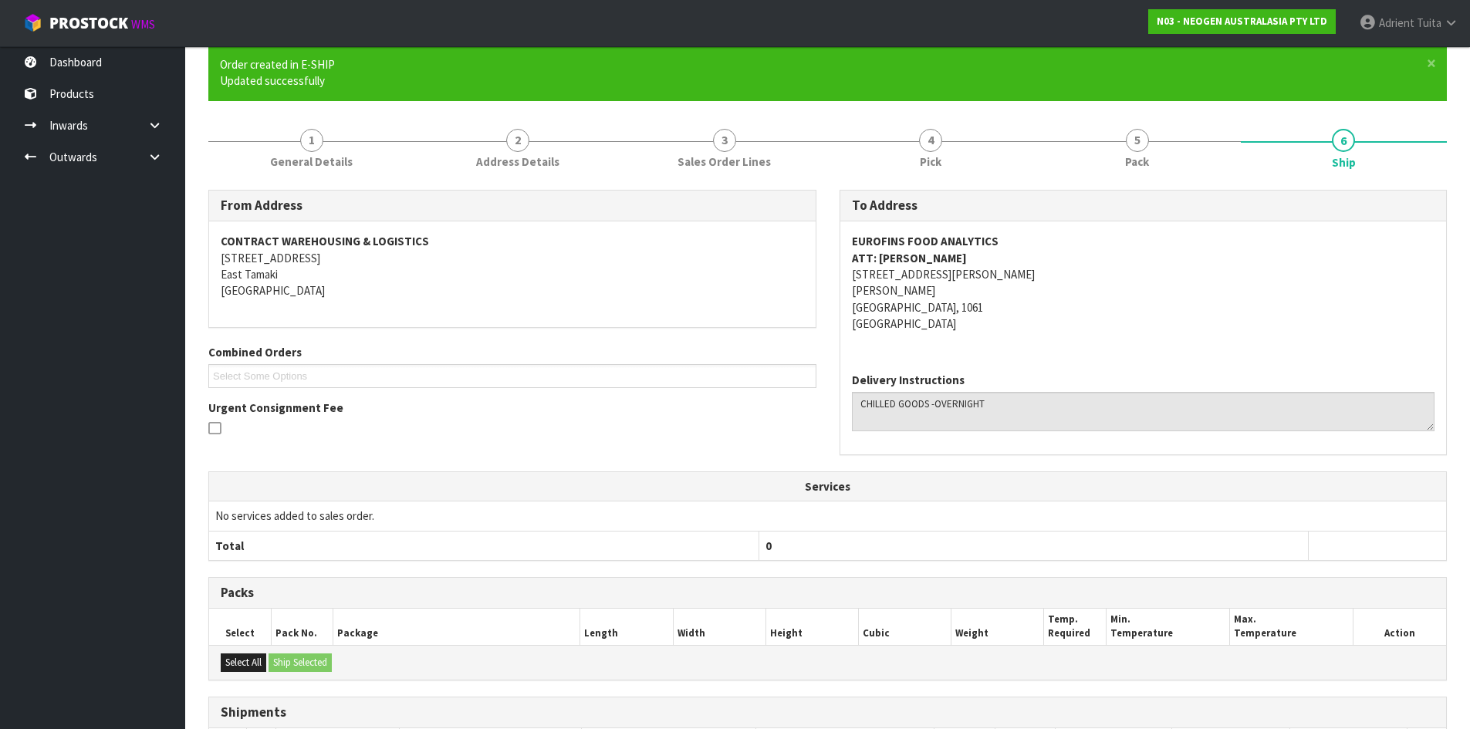
scroll to position [299, 0]
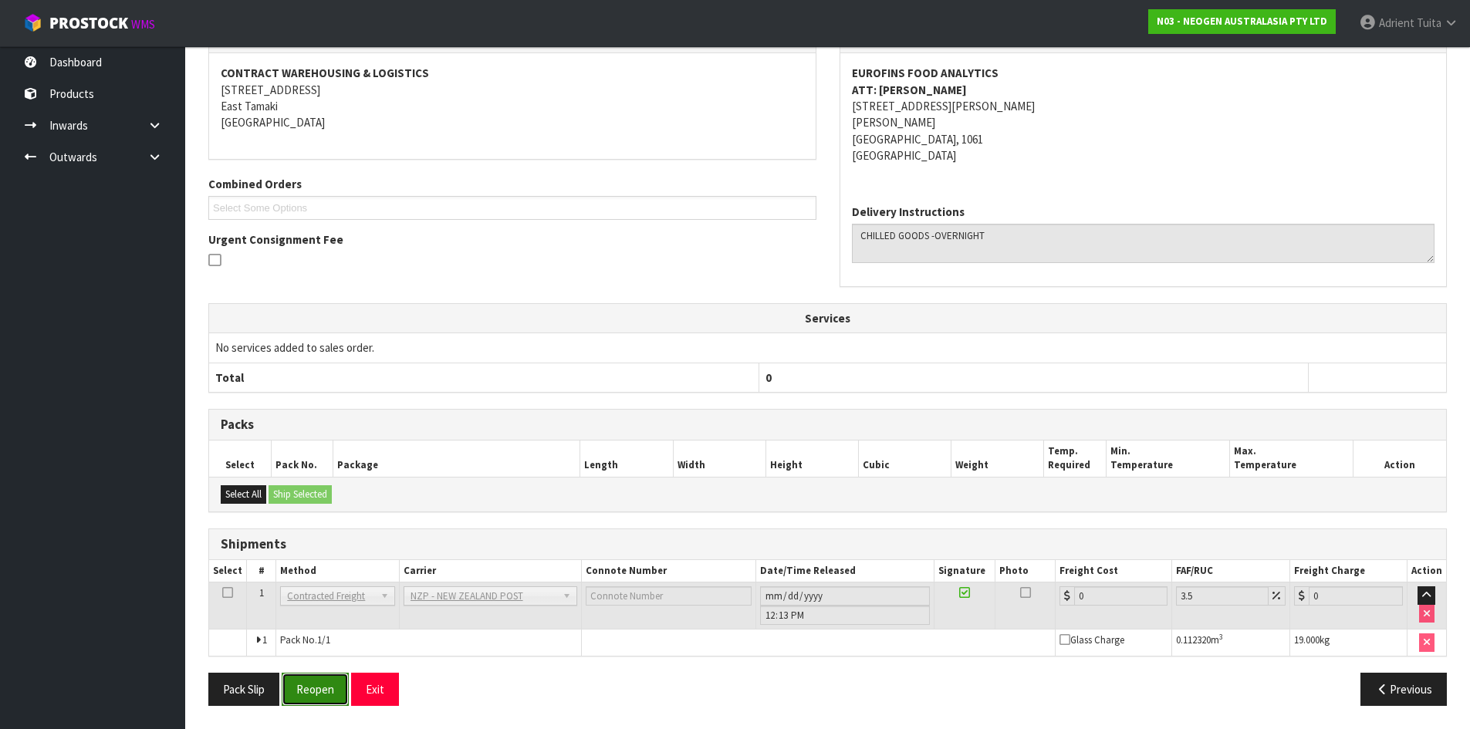
click at [317, 702] on button "Reopen" at bounding box center [315, 689] width 67 height 33
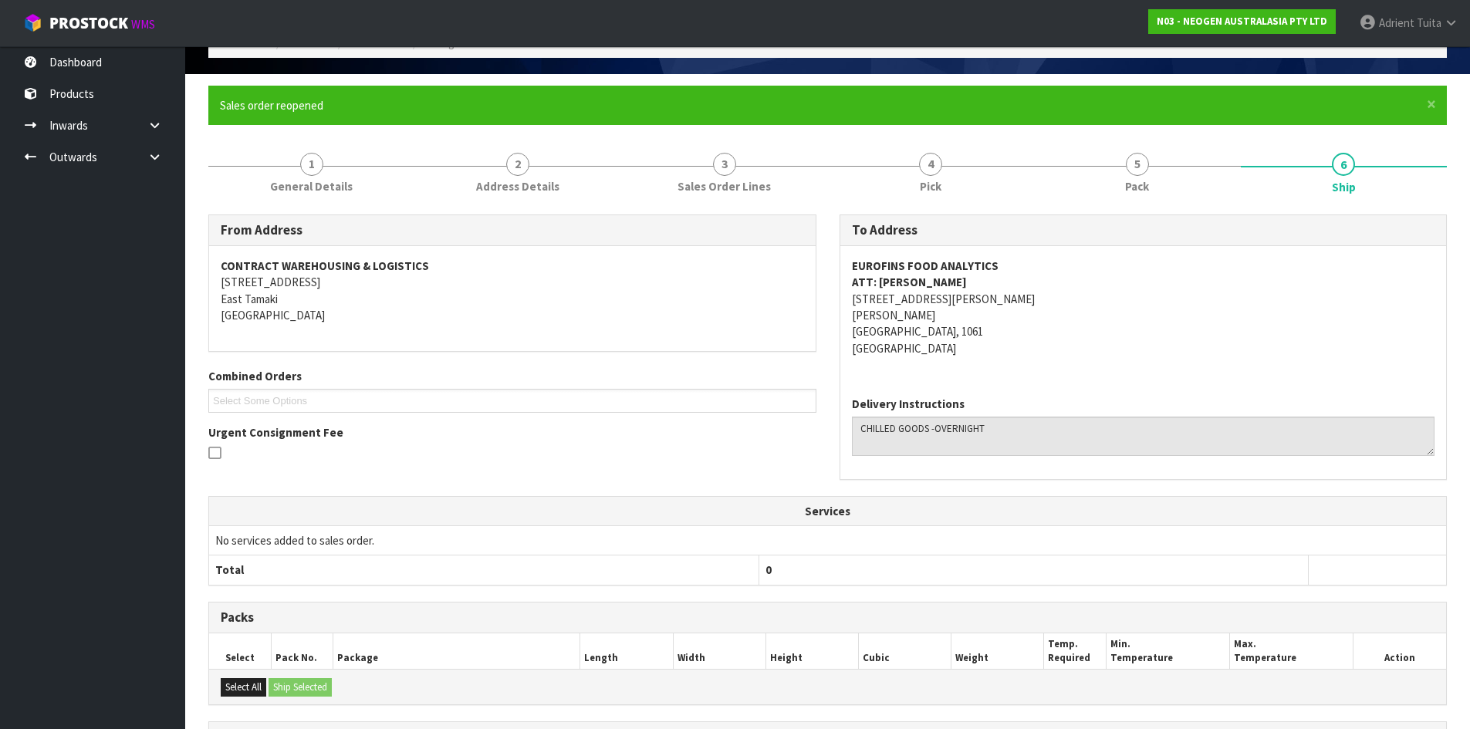
scroll to position [283, 0]
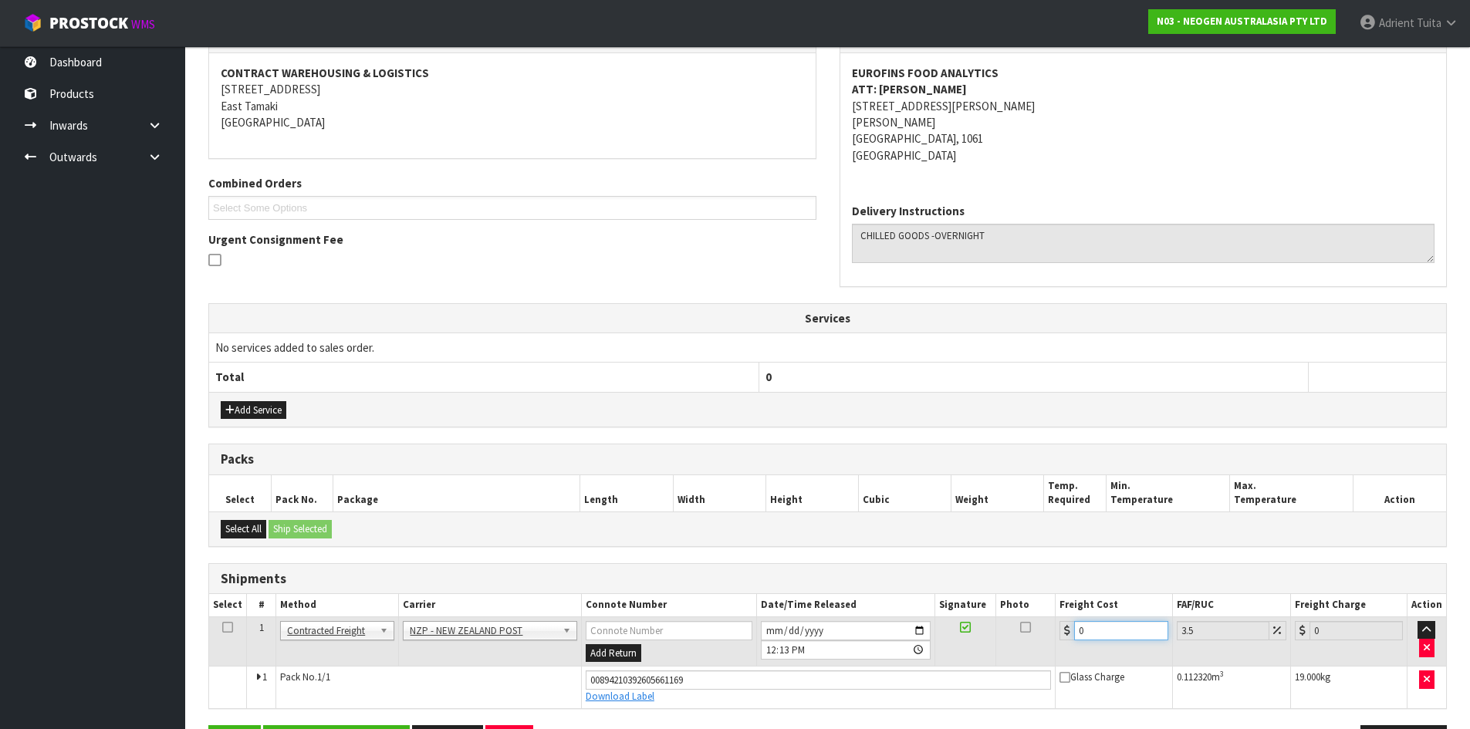
click at [1100, 626] on input "0" at bounding box center [1120, 630] width 93 height 19
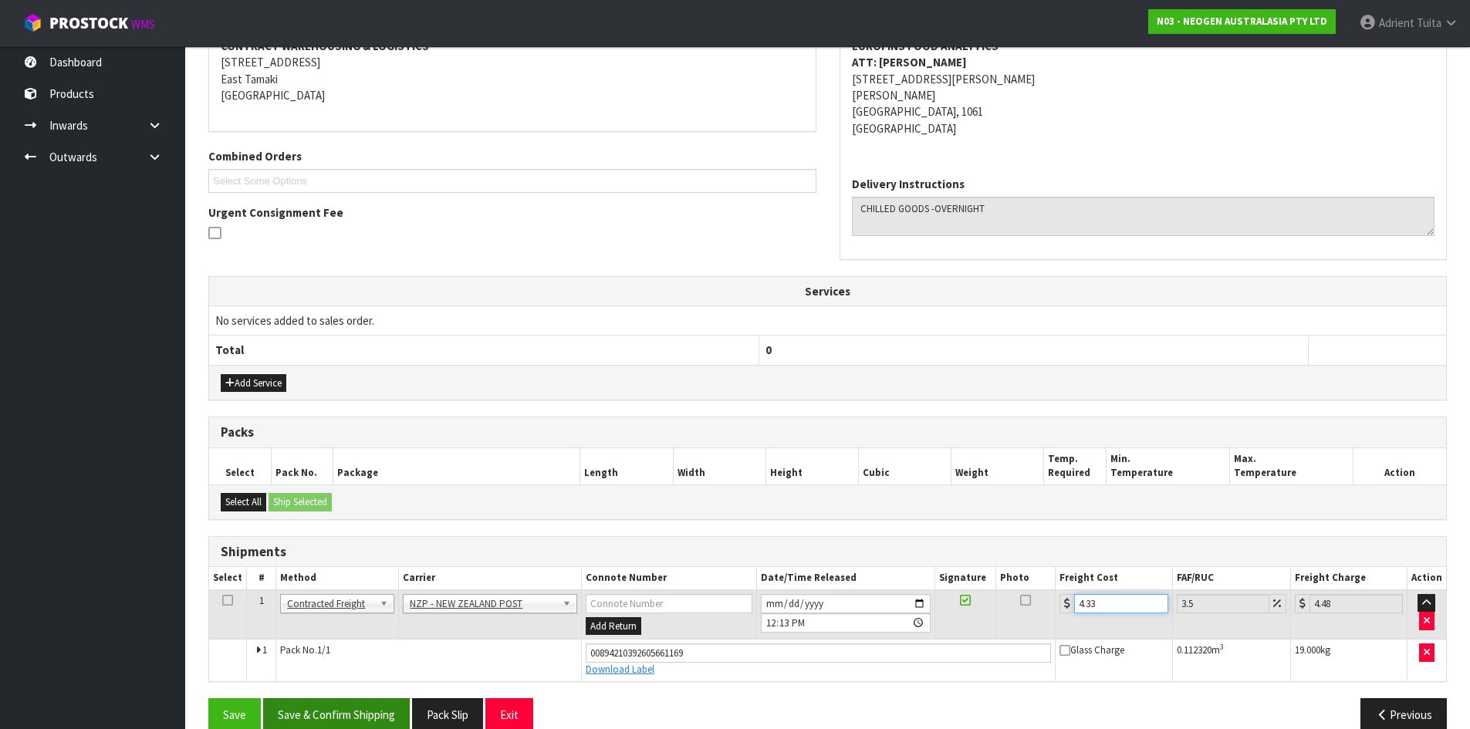
scroll to position [336, 0]
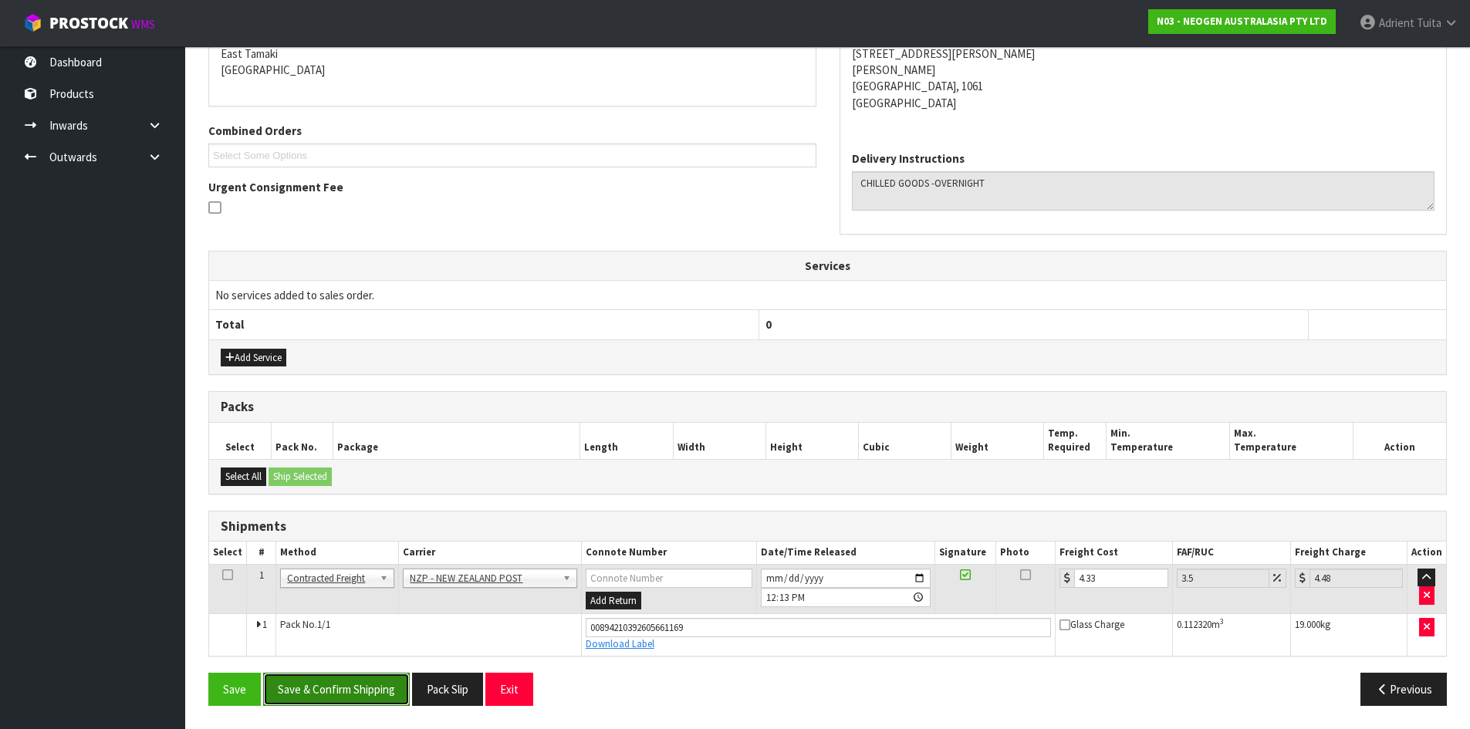
click at [355, 681] on button "Save & Confirm Shipping" at bounding box center [336, 689] width 147 height 33
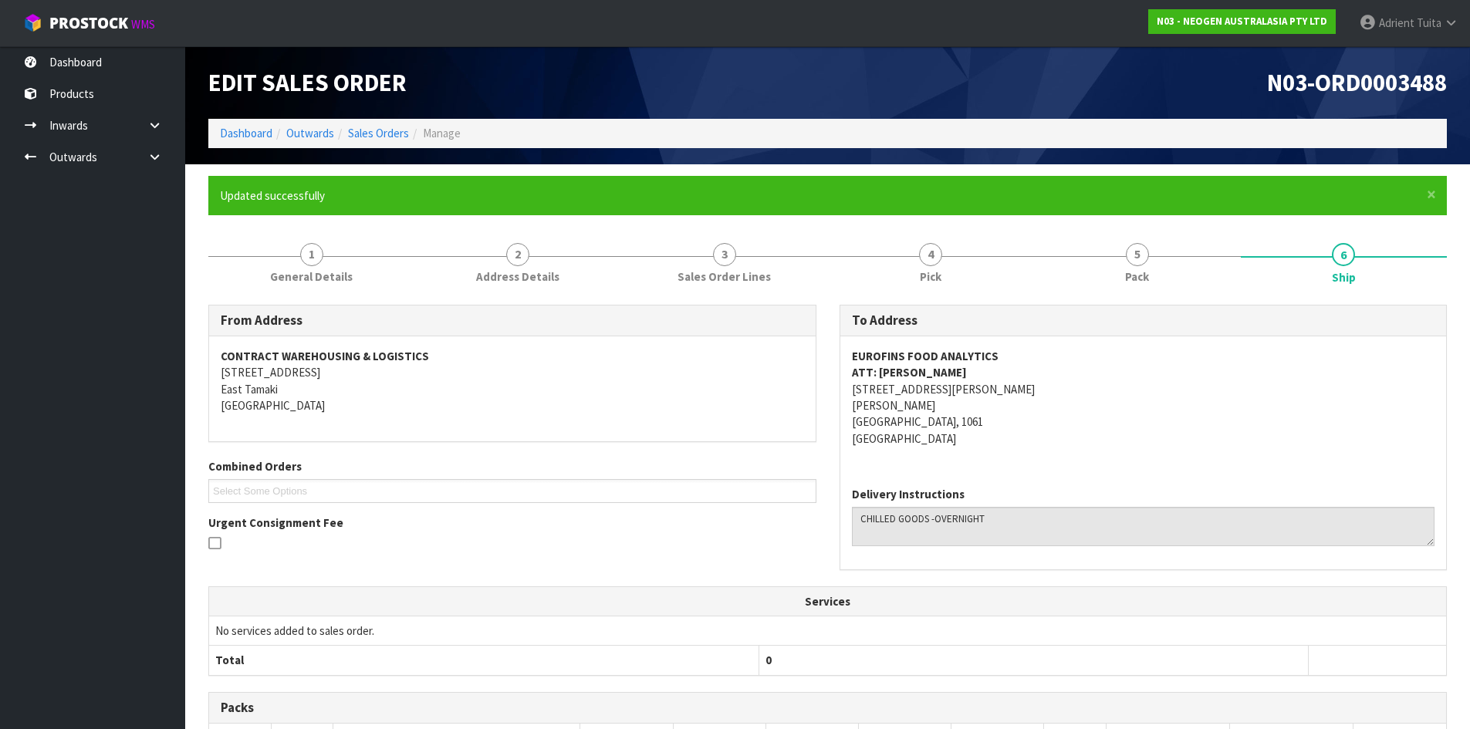
scroll to position [293, 0]
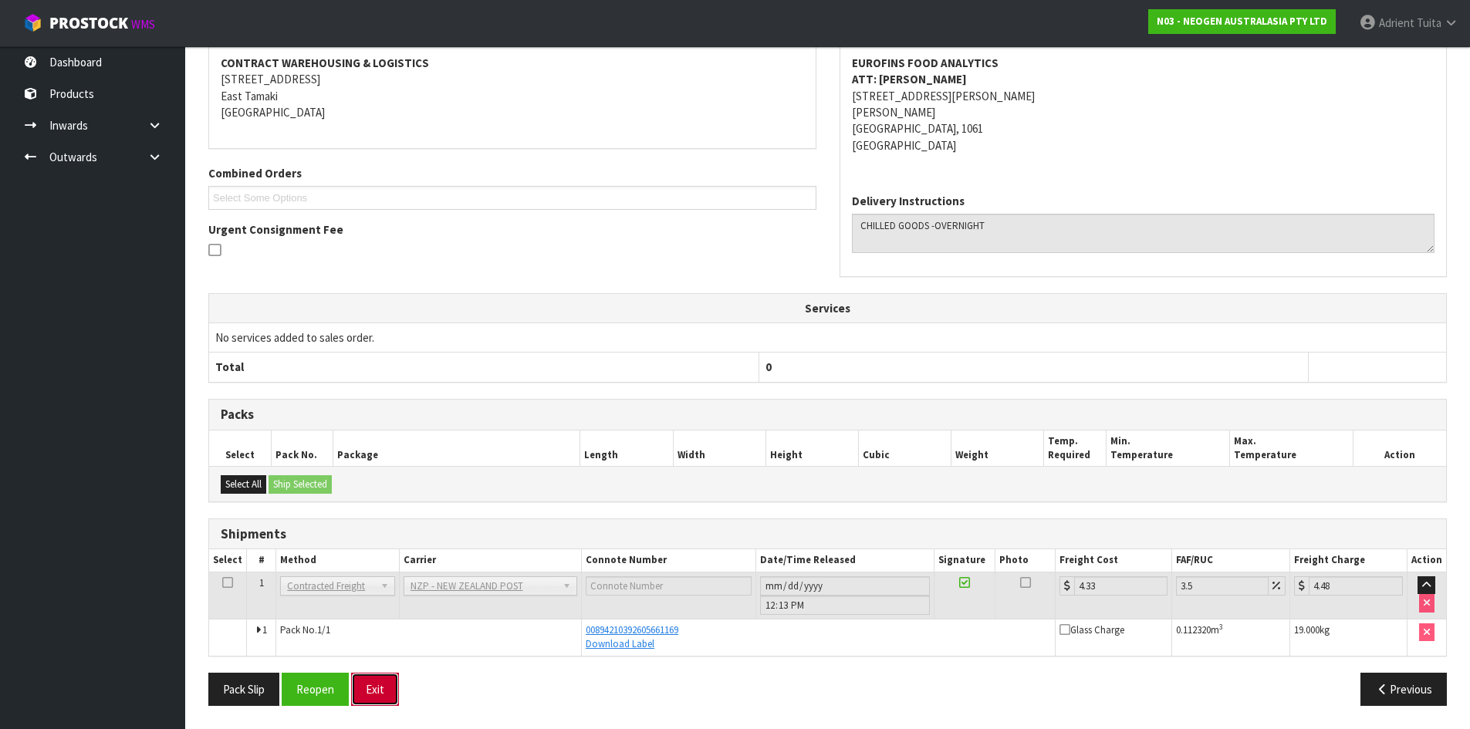
click at [380, 690] on button "Exit" at bounding box center [375, 689] width 48 height 33
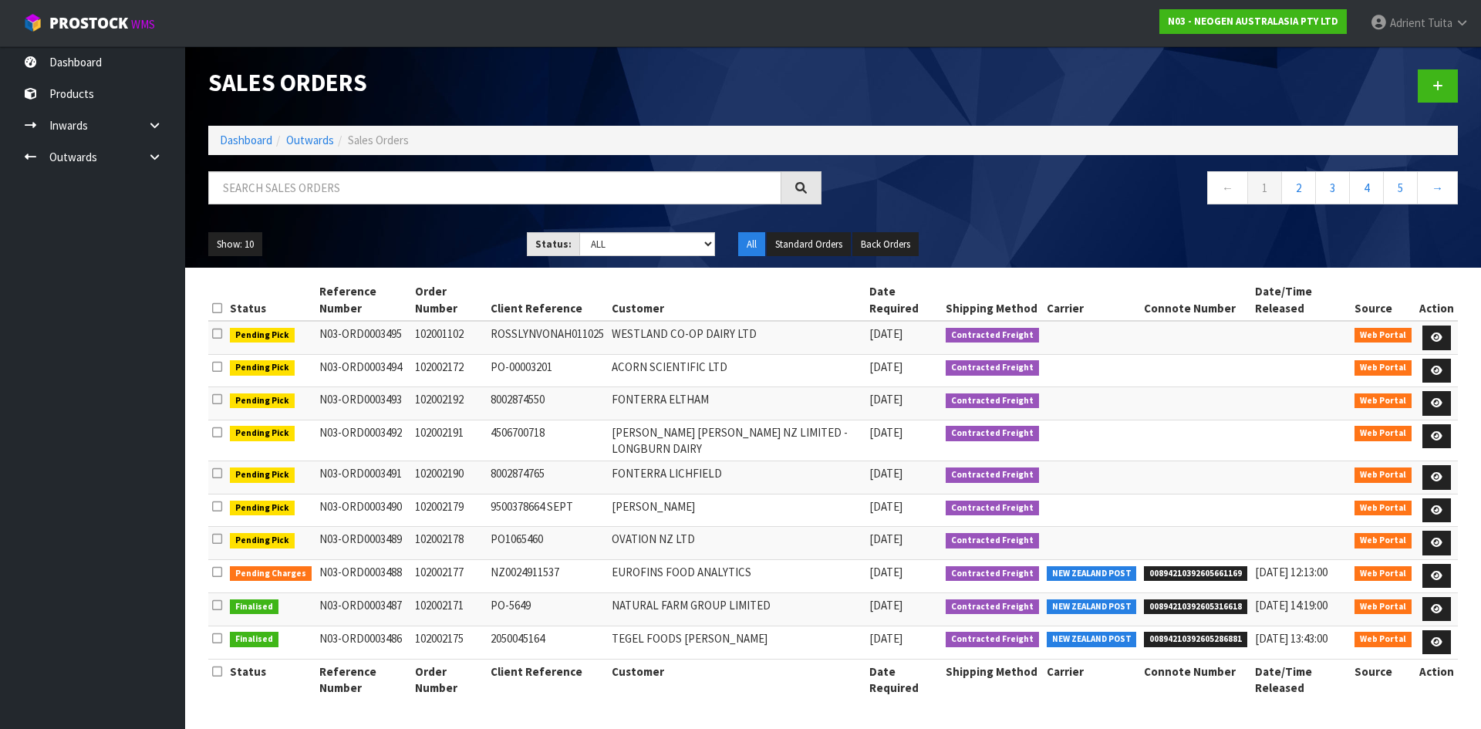
click at [225, 130] on ol "Dashboard Outwards Sales Orders" at bounding box center [833, 140] width 1250 height 29
click at [226, 133] on link "Dashboard" at bounding box center [246, 140] width 52 height 15
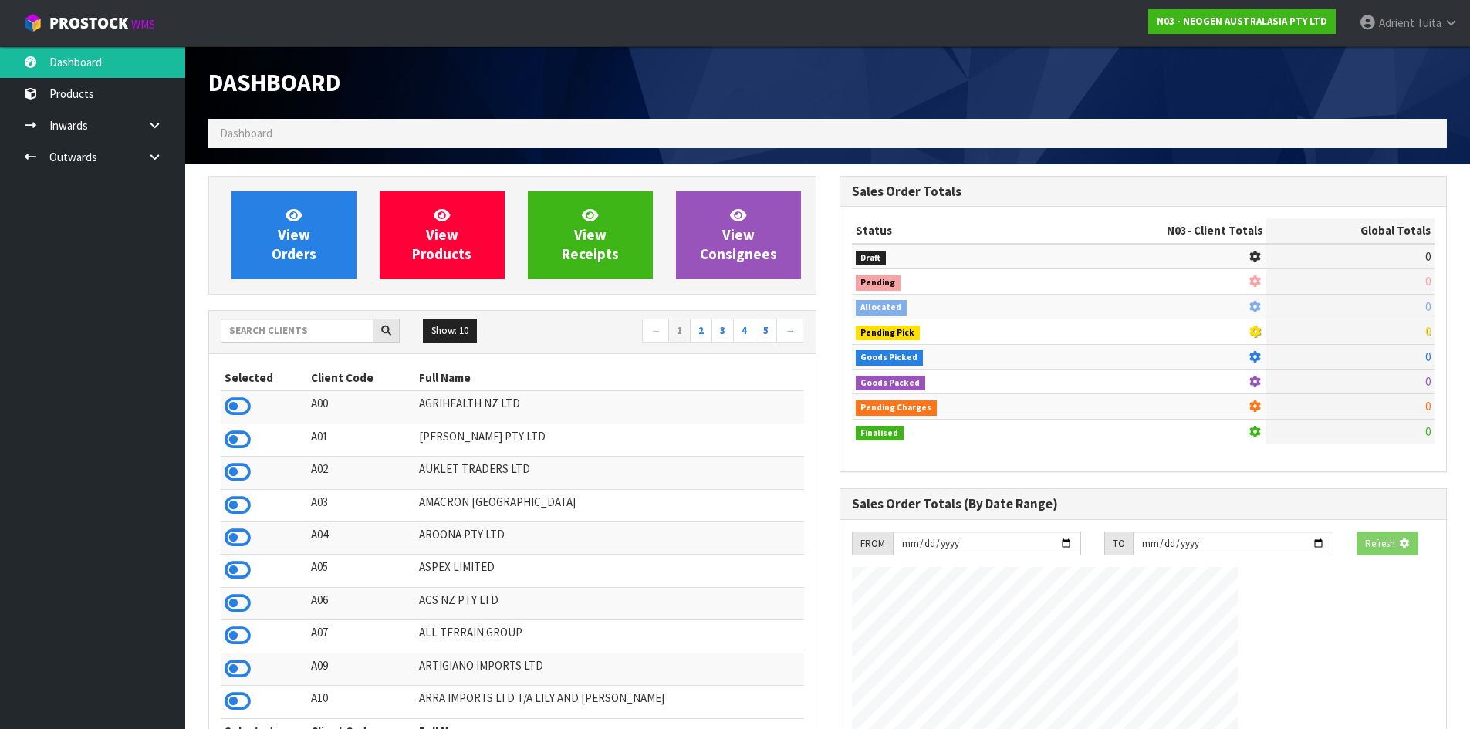
click at [313, 341] on div "Show: 10 5 10 25 50 ← 1 2 3 4 5 →" at bounding box center [512, 332] width 606 height 27
click at [313, 333] on input "text" at bounding box center [297, 331] width 153 height 24
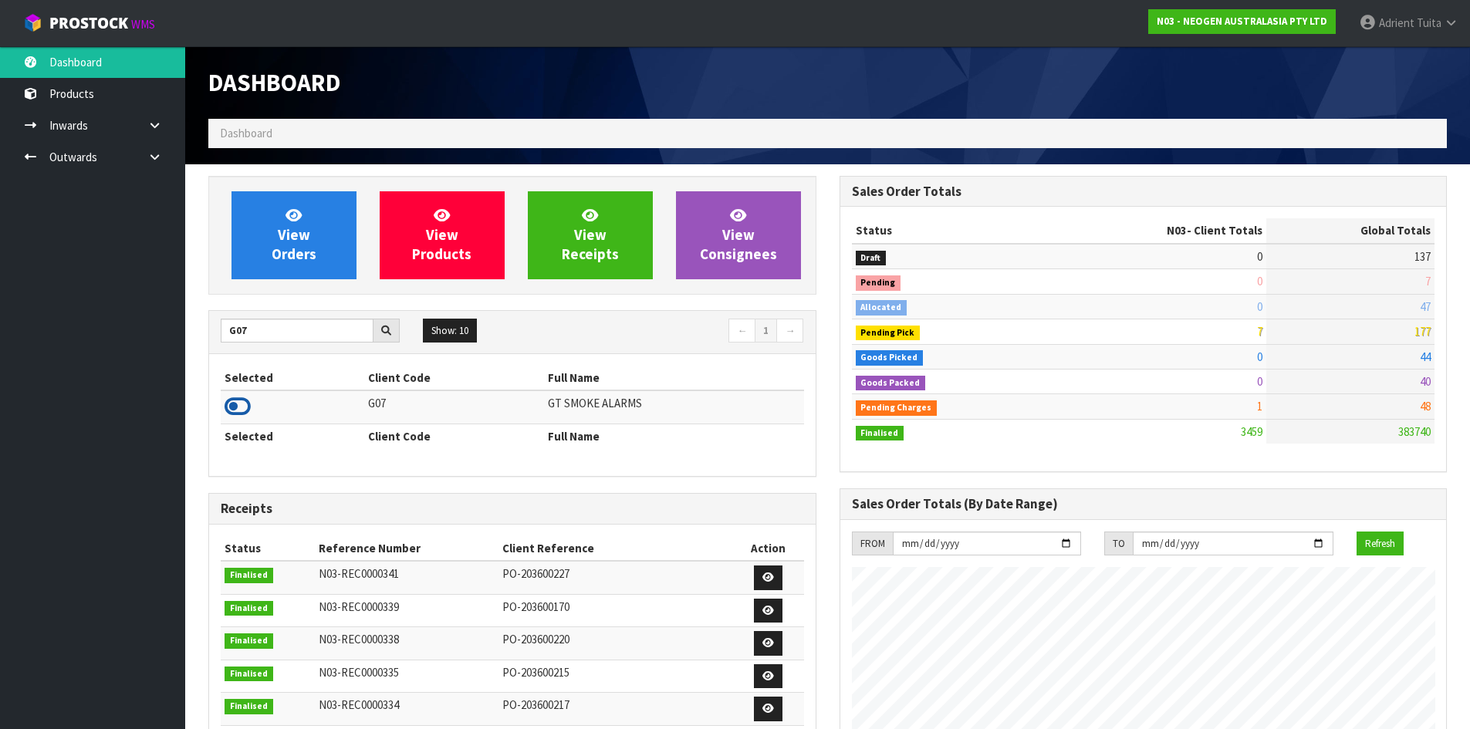
click at [238, 398] on td at bounding box center [292, 406] width 143 height 33
drag, startPoint x: 238, startPoint y: 398, endPoint x: 243, endPoint y: 376, distance: 23.0
click at [239, 399] on icon at bounding box center [238, 406] width 26 height 23
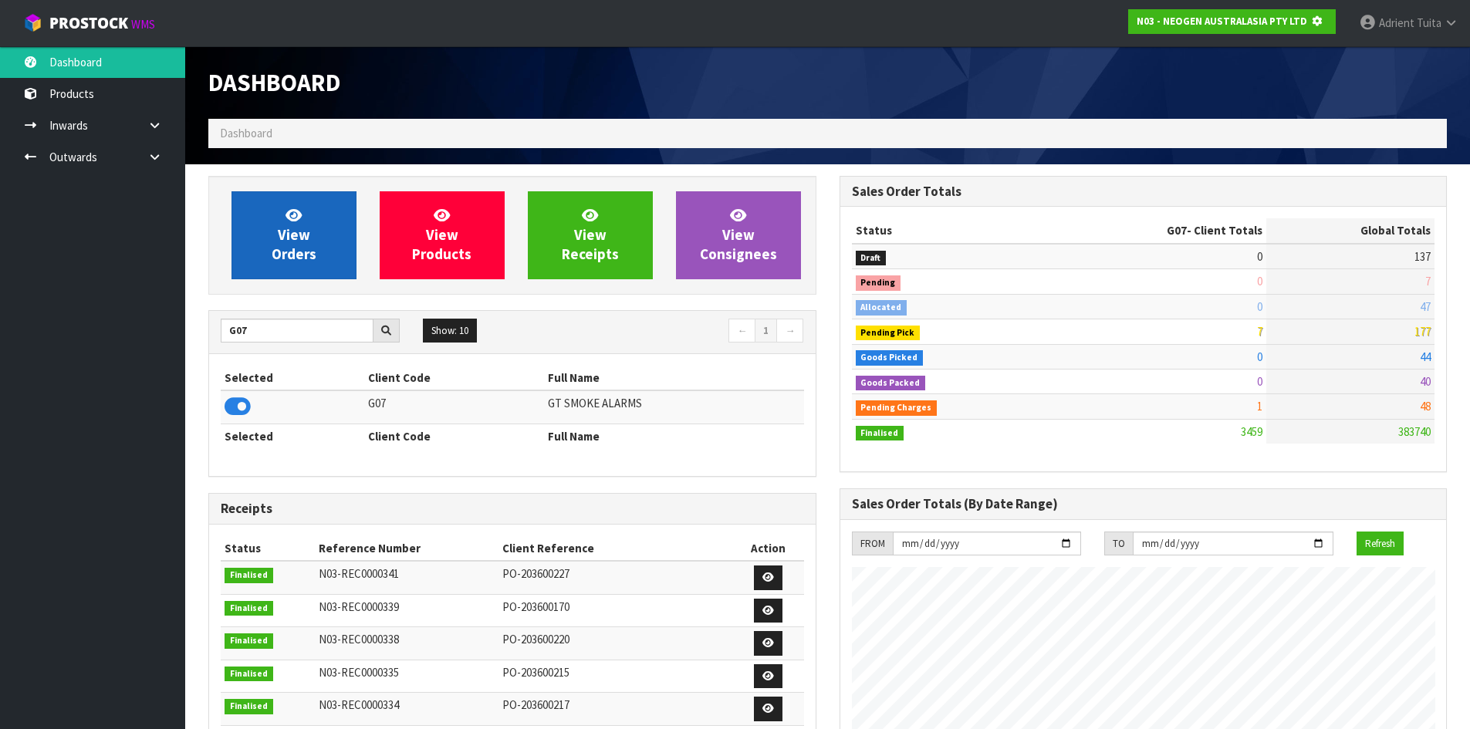
scroll to position [770528, 770859]
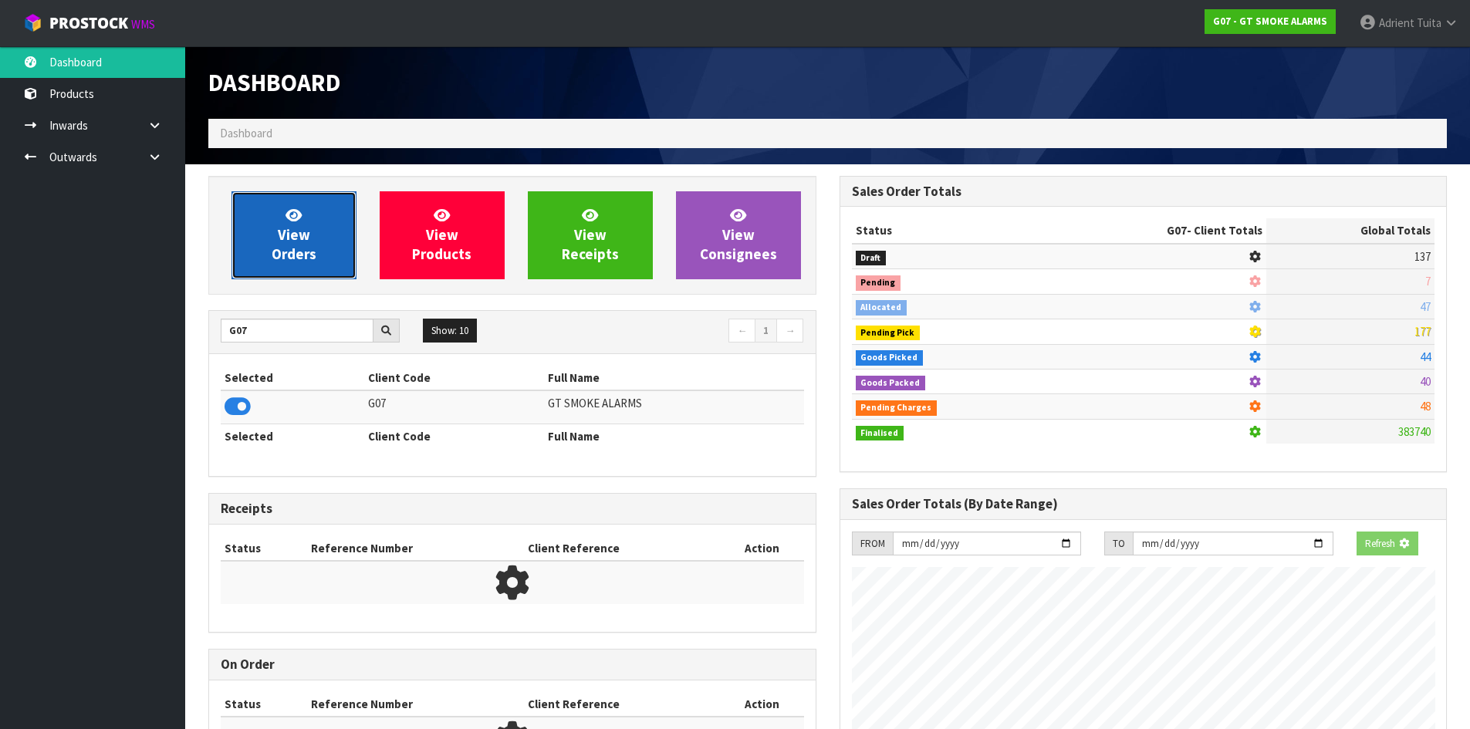
click at [286, 243] on span "View Orders" at bounding box center [294, 235] width 45 height 58
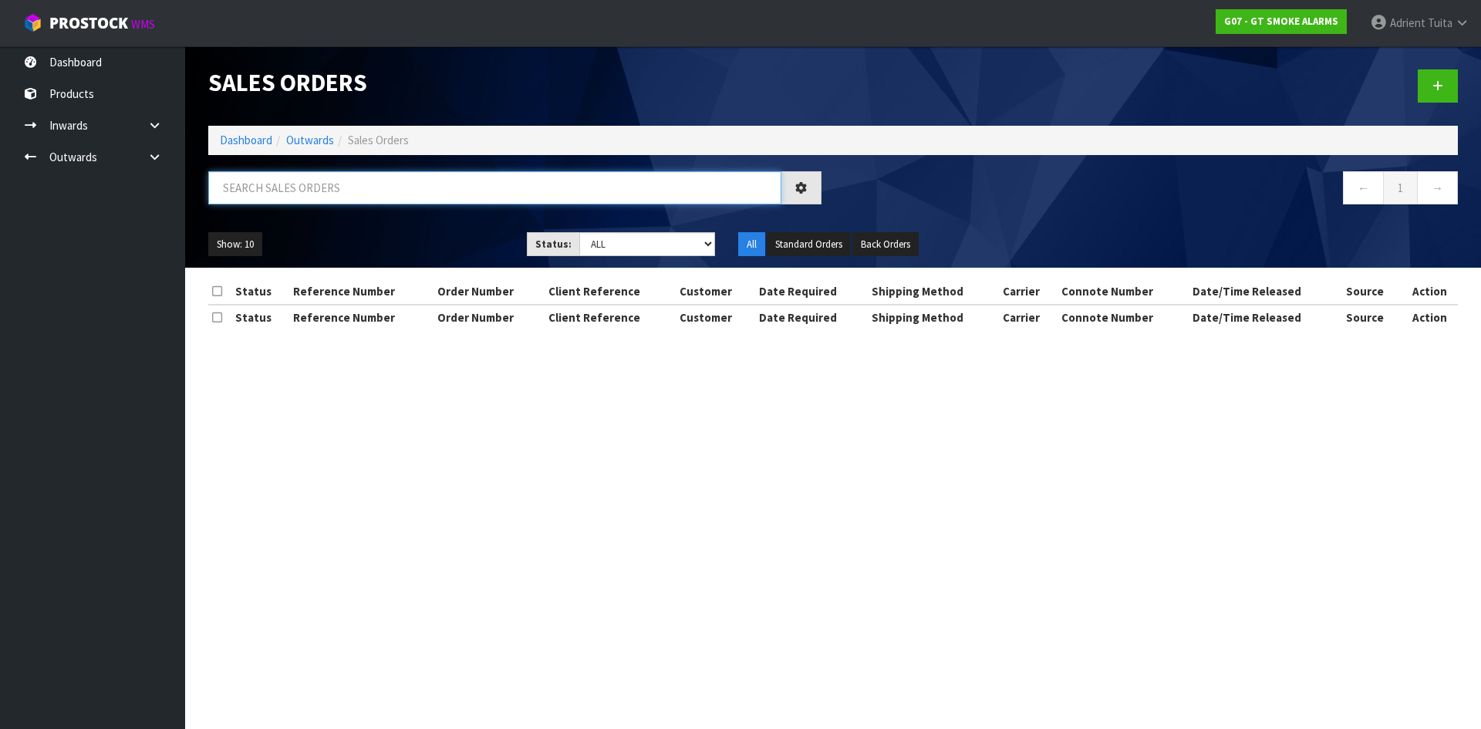
click at [325, 201] on input "text" at bounding box center [494, 187] width 573 height 33
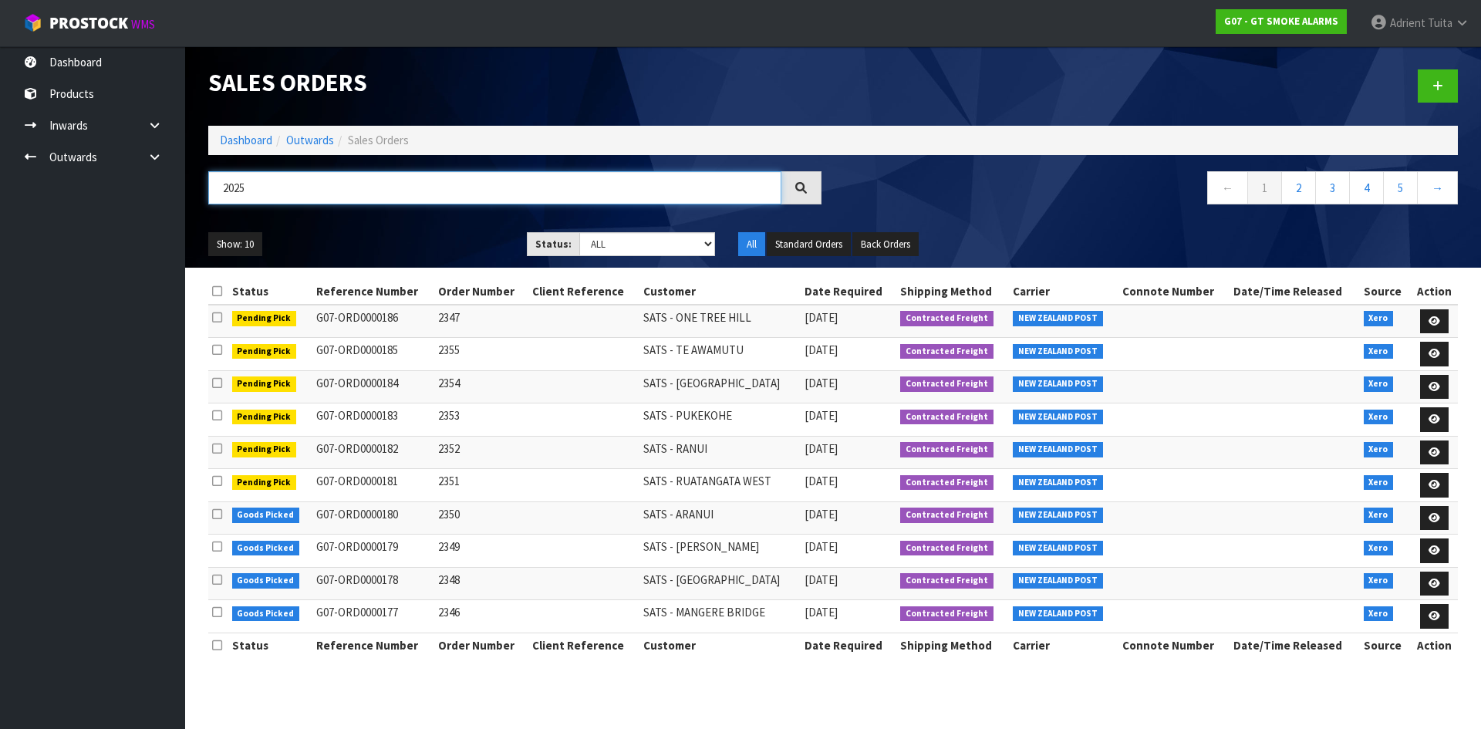
click at [330, 184] on input "2025" at bounding box center [494, 187] width 573 height 33
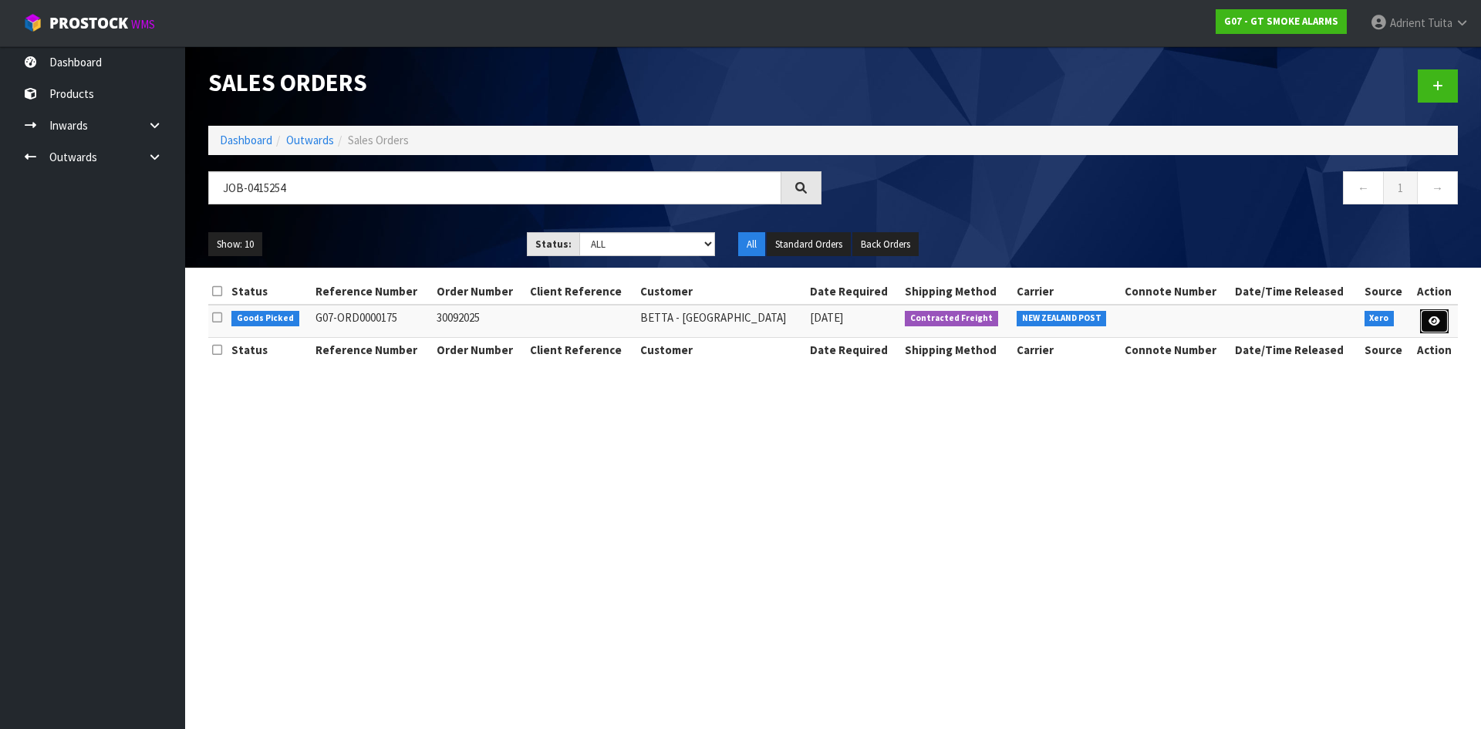
click at [1436, 318] on icon at bounding box center [1435, 321] width 12 height 10
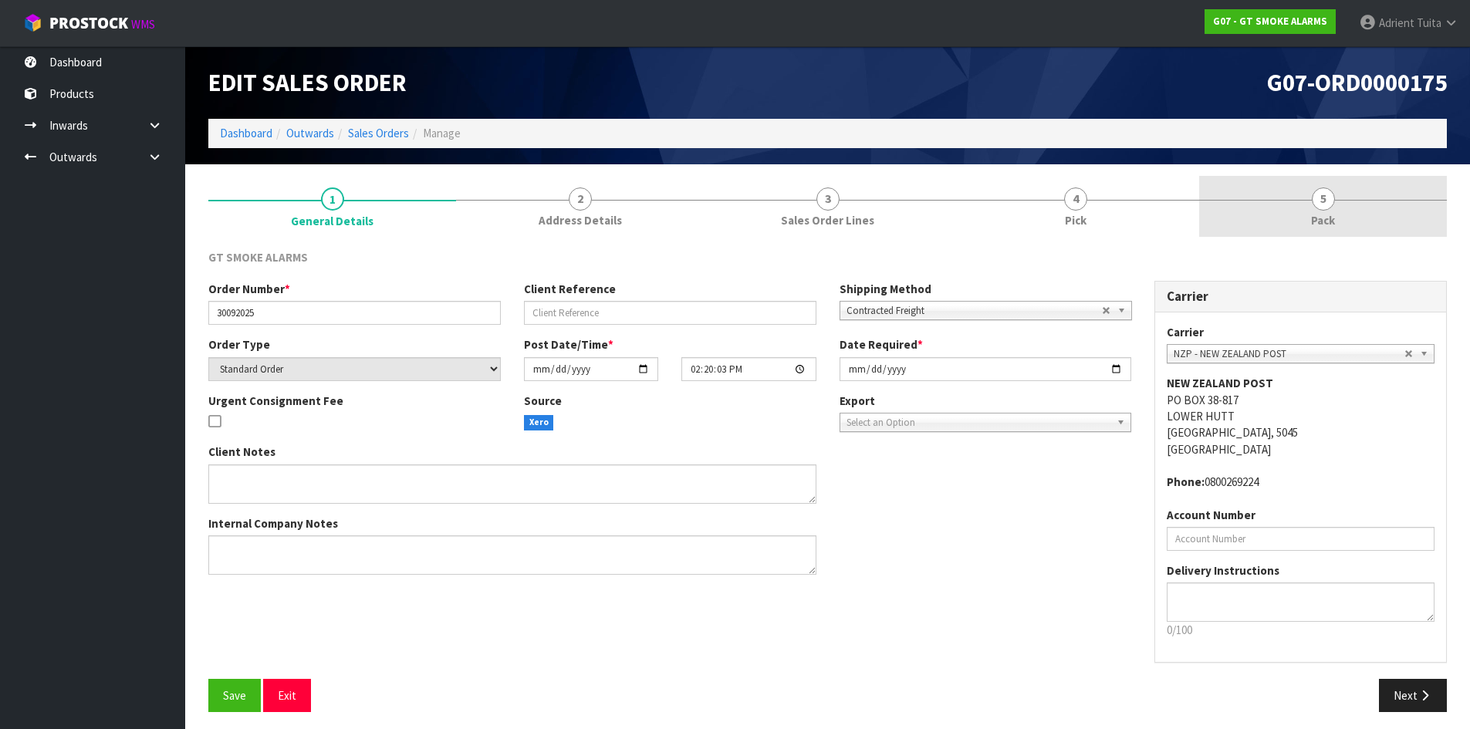
drag, startPoint x: 1372, startPoint y: 208, endPoint x: 928, endPoint y: 236, distance: 444.5
click at [1372, 206] on link "5 Pack" at bounding box center [1323, 206] width 248 height 61
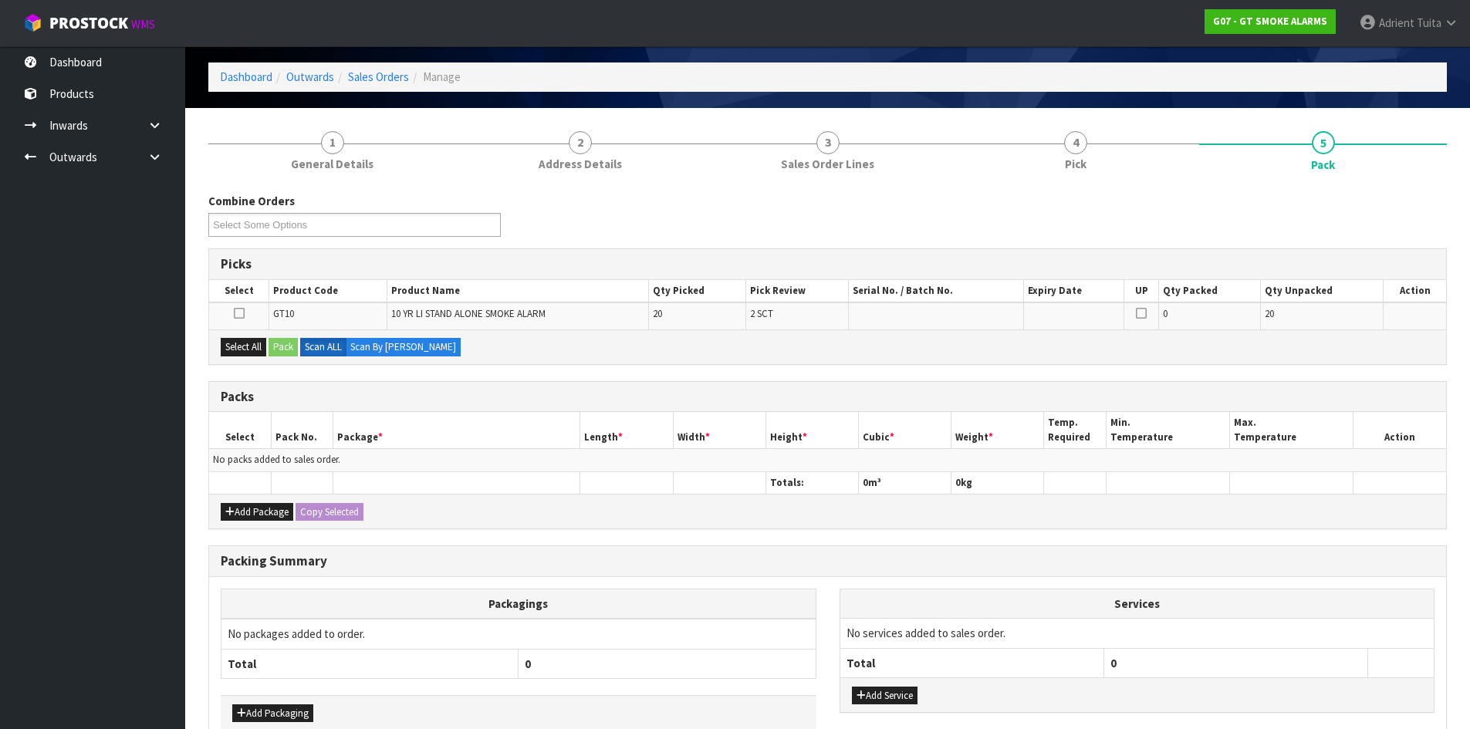
scroll to position [143, 0]
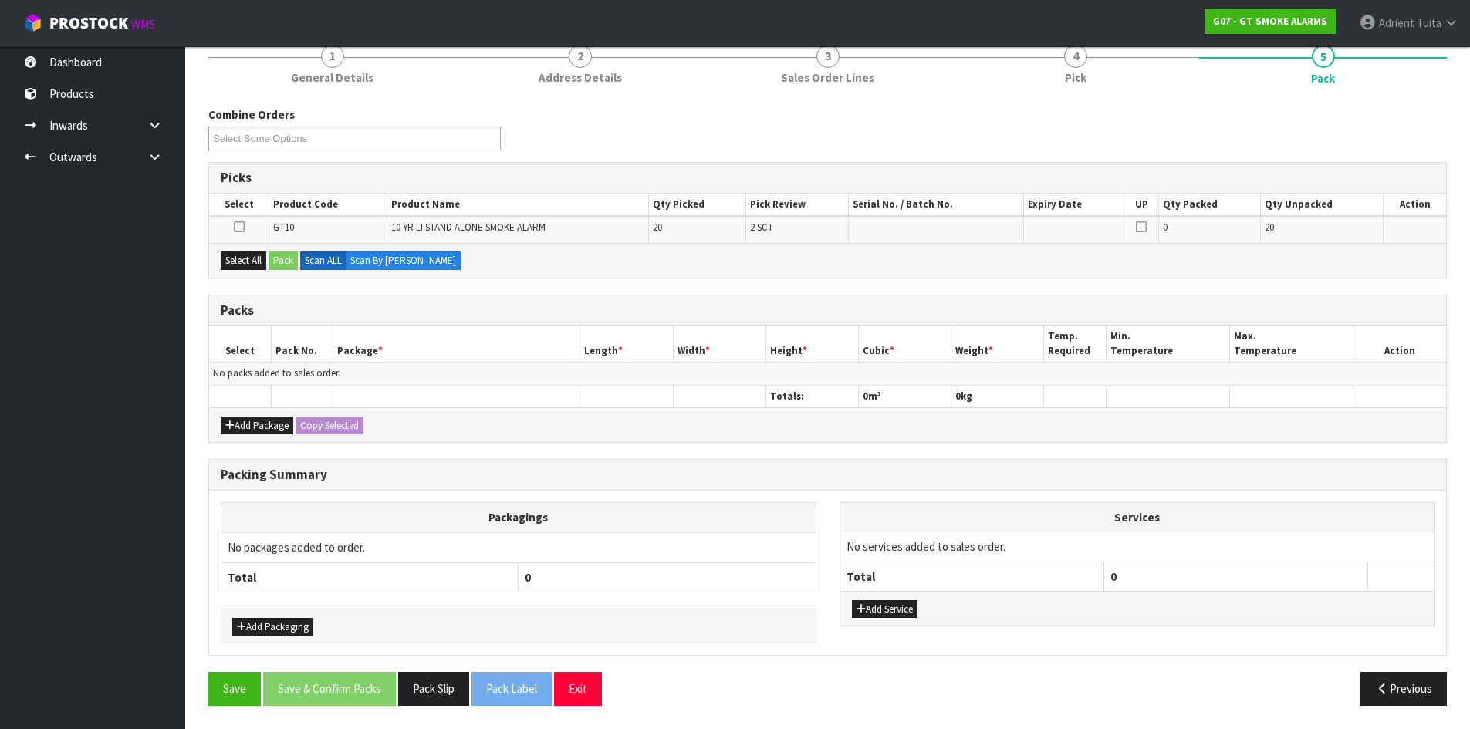
click at [238, 411] on div "Add Package Copy Selected" at bounding box center [827, 424] width 1237 height 35
click at [234, 419] on button "Add Package" at bounding box center [257, 426] width 73 height 19
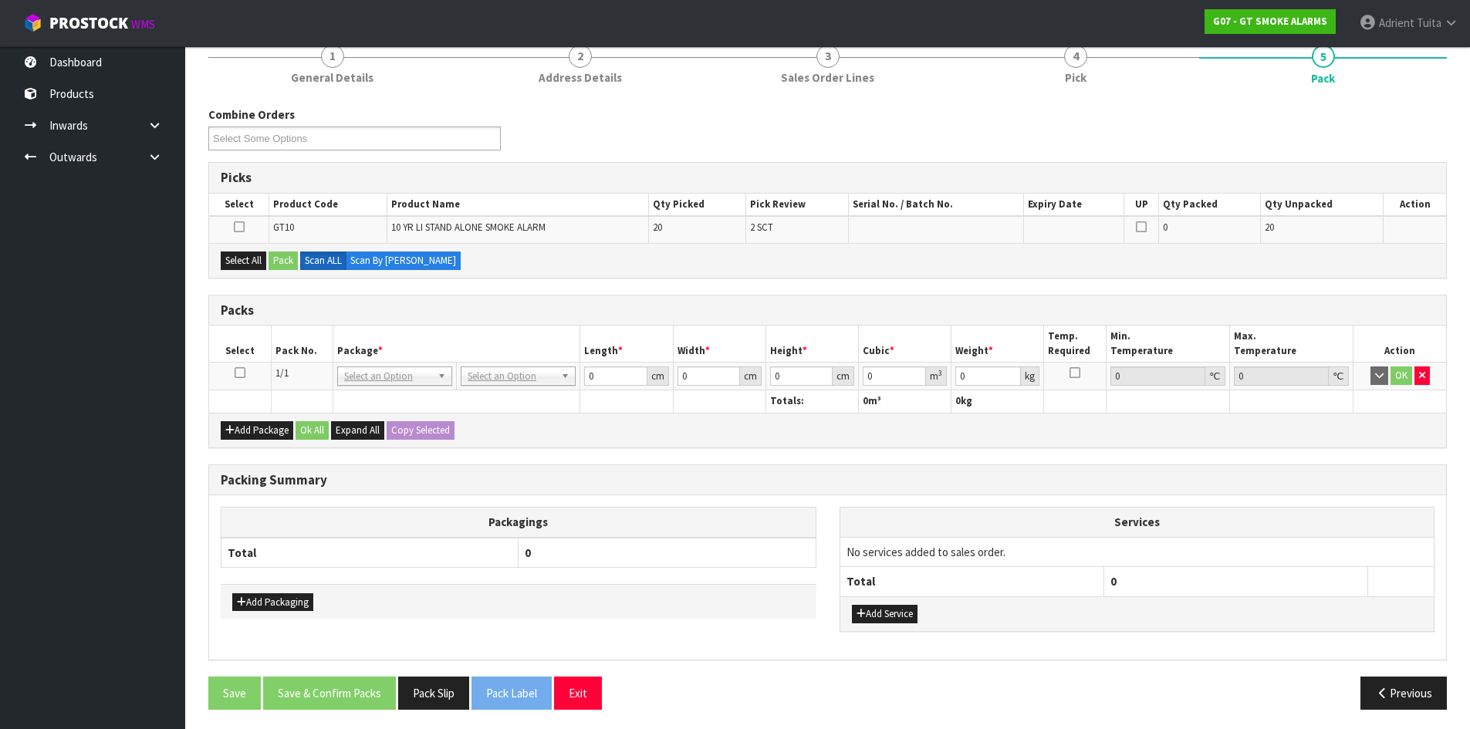
click at [241, 373] on icon at bounding box center [240, 373] width 11 height 1
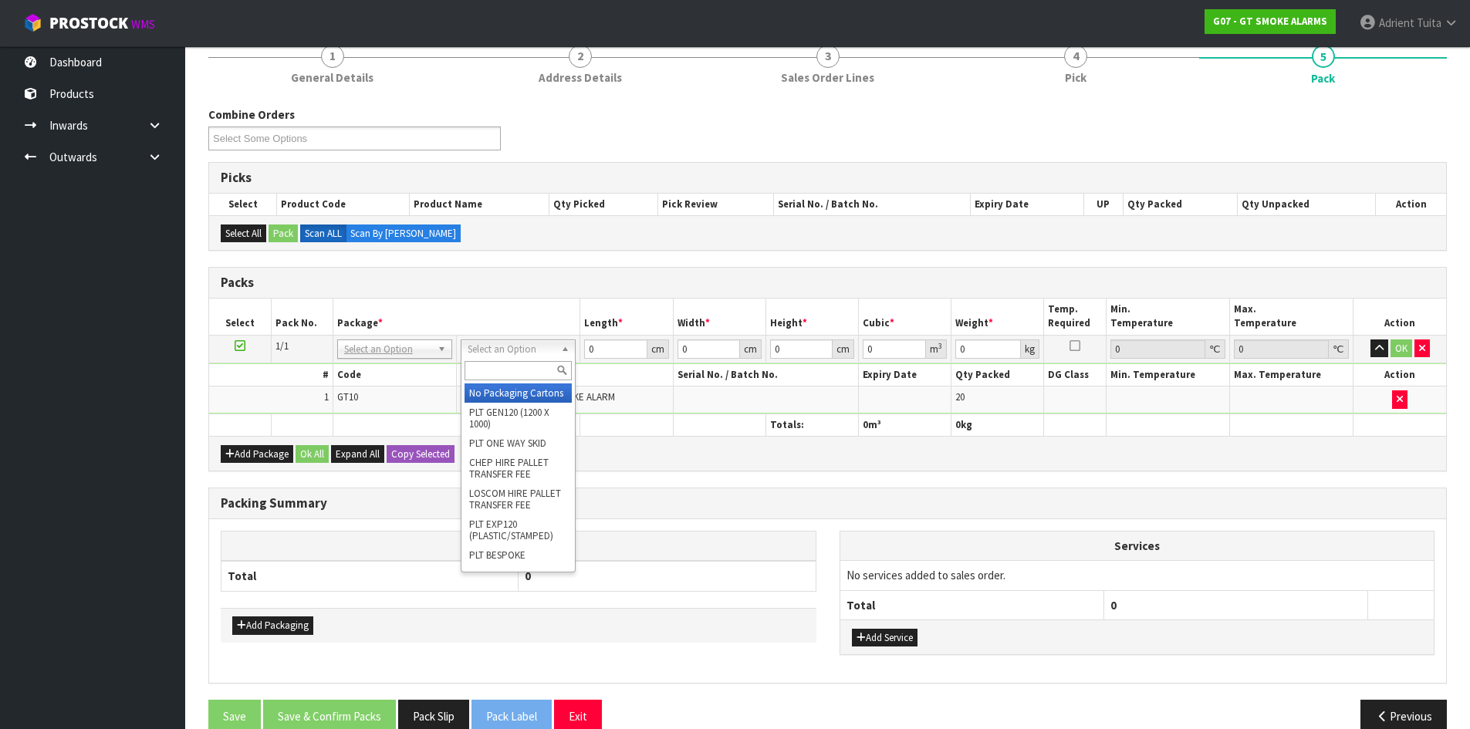
click at [488, 373] on input "text" at bounding box center [517, 370] width 107 height 19
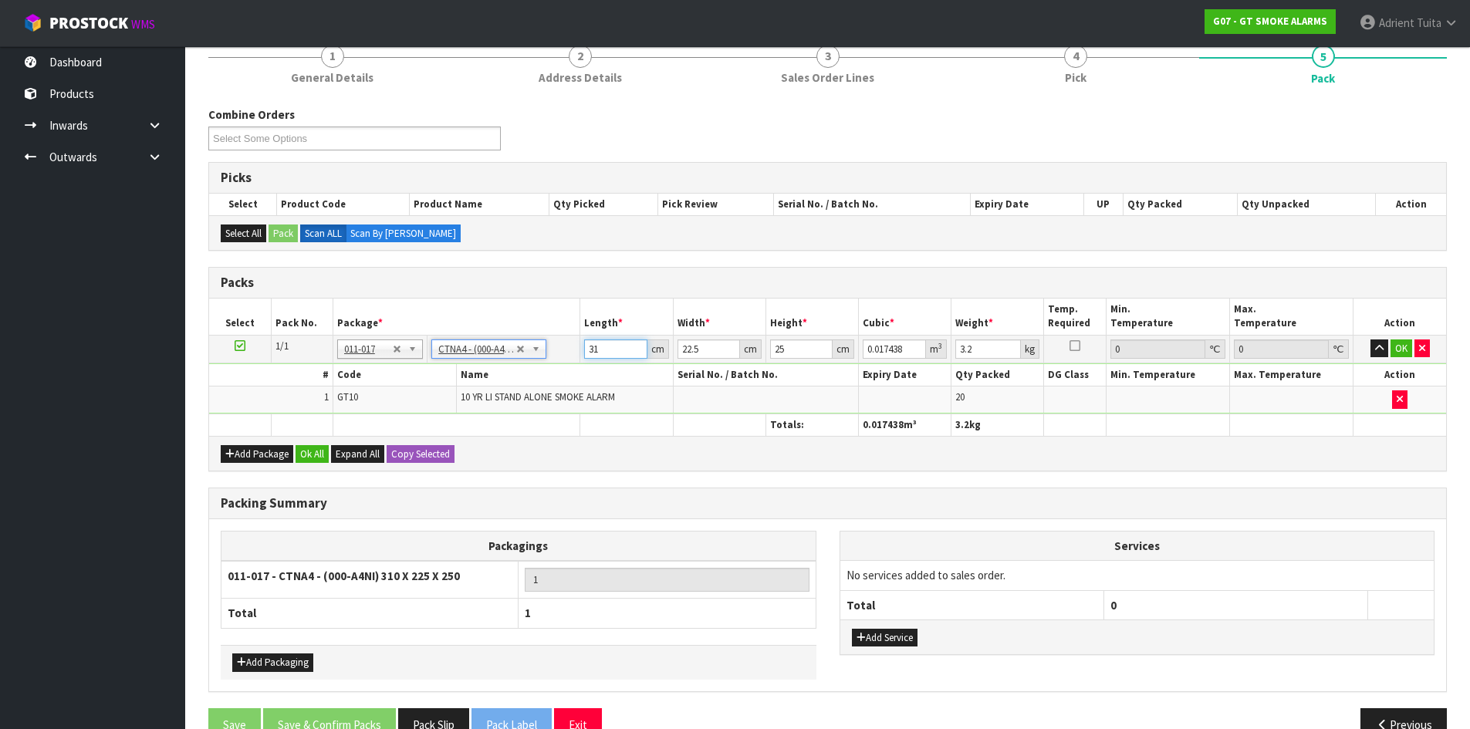
click at [599, 350] on input "31" at bounding box center [615, 348] width 62 height 19
click at [1402, 350] on button "OK" at bounding box center [1401, 348] width 22 height 19
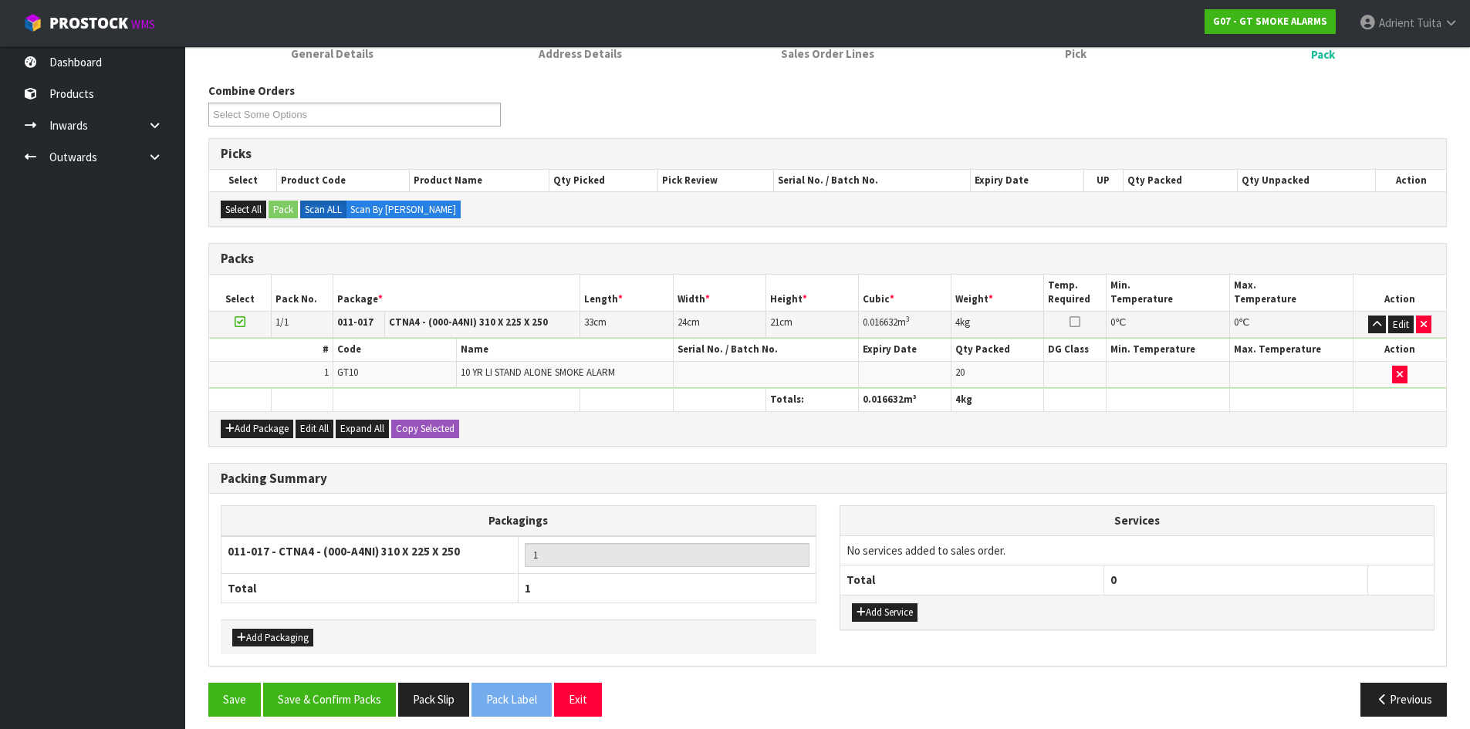
scroll to position [177, 0]
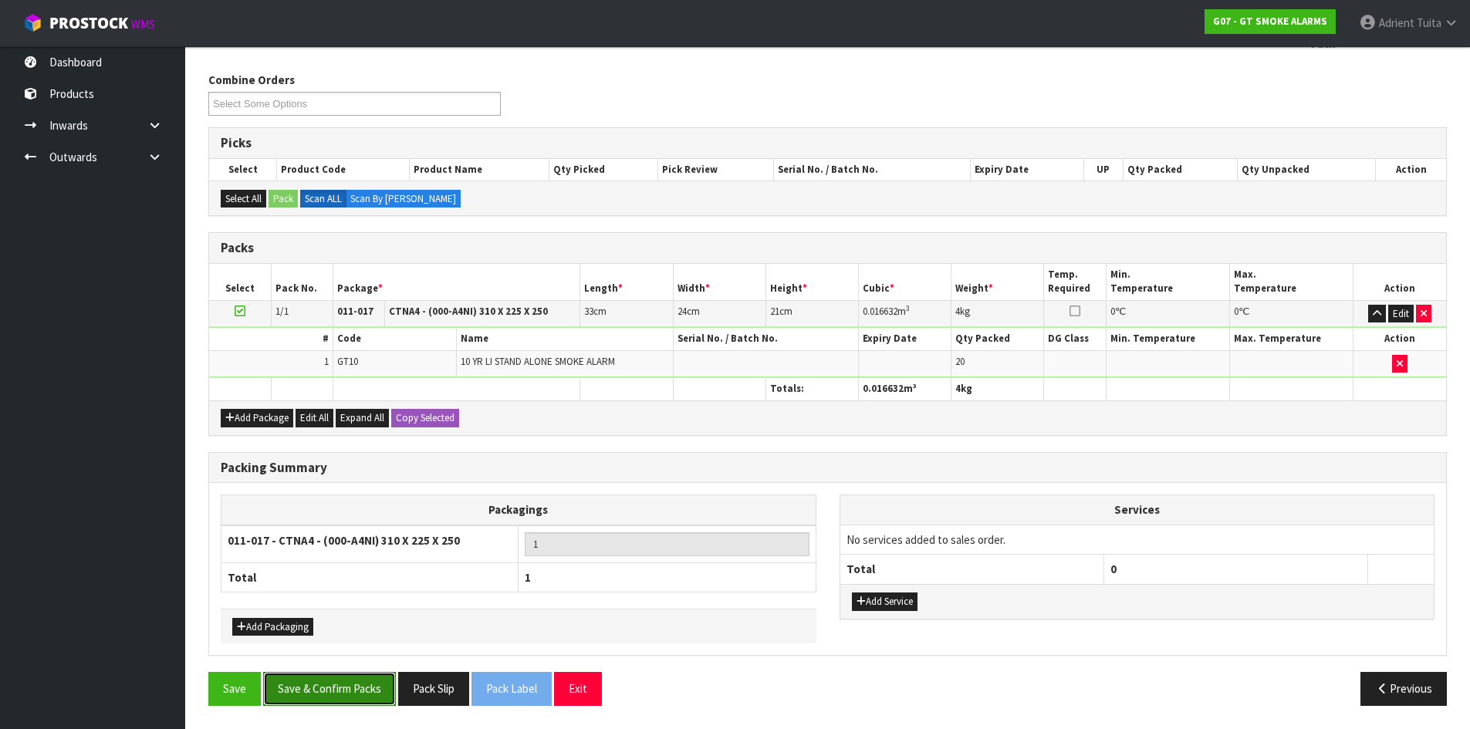
click at [382, 677] on button "Save & Confirm Packs" at bounding box center [329, 688] width 133 height 33
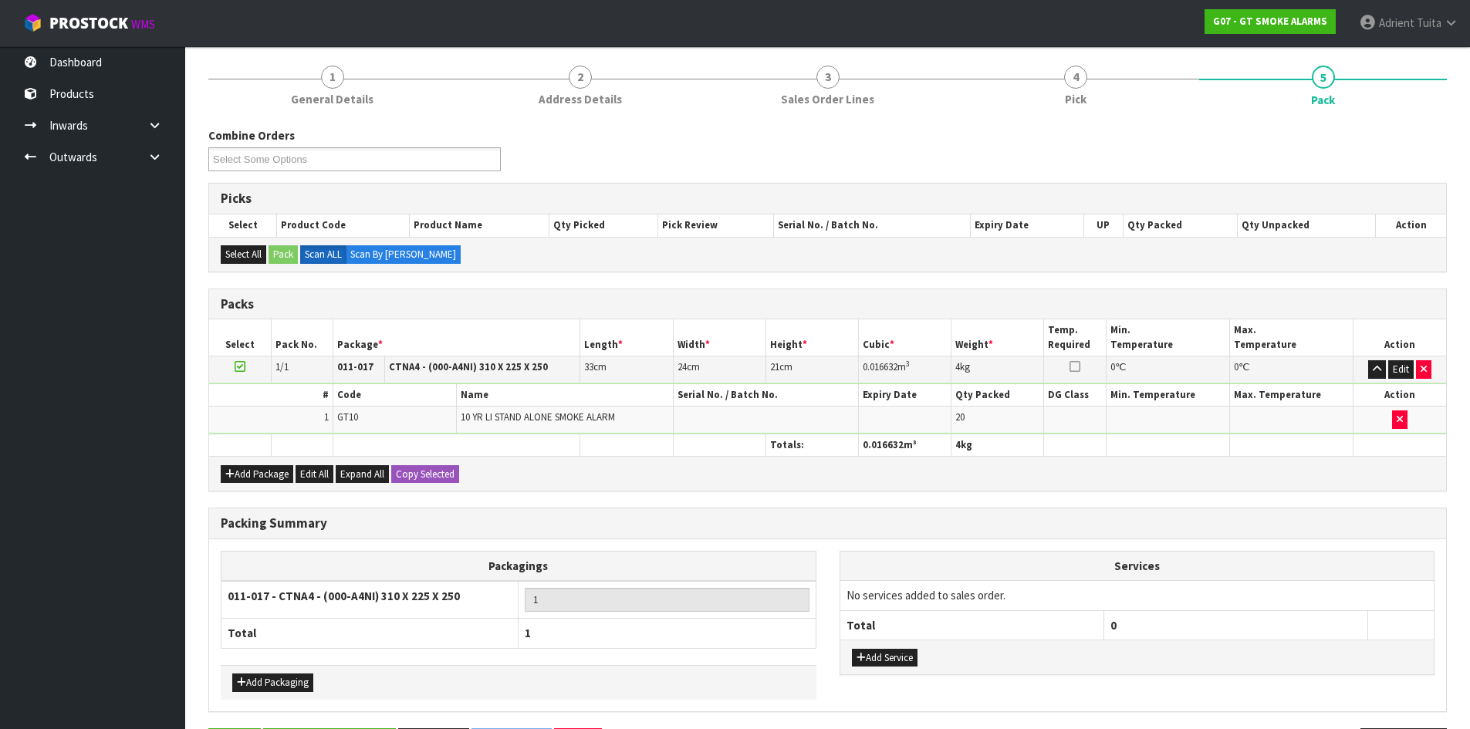
scroll to position [0, 0]
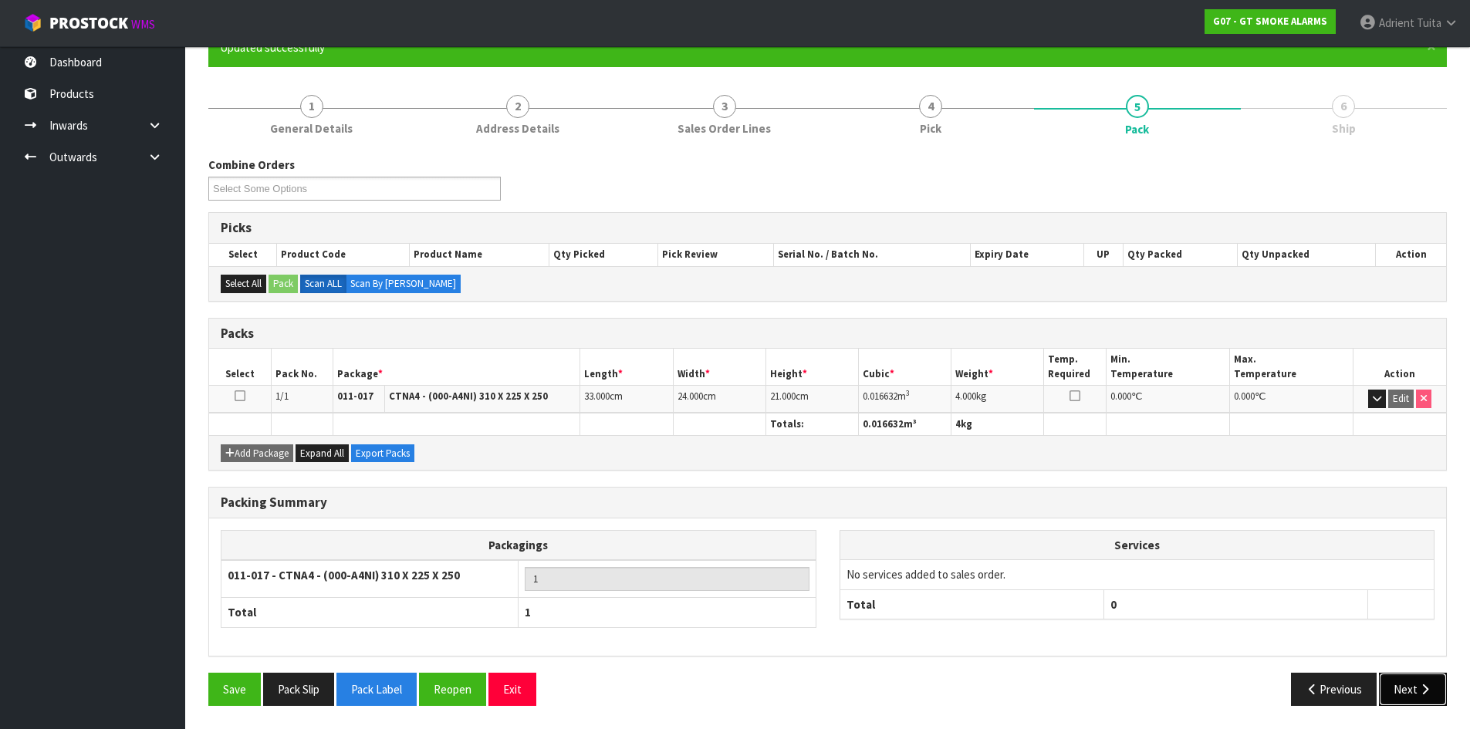
click at [1418, 679] on button "Next" at bounding box center [1413, 689] width 68 height 33
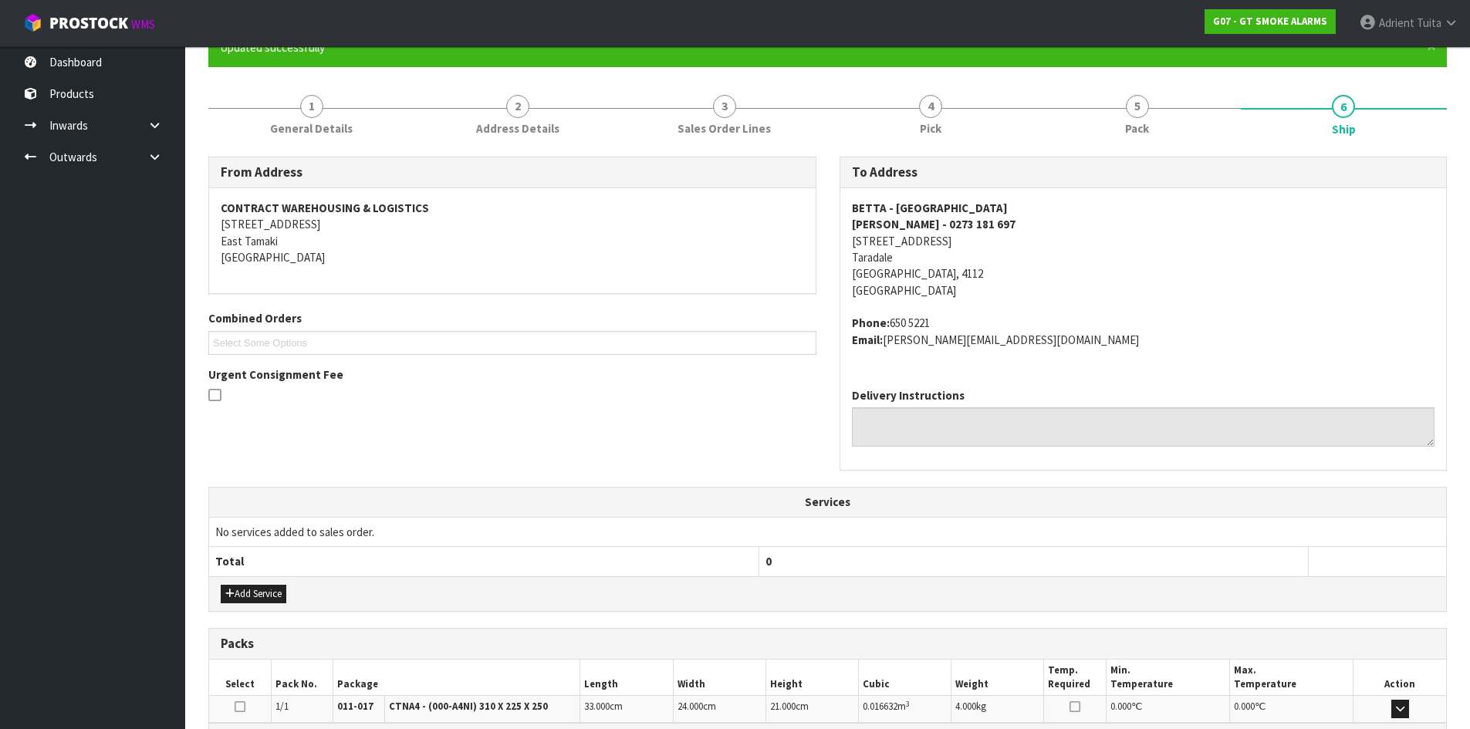
scroll to position [343, 0]
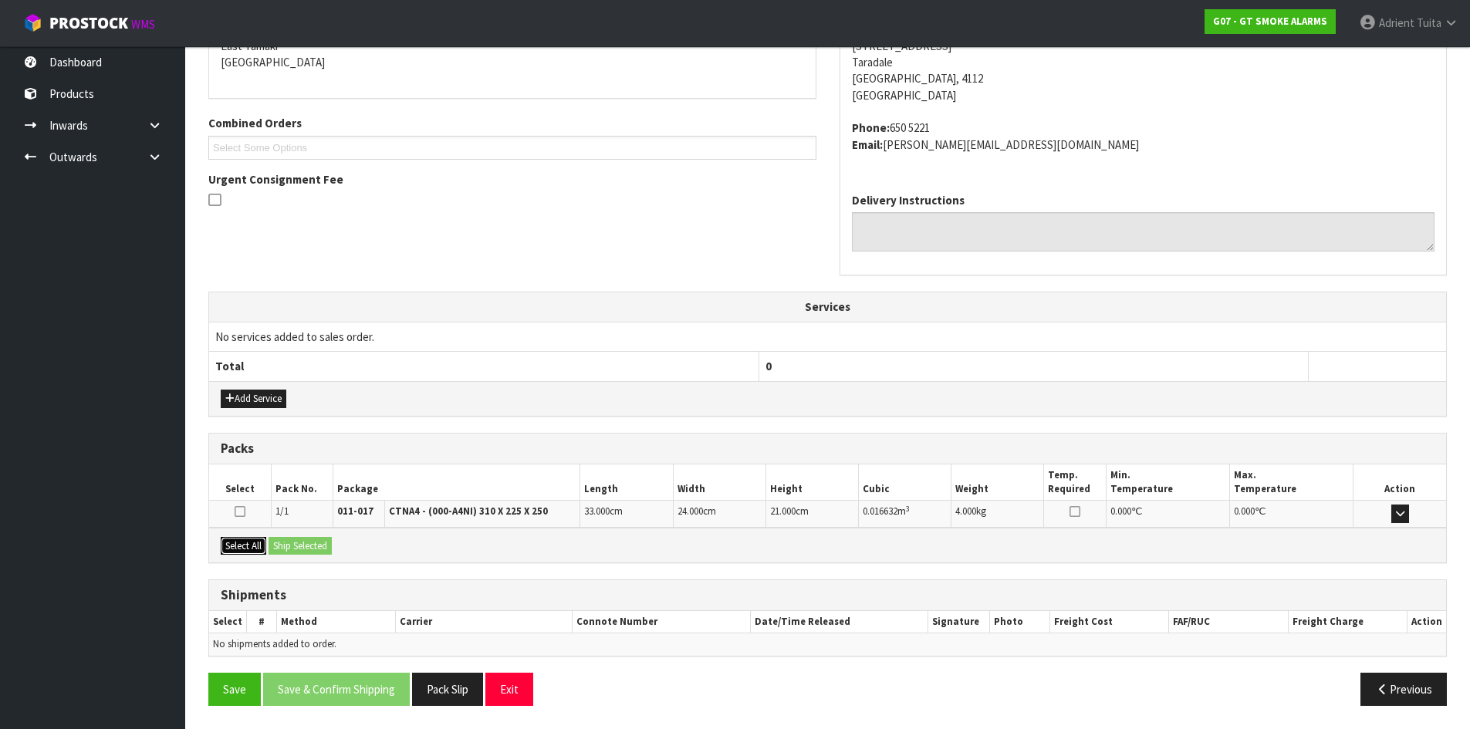
drag, startPoint x: 242, startPoint y: 539, endPoint x: 258, endPoint y: 539, distance: 15.4
click at [251, 539] on button "Select All" at bounding box center [244, 546] width 46 height 19
click at [284, 540] on button "Ship Selected" at bounding box center [299, 546] width 63 height 19
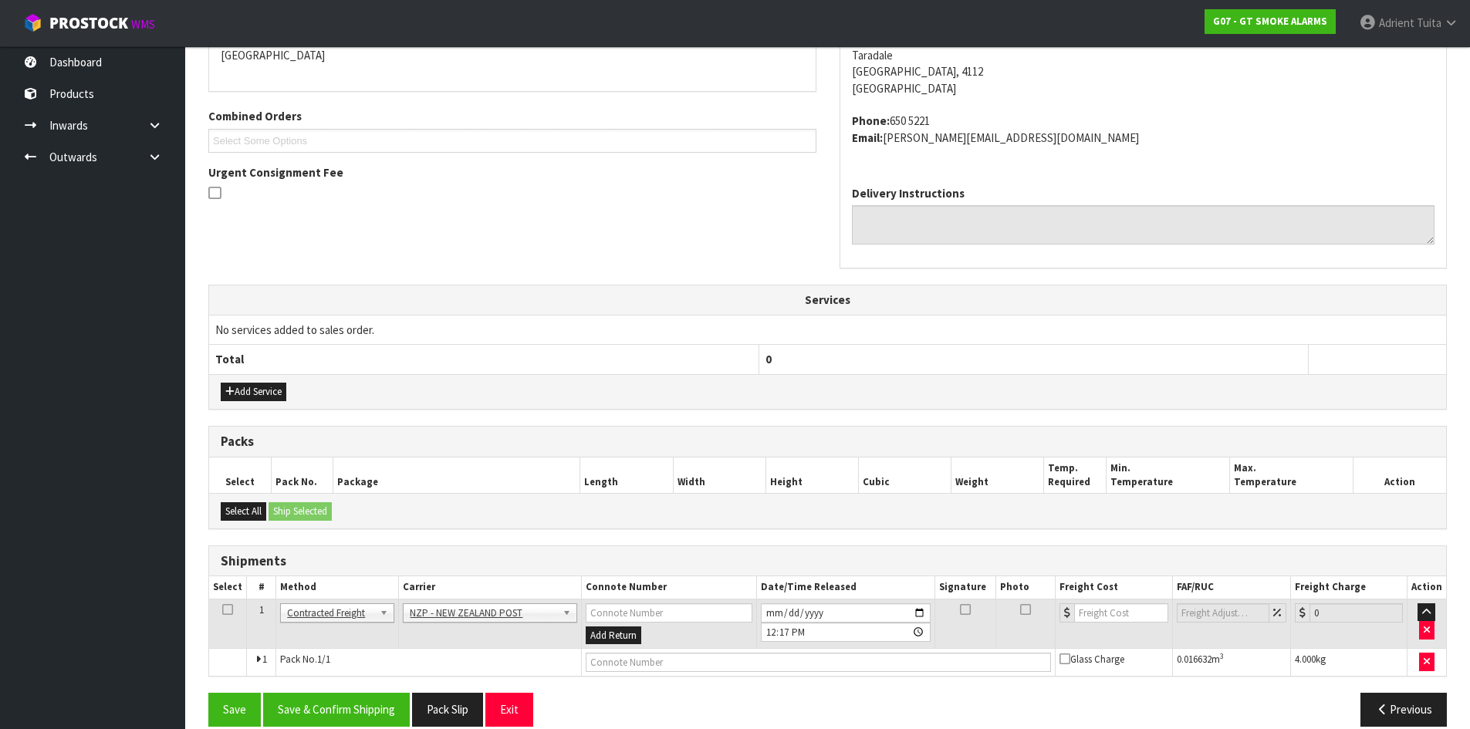
scroll to position [371, 0]
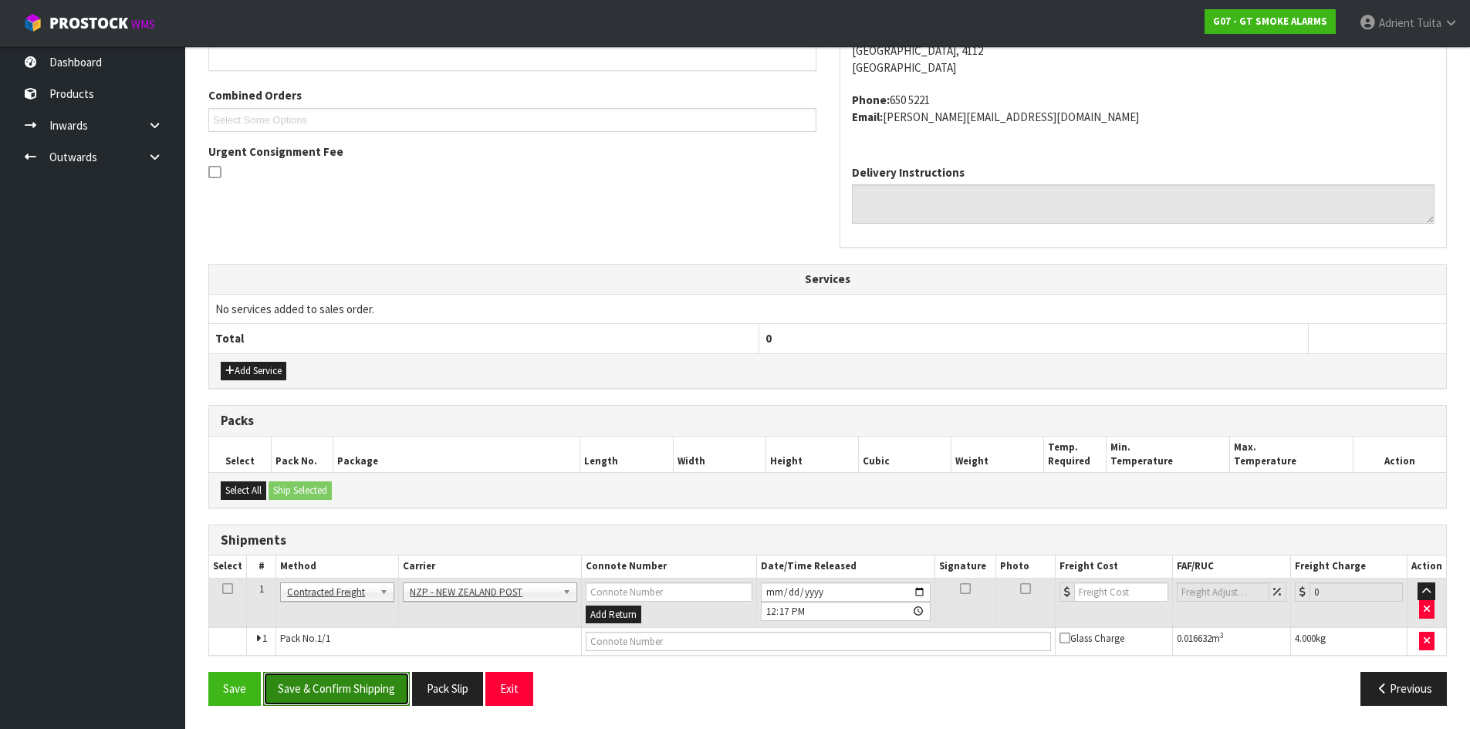
click at [370, 673] on button "Save & Confirm Shipping" at bounding box center [336, 688] width 147 height 33
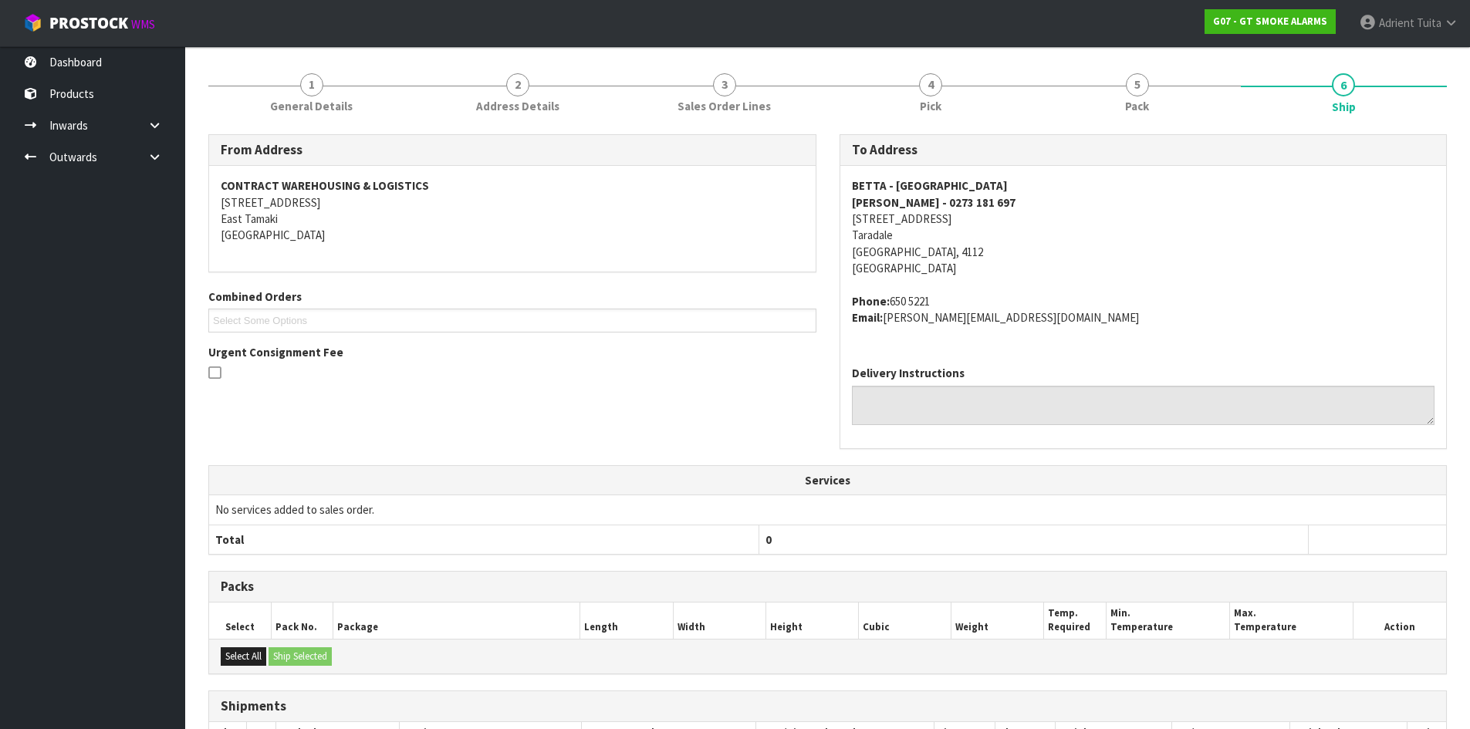
scroll to position [349, 0]
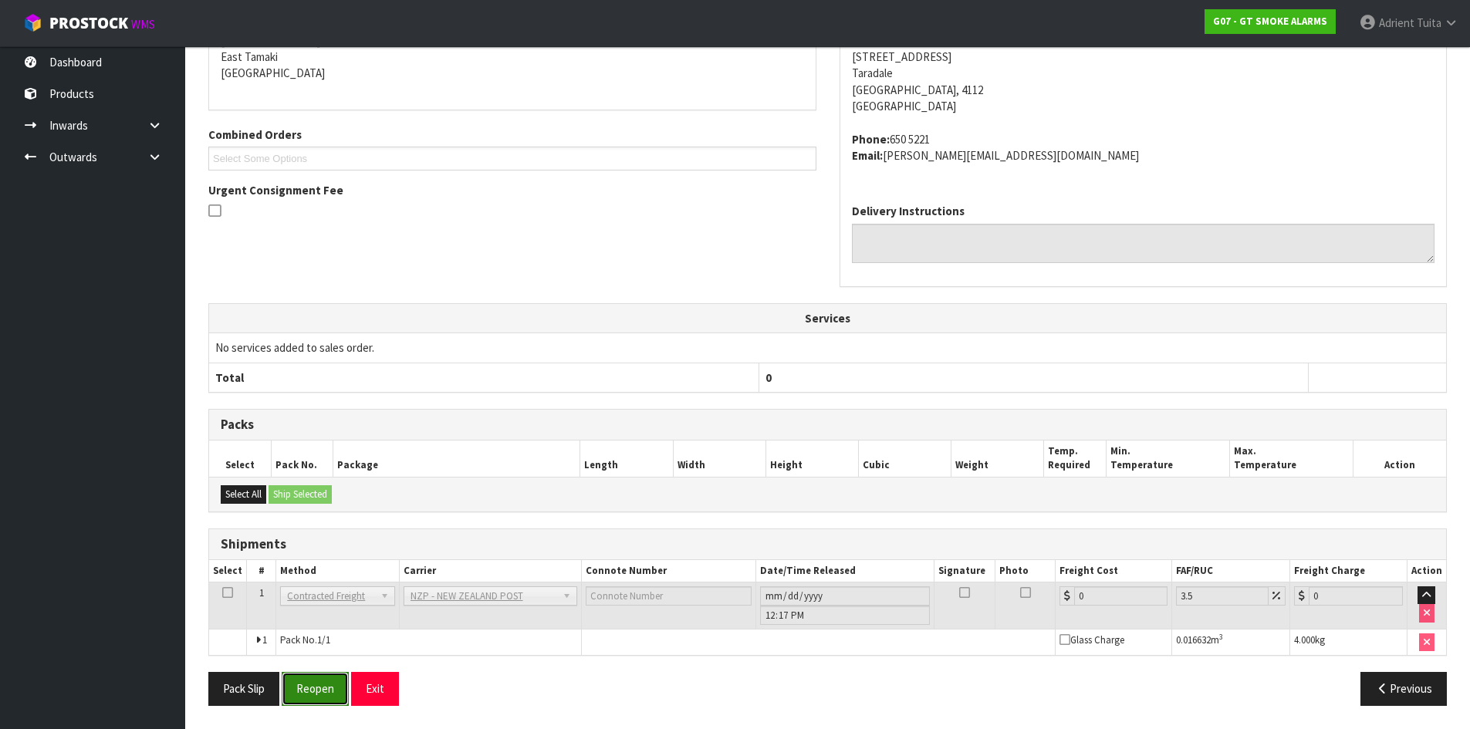
drag, startPoint x: 310, startPoint y: 690, endPoint x: 307, endPoint y: 679, distance: 11.2
click at [310, 690] on button "Reopen" at bounding box center [315, 688] width 67 height 33
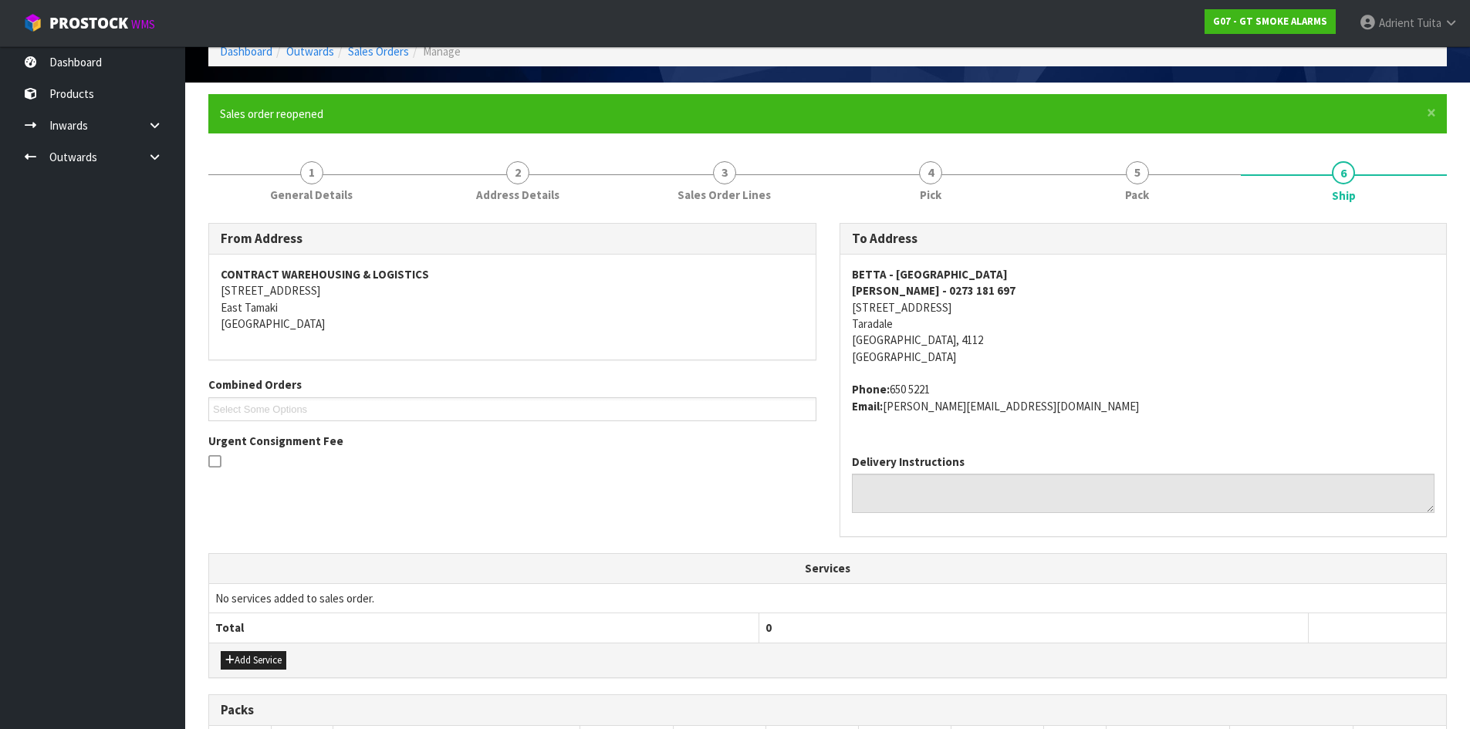
scroll to position [385, 0]
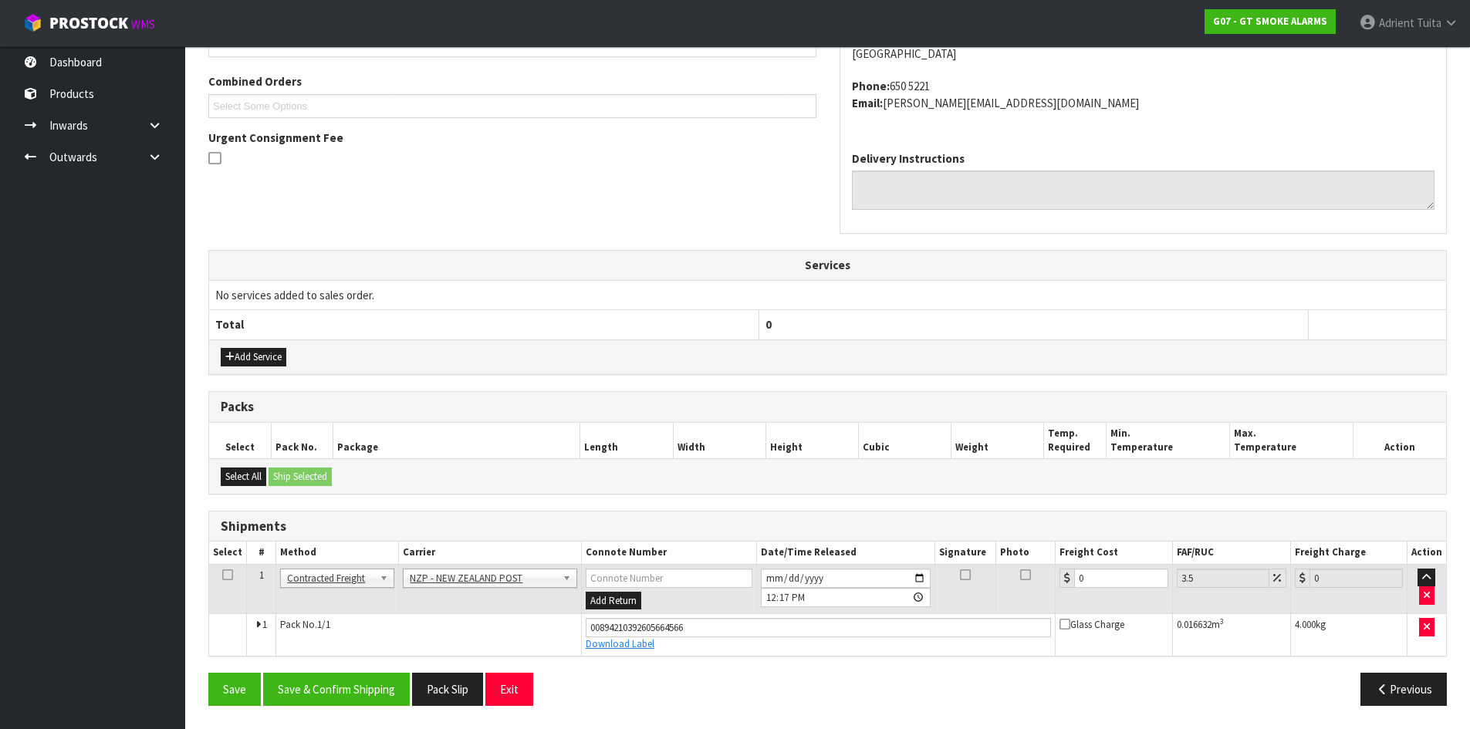
drag, startPoint x: 1128, startPoint y: 557, endPoint x: 1126, endPoint y: 571, distance: 14.0
click at [1128, 558] on th "Freight Cost" at bounding box center [1113, 553] width 116 height 22
click at [1126, 572] on input "0" at bounding box center [1120, 578] width 93 height 19
click at [326, 674] on button "Save & Confirm Shipping" at bounding box center [336, 689] width 147 height 33
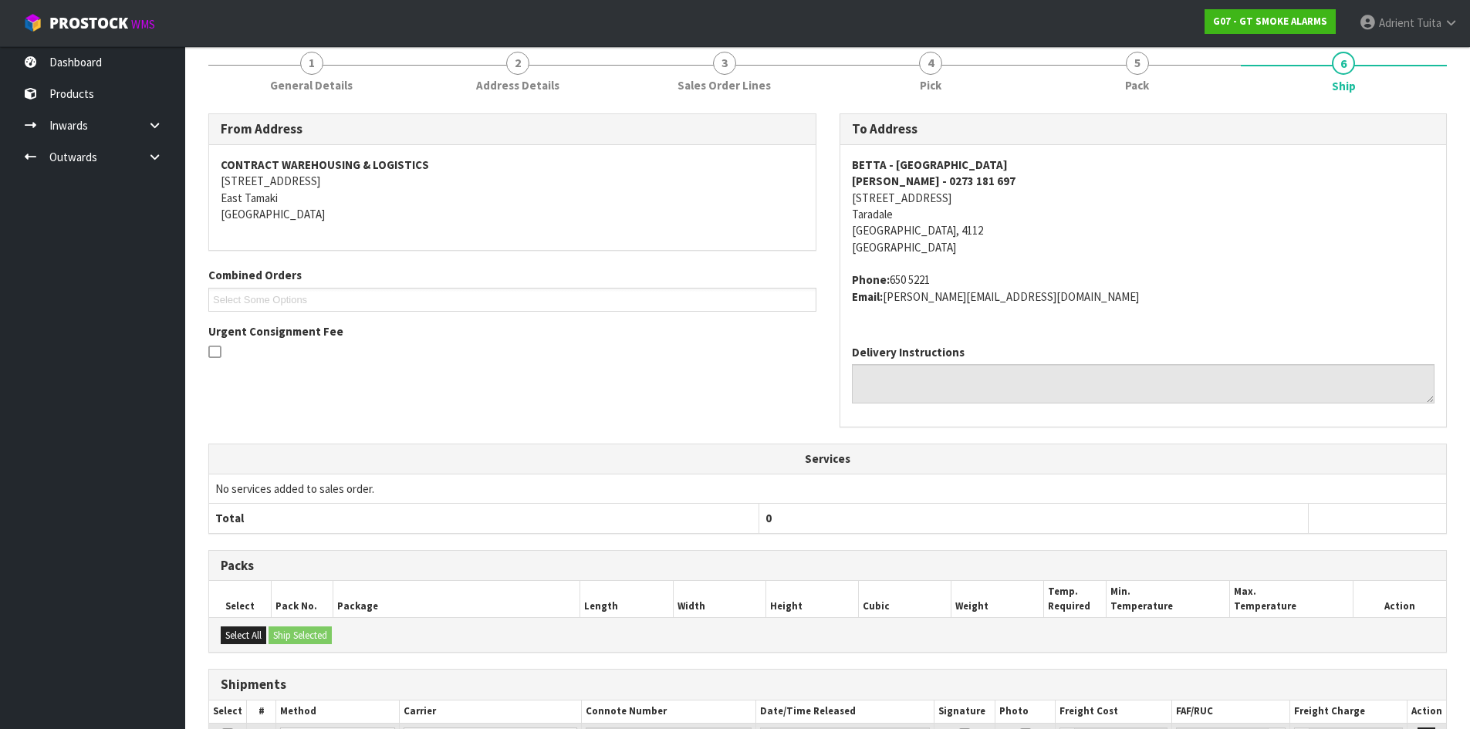
scroll to position [343, 0]
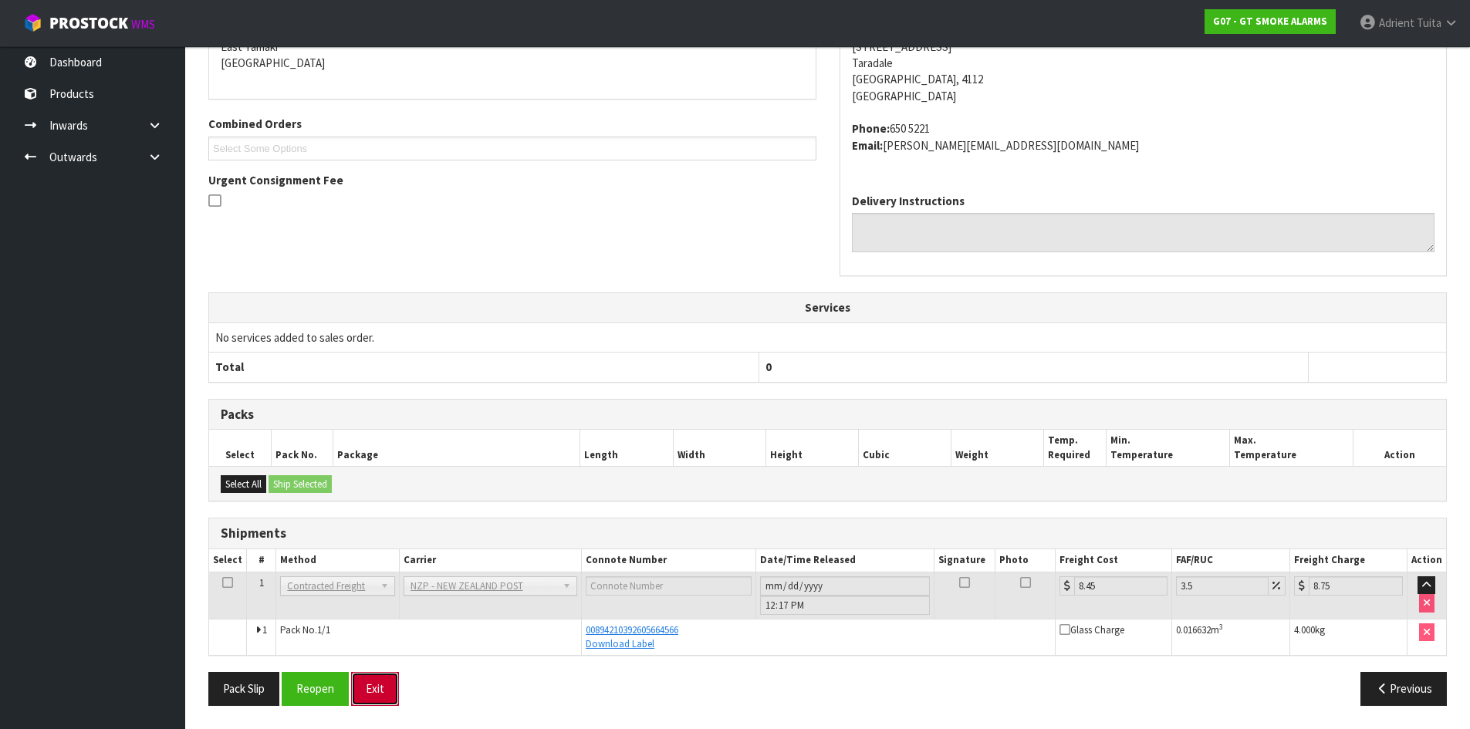
click at [380, 687] on button "Exit" at bounding box center [375, 688] width 48 height 33
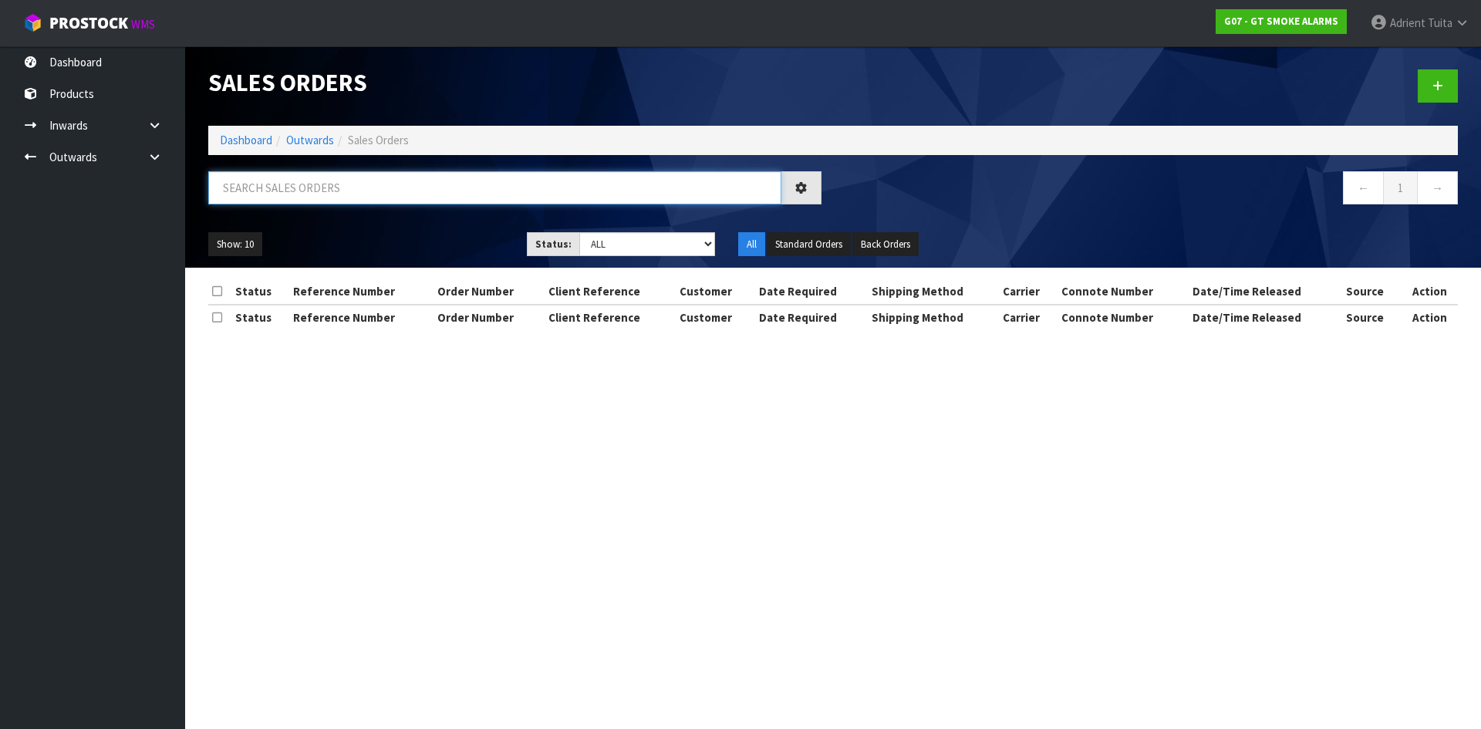
click at [245, 187] on input "text" at bounding box center [494, 187] width 573 height 33
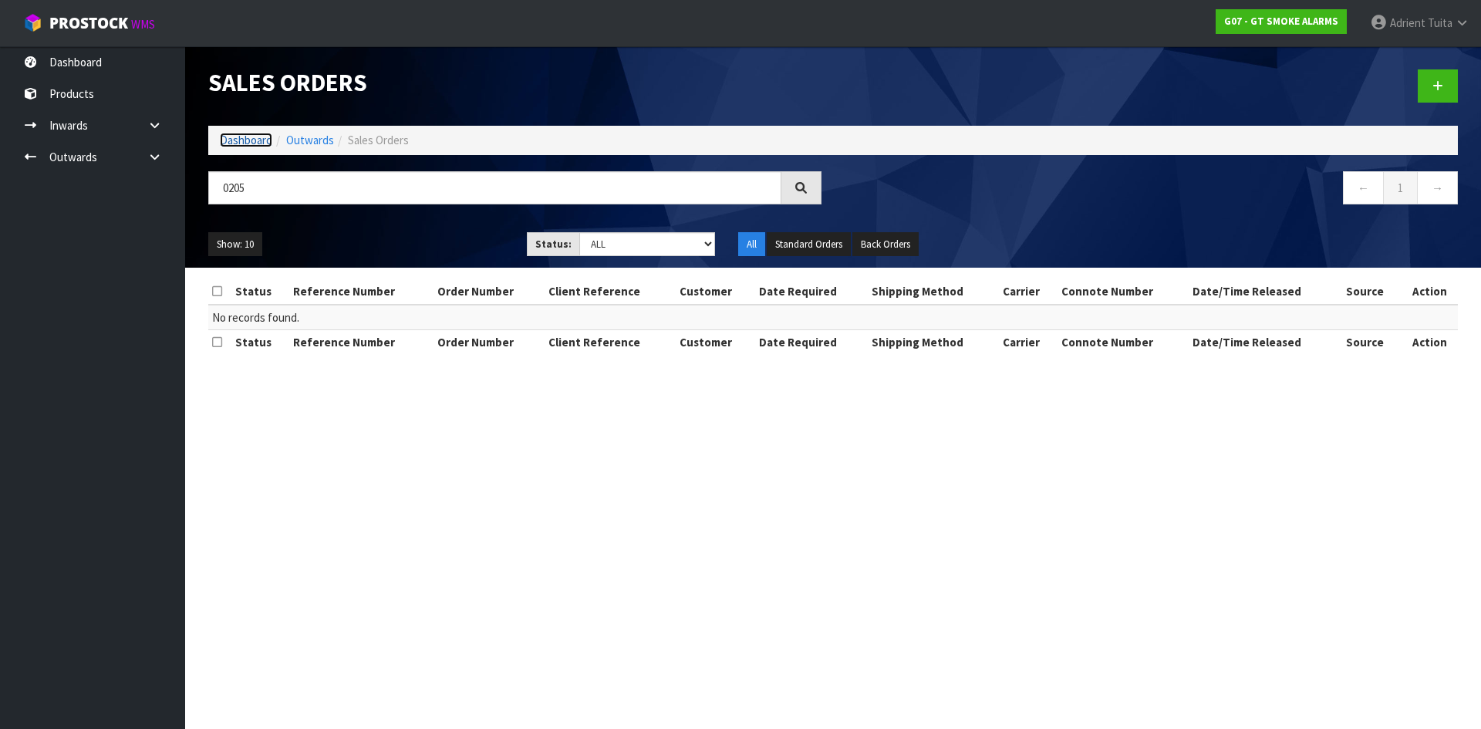
click at [225, 140] on link "Dashboard" at bounding box center [246, 140] width 52 height 15
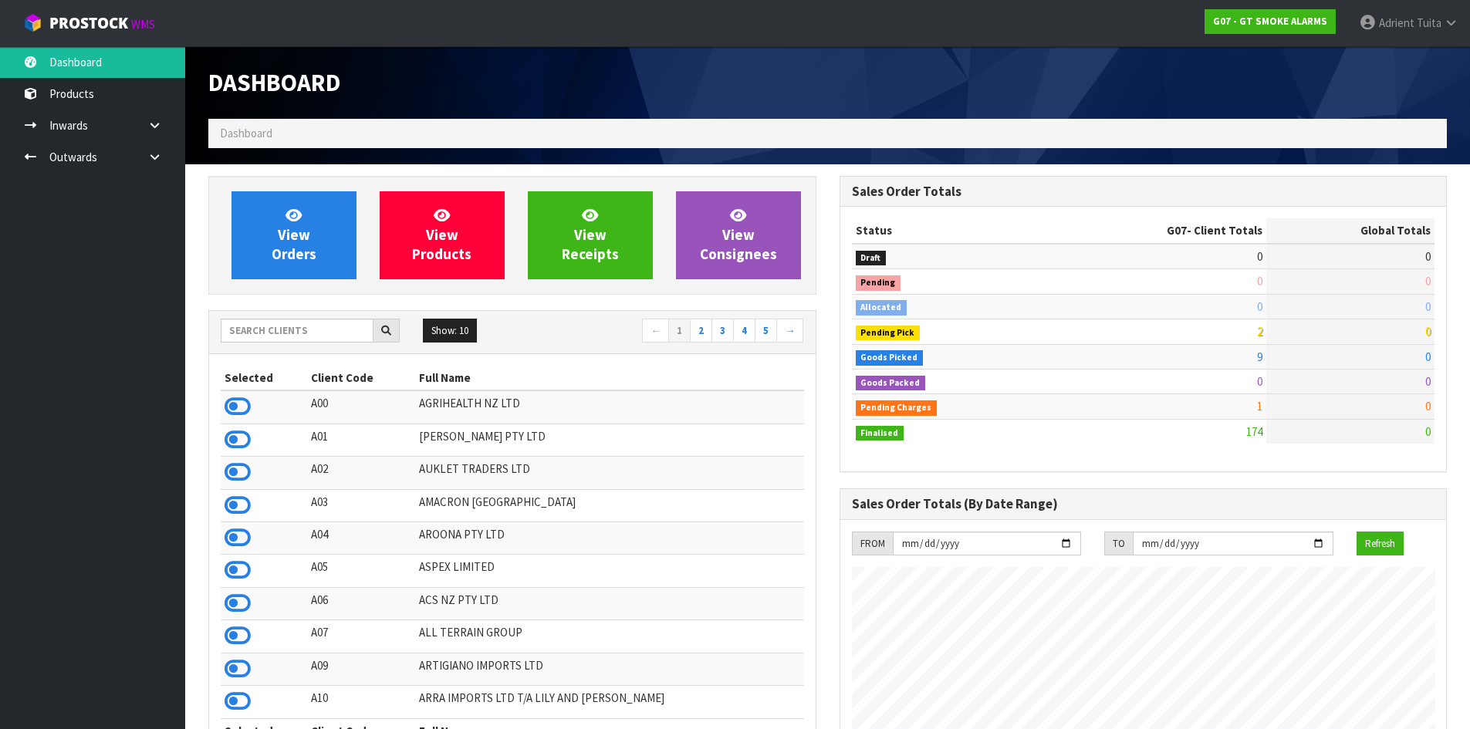
scroll to position [944, 630]
click at [292, 330] on input "text" at bounding box center [297, 331] width 153 height 24
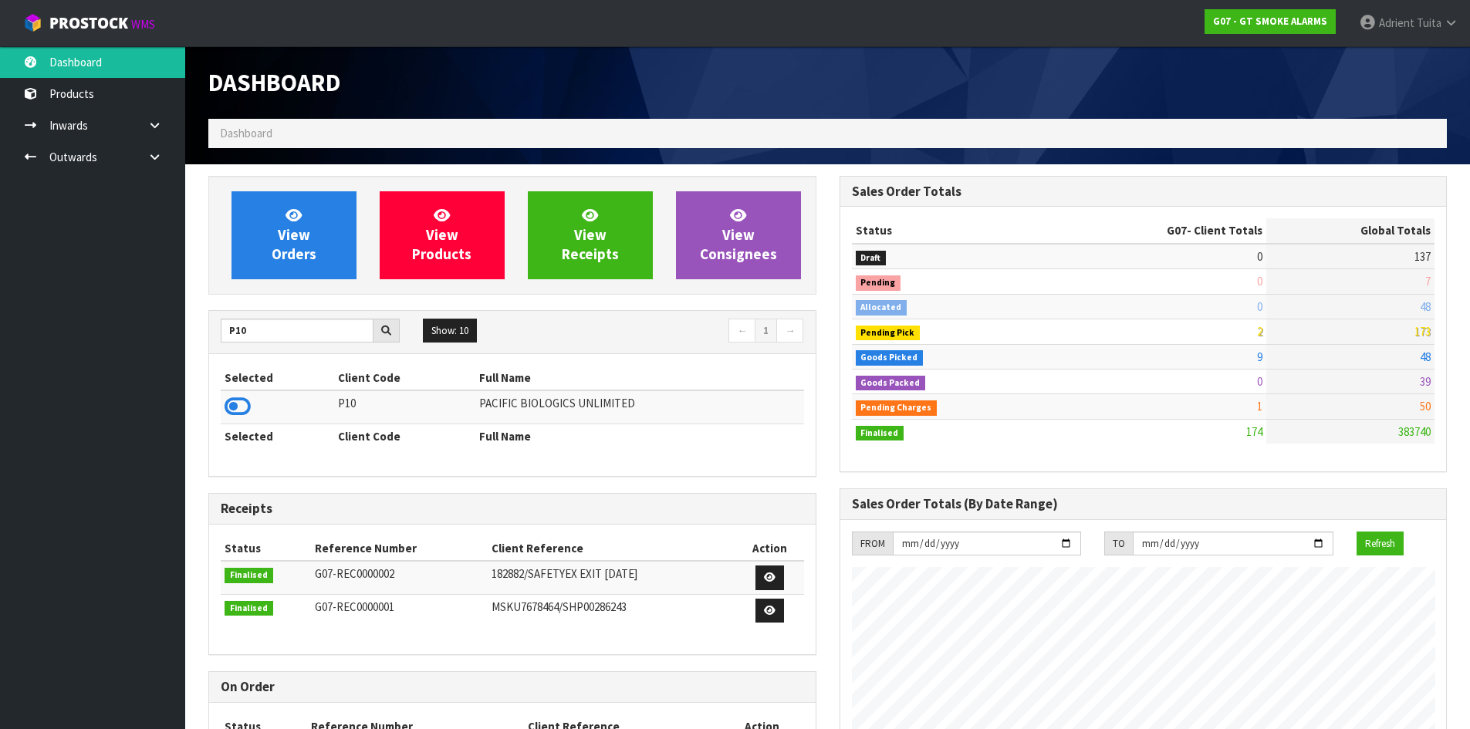
drag, startPoint x: 243, startPoint y: 409, endPoint x: 235, endPoint y: 344, distance: 65.3
click at [243, 409] on icon at bounding box center [238, 406] width 26 height 23
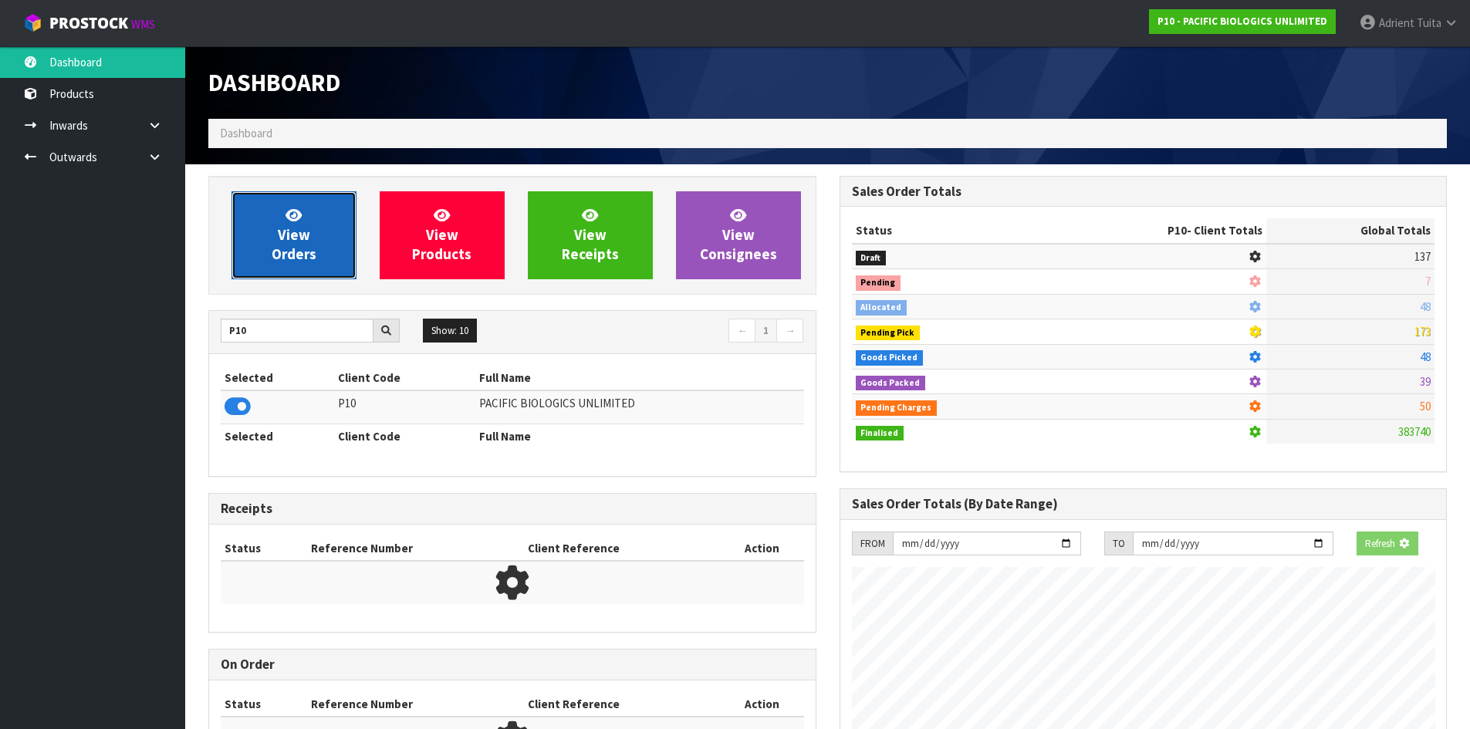
scroll to position [0, 0]
click at [268, 256] on link "View Orders" at bounding box center [293, 235] width 125 height 88
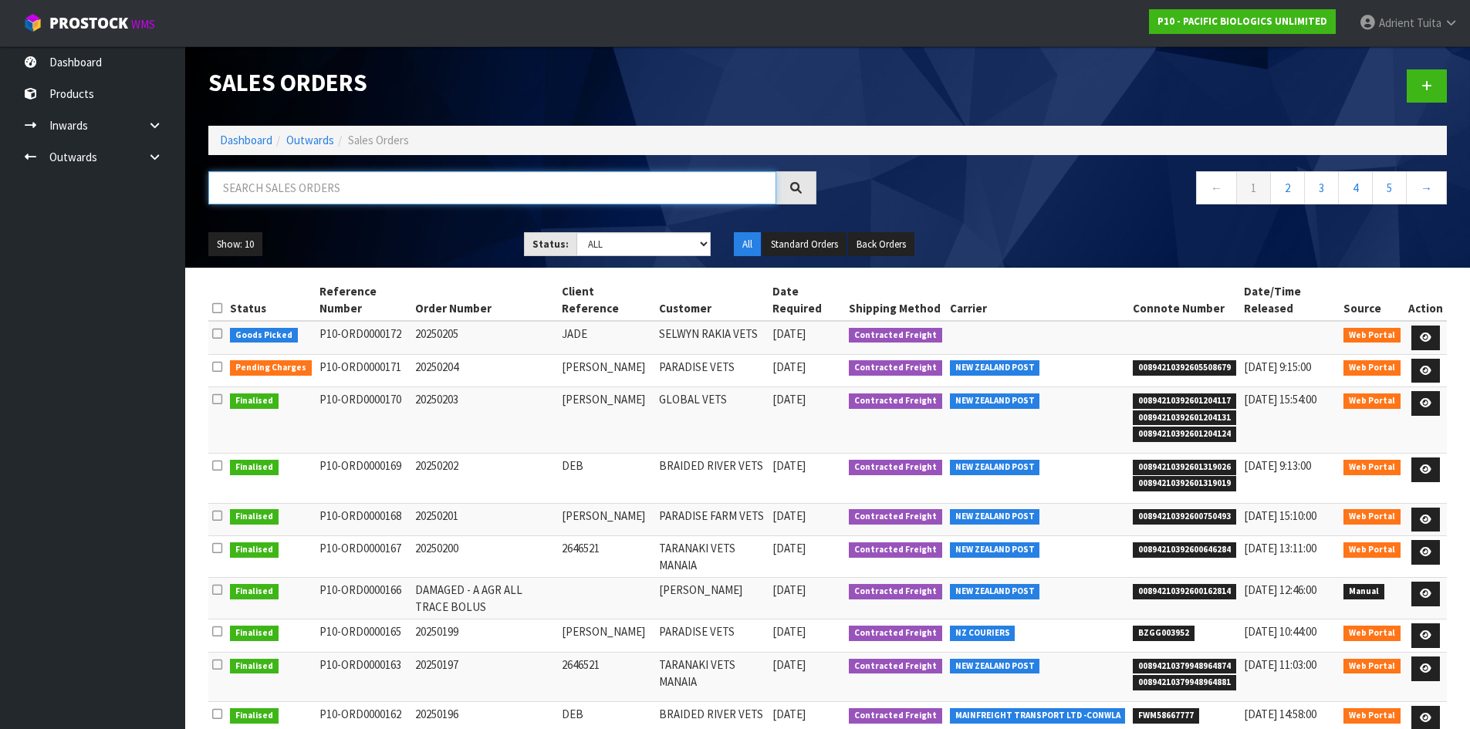
click at [303, 189] on input "text" at bounding box center [492, 187] width 568 height 33
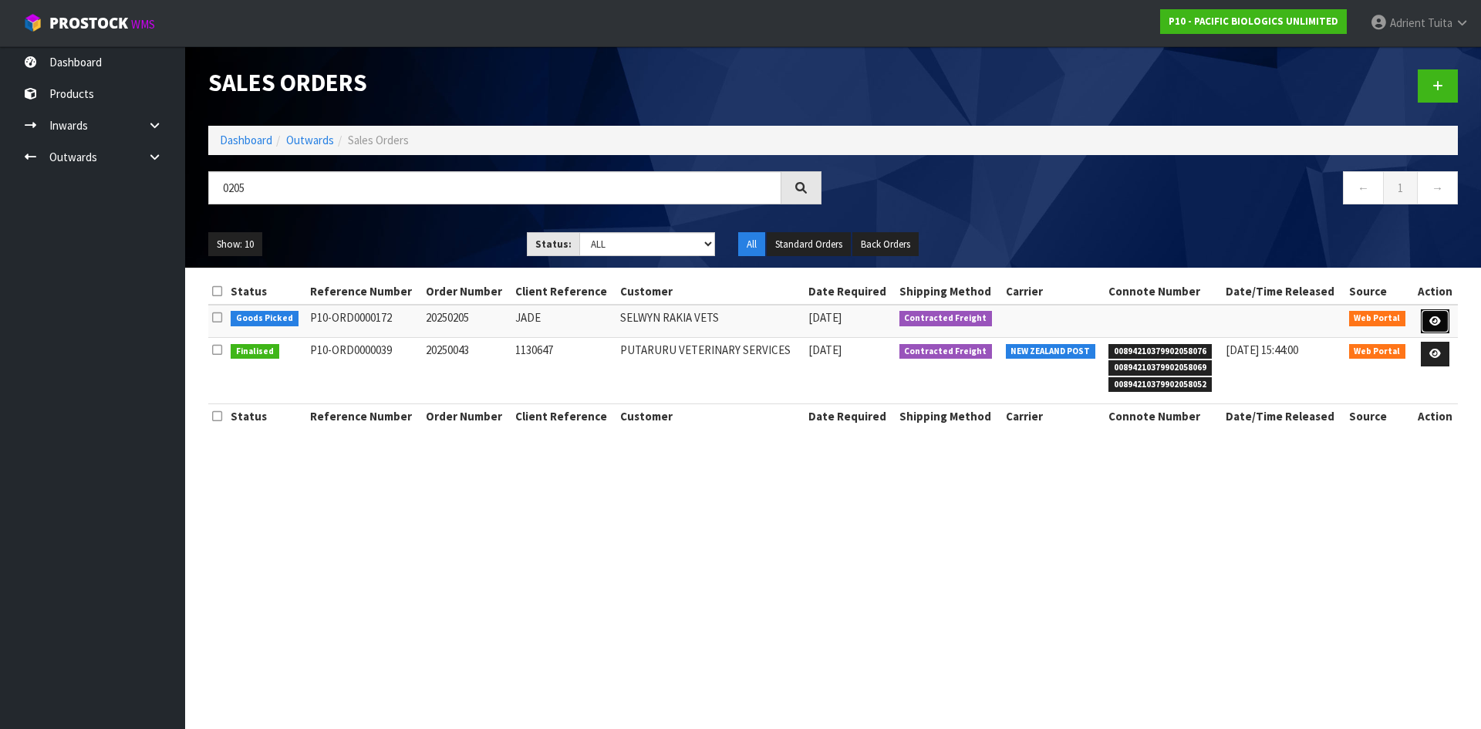
click at [1422, 316] on link at bounding box center [1435, 321] width 29 height 25
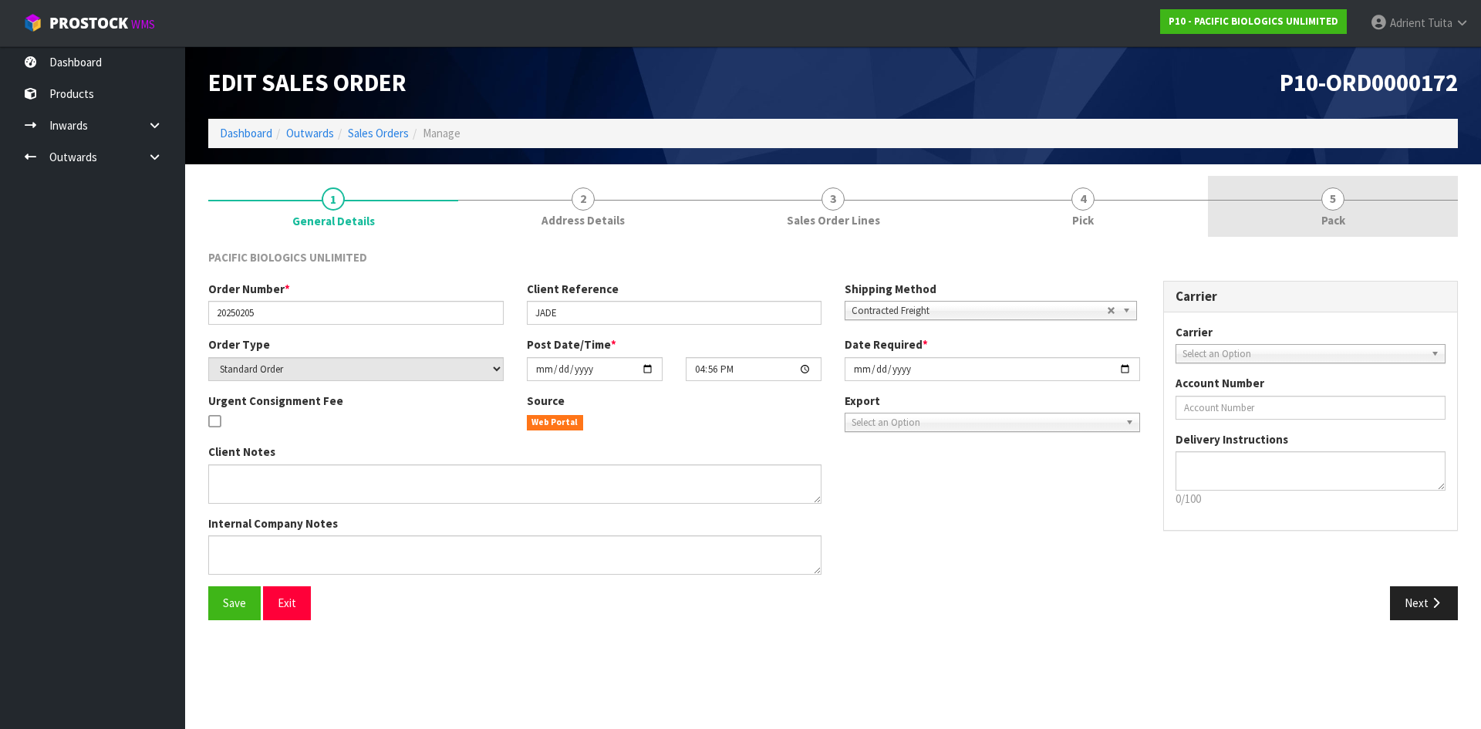
drag, startPoint x: 1377, startPoint y: 223, endPoint x: 1352, endPoint y: 215, distance: 25.9
click at [1378, 222] on link "5 Pack" at bounding box center [1333, 206] width 250 height 61
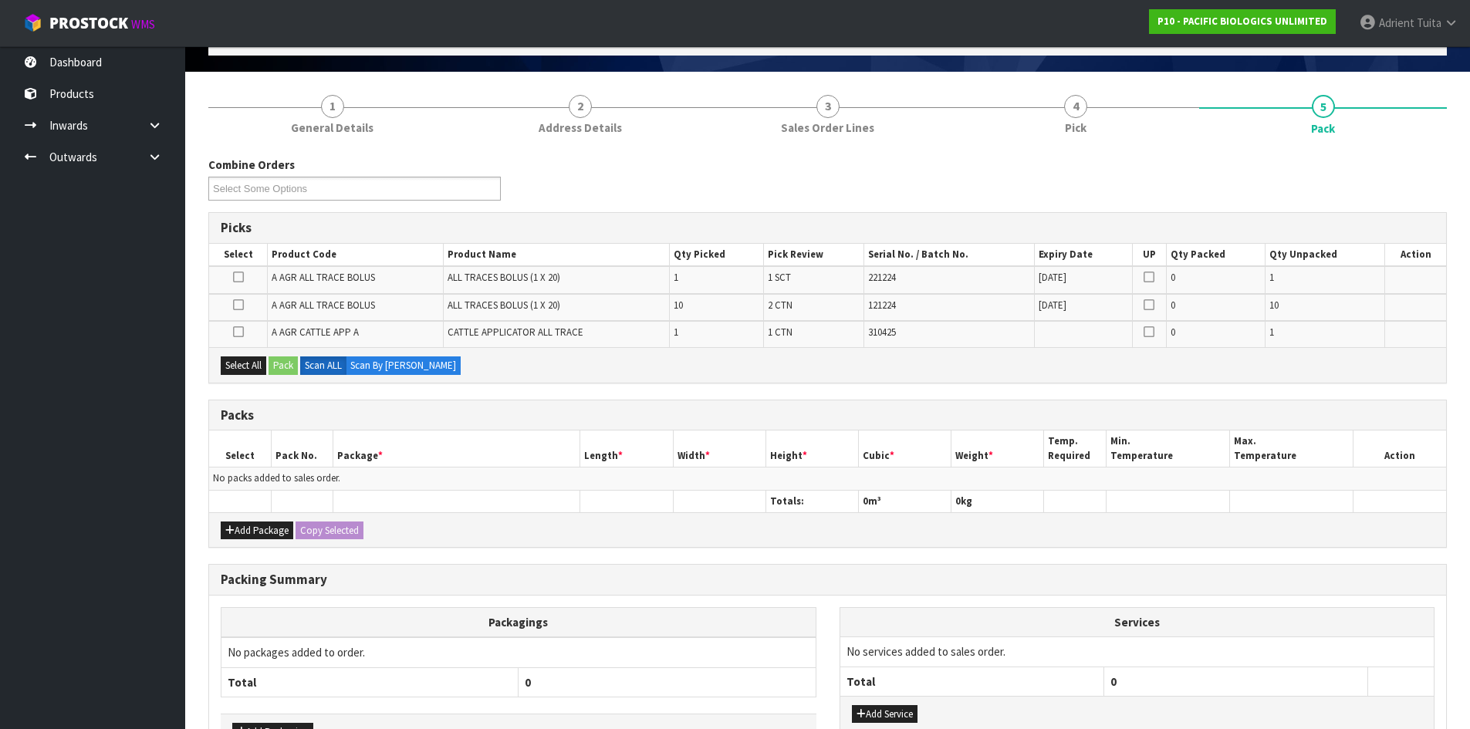
scroll to position [198, 0]
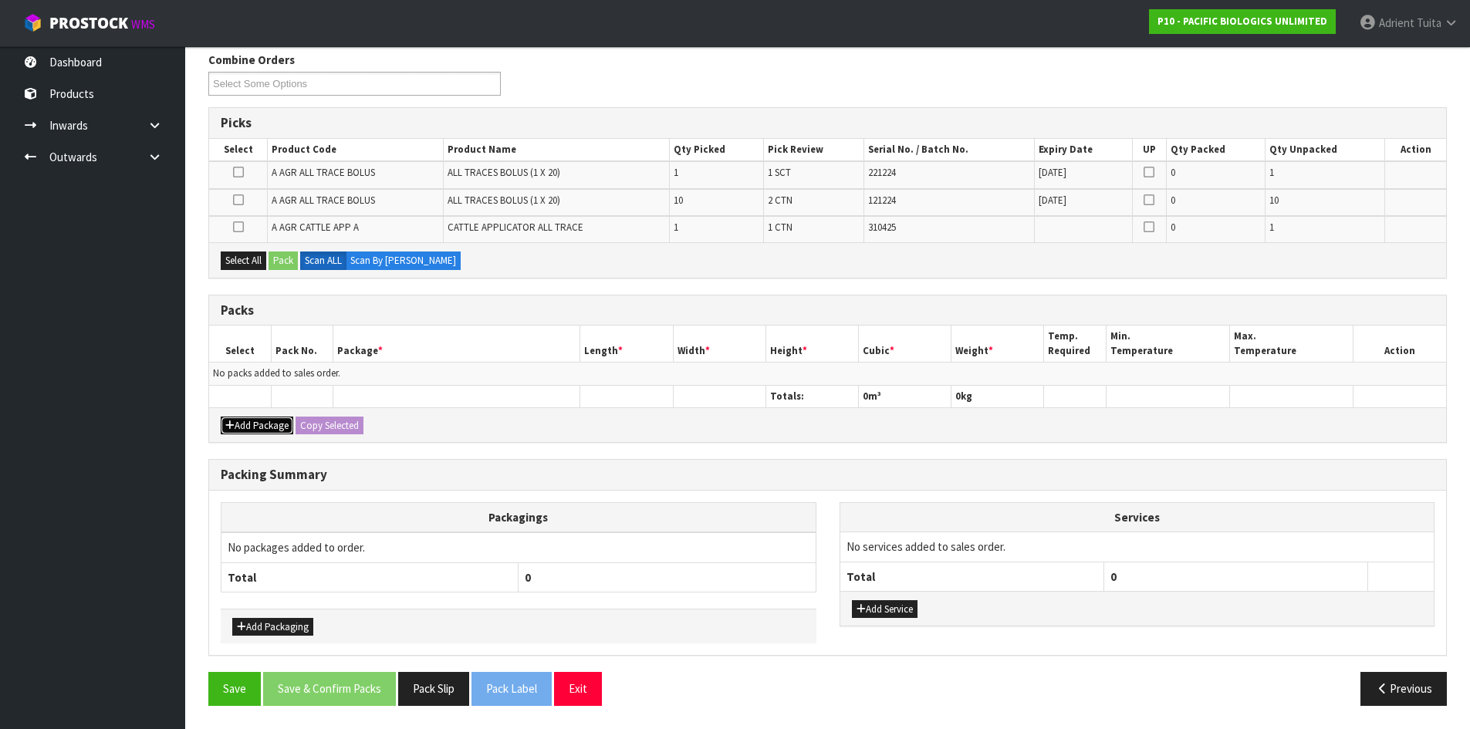
click at [221, 426] on button "Add Package" at bounding box center [257, 426] width 73 height 19
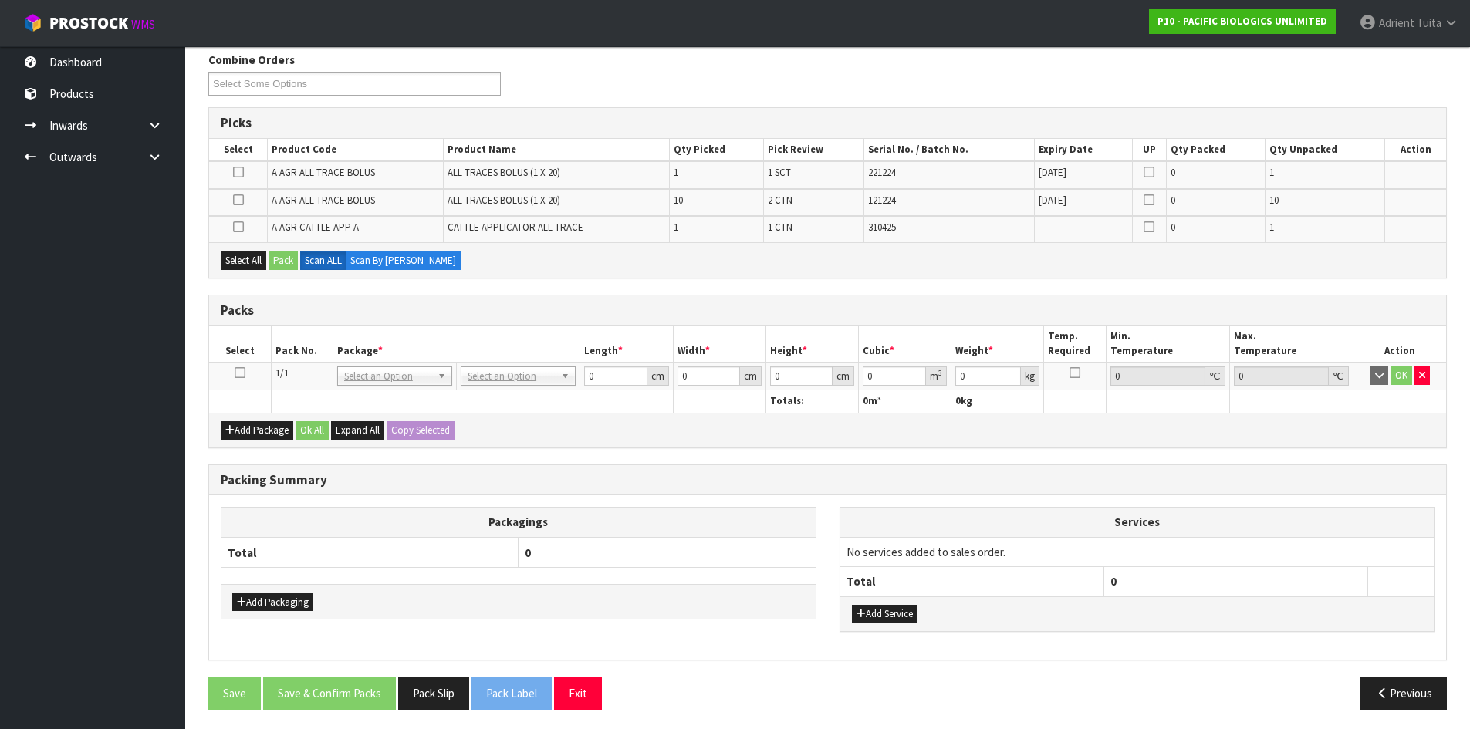
click at [237, 373] on icon at bounding box center [240, 373] width 11 height 1
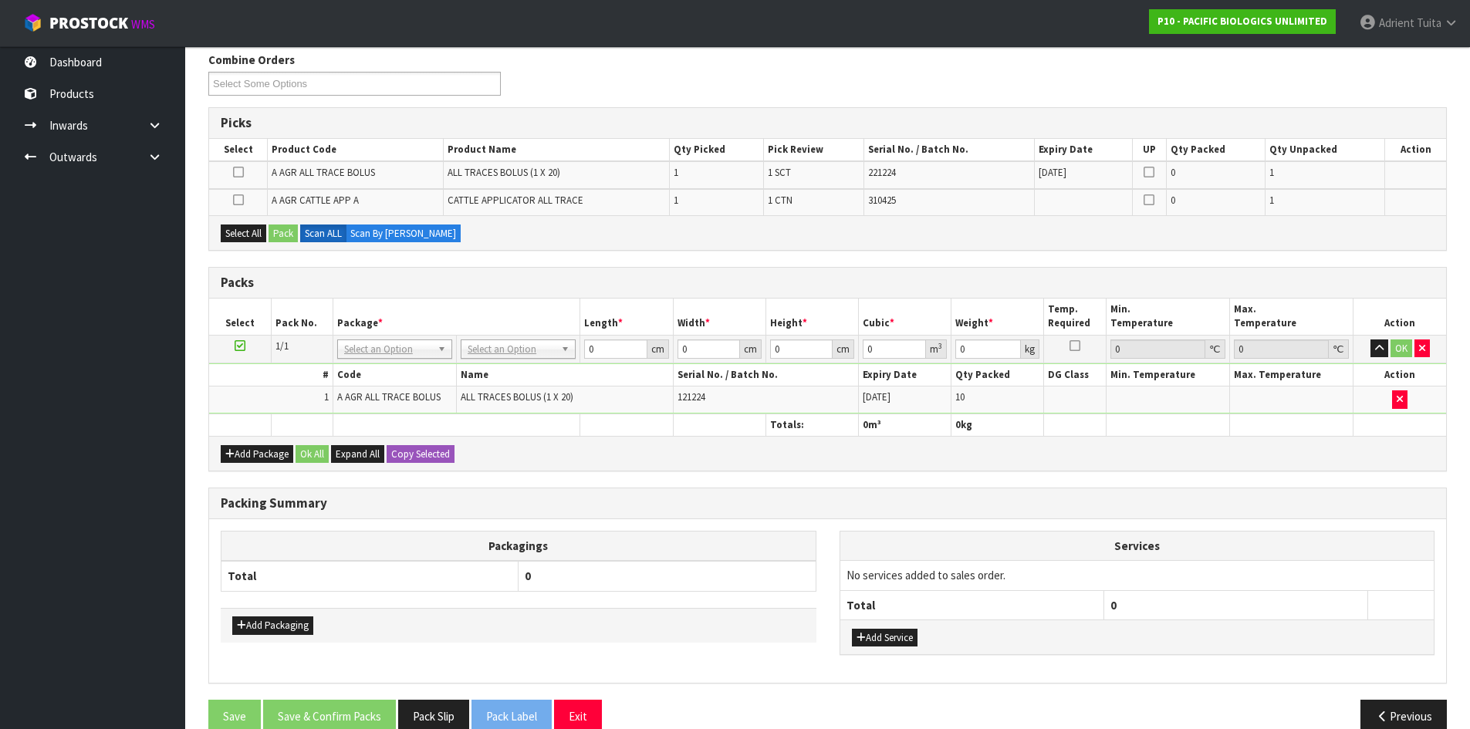
click at [239, 346] on icon at bounding box center [240, 346] width 11 height 1
